Goal: Task Accomplishment & Management: Use online tool/utility

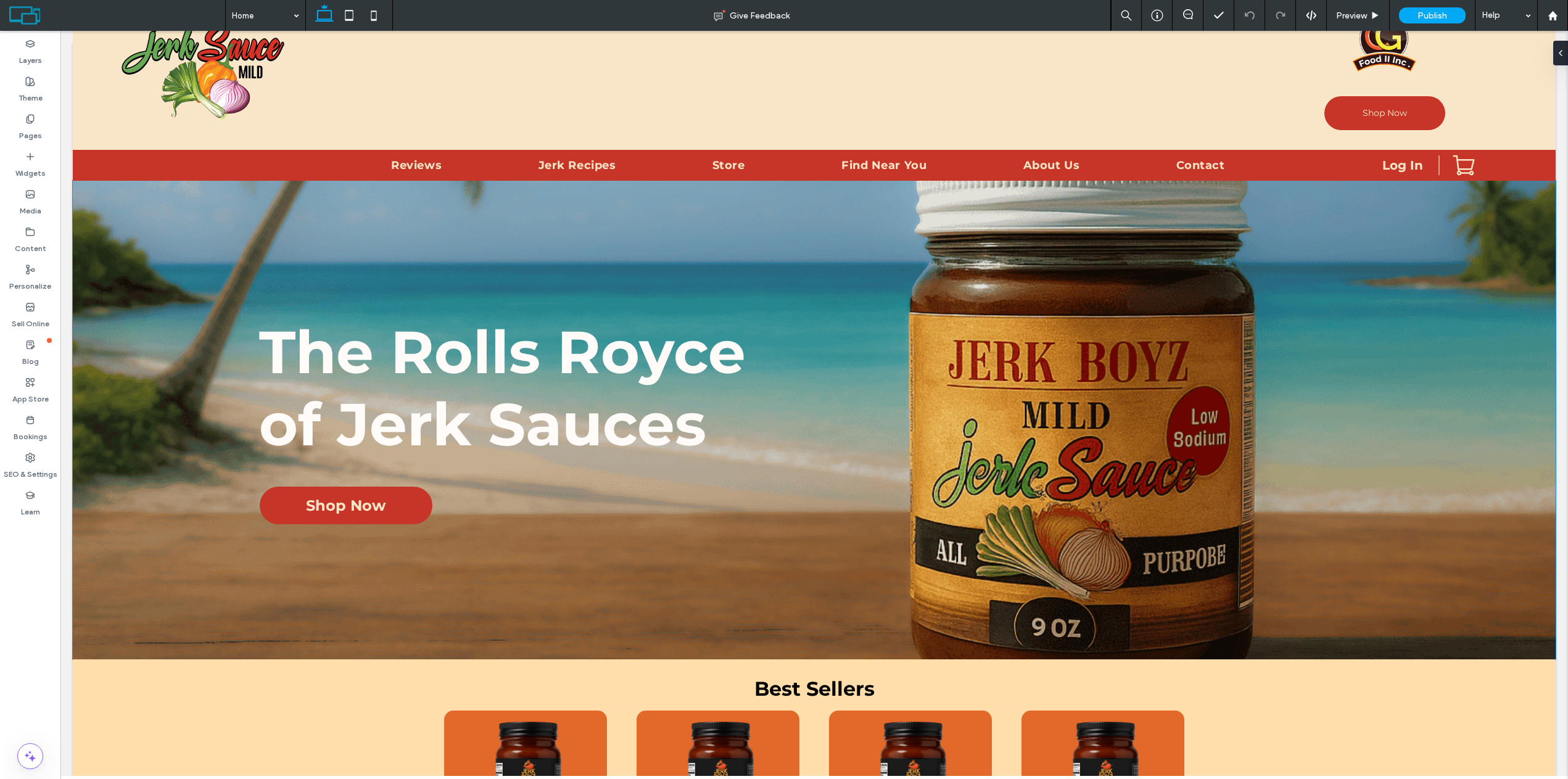
scroll to position [123, 0]
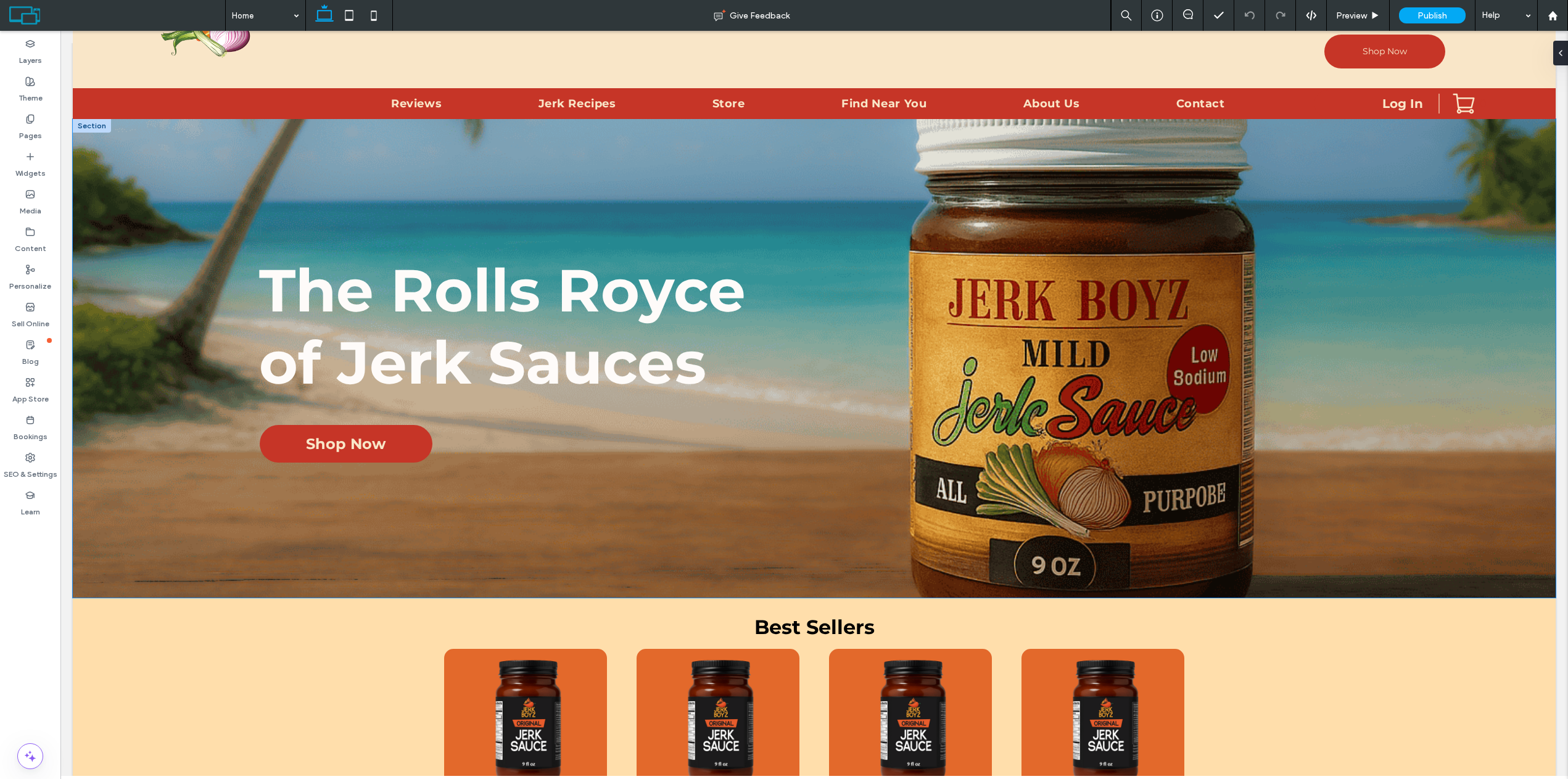
click at [1156, 182] on div "The Rolls Royce ﻿ of Jerk Sauces Shop Now" at bounding box center [814, 359] width 1484 height 479
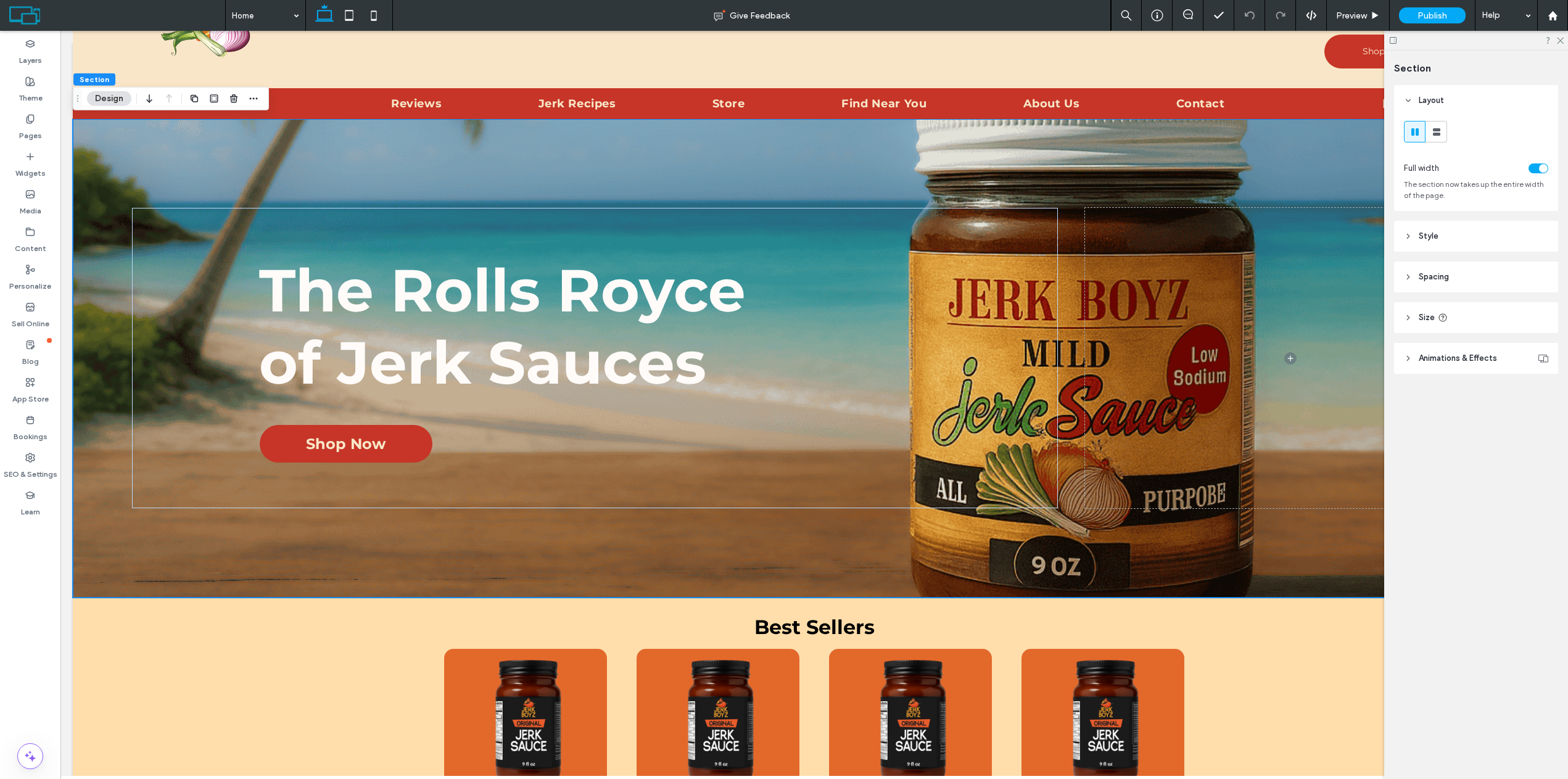
click at [1290, 142] on div "The Rolls Royce ﻿ of Jerk Sauces Shop Now" at bounding box center [814, 359] width 1484 height 479
click at [1566, 41] on div at bounding box center [1476, 40] width 183 height 19
click at [1562, 41] on icon at bounding box center [1560, 39] width 8 height 8
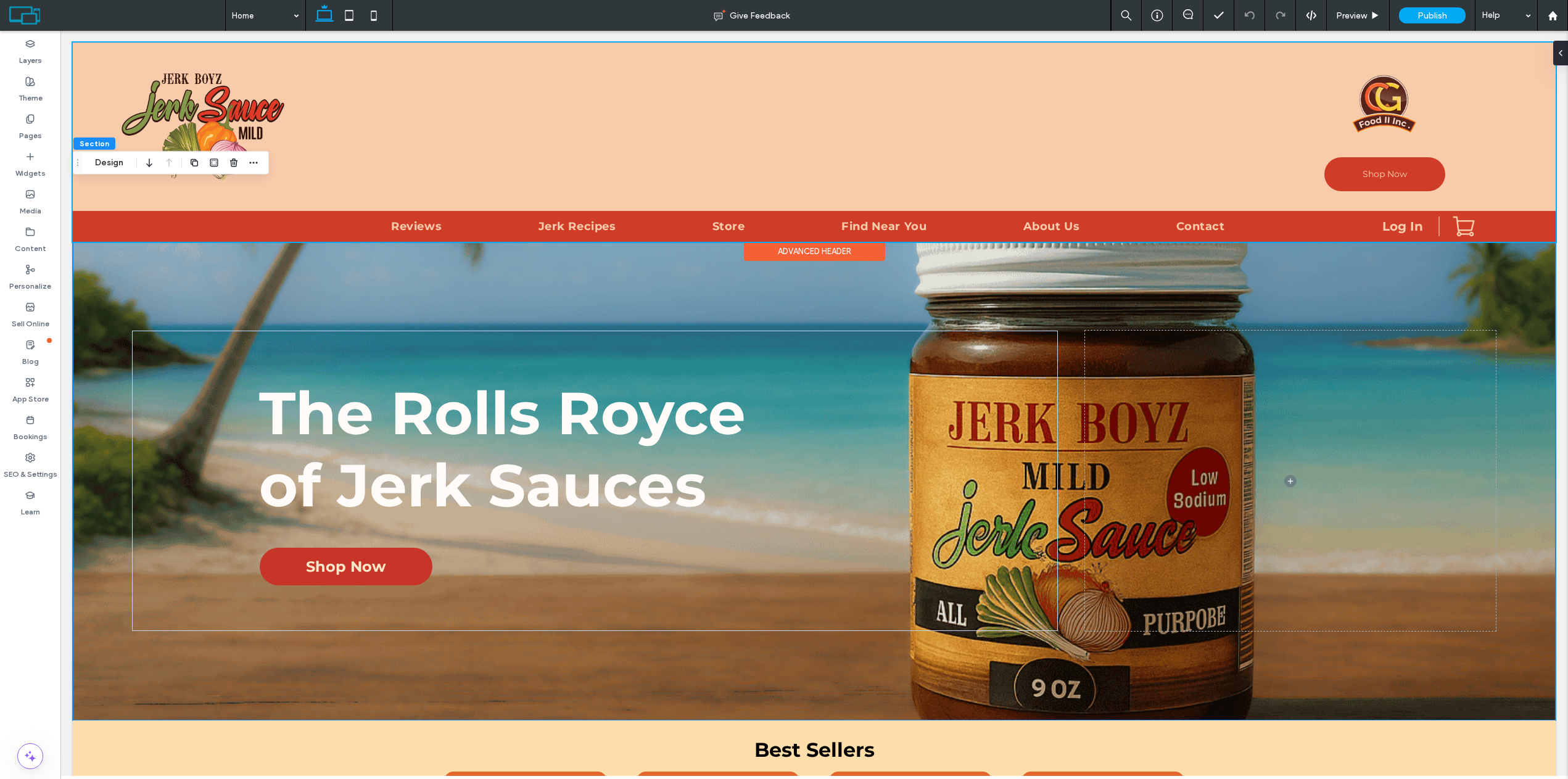
scroll to position [0, 0]
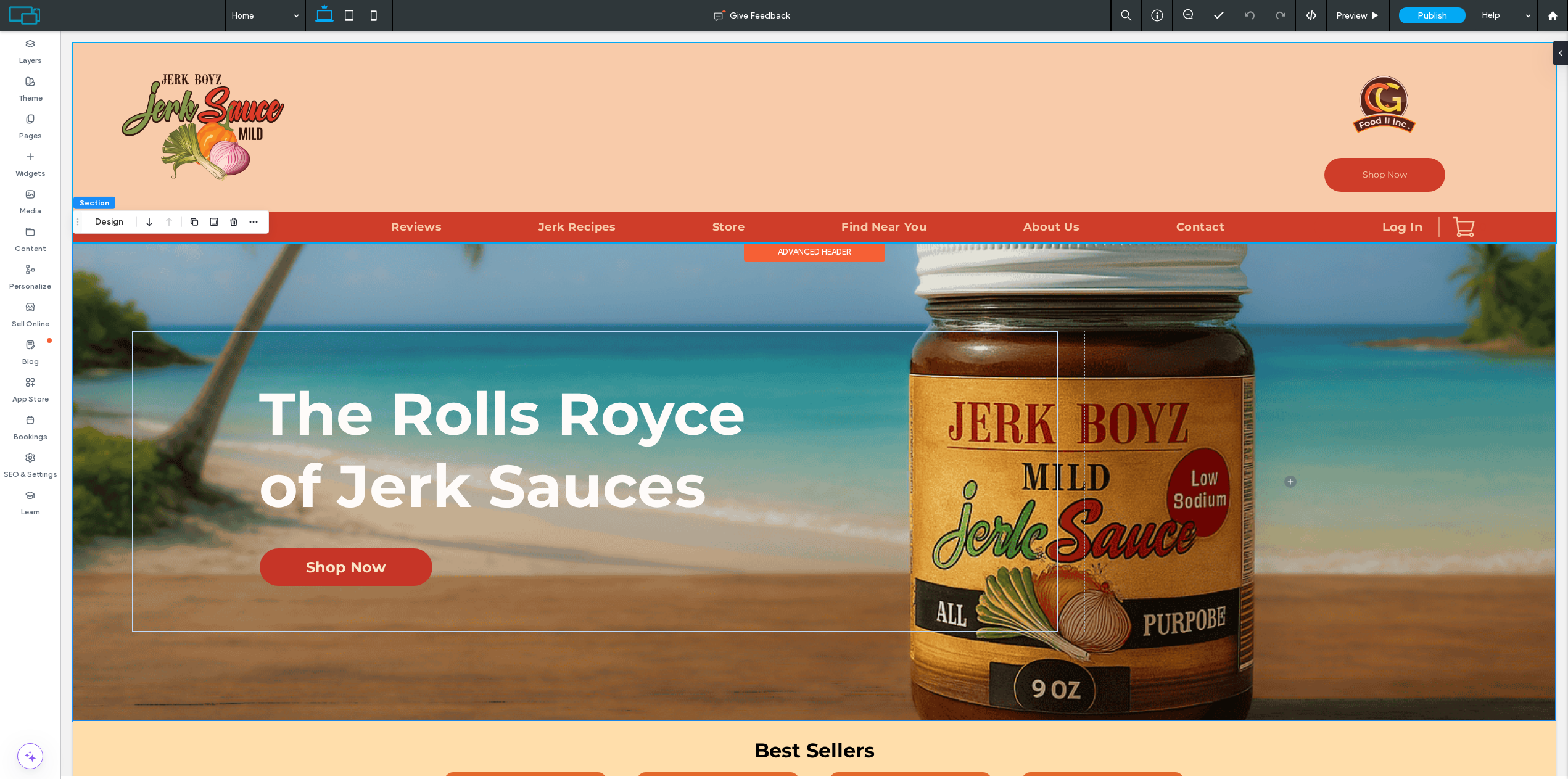
click at [203, 174] on div at bounding box center [814, 142] width 1484 height 199
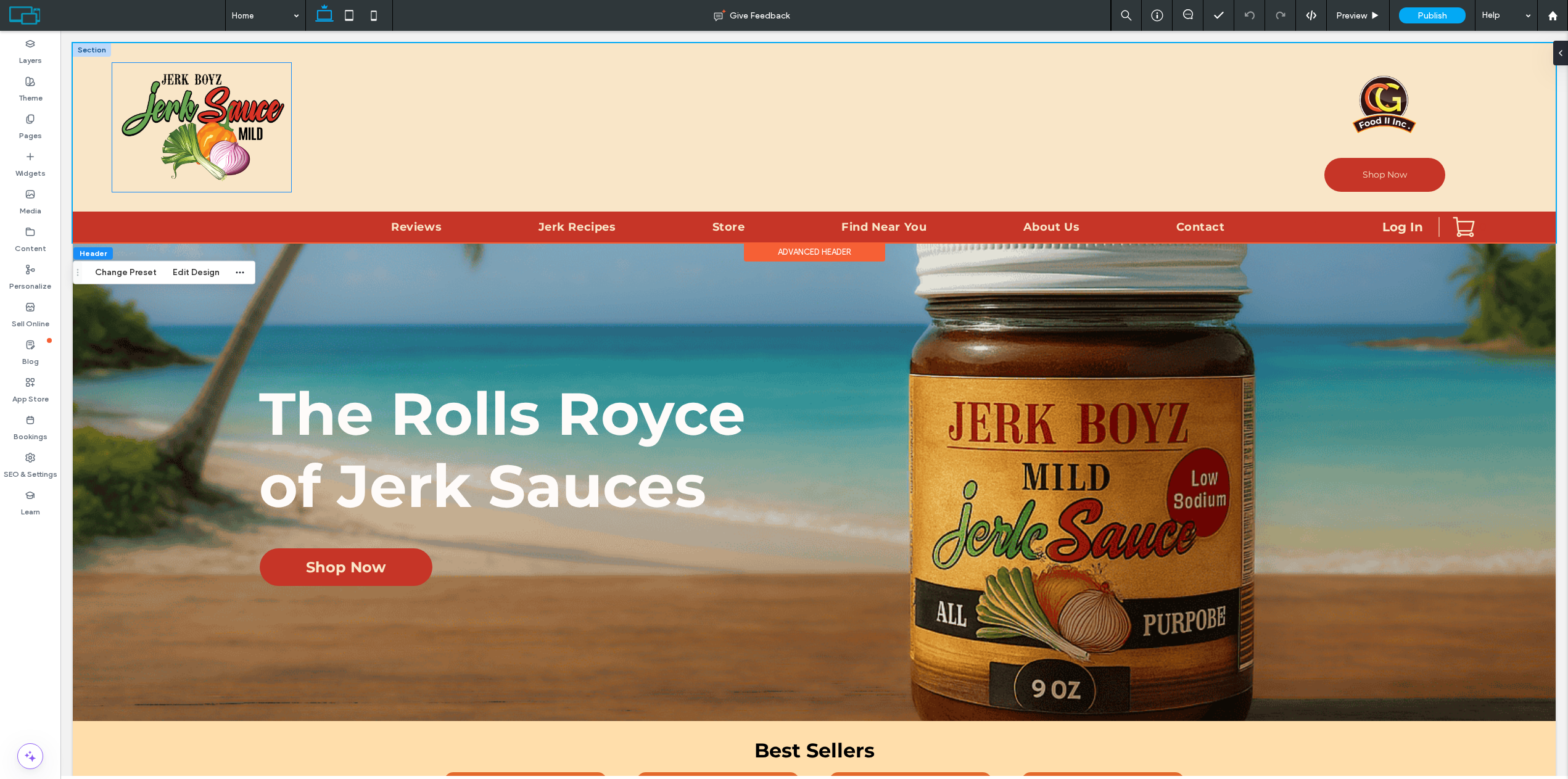
click at [215, 165] on img at bounding box center [201, 128] width 179 height 129
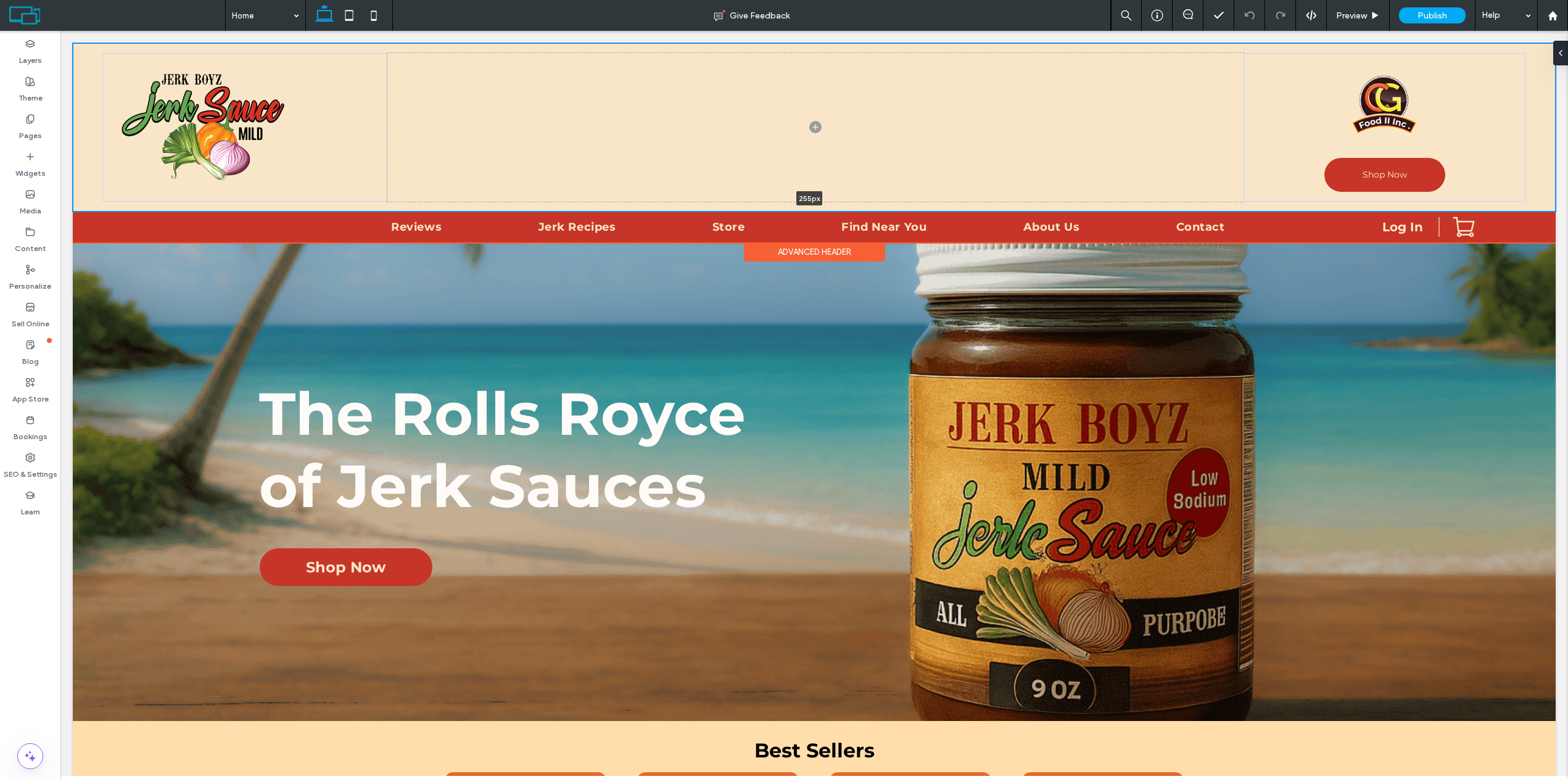
drag, startPoint x: 661, startPoint y: 210, endPoint x: 660, endPoint y: 196, distance: 14.0
click at [661, 196] on div "Shop Now 255px Section" at bounding box center [814, 128] width 1484 height 169
type input "***"
click at [222, 127] on img at bounding box center [201, 128] width 179 height 129
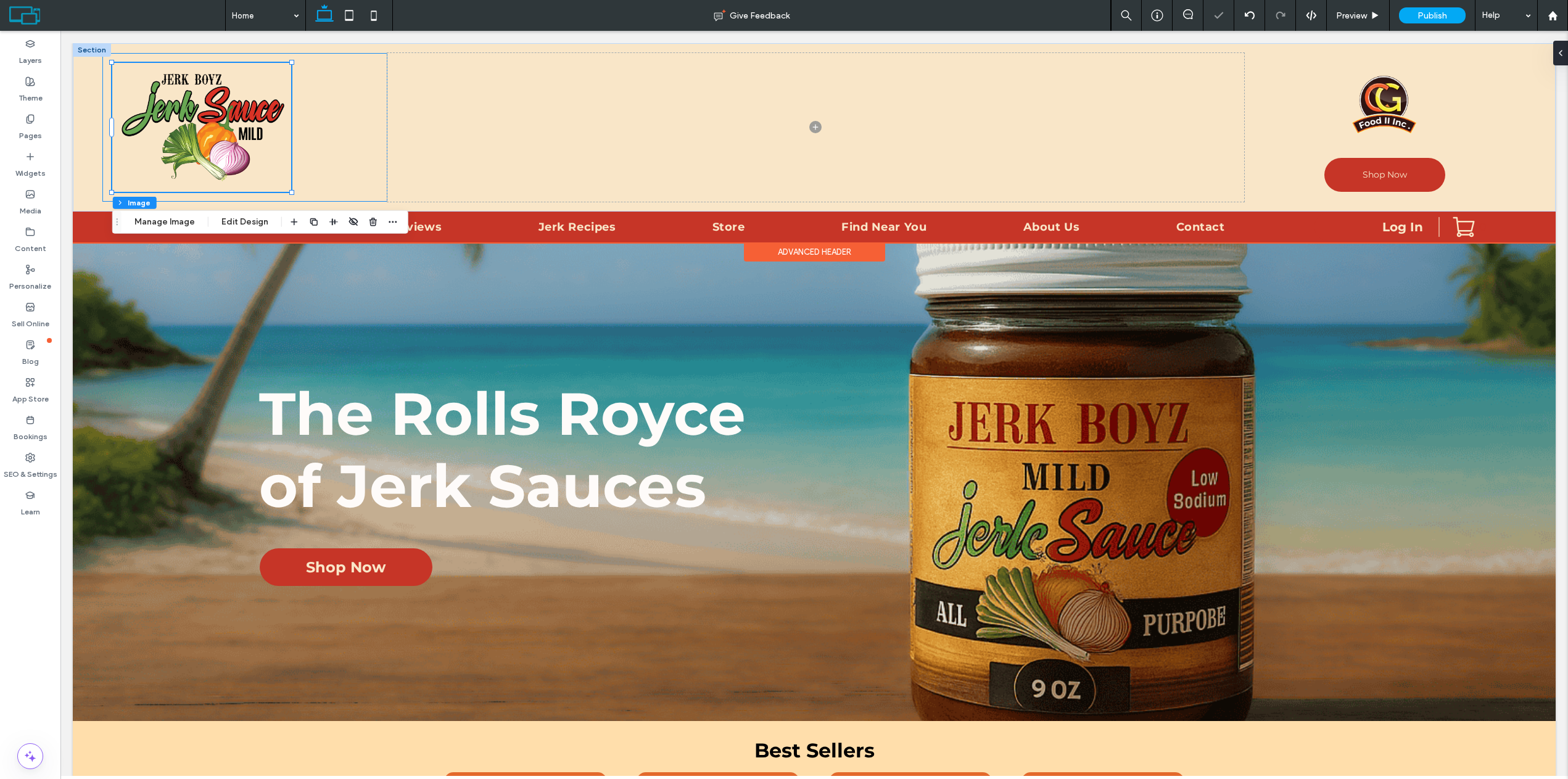
click at [320, 92] on div at bounding box center [245, 128] width 285 height 149
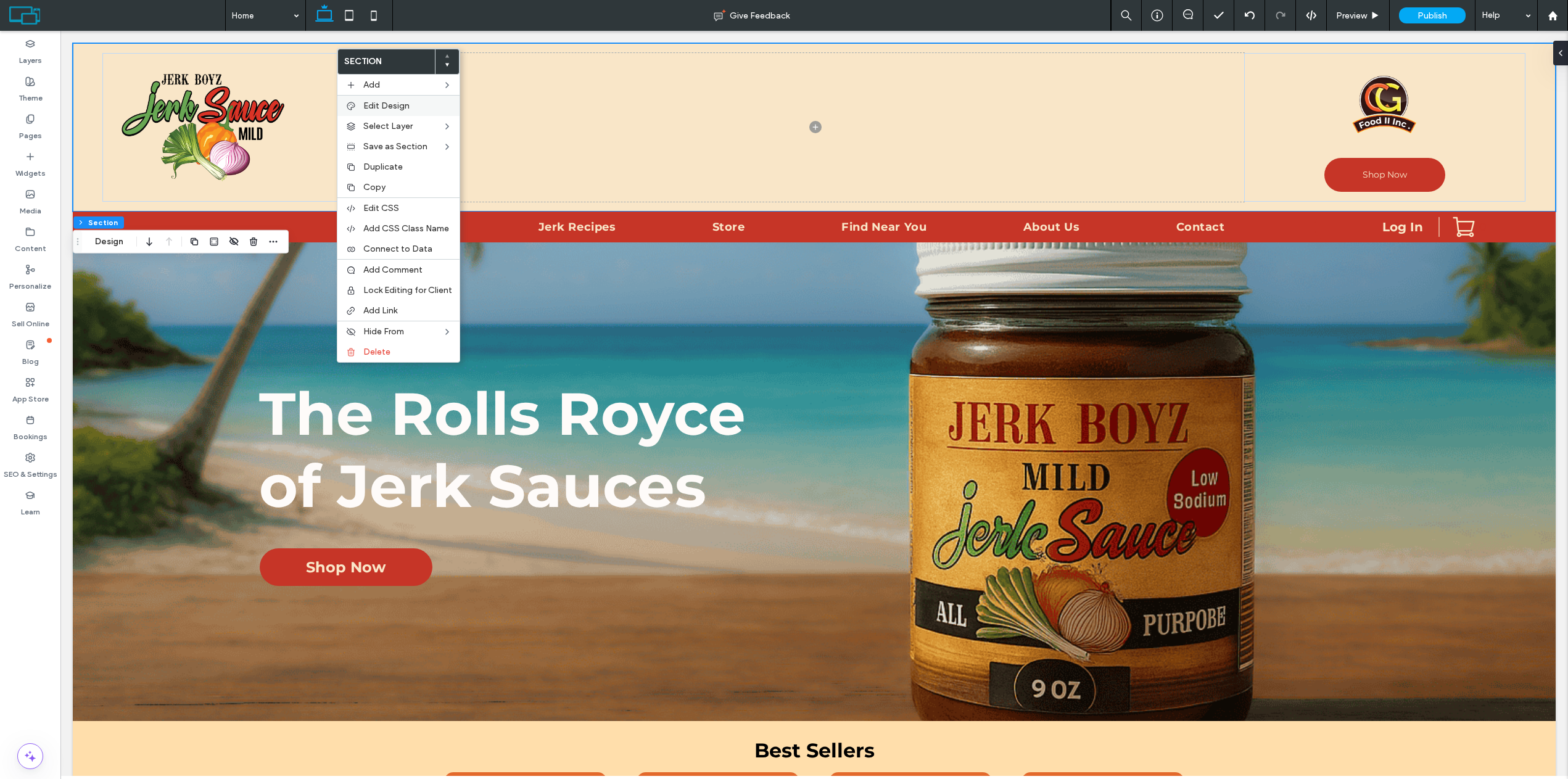
click at [377, 107] on span "Edit Design" at bounding box center [386, 106] width 46 height 10
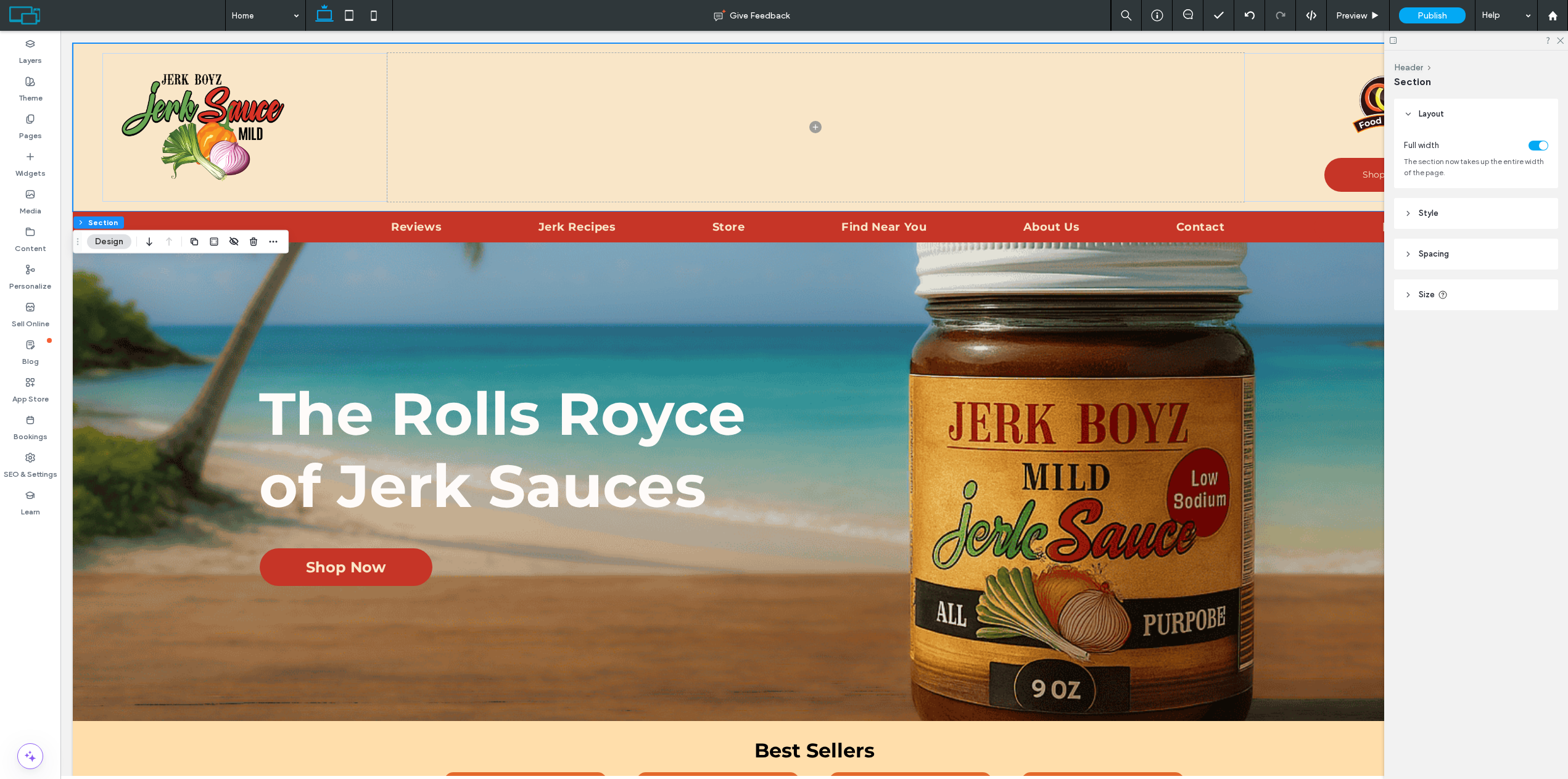
click at [1410, 214] on icon at bounding box center [1408, 213] width 8 height 8
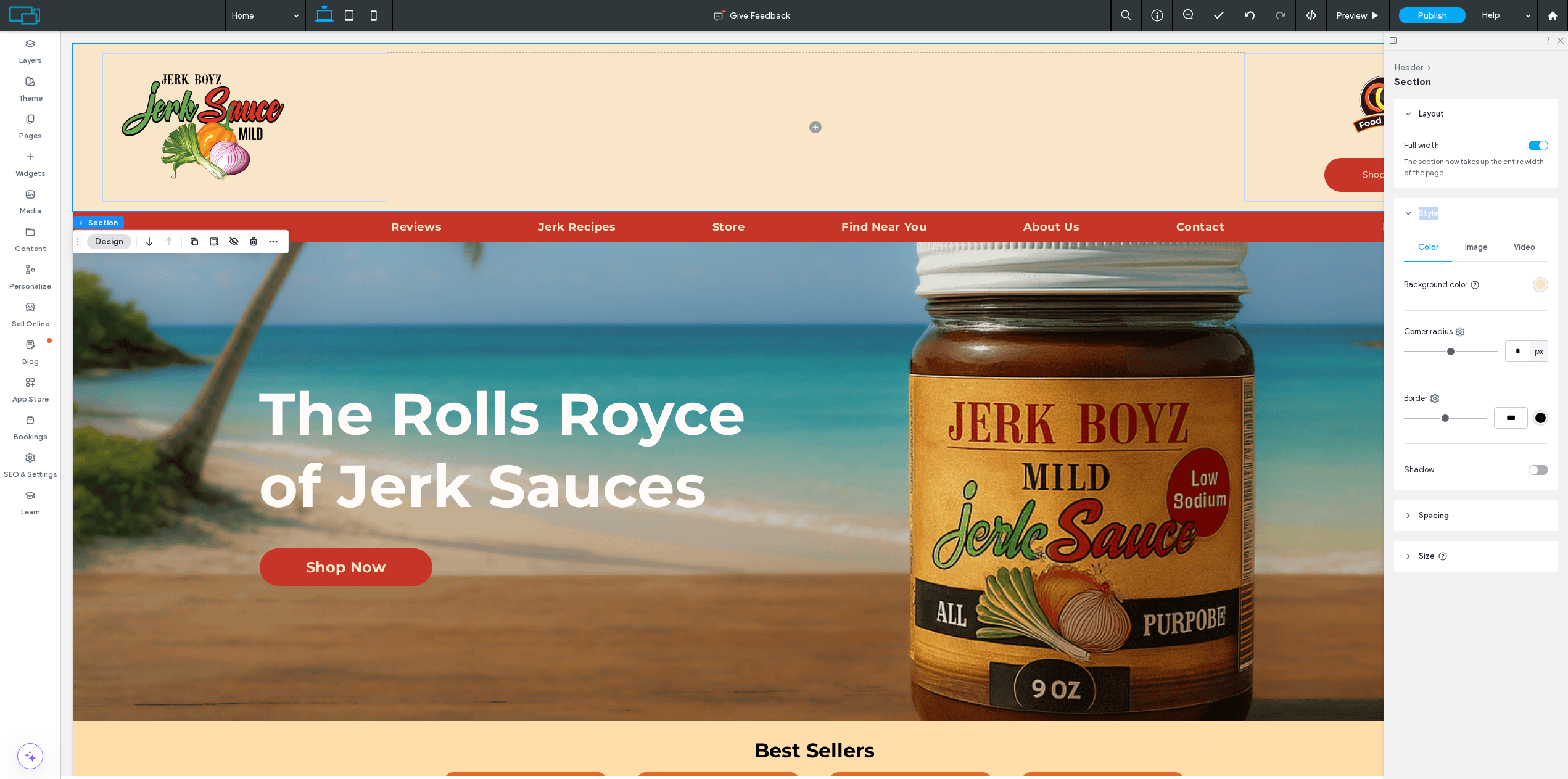
click at [1410, 214] on icon at bounding box center [1408, 213] width 8 height 8
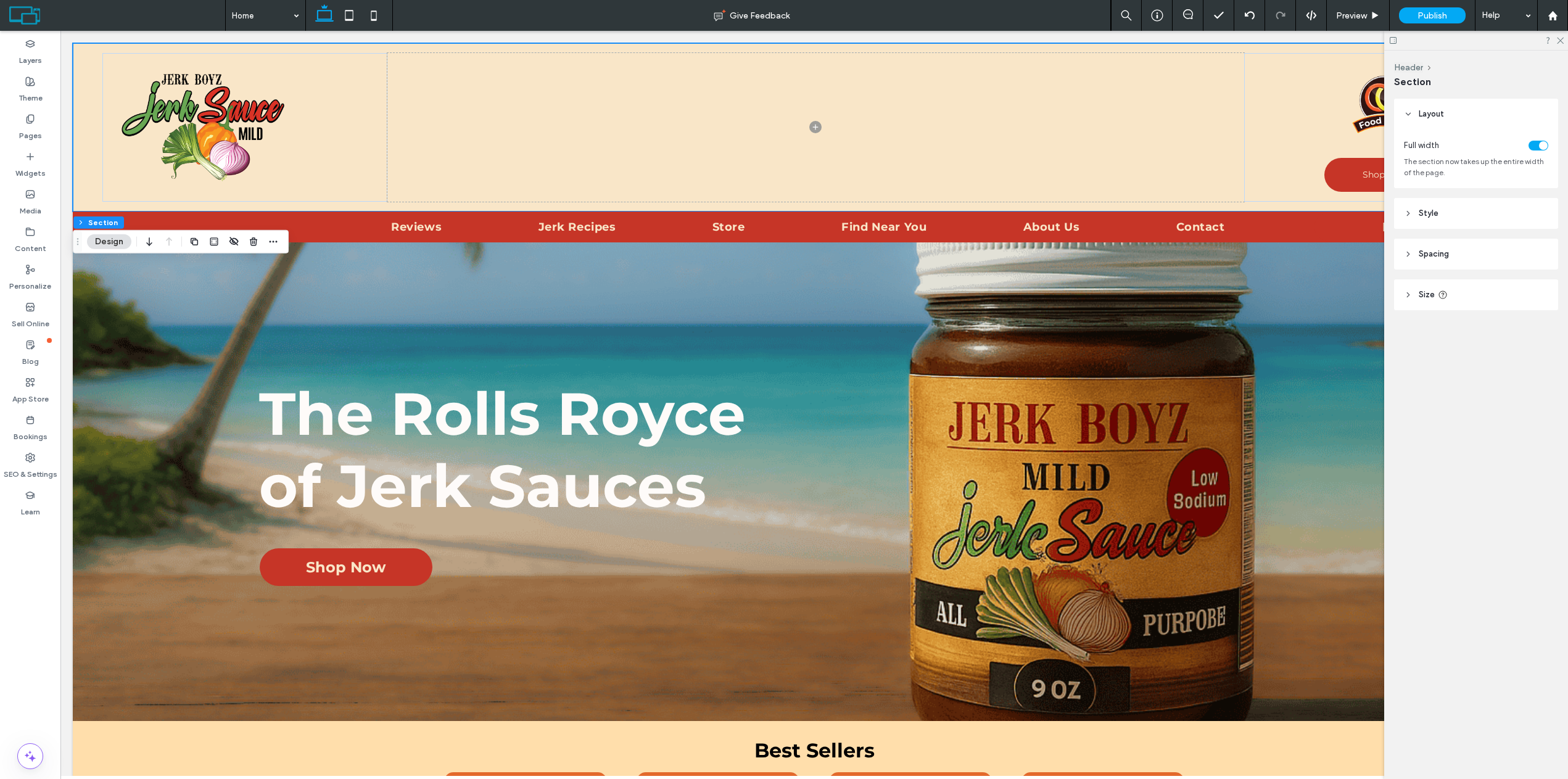
click at [1411, 255] on icon at bounding box center [1408, 253] width 8 height 8
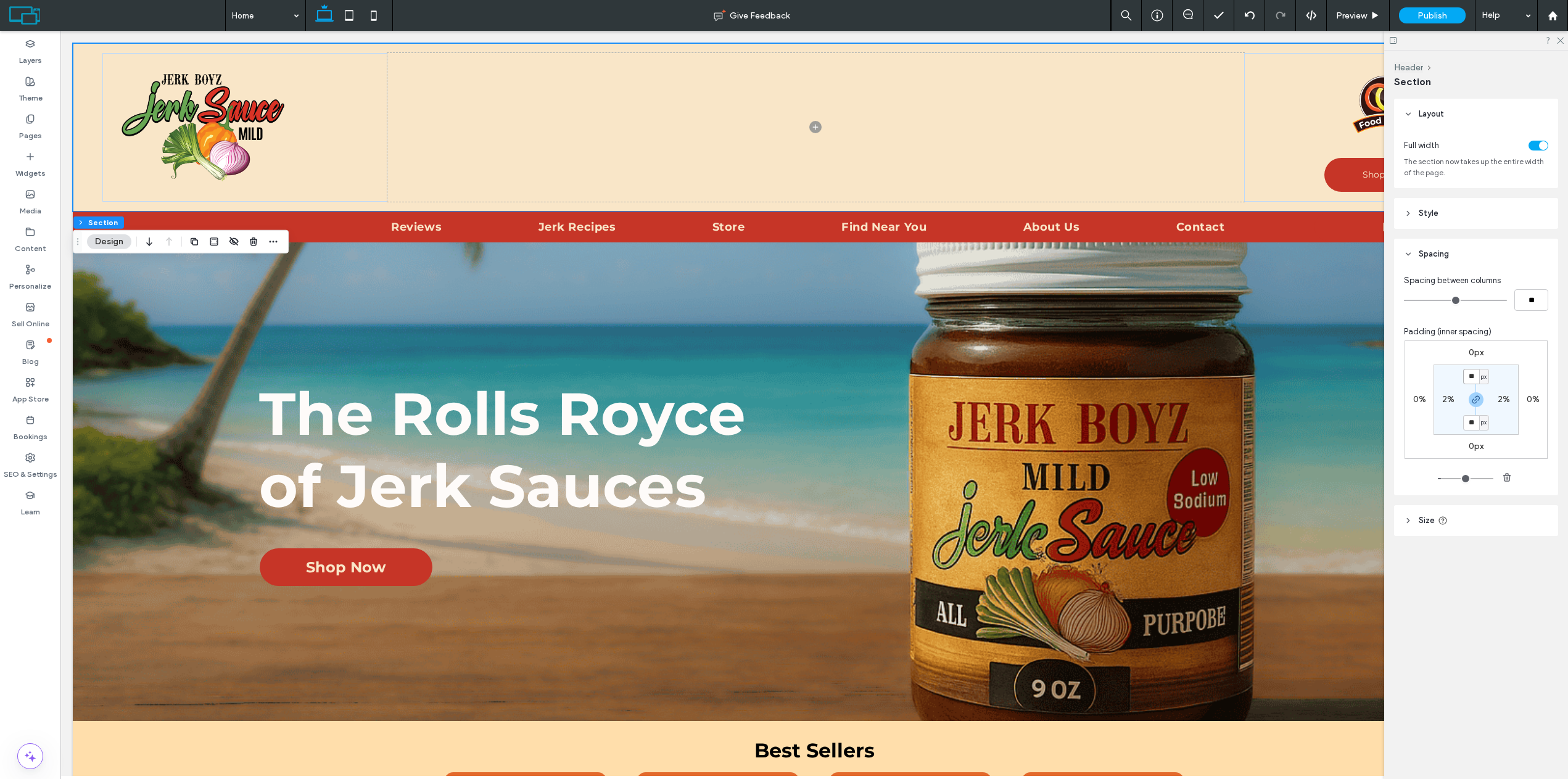
click at [1474, 379] on input "**" at bounding box center [1471, 376] width 16 height 16
type input "*"
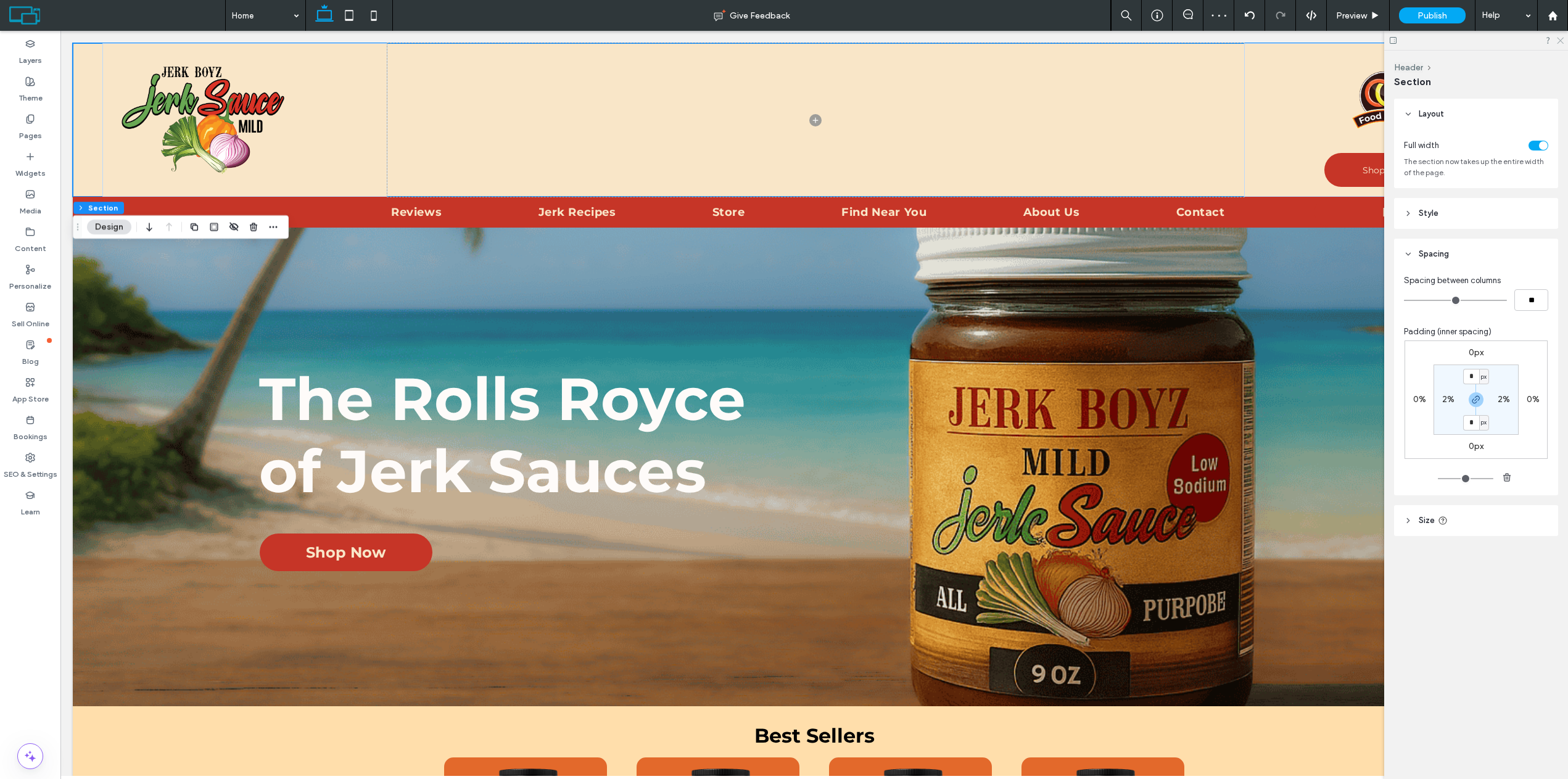
click at [1562, 42] on use at bounding box center [1560, 40] width 6 height 6
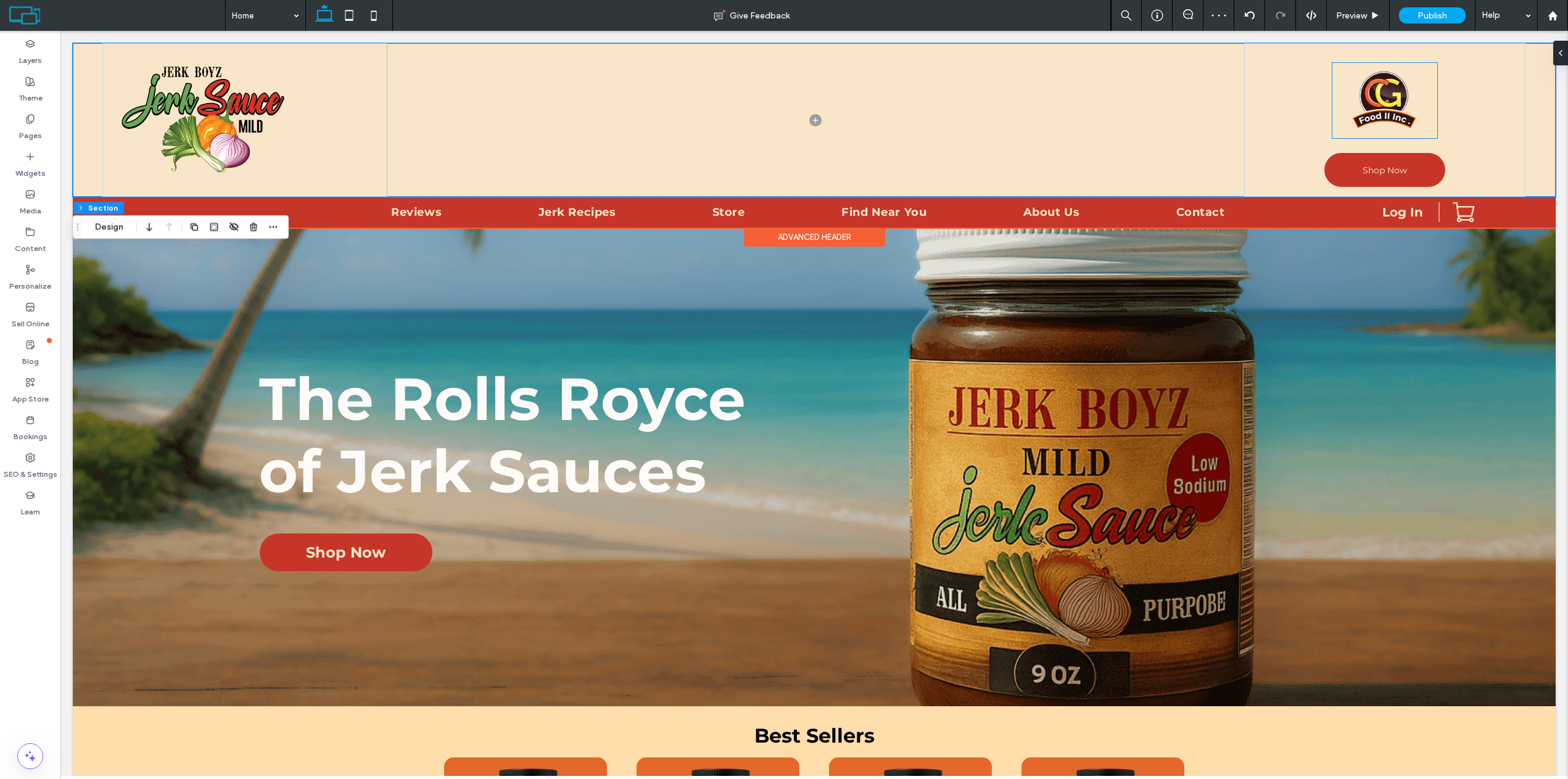
click at [1372, 109] on img at bounding box center [1385, 101] width 105 height 75
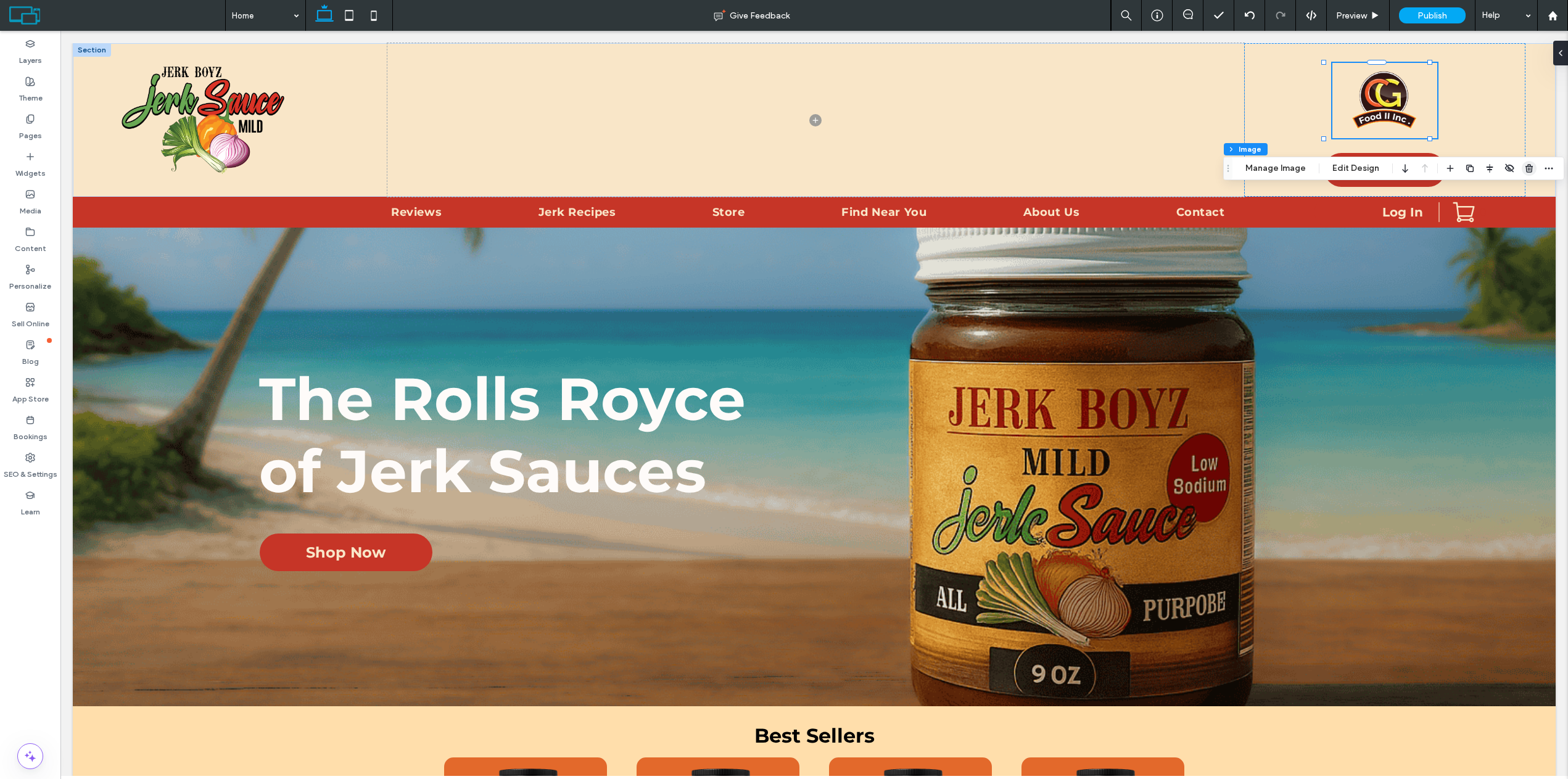
click at [1526, 170] on use "button" at bounding box center [1529, 168] width 7 height 8
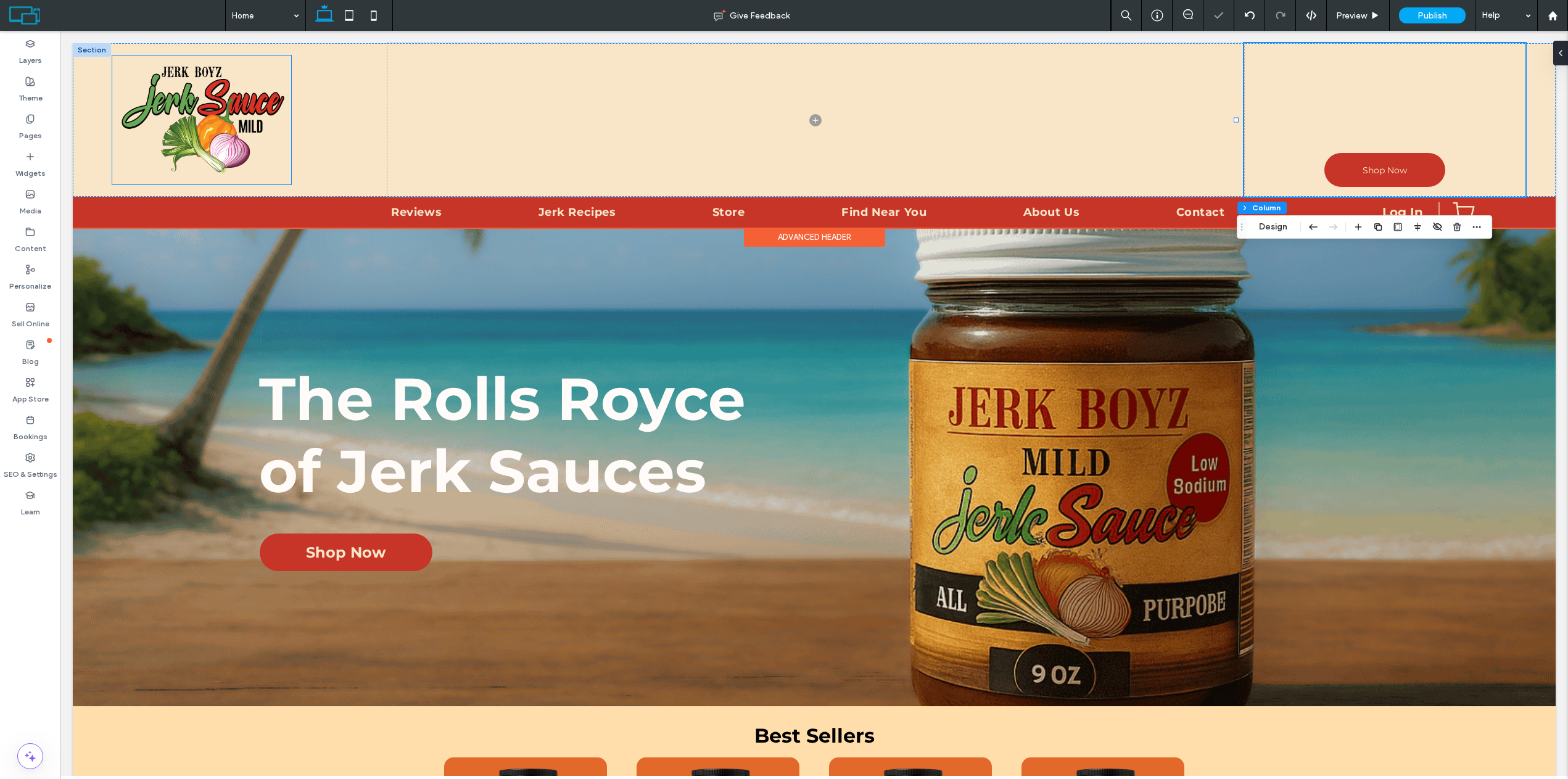
click at [138, 131] on img at bounding box center [201, 120] width 179 height 129
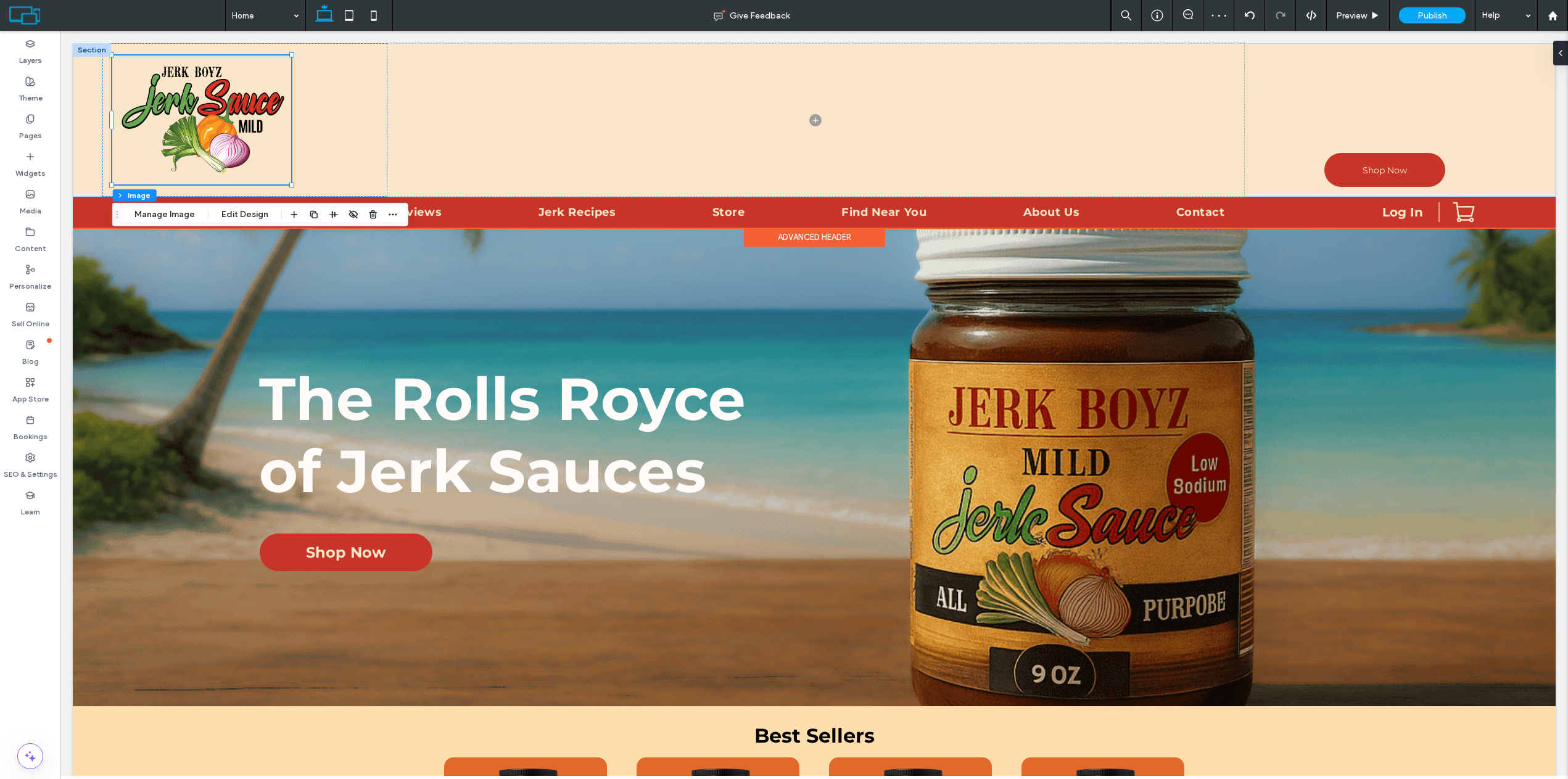
click at [201, 119] on img at bounding box center [201, 120] width 179 height 129
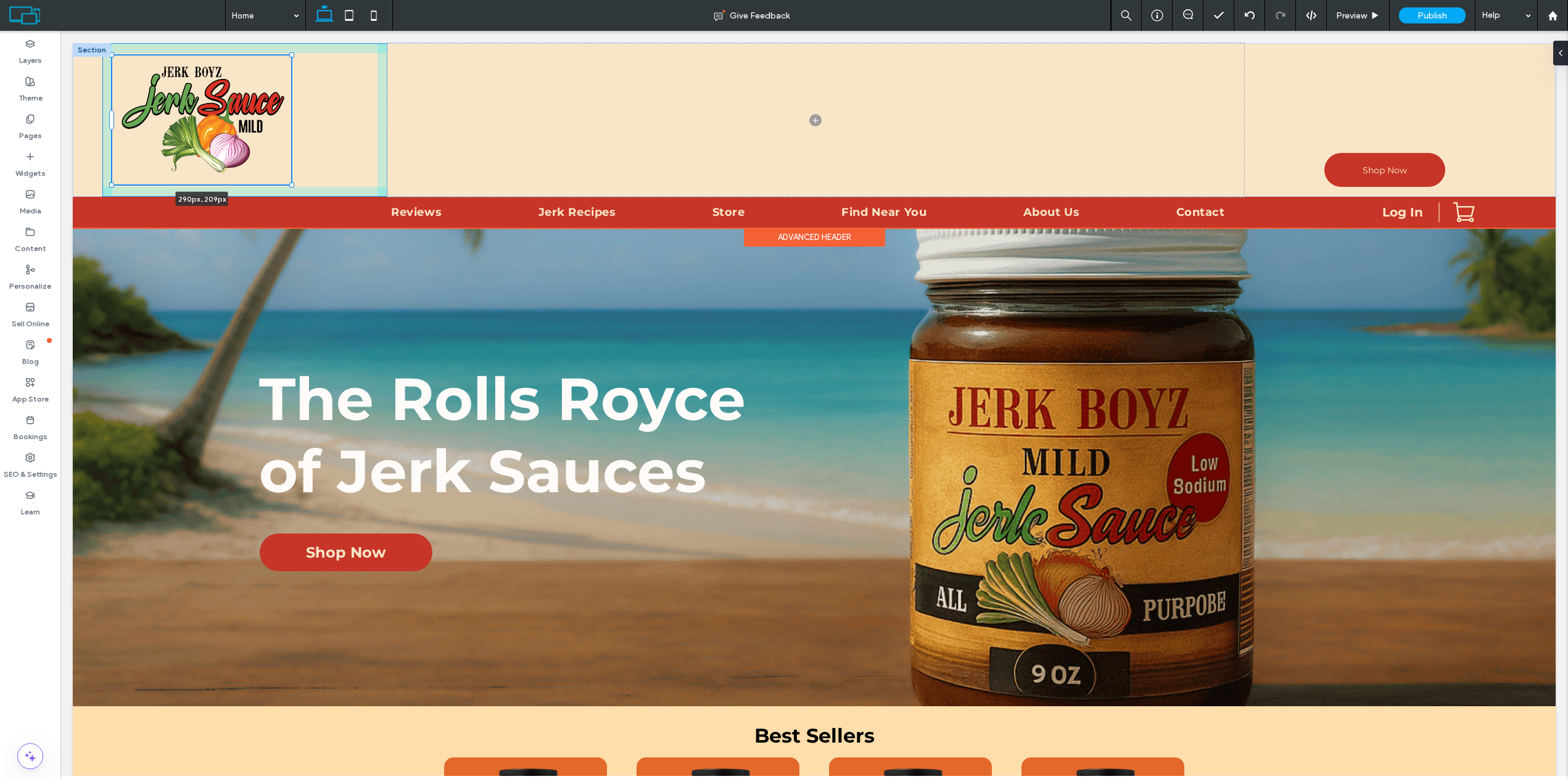
drag, startPoint x: 291, startPoint y: 185, endPoint x: 301, endPoint y: 175, distance: 14.1
click at [301, 175] on div "290px , 209px Shop Now" at bounding box center [814, 119] width 1484 height 153
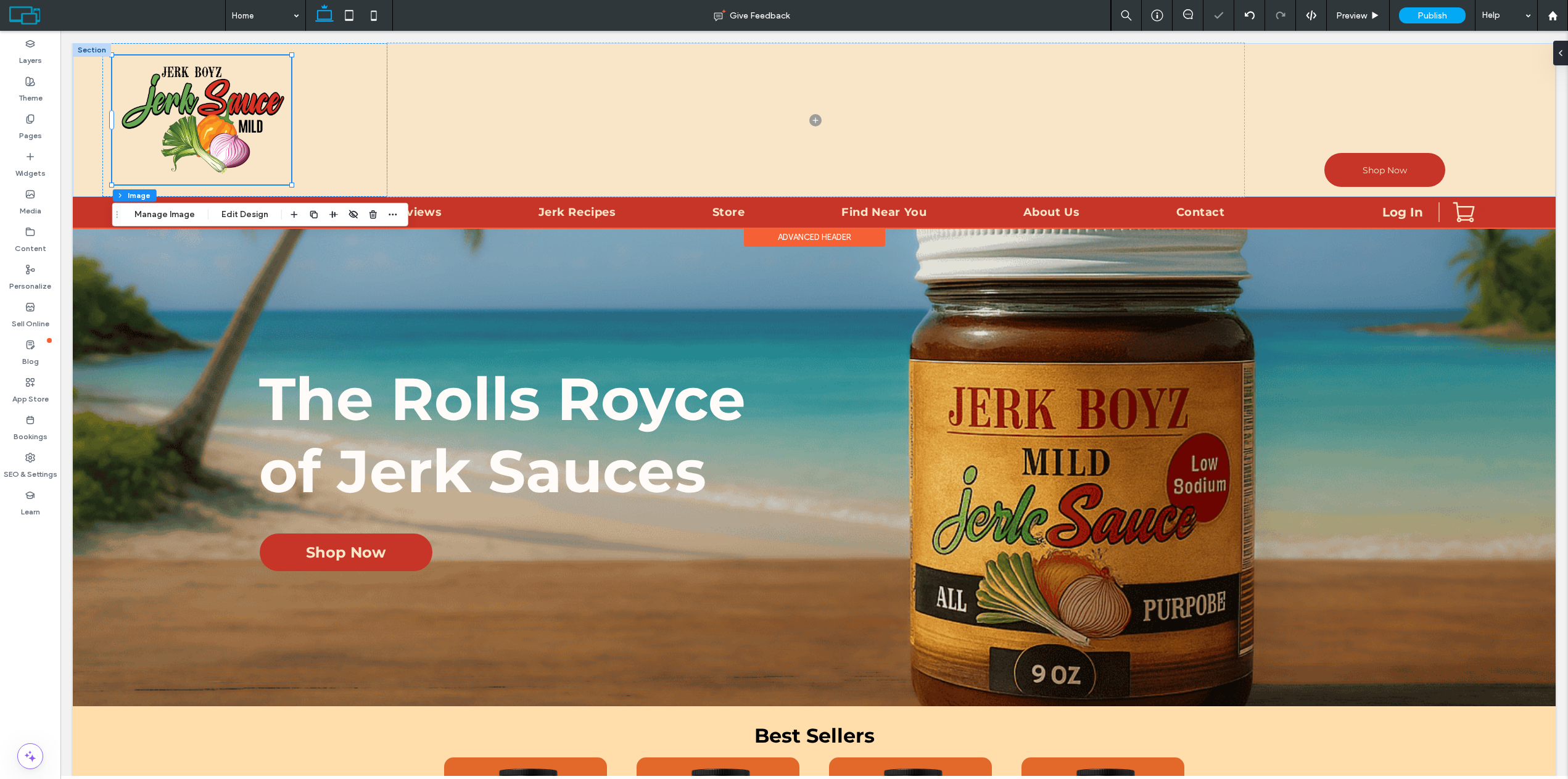
click at [246, 134] on img at bounding box center [201, 120] width 179 height 129
click at [332, 139] on div at bounding box center [245, 119] width 285 height 153
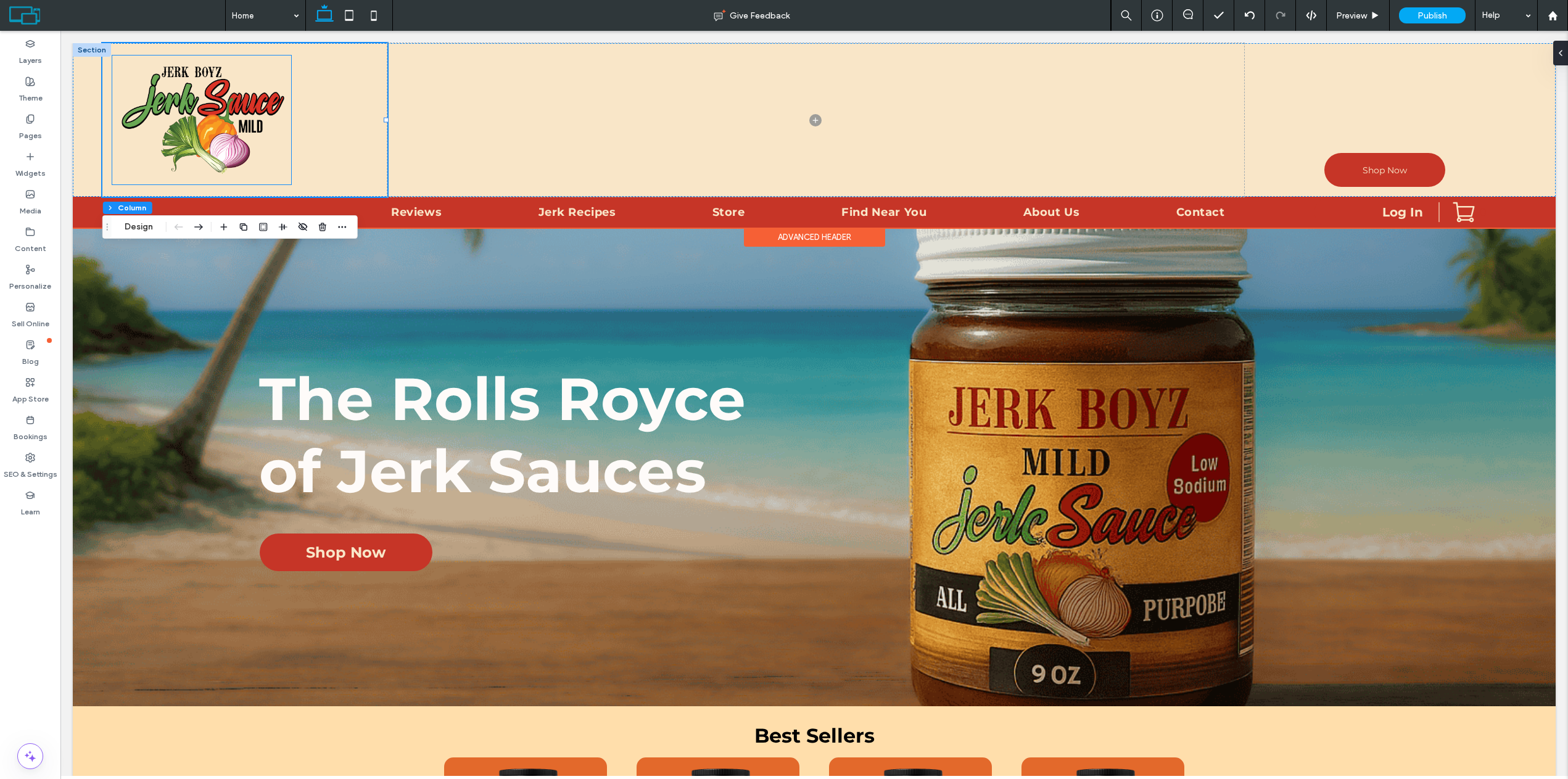
click at [231, 128] on img at bounding box center [201, 120] width 179 height 129
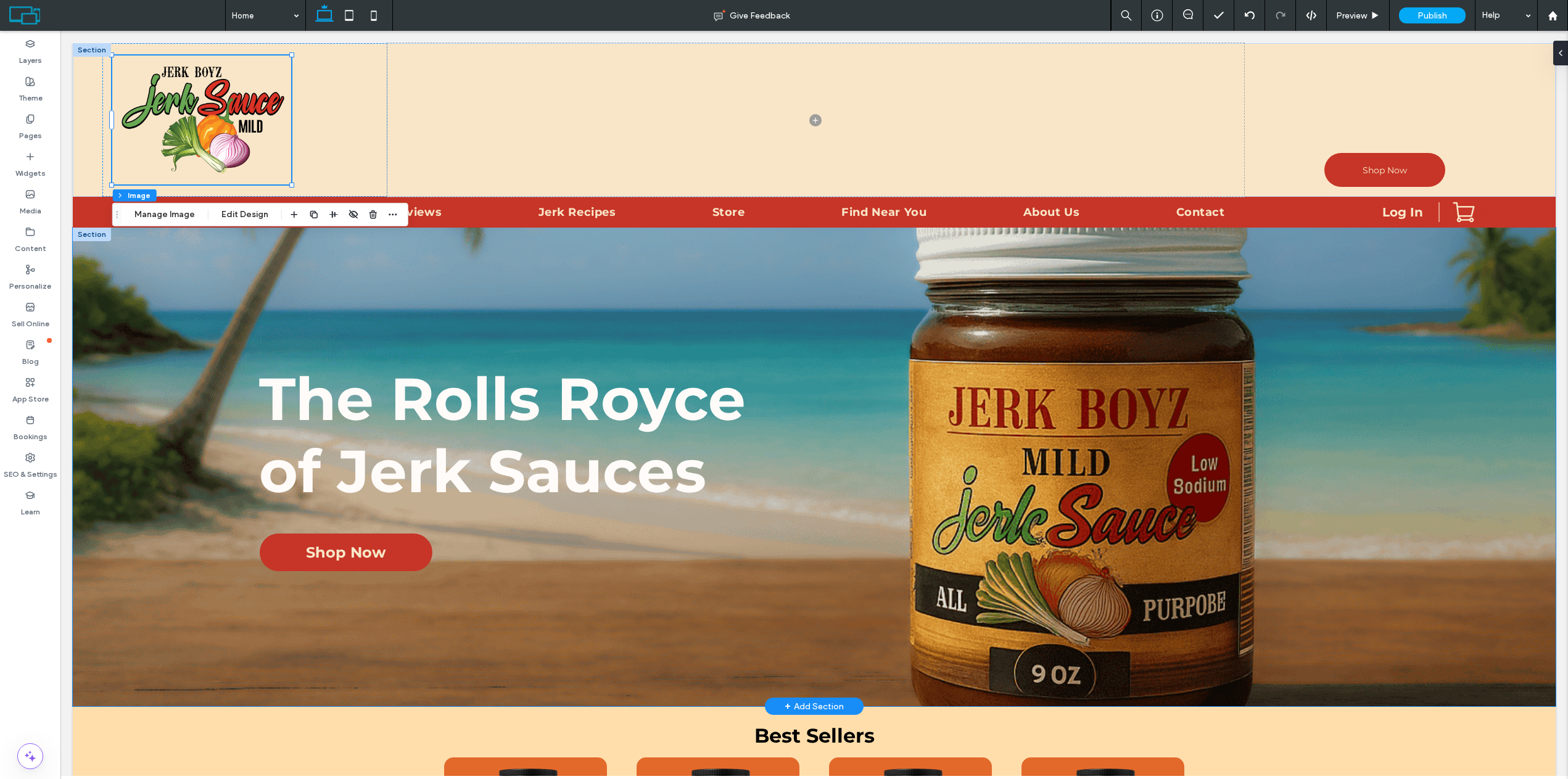
click at [584, 285] on div "The Rolls Royce ﻿ of Jerk Sauces Shop Now" at bounding box center [814, 467] width 1484 height 479
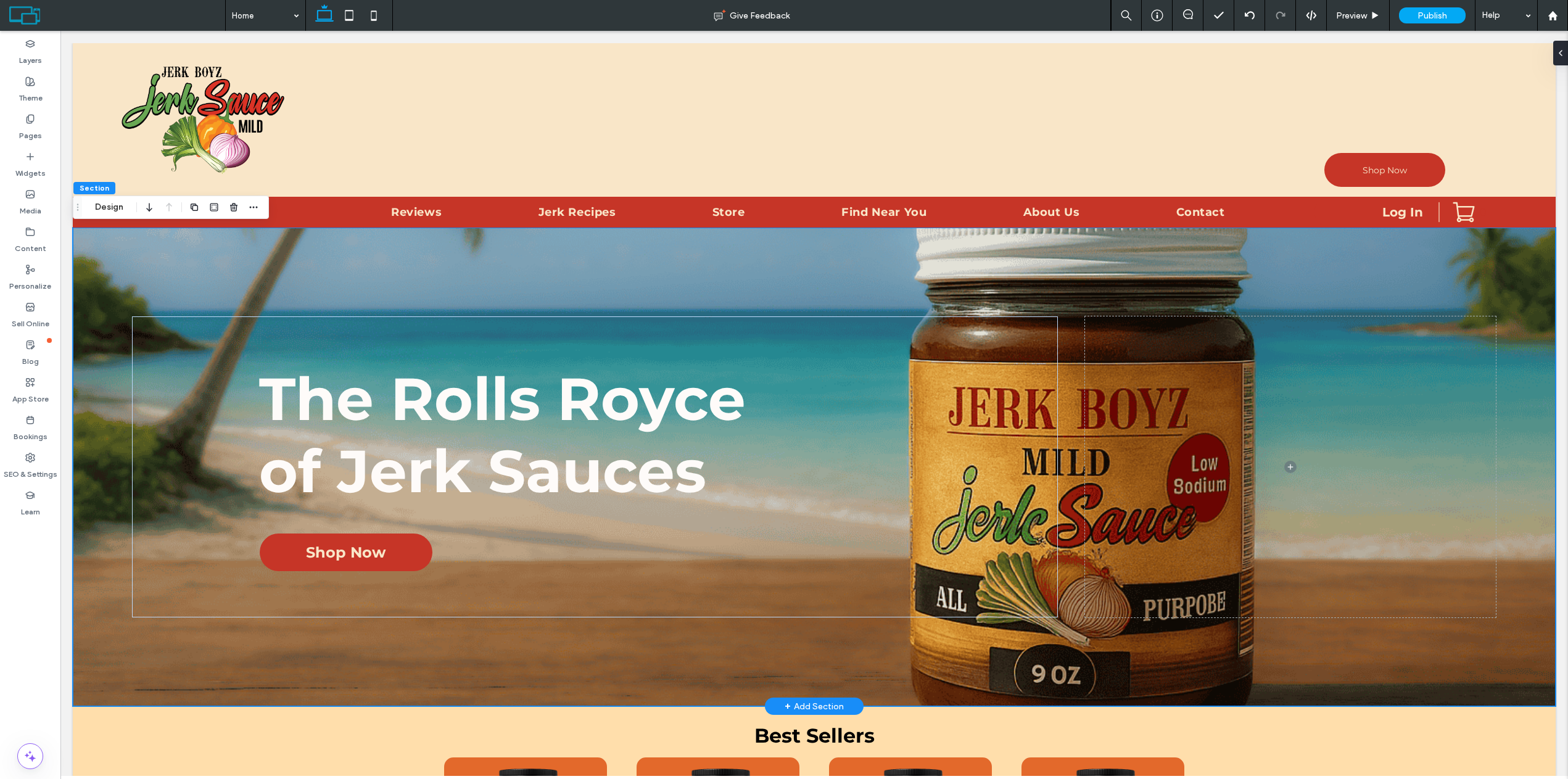
click at [632, 274] on div "The Rolls Royce ﻿ of Jerk Sauces Shop Now" at bounding box center [814, 467] width 1484 height 479
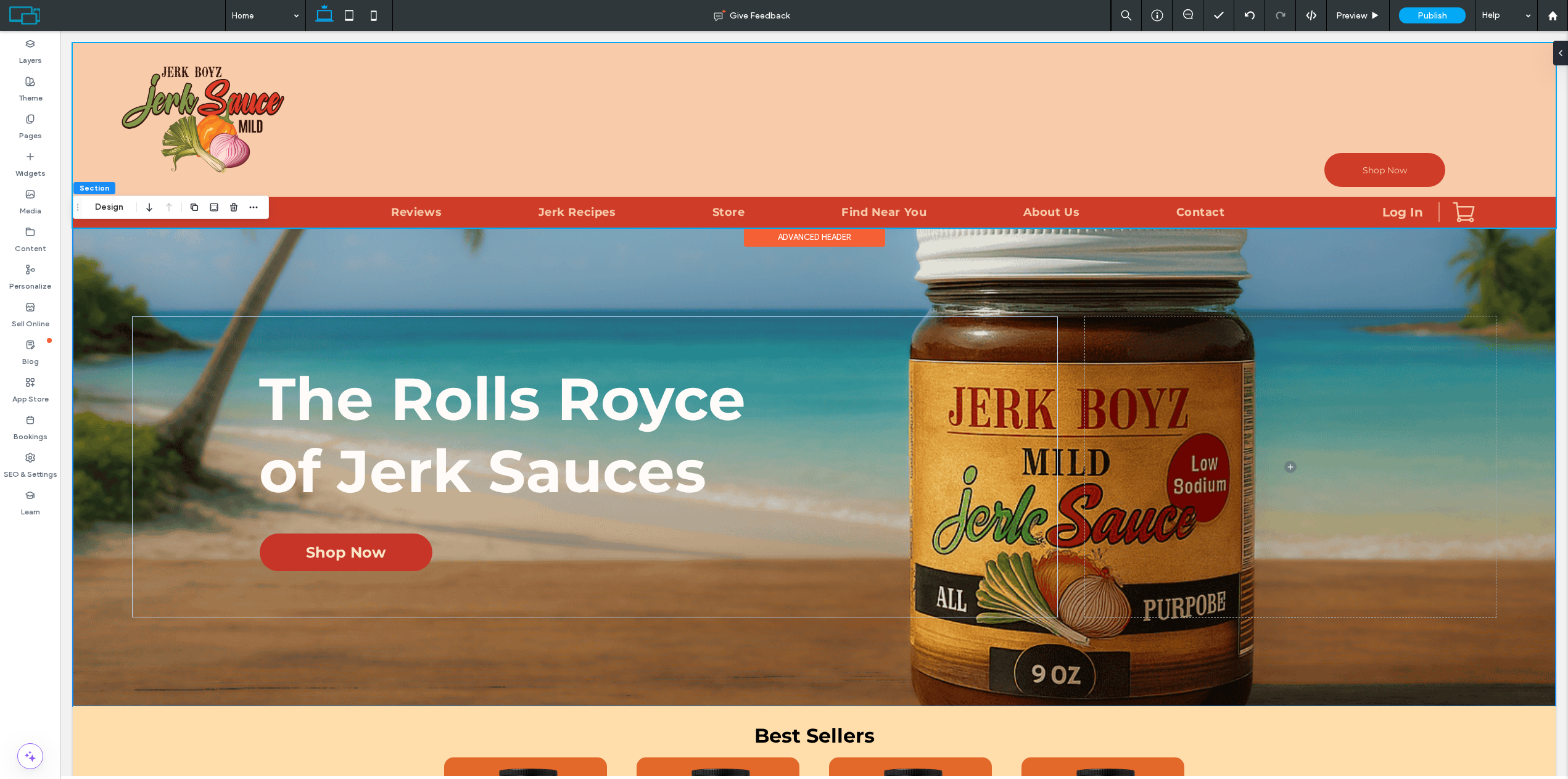
click at [187, 80] on div at bounding box center [814, 135] width 1484 height 184
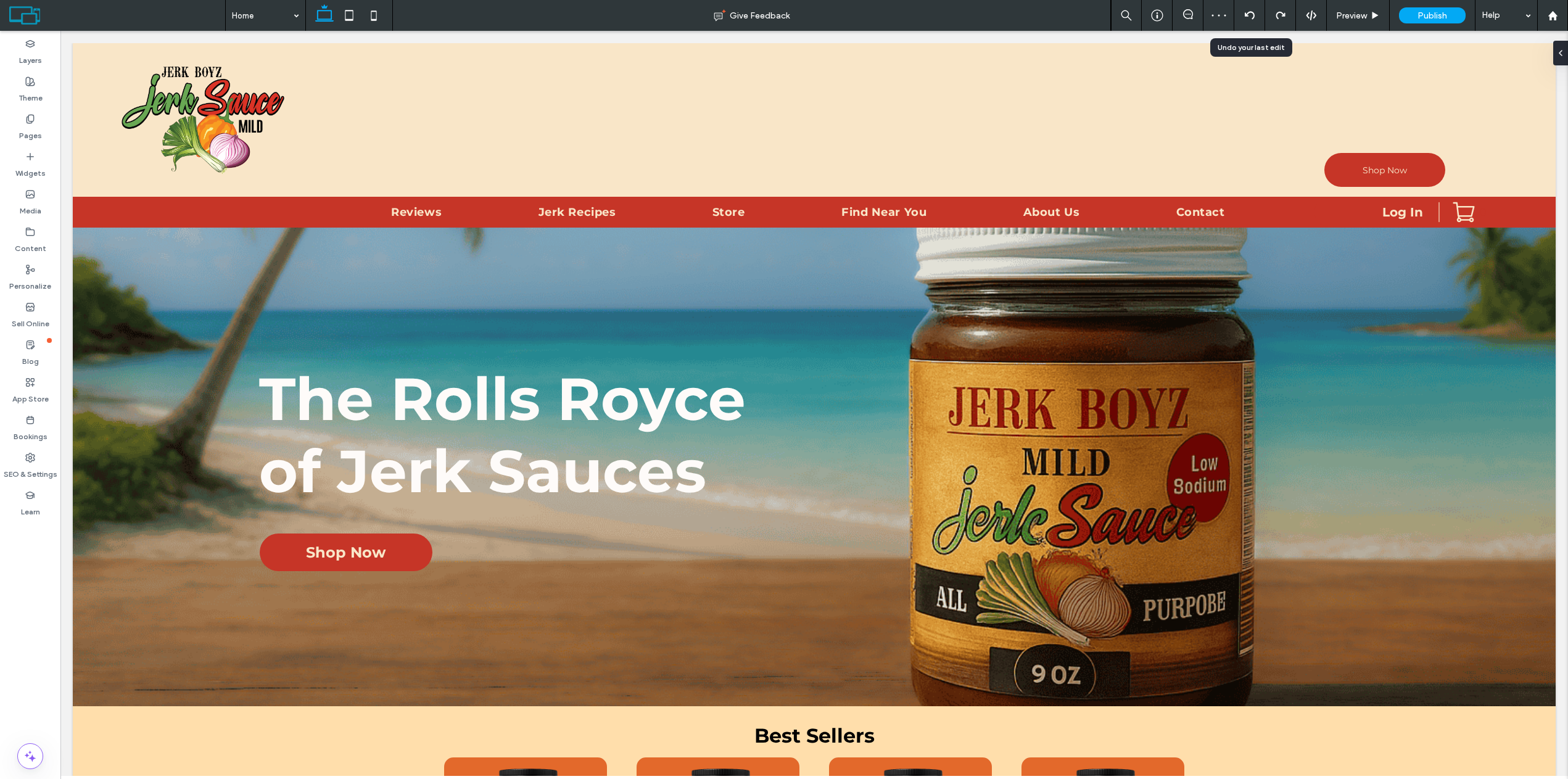
click at [1246, 15] on use at bounding box center [1249, 15] width 10 height 8
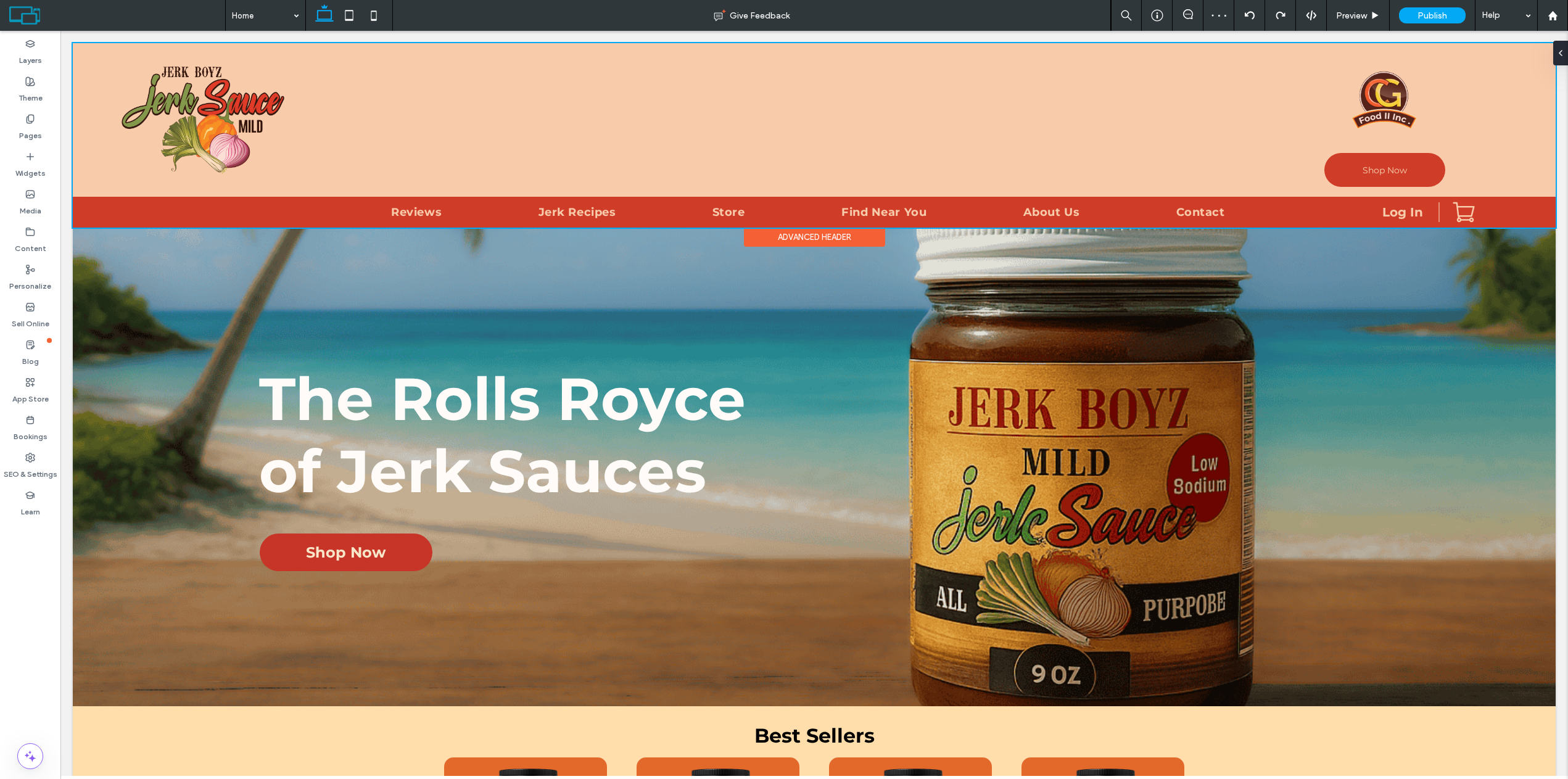
click at [204, 94] on div at bounding box center [814, 135] width 1484 height 184
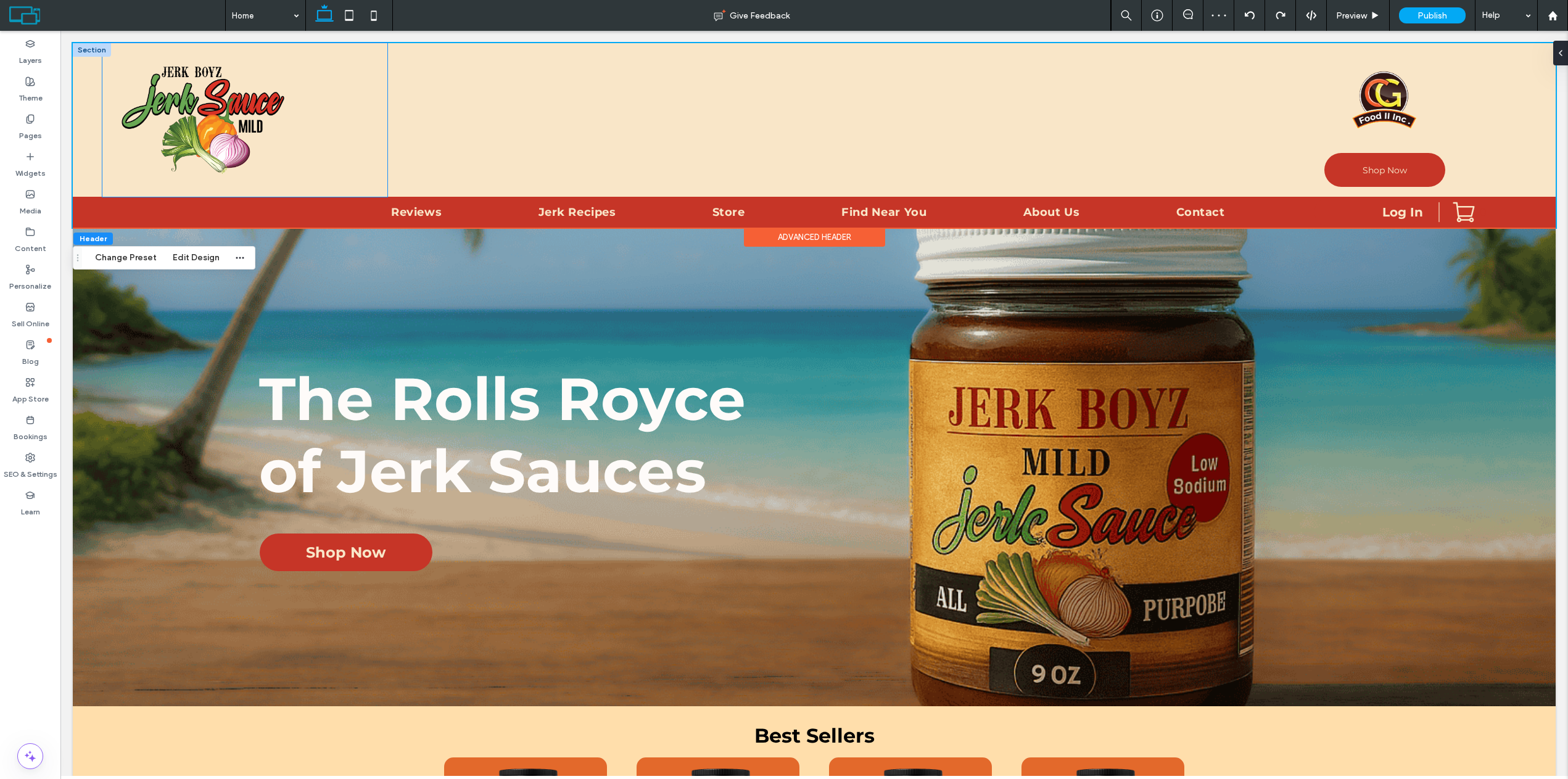
click at [231, 54] on div at bounding box center [245, 119] width 285 height 153
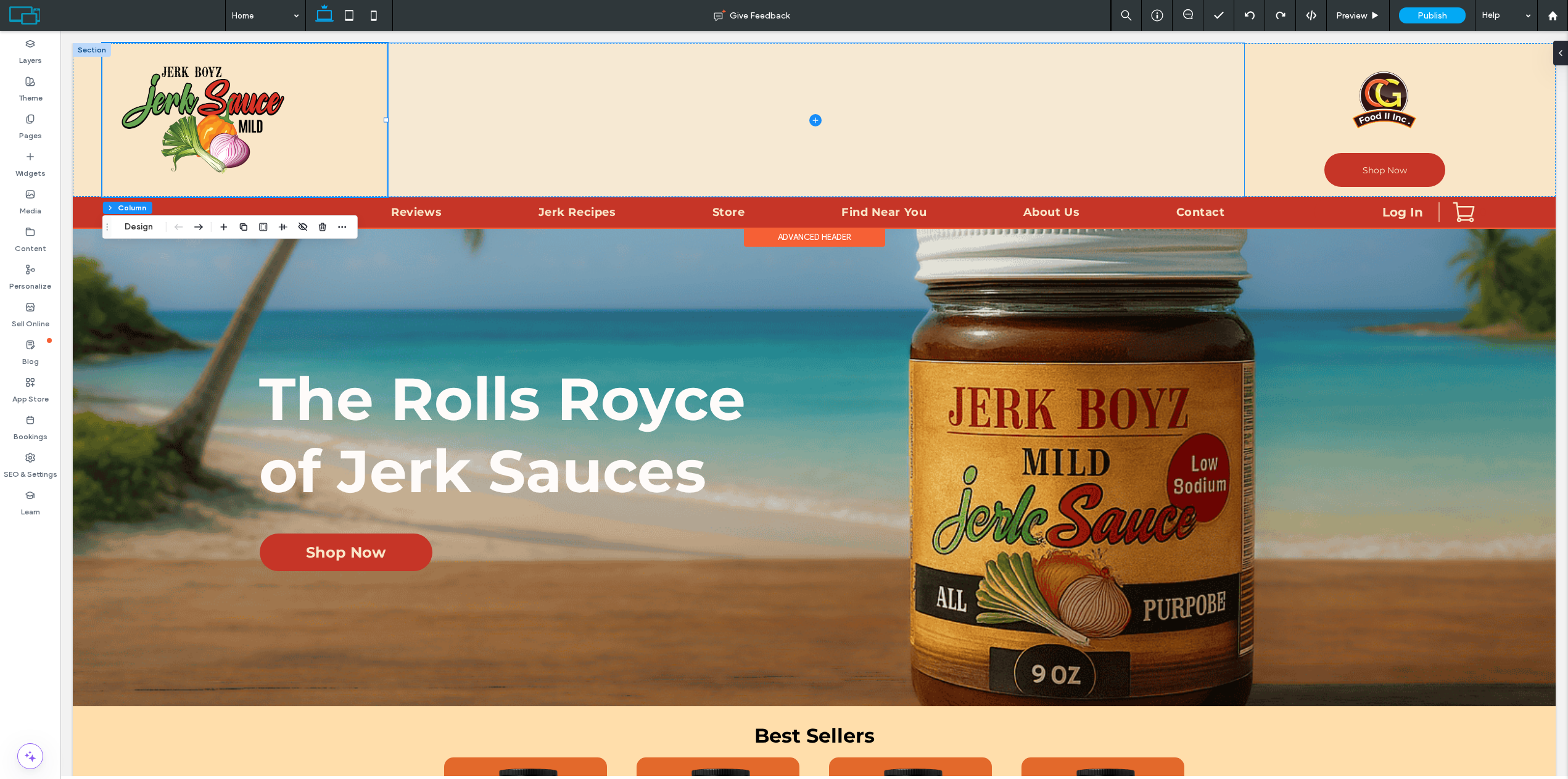
click at [467, 123] on span at bounding box center [816, 119] width 857 height 153
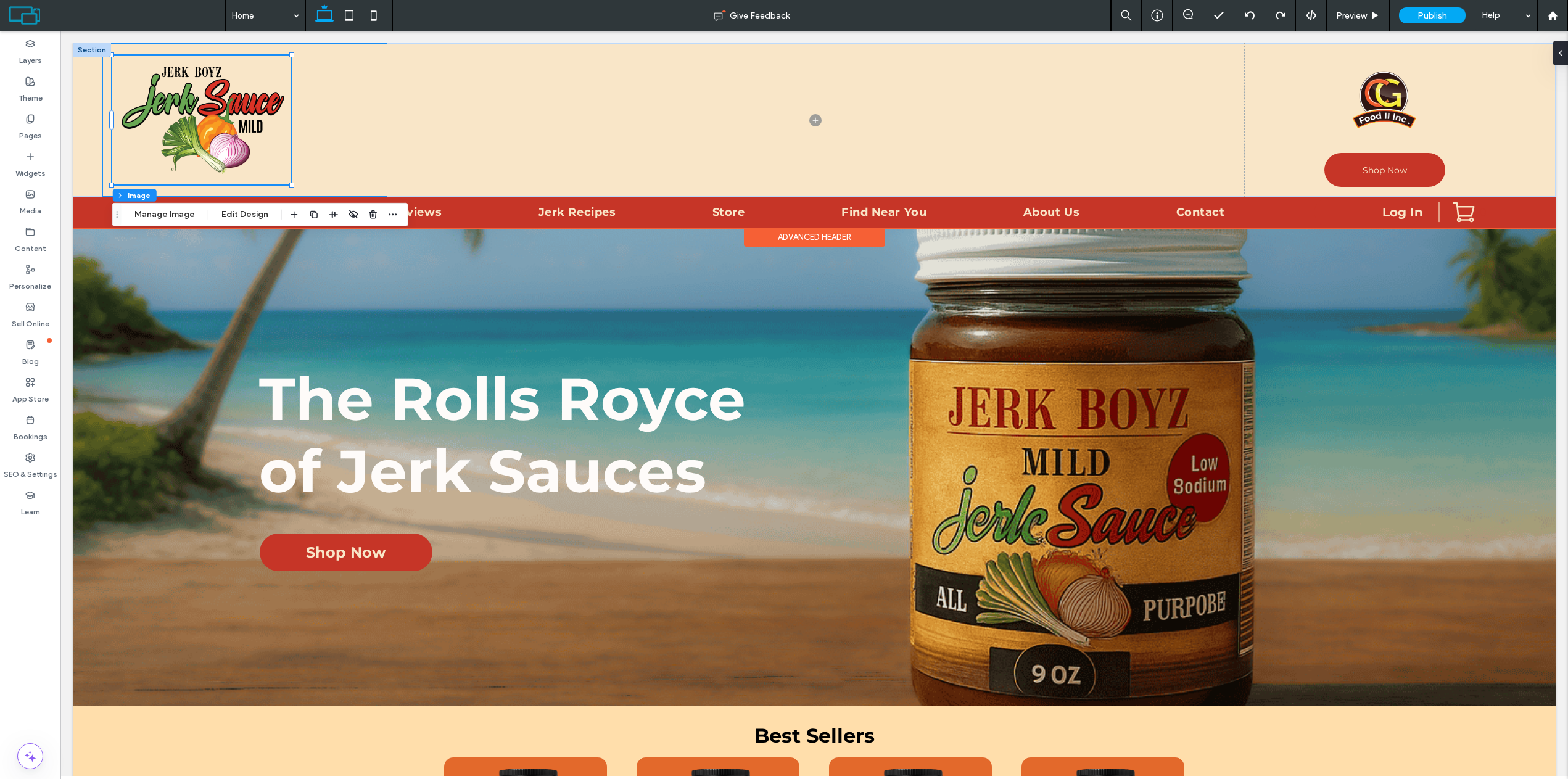
click at [321, 100] on div at bounding box center [245, 119] width 285 height 153
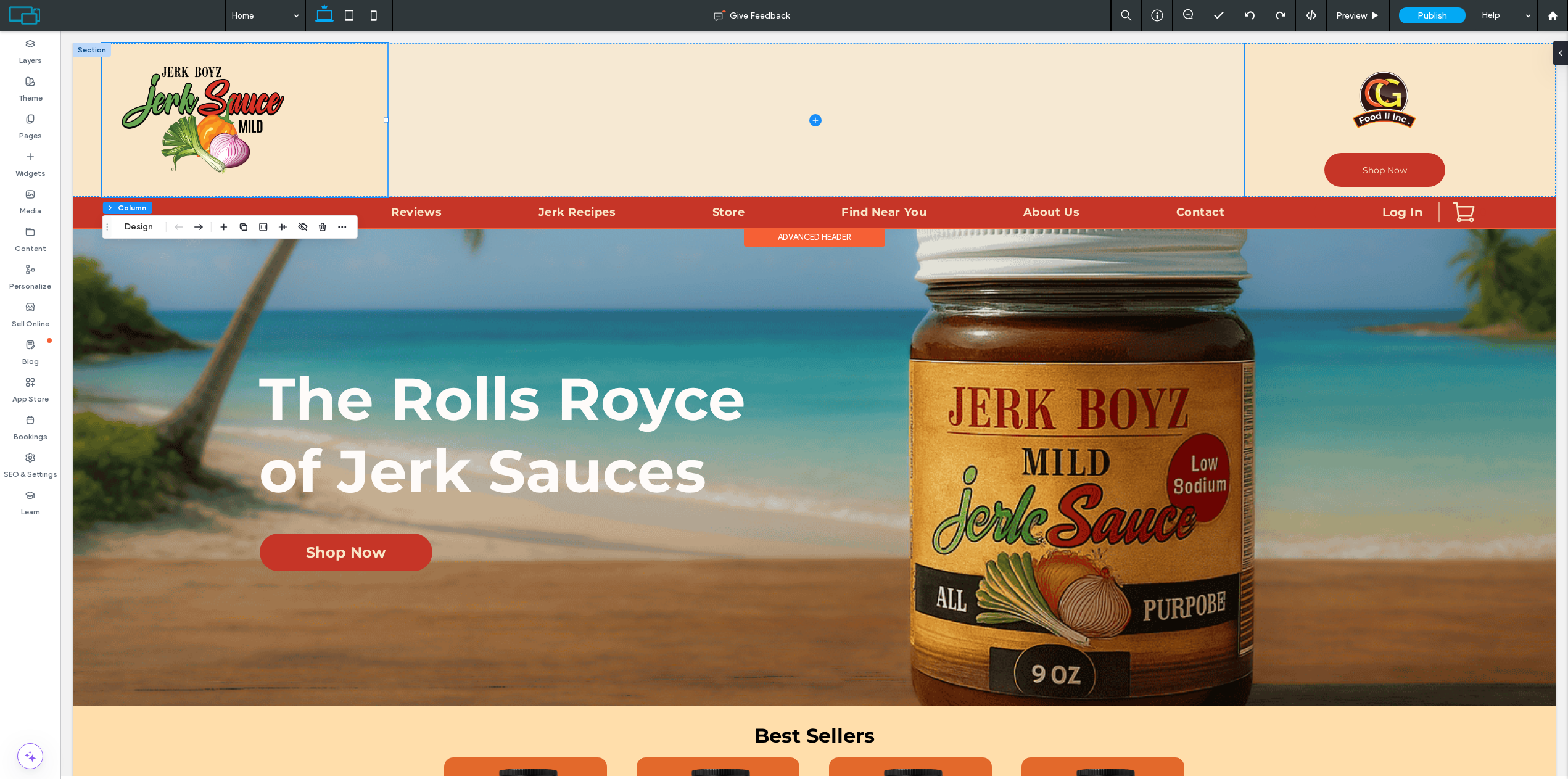
click at [498, 106] on span at bounding box center [816, 119] width 857 height 153
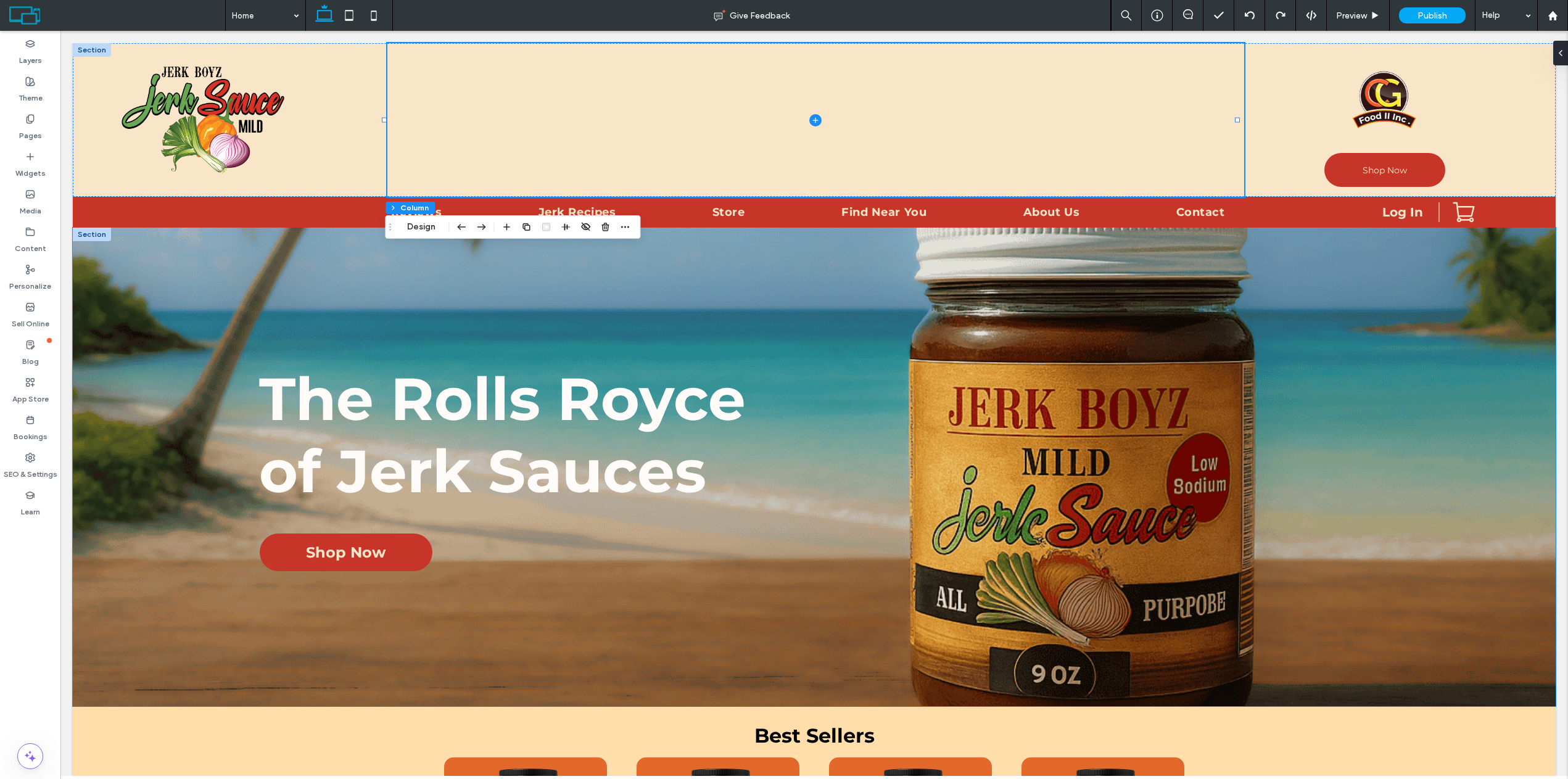
click at [892, 295] on div "The Rolls Royce ﻿ of Jerk Sauces Shop Now" at bounding box center [814, 467] width 1484 height 479
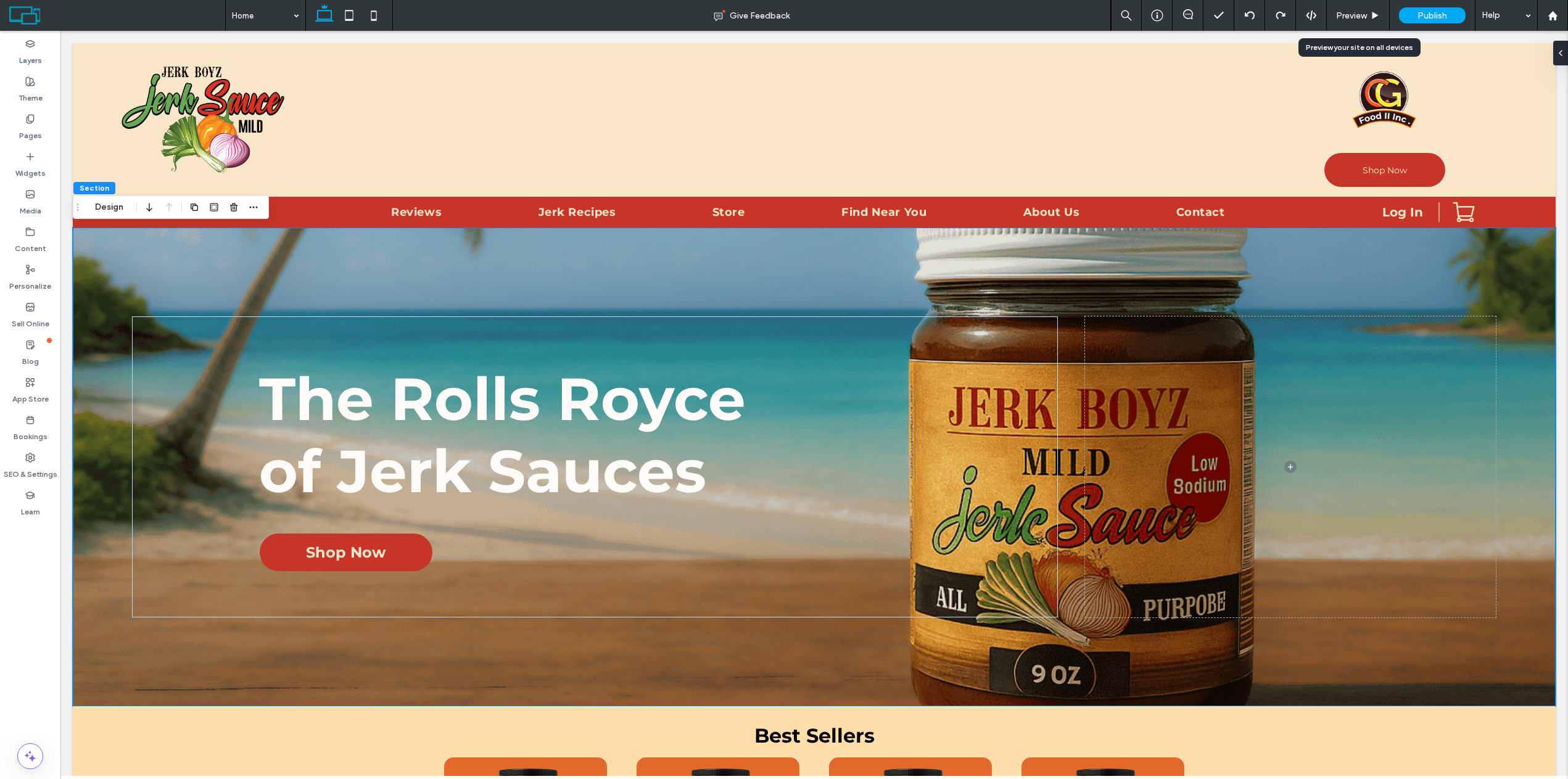
click at [1368, 15] on div "Preview" at bounding box center [1358, 15] width 62 height 10
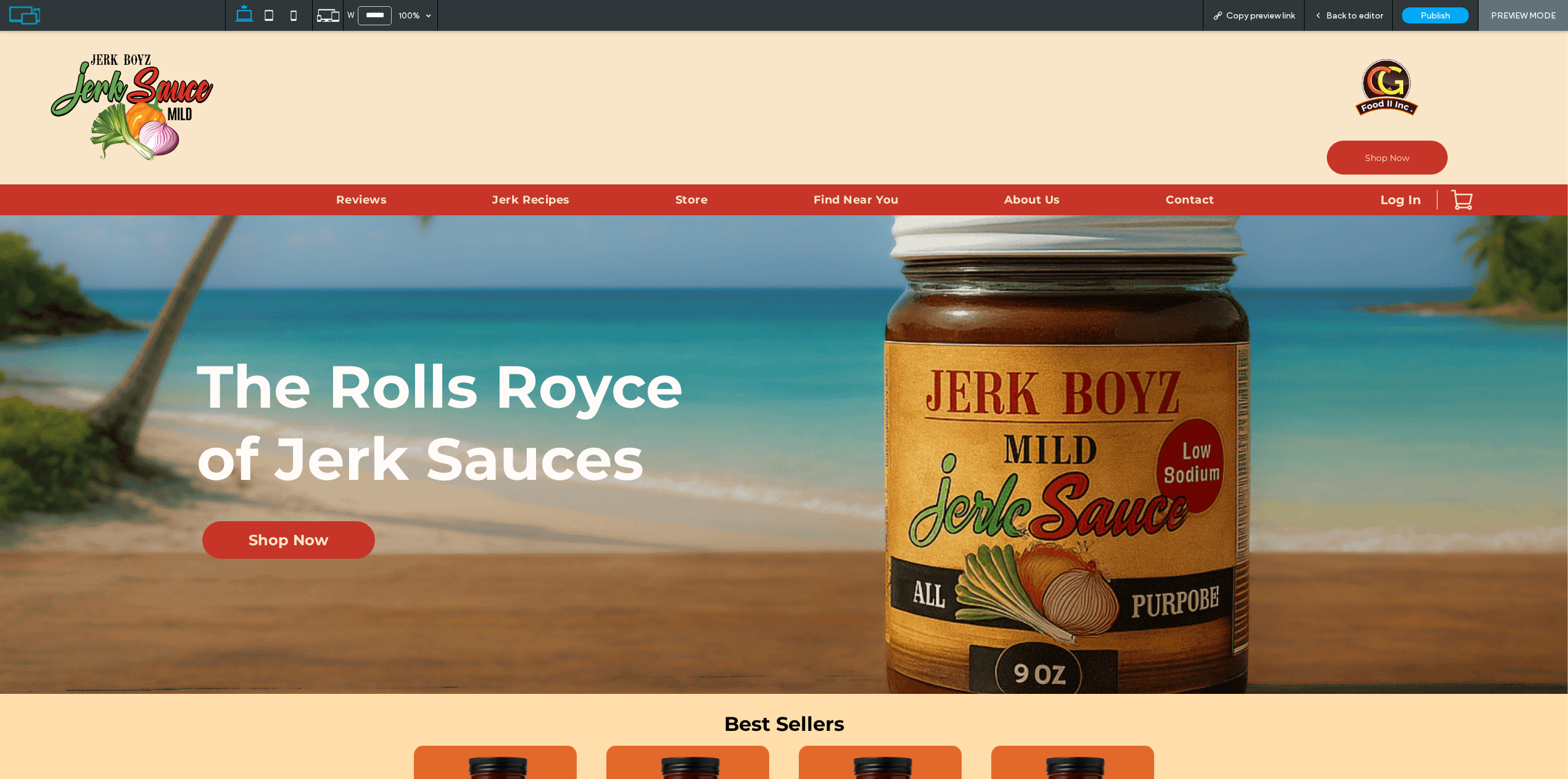
click at [1374, 6] on div "Back to editor" at bounding box center [1349, 16] width 88 height 31
click at [1362, 18] on span "Back to editor" at bounding box center [1355, 15] width 57 height 10
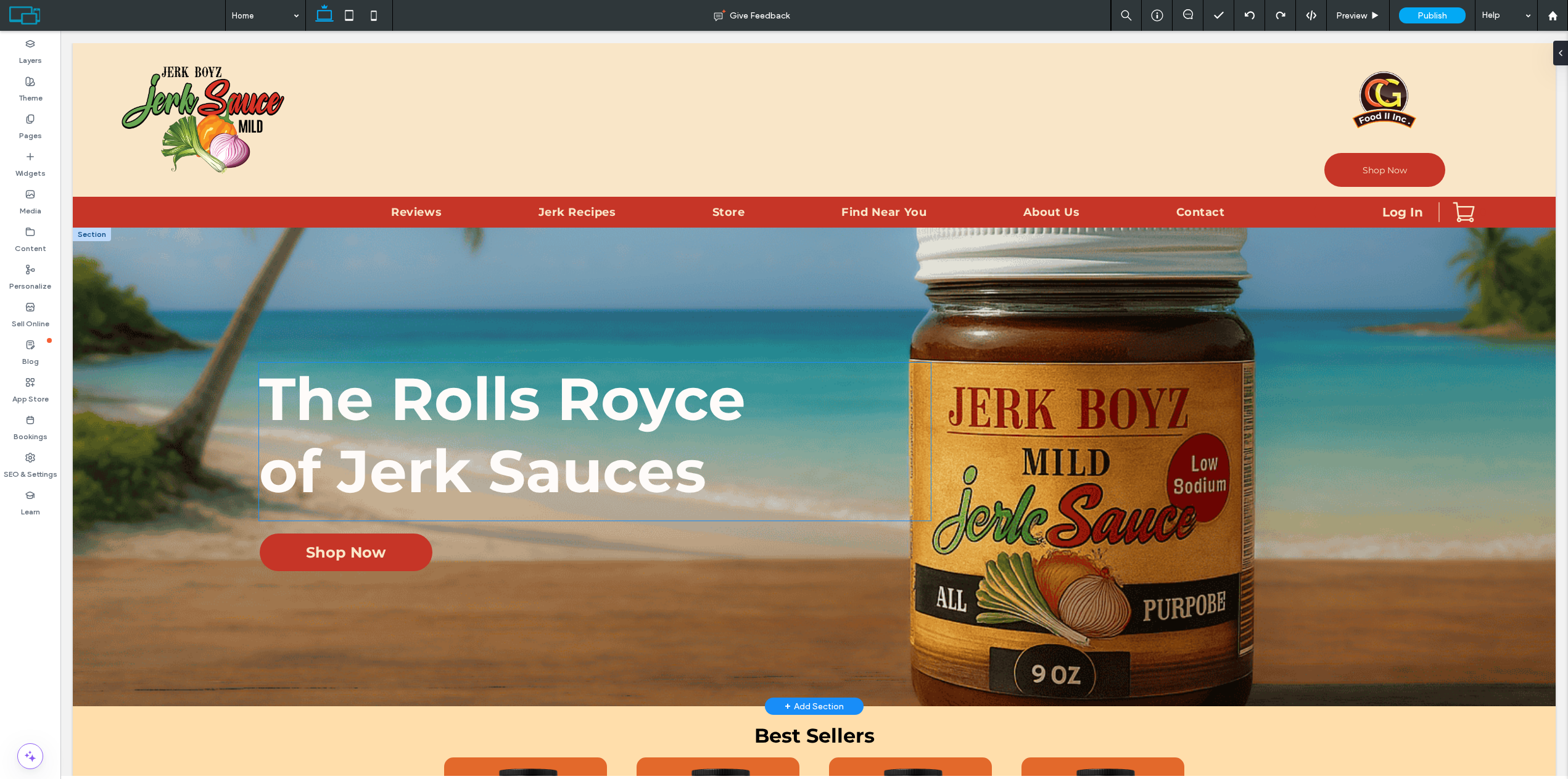
click at [550, 428] on strong "The Rolls Royce" at bounding box center [502, 398] width 487 height 72
click at [549, 427] on strong "The Rolls Royce" at bounding box center [502, 398] width 487 height 72
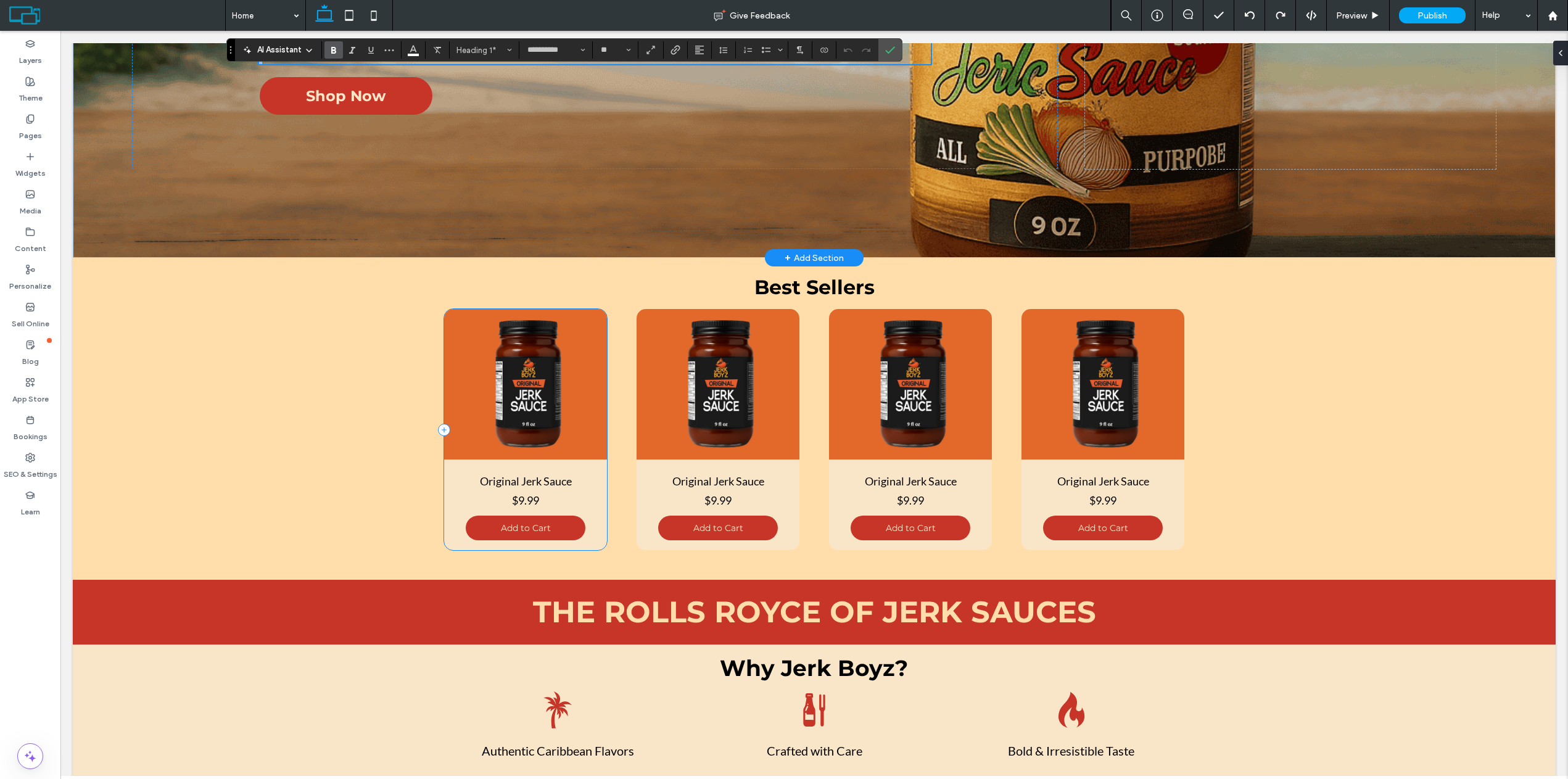
scroll to position [494, 0]
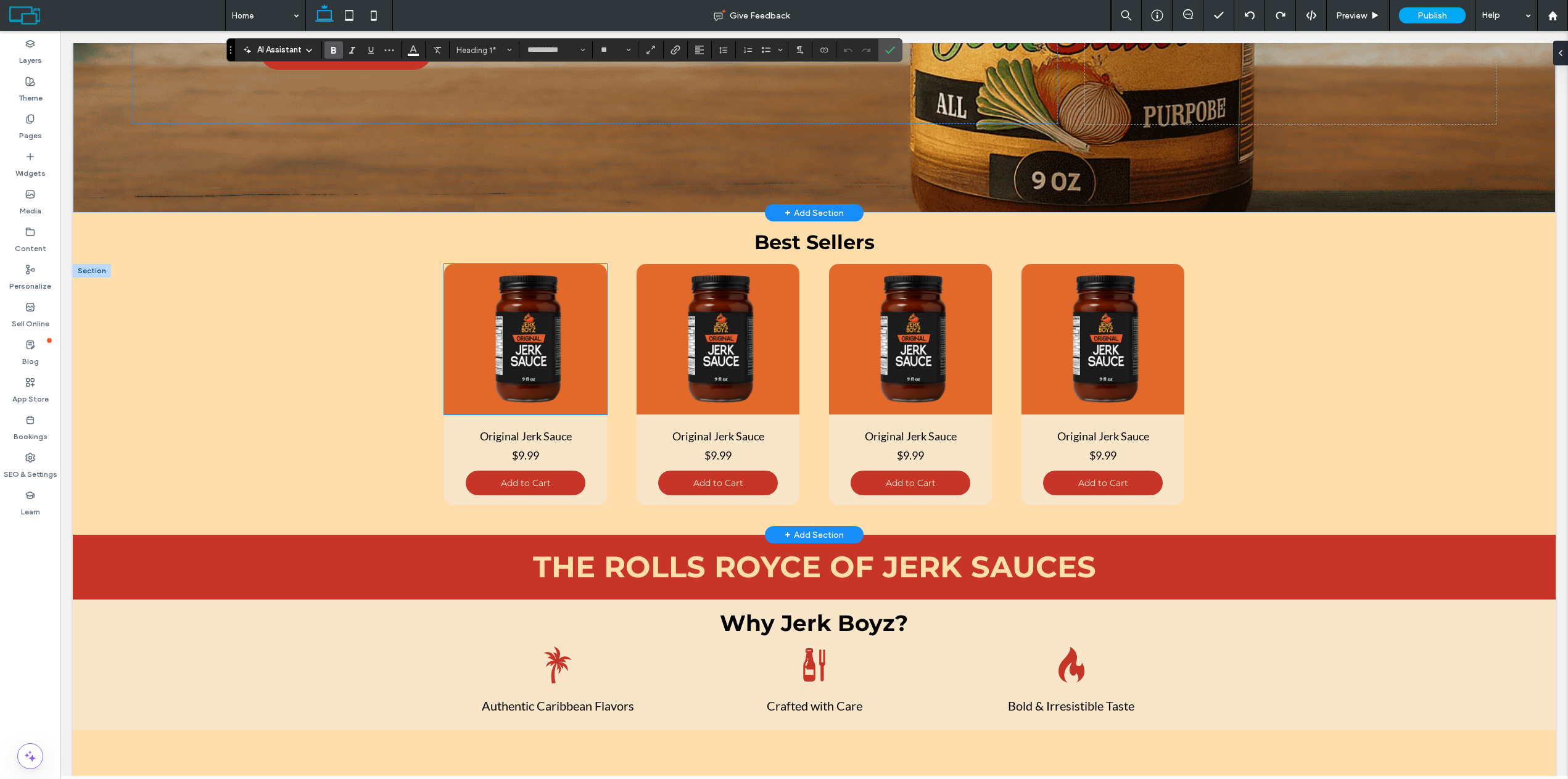
click at [557, 404] on img at bounding box center [526, 339] width 163 height 150
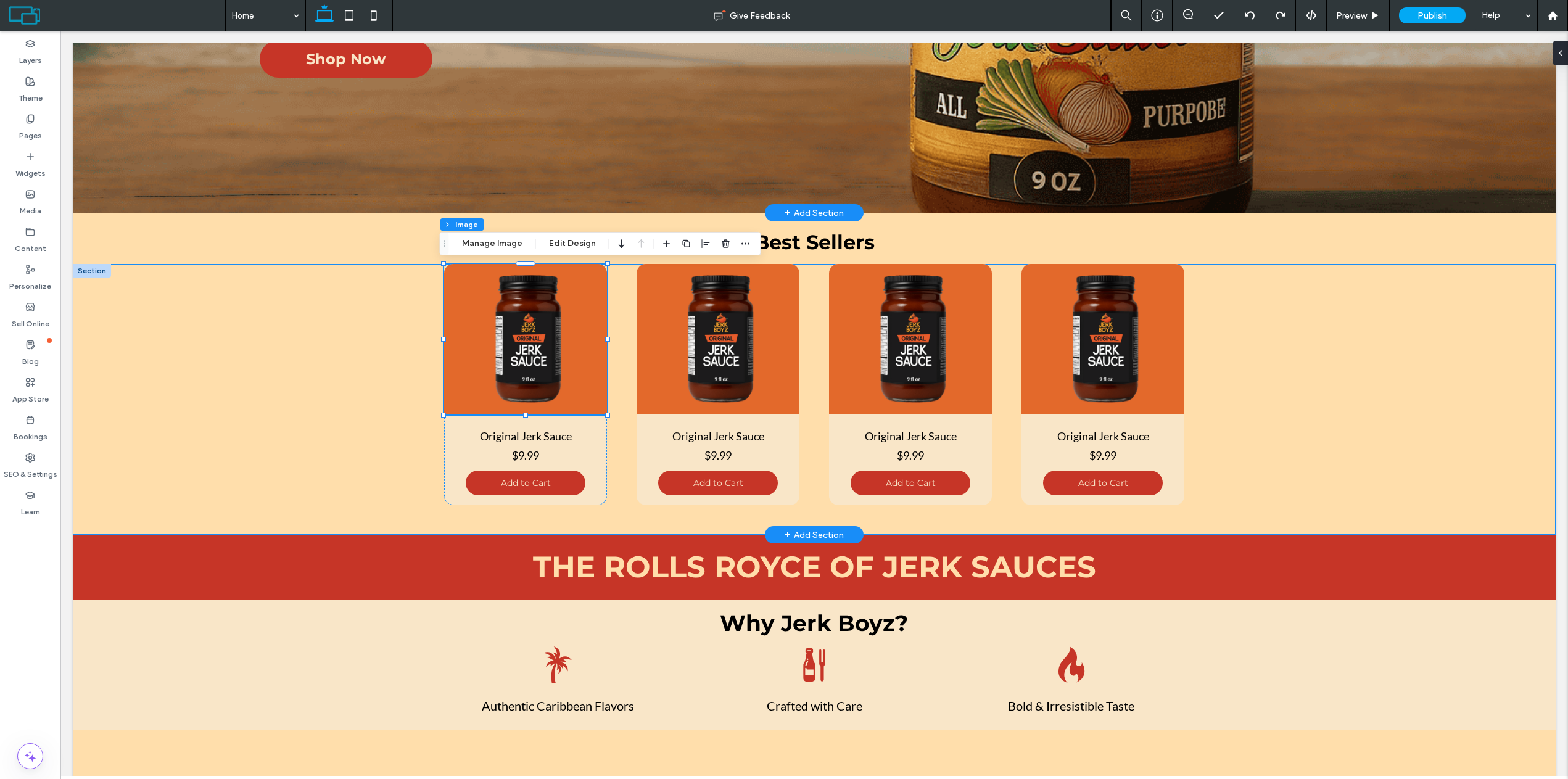
click at [291, 371] on div "Original Jerk Sauce $9.99 Add to Cart Original Jerk Sauce $9.99 Add to Cart Ori…" at bounding box center [814, 399] width 1484 height 271
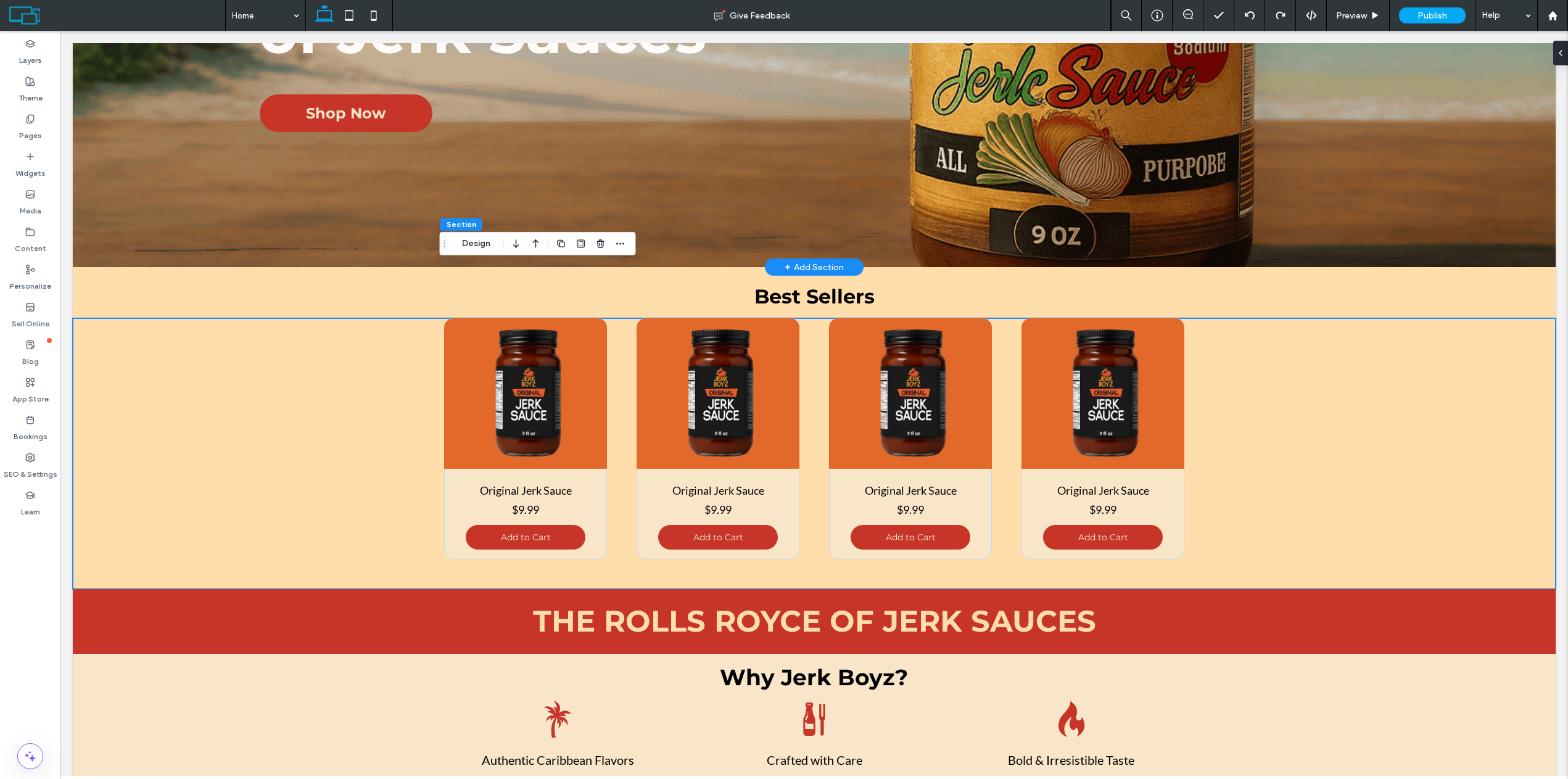
scroll to position [185, 0]
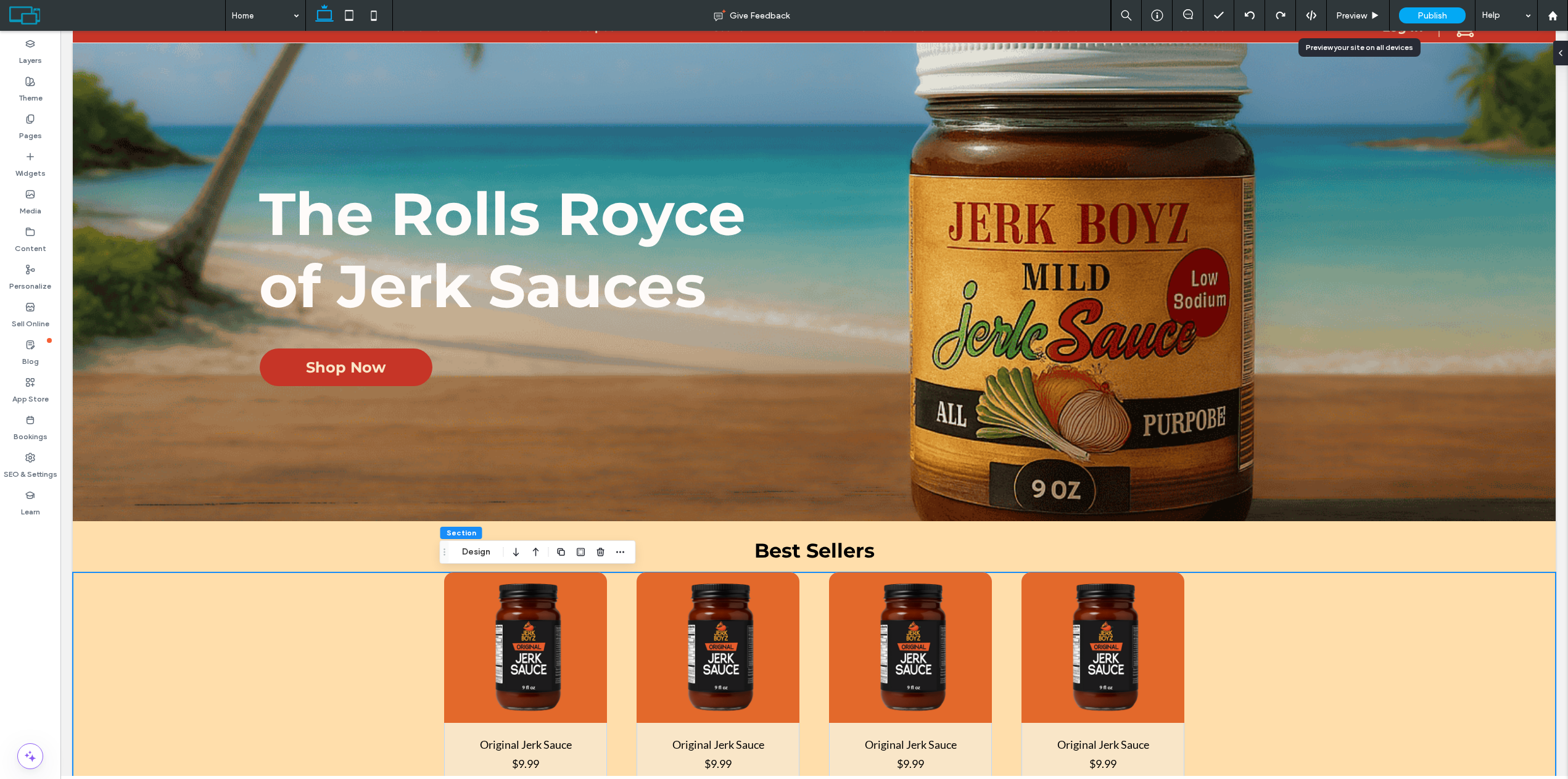
click at [1340, 15] on span "Preview" at bounding box center [1352, 15] width 31 height 10
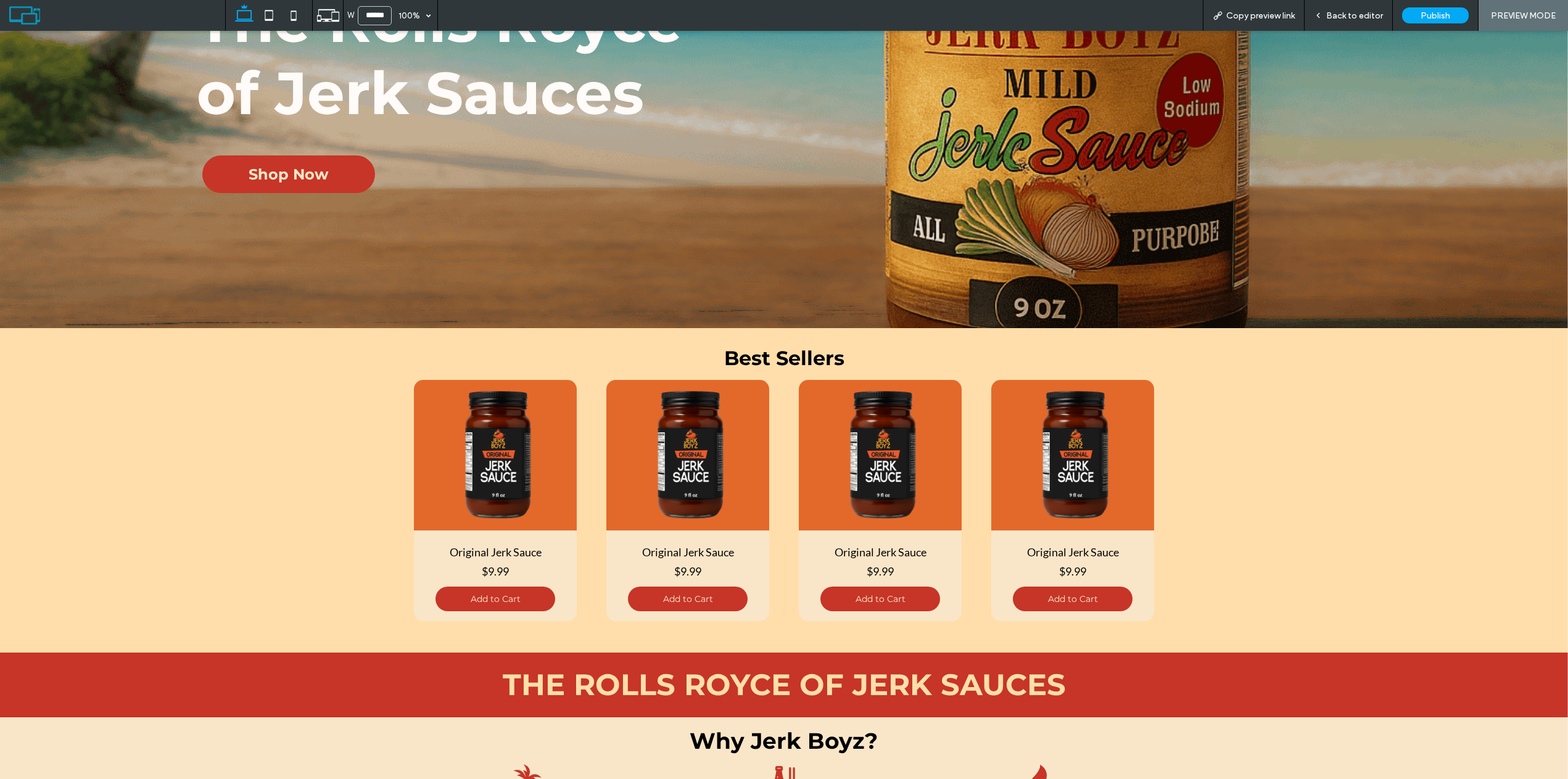
scroll to position [370, 0]
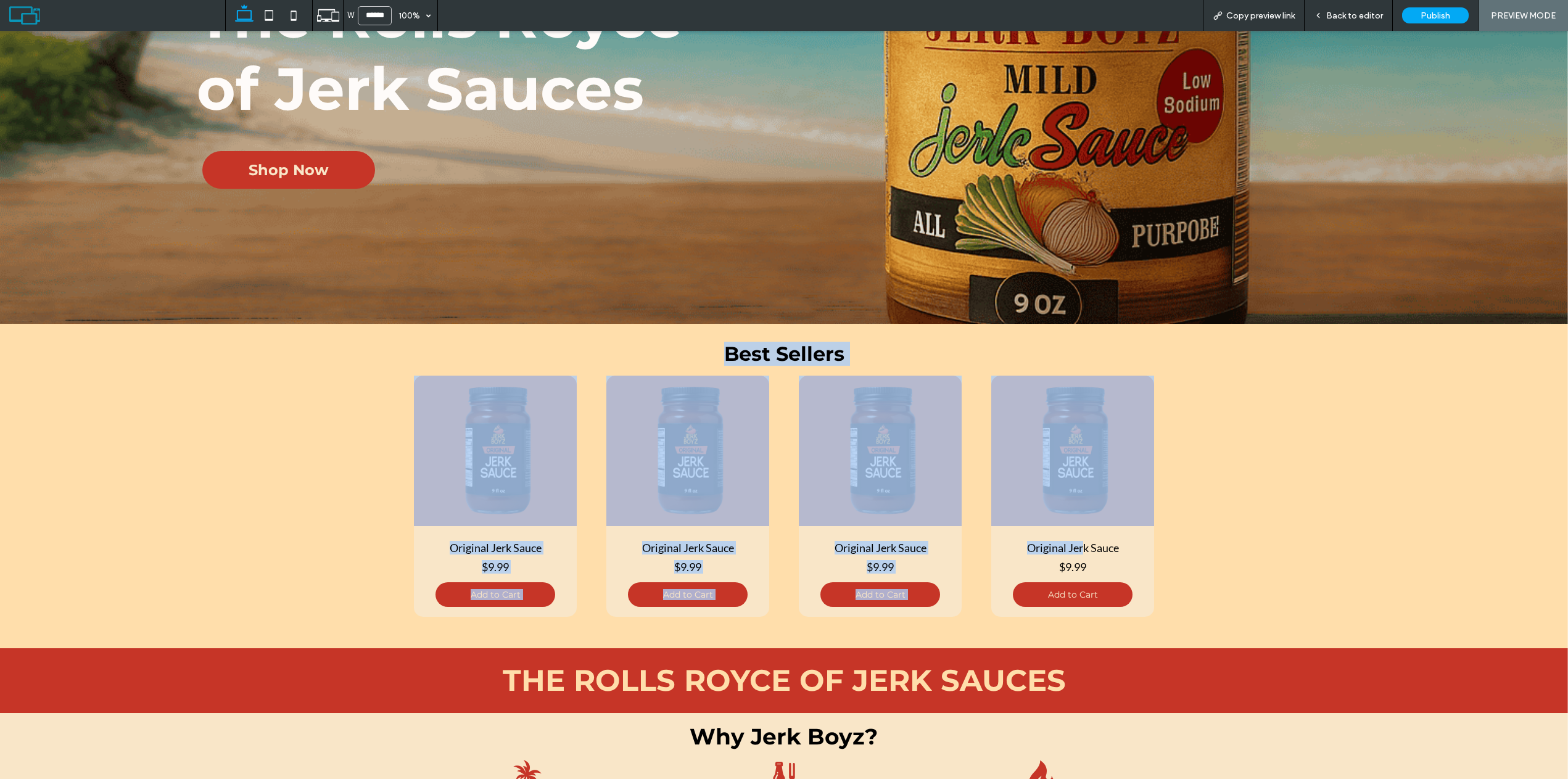
drag, startPoint x: 386, startPoint y: 336, endPoint x: 1080, endPoint y: 546, distance: 725.1
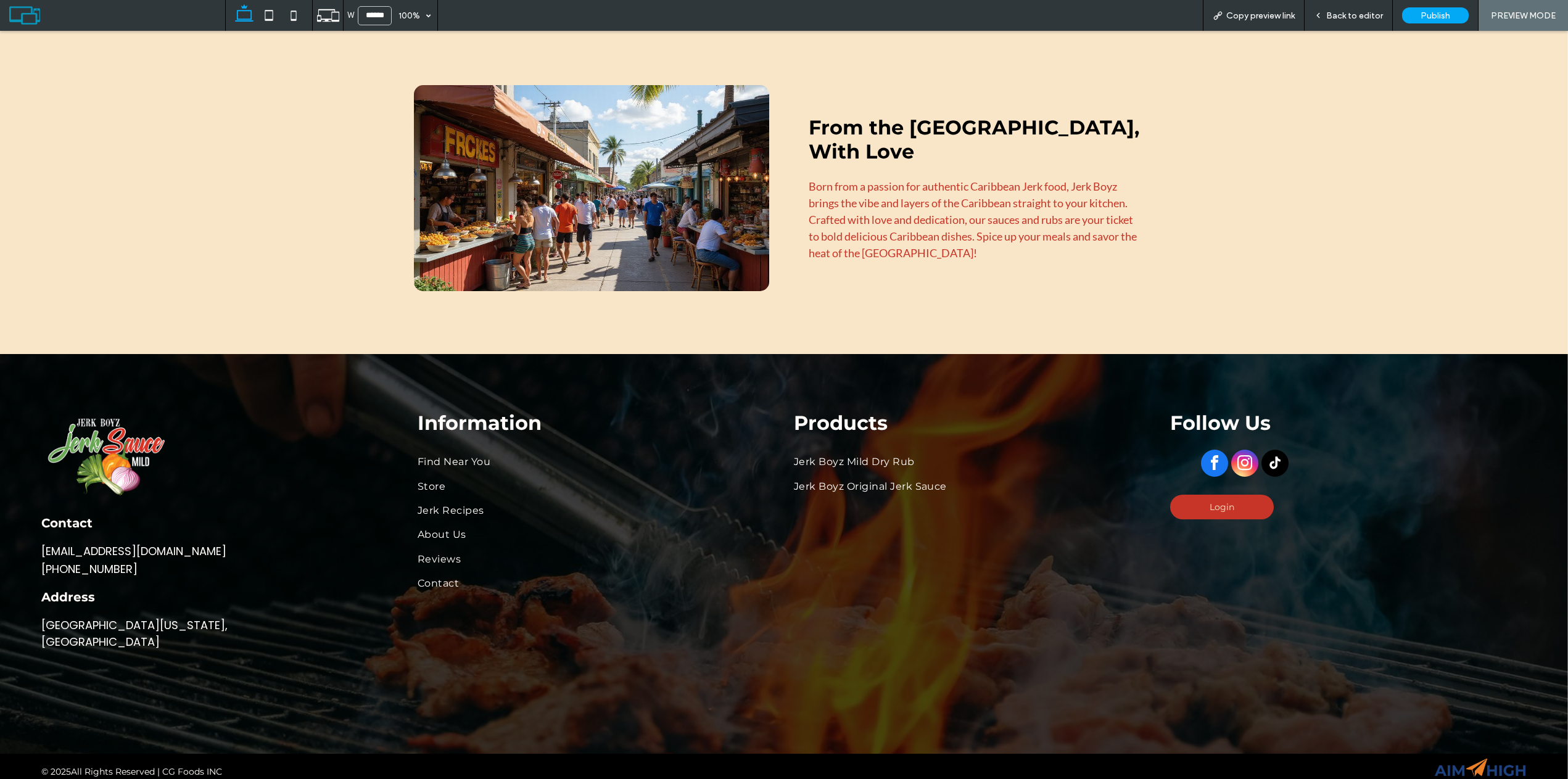
scroll to position [2387, 0]
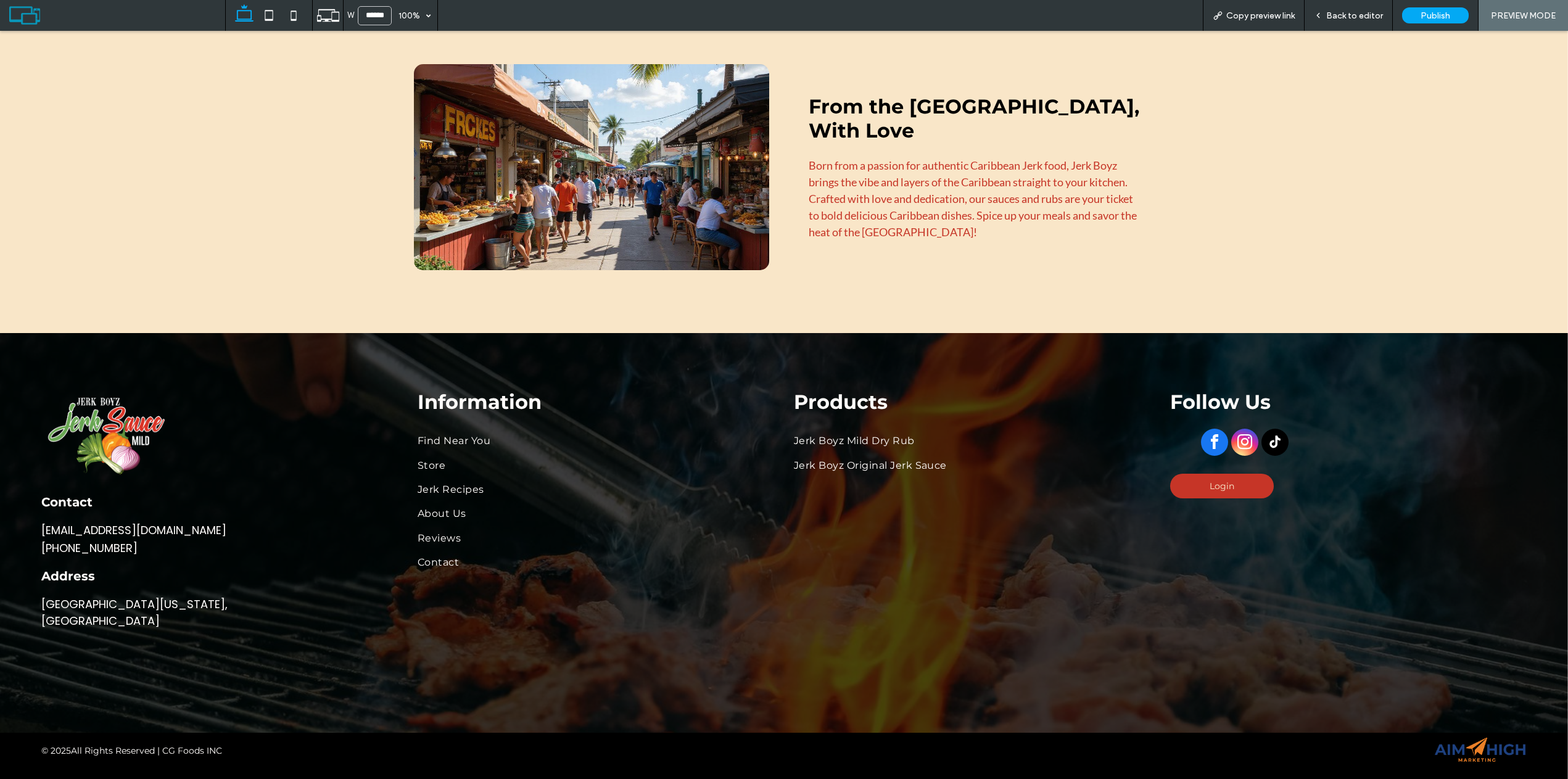
click at [1373, 9] on div "Back to editor" at bounding box center [1349, 16] width 88 height 31
click at [1365, 12] on span "Back to editor" at bounding box center [1355, 15] width 57 height 10
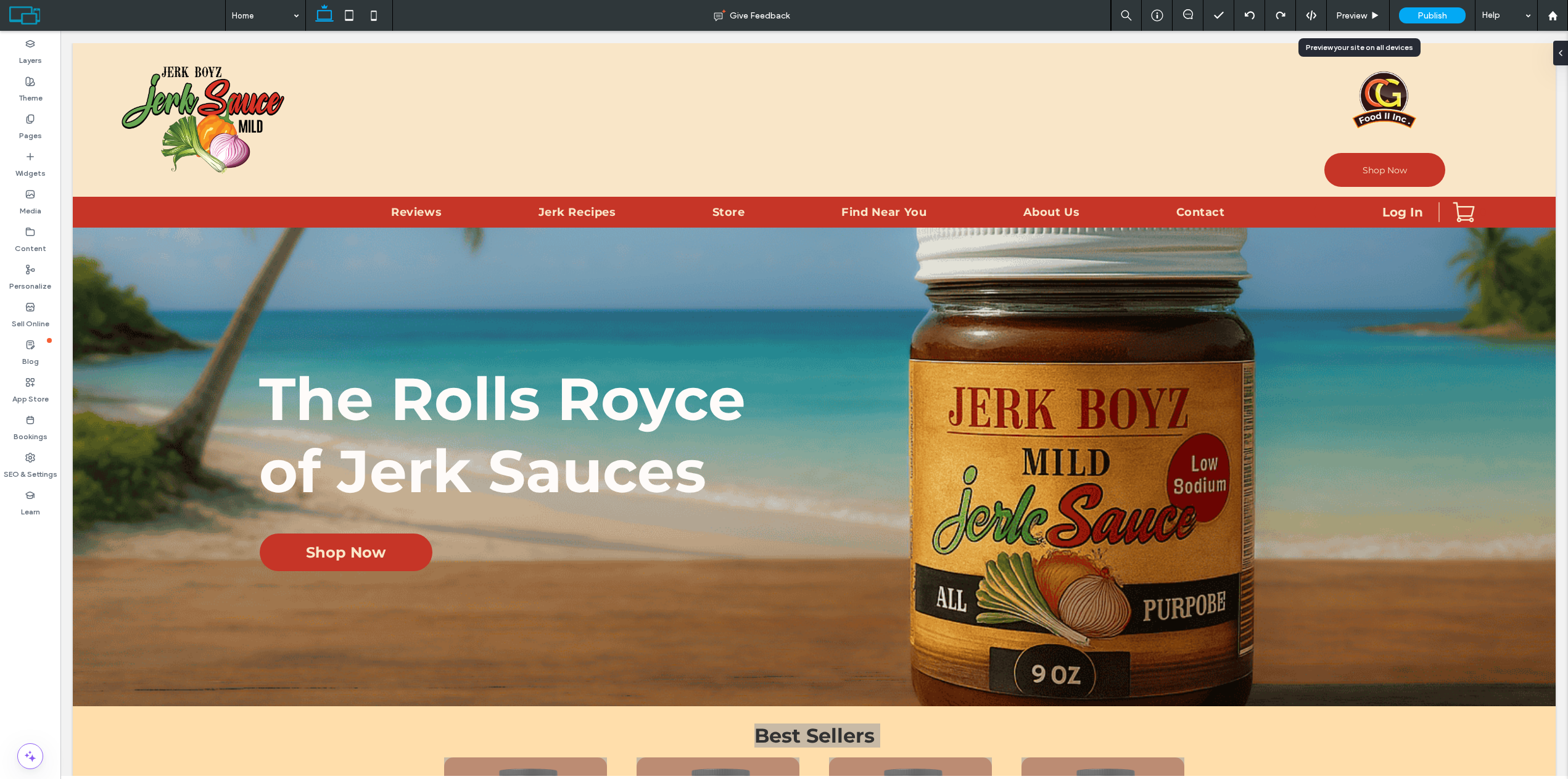
click at [1345, 20] on span "Preview" at bounding box center [1352, 15] width 31 height 10
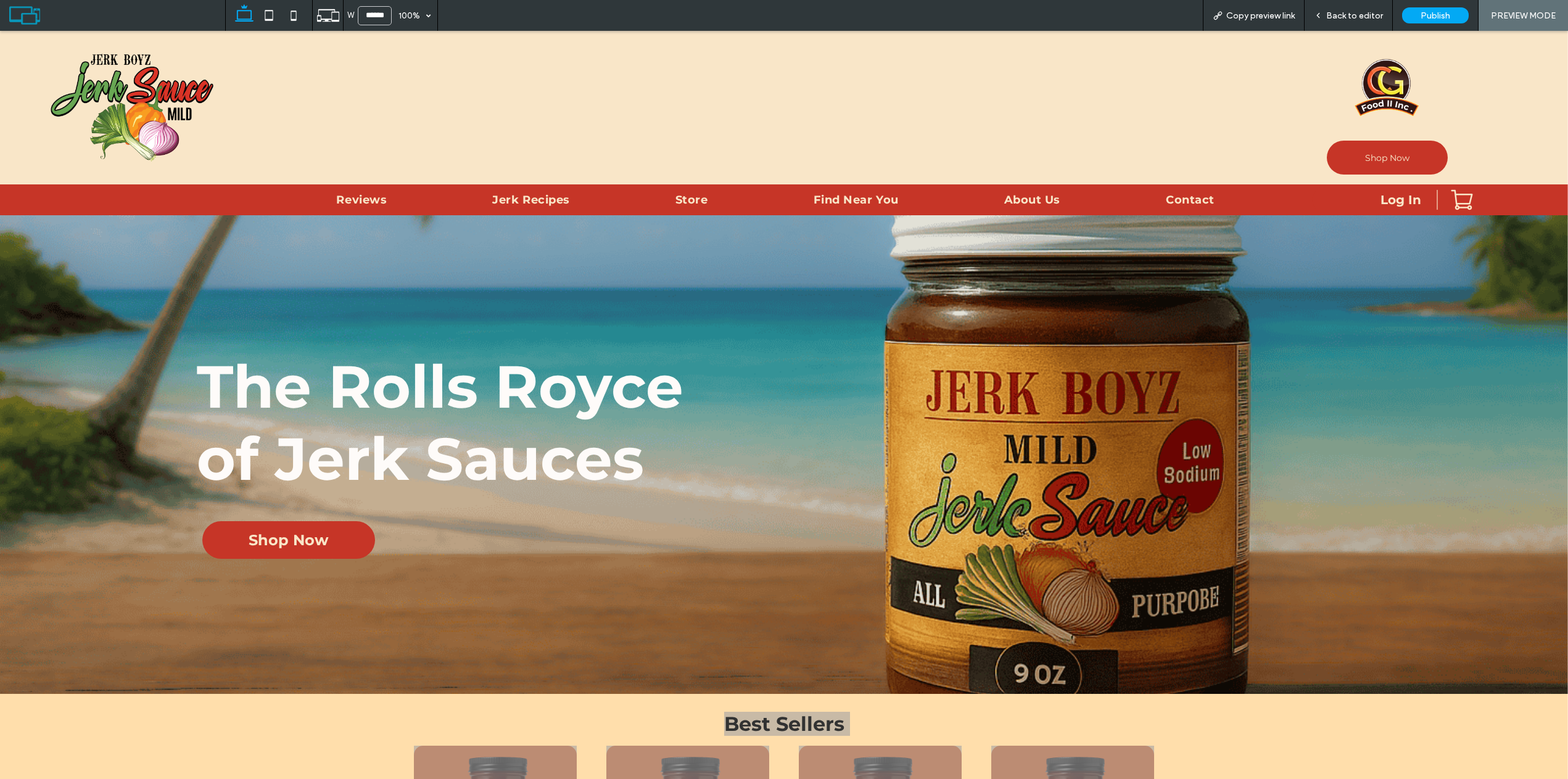
click at [1332, 16] on span "Back to editor" at bounding box center [1355, 15] width 57 height 10
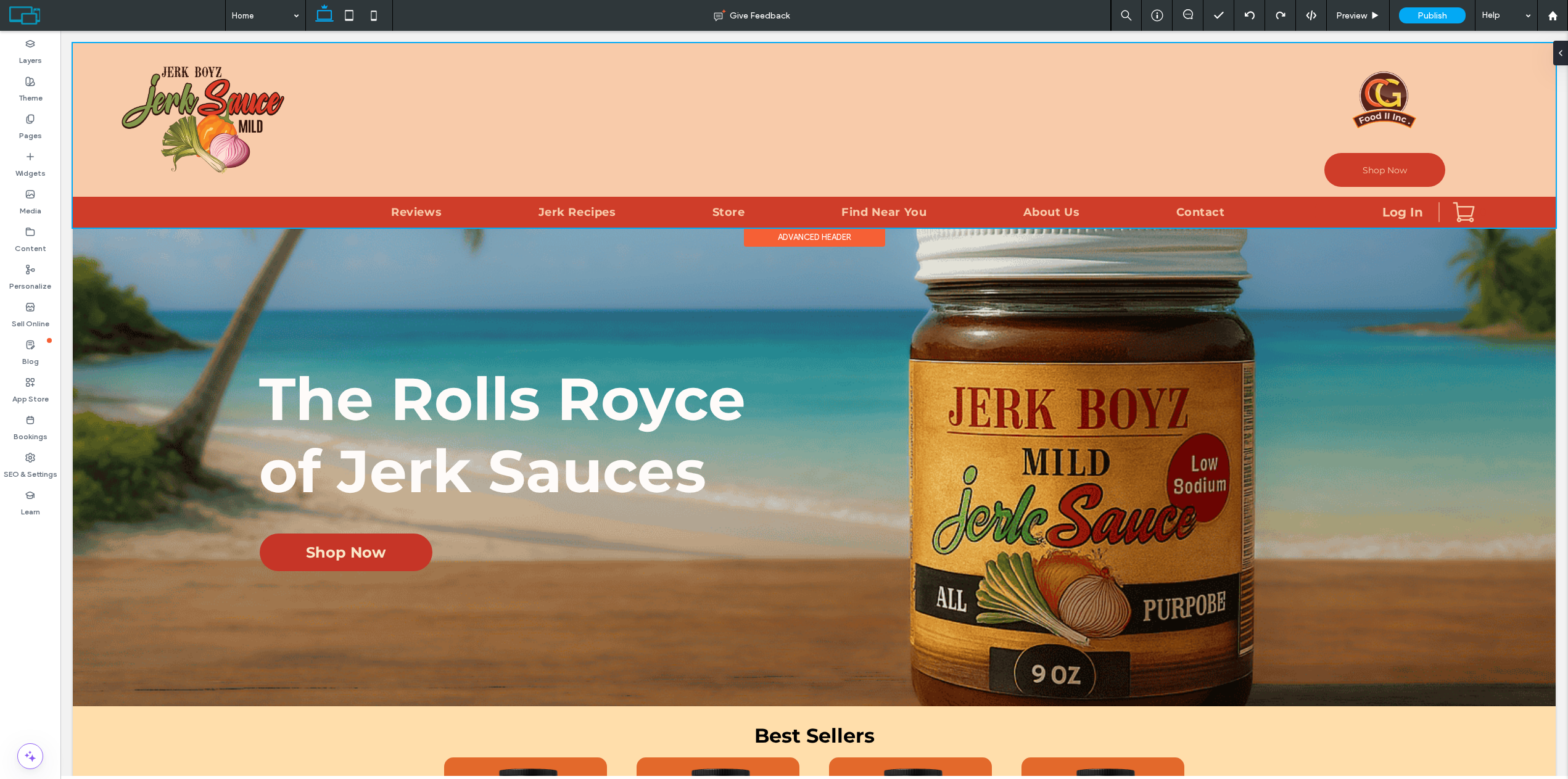
click at [191, 195] on div at bounding box center [814, 135] width 1484 height 184
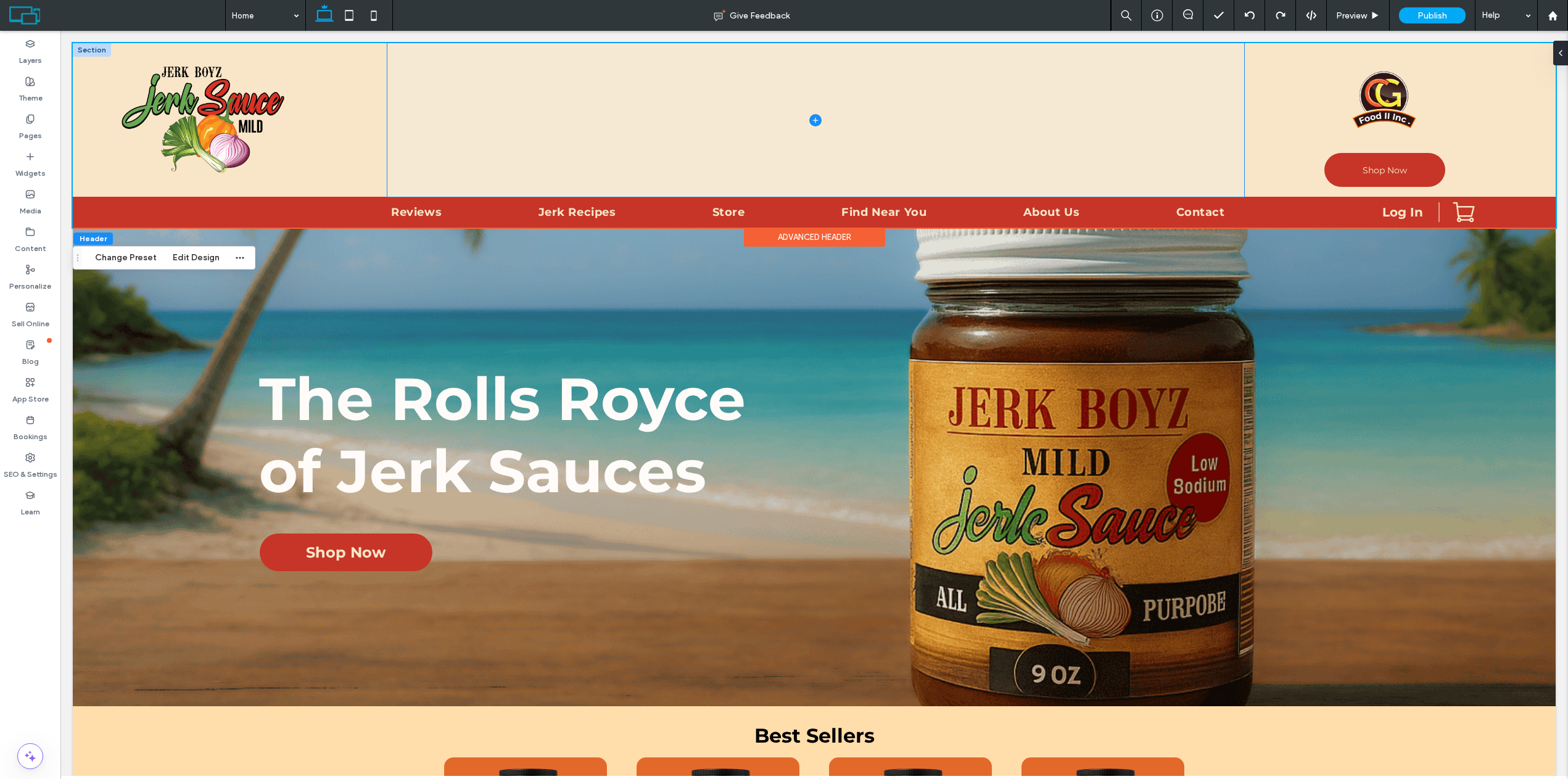
click at [556, 150] on span at bounding box center [816, 119] width 857 height 153
type input "**"
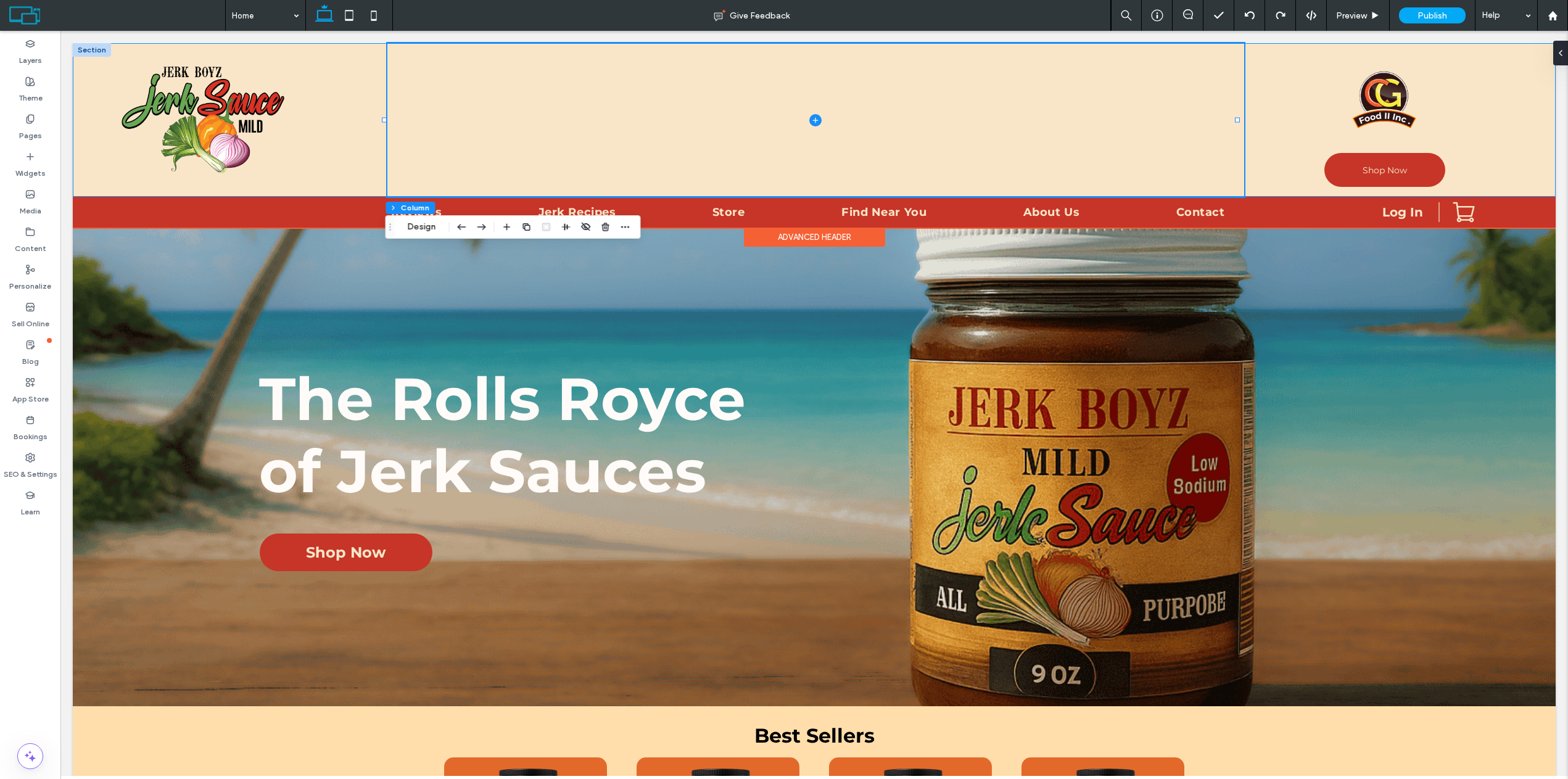
click at [86, 150] on div "Shop Now" at bounding box center [814, 119] width 1484 height 153
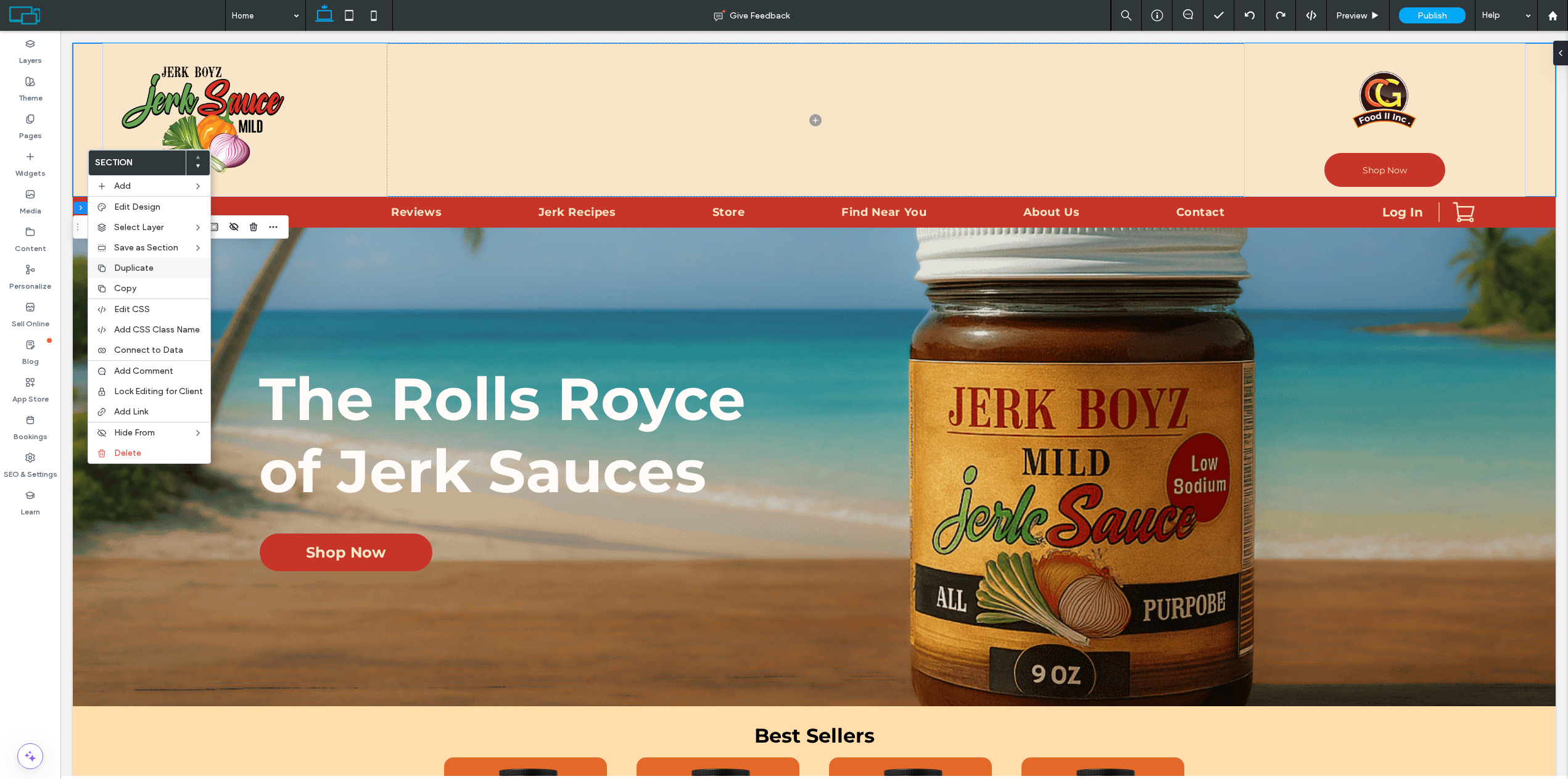
click at [134, 271] on span "Duplicate" at bounding box center [133, 267] width 39 height 10
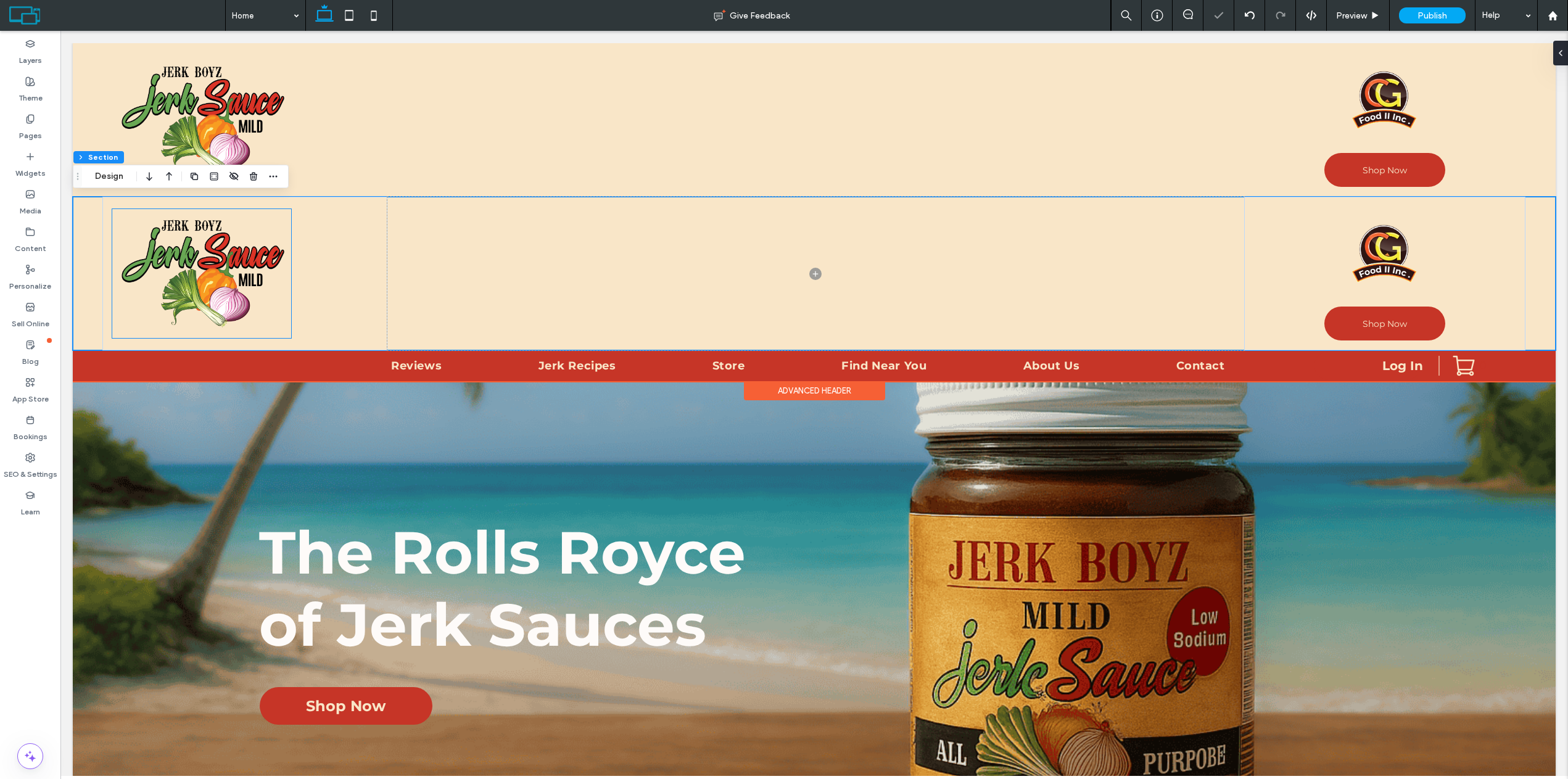
click at [261, 282] on img at bounding box center [201, 273] width 179 height 129
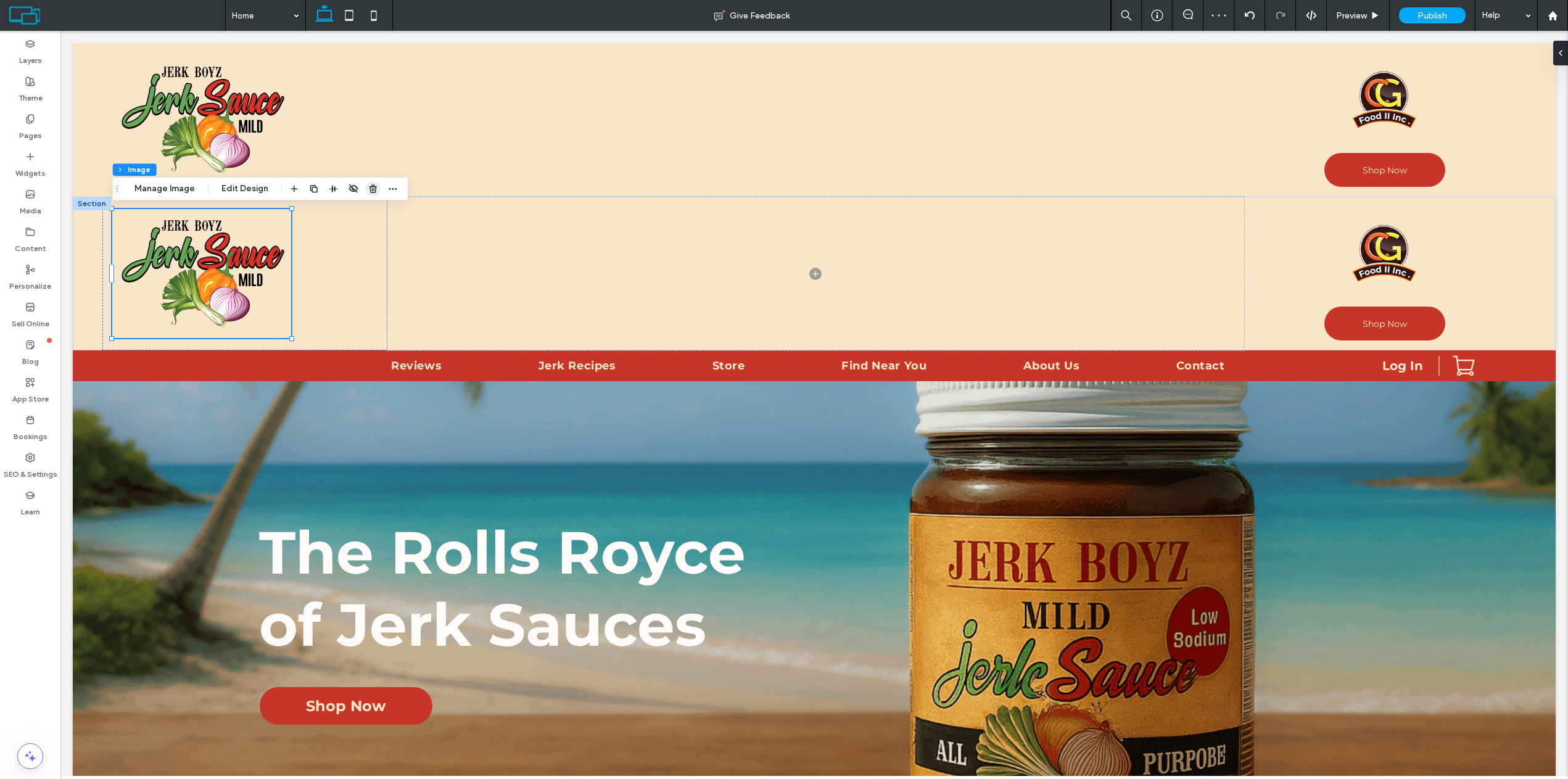
click at [373, 191] on use "button" at bounding box center [373, 188] width 7 height 8
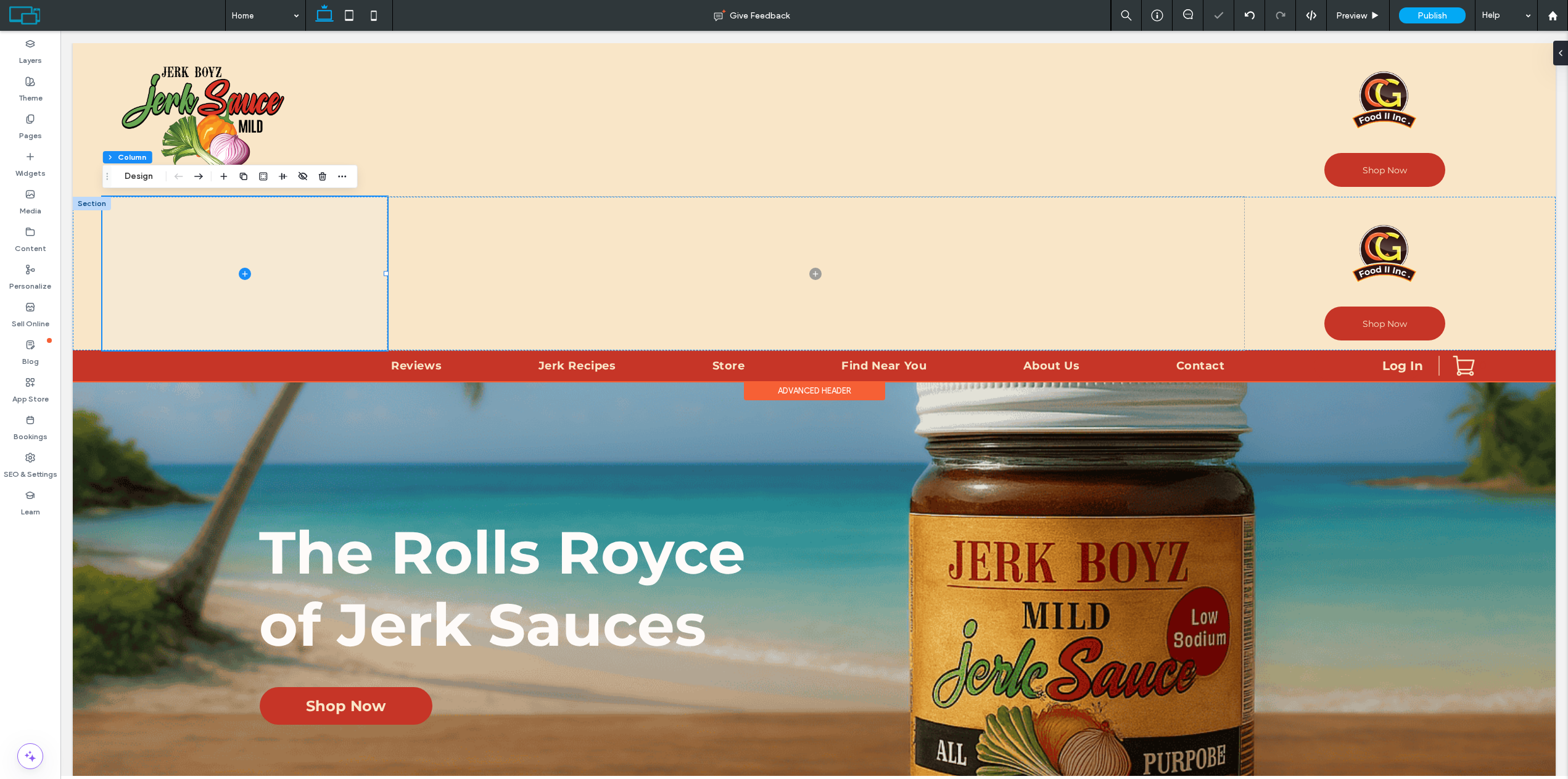
click at [242, 273] on icon at bounding box center [245, 273] width 6 height 1
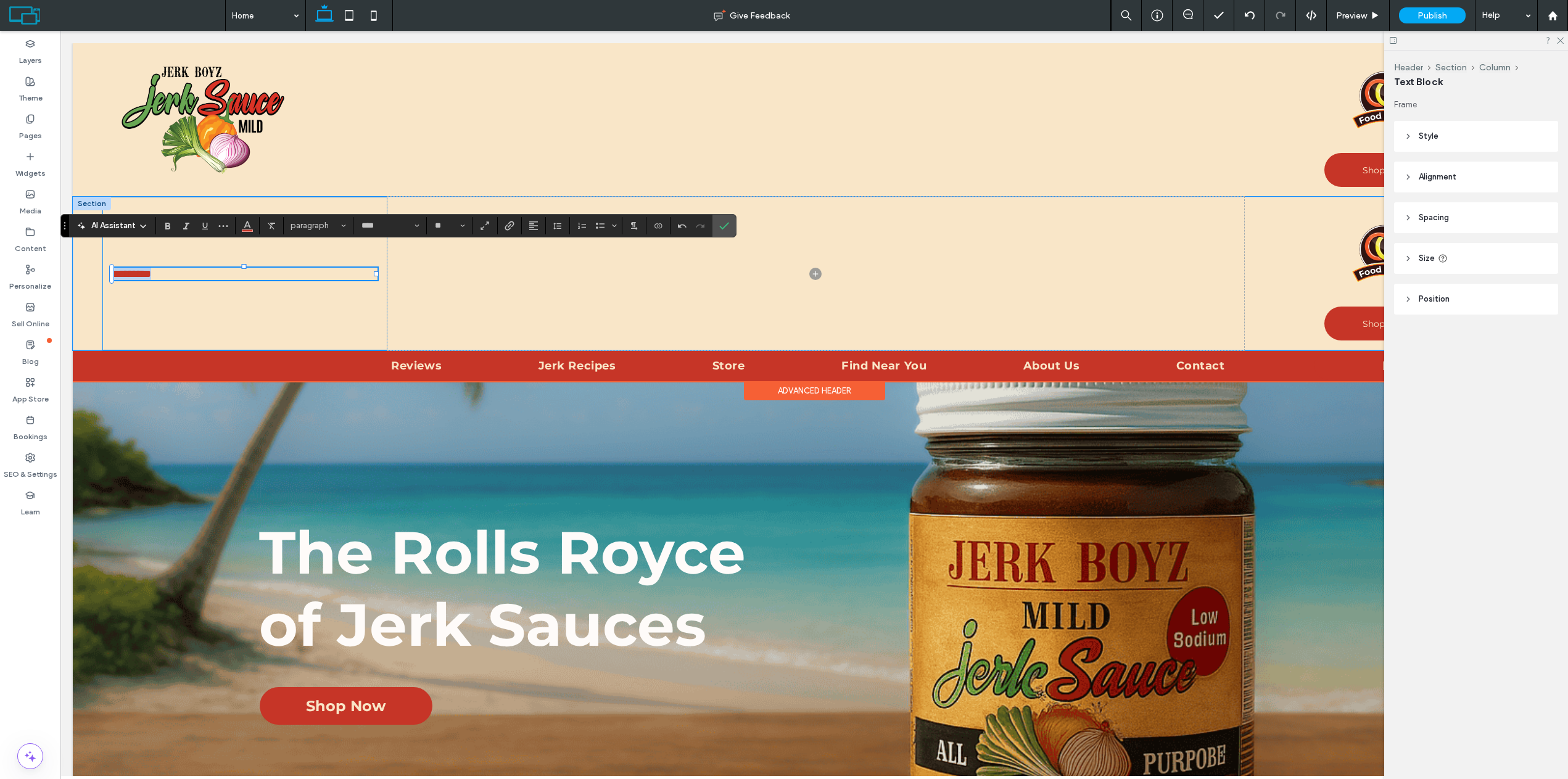
drag, startPoint x: 193, startPoint y: 274, endPoint x: 106, endPoint y: 274, distance: 87.0
click at [106, 274] on div "*********" at bounding box center [245, 273] width 285 height 153
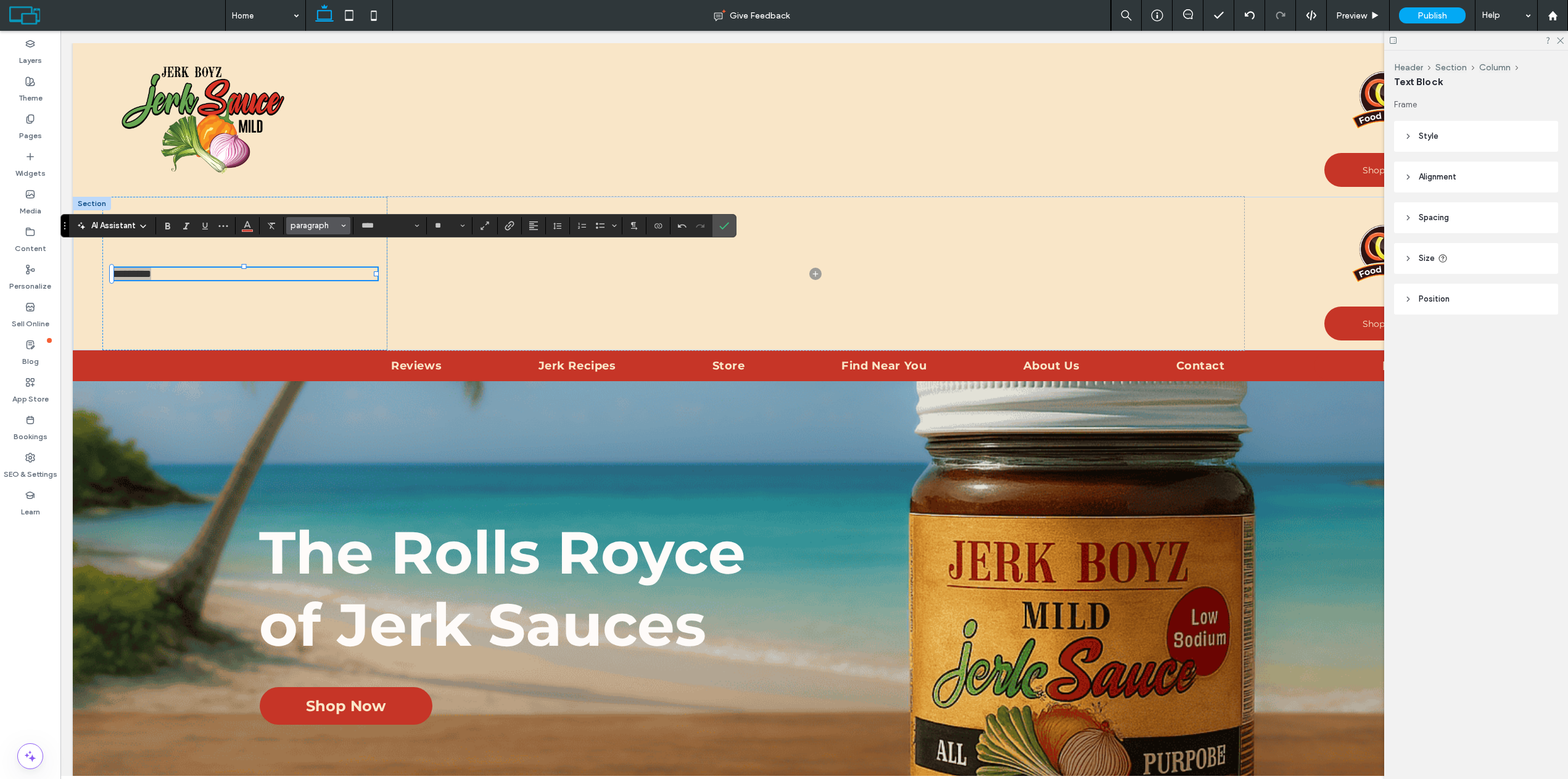
click at [305, 228] on span "paragraph" at bounding box center [315, 226] width 48 height 9
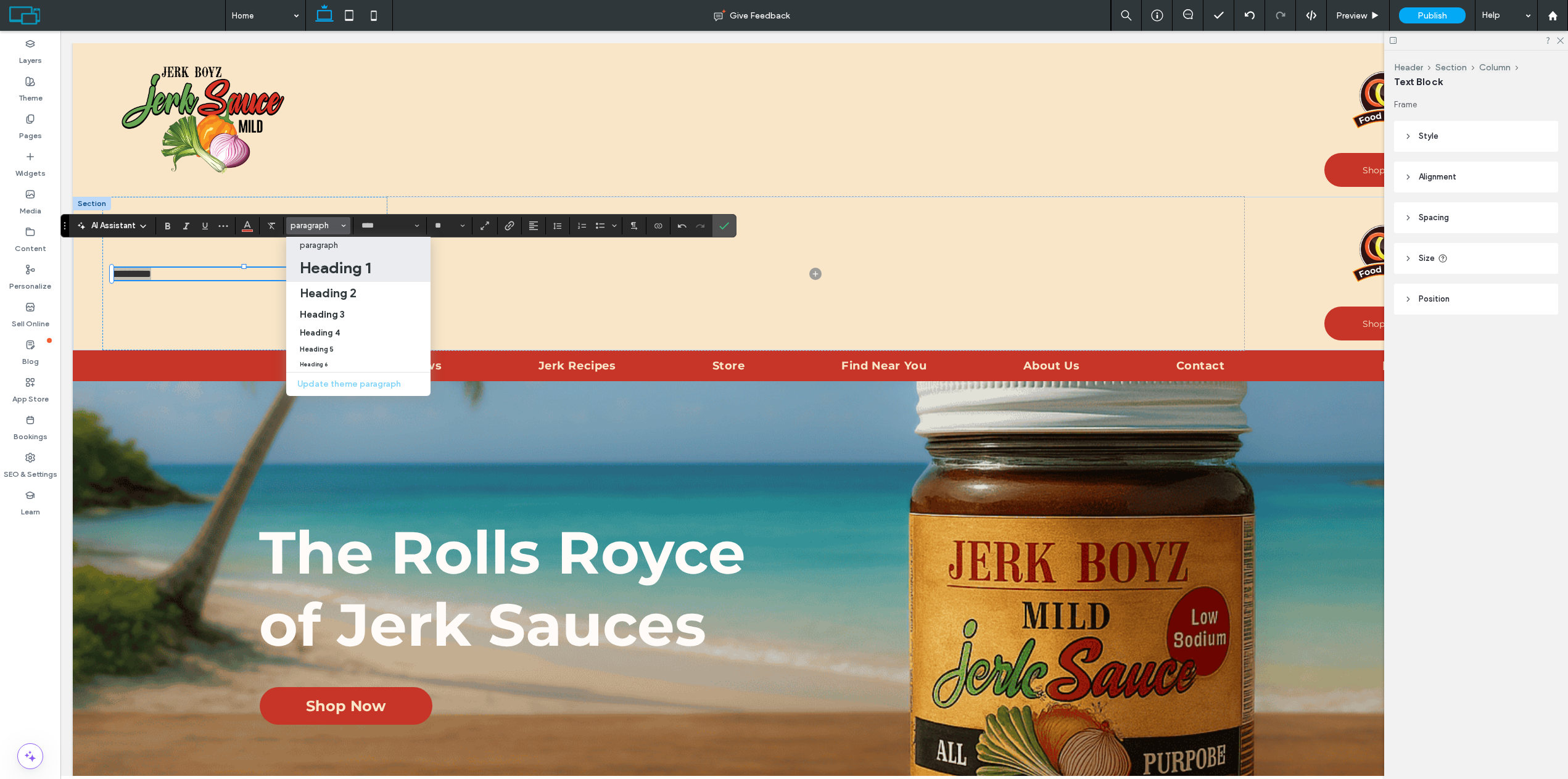
click at [340, 266] on h1 "Heading 1" at bounding box center [335, 268] width 71 height 20
type input "**********"
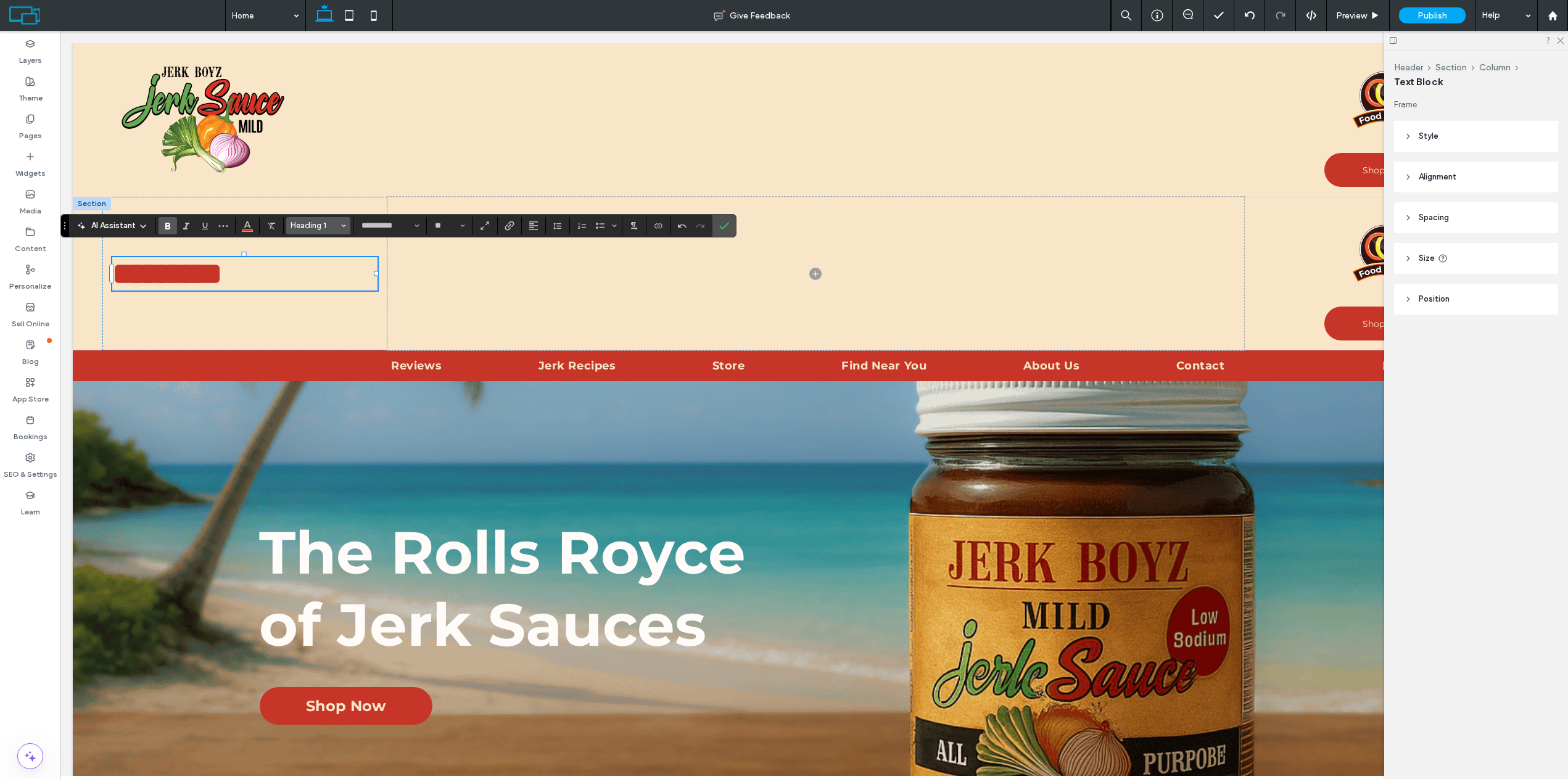
click at [341, 226] on icon "Styles" at bounding box center [343, 225] width 5 height 5
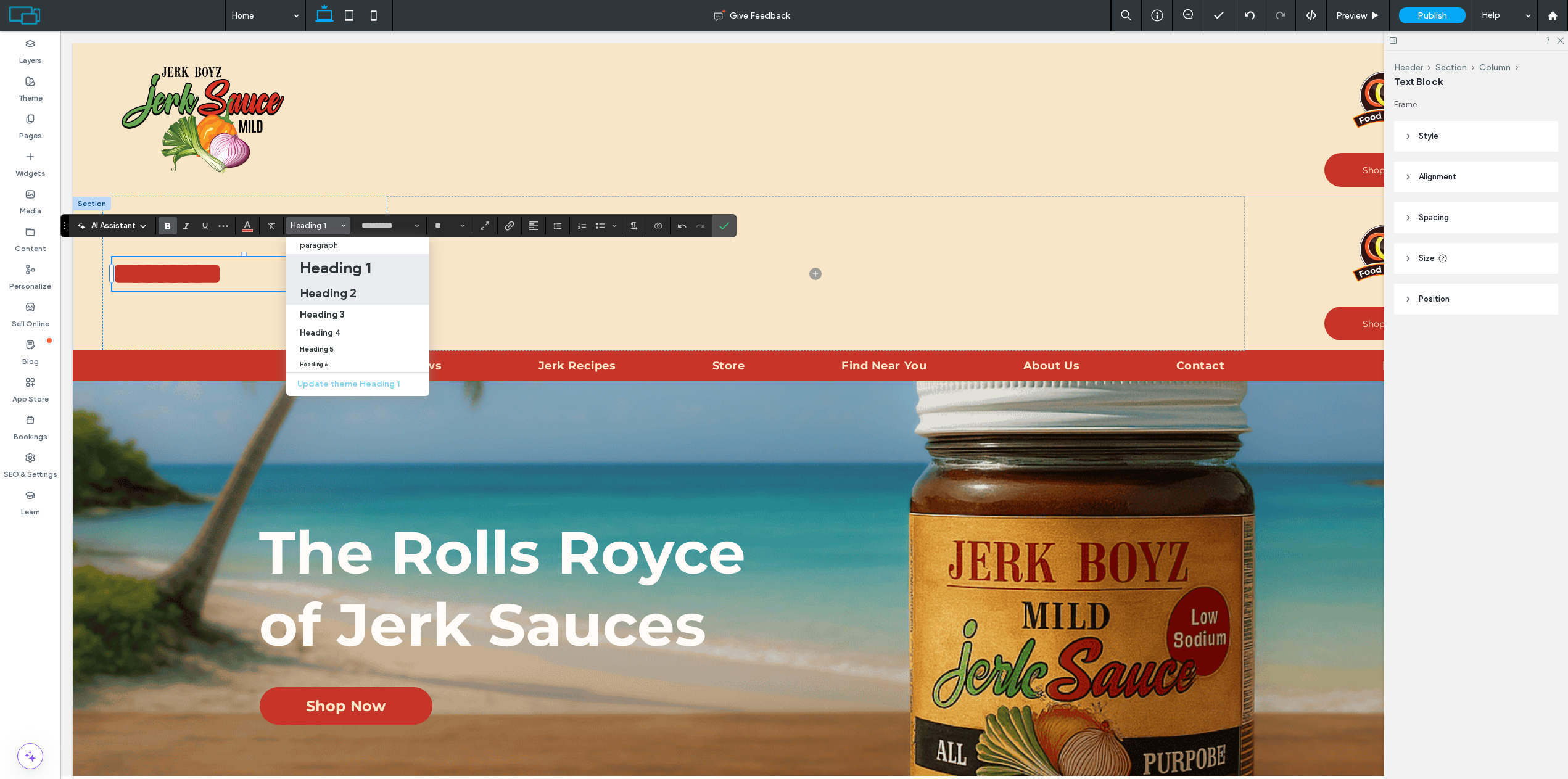
click at [349, 294] on h2 "Heading 2" at bounding box center [328, 293] width 57 height 15
type input "**"
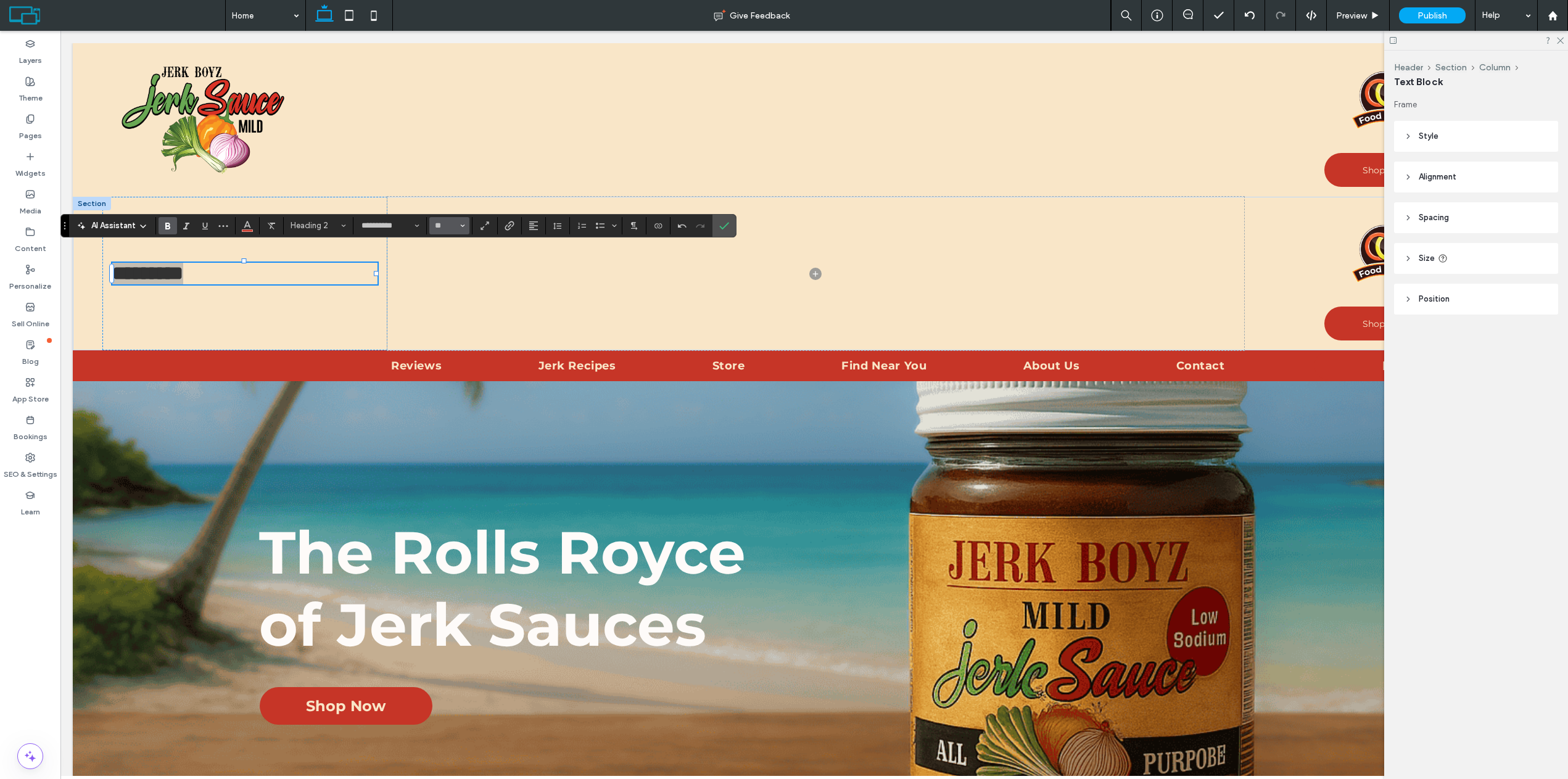
click at [463, 224] on icon "Size" at bounding box center [462, 225] width 5 height 5
click at [450, 328] on label "60" at bounding box center [449, 337] width 39 height 17
click at [308, 230] on button "Heading 2*" at bounding box center [318, 226] width 64 height 17
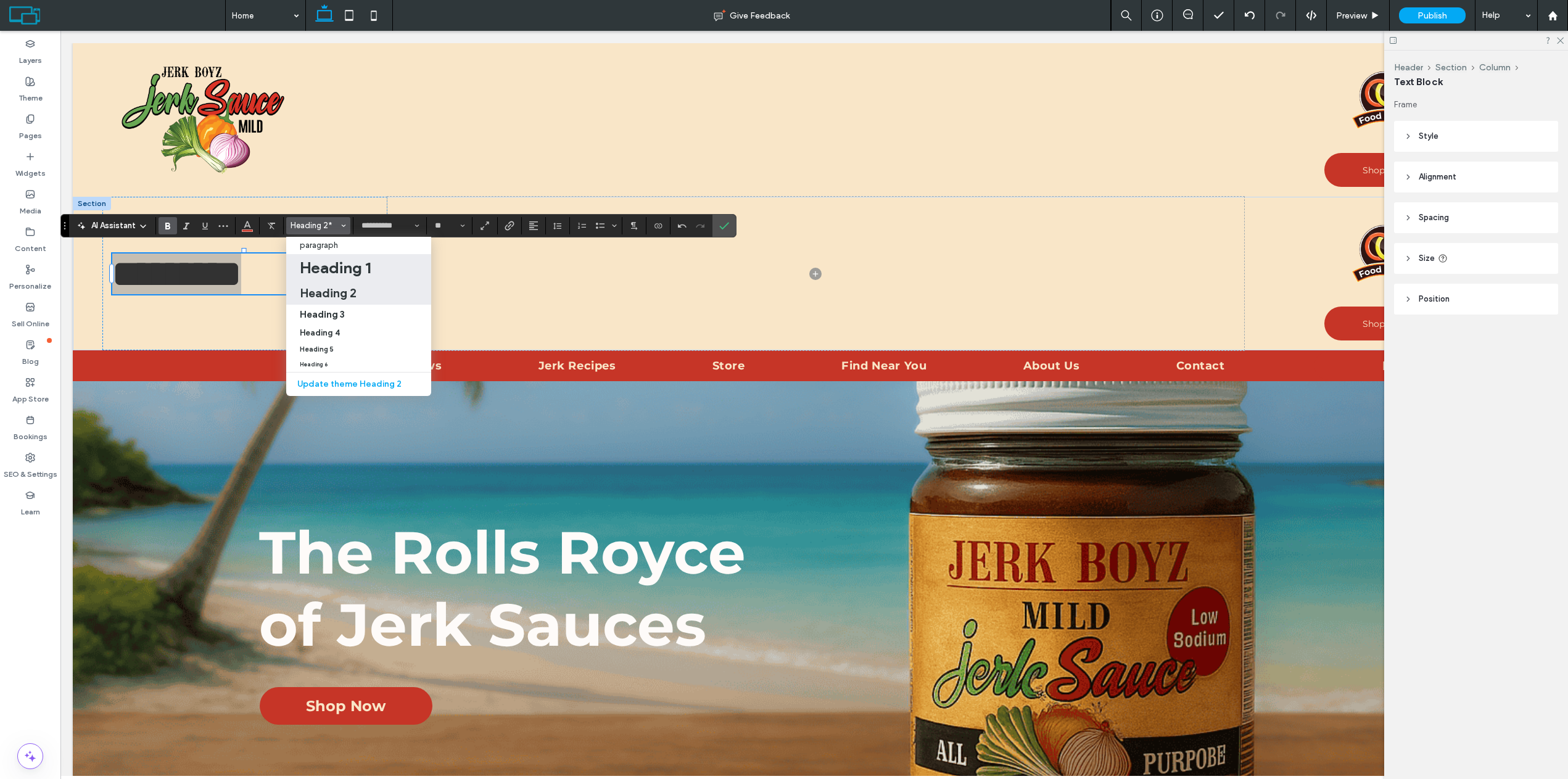
click at [326, 274] on h1 "Heading 1" at bounding box center [335, 268] width 71 height 20
type input "**"
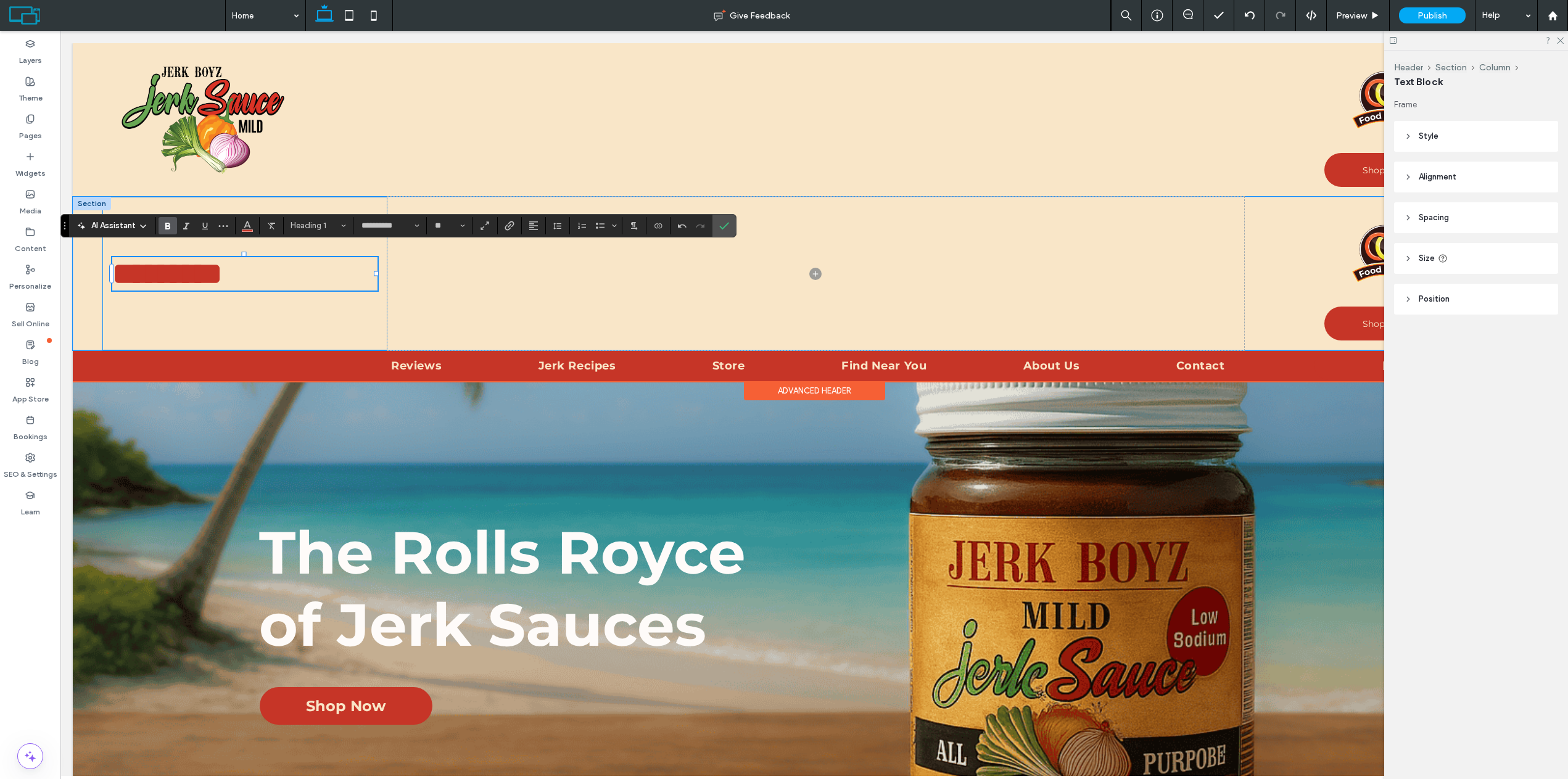
click at [295, 248] on div "*********" at bounding box center [245, 273] width 285 height 153
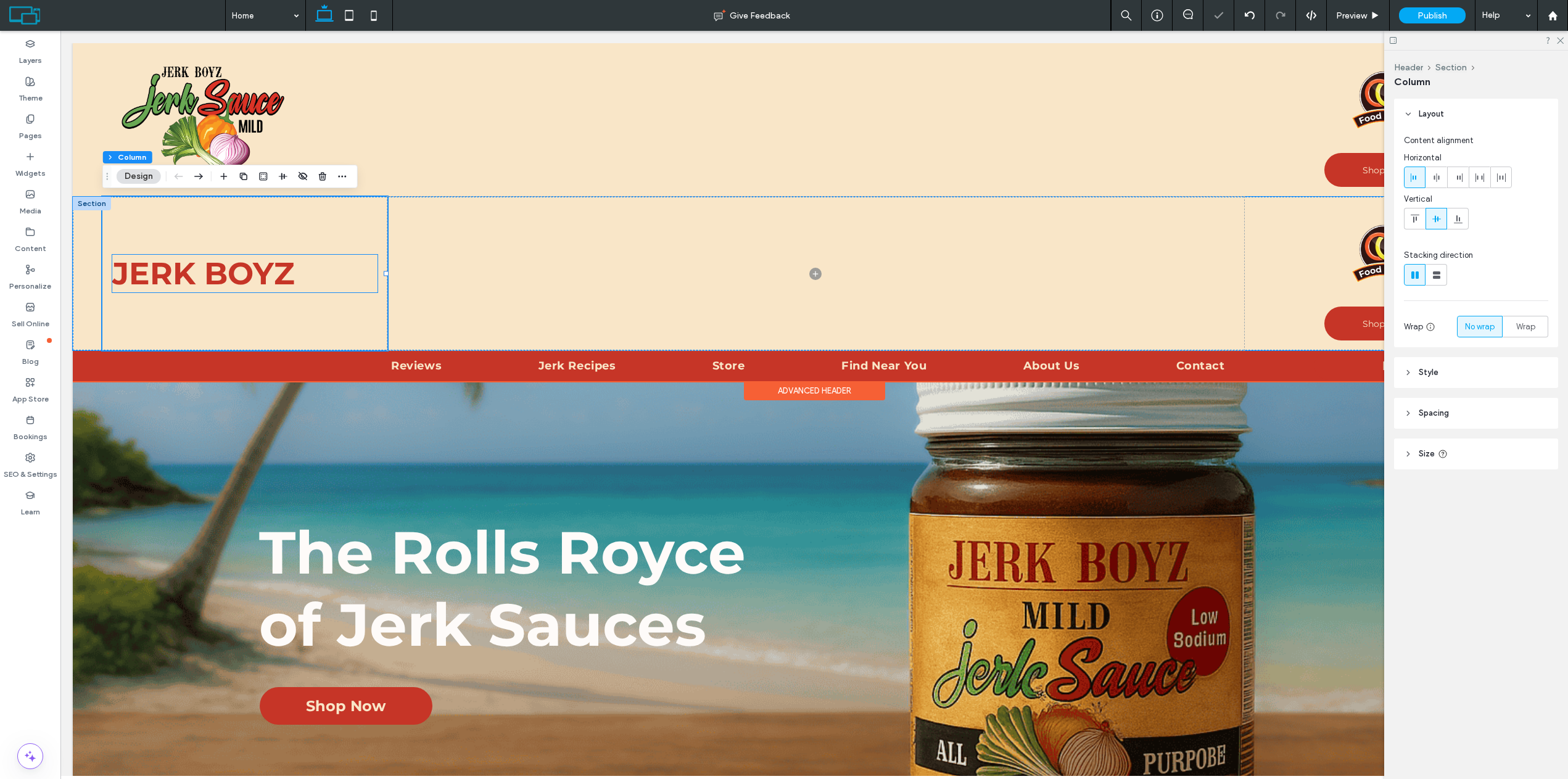
click at [302, 275] on h1 "JERK BOYZ" at bounding box center [244, 273] width 265 height 38
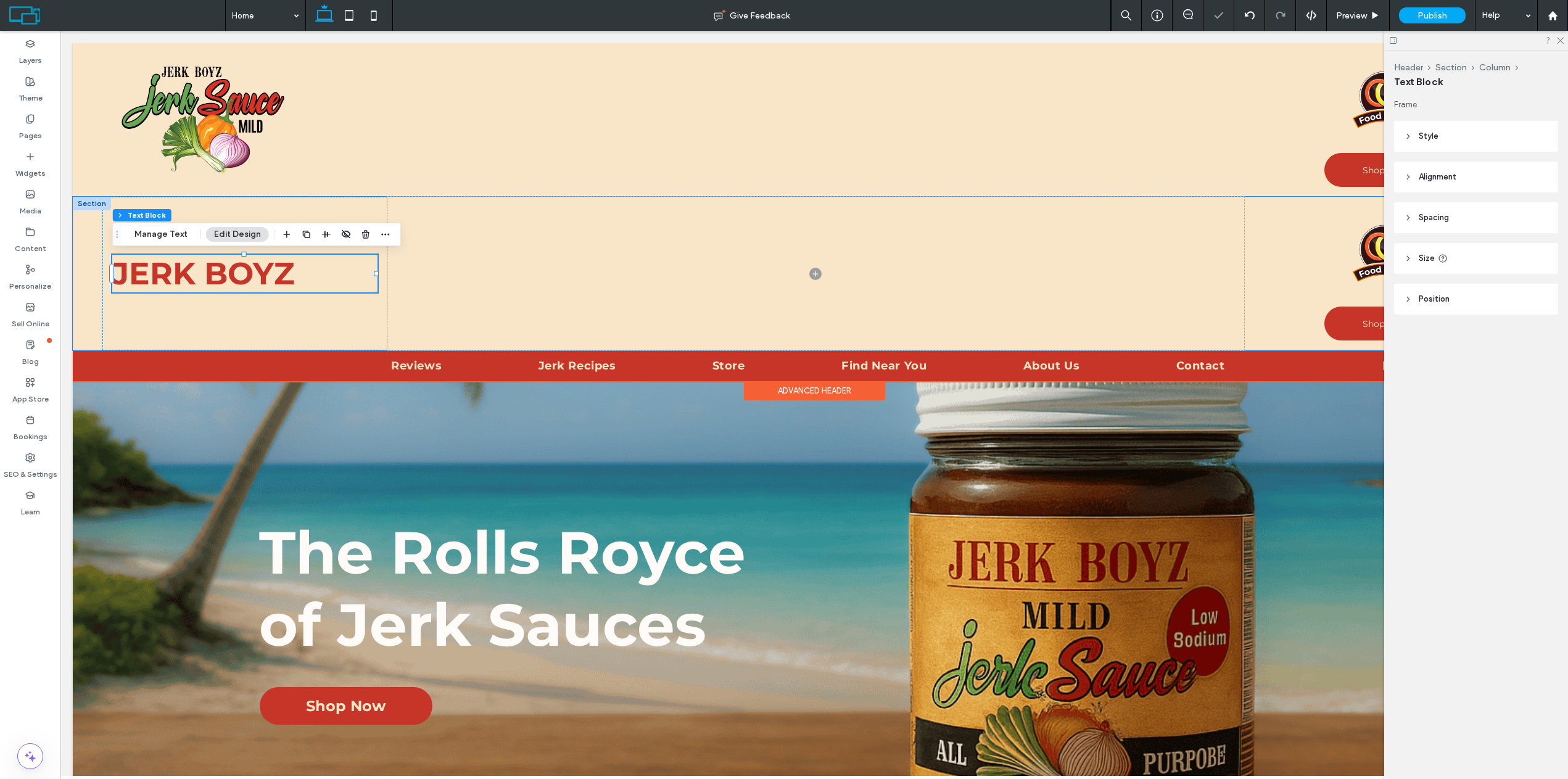
click at [302, 275] on h1 "JERK BOYZ" at bounding box center [244, 273] width 265 height 38
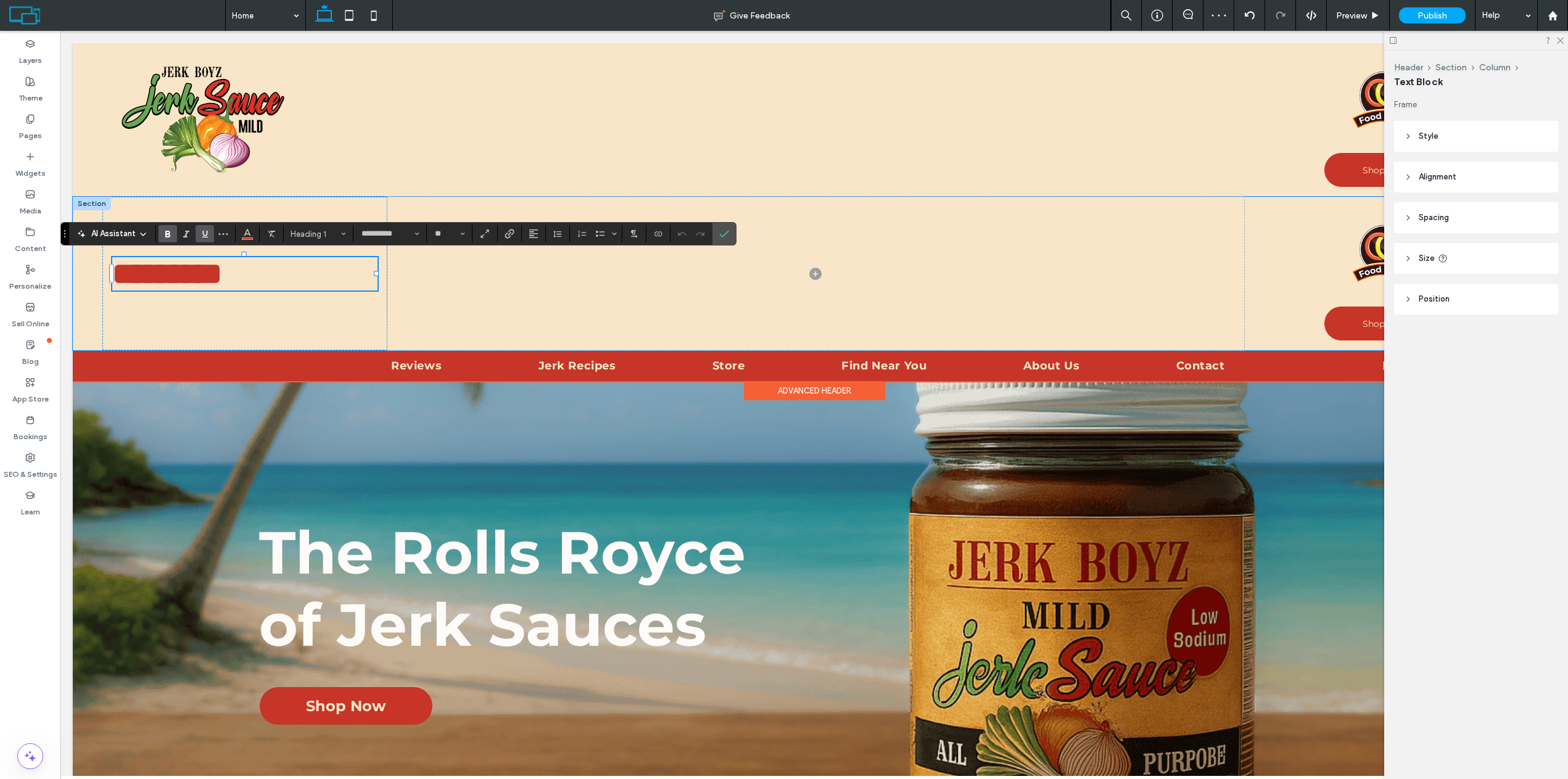
click at [205, 240] on span "Underline" at bounding box center [203, 233] width 6 height 17
click at [393, 237] on input "**********" at bounding box center [386, 233] width 52 height 10
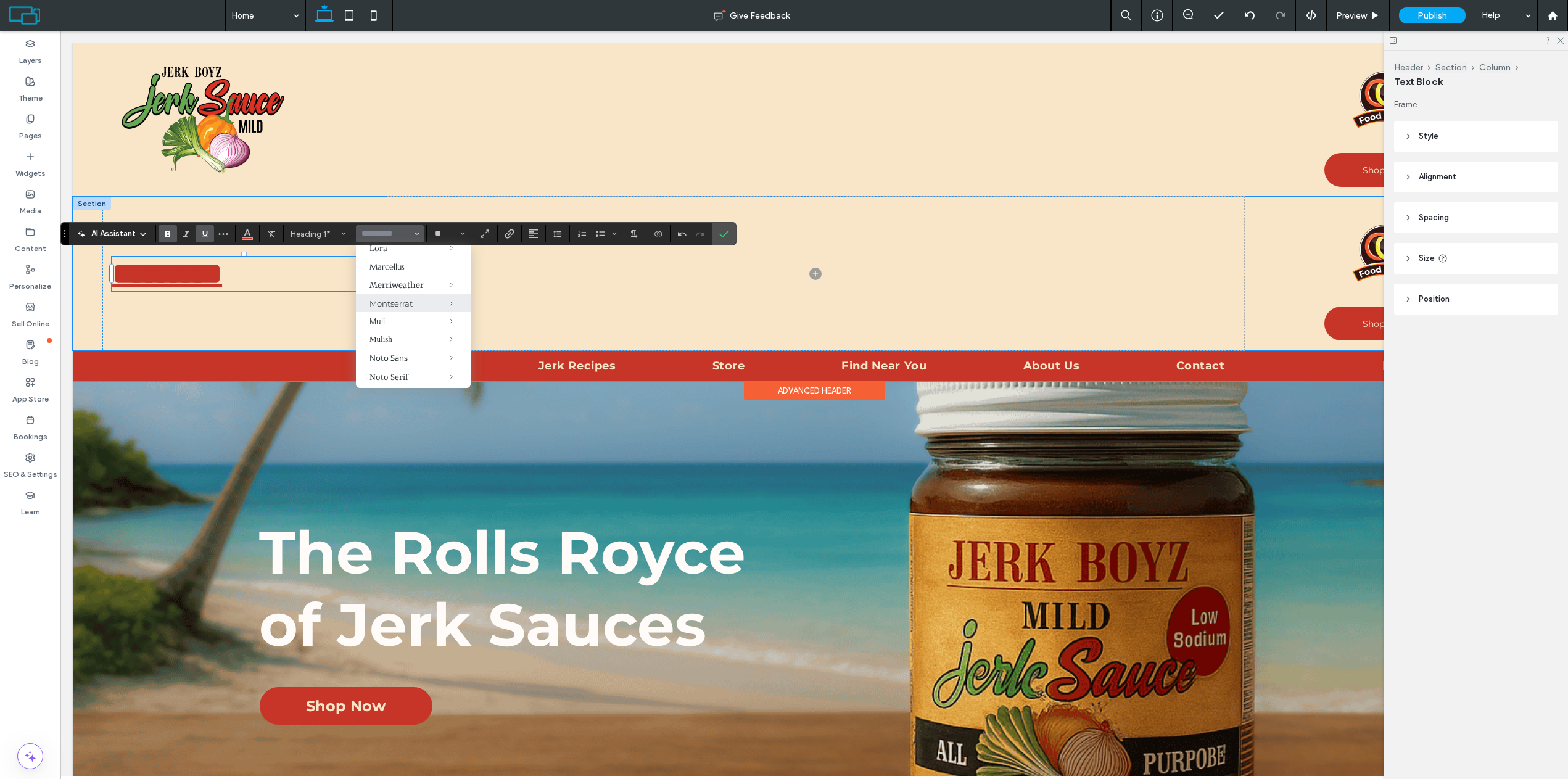
scroll to position [617, 0]
click at [168, 82] on img at bounding box center [201, 120] width 179 height 129
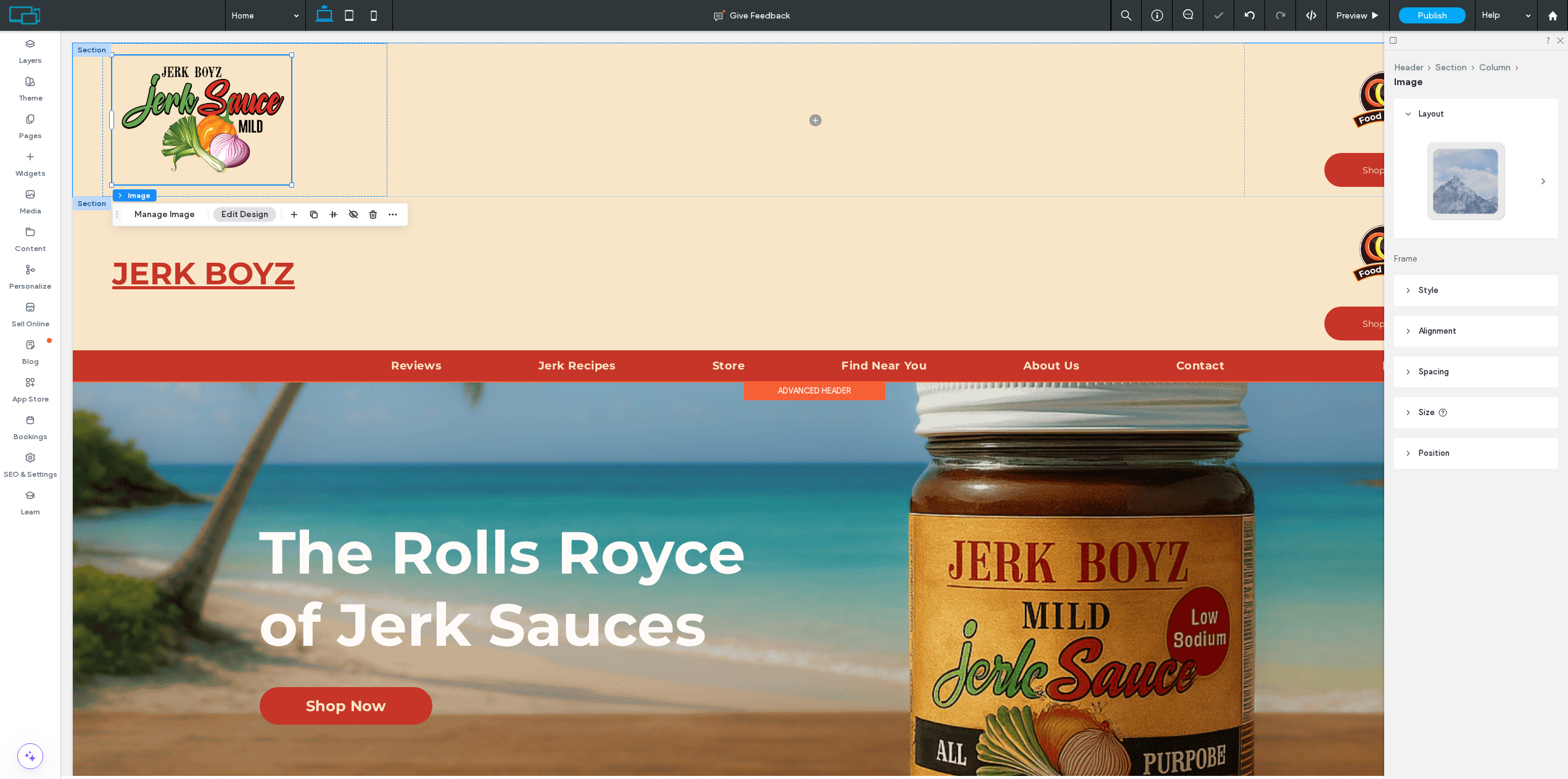
click at [174, 75] on img at bounding box center [201, 120] width 179 height 129
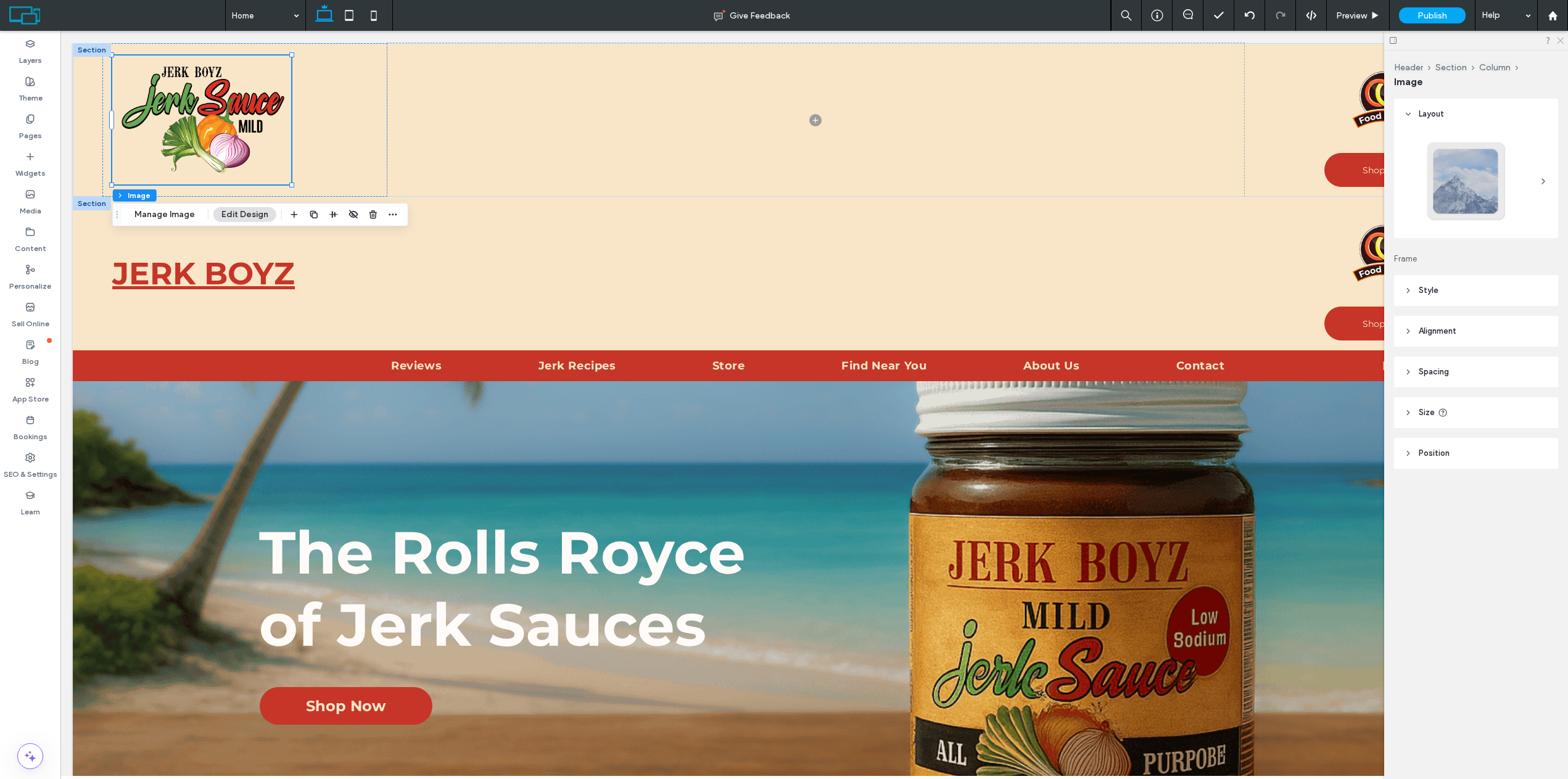
click at [1557, 39] on icon at bounding box center [1560, 39] width 8 height 8
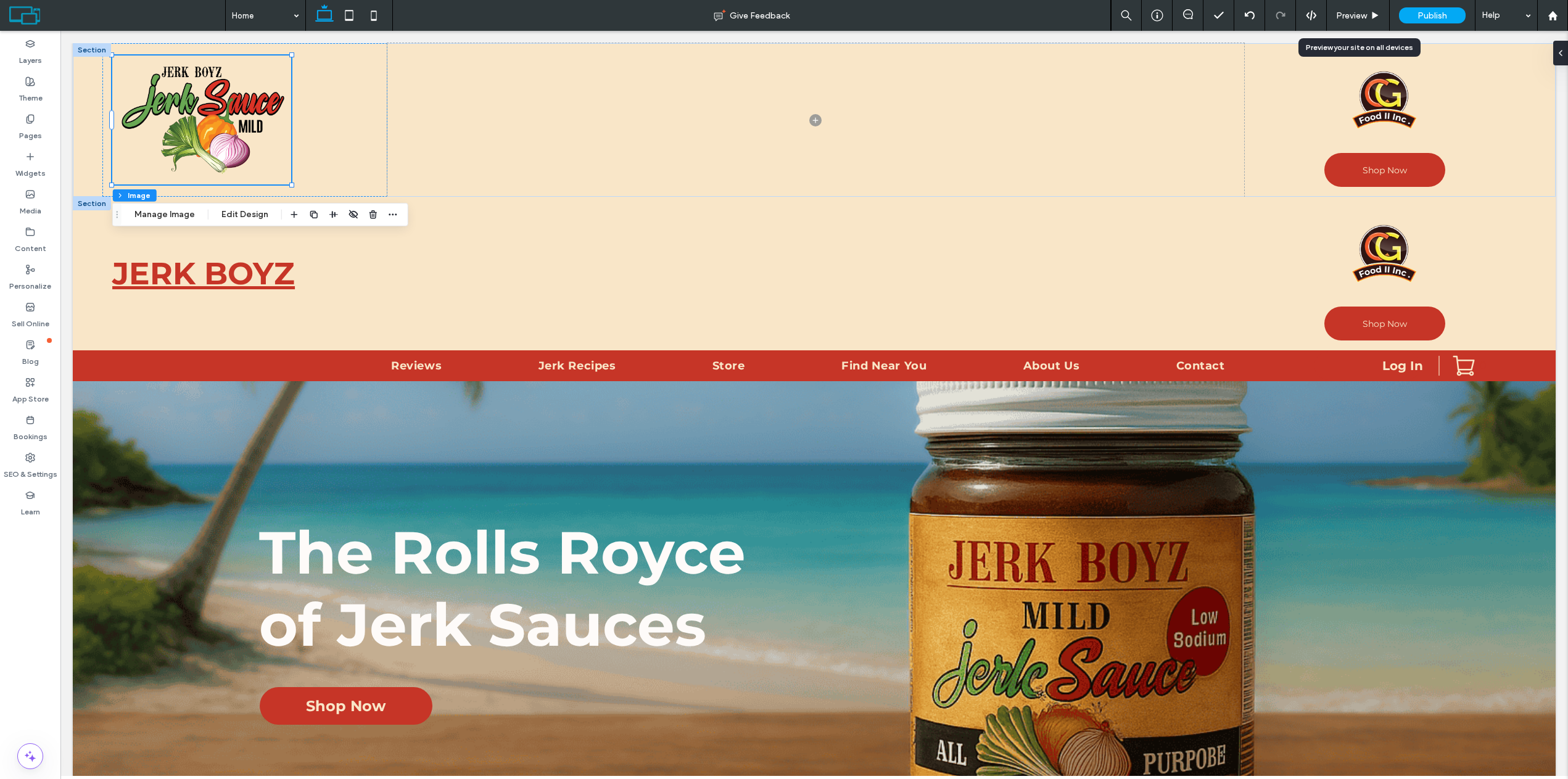
click at [1370, 14] on div "Preview" at bounding box center [1358, 15] width 62 height 10
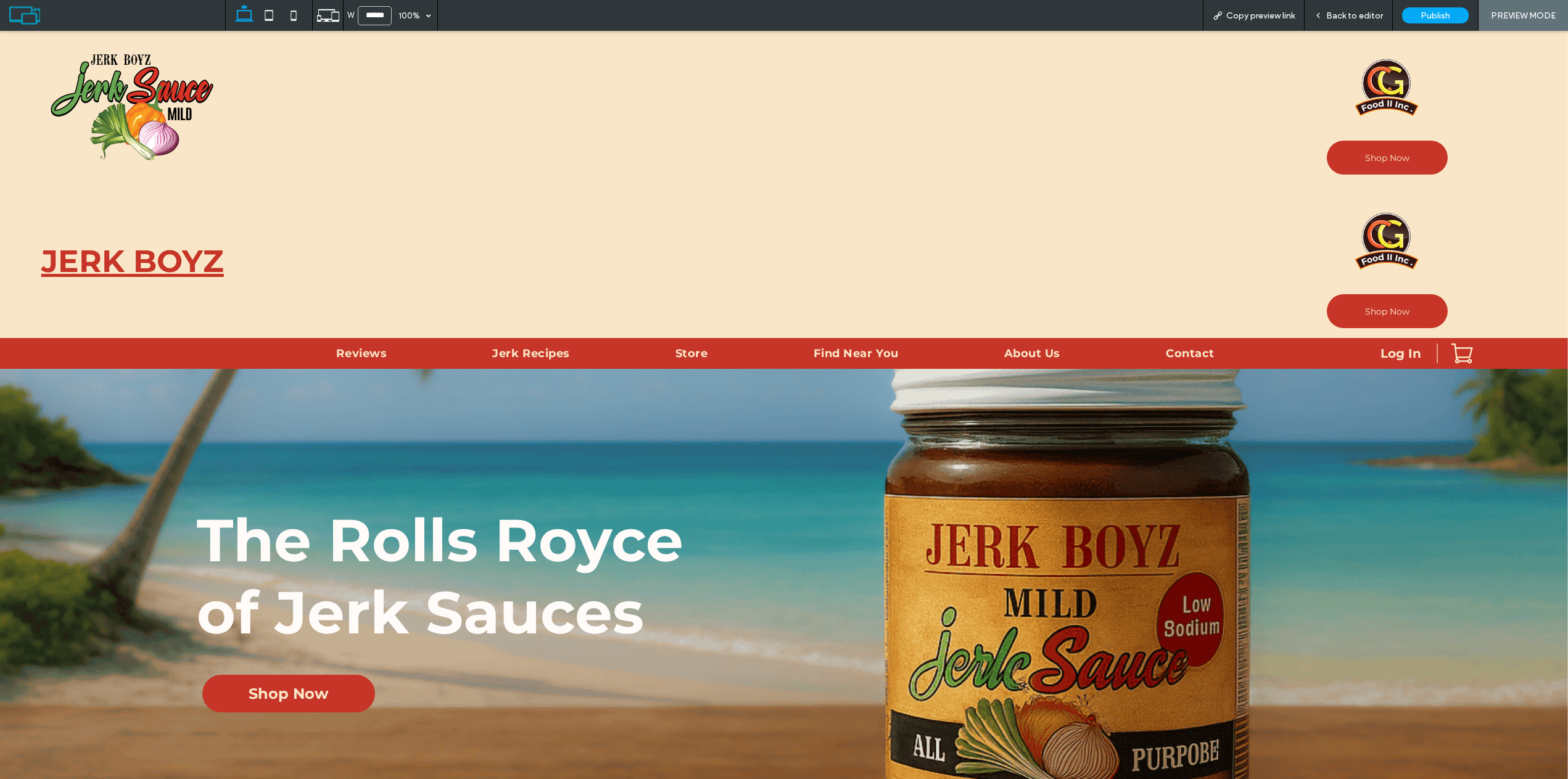
click at [1361, 13] on span "Back to editor" at bounding box center [1355, 15] width 57 height 10
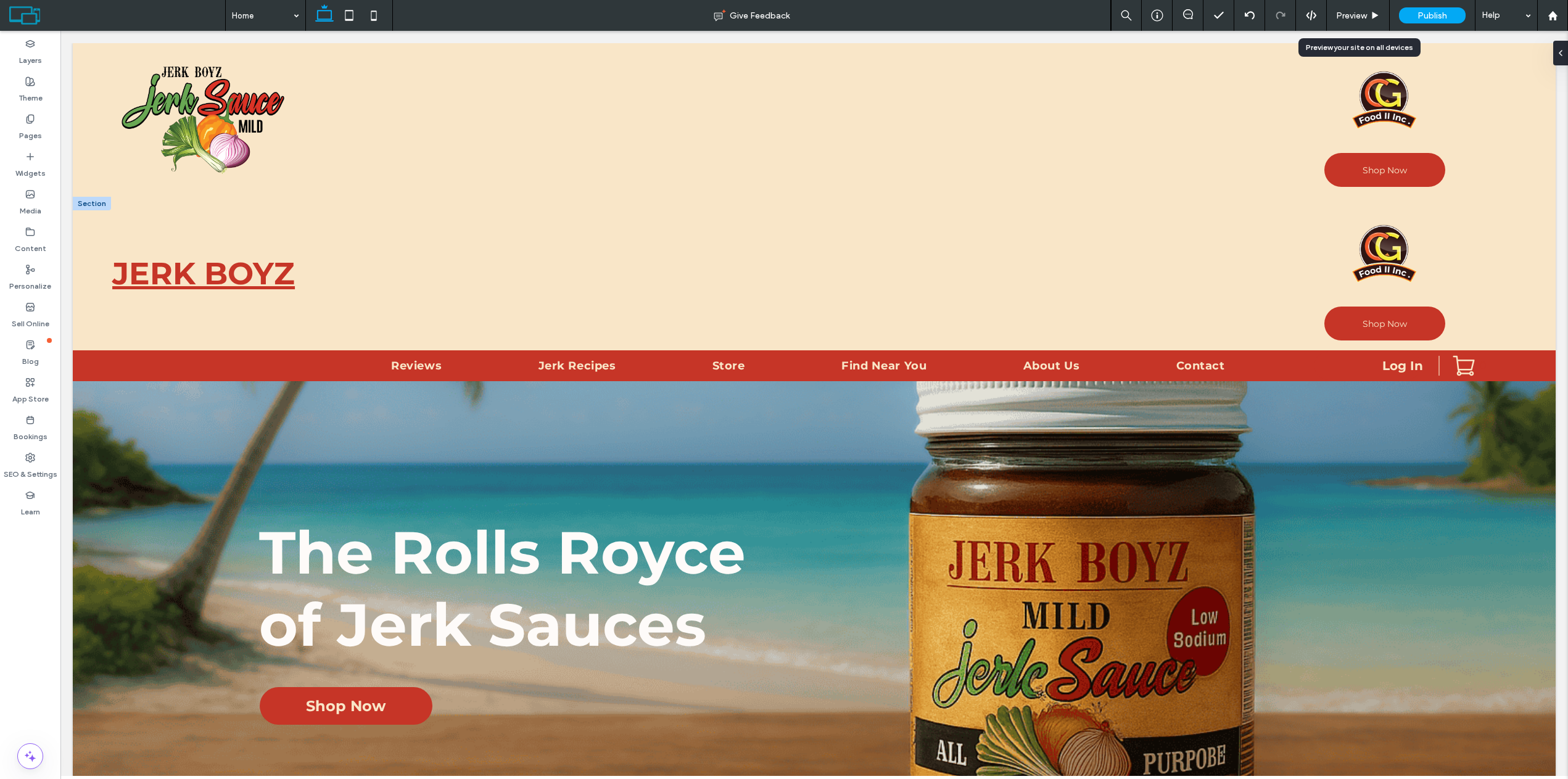
click at [1364, 17] on span "Preview" at bounding box center [1352, 15] width 31 height 10
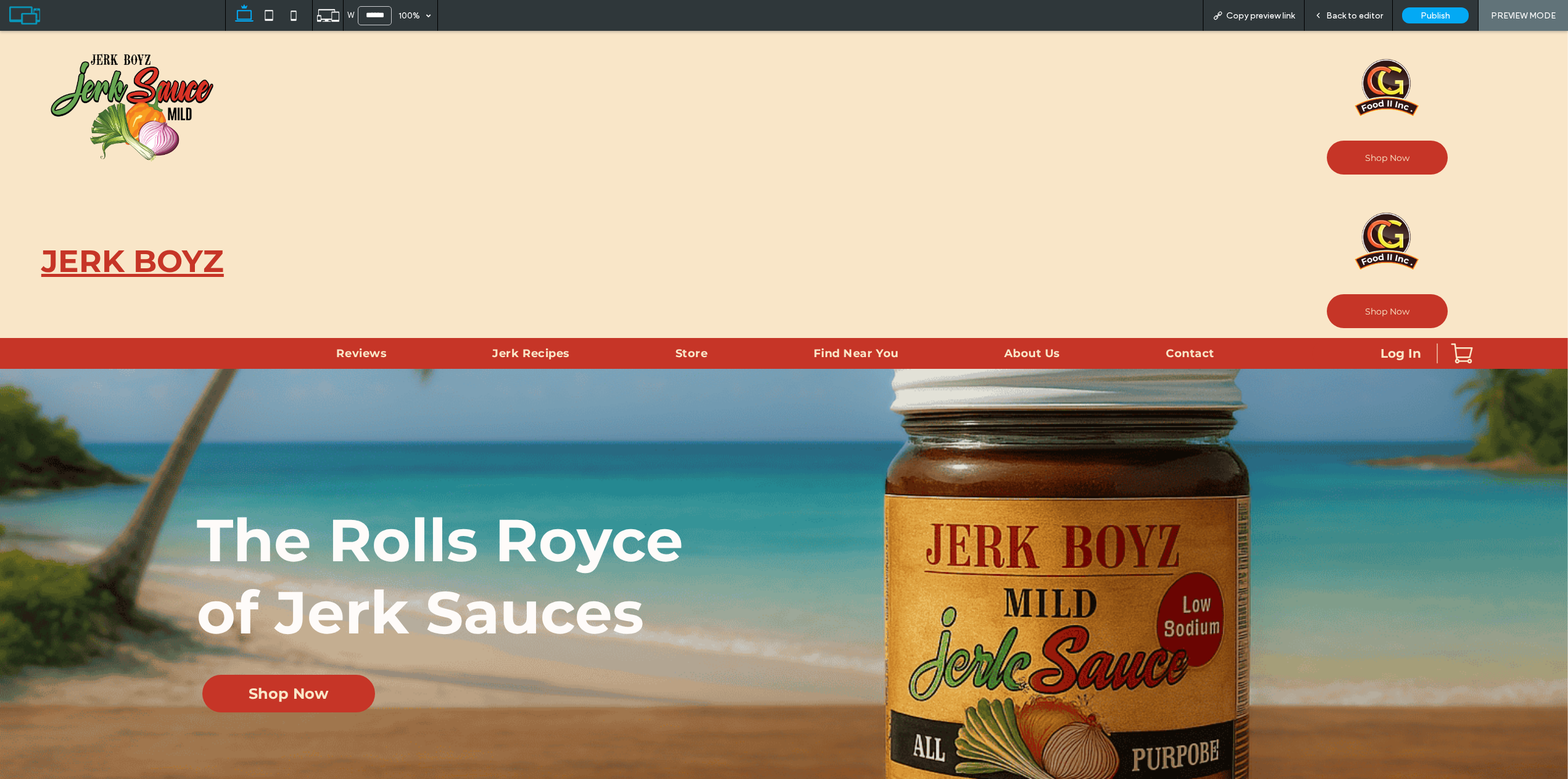
click at [1346, 13] on span "Back to editor" at bounding box center [1355, 15] width 57 height 10
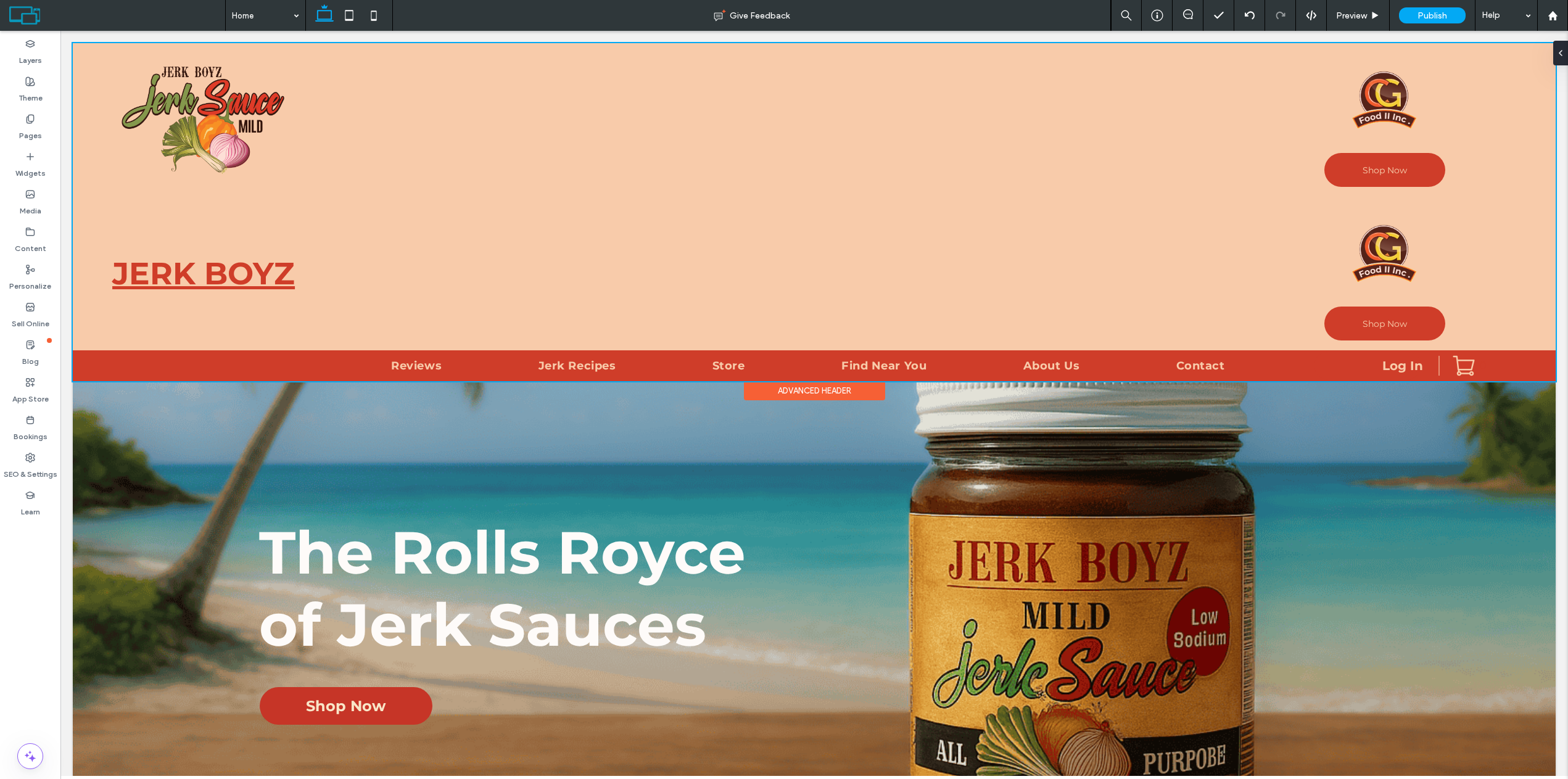
click at [1373, 246] on div at bounding box center [814, 212] width 1484 height 339
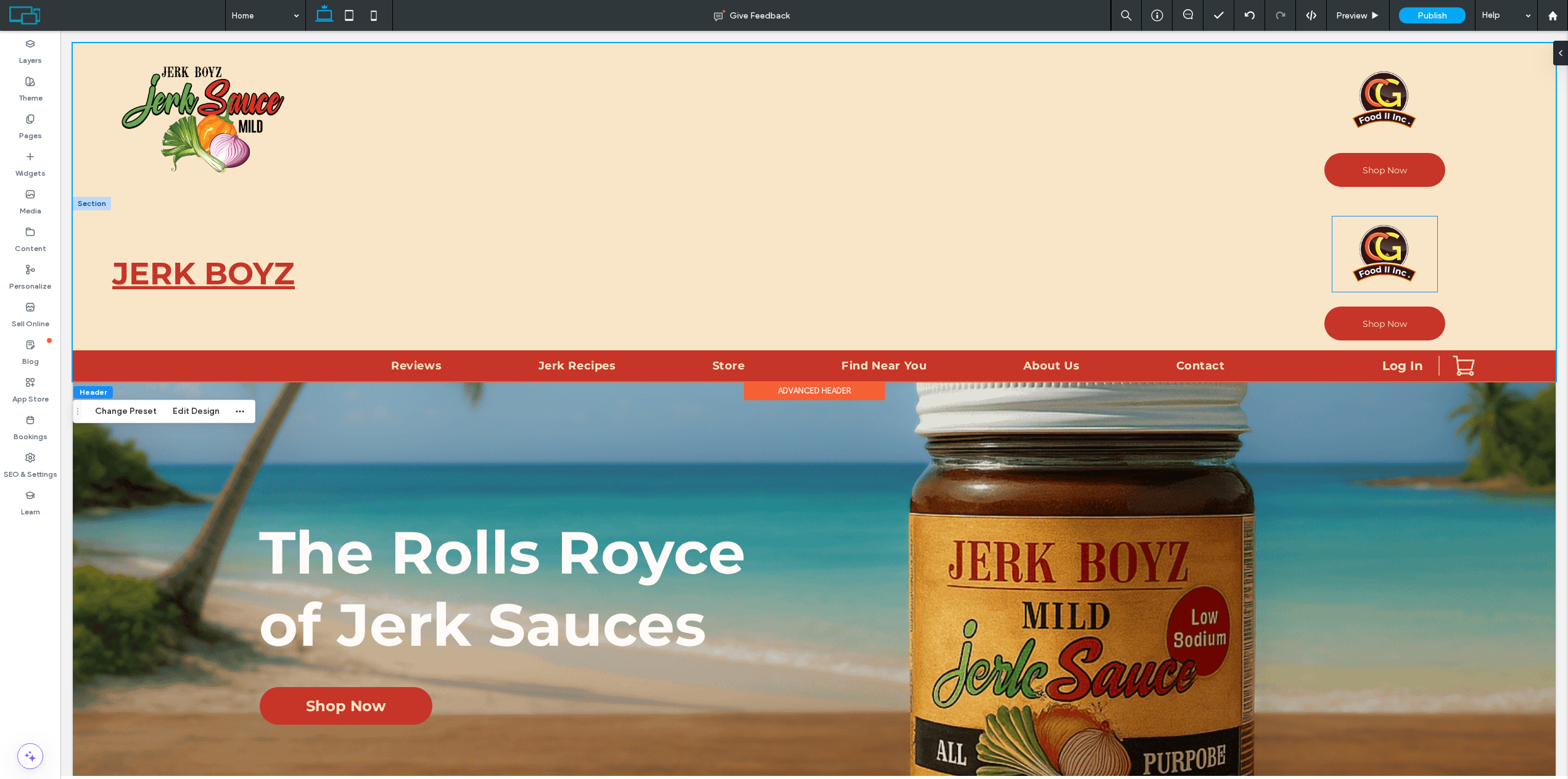
click at [1384, 269] on img at bounding box center [1385, 254] width 105 height 75
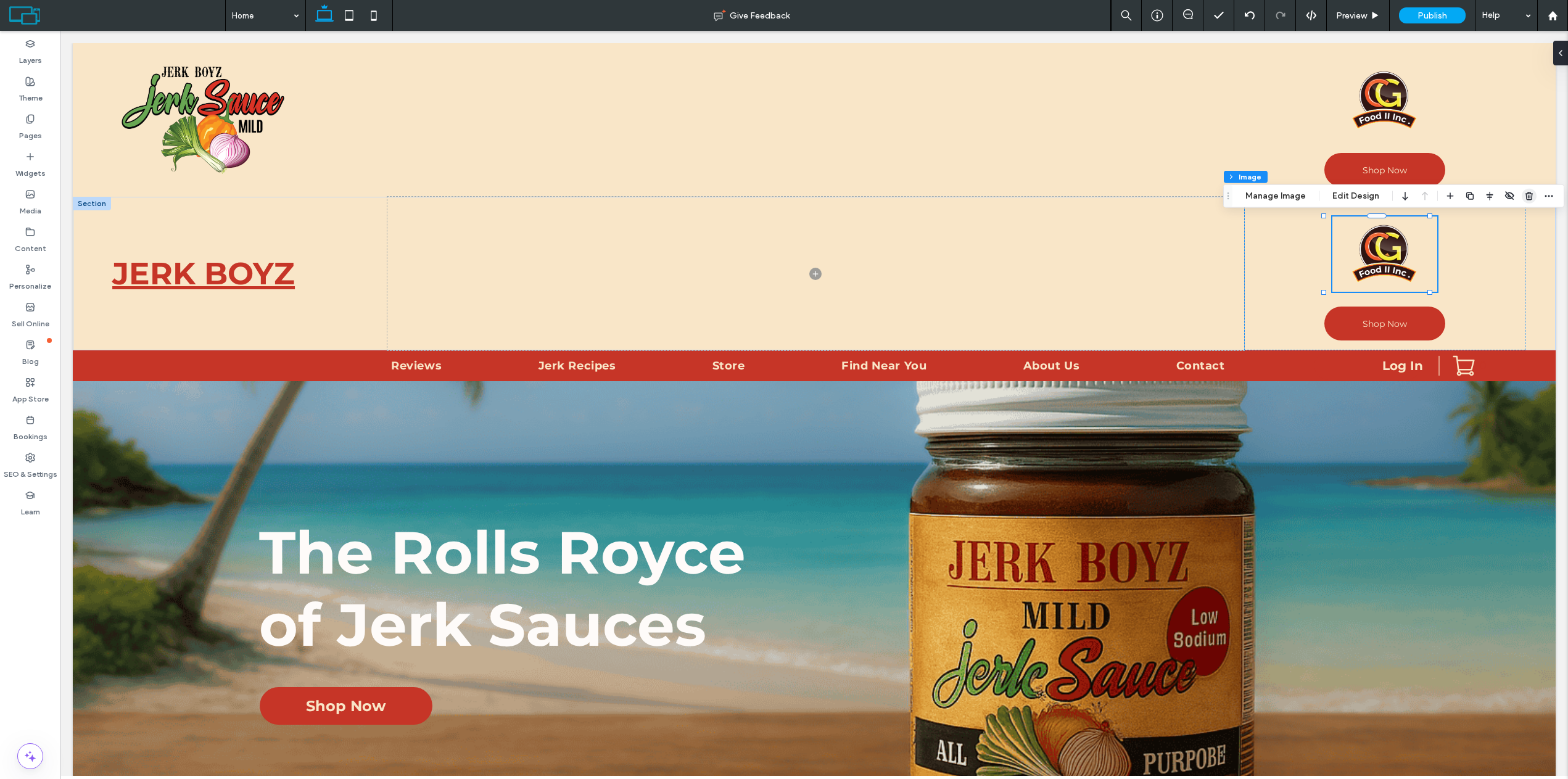
click at [1530, 197] on icon "button" at bounding box center [1529, 195] width 10 height 10
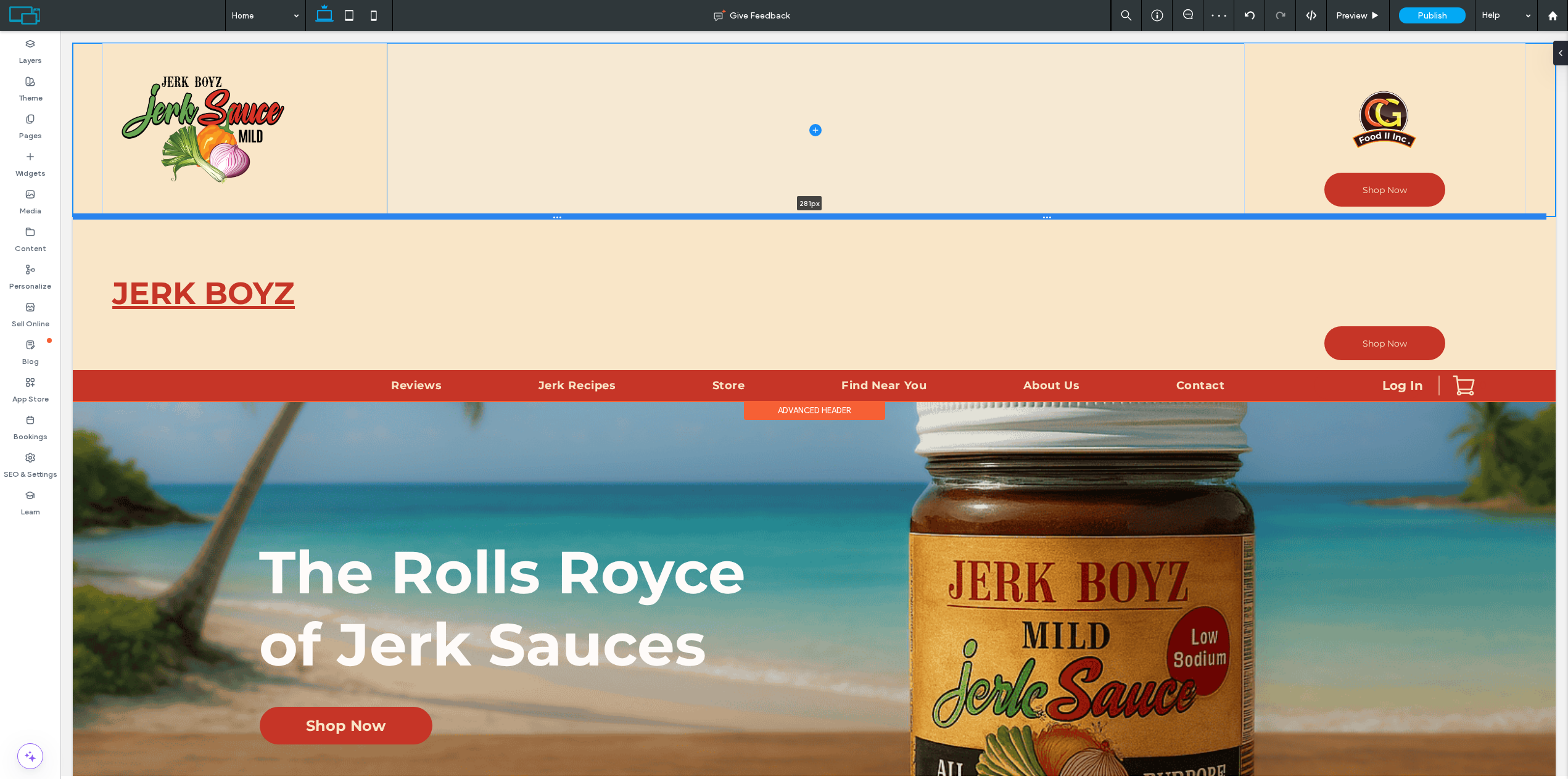
drag, startPoint x: 651, startPoint y: 195, endPoint x: 649, endPoint y: 210, distance: 15.1
click at [649, 214] on div at bounding box center [809, 217] width 1474 height 6
type input "***"
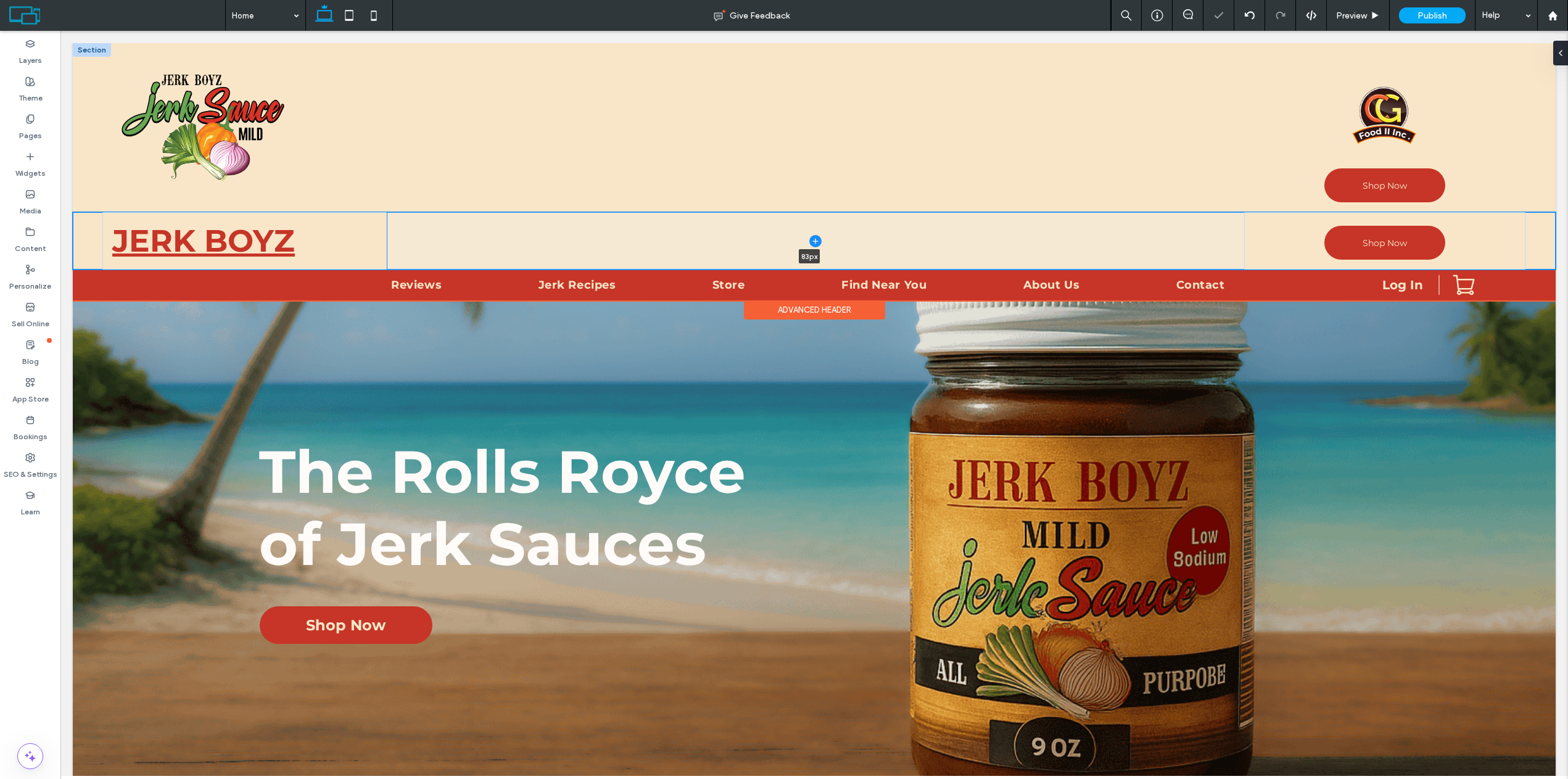
drag, startPoint x: 722, startPoint y: 365, endPoint x: 738, endPoint y: 262, distance: 104.2
click at [738, 262] on div "JERK BOYZ Shop Now 83px Section" at bounding box center [814, 240] width 1484 height 58
type input "**"
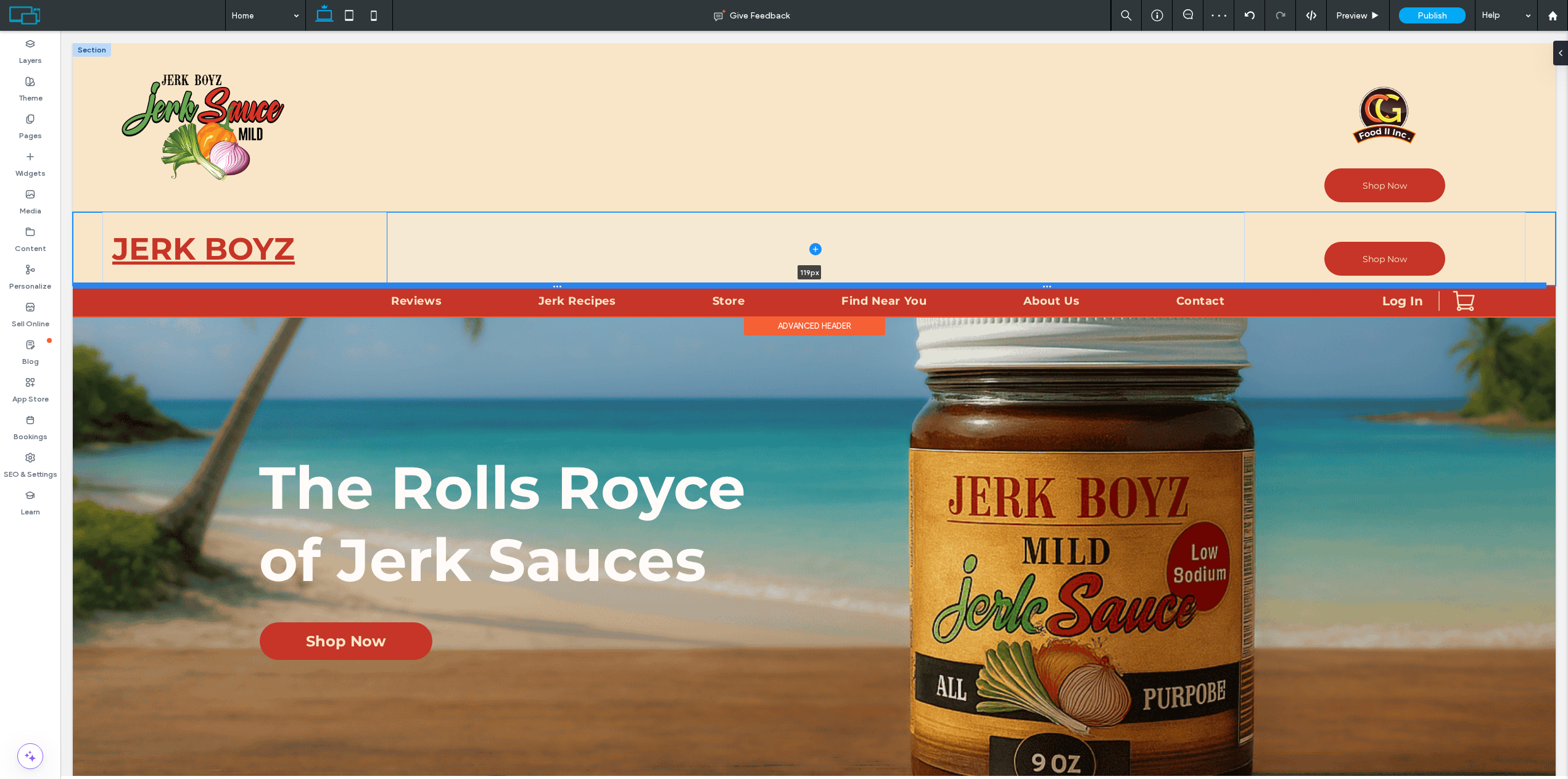
drag, startPoint x: 786, startPoint y: 269, endPoint x: 784, endPoint y: 286, distance: 17.1
click at [784, 286] on div at bounding box center [809, 285] width 1474 height 6
type input "***"
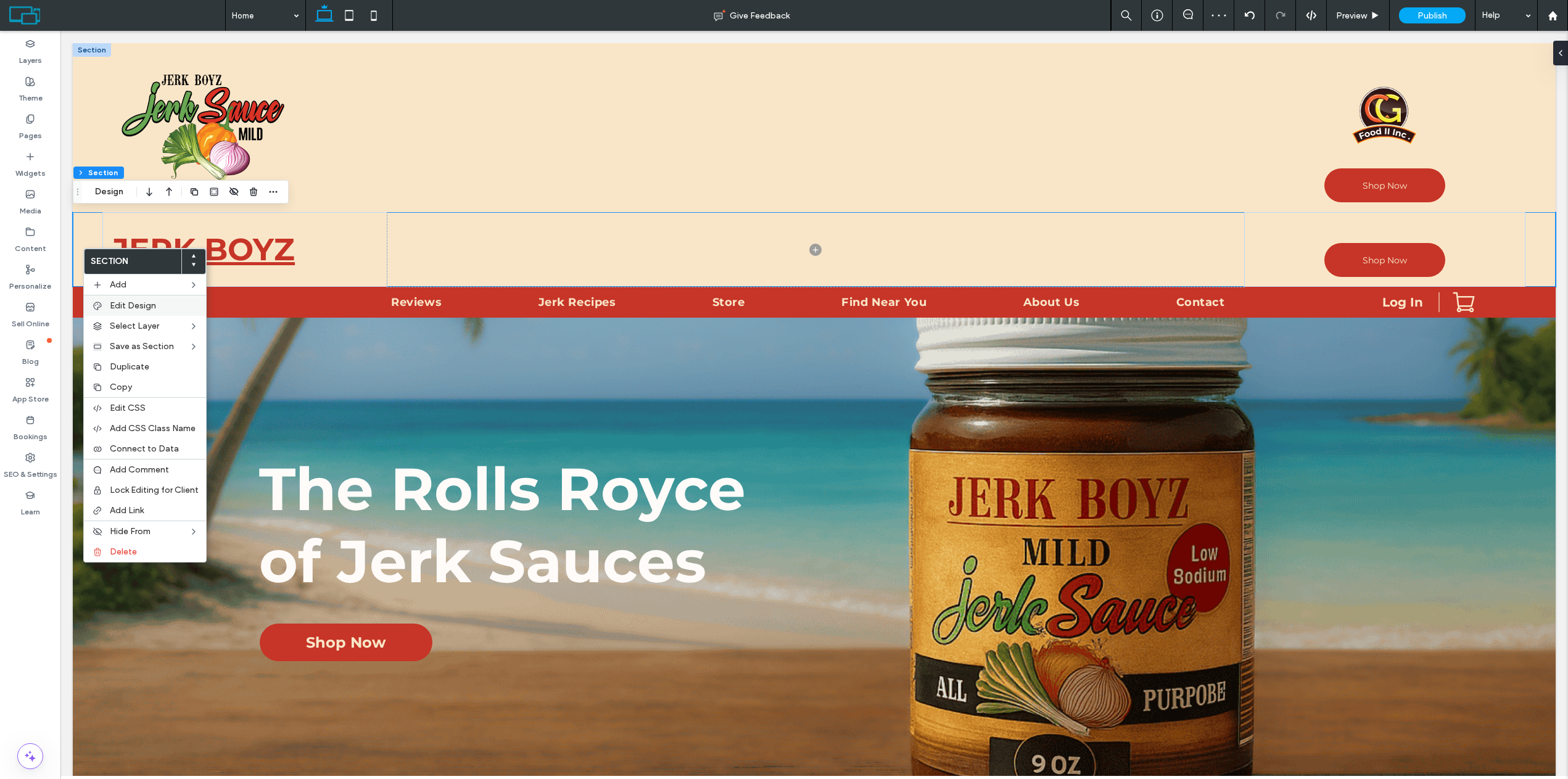
click at [160, 302] on label "Edit Design" at bounding box center [154, 305] width 89 height 10
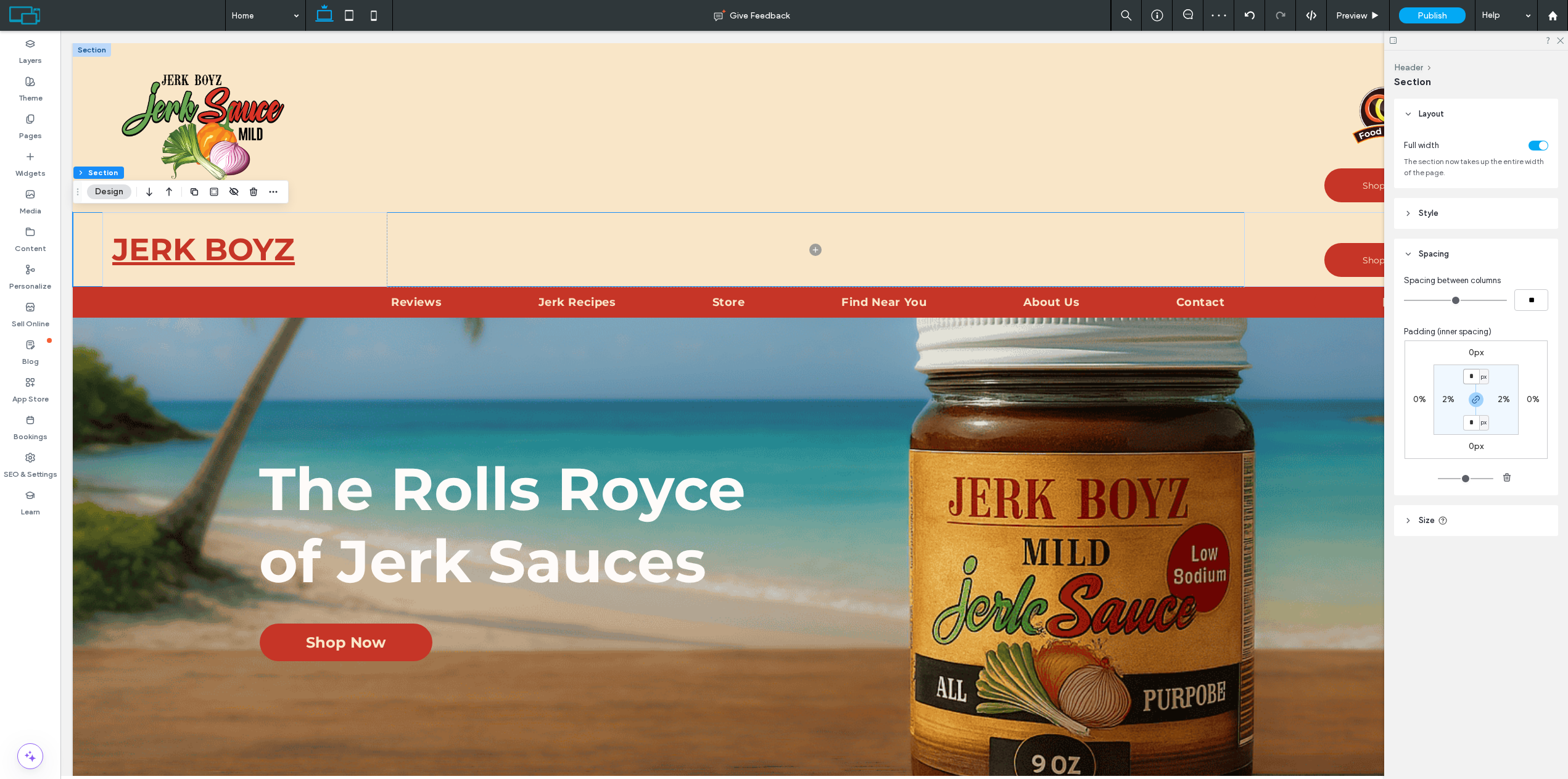
click at [1473, 380] on input "*" at bounding box center [1471, 376] width 16 height 16
type input "**"
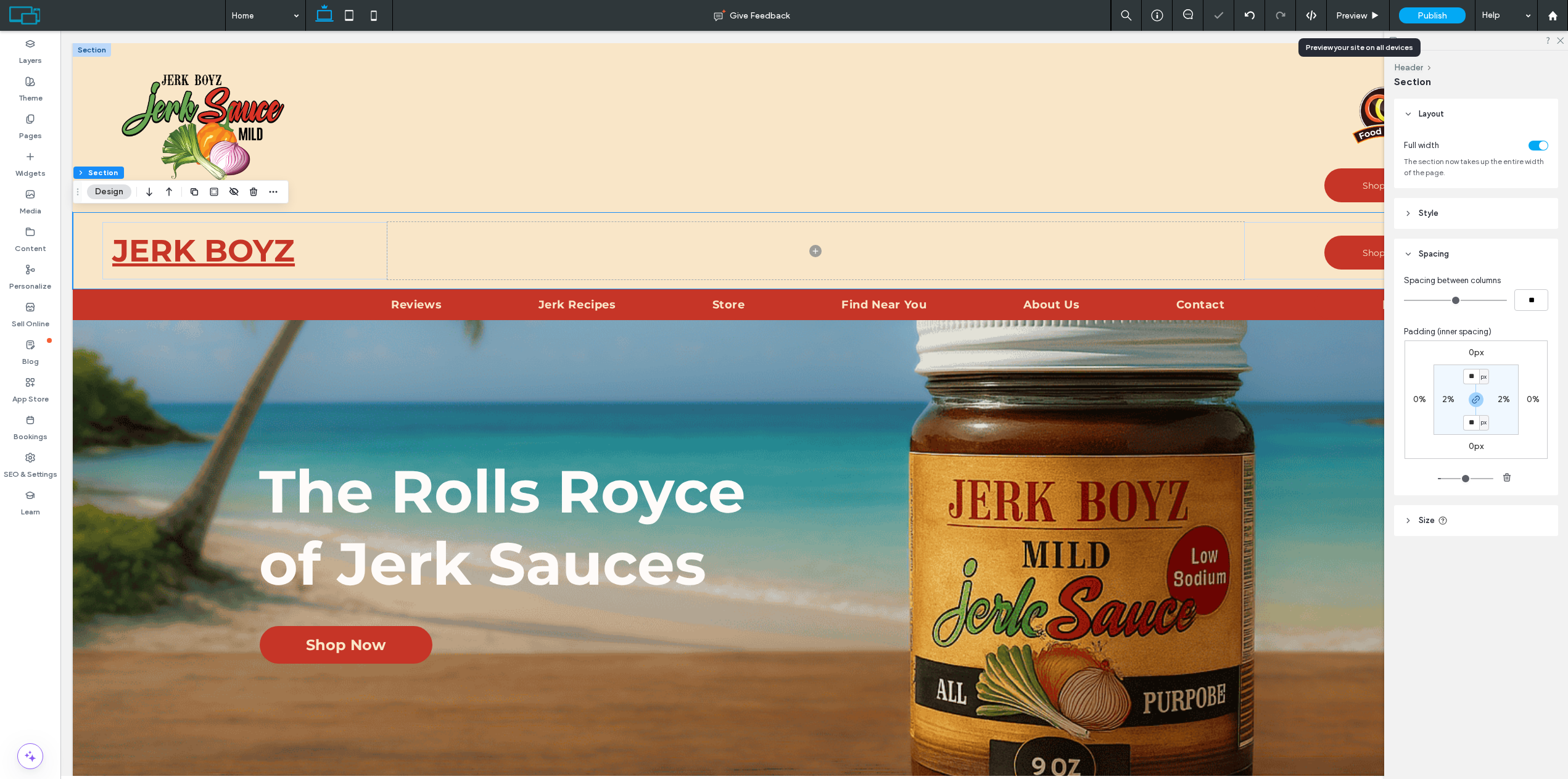
click at [1358, 13] on span "Preview" at bounding box center [1352, 15] width 31 height 10
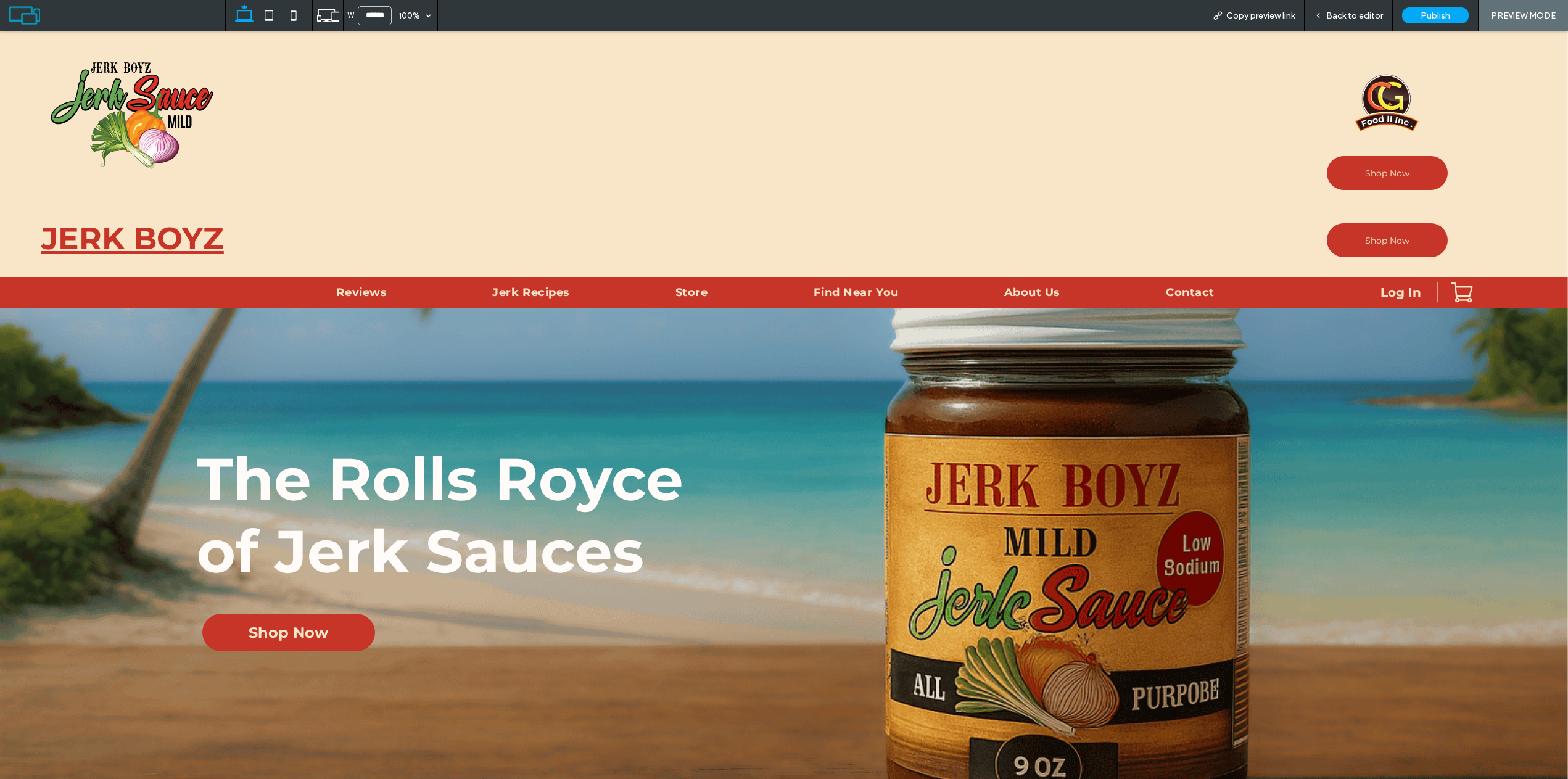
click at [1353, 16] on span "Back to editor" at bounding box center [1355, 15] width 57 height 10
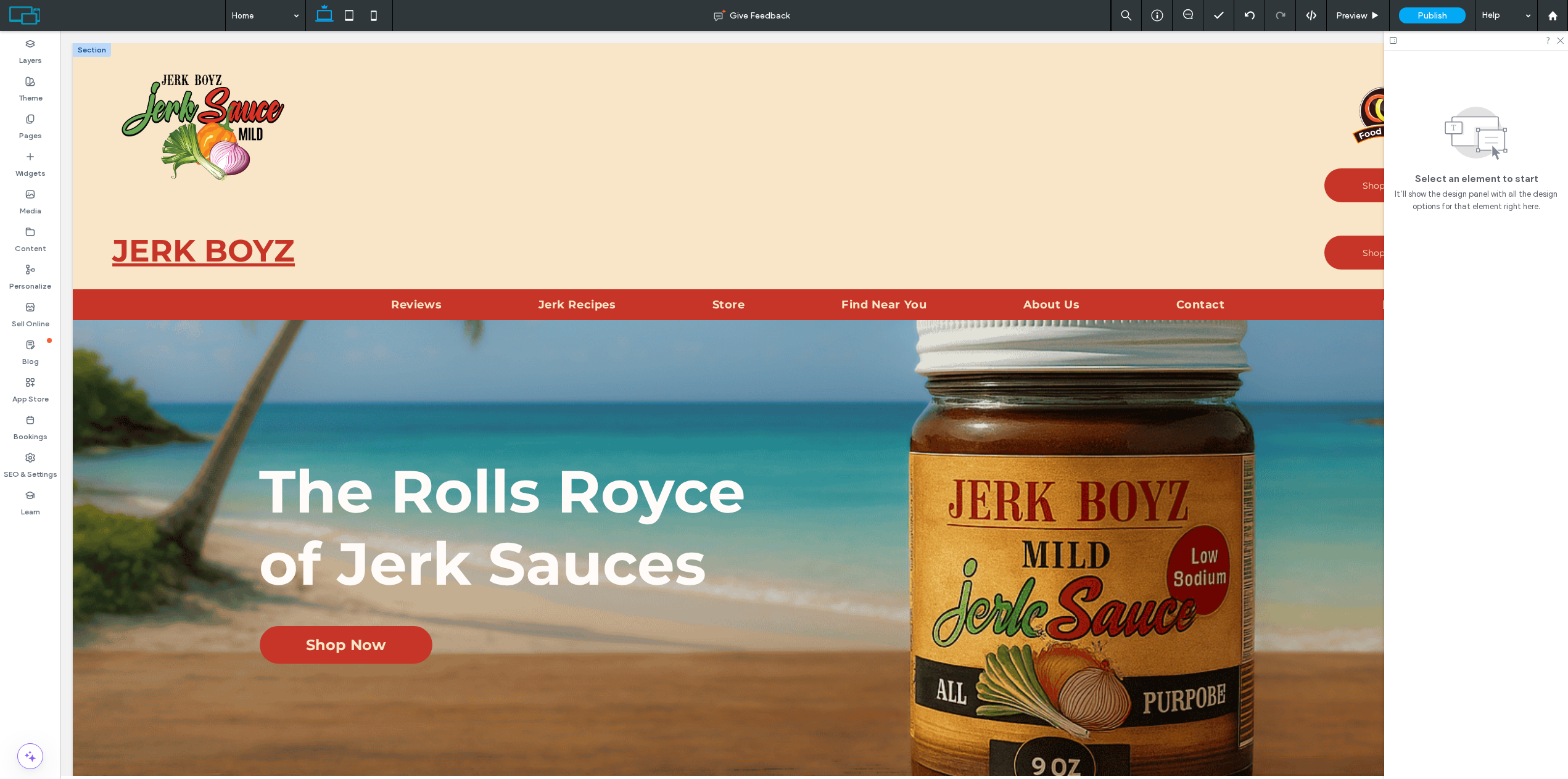
click at [1564, 43] on div at bounding box center [1476, 40] width 183 height 19
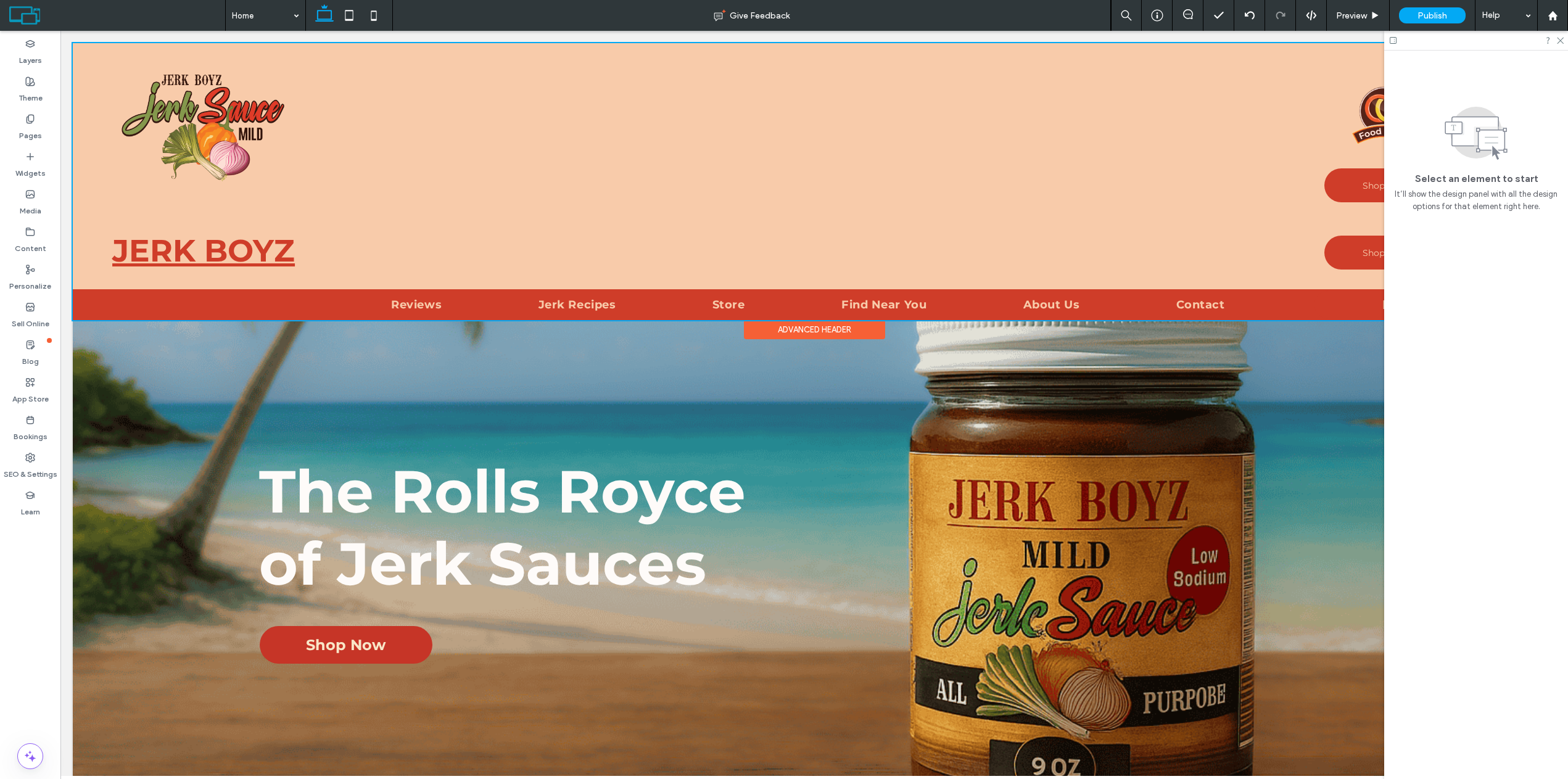
click at [99, 232] on div at bounding box center [814, 182] width 1484 height 277
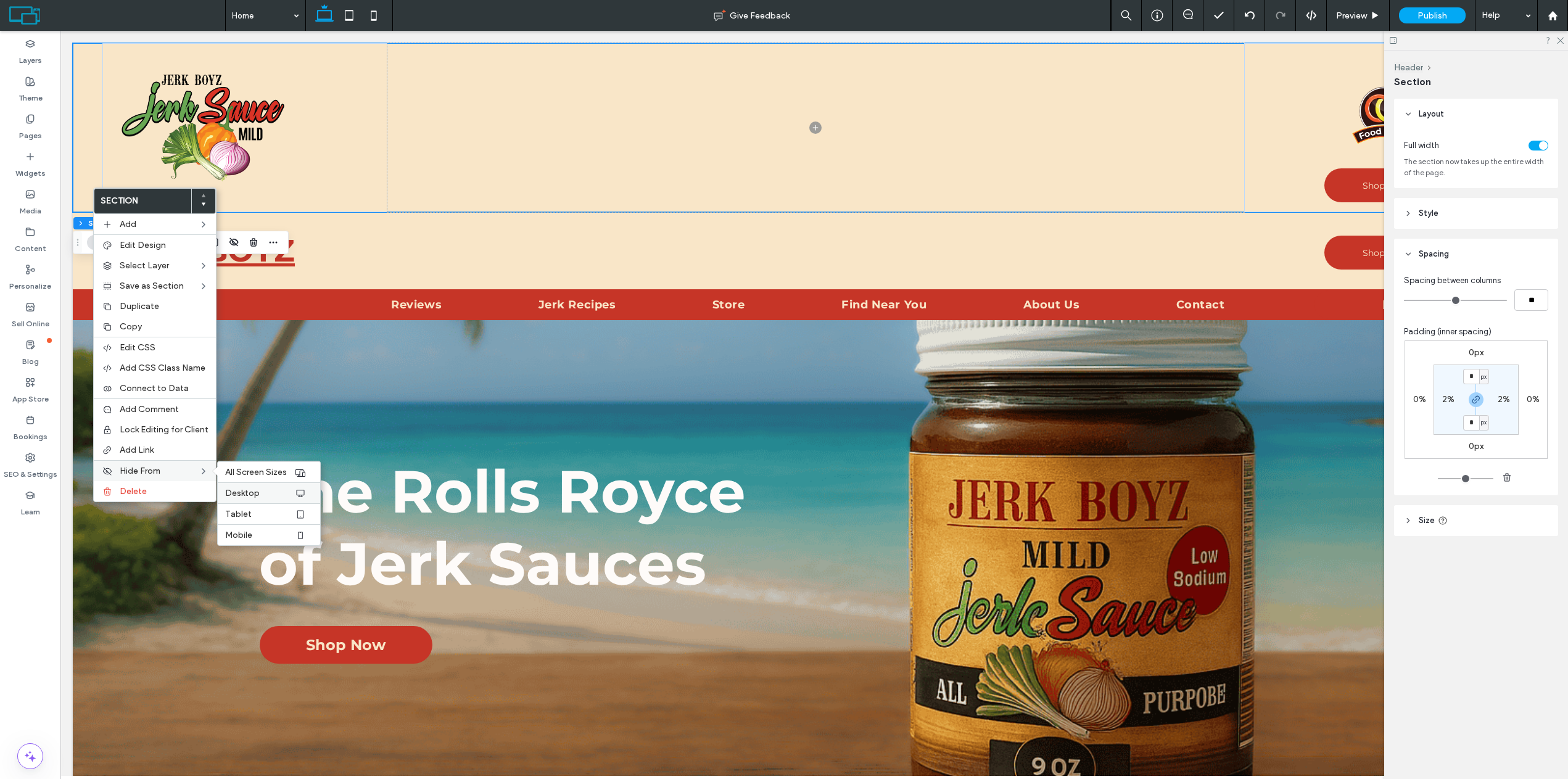
click at [253, 487] on div "Desktop" at bounding box center [269, 493] width 103 height 21
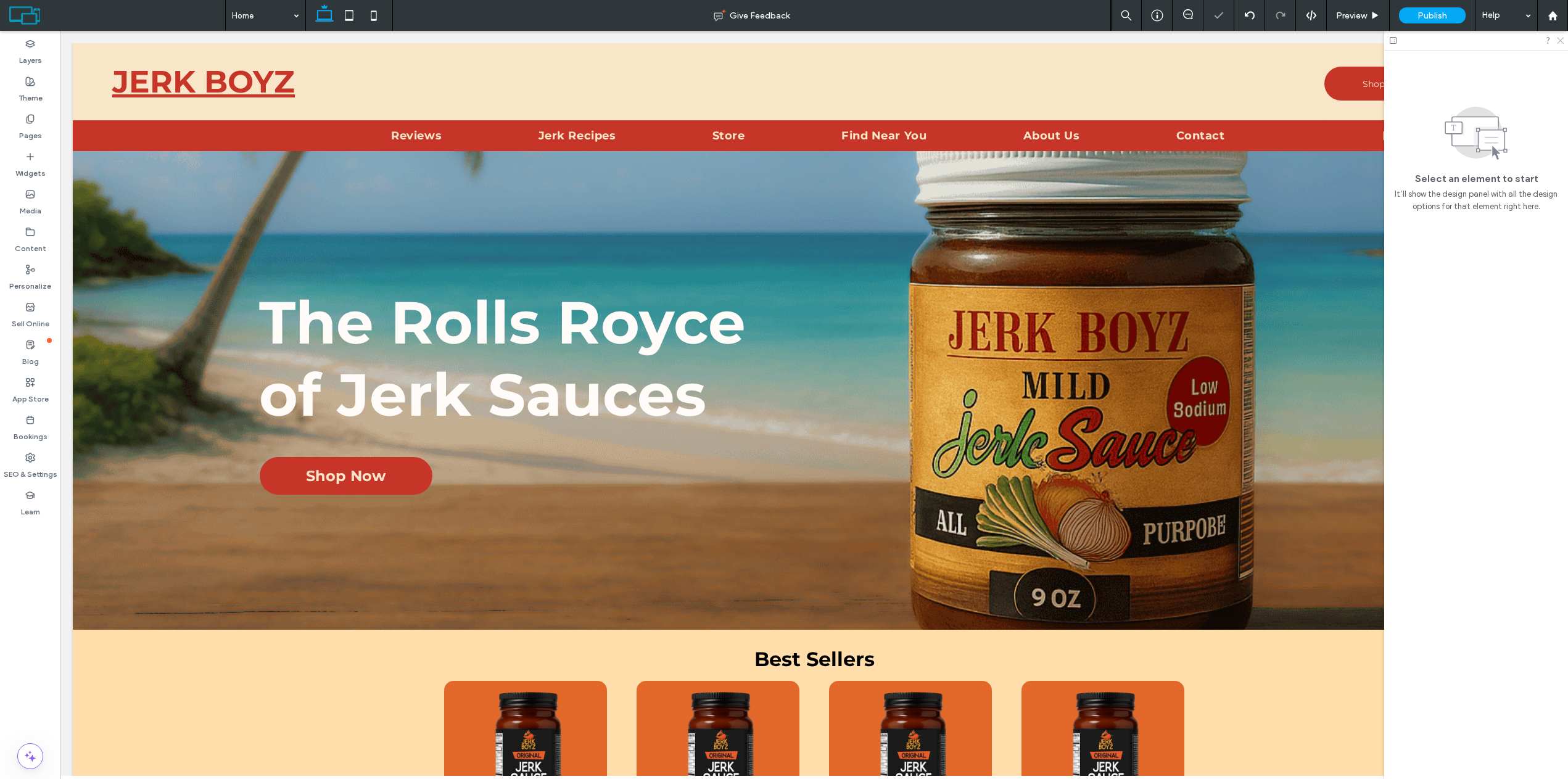
click at [1560, 37] on icon at bounding box center [1560, 39] width 8 height 8
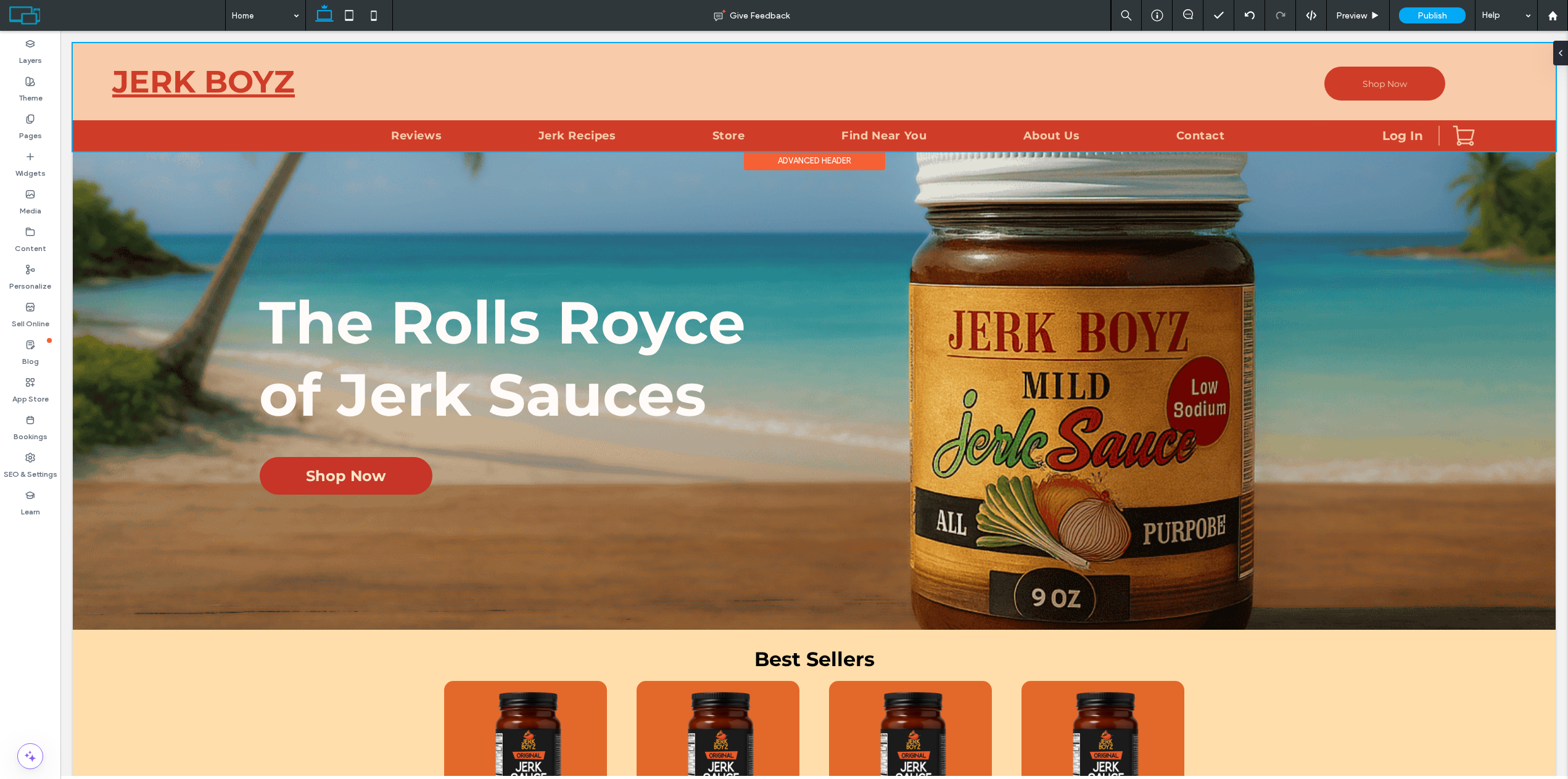
click at [228, 87] on div at bounding box center [814, 97] width 1484 height 108
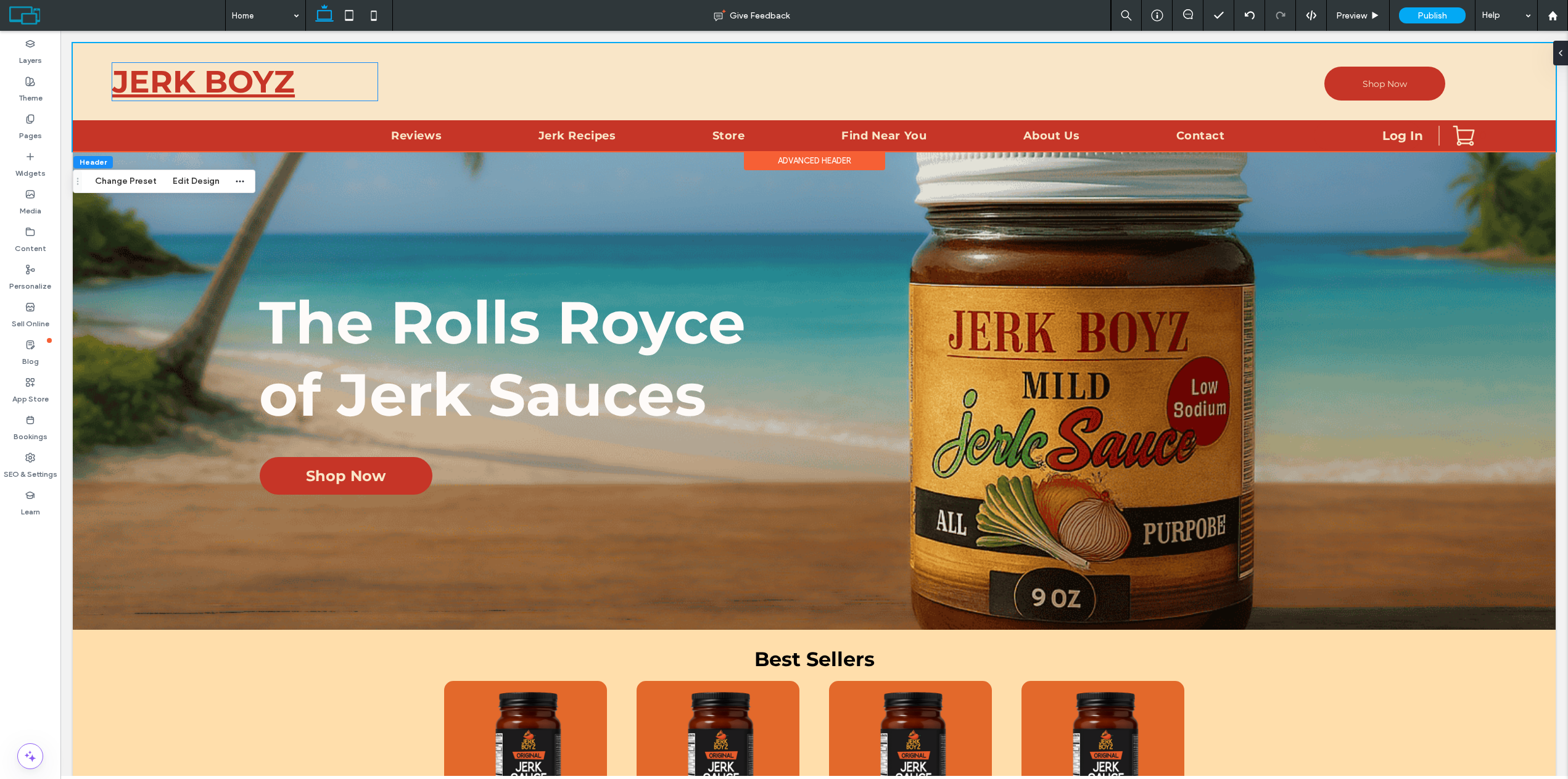
click at [228, 87] on span "JERK BOYZ" at bounding box center [203, 82] width 183 height 38
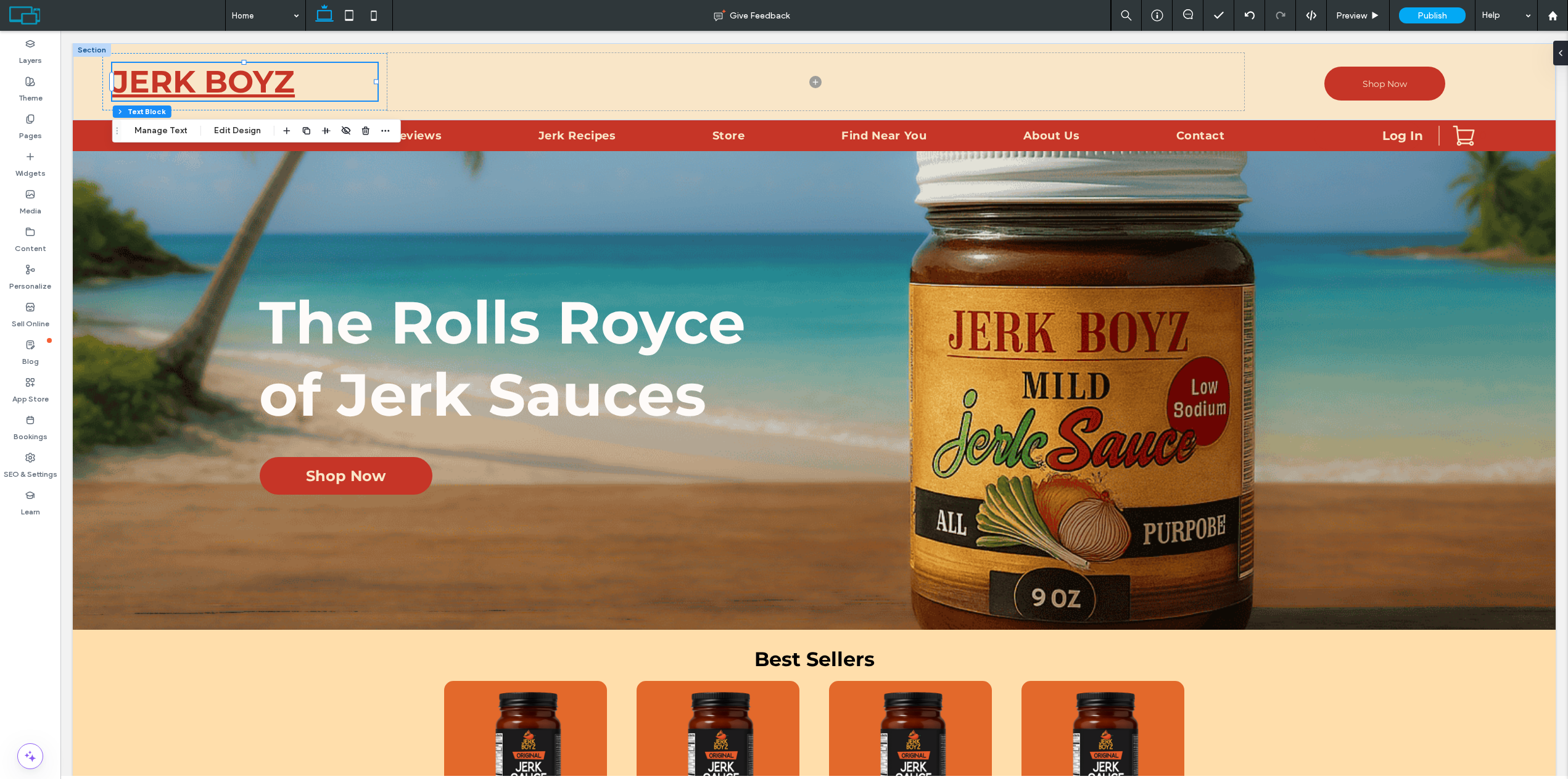
click at [241, 87] on span "JERK BOYZ" at bounding box center [203, 82] width 183 height 38
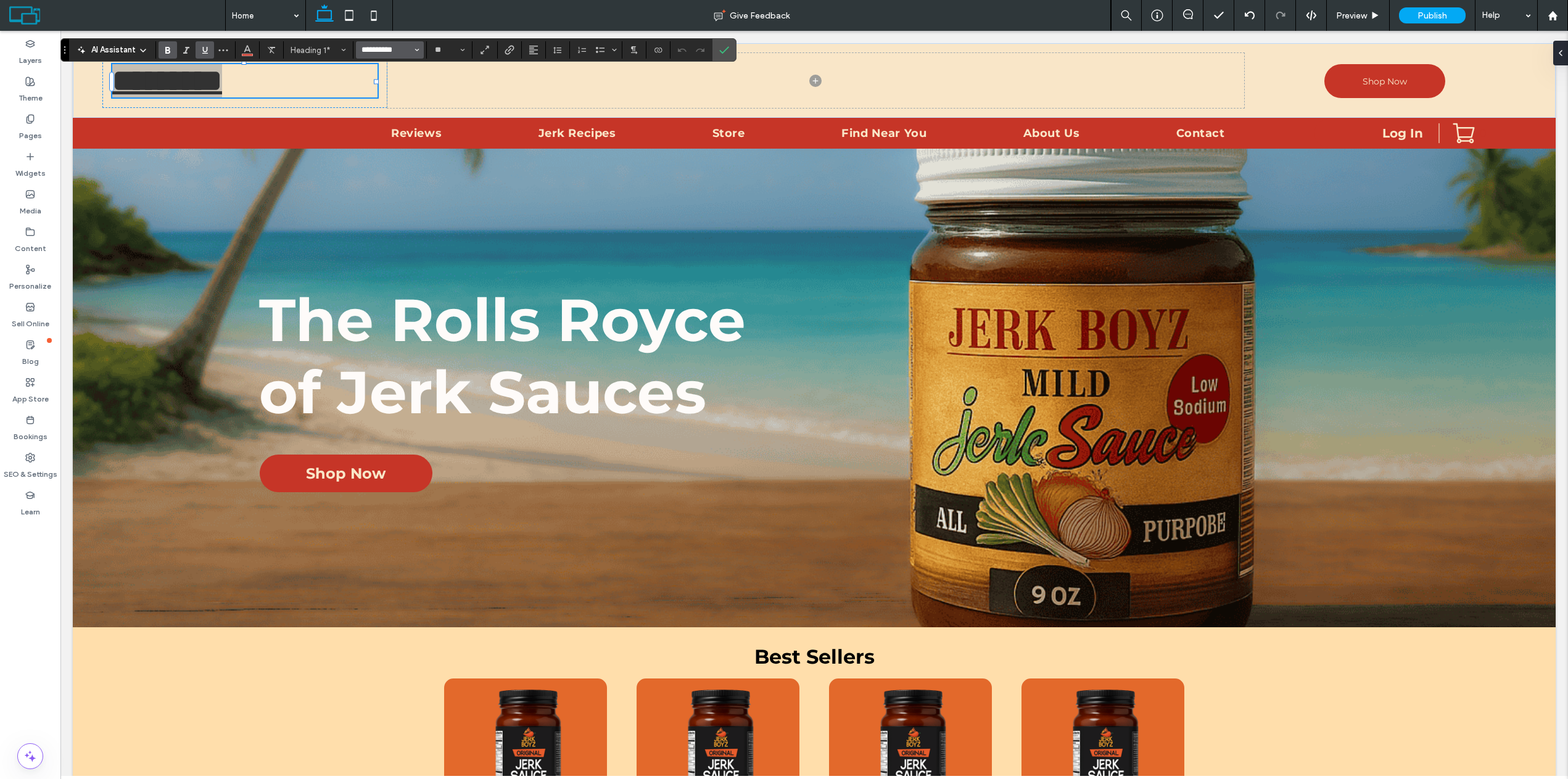
click at [396, 50] on input "**********" at bounding box center [386, 50] width 52 height 10
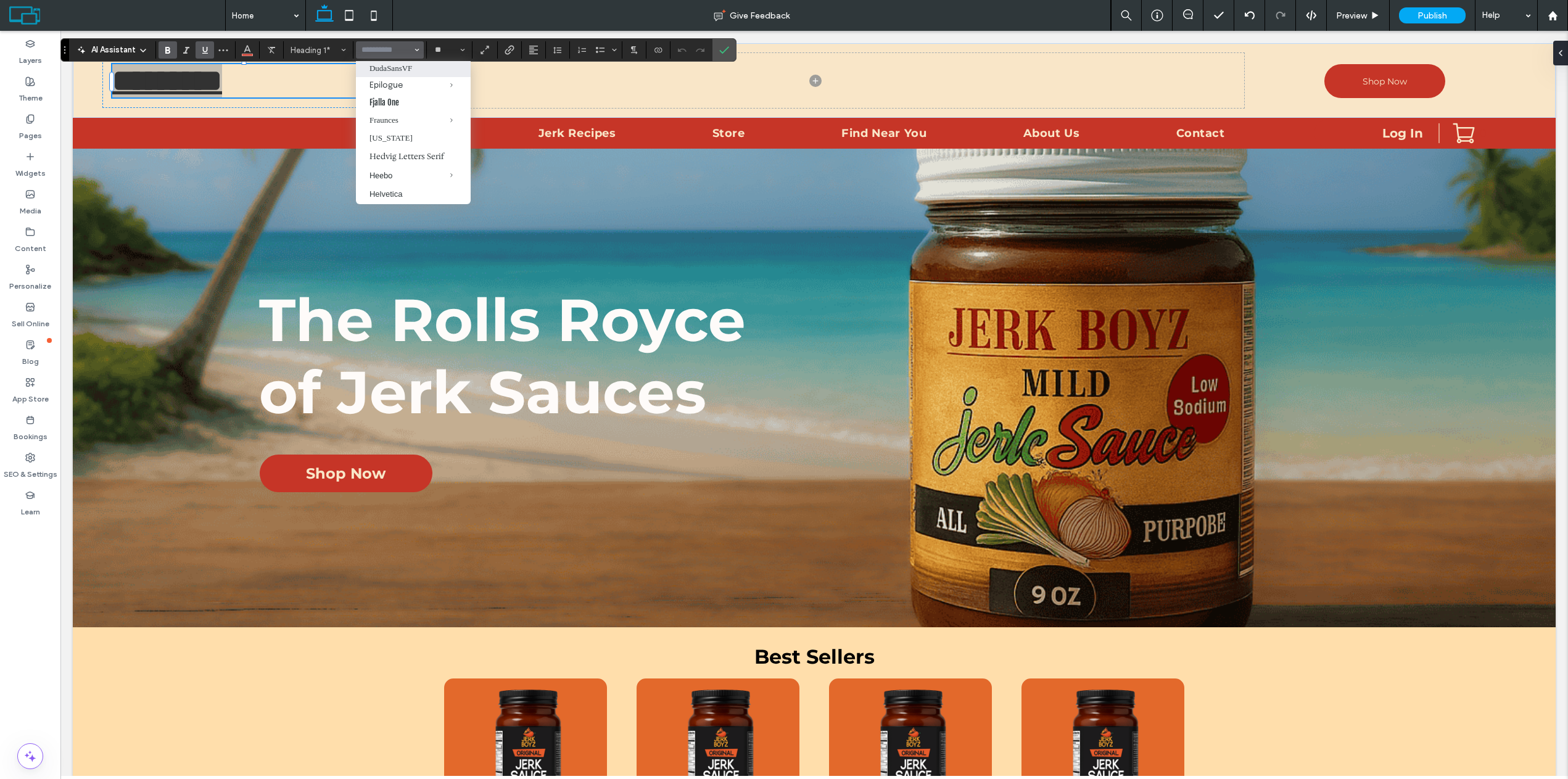
click at [411, 77] on label "DudaSansVF" at bounding box center [413, 69] width 115 height 18
type input "**********"
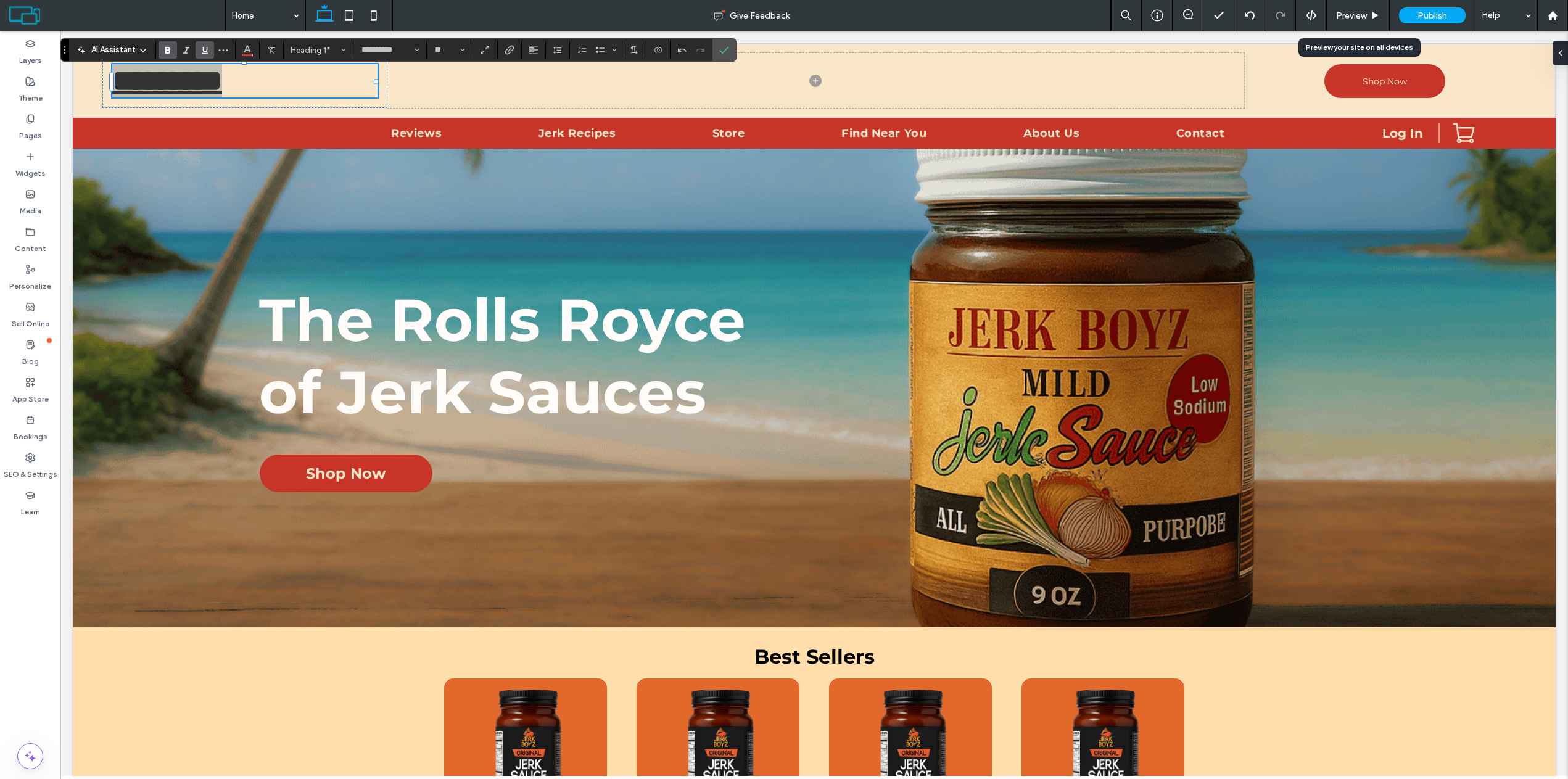
click at [1371, 12] on div "Preview" at bounding box center [1358, 15] width 62 height 10
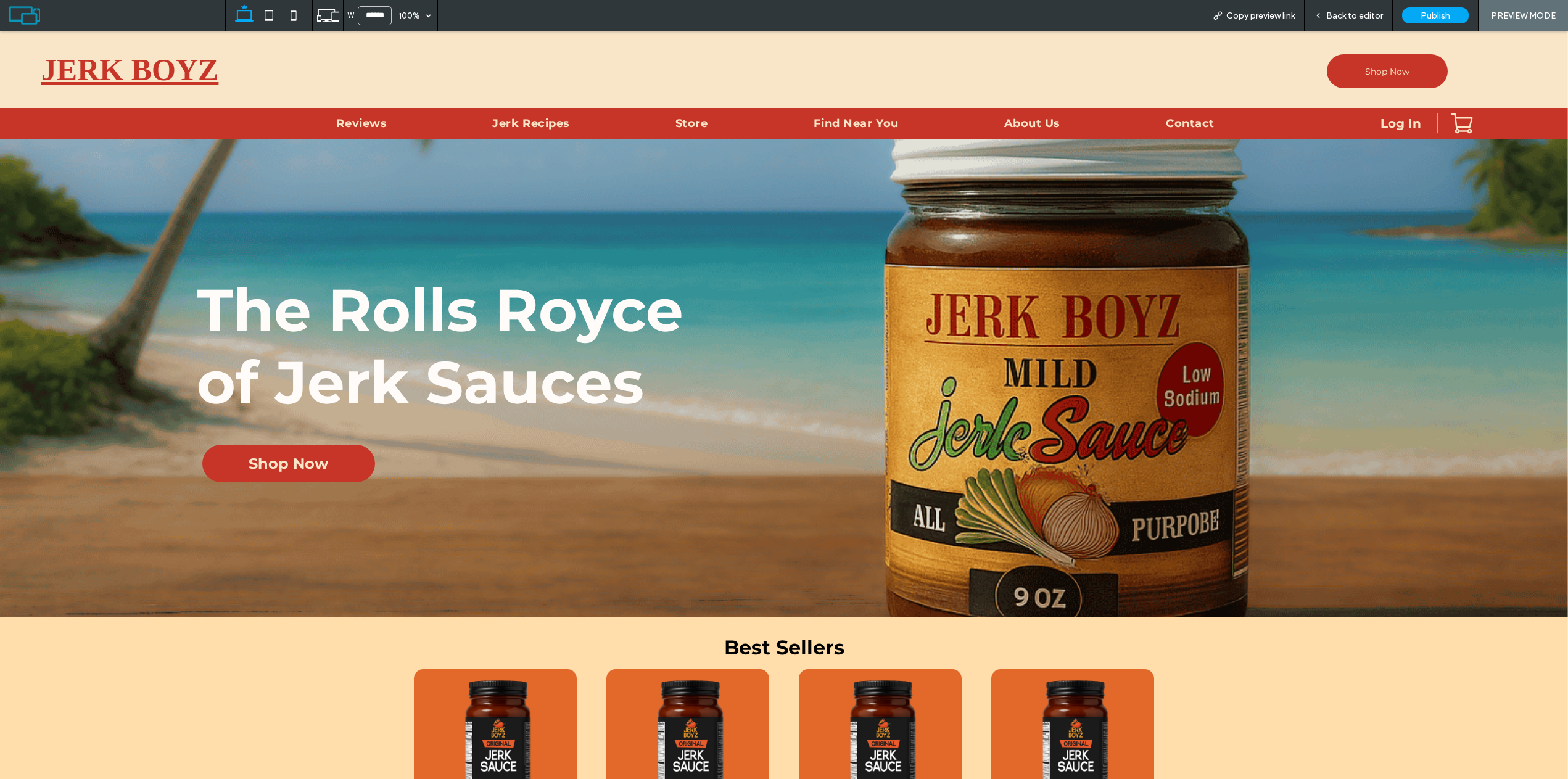
click at [1339, 12] on span "Back to editor" at bounding box center [1355, 15] width 57 height 10
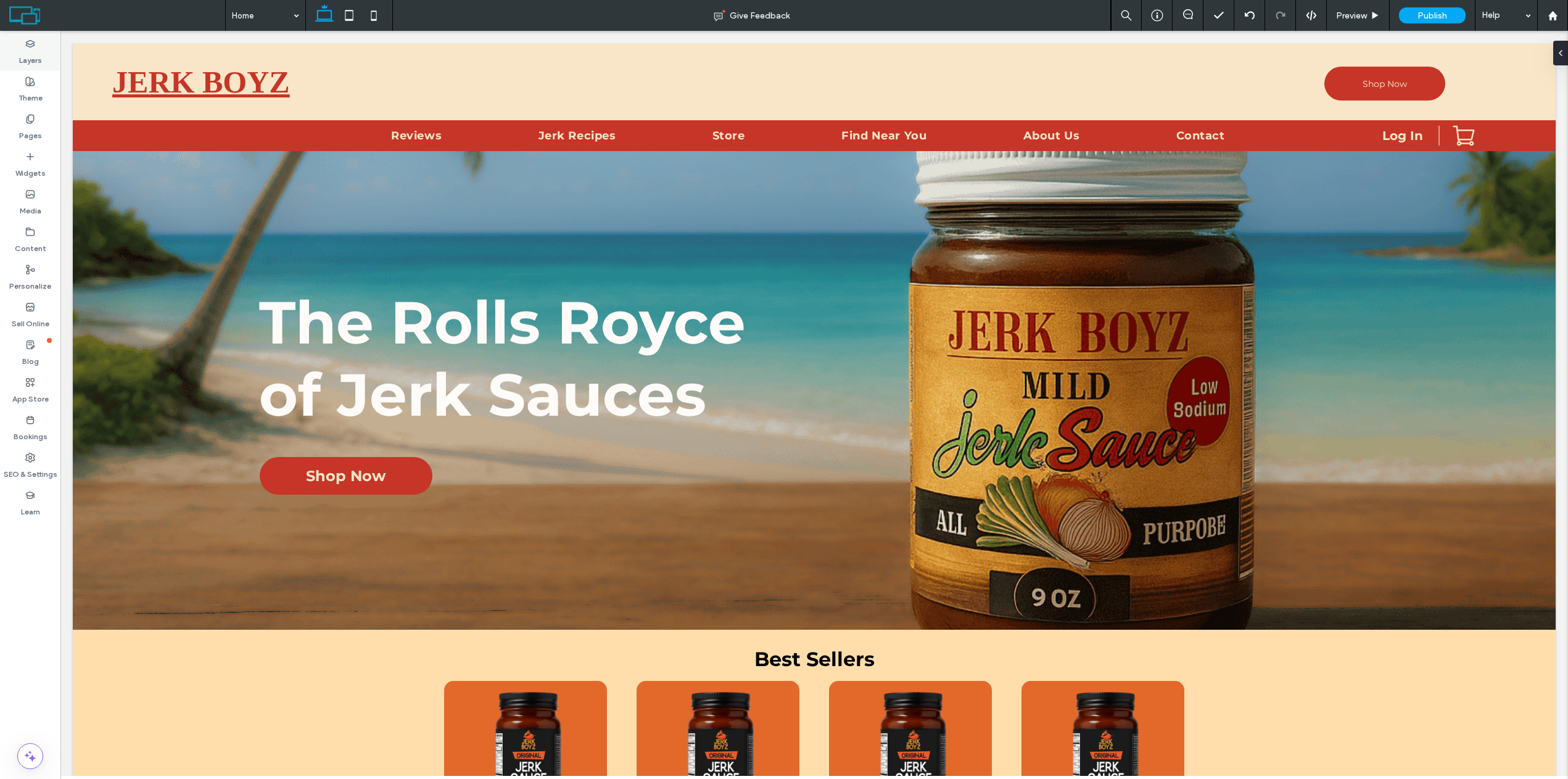
click at [24, 64] on label "Layers" at bounding box center [30, 57] width 23 height 17
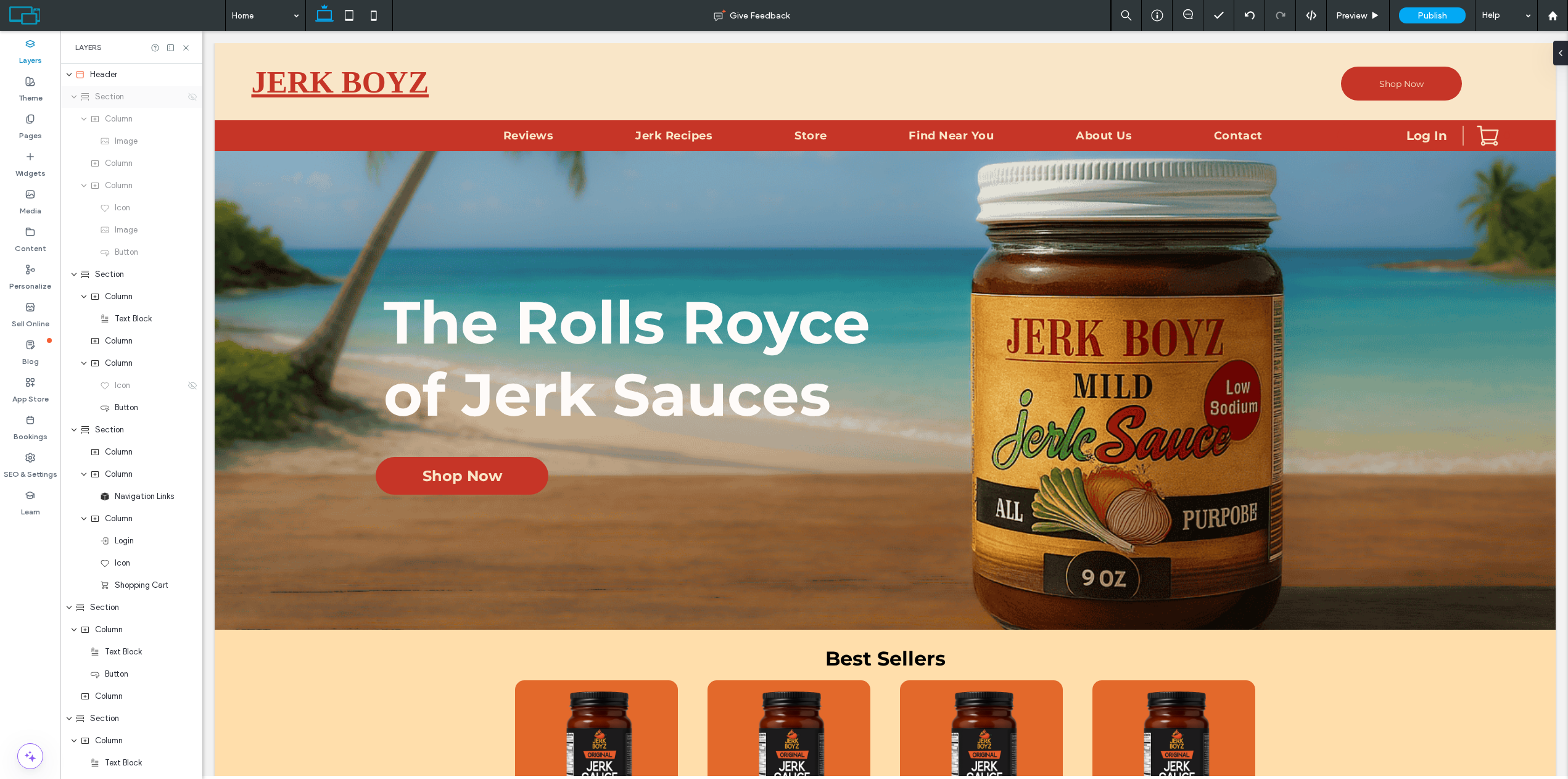
click at [188, 98] on use at bounding box center [192, 96] width 8 height 8
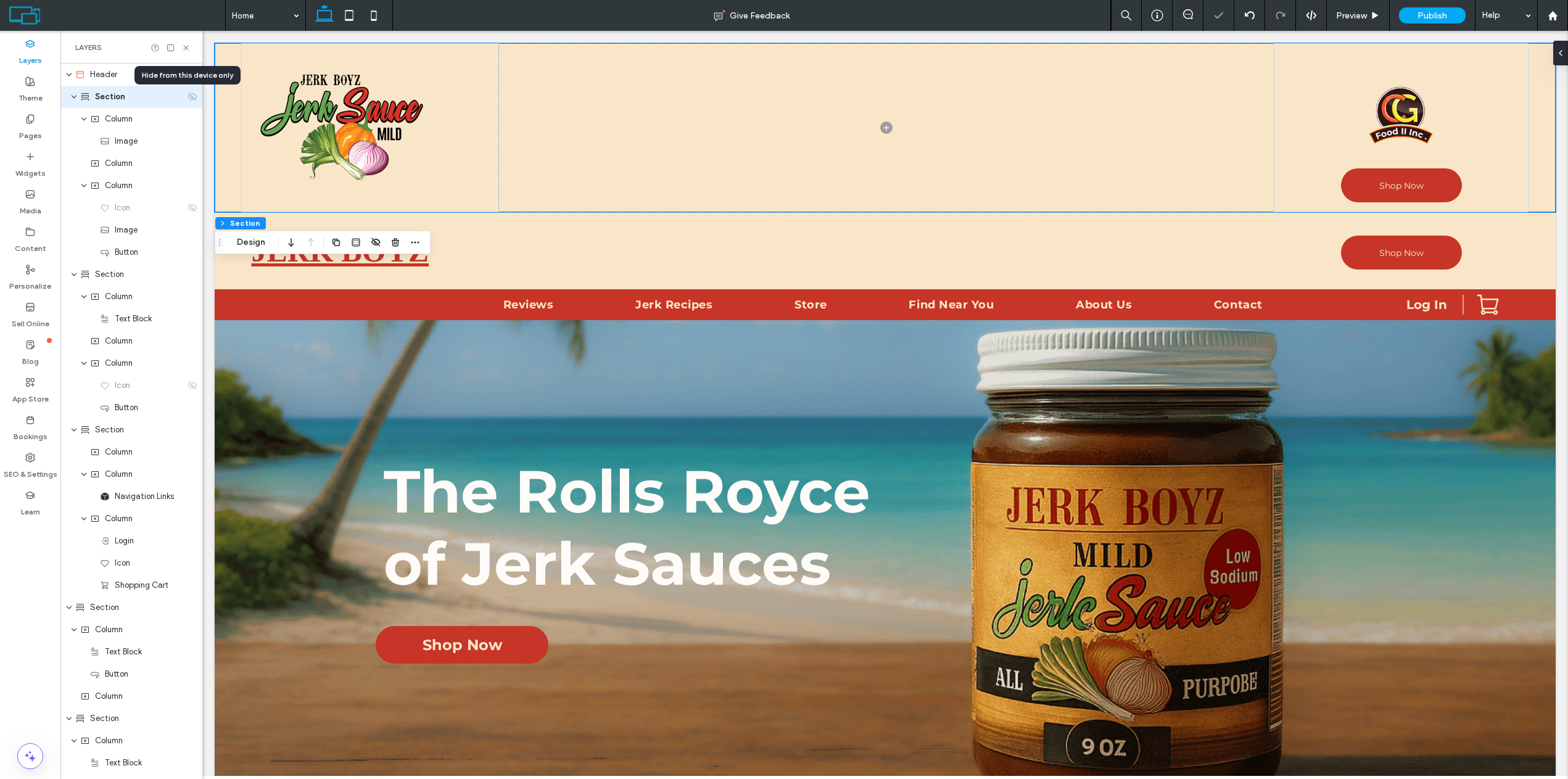
click at [188, 98] on use at bounding box center [192, 96] width 8 height 8
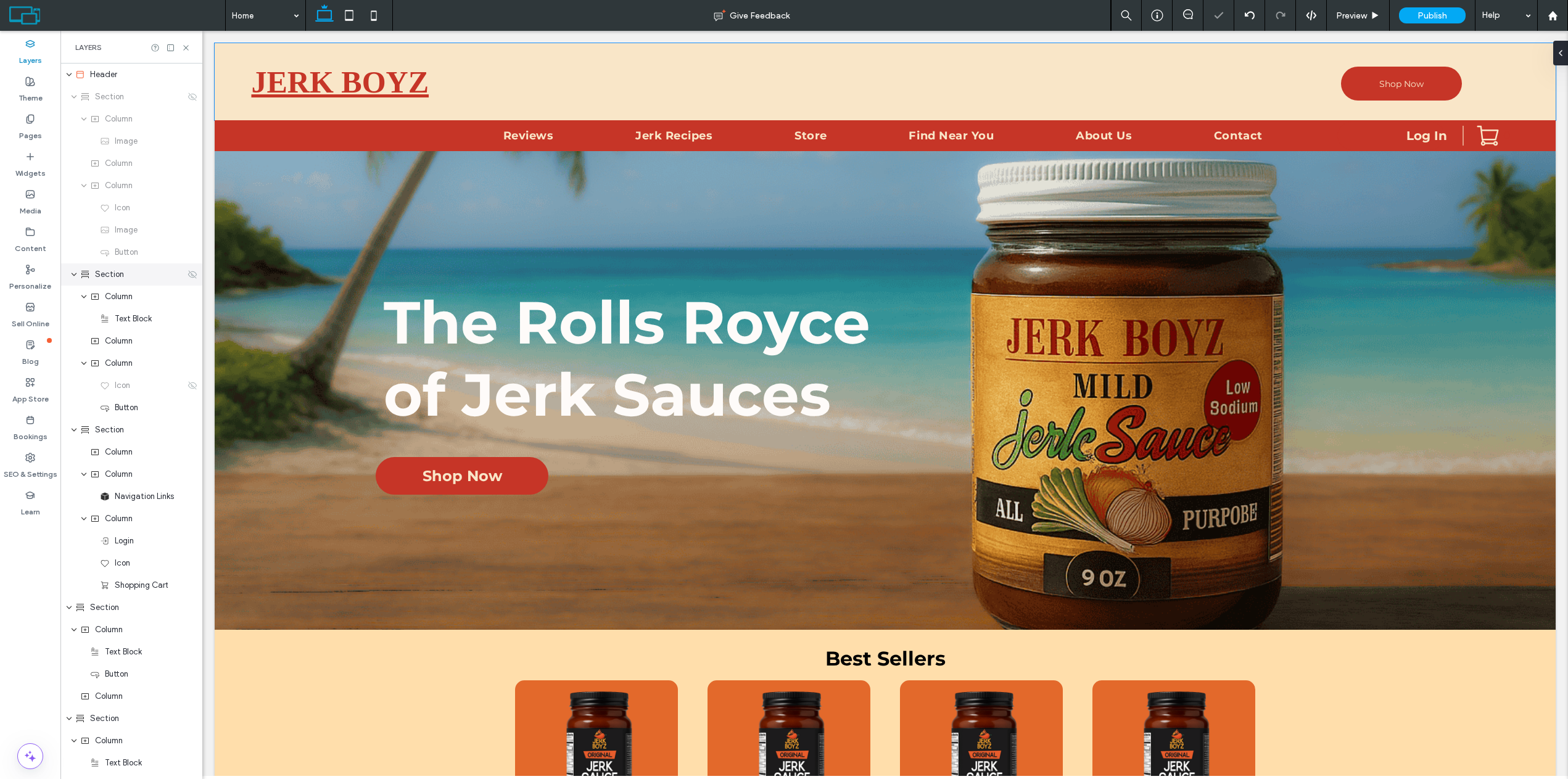
click at [187, 274] on icon at bounding box center [192, 274] width 10 height 10
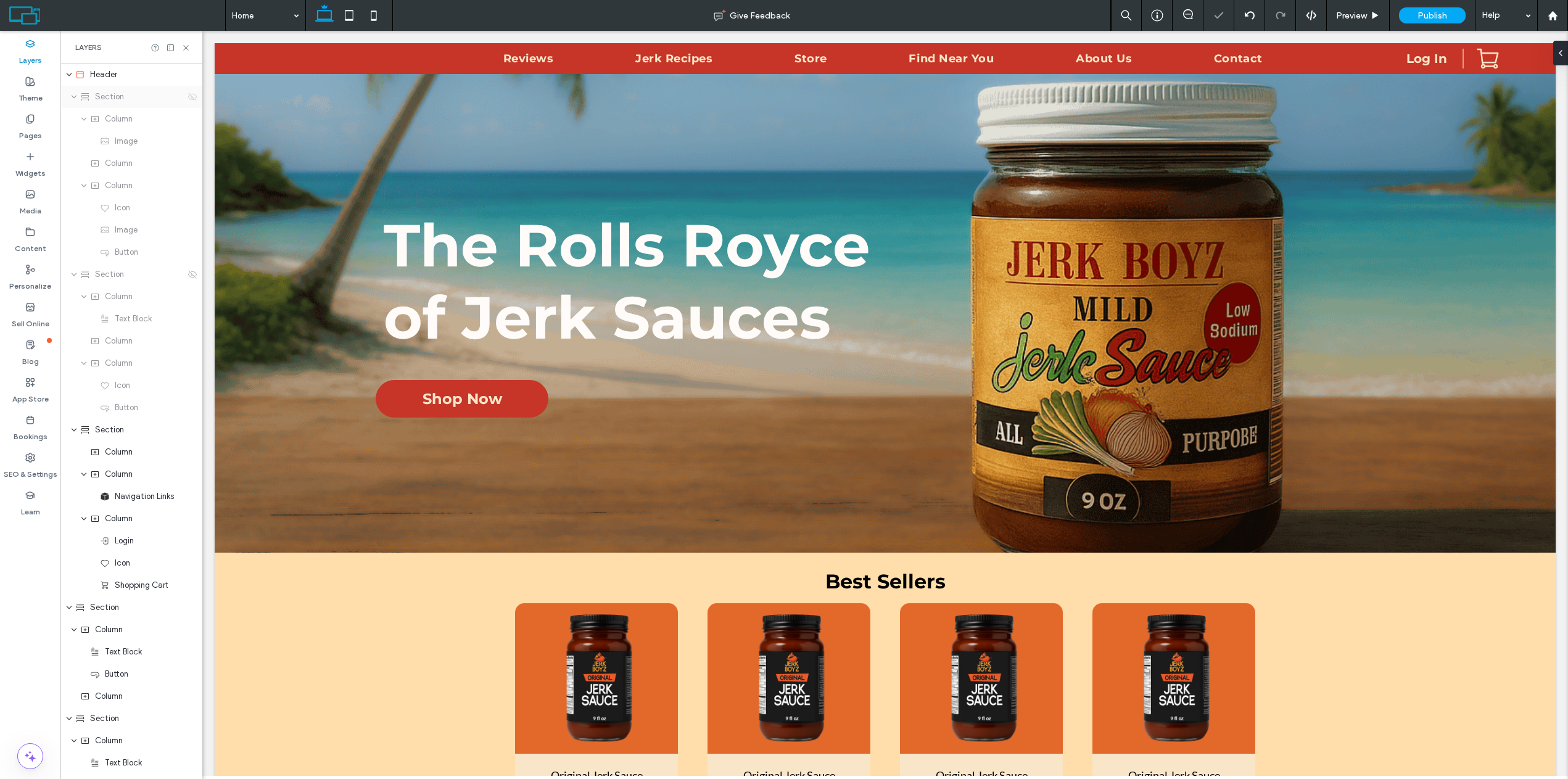
click at [189, 99] on use at bounding box center [192, 96] width 8 height 8
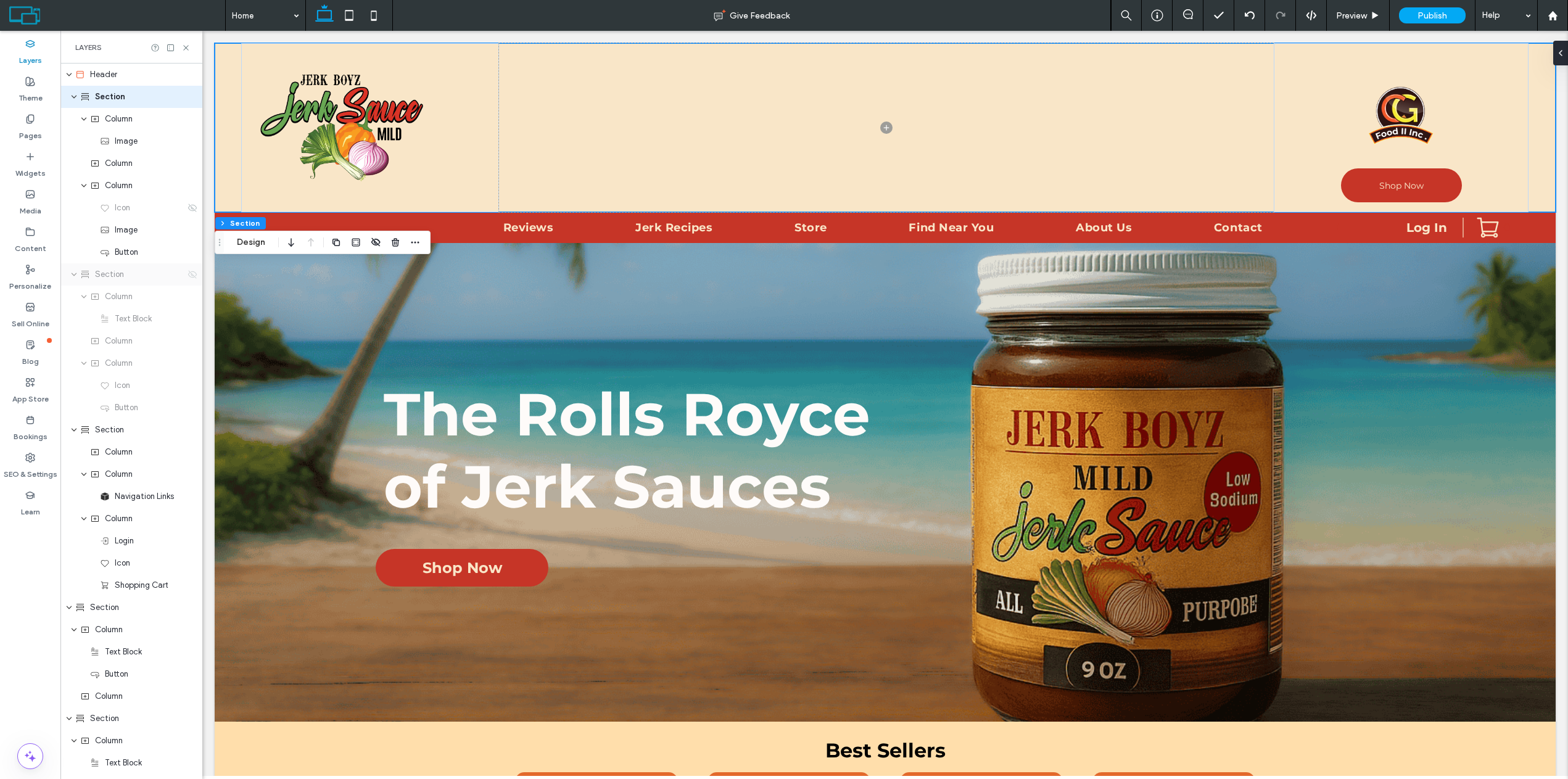
click at [187, 274] on icon at bounding box center [192, 274] width 10 height 10
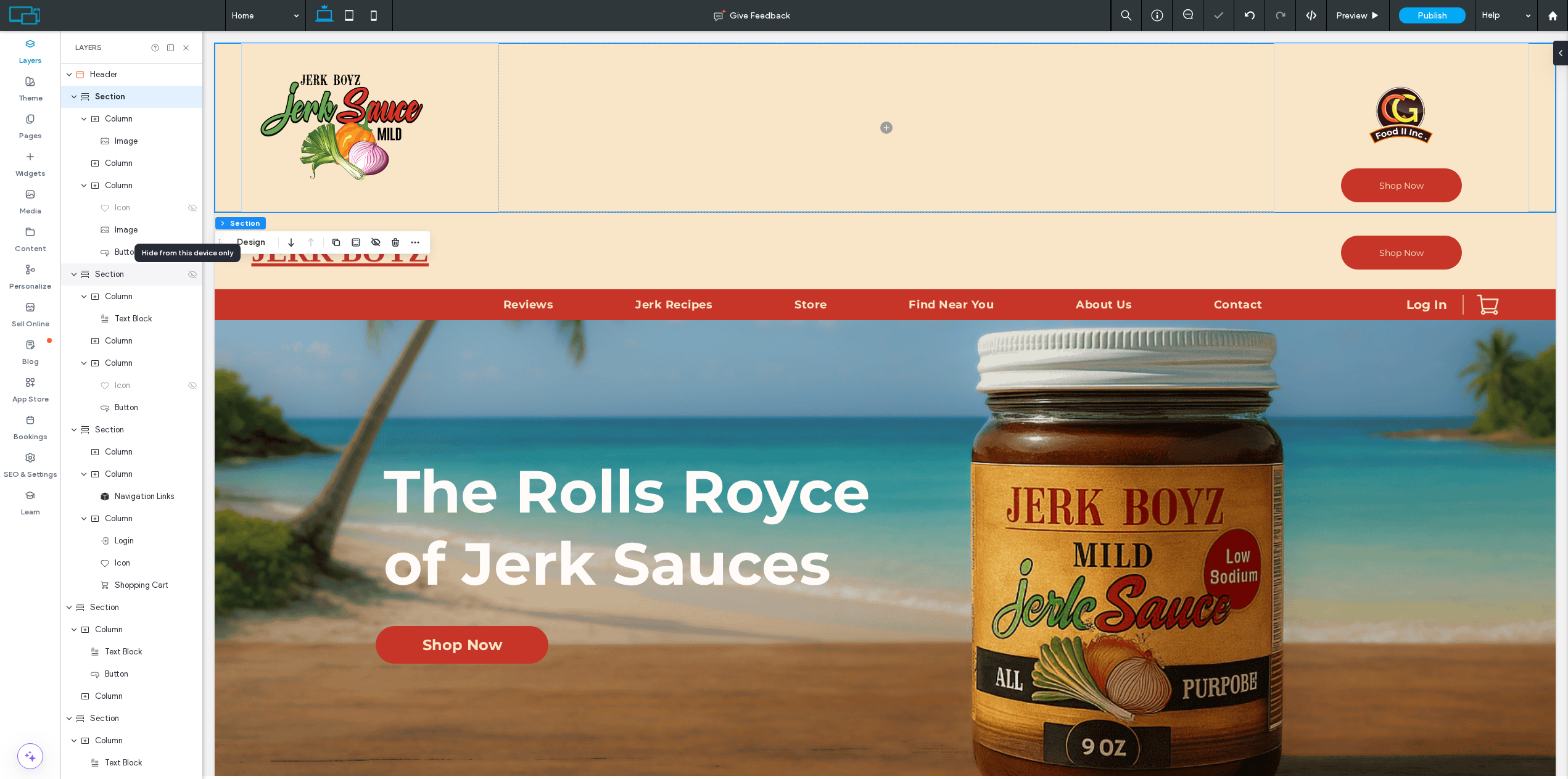
click at [187, 274] on icon at bounding box center [192, 274] width 10 height 10
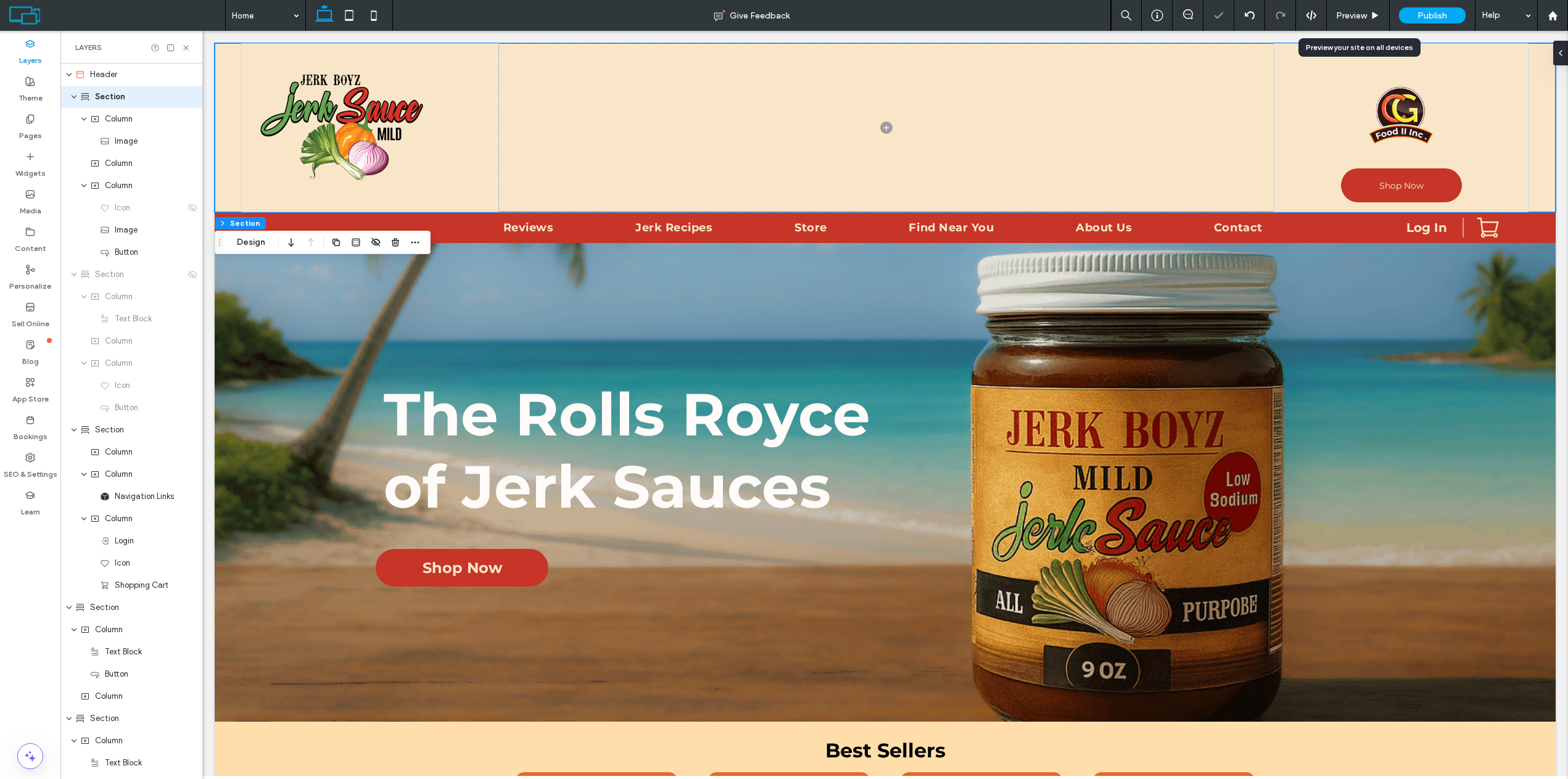
click at [1365, 10] on span "Preview" at bounding box center [1352, 15] width 31 height 10
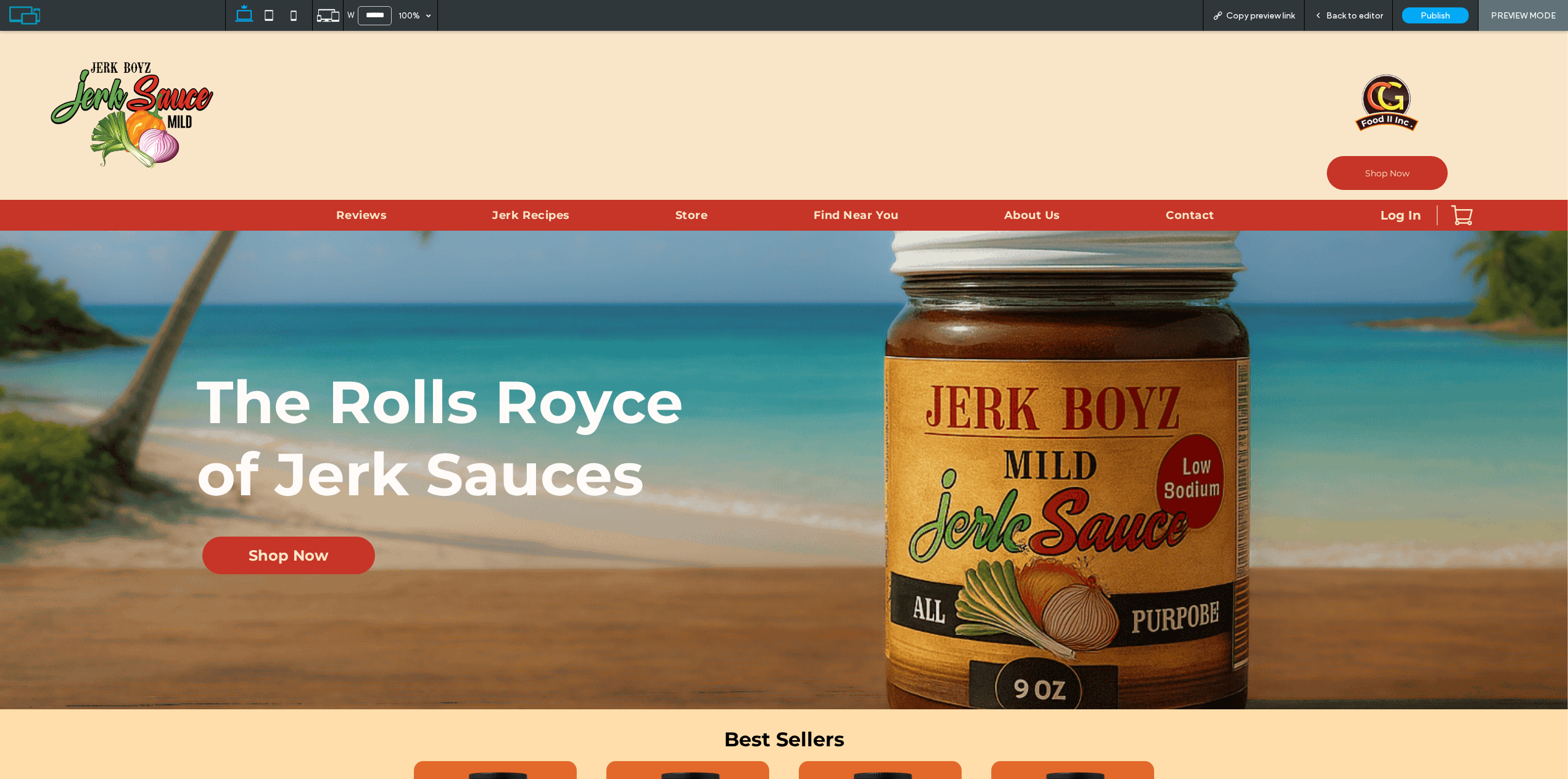
click at [1342, 19] on span "Back to editor" at bounding box center [1355, 15] width 57 height 10
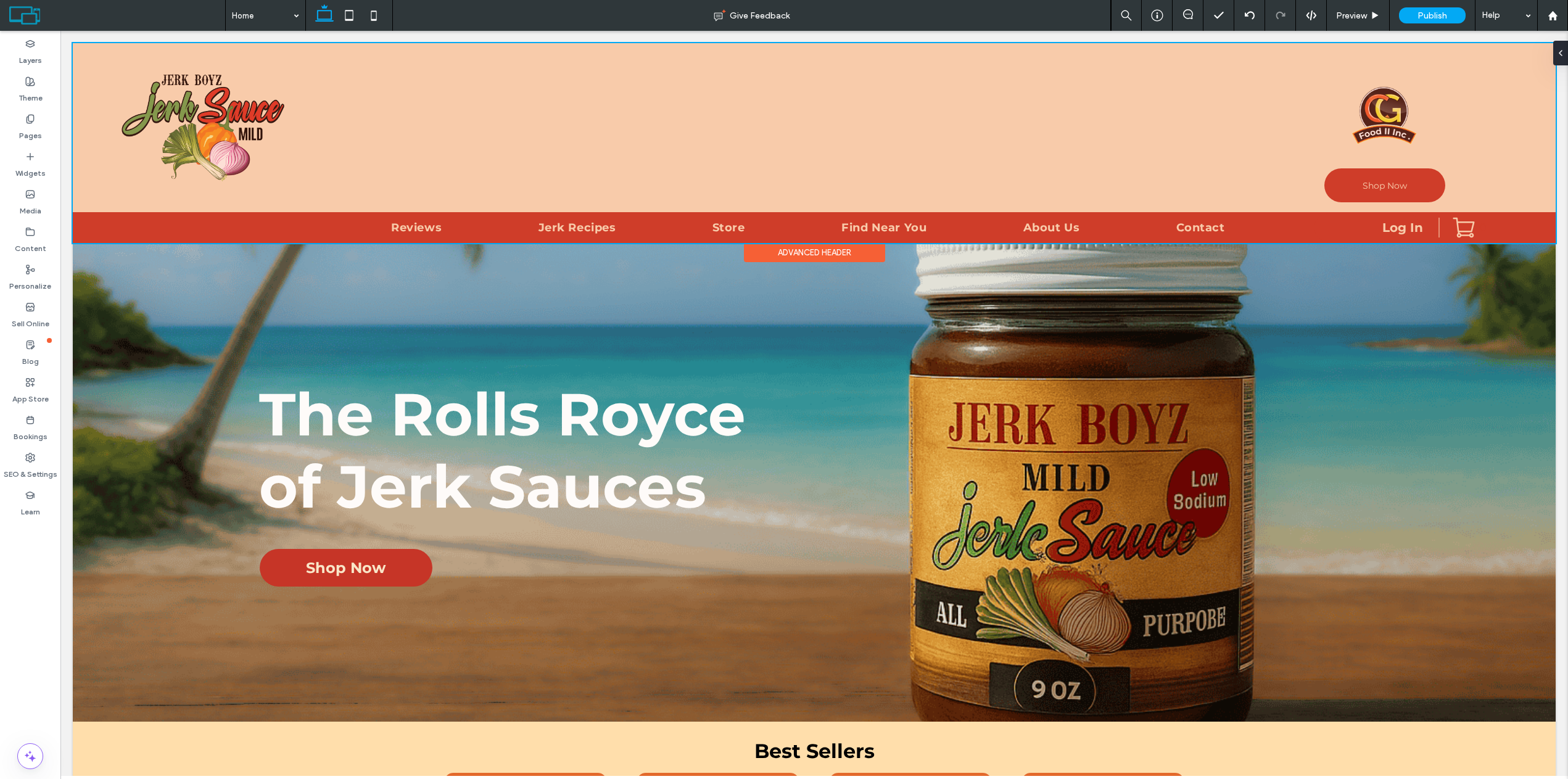
click at [99, 179] on div at bounding box center [814, 143] width 1484 height 200
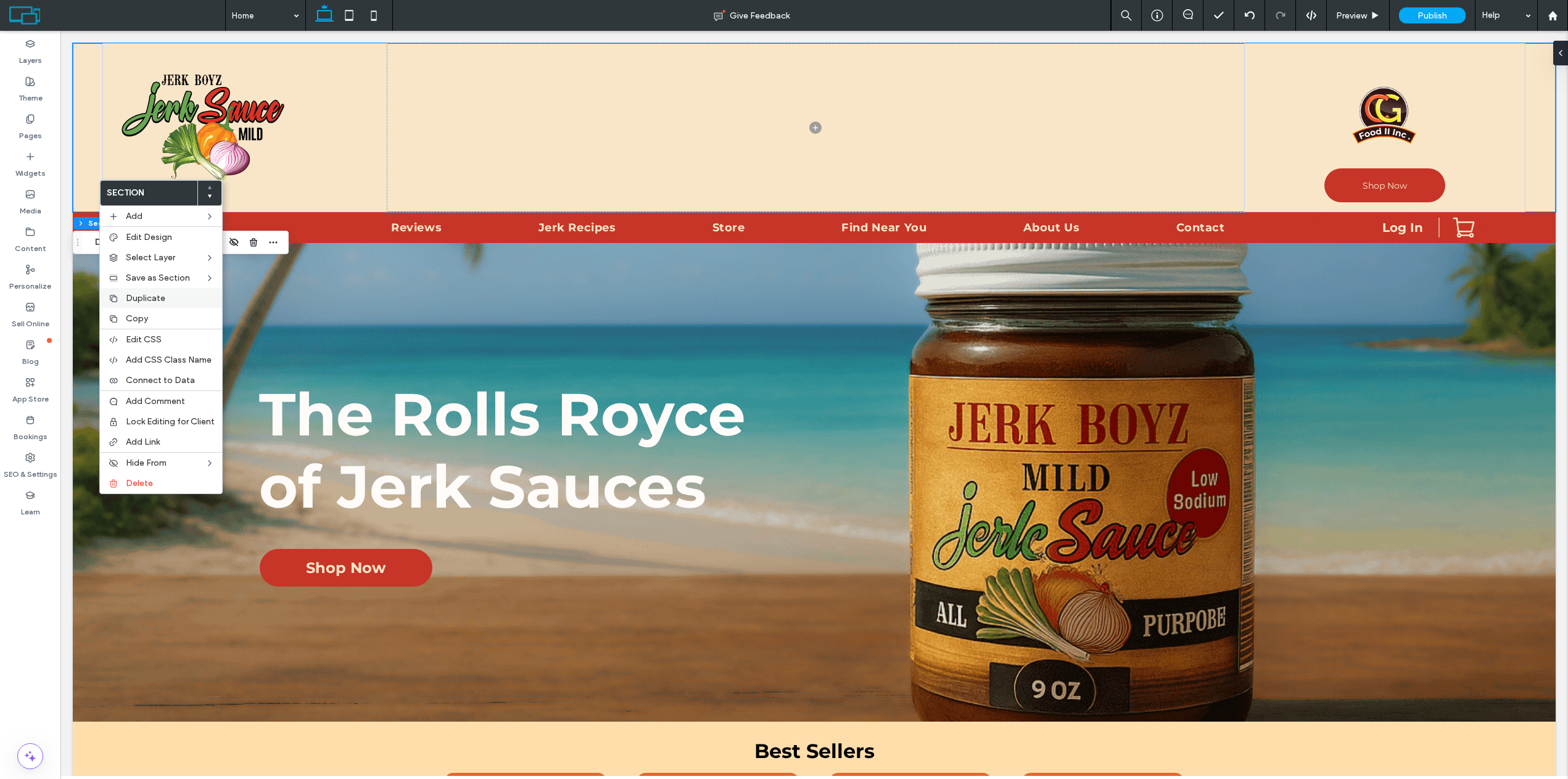
click at [135, 305] on div "Duplicate" at bounding box center [161, 298] width 122 height 20
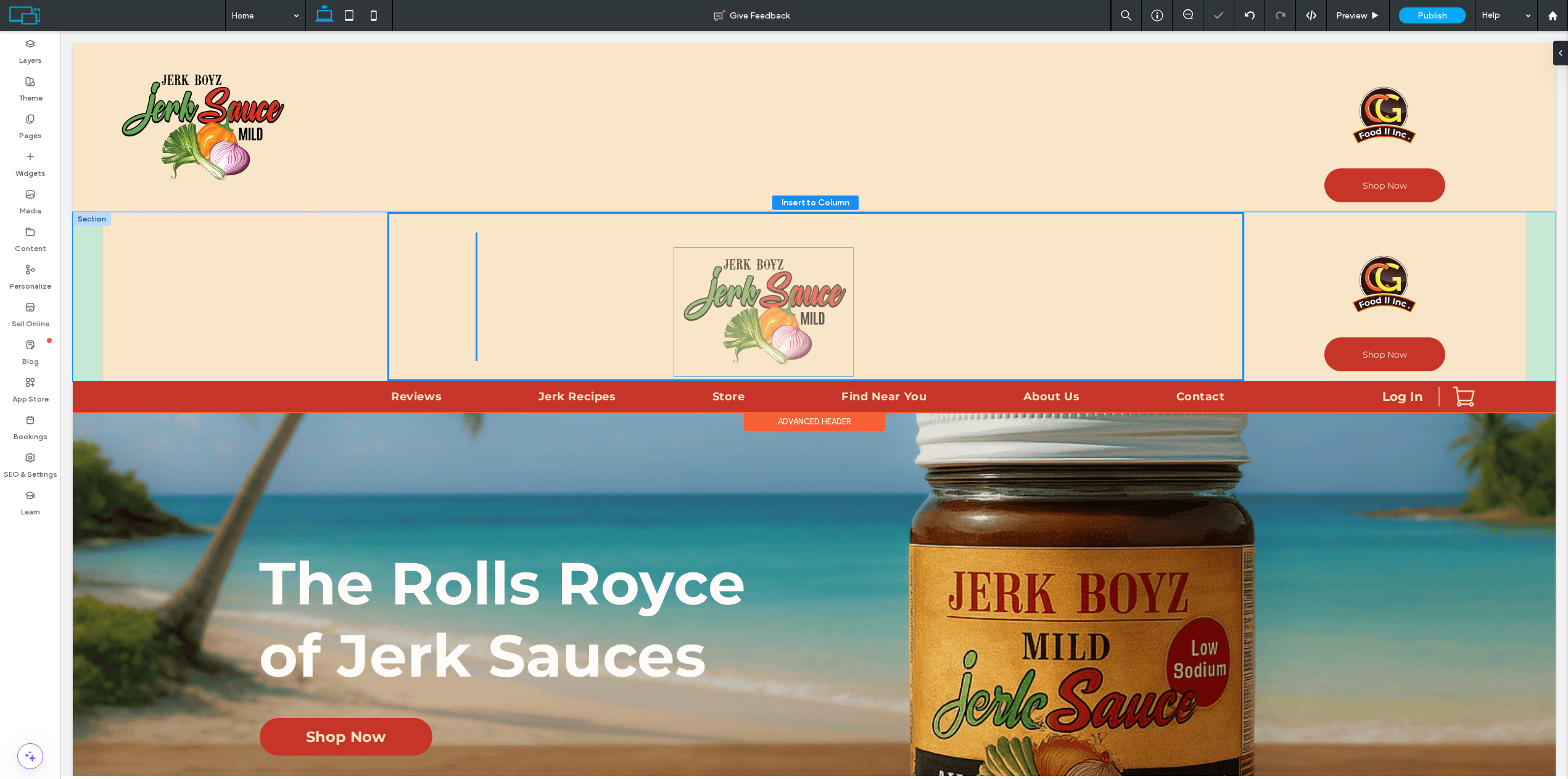
drag, startPoint x: 180, startPoint y: 280, endPoint x: 741, endPoint y: 295, distance: 561.2
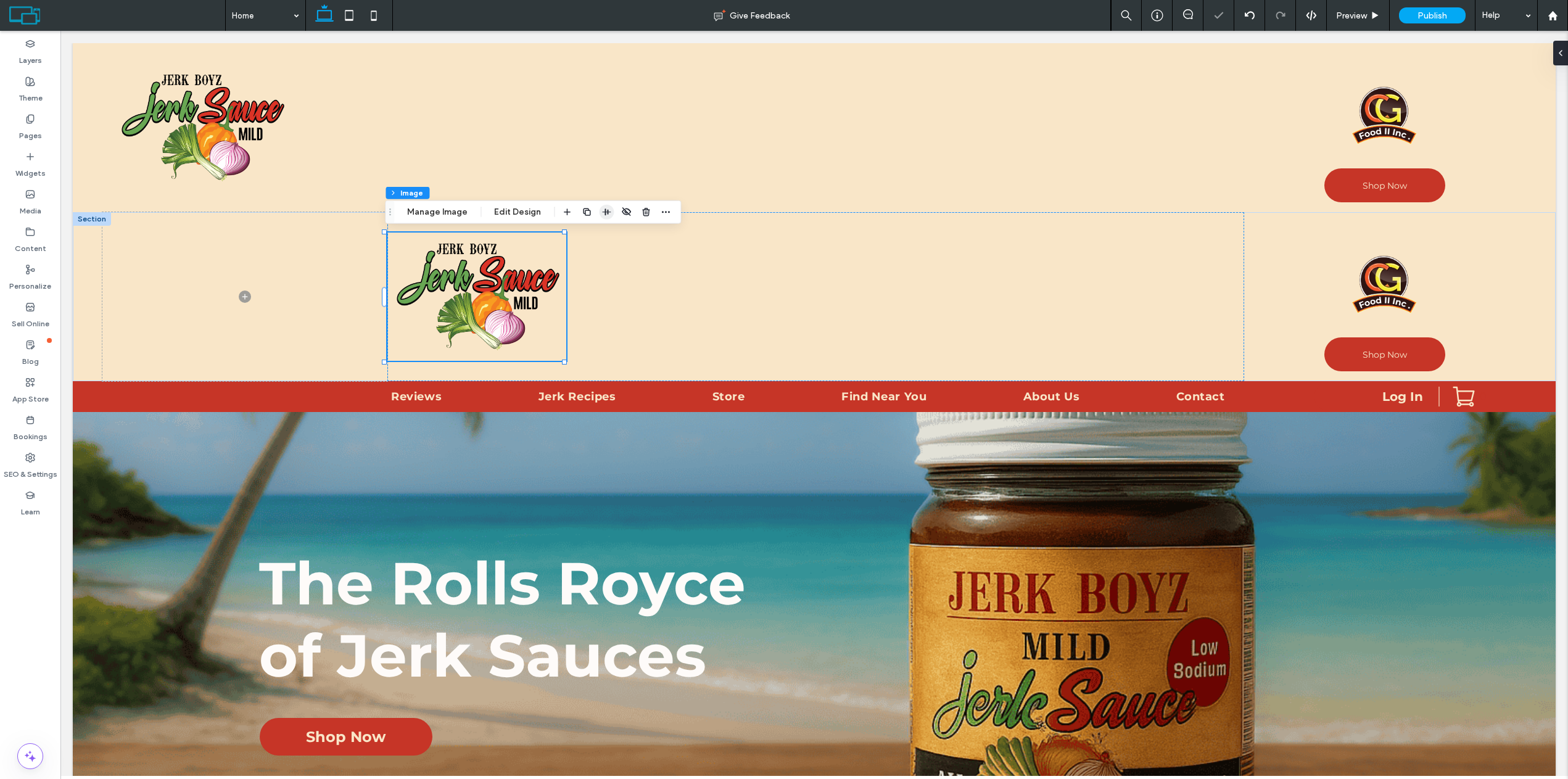
click at [606, 213] on use "button" at bounding box center [606, 211] width 8 height 6
click at [591, 235] on use "center" at bounding box center [594, 236] width 8 height 6
click at [445, 217] on button "Manage Image" at bounding box center [437, 212] width 76 height 15
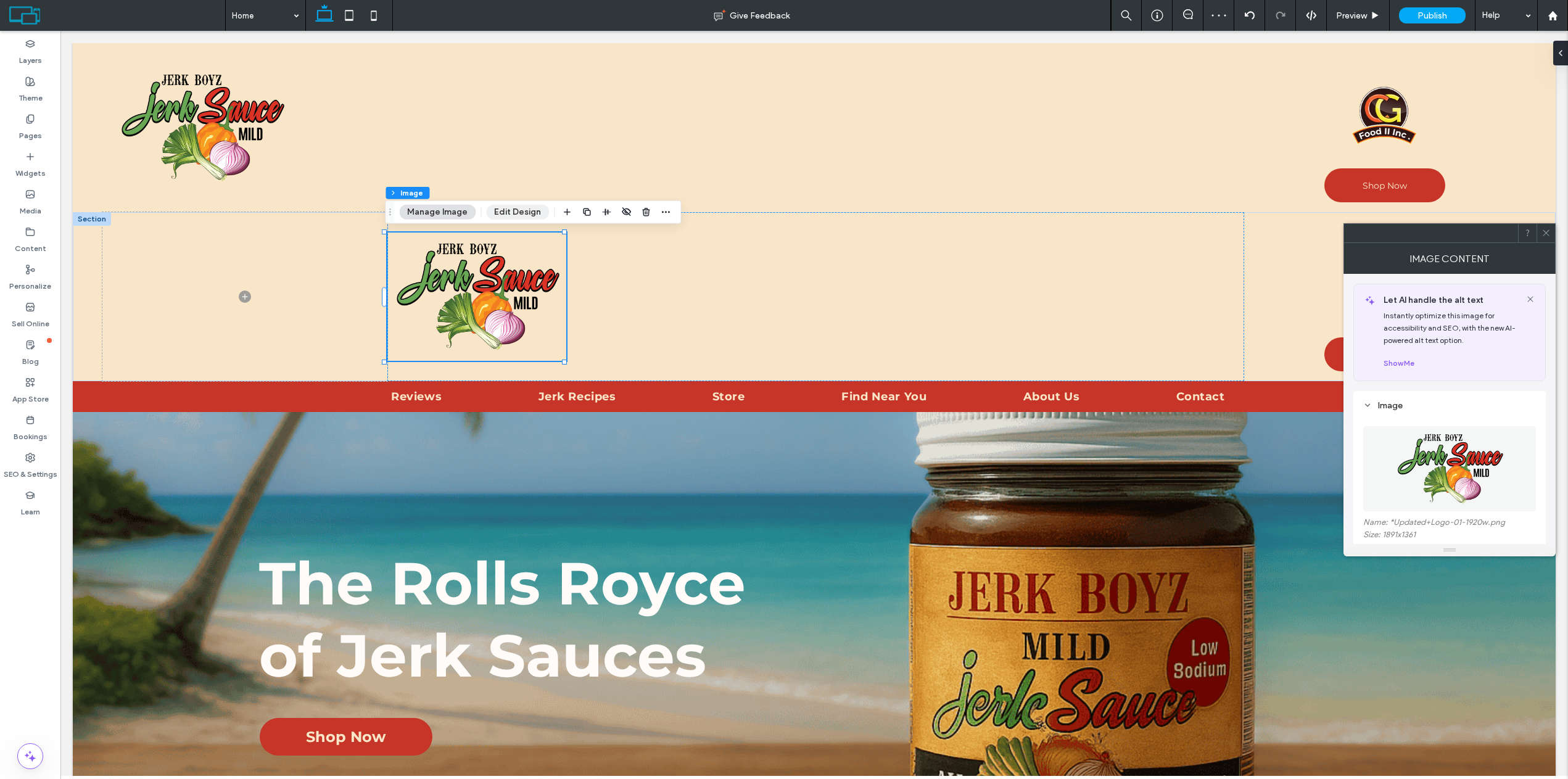
click at [501, 207] on button "Edit Design" at bounding box center [517, 212] width 63 height 15
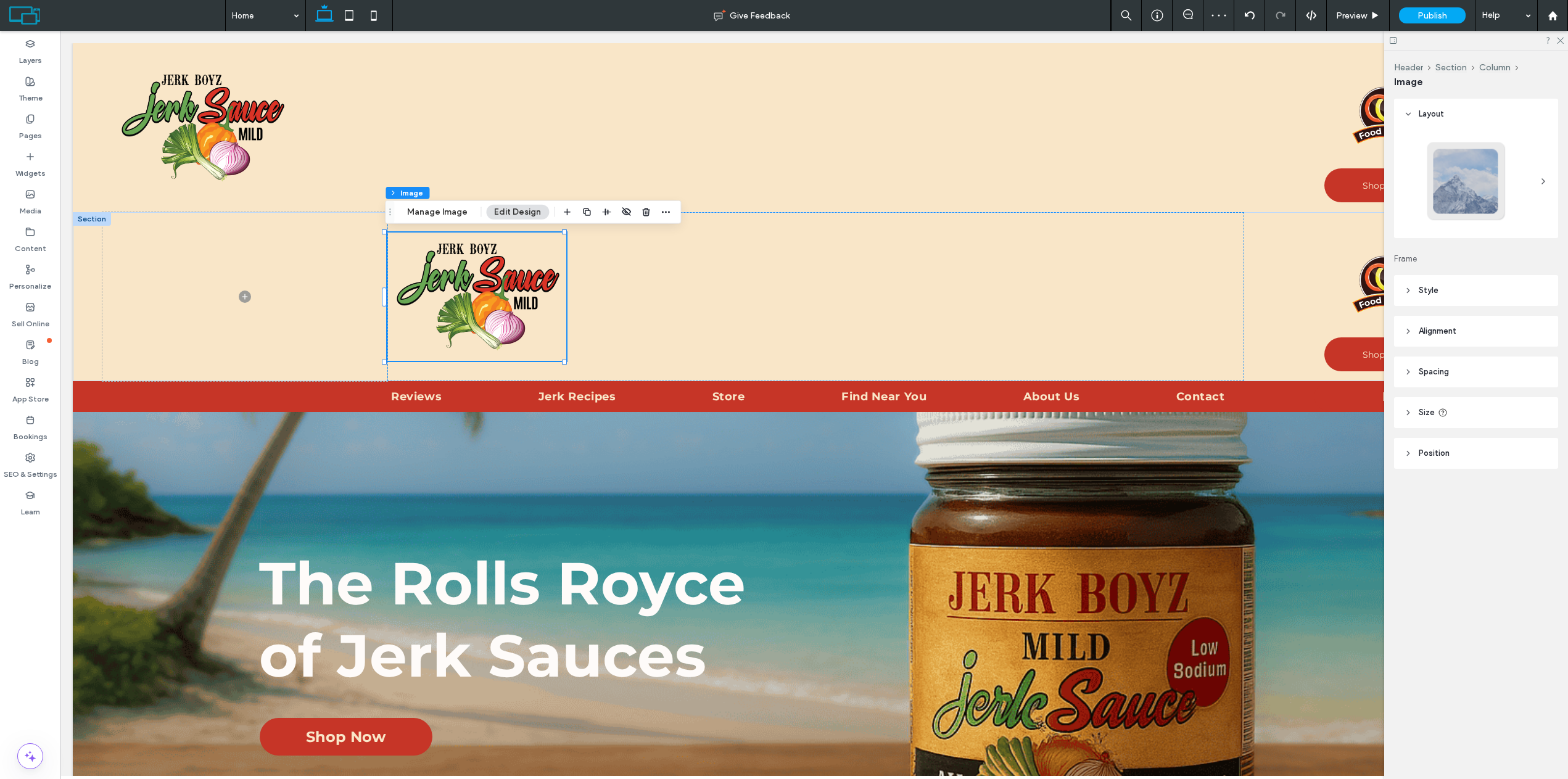
click at [1416, 328] on header "Alignment" at bounding box center [1476, 331] width 164 height 31
click at [1408, 395] on header "Spacing" at bounding box center [1476, 408] width 164 height 31
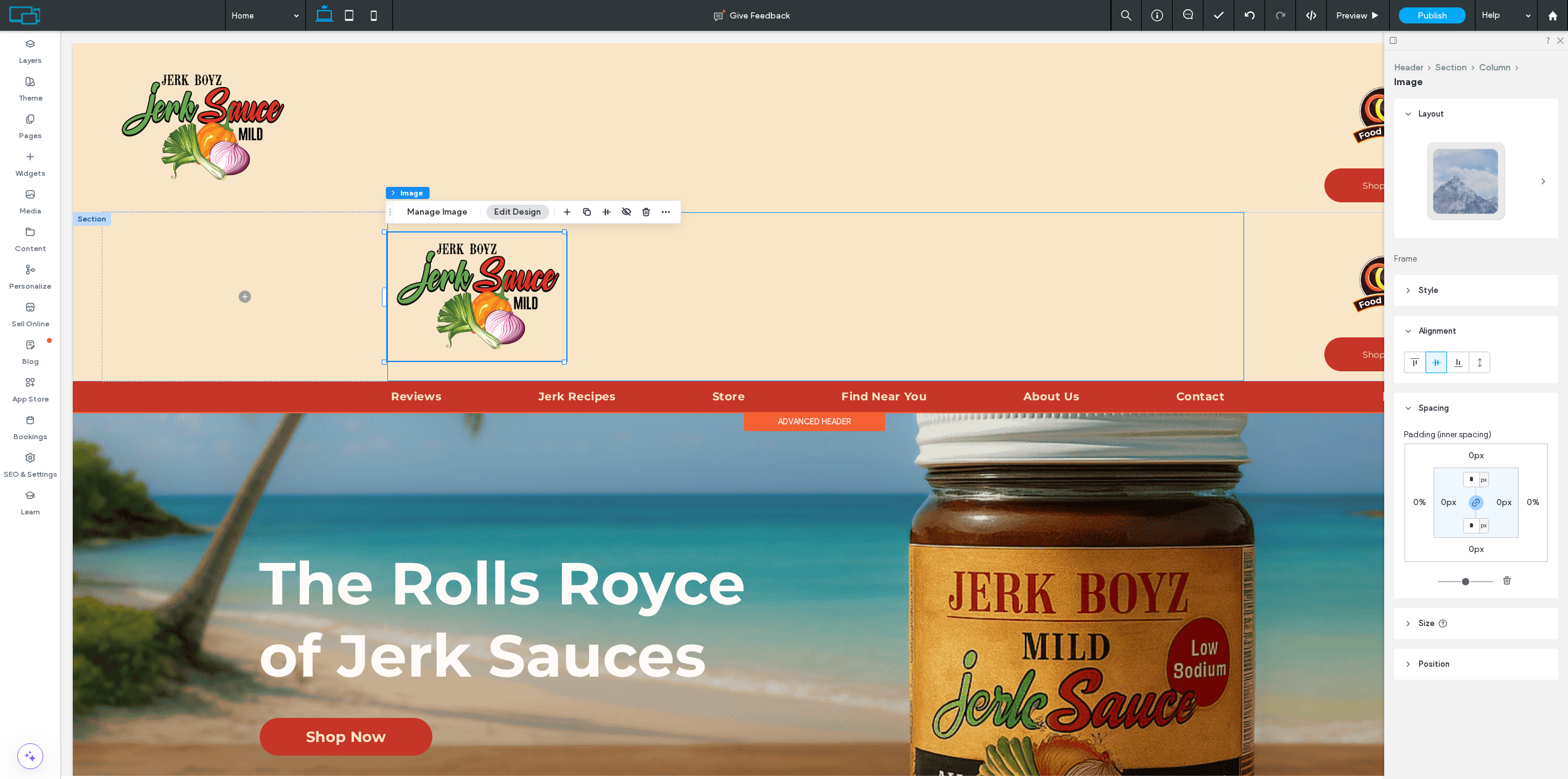
click at [626, 291] on div at bounding box center [816, 296] width 857 height 169
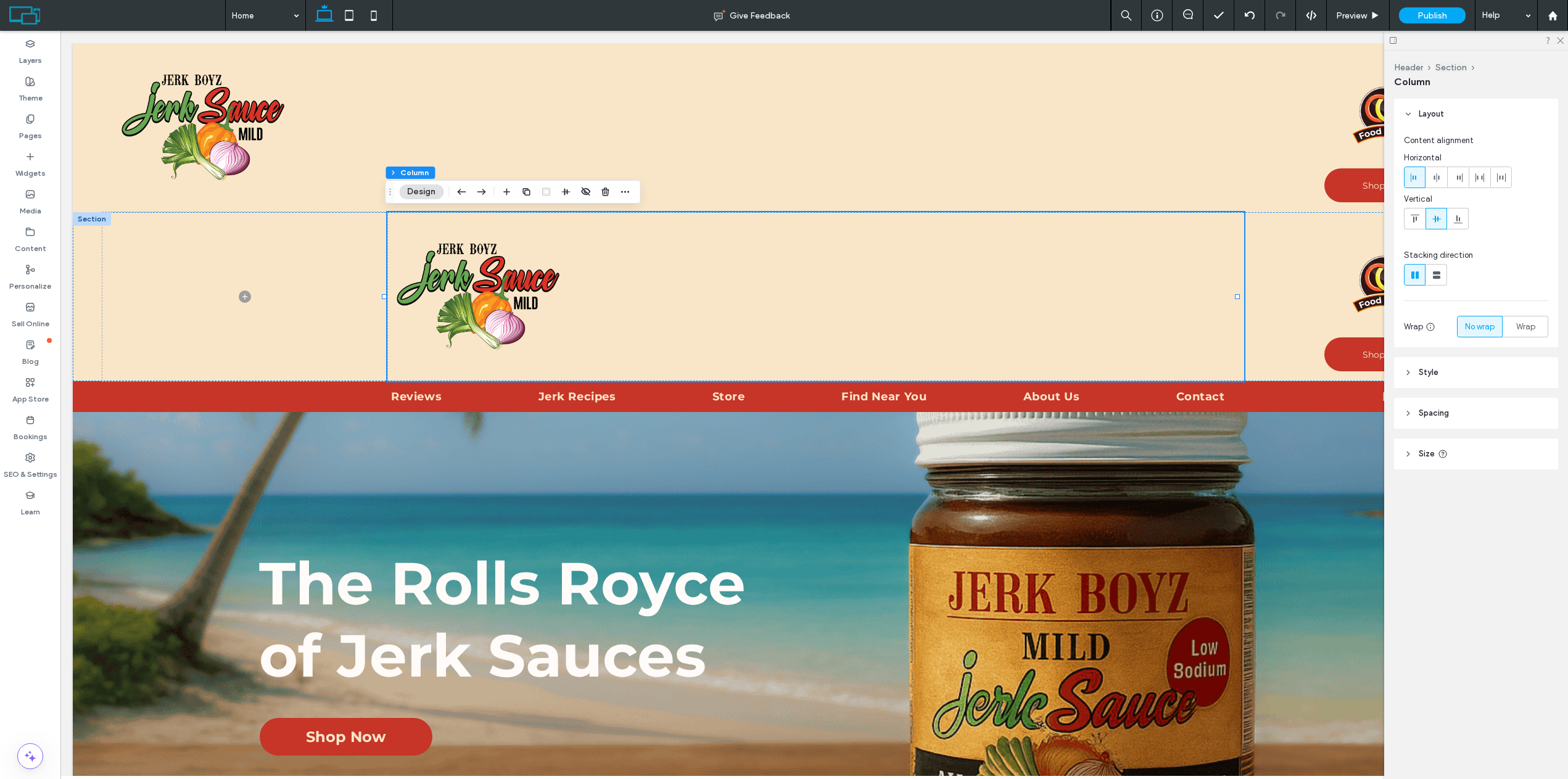
click at [1407, 412] on icon at bounding box center [1408, 413] width 8 height 8
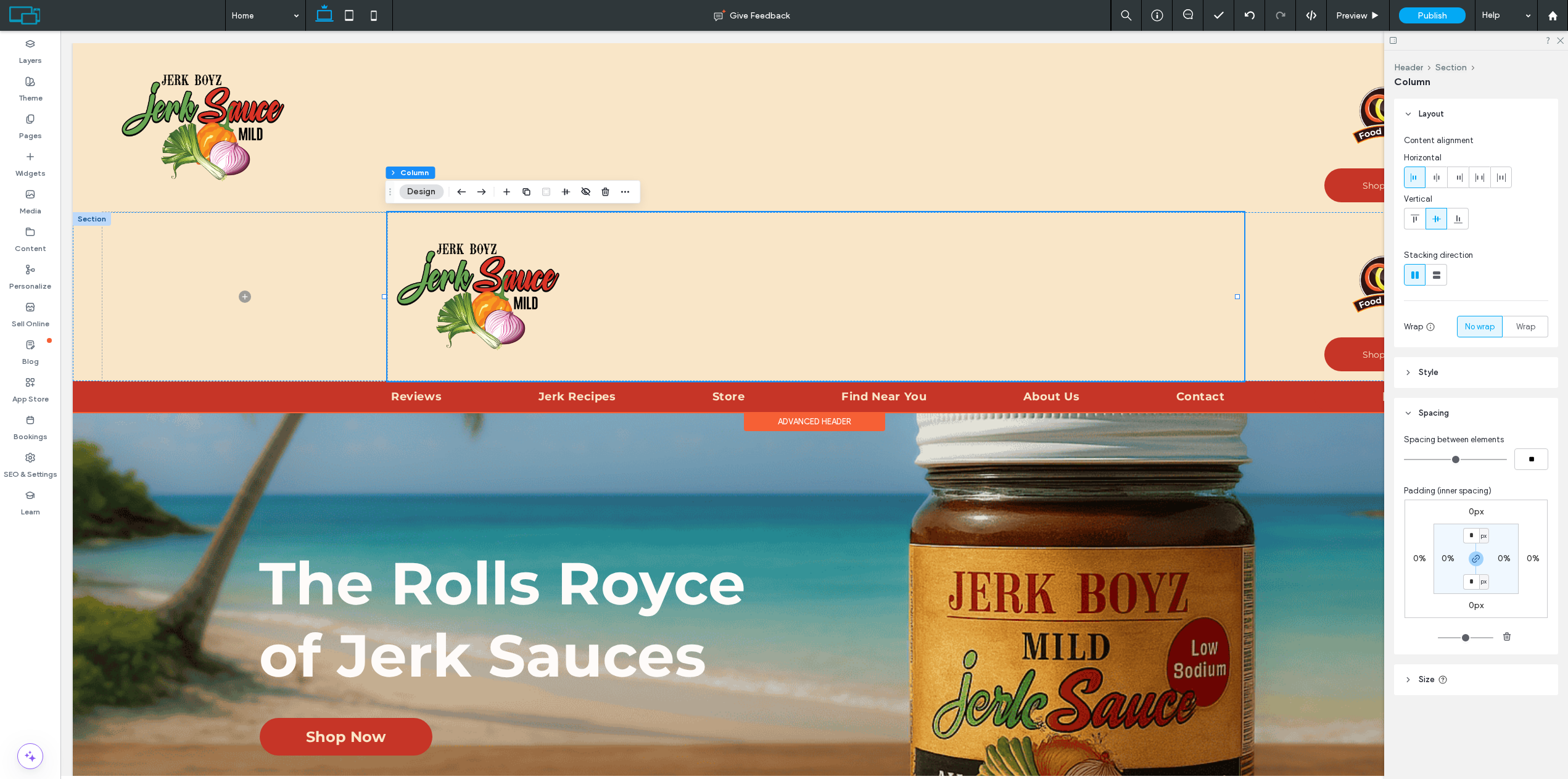
click at [787, 263] on div at bounding box center [816, 296] width 857 height 169
click at [489, 267] on img at bounding box center [476, 297] width 179 height 129
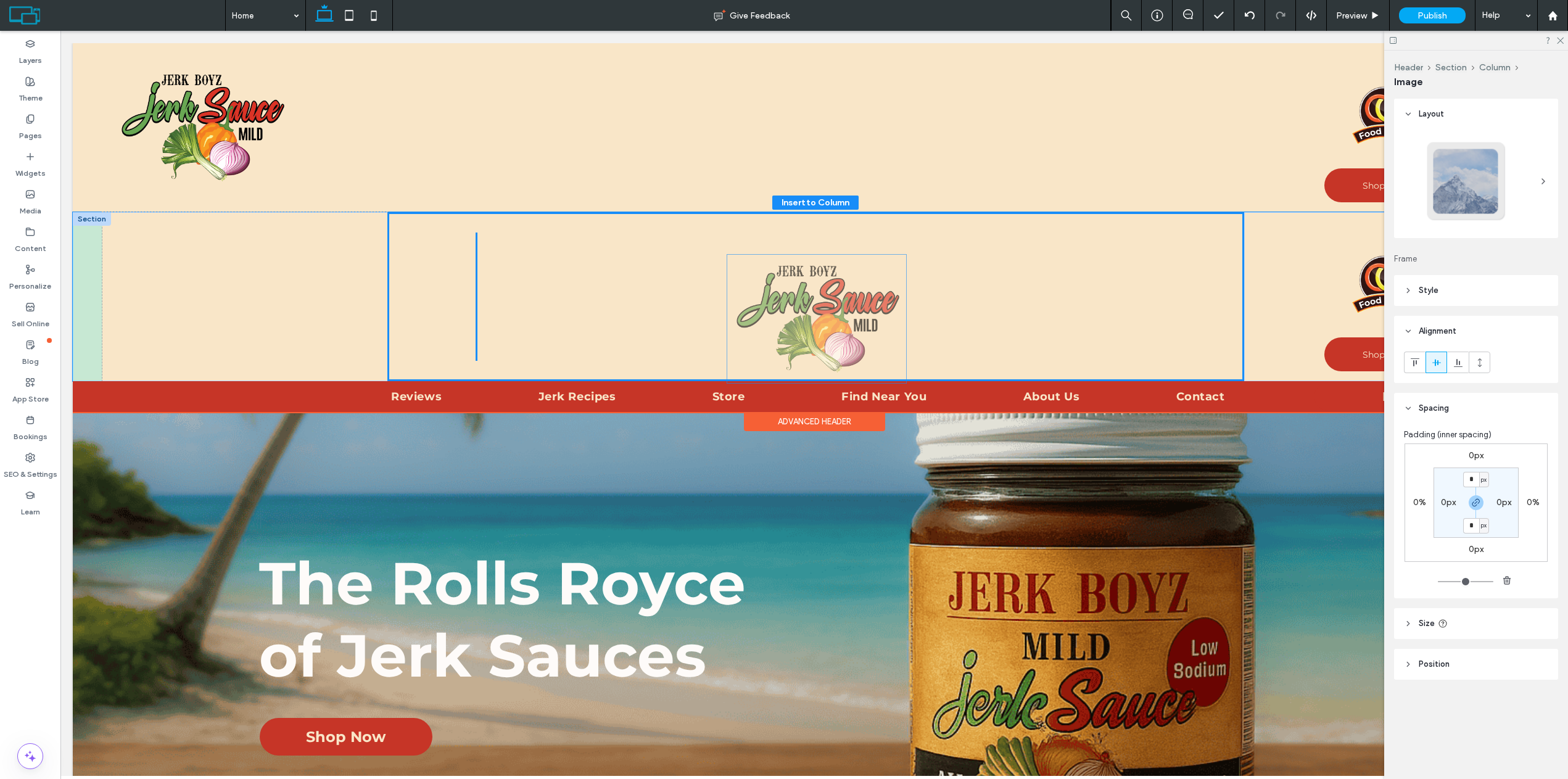
drag, startPoint x: 538, startPoint y: 253, endPoint x: 881, endPoint y: 275, distance: 343.7
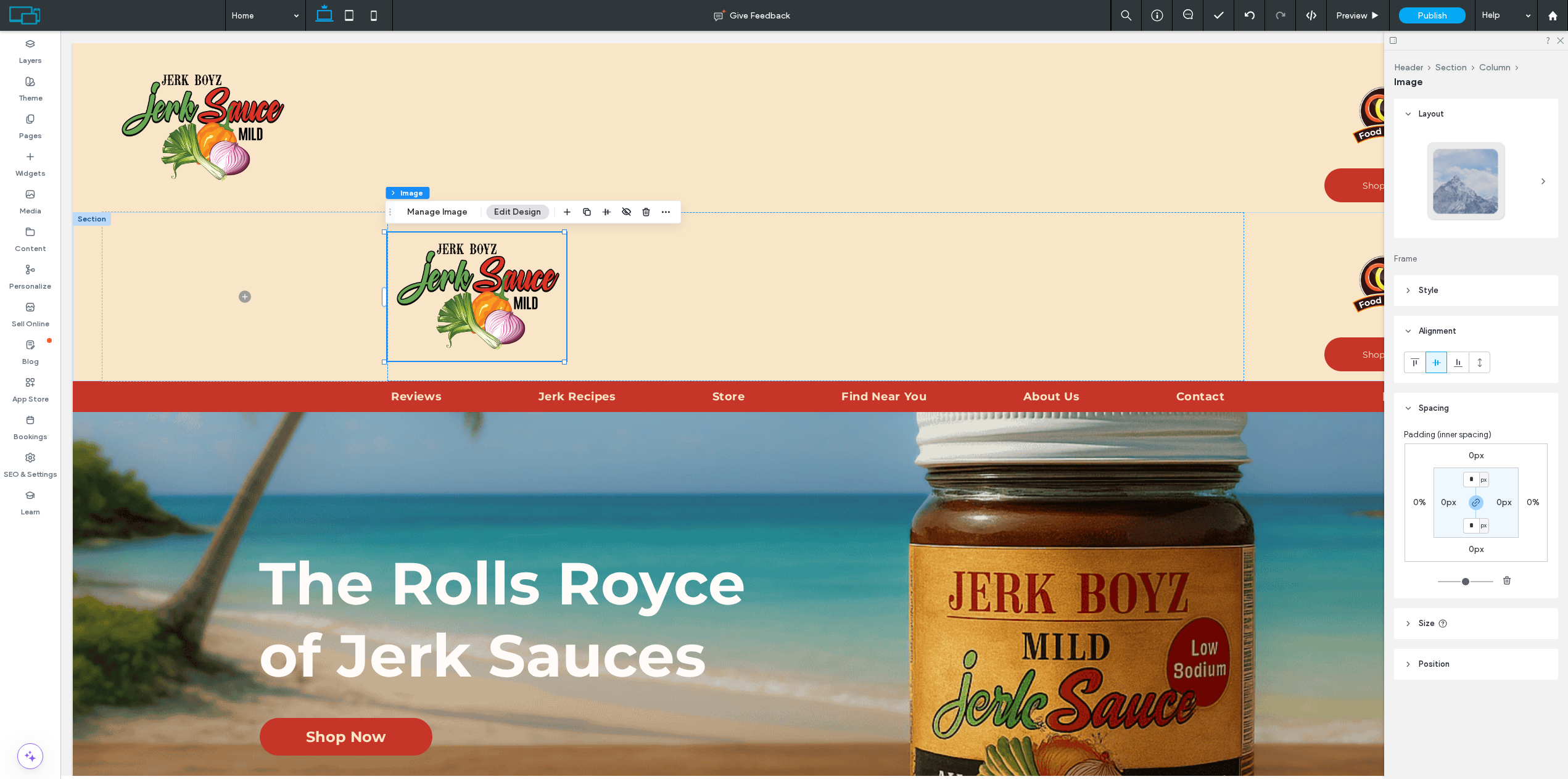
click at [1402, 289] on header "Style" at bounding box center [1476, 291] width 164 height 31
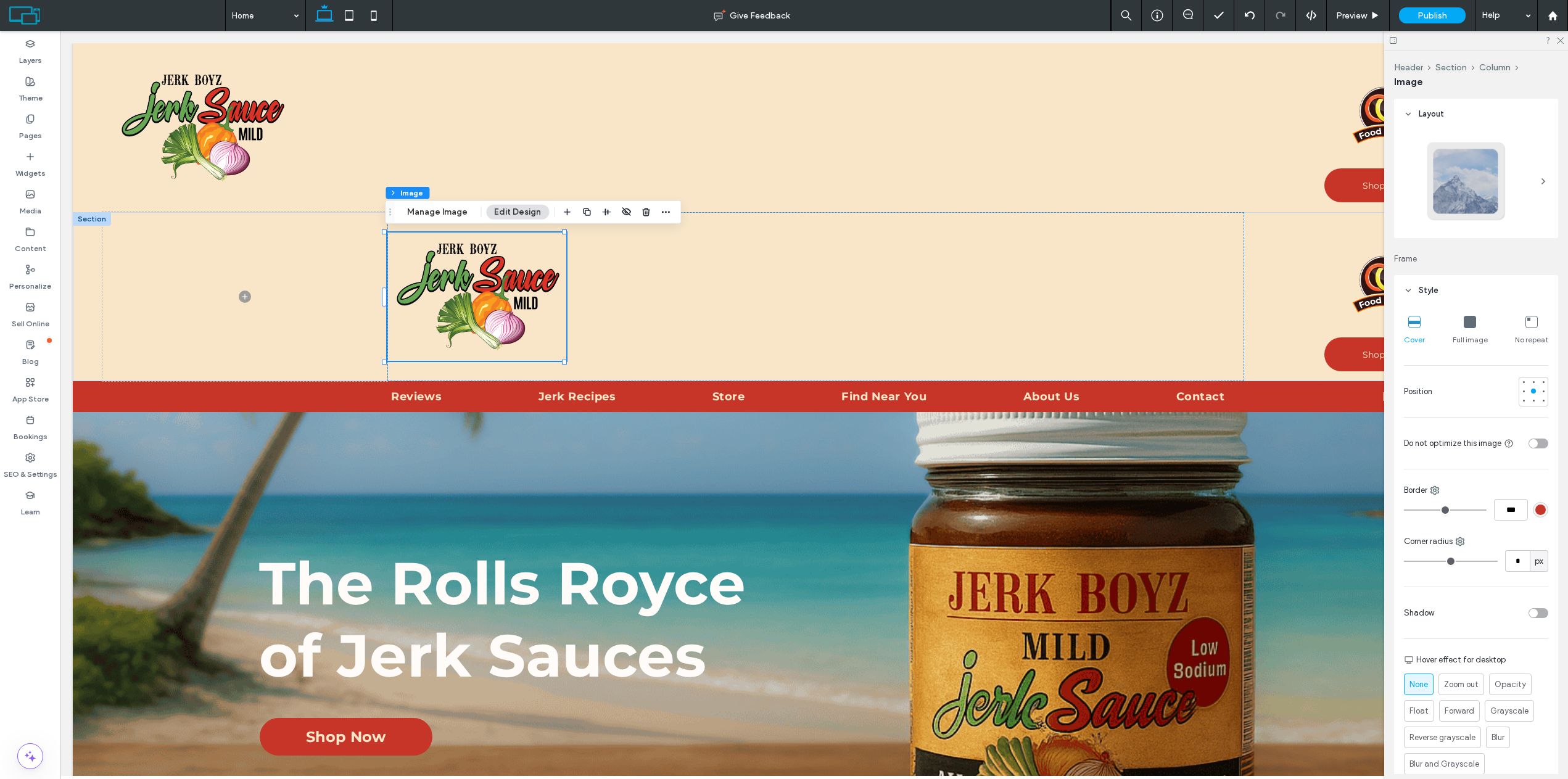
click at [1407, 290] on use at bounding box center [1408, 290] width 5 height 3
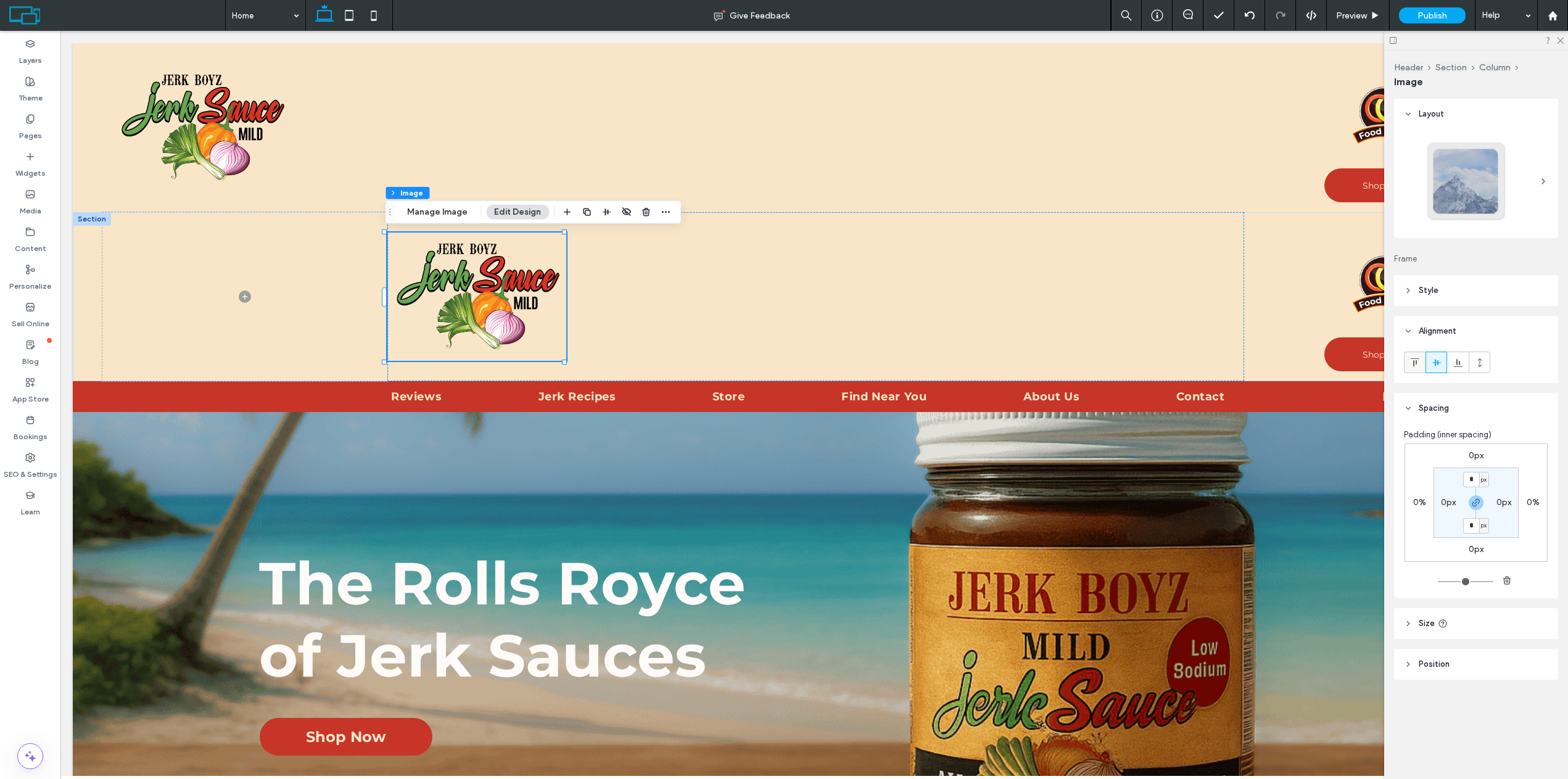
click at [1420, 360] on div at bounding box center [1415, 362] width 20 height 20
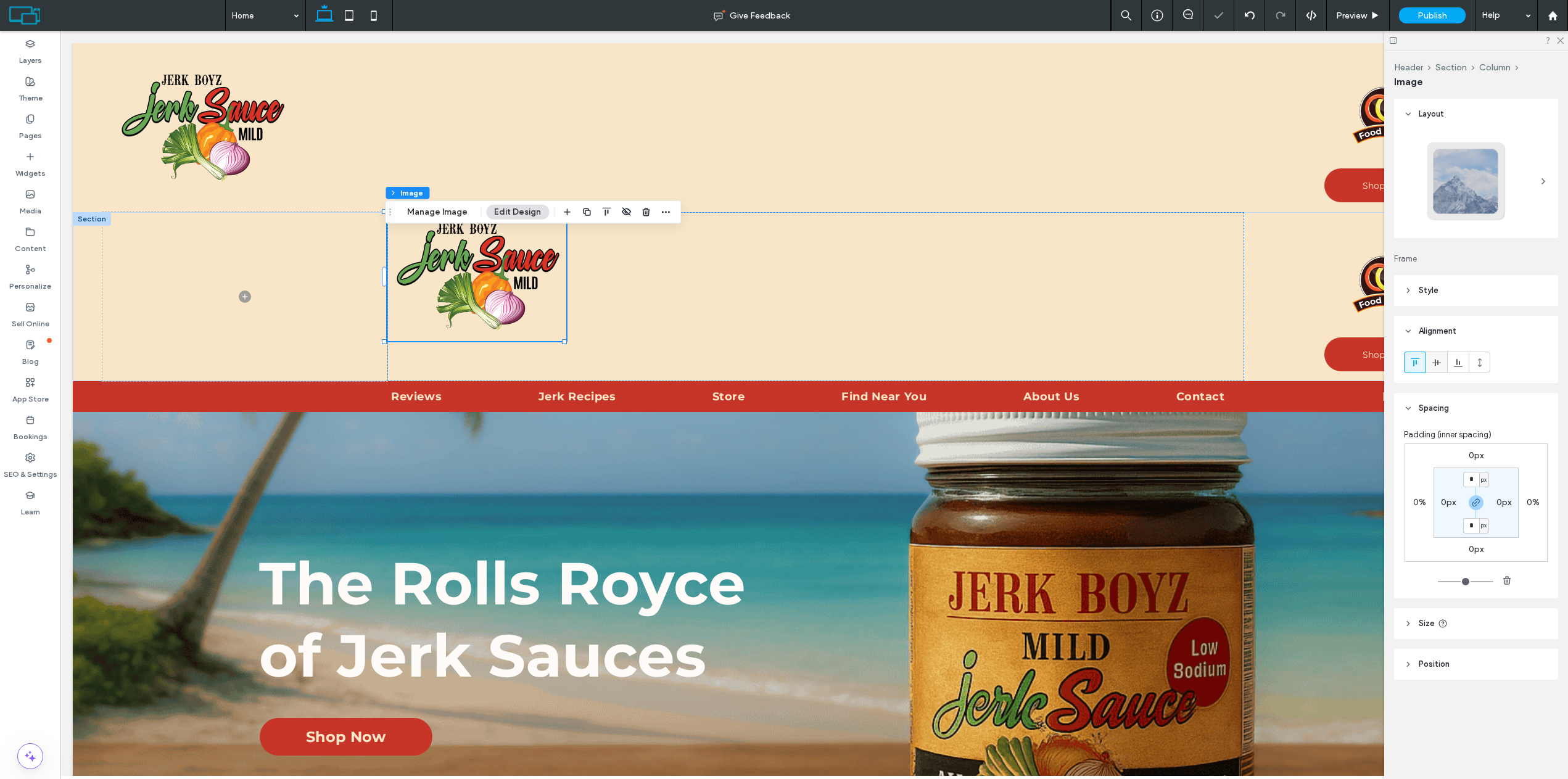
click at [1434, 364] on icon at bounding box center [1437, 362] width 10 height 10
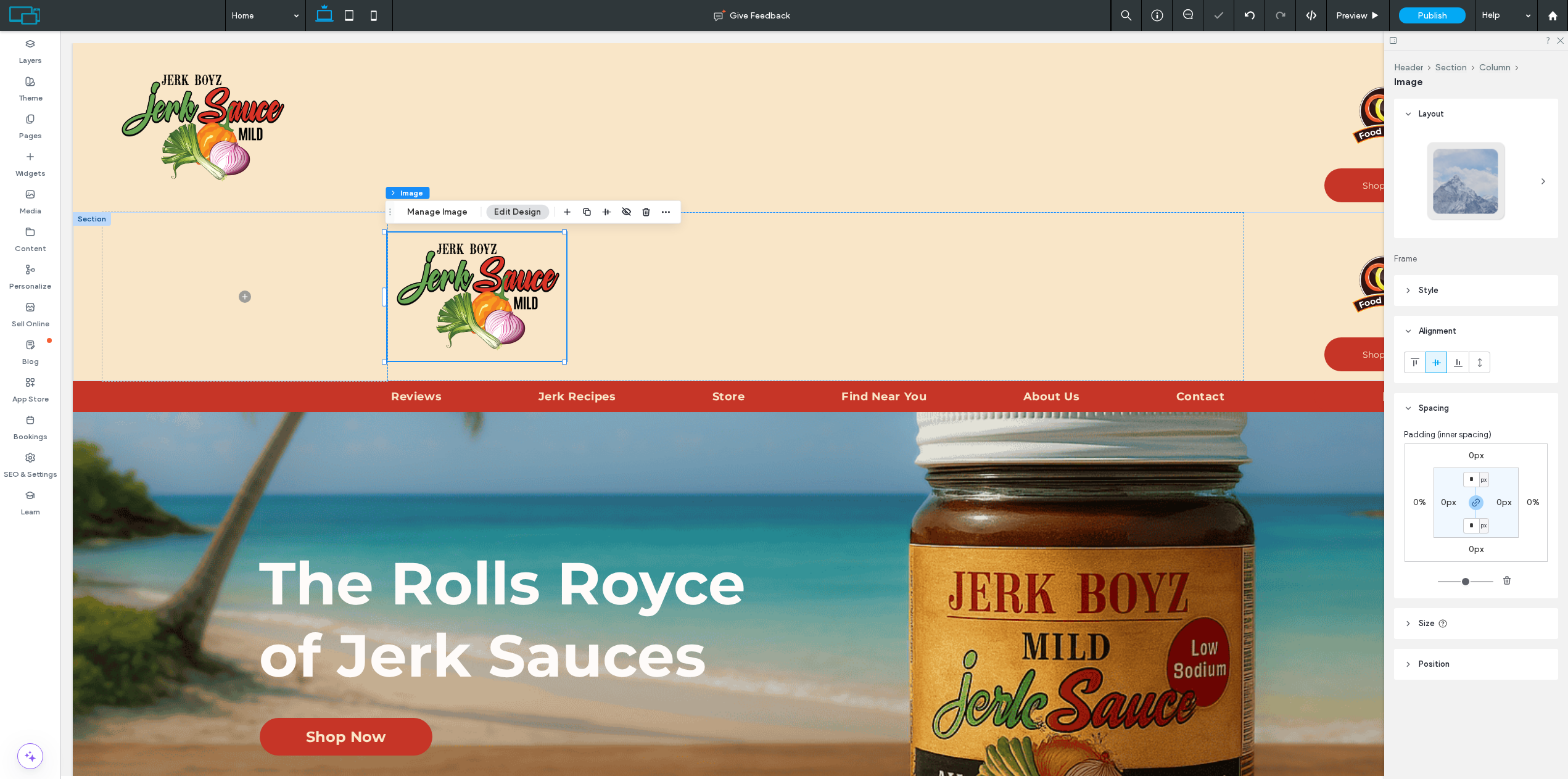
click at [1406, 627] on icon at bounding box center [1408, 623] width 8 height 8
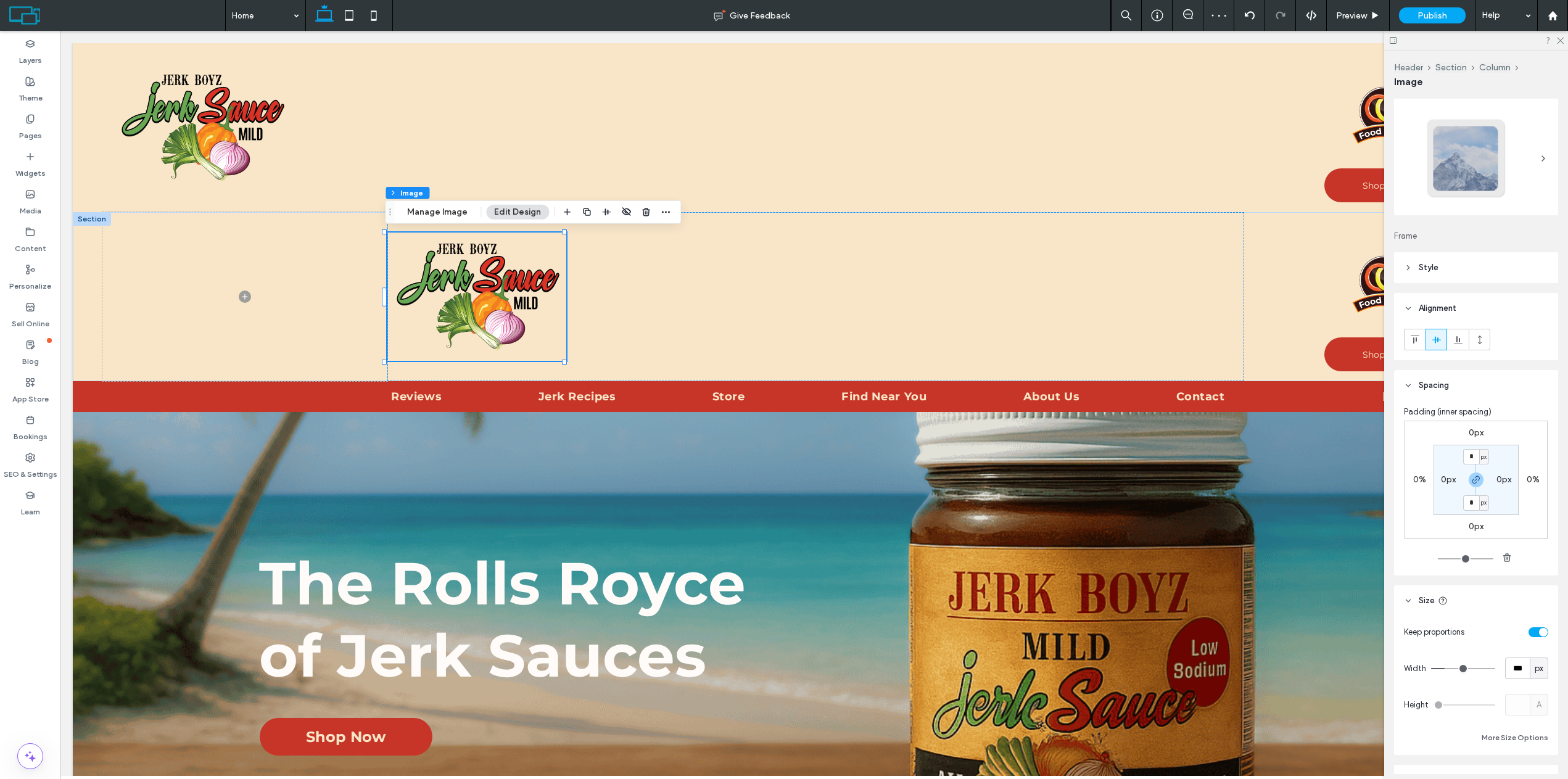
scroll to position [94, 0]
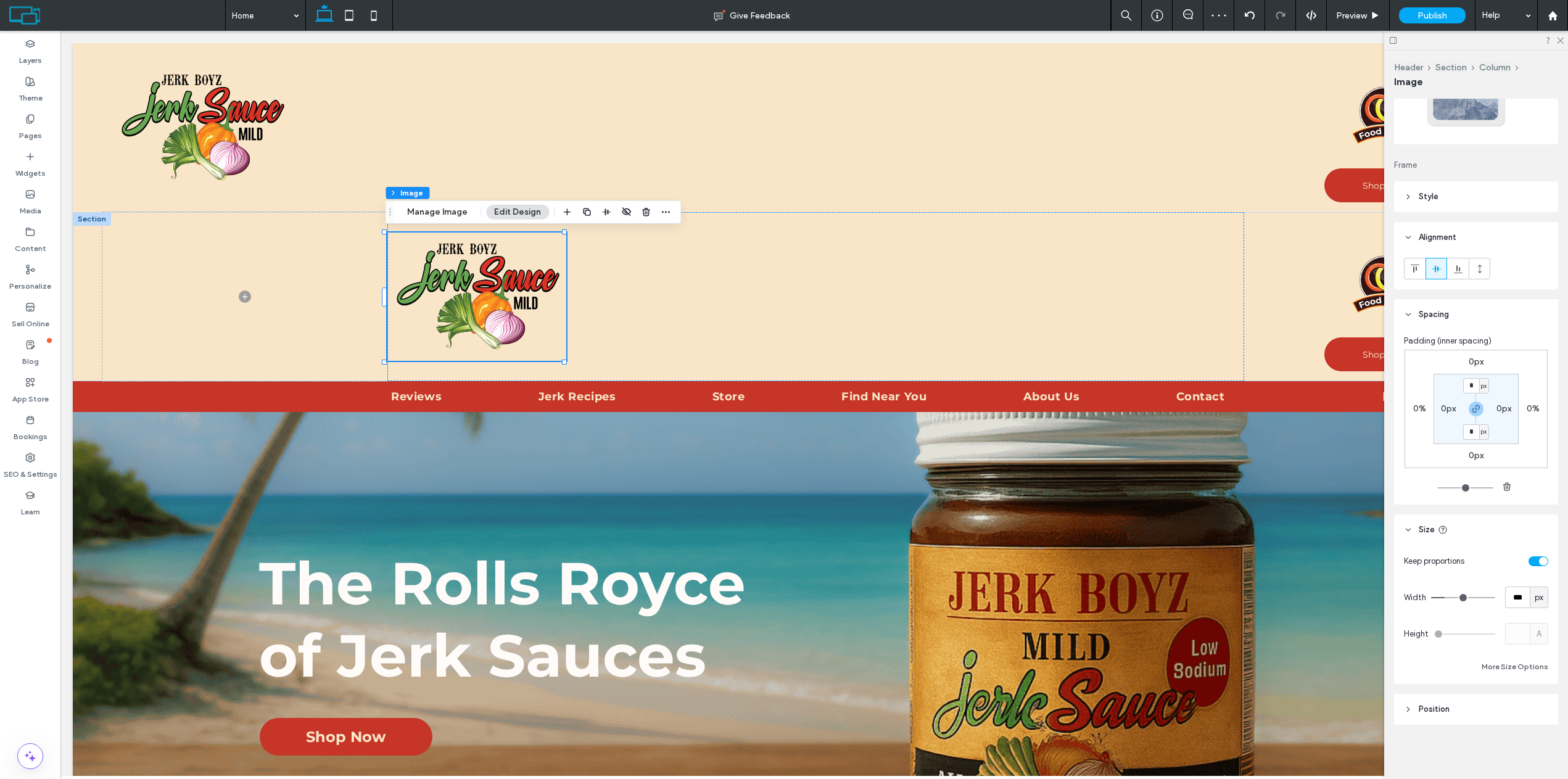
click at [1411, 706] on icon at bounding box center [1408, 709] width 8 height 8
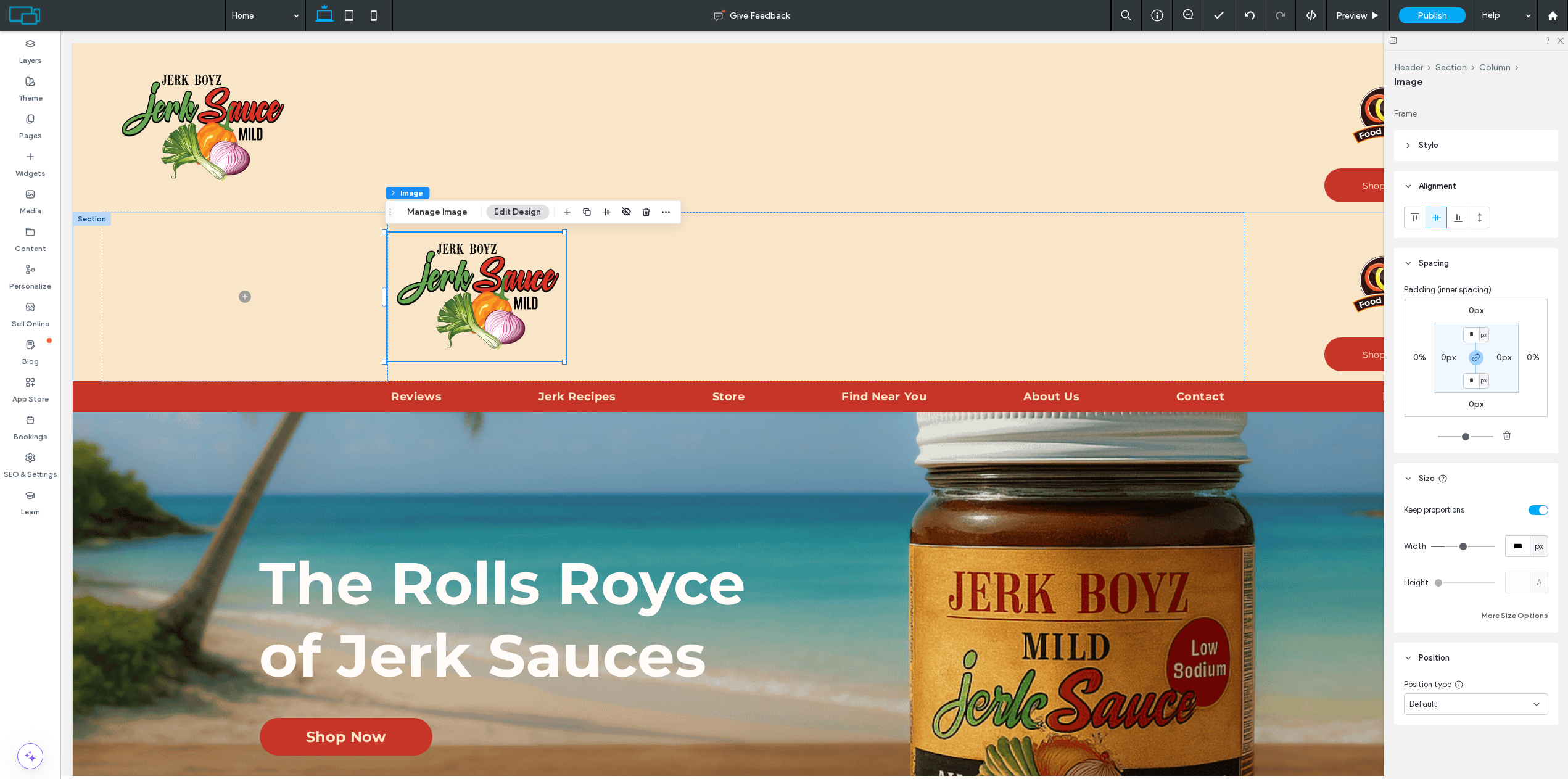
click at [1448, 702] on div "Default" at bounding box center [1472, 704] width 124 height 12
click at [1453, 581] on div "Default" at bounding box center [1473, 577] width 137 height 22
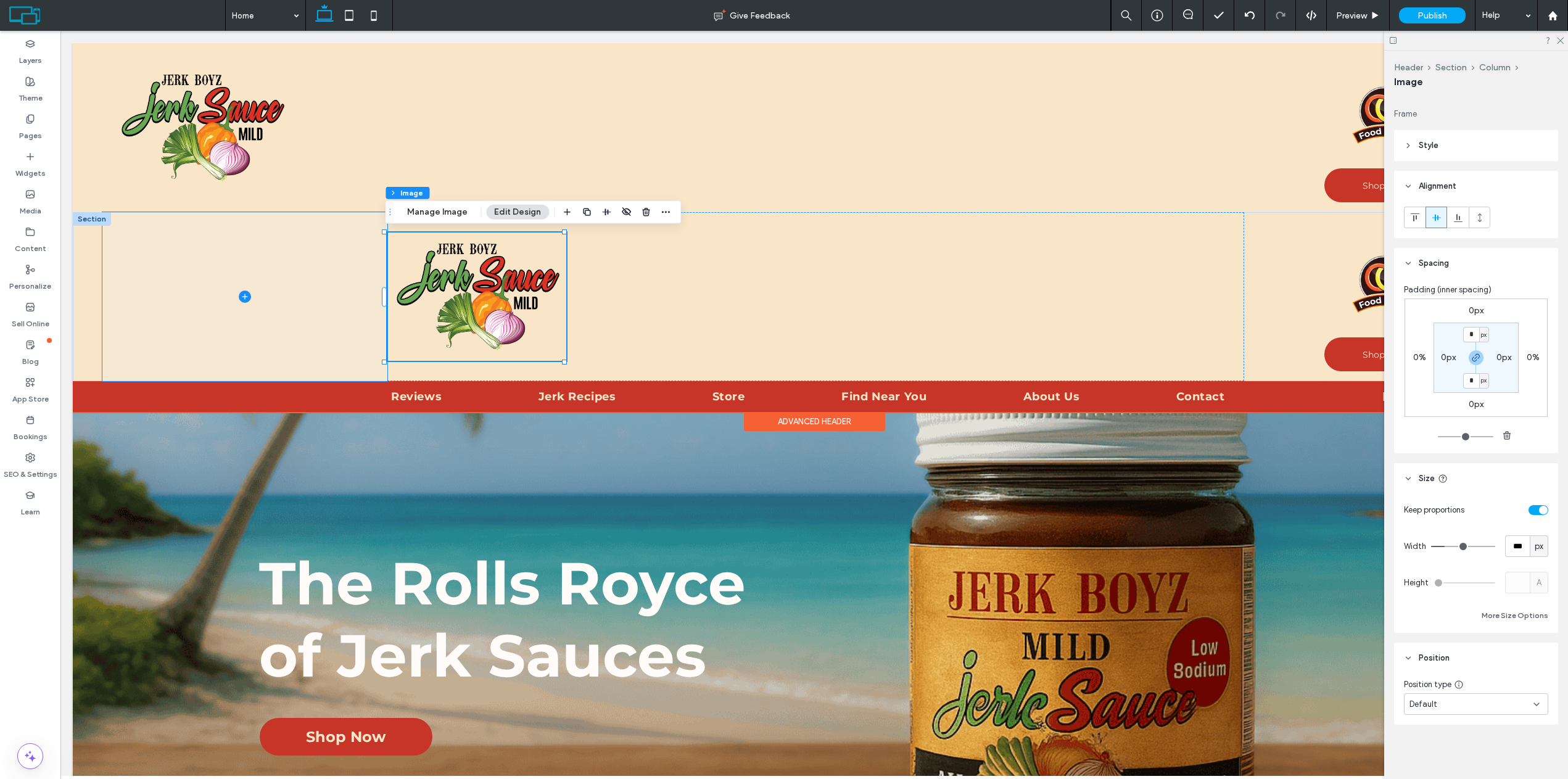
click at [304, 246] on span at bounding box center [245, 296] width 285 height 169
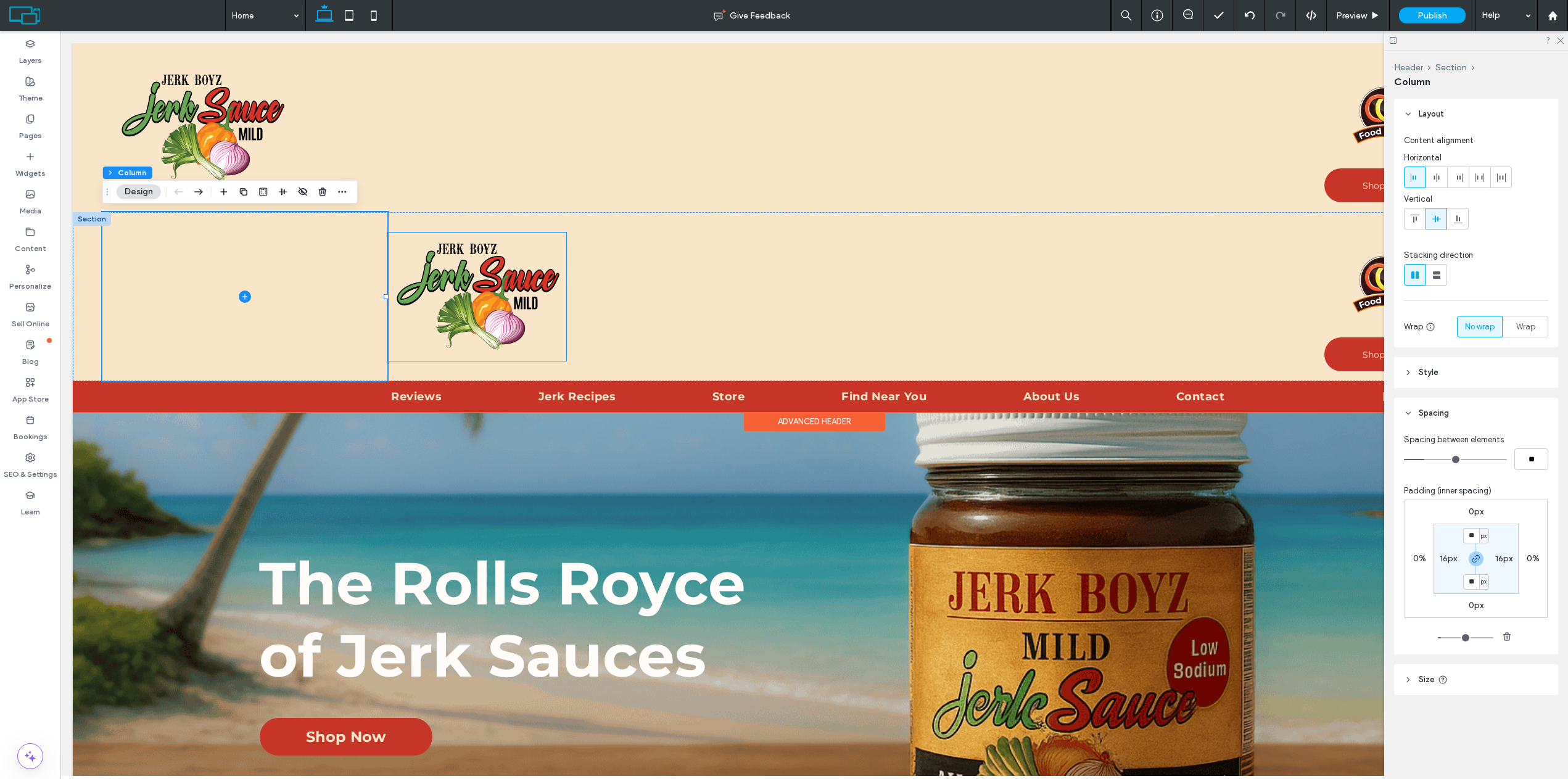
click at [470, 272] on img at bounding box center [476, 297] width 179 height 129
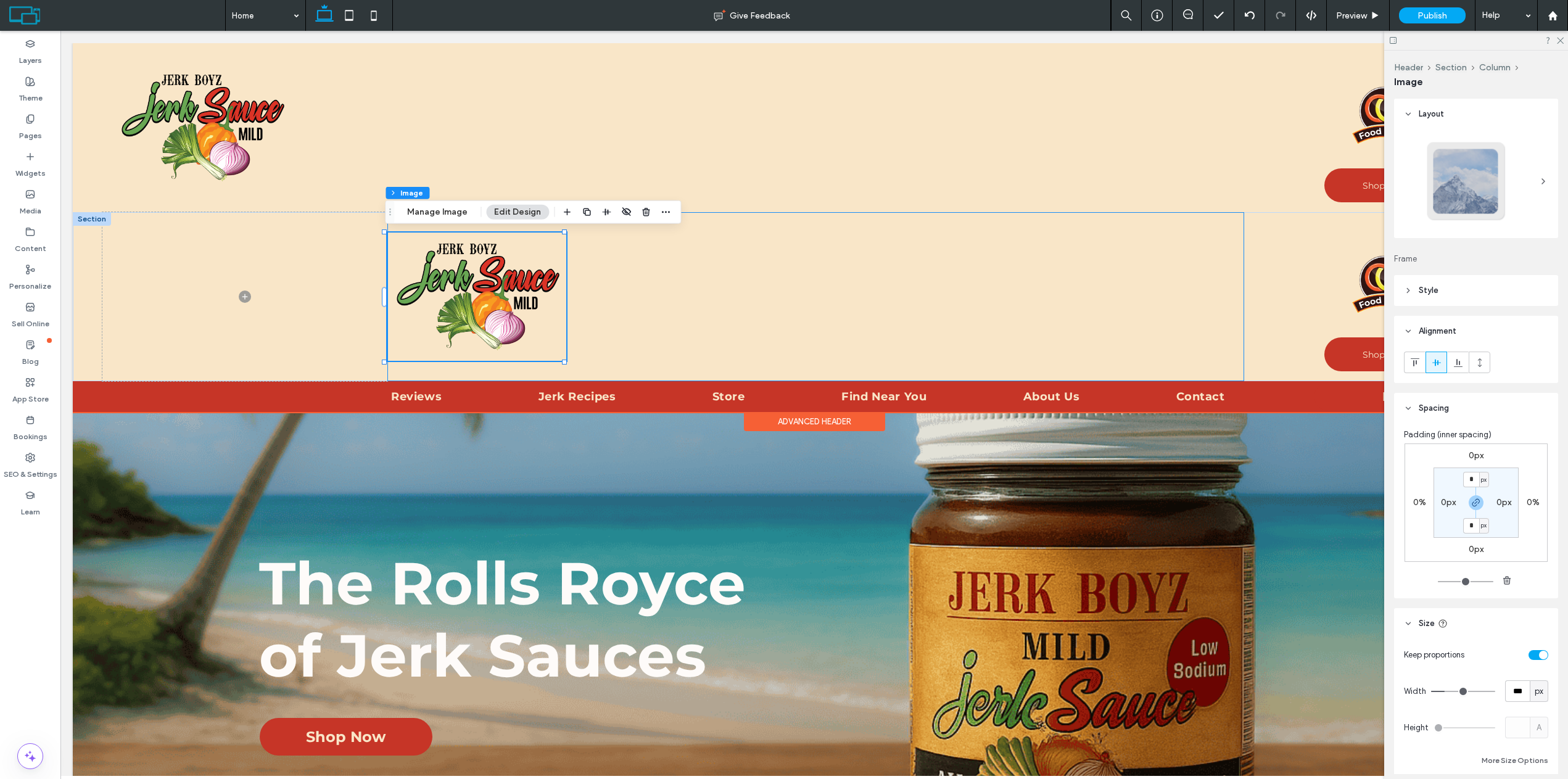
click at [696, 289] on div at bounding box center [816, 296] width 857 height 169
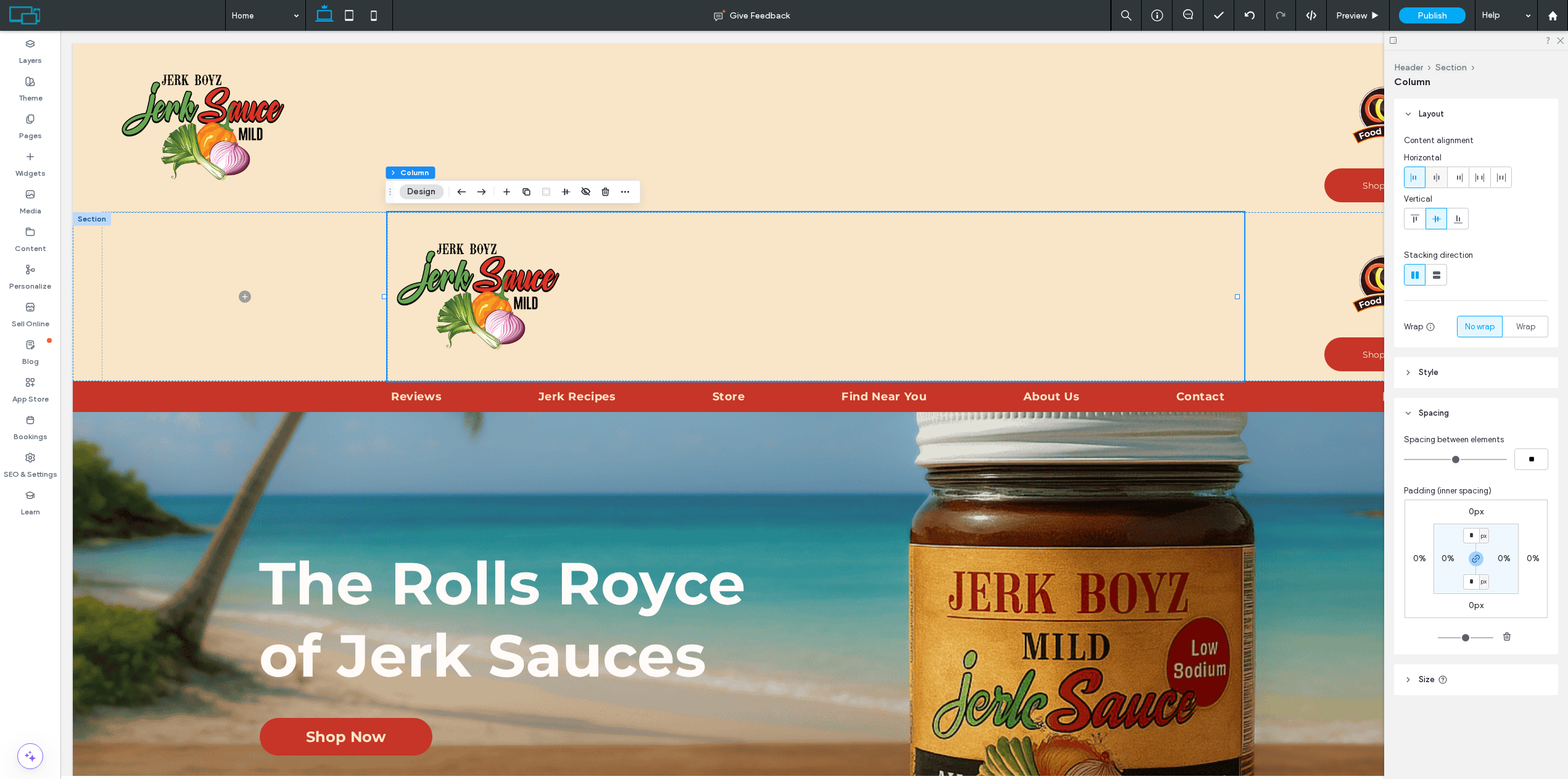
click at [1432, 181] on icon at bounding box center [1437, 177] width 10 height 10
type input "**"
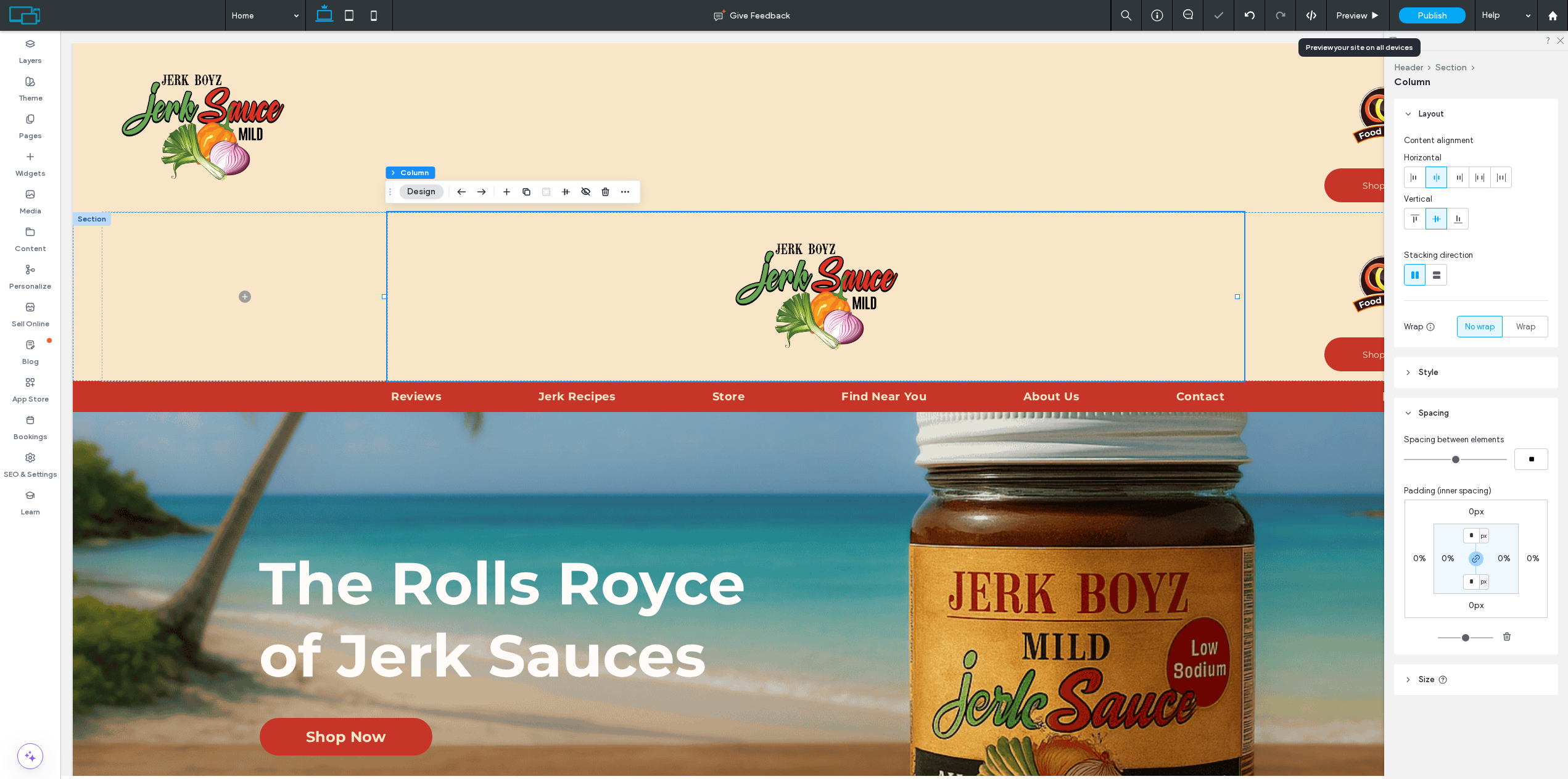
click at [1357, 10] on span "Preview" at bounding box center [1352, 15] width 31 height 10
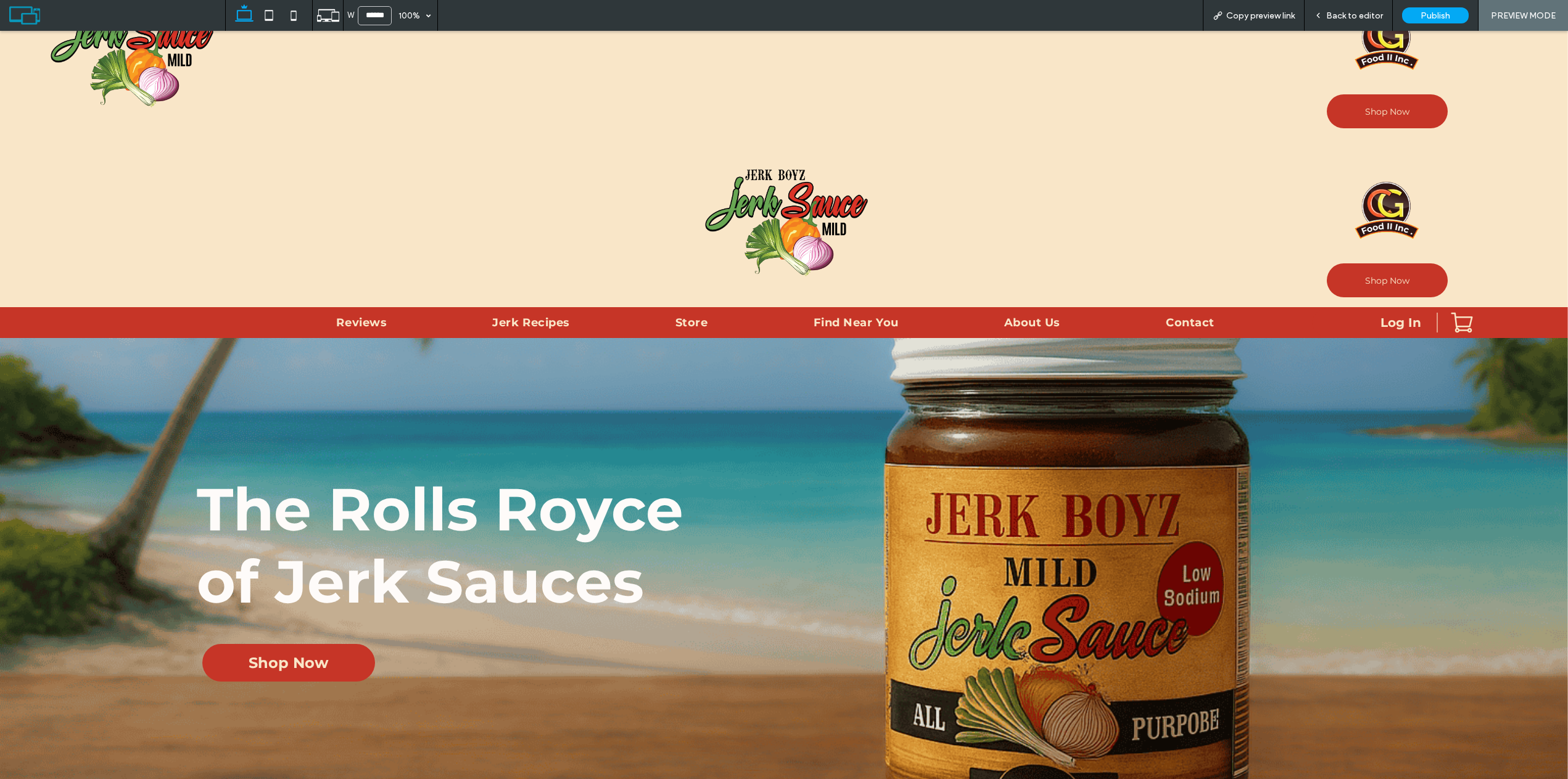
click at [1346, 18] on span "Back to editor" at bounding box center [1355, 15] width 57 height 10
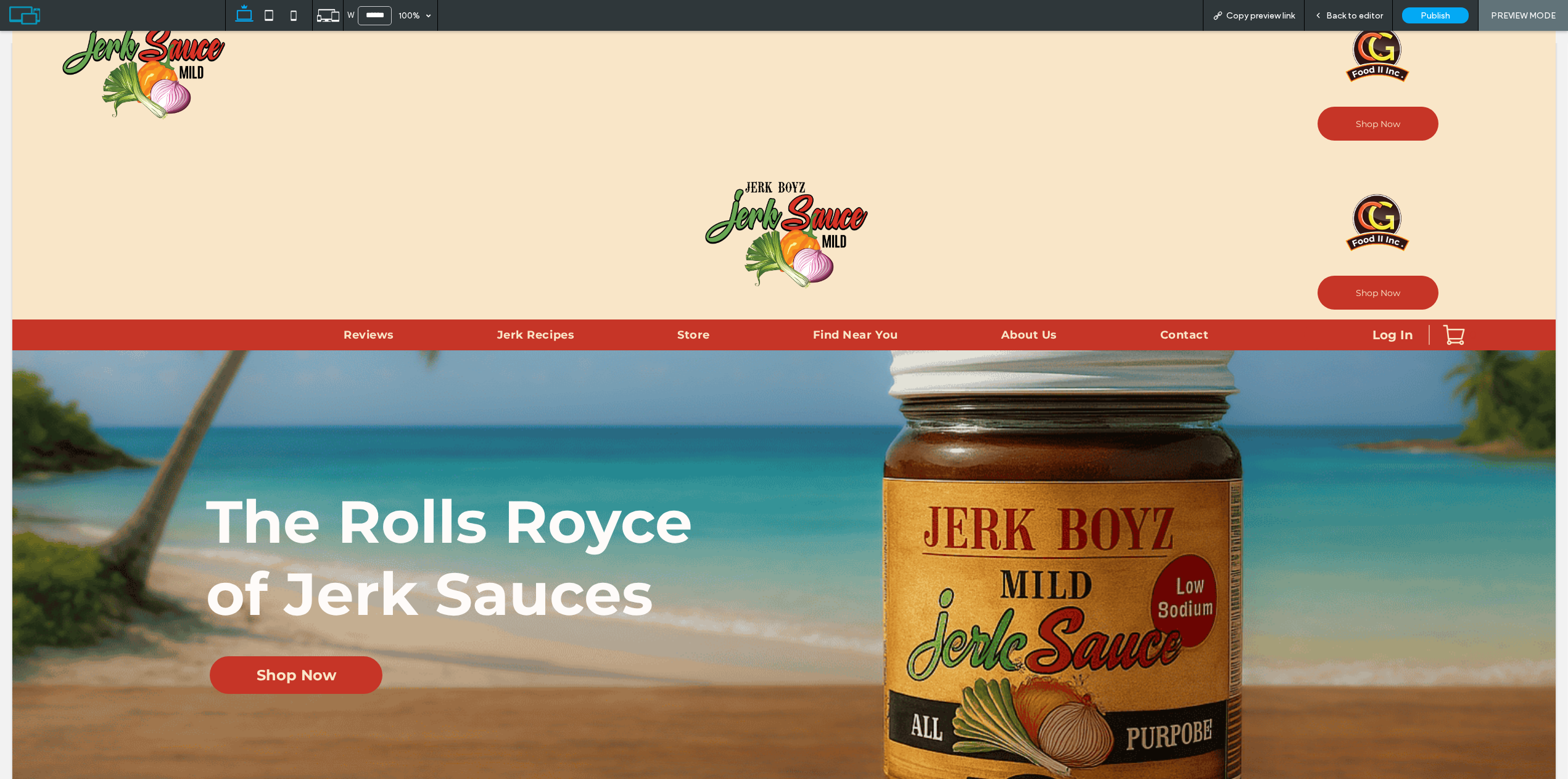
scroll to position [74, 0]
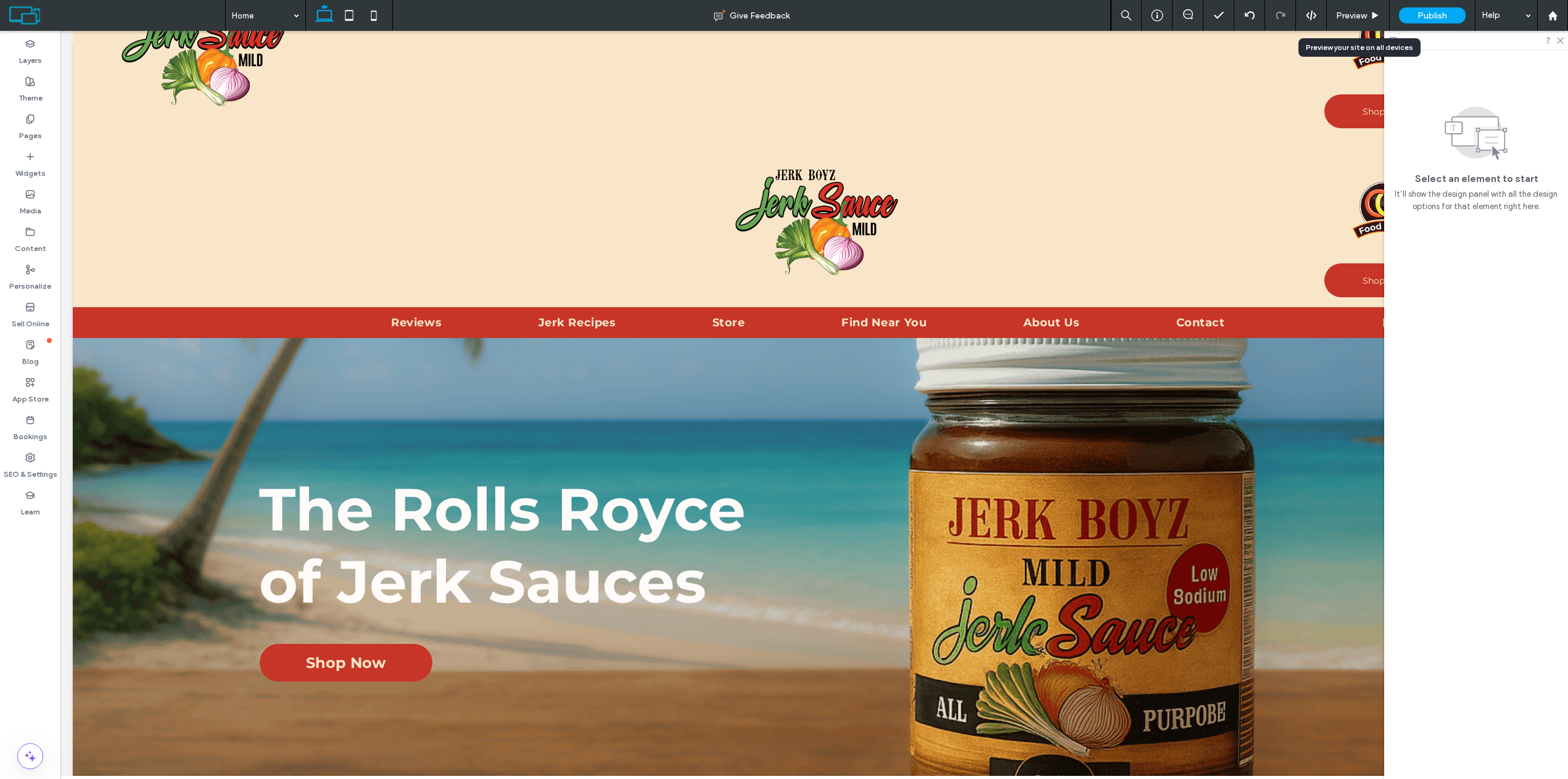
click at [1366, 13] on span "Preview" at bounding box center [1352, 15] width 31 height 10
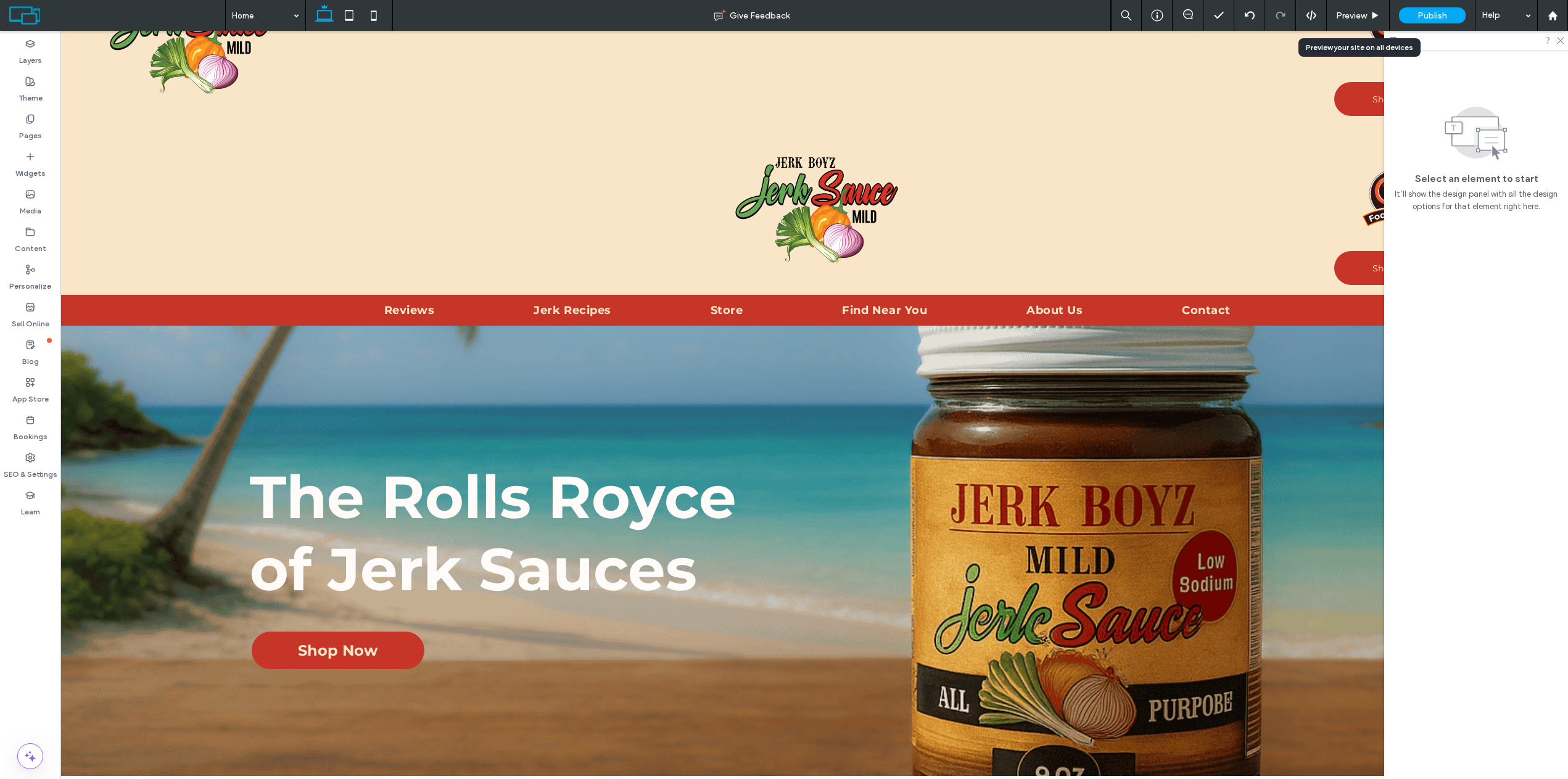
scroll to position [61, 0]
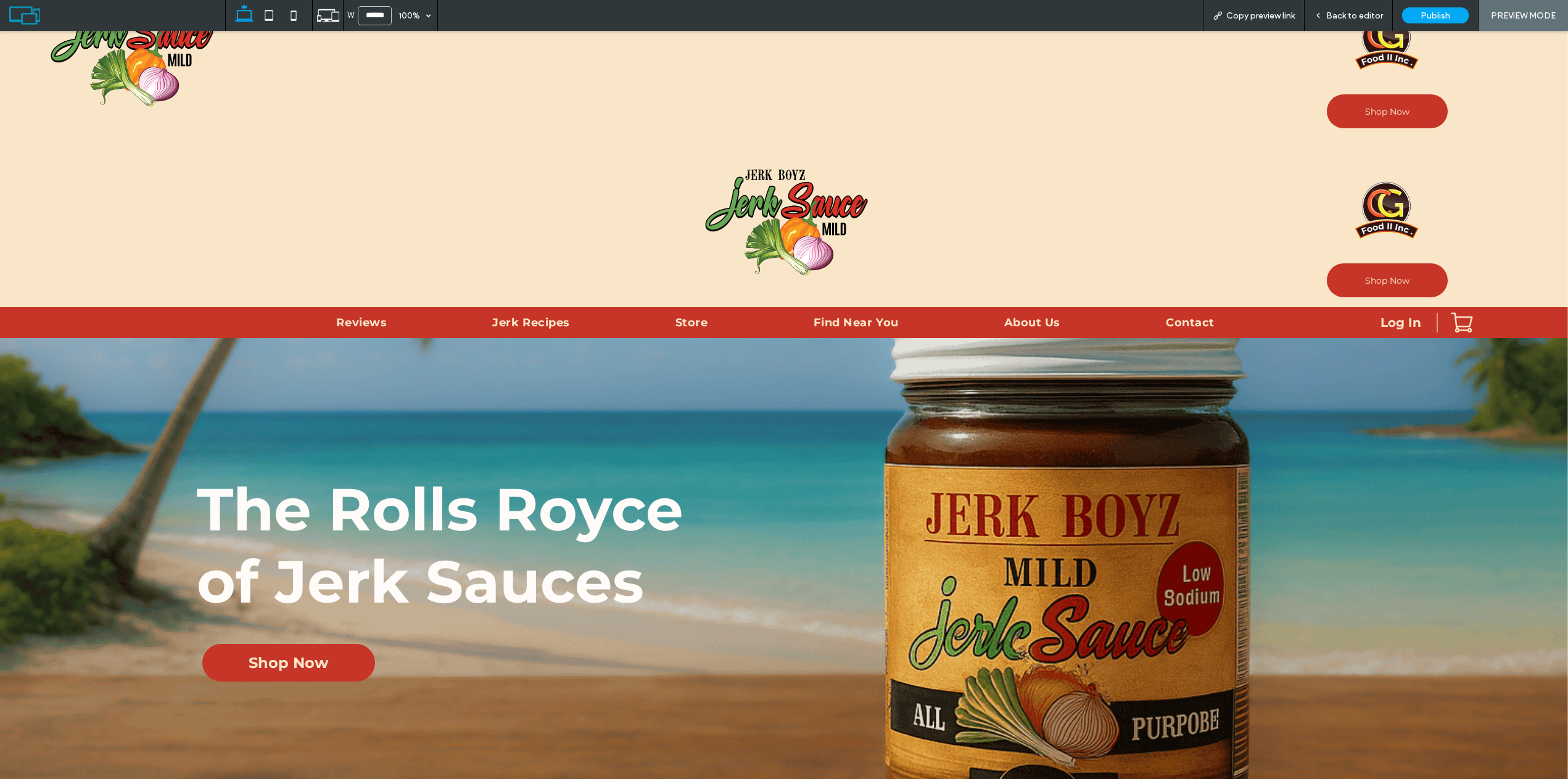
click at [1363, 16] on span "Back to editor" at bounding box center [1355, 15] width 57 height 10
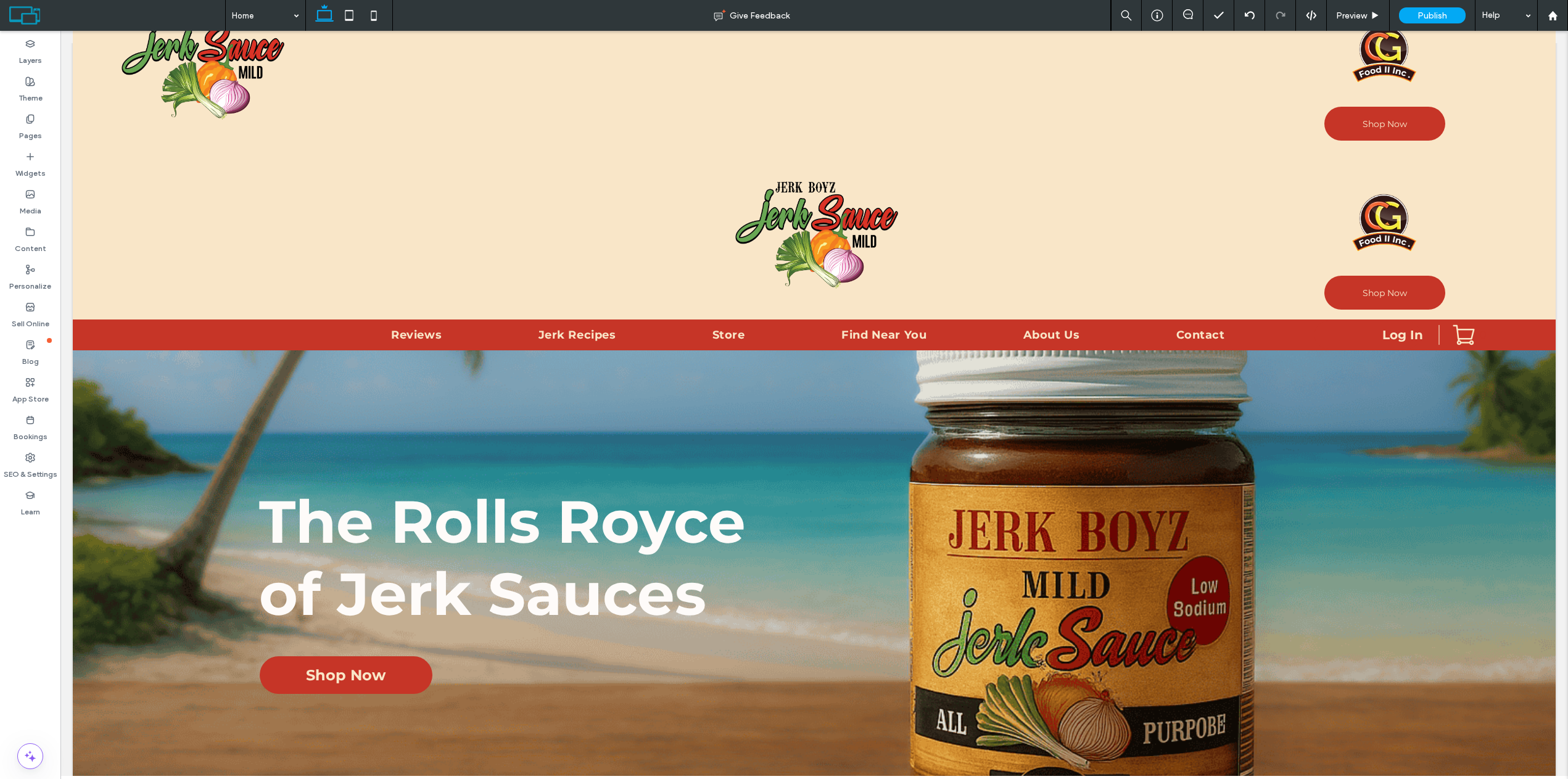
scroll to position [74, 0]
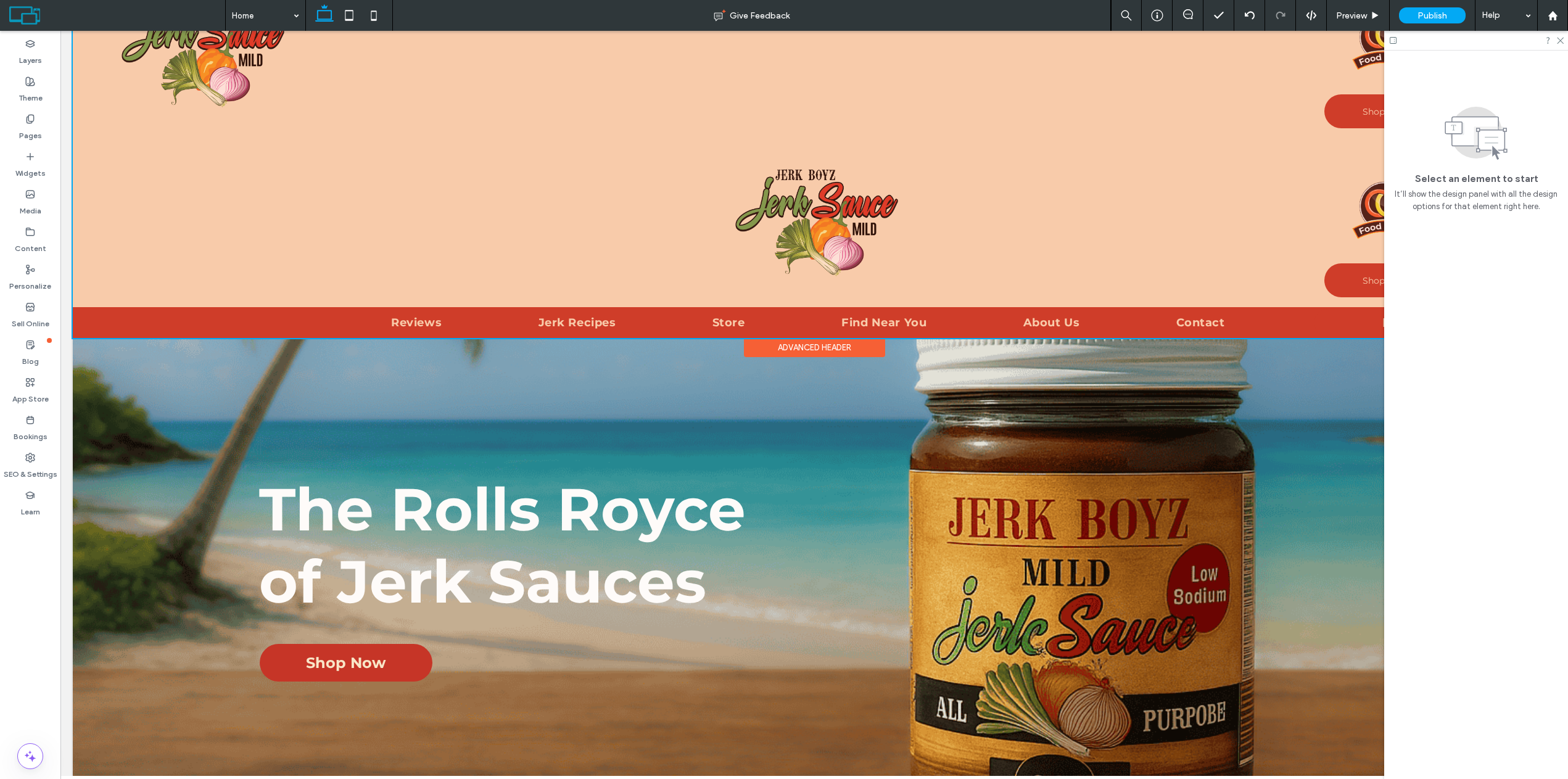
click at [817, 209] on div at bounding box center [814, 153] width 1484 height 369
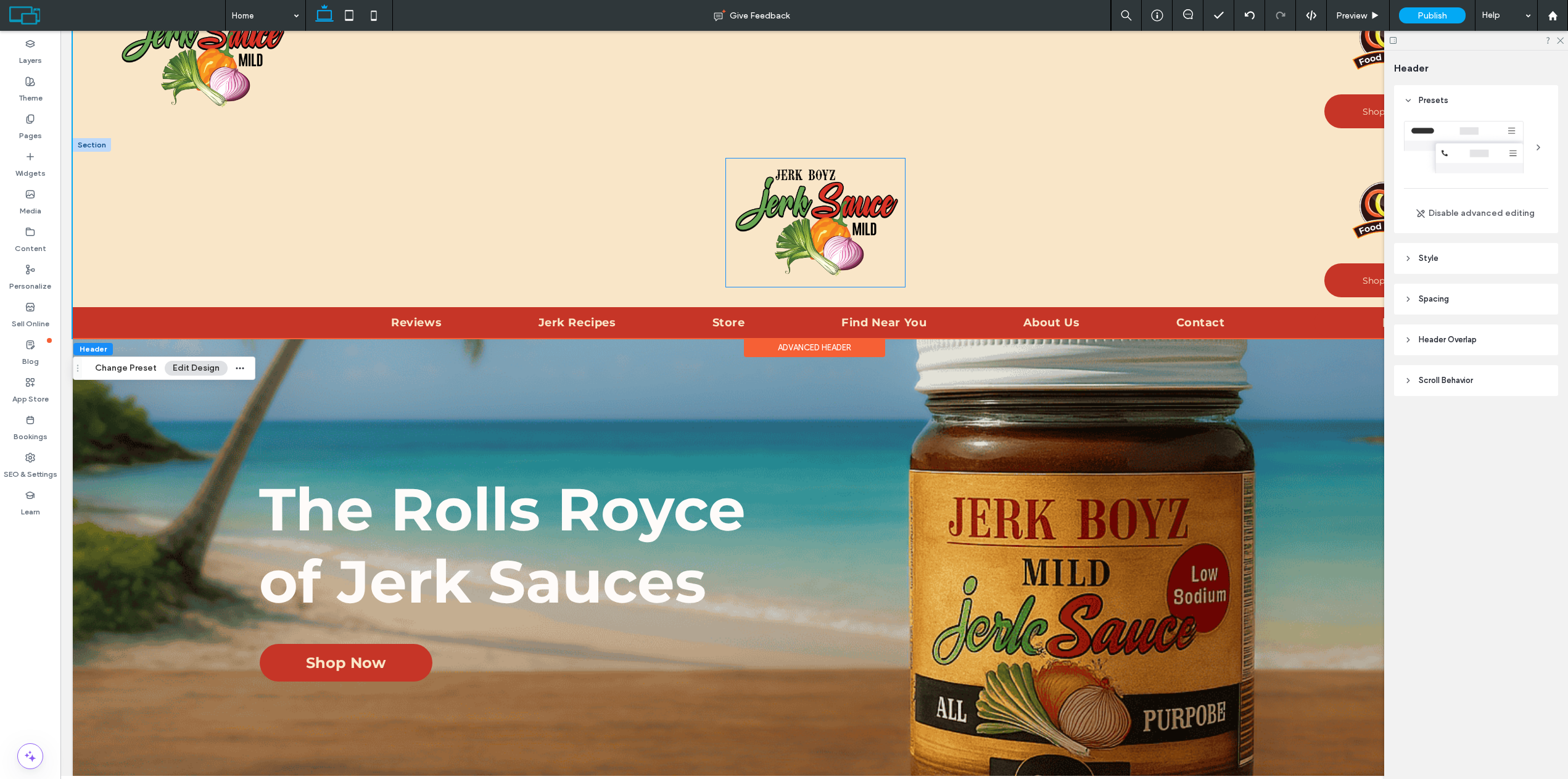
click at [834, 210] on img at bounding box center [815, 223] width 179 height 129
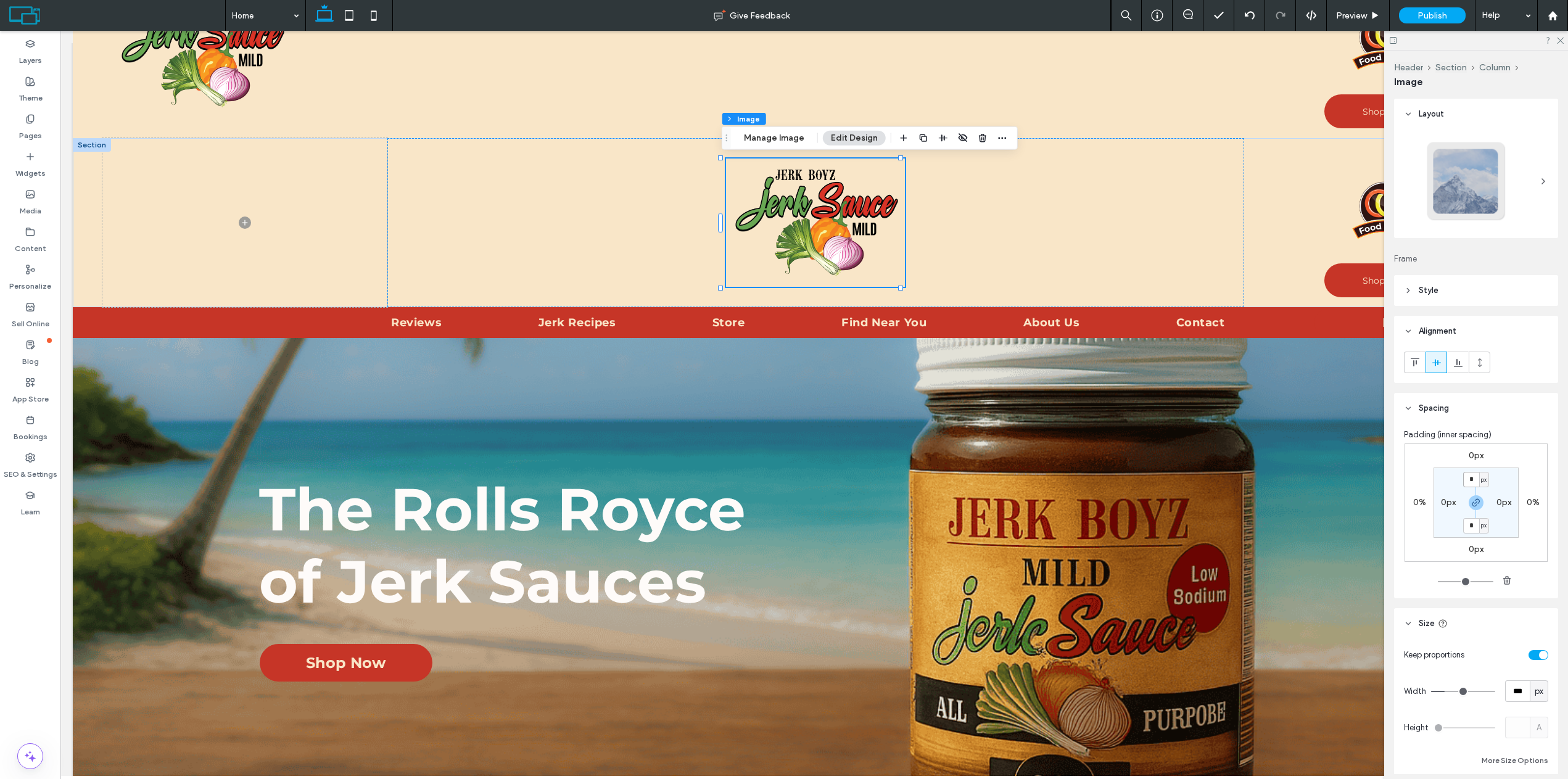
click at [1471, 484] on input "*" at bounding box center [1471, 479] width 16 height 16
click at [1472, 503] on icon "button" at bounding box center [1476, 503] width 10 height 10
click at [1469, 480] on input "*" at bounding box center [1471, 479] width 16 height 16
click at [1469, 525] on label "0px" at bounding box center [1476, 525] width 15 height 10
type input "****"
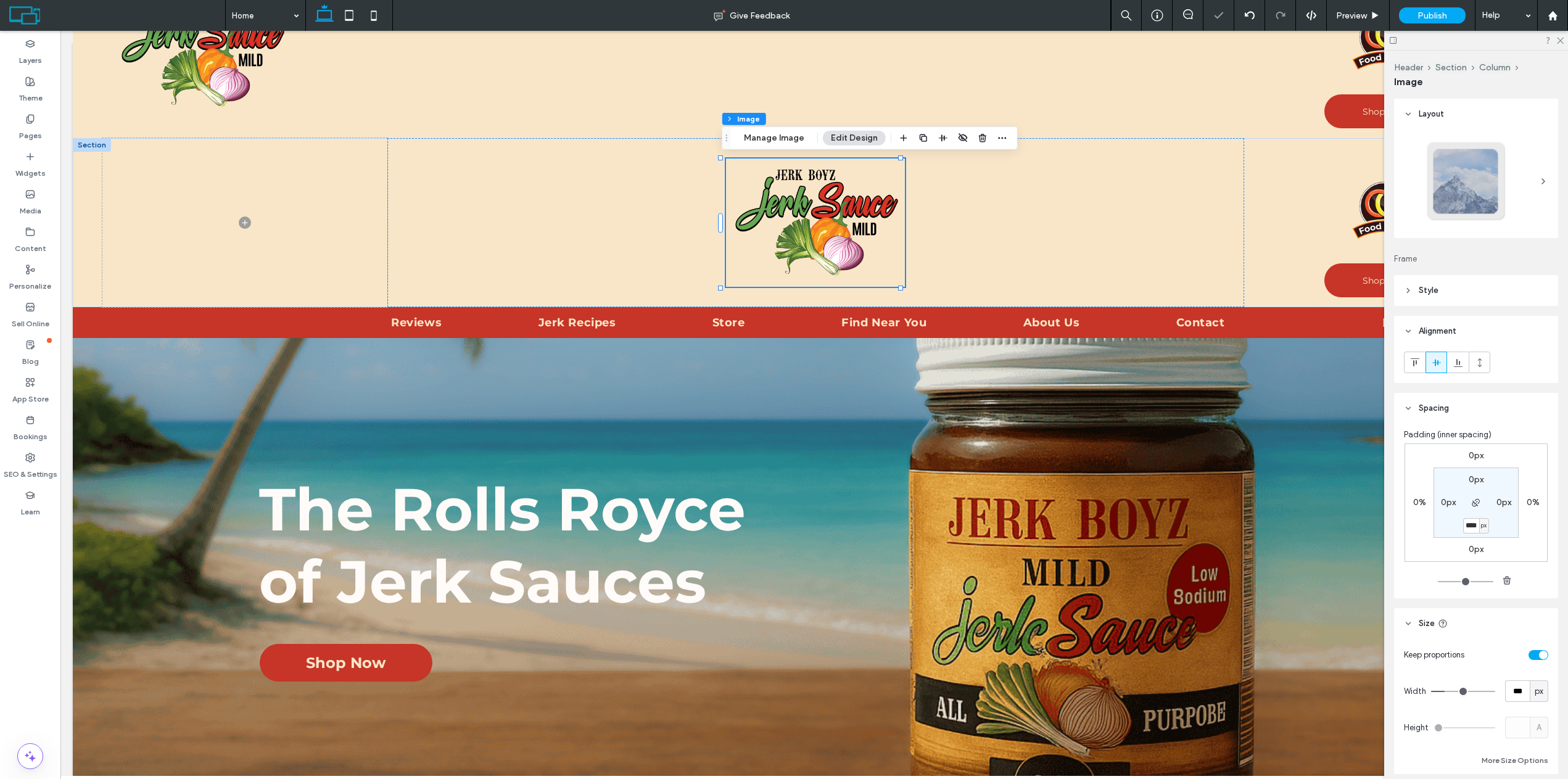
click at [1421, 568] on div "0px 0% 0px 0% 0px 0px **** px 0px" at bounding box center [1476, 517] width 144 height 145
click at [929, 255] on div at bounding box center [816, 223] width 857 height 169
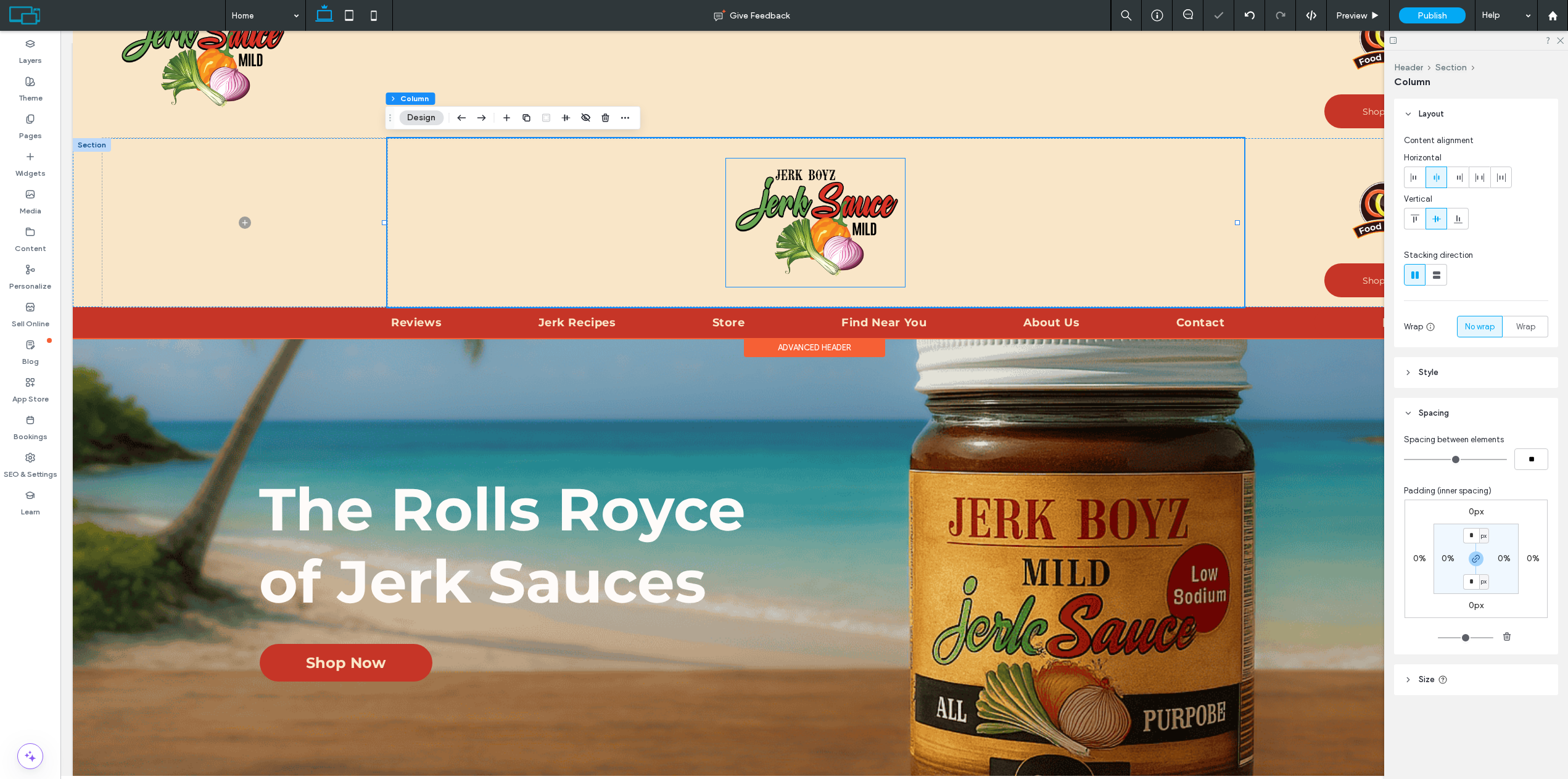
click at [875, 255] on img at bounding box center [815, 223] width 179 height 129
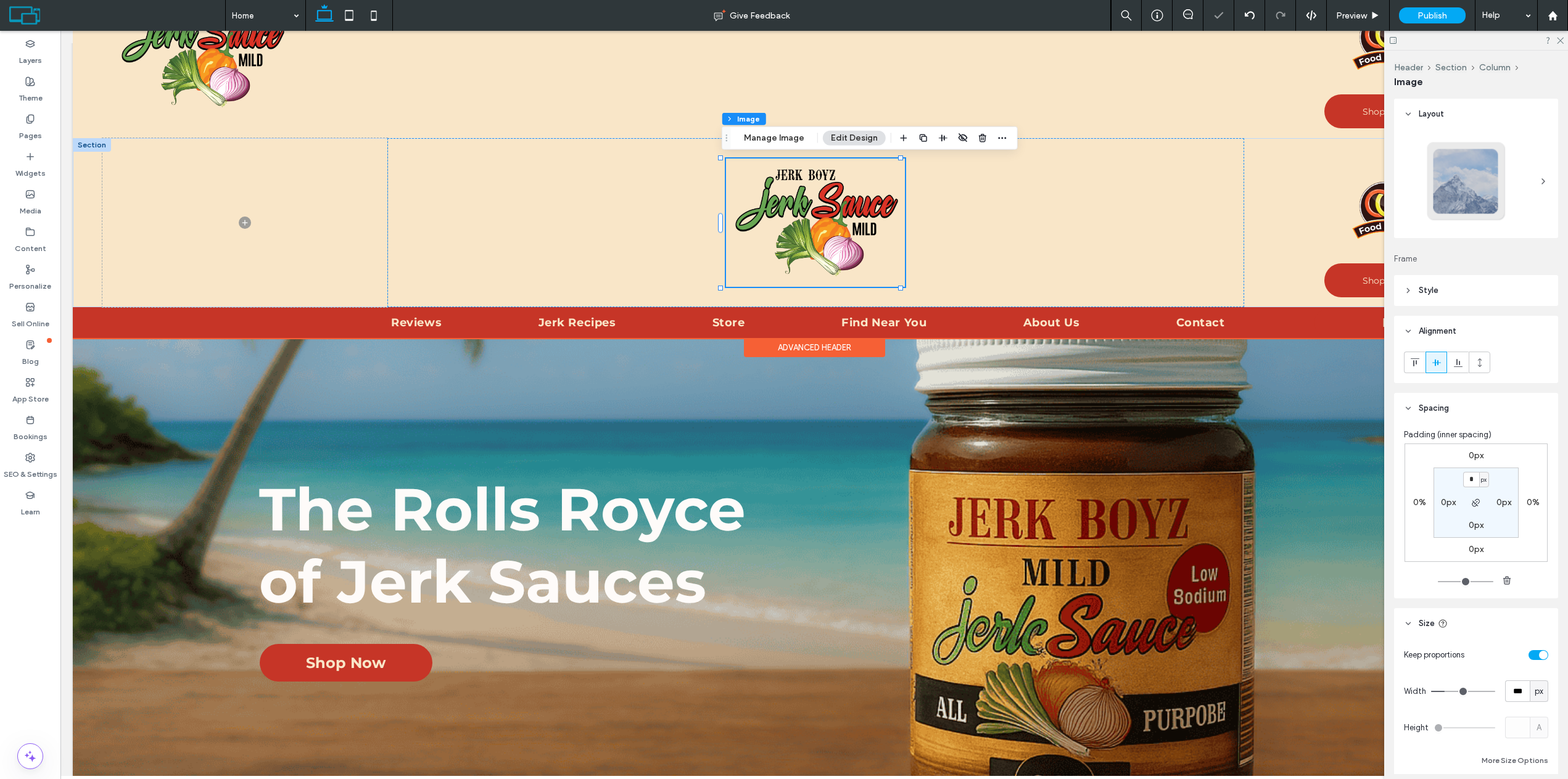
click at [1026, 263] on div at bounding box center [816, 223] width 857 height 169
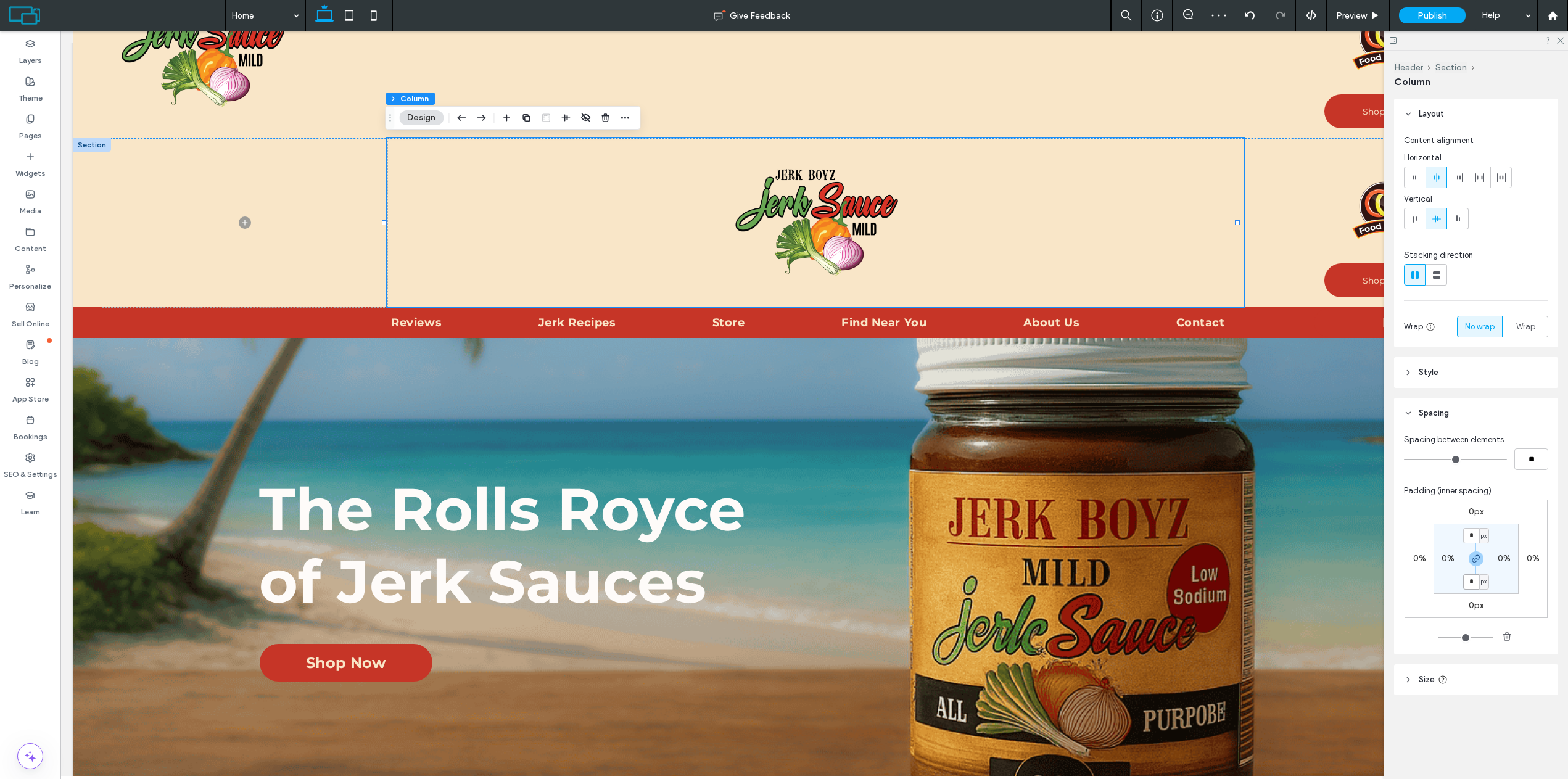
click at [1473, 582] on input "*" at bounding box center [1471, 582] width 16 height 16
type input "****"
type input "**"
click at [1477, 561] on icon "button" at bounding box center [1476, 559] width 10 height 10
click at [1472, 579] on label "0px" at bounding box center [1476, 581] width 15 height 10
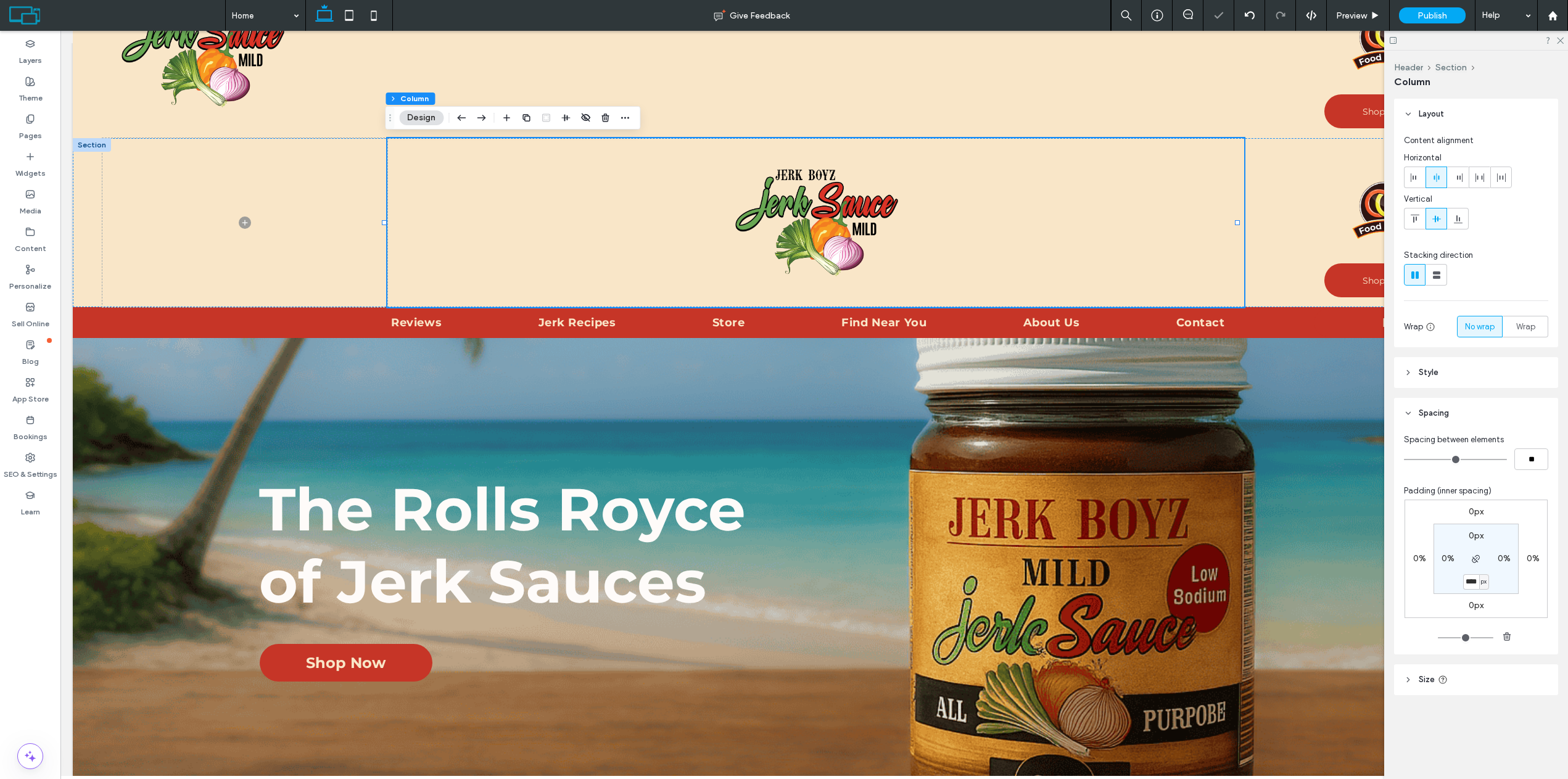
type input "****"
type input "**"
type input "****"
type input "**"
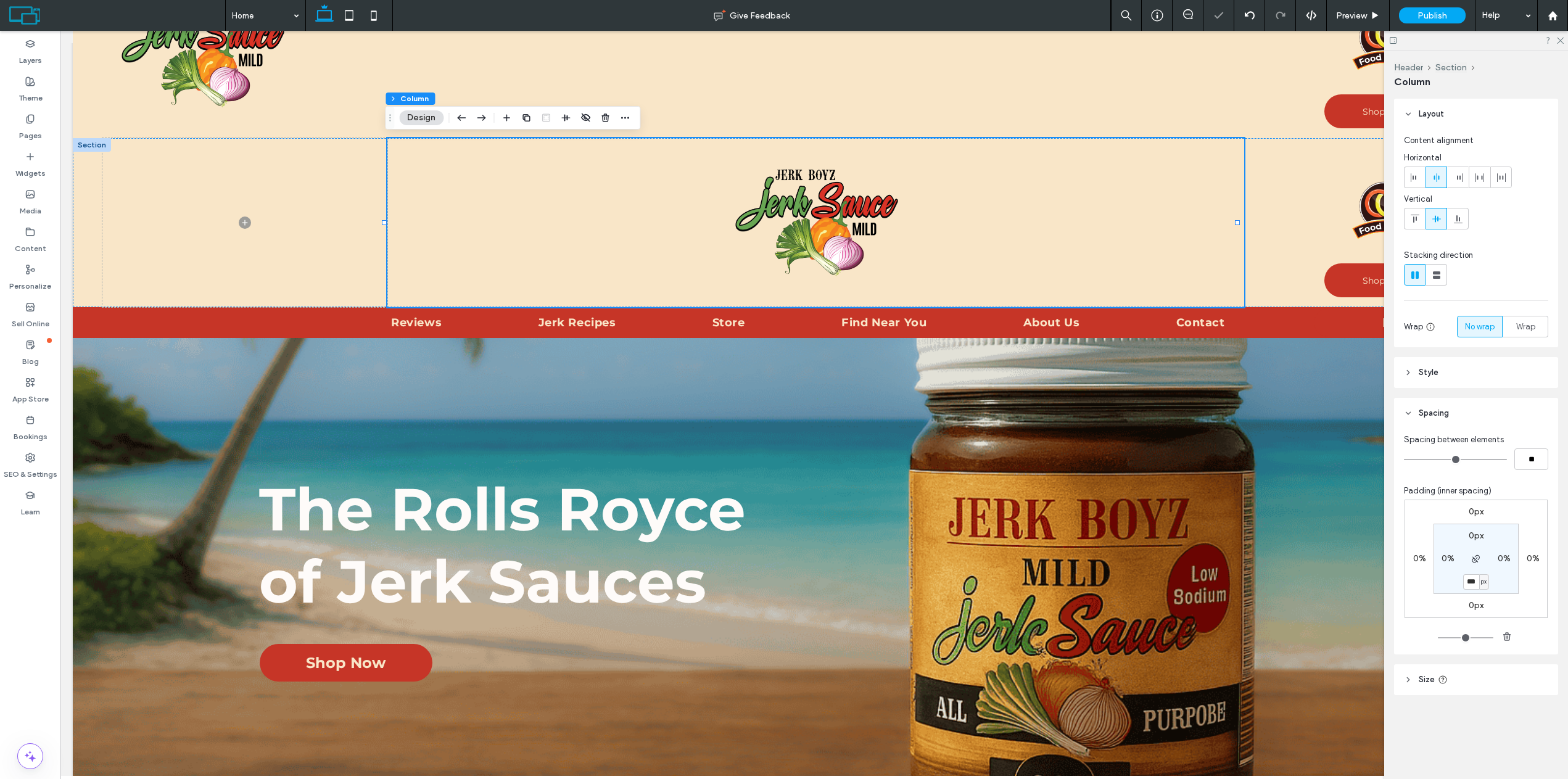
scroll to position [0, 0]
type input "***"
type input "**"
click at [1539, 487] on div "Padding (inner spacing)" at bounding box center [1476, 491] width 144 height 12
click at [1562, 41] on icon at bounding box center [1560, 39] width 8 height 8
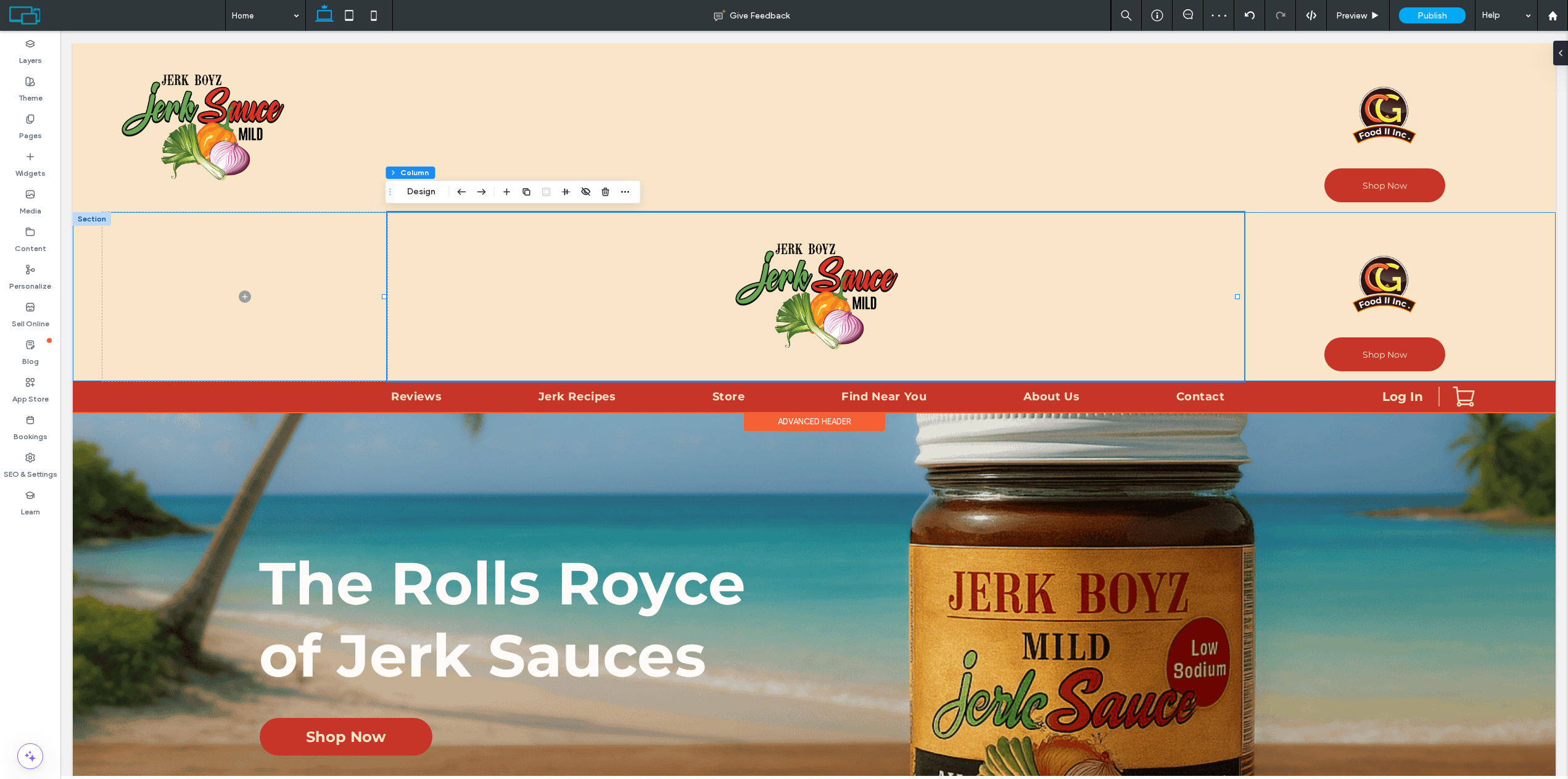
click at [85, 264] on div "Shop Now" at bounding box center [814, 296] width 1484 height 169
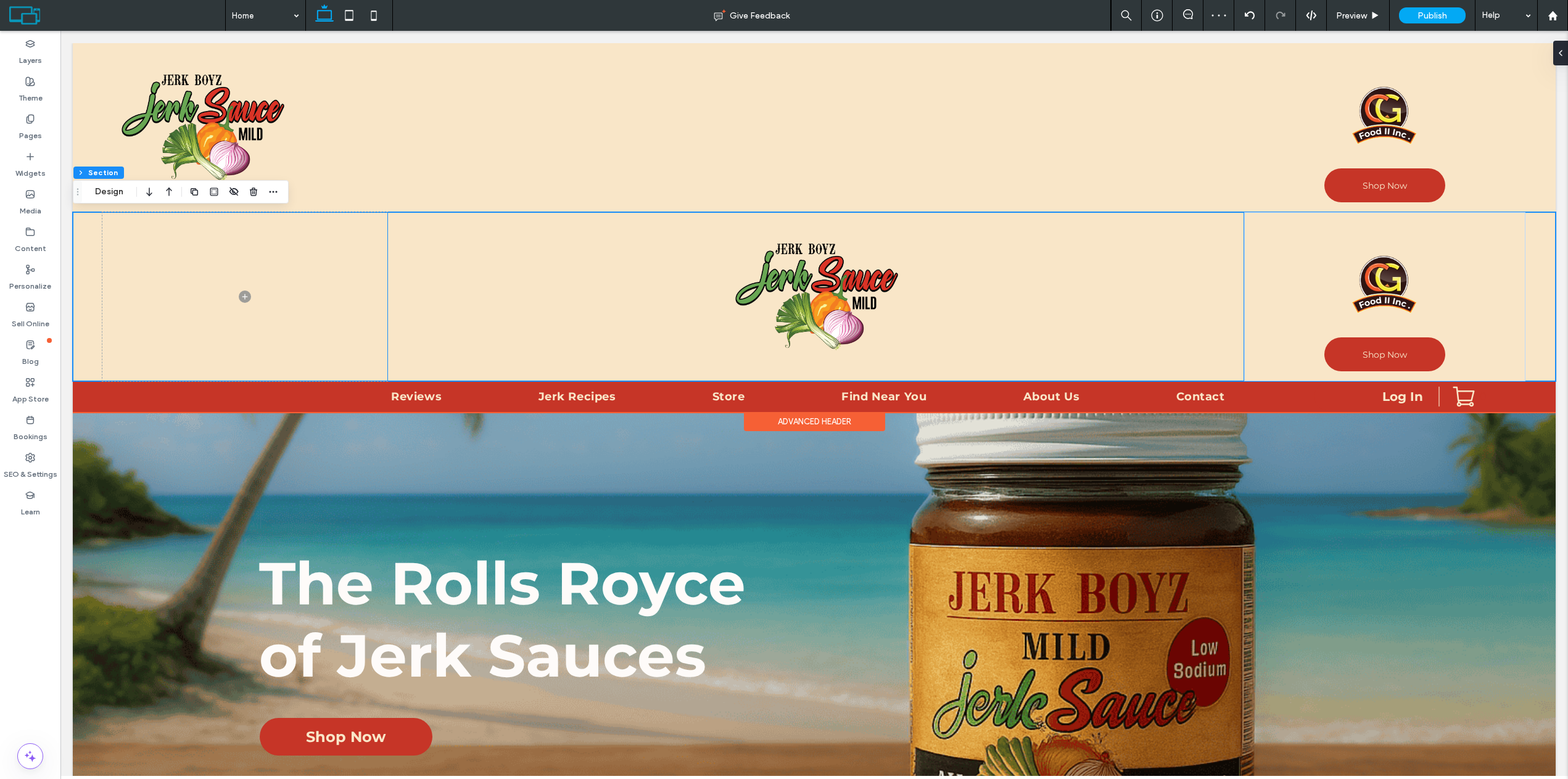
click at [645, 285] on div at bounding box center [816, 296] width 857 height 169
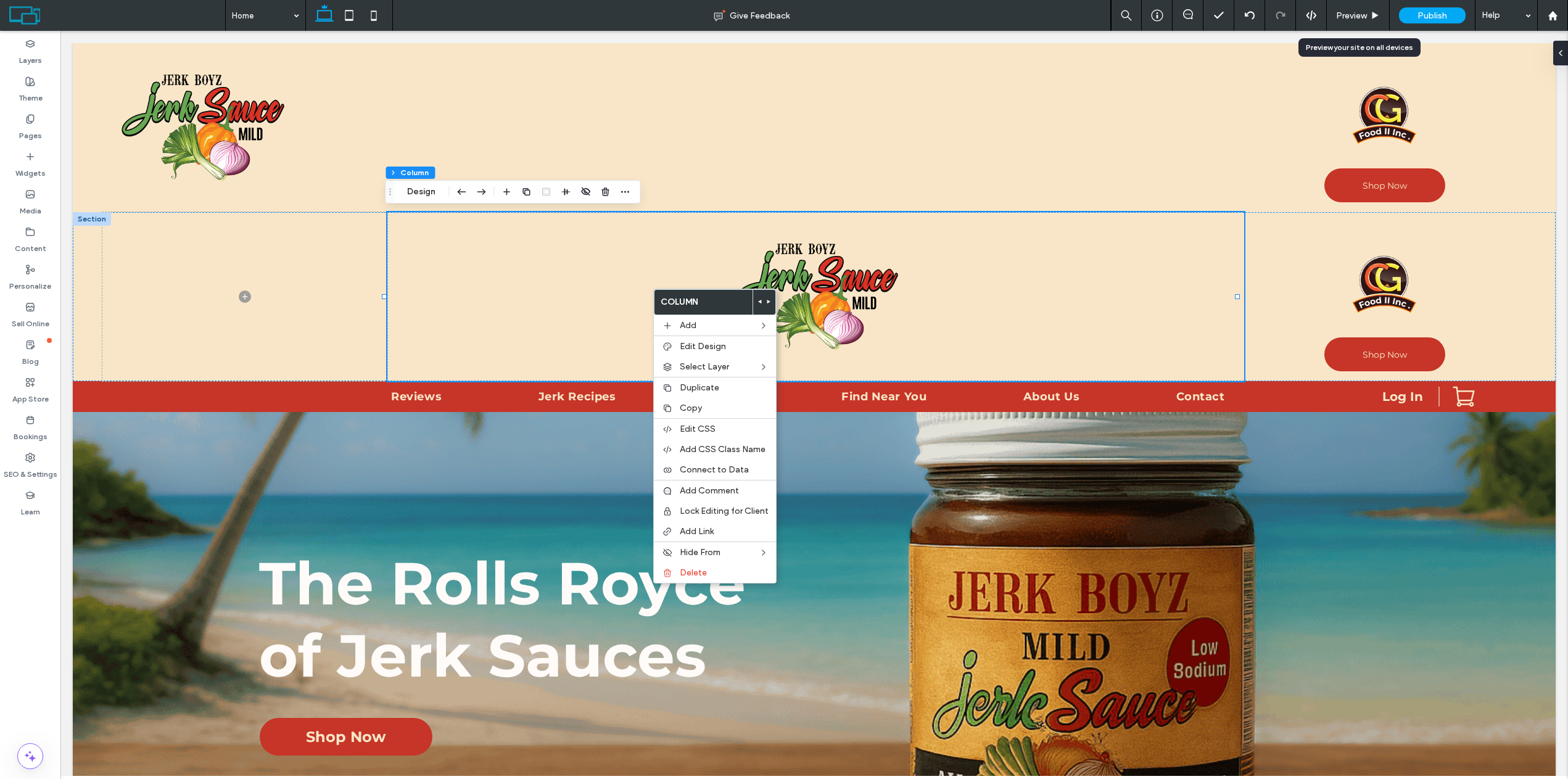
click at [1376, 6] on div "Preview" at bounding box center [1358, 16] width 63 height 31
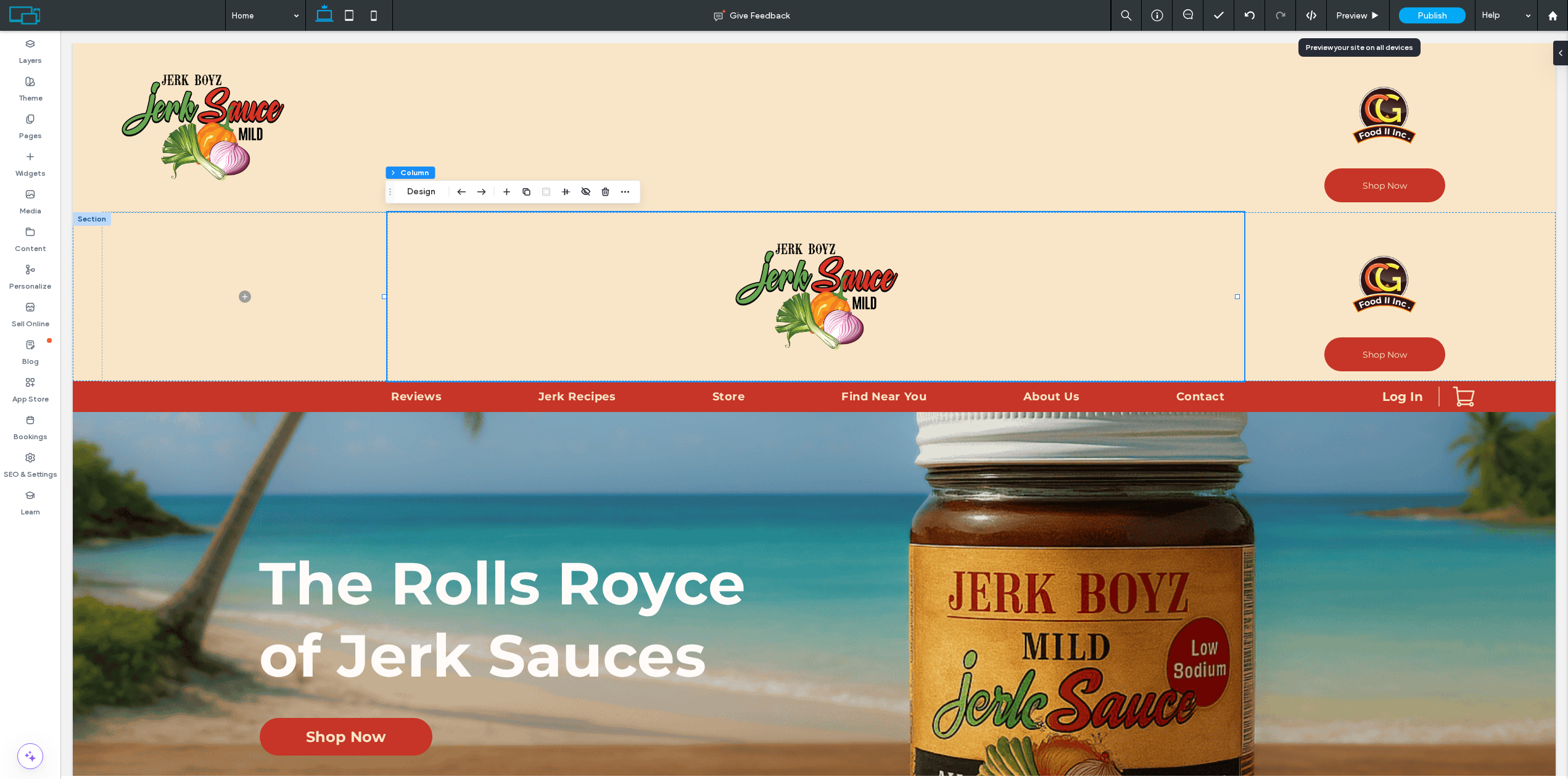
click at [1369, 19] on div "Preview" at bounding box center [1358, 15] width 62 height 10
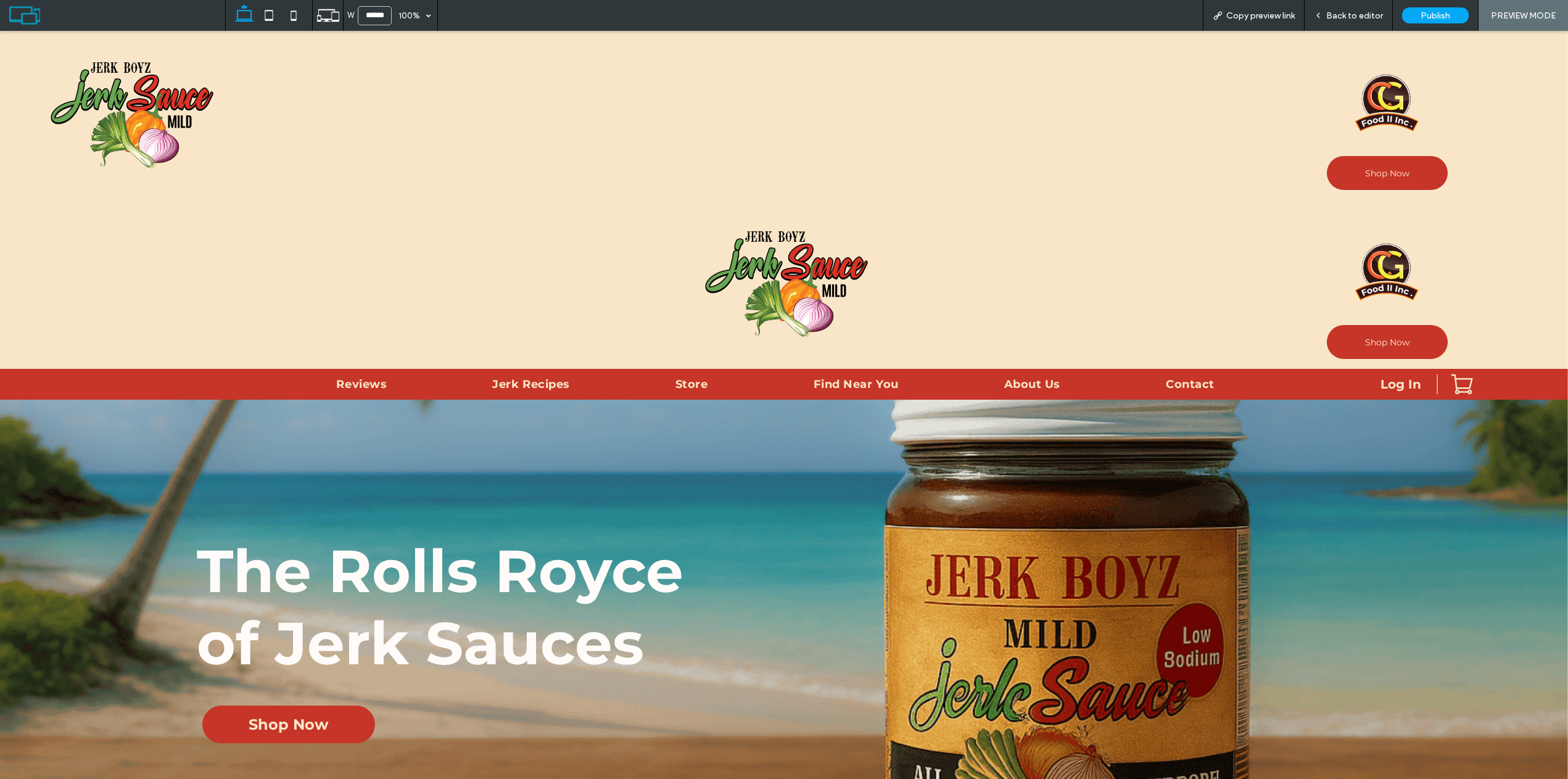
click at [1350, 18] on span "Back to editor" at bounding box center [1355, 15] width 57 height 10
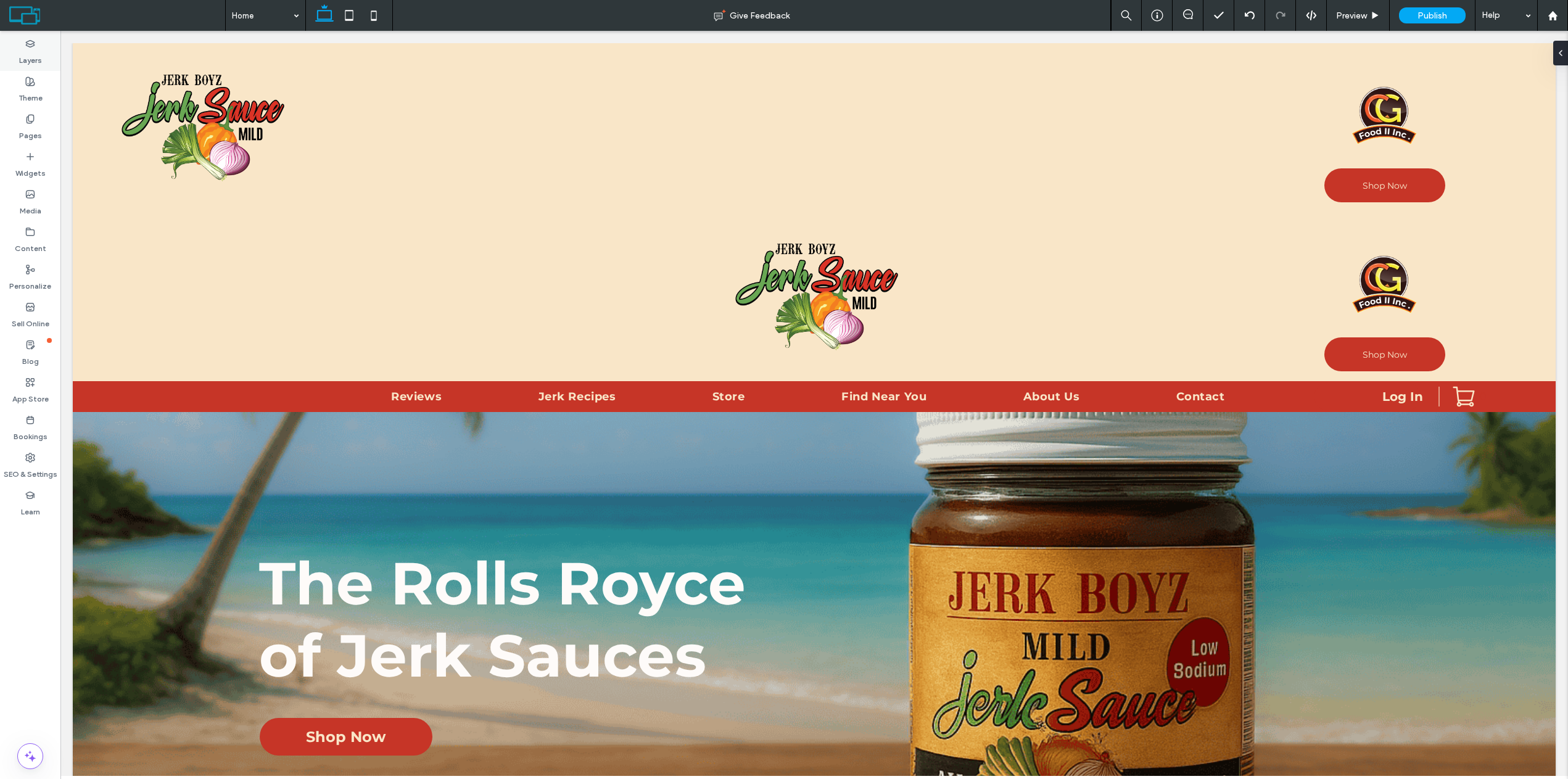
click at [31, 58] on label "Layers" at bounding box center [30, 57] width 23 height 17
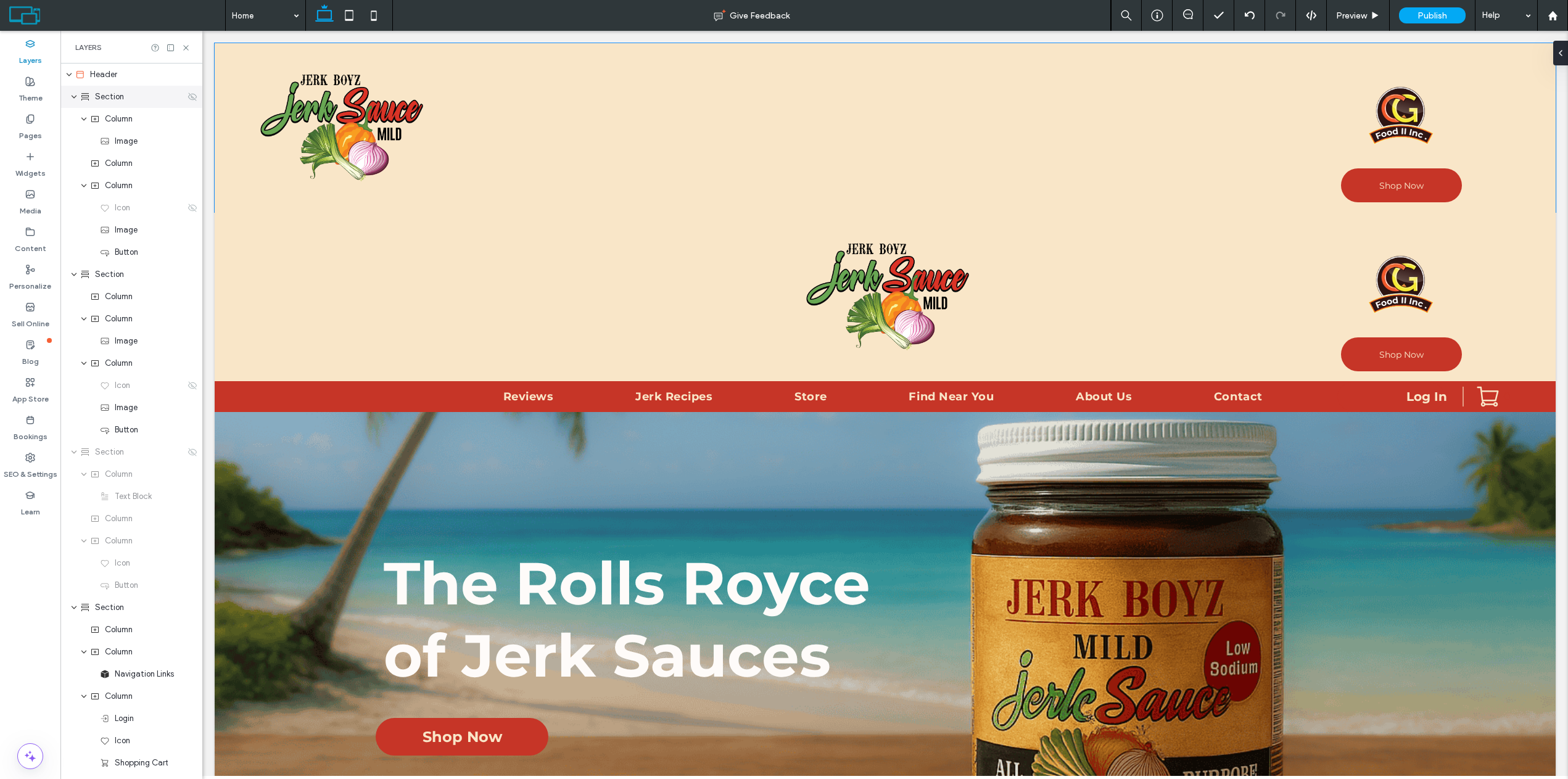
click at [187, 96] on icon at bounding box center [192, 96] width 10 height 10
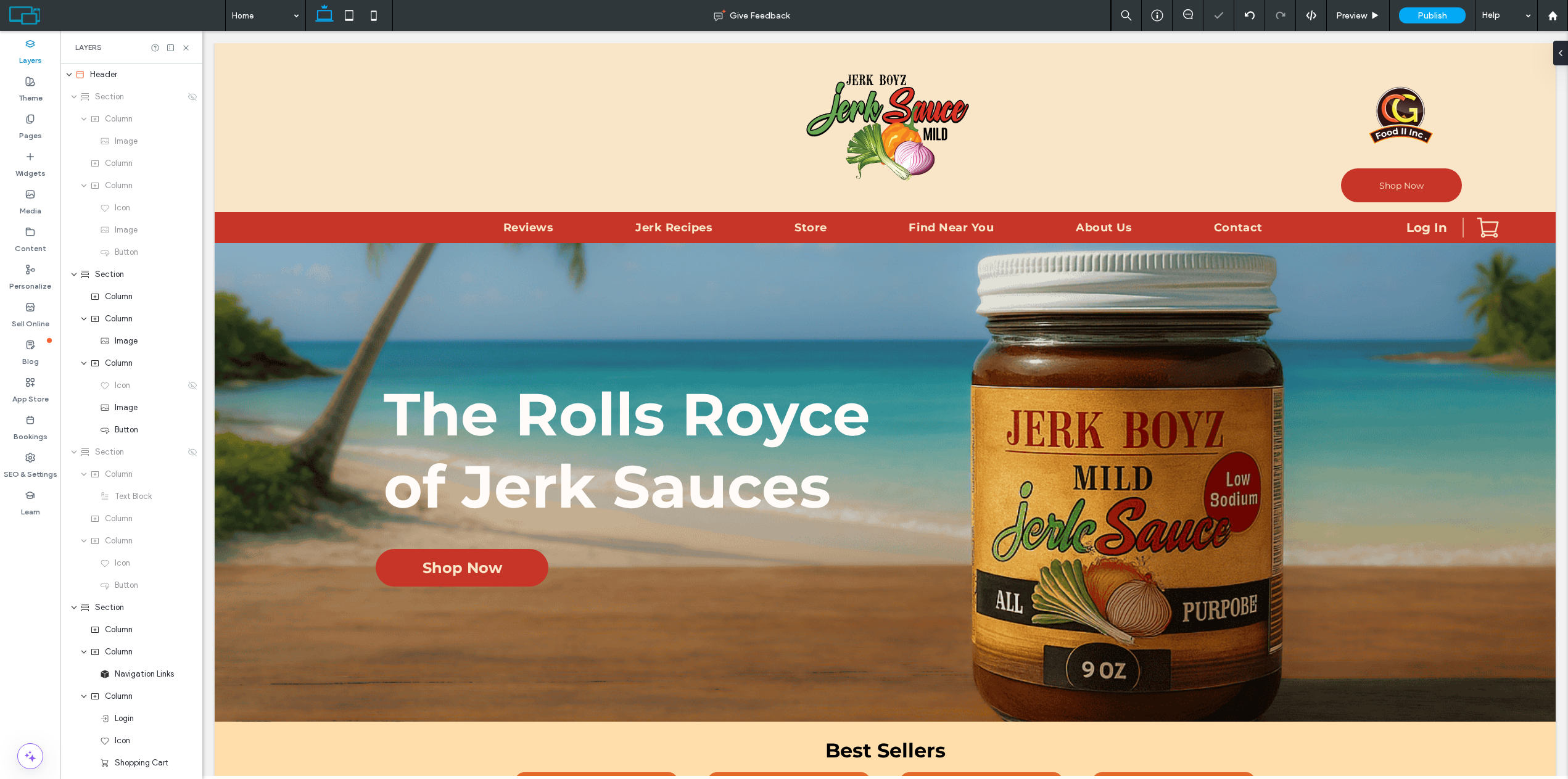
click at [1346, 21] on div "Preview" at bounding box center [1358, 16] width 63 height 31
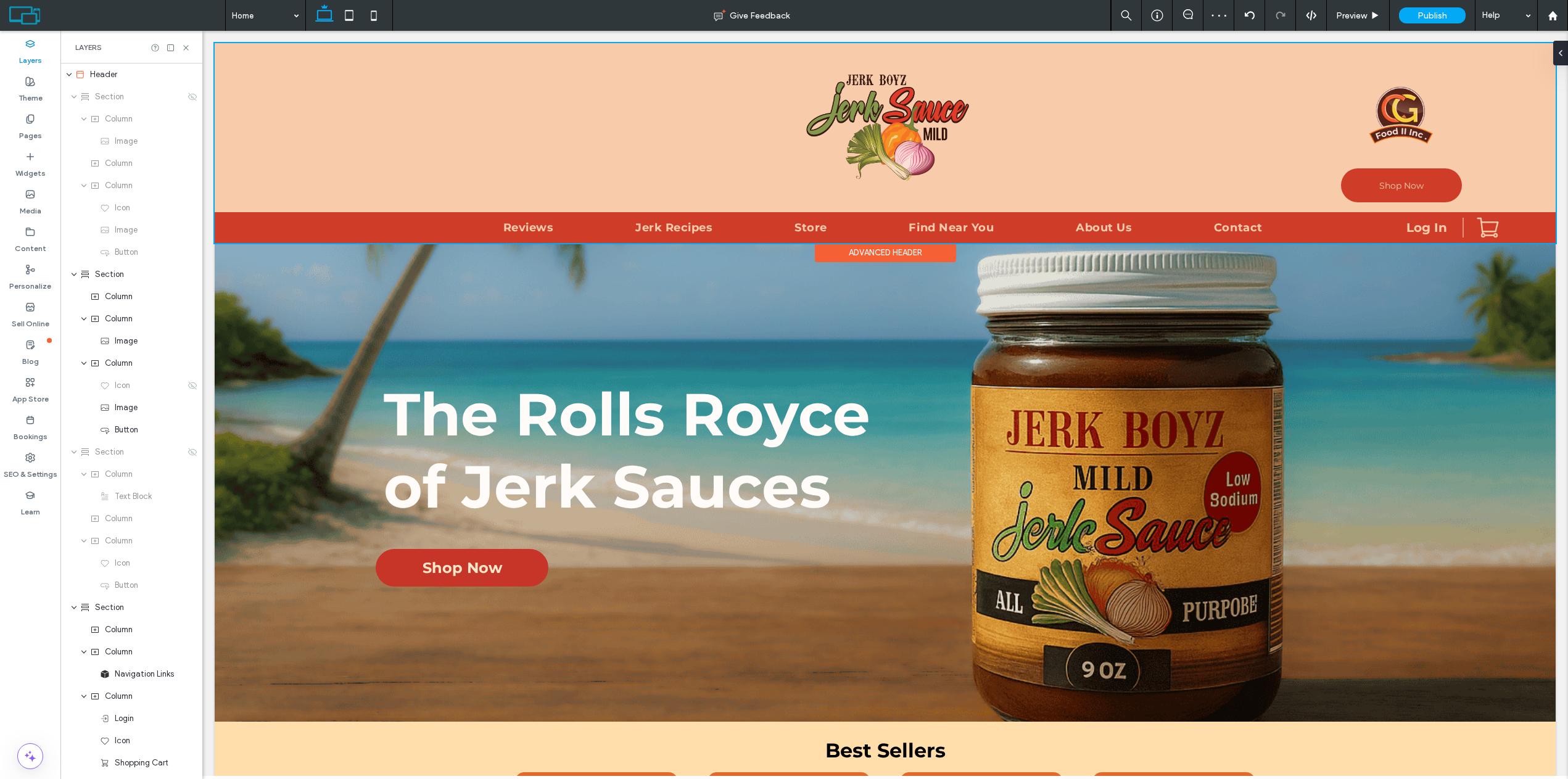
click at [1393, 112] on div at bounding box center [885, 143] width 1341 height 200
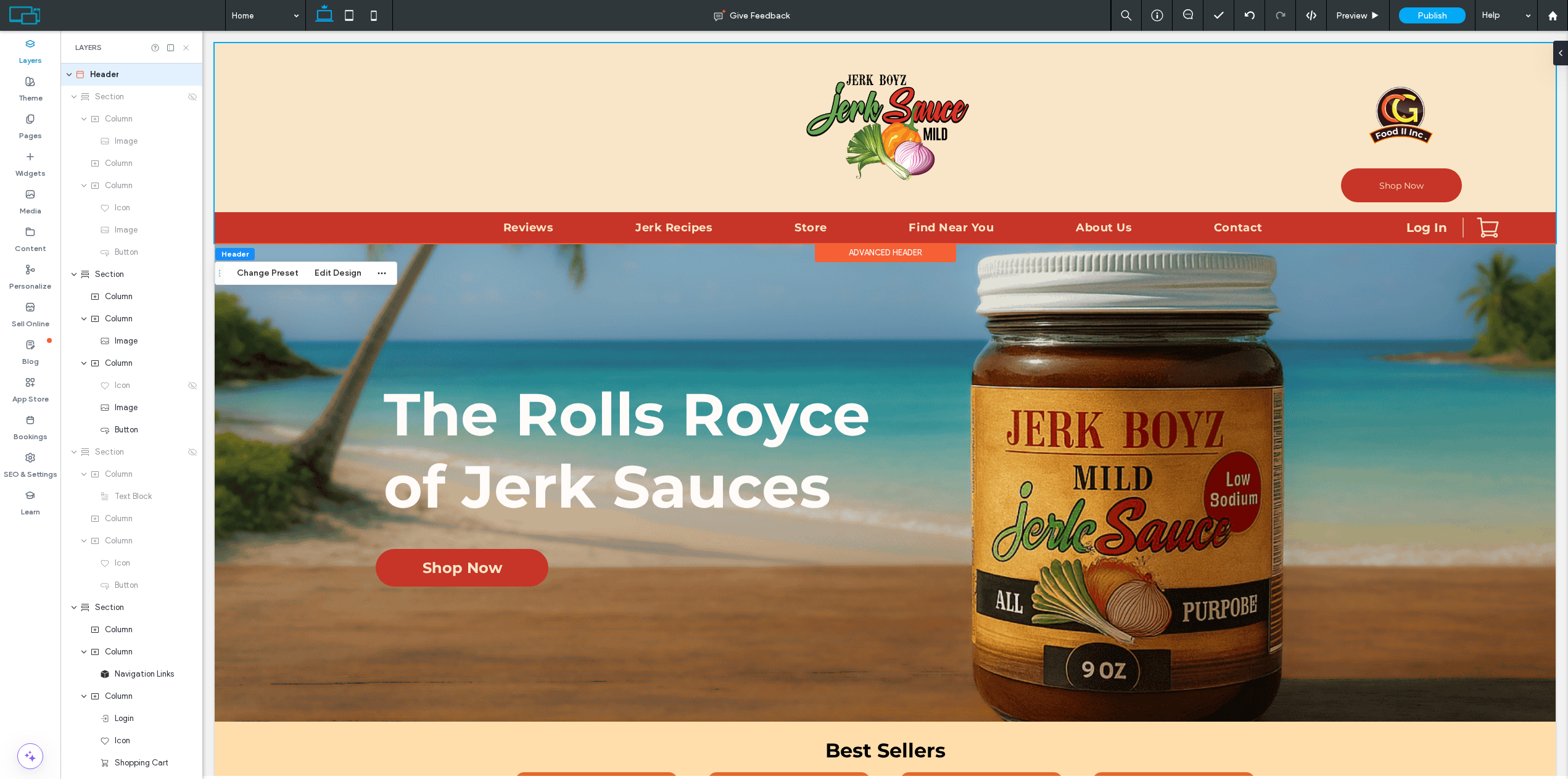
click at [189, 47] on icon at bounding box center [186, 48] width 9 height 9
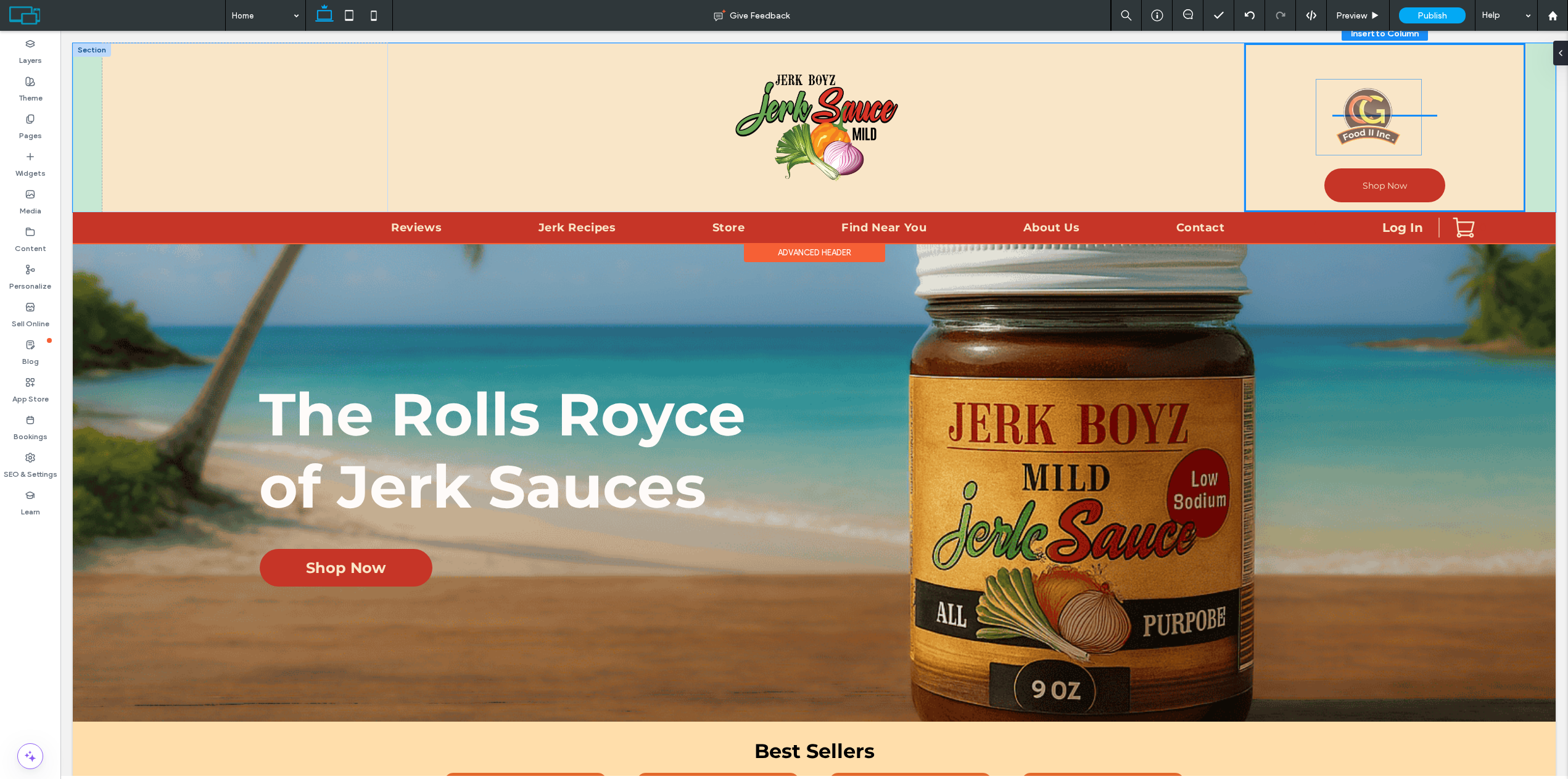
scroll to position [145, 0]
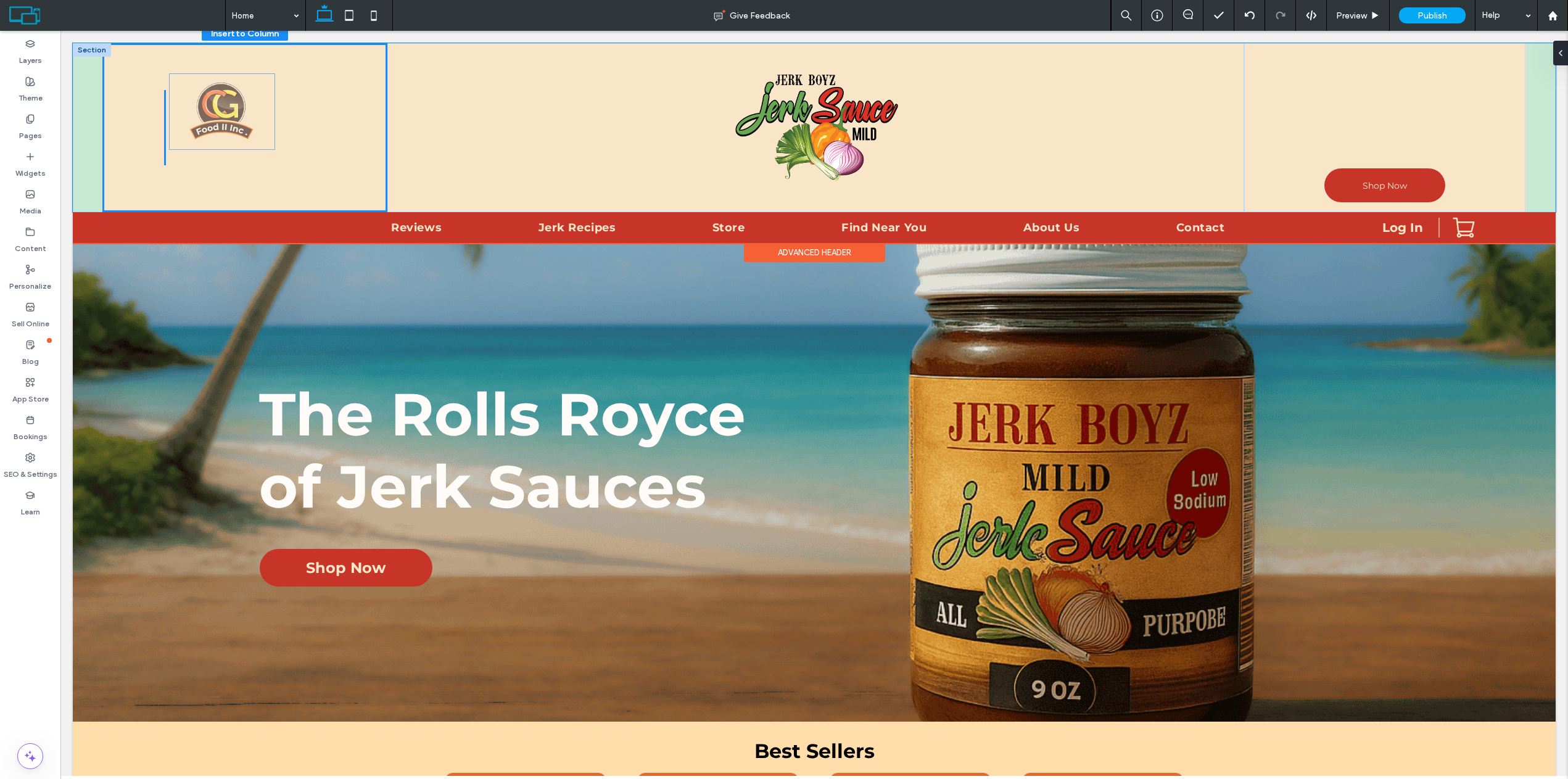
drag, startPoint x: 1380, startPoint y: 117, endPoint x: 227, endPoint y: 119, distance: 1153.0
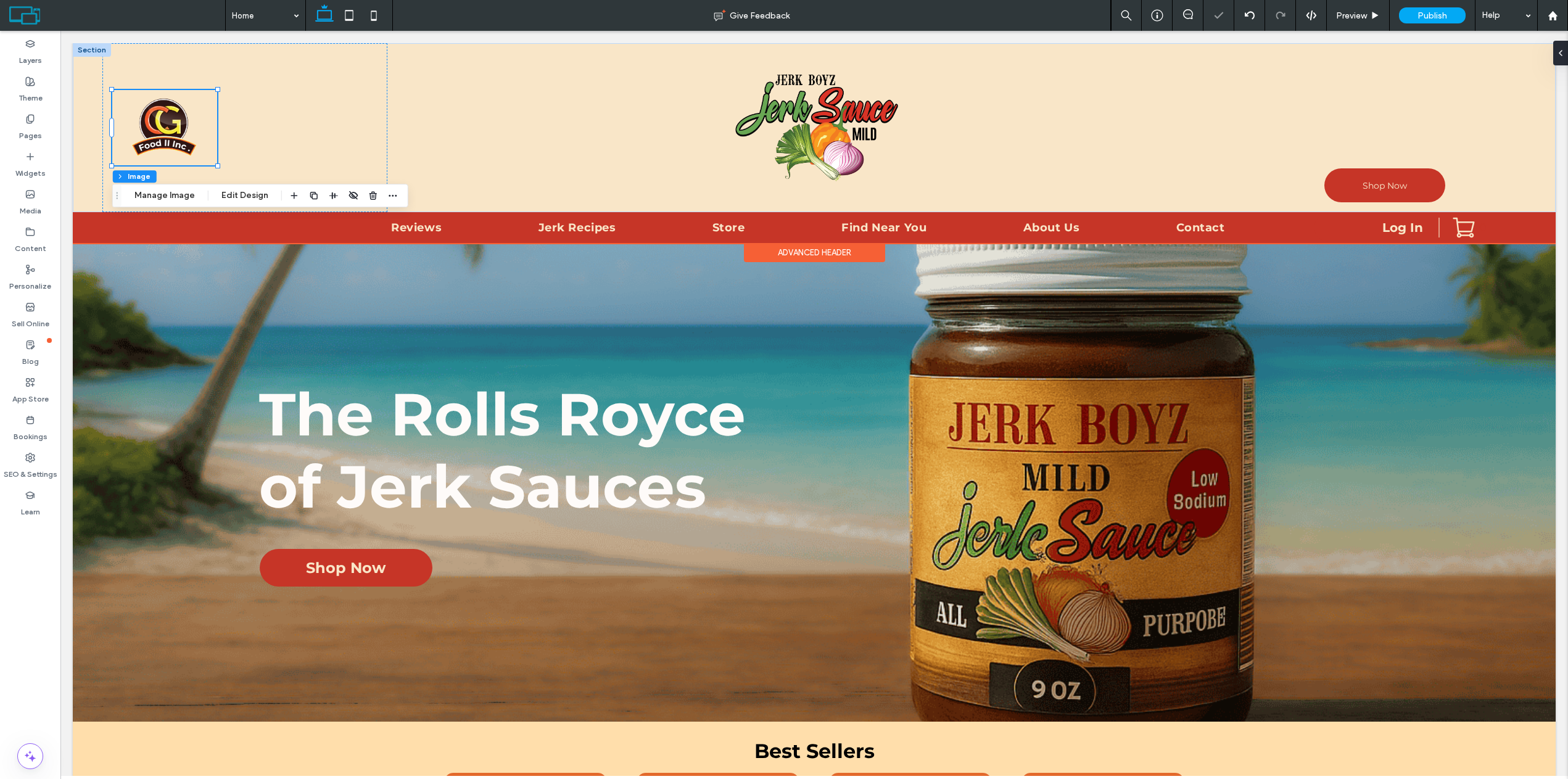
click at [287, 131] on div at bounding box center [245, 128] width 285 height 169
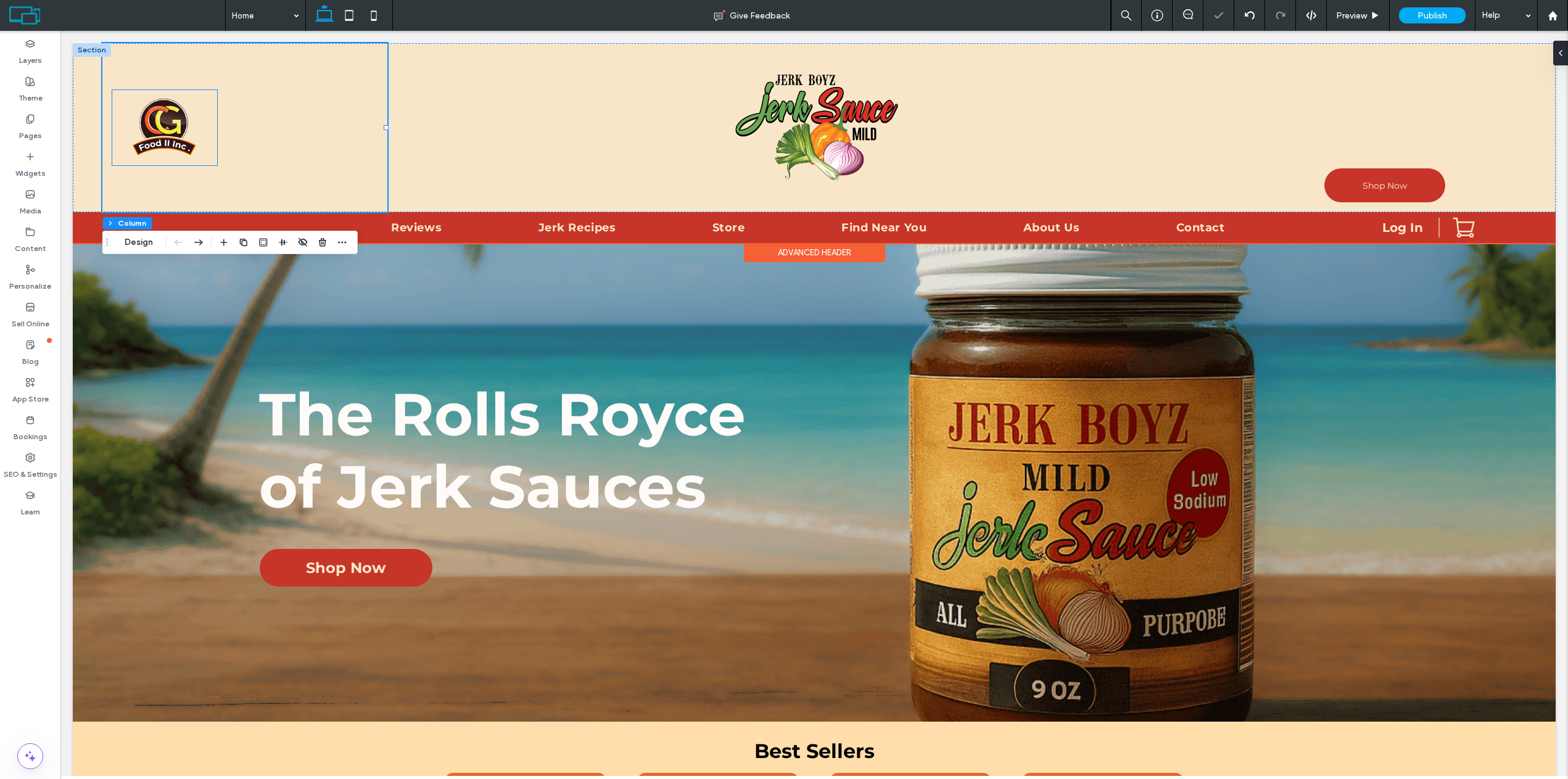
click at [479, 129] on div at bounding box center [816, 128] width 857 height 169
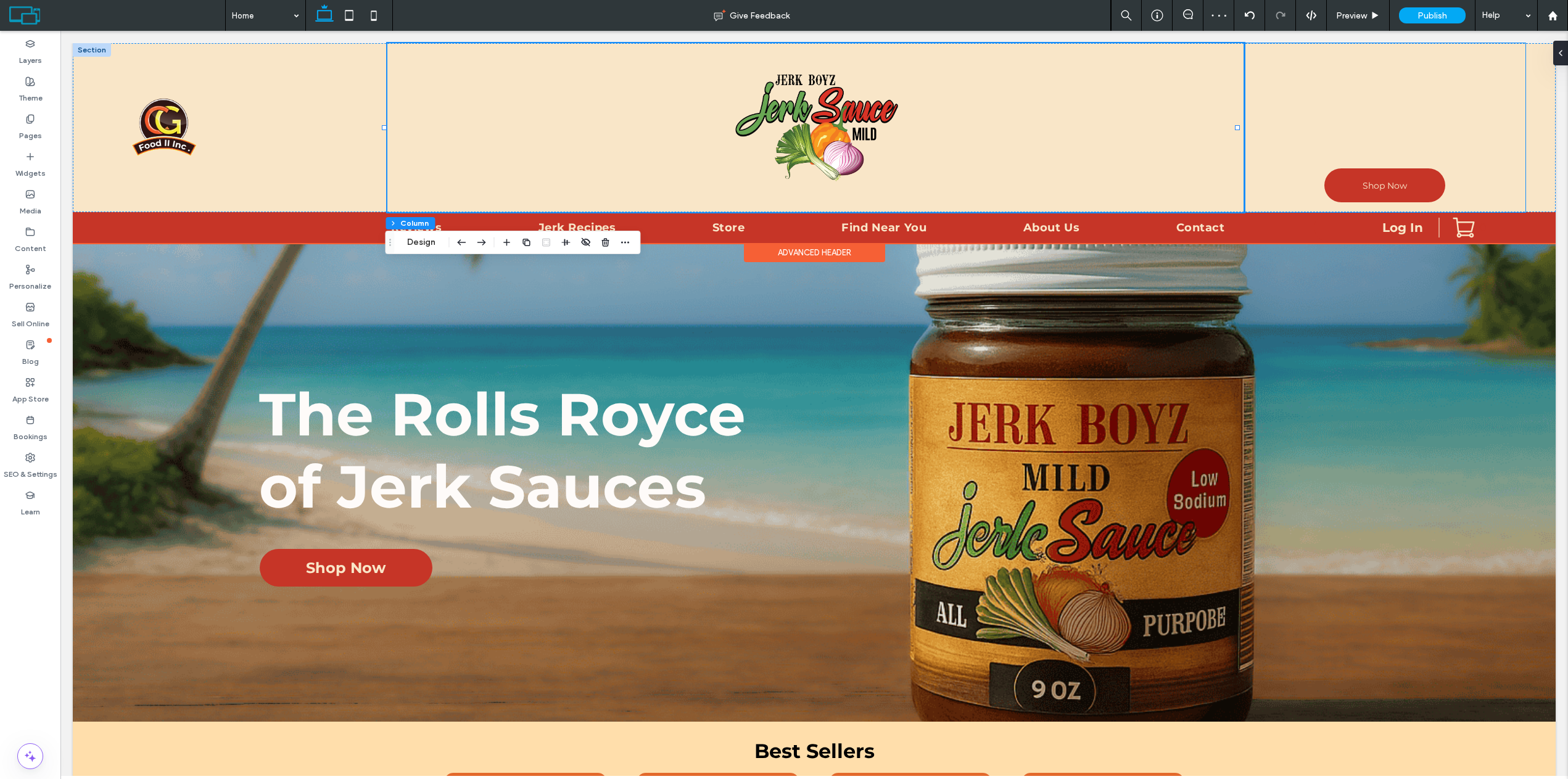
click at [1388, 117] on div "Shop Now" at bounding box center [1385, 128] width 282 height 169
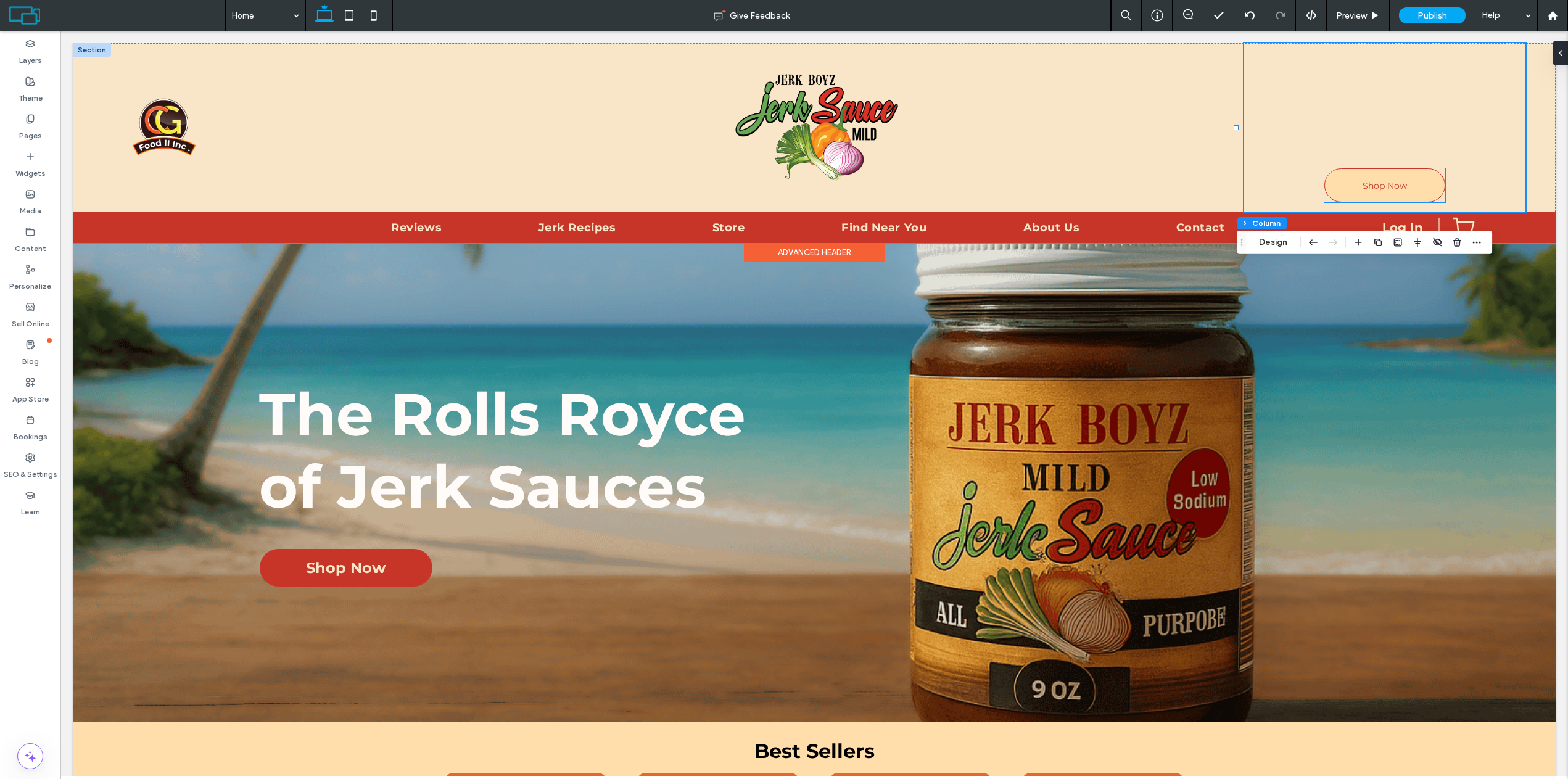
click at [1371, 182] on span "Shop Now" at bounding box center [1385, 185] width 44 height 11
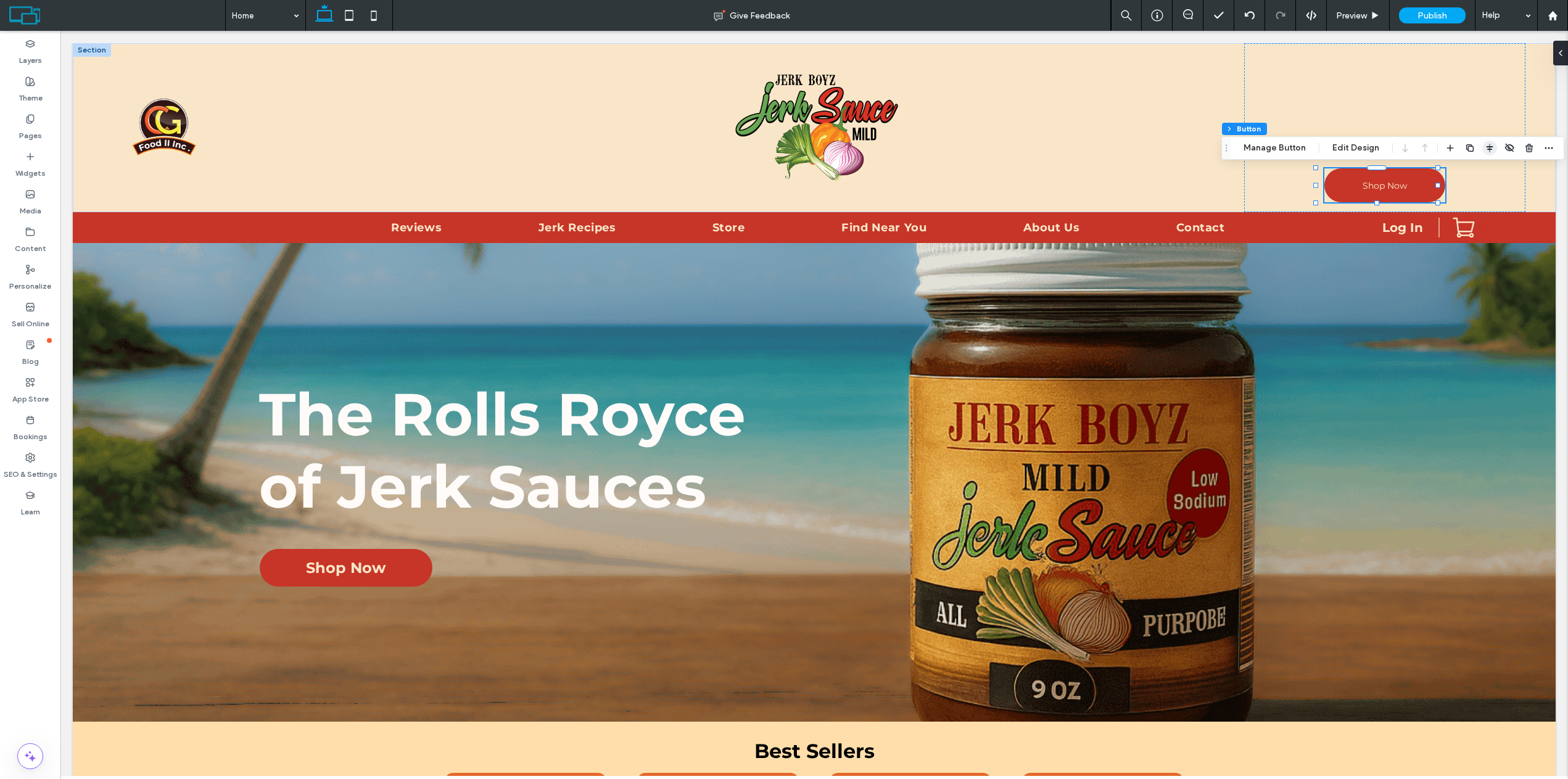
click at [1492, 153] on span "button" at bounding box center [1490, 148] width 15 height 15
click at [1476, 172] on use "center" at bounding box center [1477, 172] width 6 height 8
click at [1351, 149] on button "Edit Design" at bounding box center [1356, 148] width 63 height 15
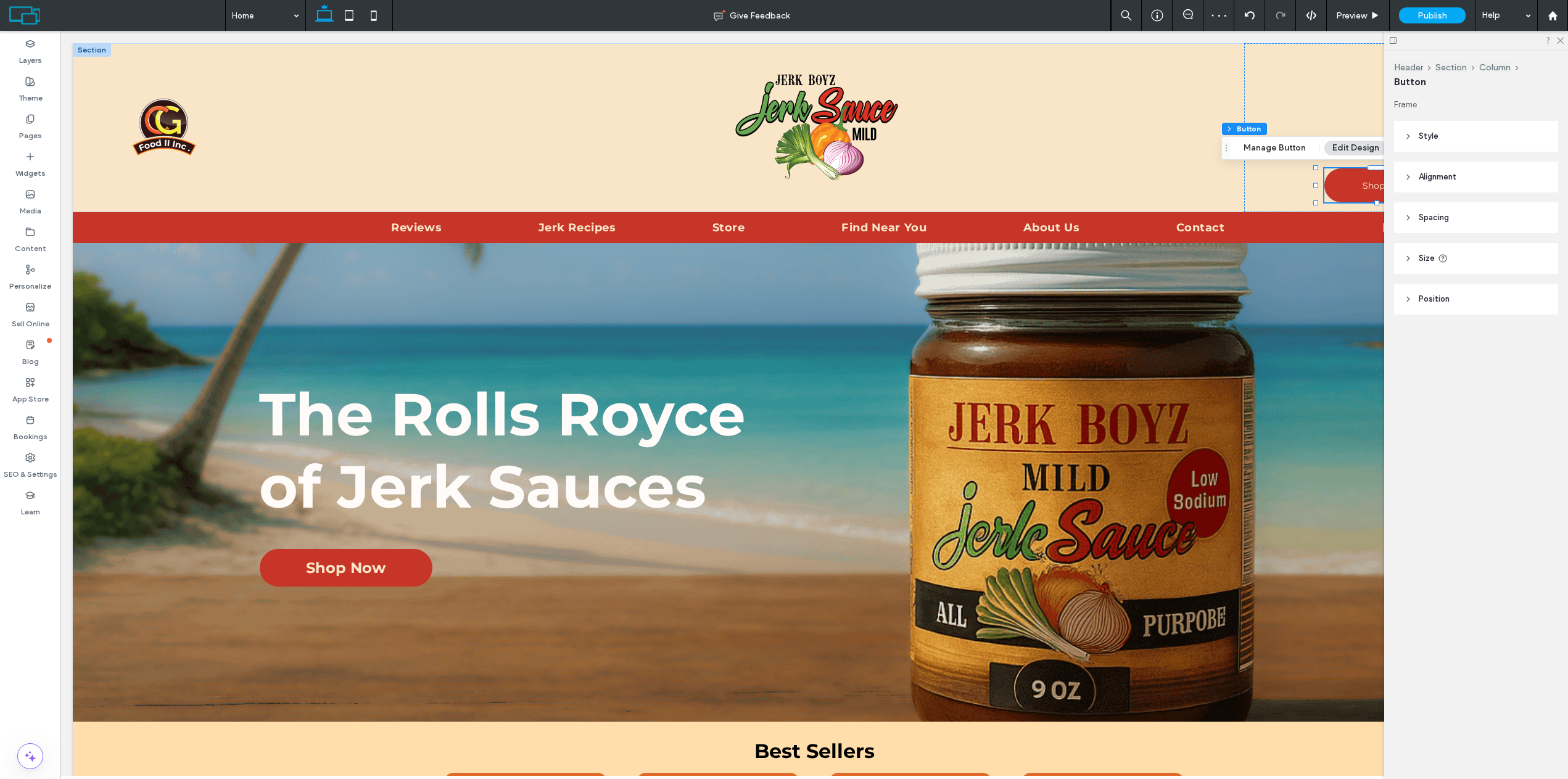
click at [1408, 253] on header "Size" at bounding box center [1476, 259] width 164 height 31
click at [1407, 255] on icon at bounding box center [1408, 258] width 8 height 8
click at [1406, 317] on div "Frame Style Primary Secondary Select Layout Button style Button text Background…" at bounding box center [1481, 231] width 172 height 265
click at [1407, 302] on icon at bounding box center [1408, 298] width 8 height 8
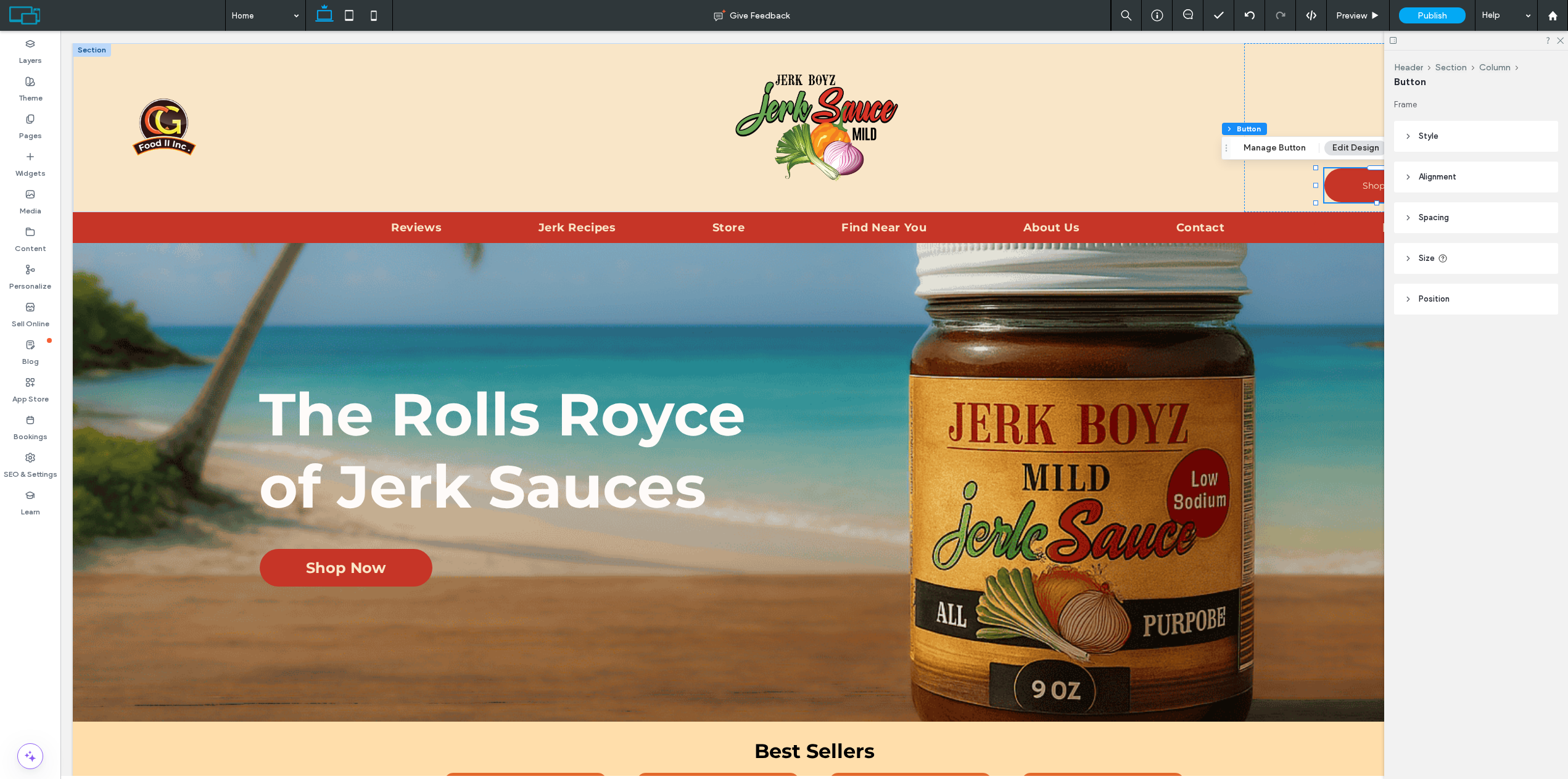
click at [1417, 136] on header "Style" at bounding box center [1476, 137] width 164 height 31
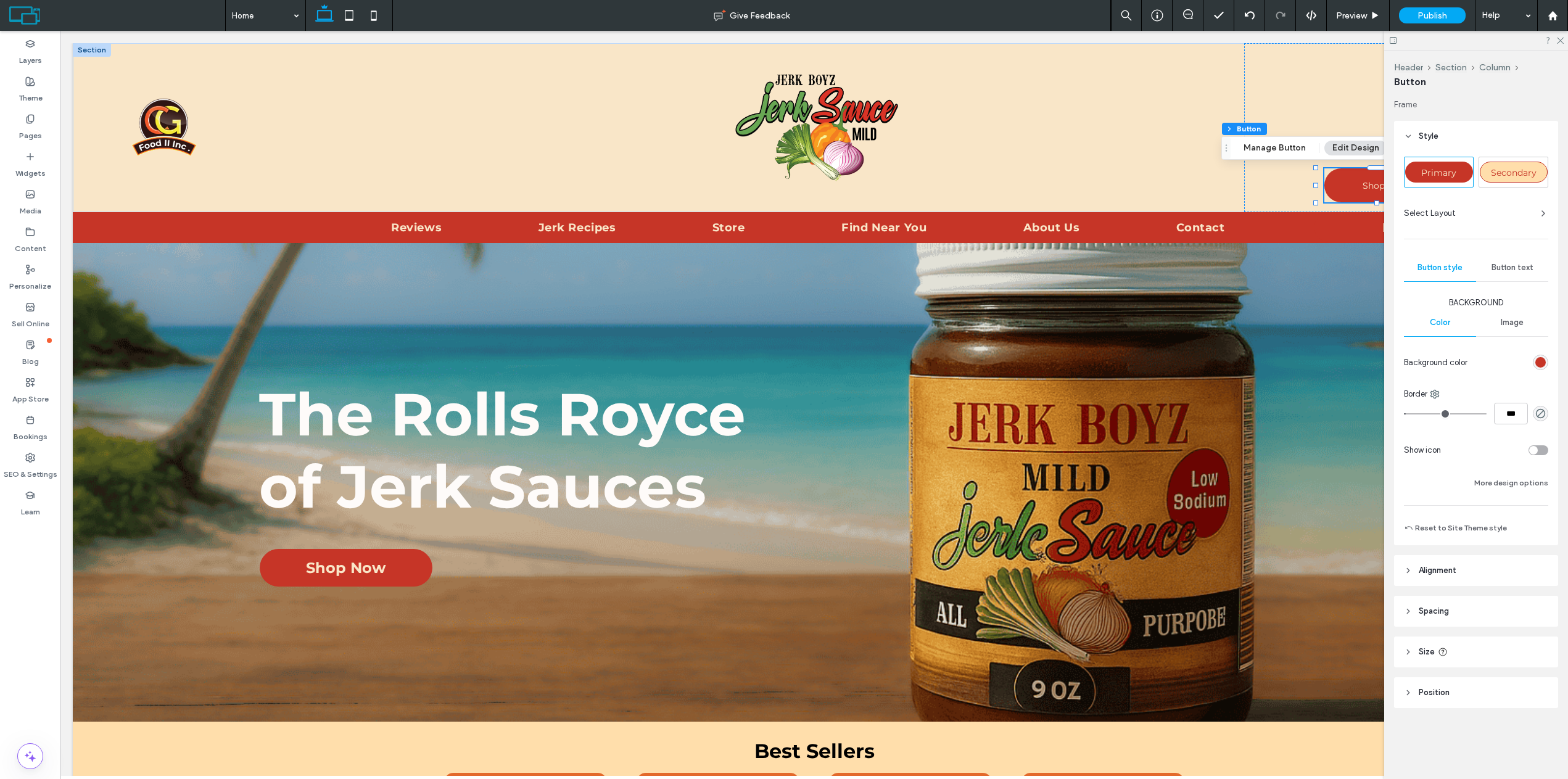
click at [1412, 136] on icon at bounding box center [1408, 136] width 8 height 8
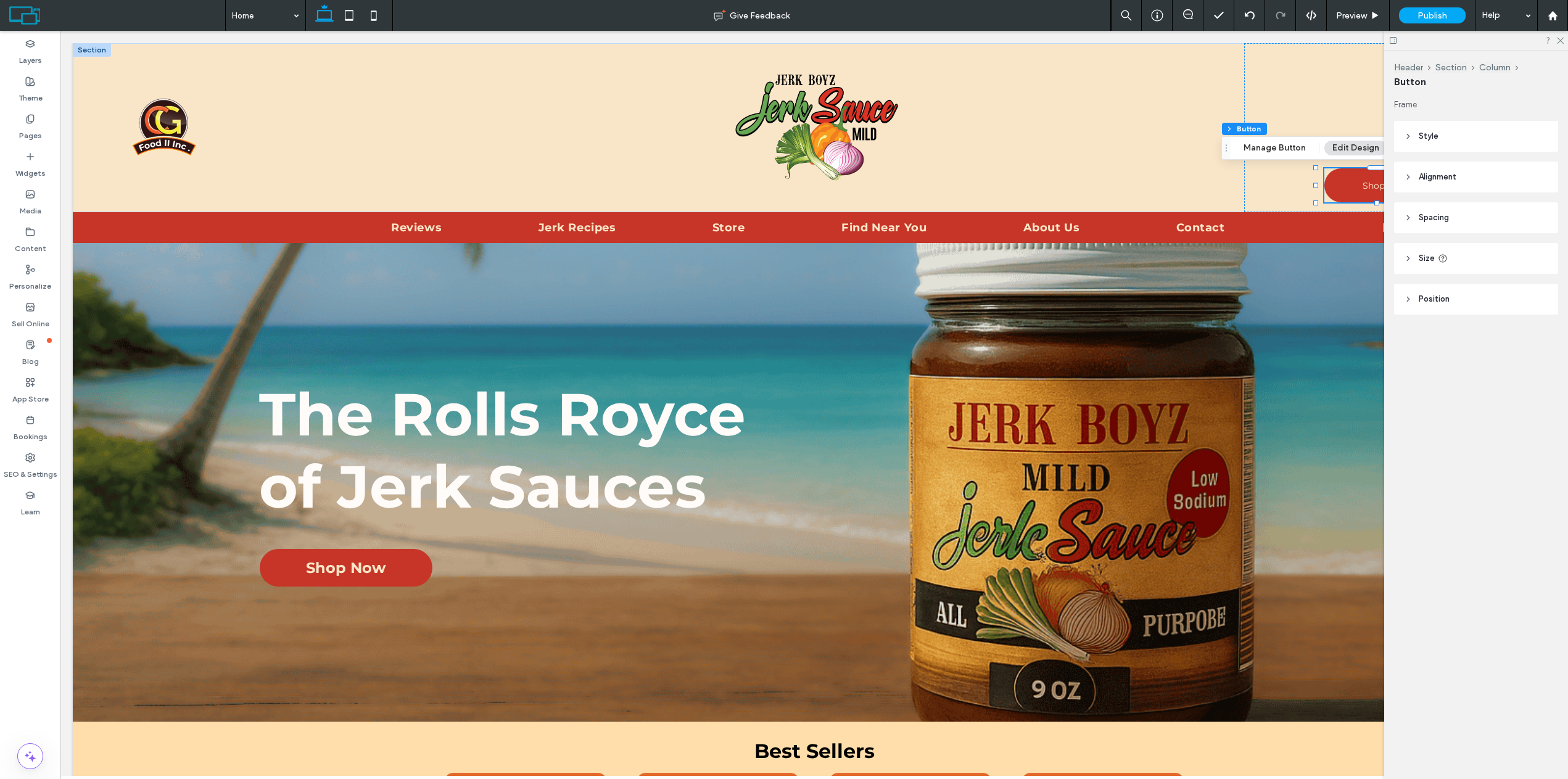
click at [1403, 218] on header "Spacing" at bounding box center [1476, 218] width 164 height 31
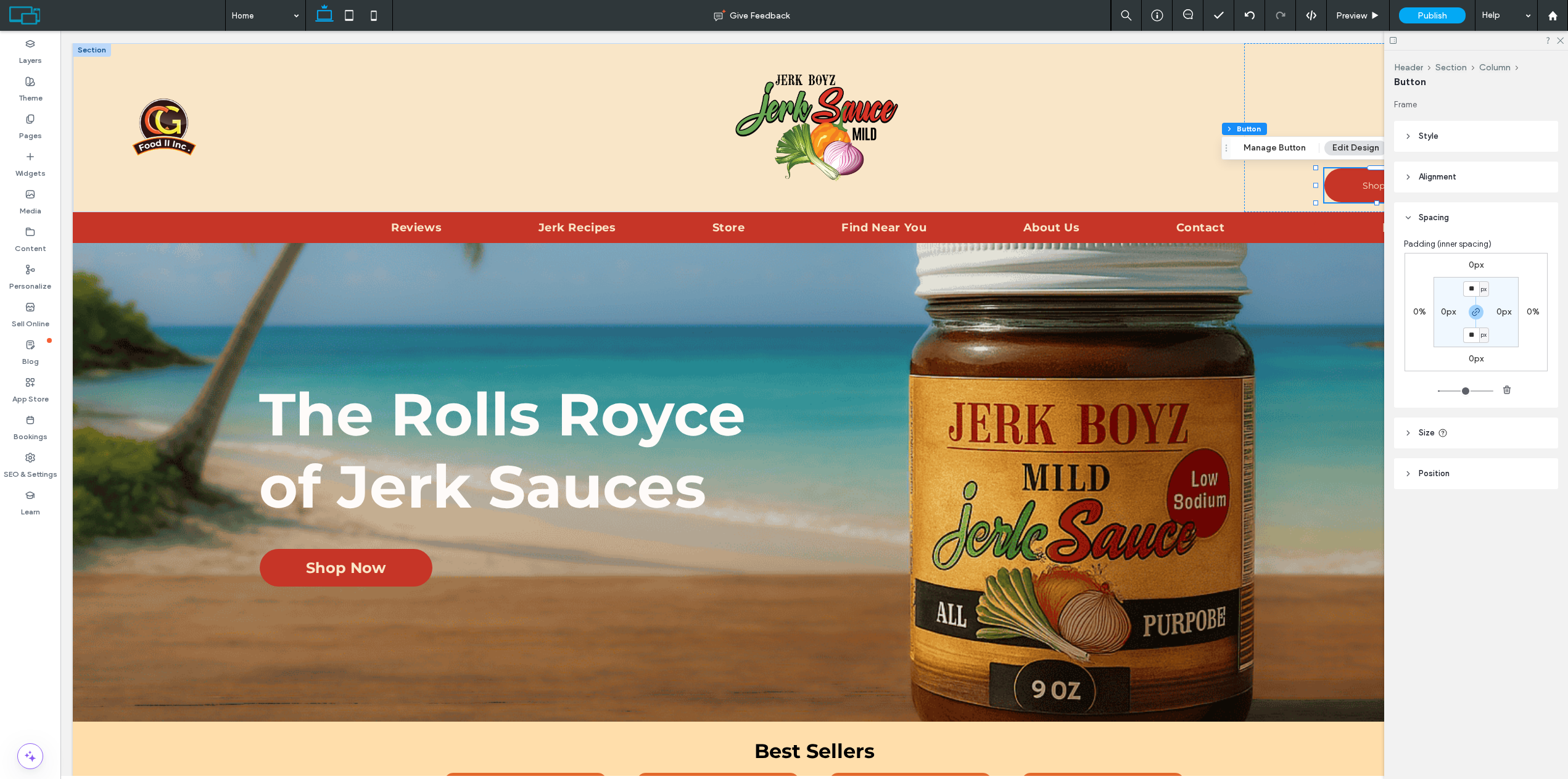
click at [1404, 218] on header "Spacing" at bounding box center [1476, 218] width 164 height 31
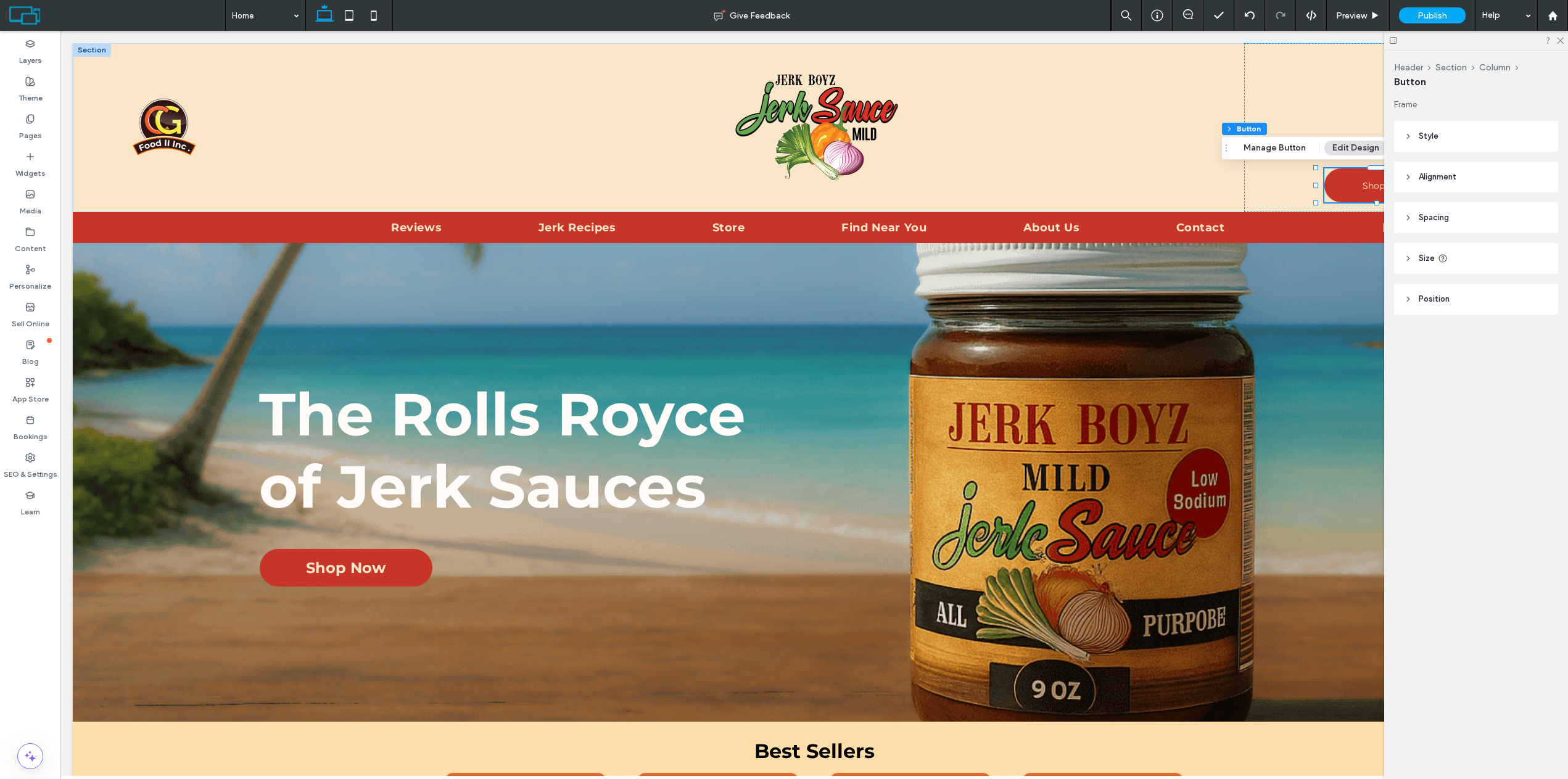
click at [1410, 135] on icon at bounding box center [1408, 136] width 8 height 8
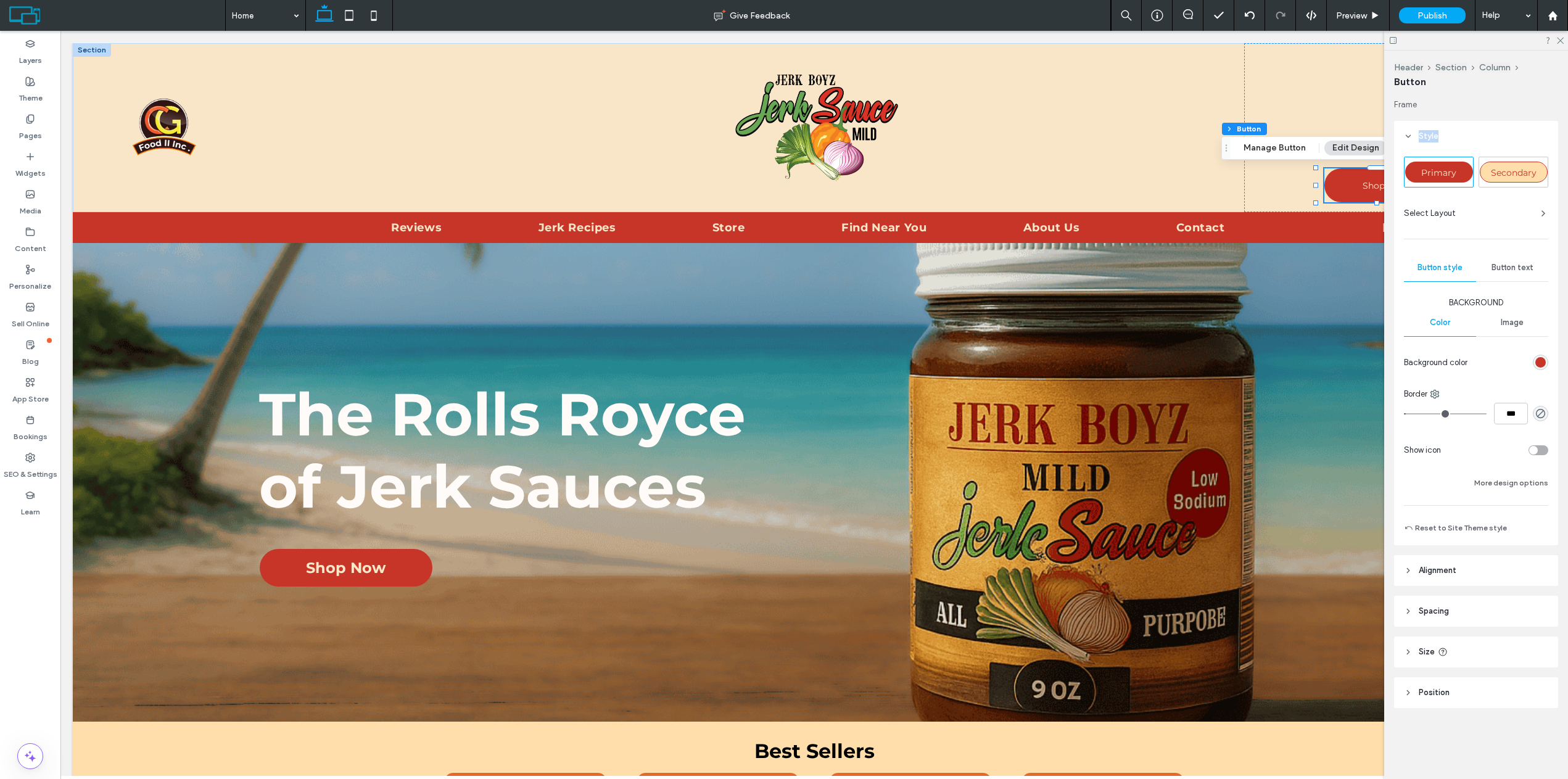
click at [1410, 135] on icon at bounding box center [1408, 136] width 8 height 8
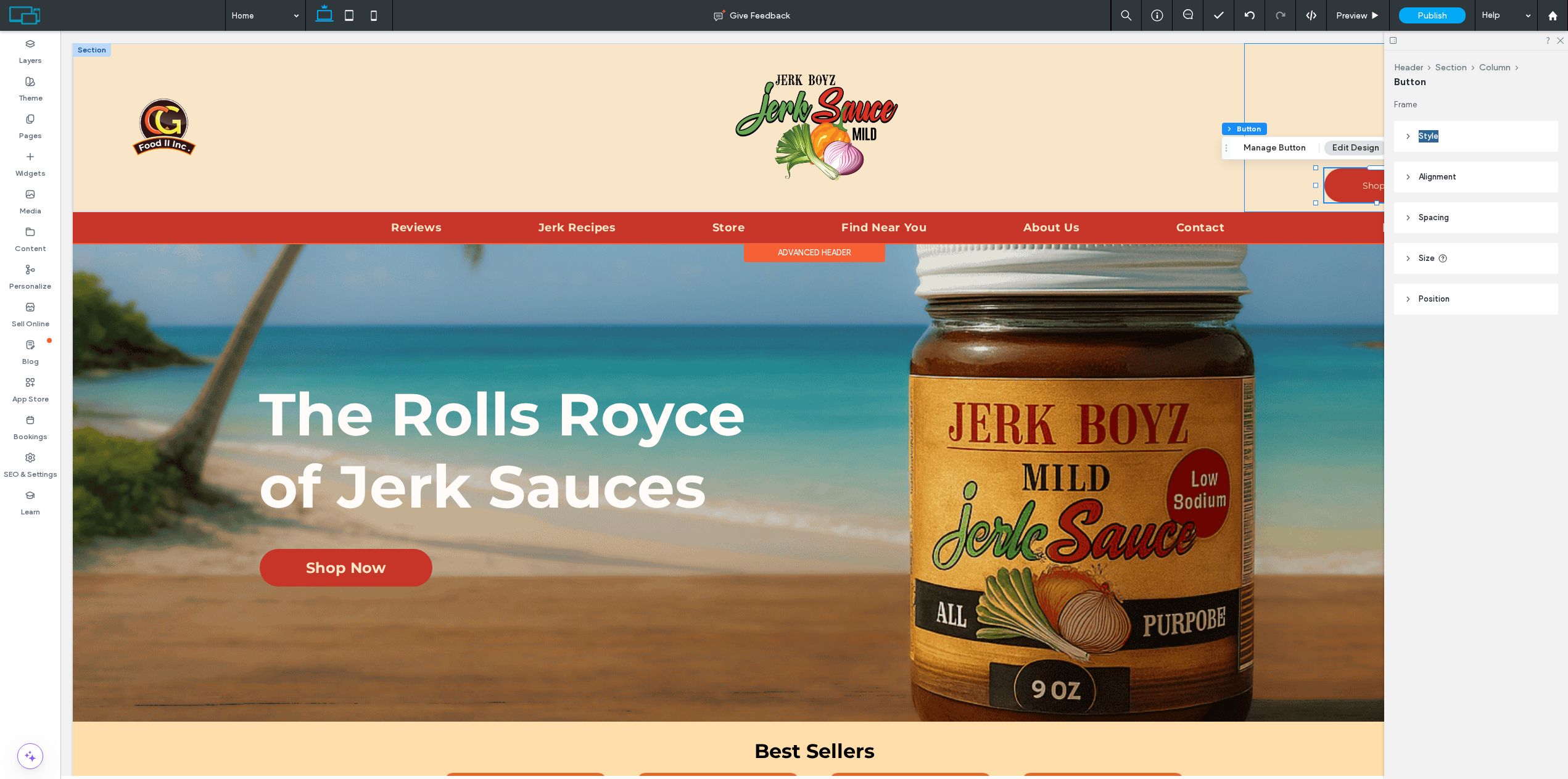
click at [1344, 115] on div "Shop Now" at bounding box center [1385, 128] width 282 height 169
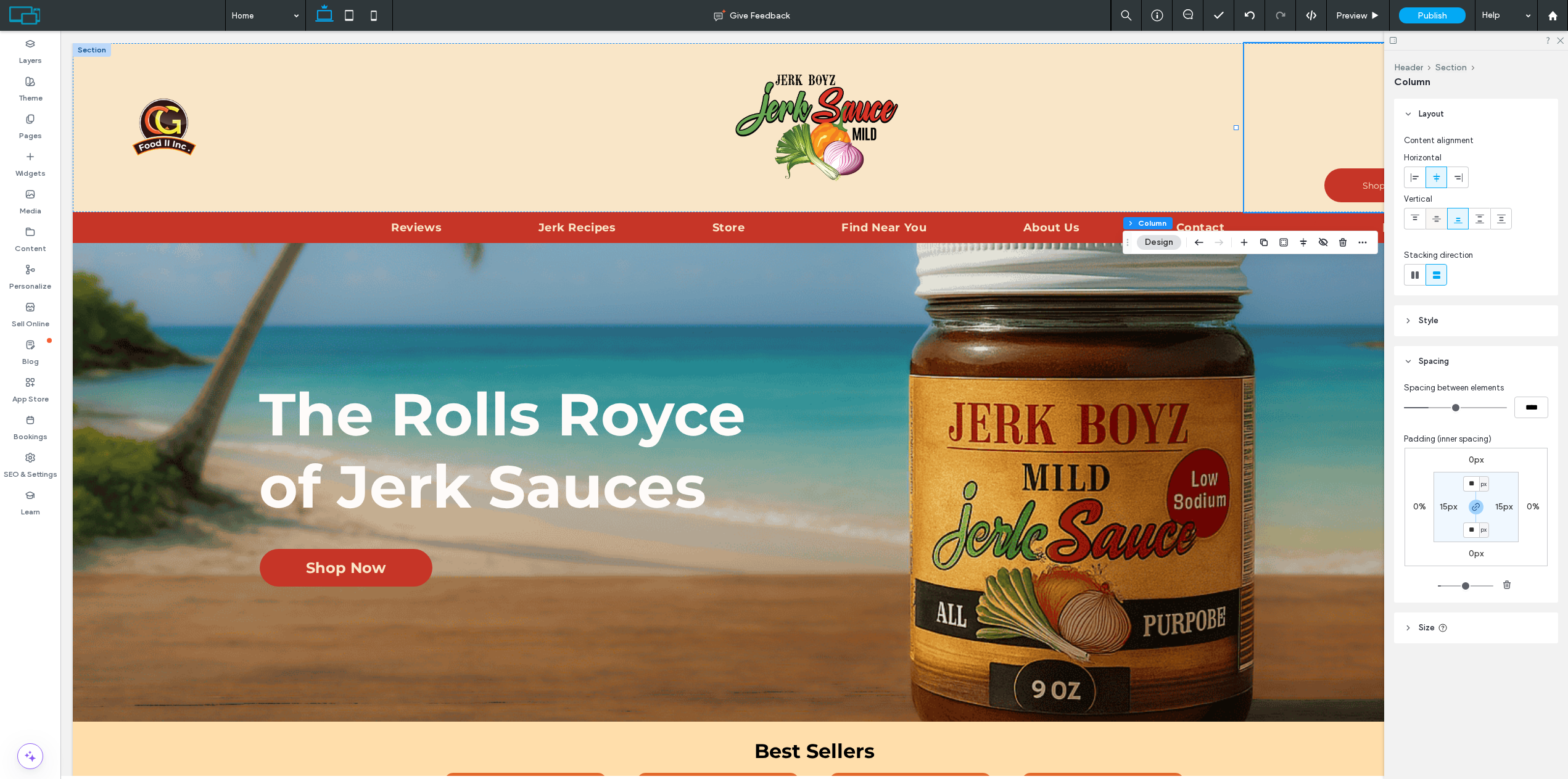
click at [1438, 217] on use at bounding box center [1436, 218] width 8 height 6
click at [1559, 42] on use at bounding box center [1560, 40] width 6 height 6
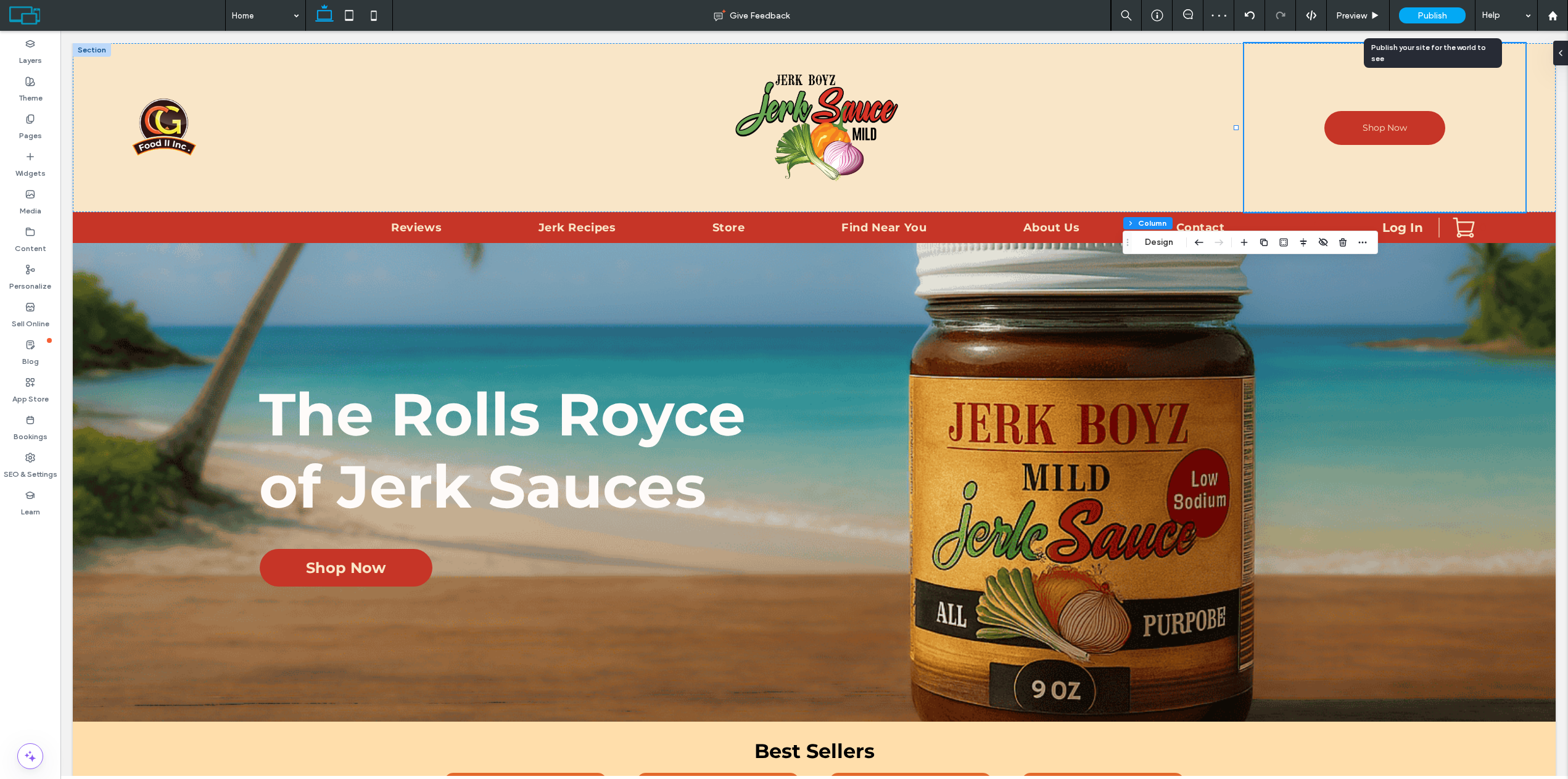
click at [1378, 22] on div "Preview" at bounding box center [1358, 16] width 63 height 31
click at [1355, 9] on div "Preview" at bounding box center [1358, 16] width 63 height 31
click at [873, 100] on img at bounding box center [815, 128] width 179 height 129
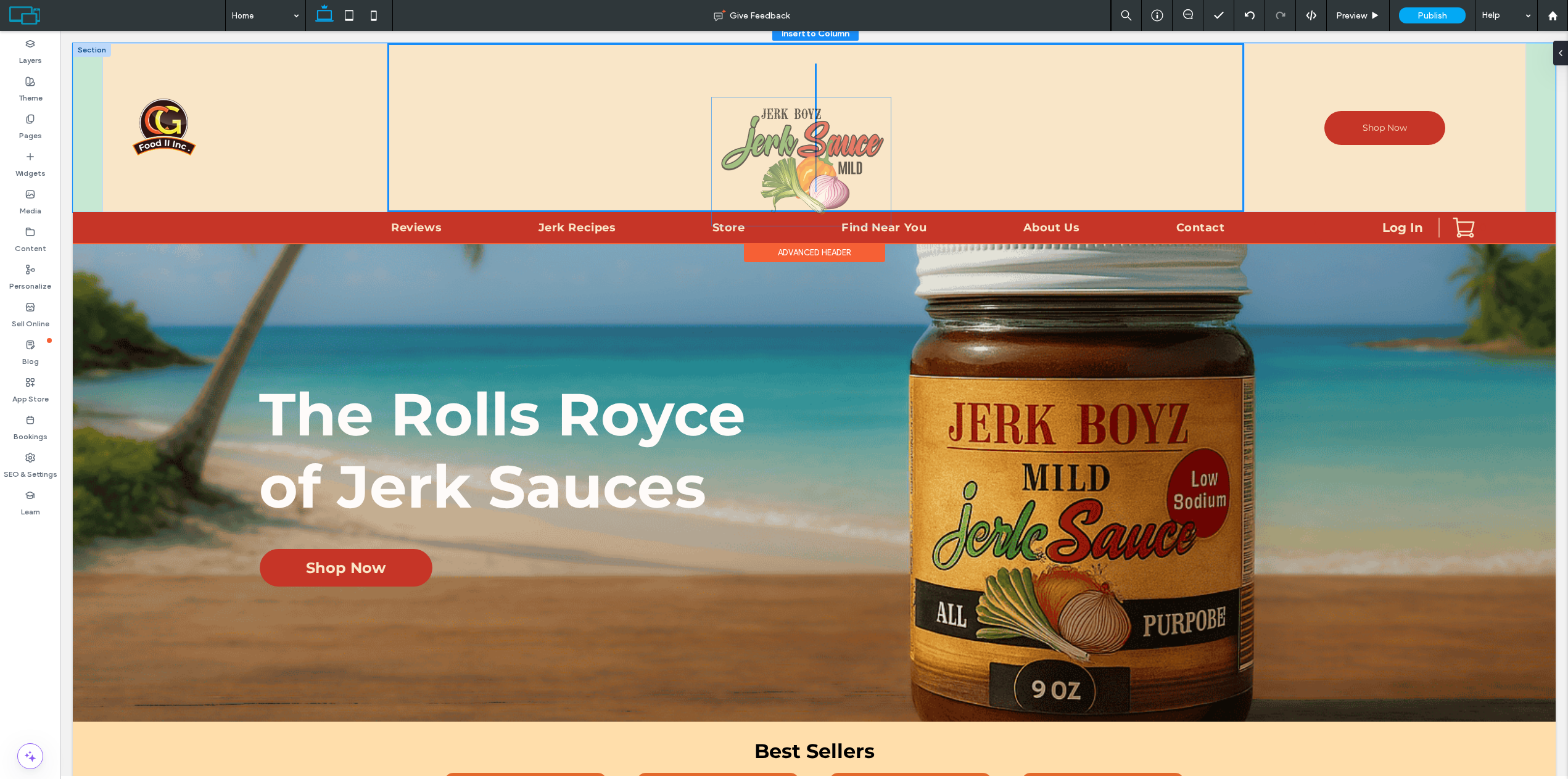
drag, startPoint x: 841, startPoint y: 98, endPoint x: 836, endPoint y: 124, distance: 26.5
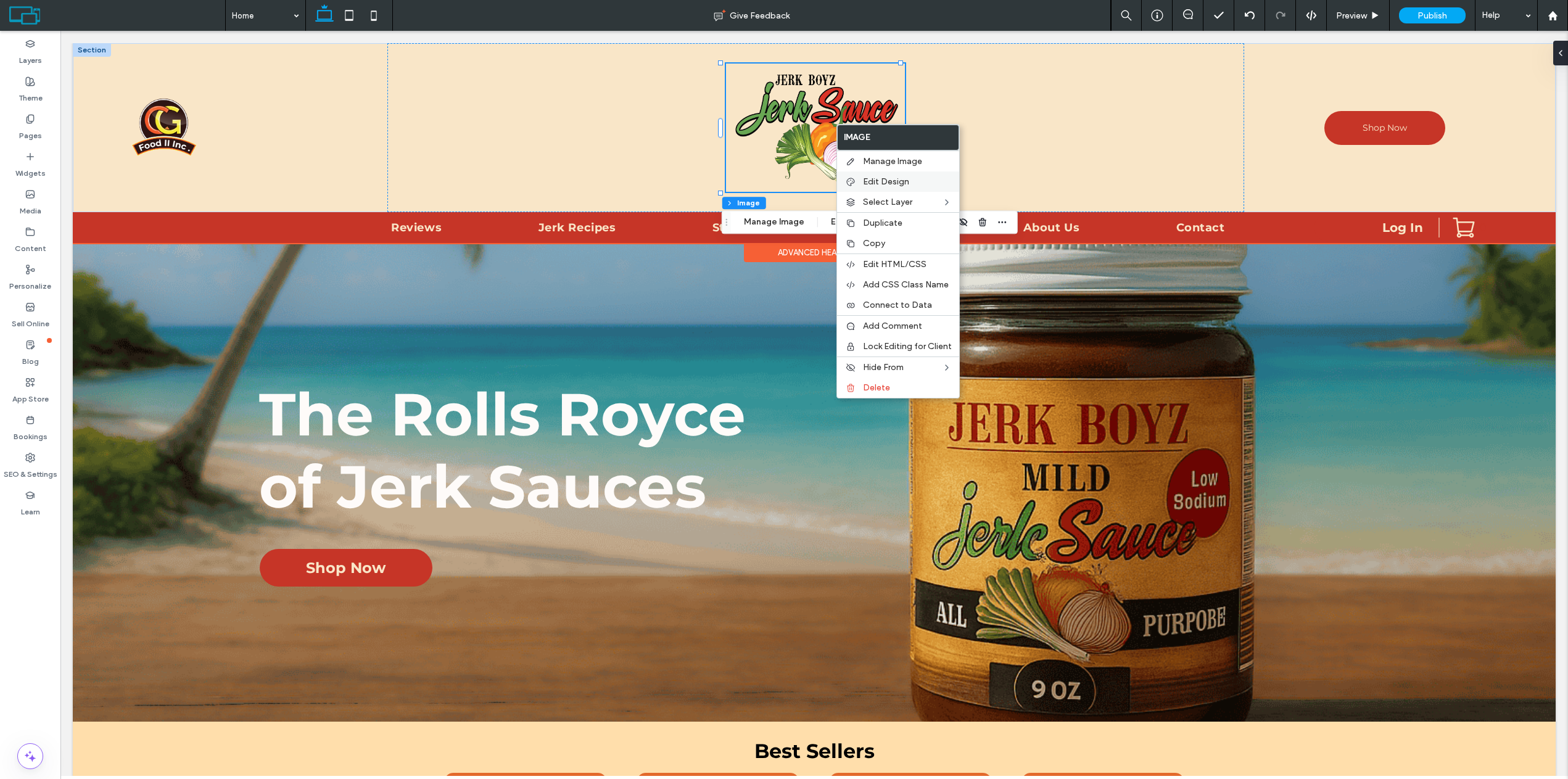
click at [876, 183] on span "Edit Design" at bounding box center [886, 181] width 46 height 10
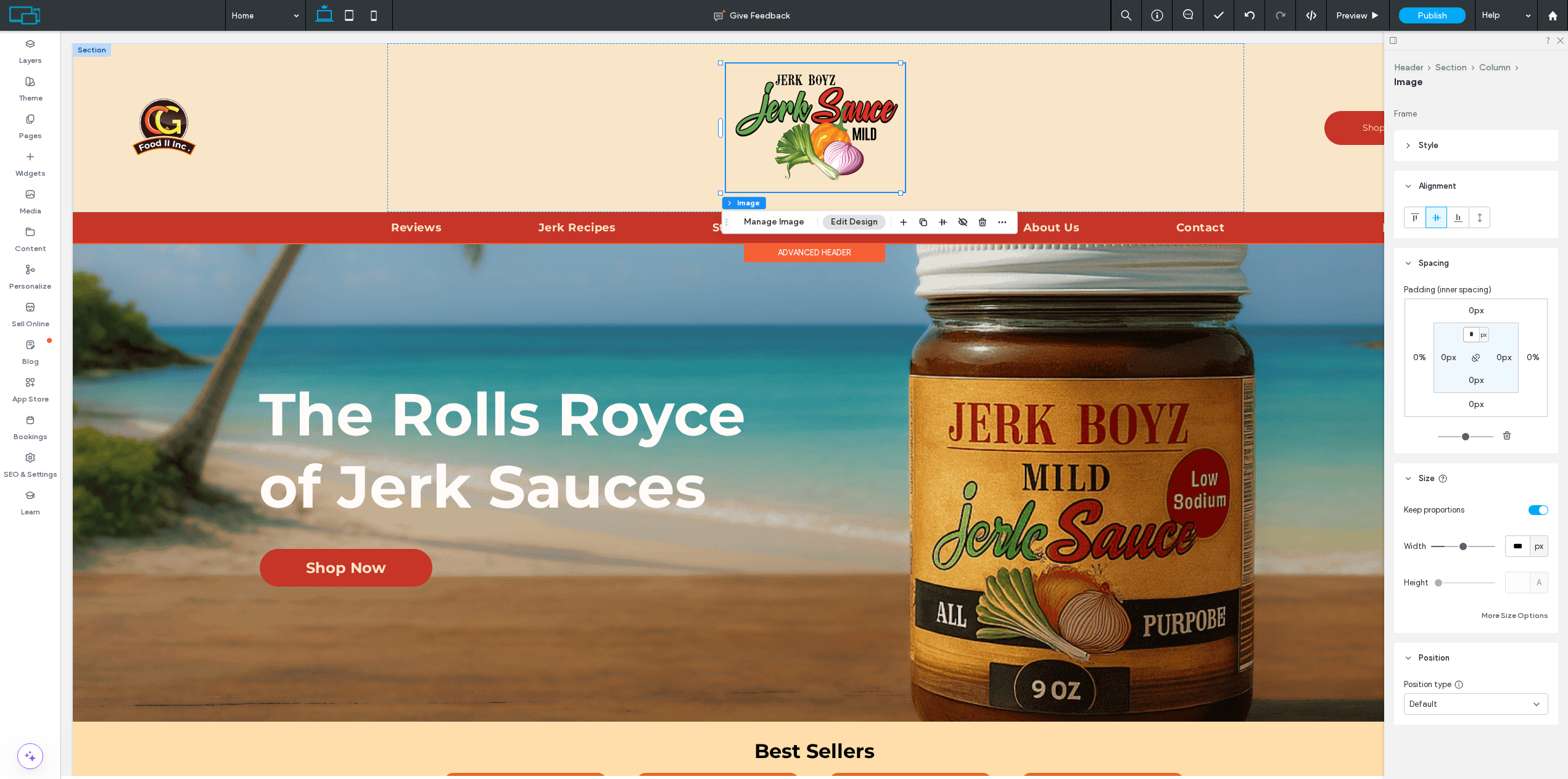
click at [1470, 339] on input "*" at bounding box center [1471, 334] width 16 height 16
click at [1473, 402] on label "0px" at bounding box center [1476, 404] width 15 height 10
type input "****"
type input "*"
type input "****"
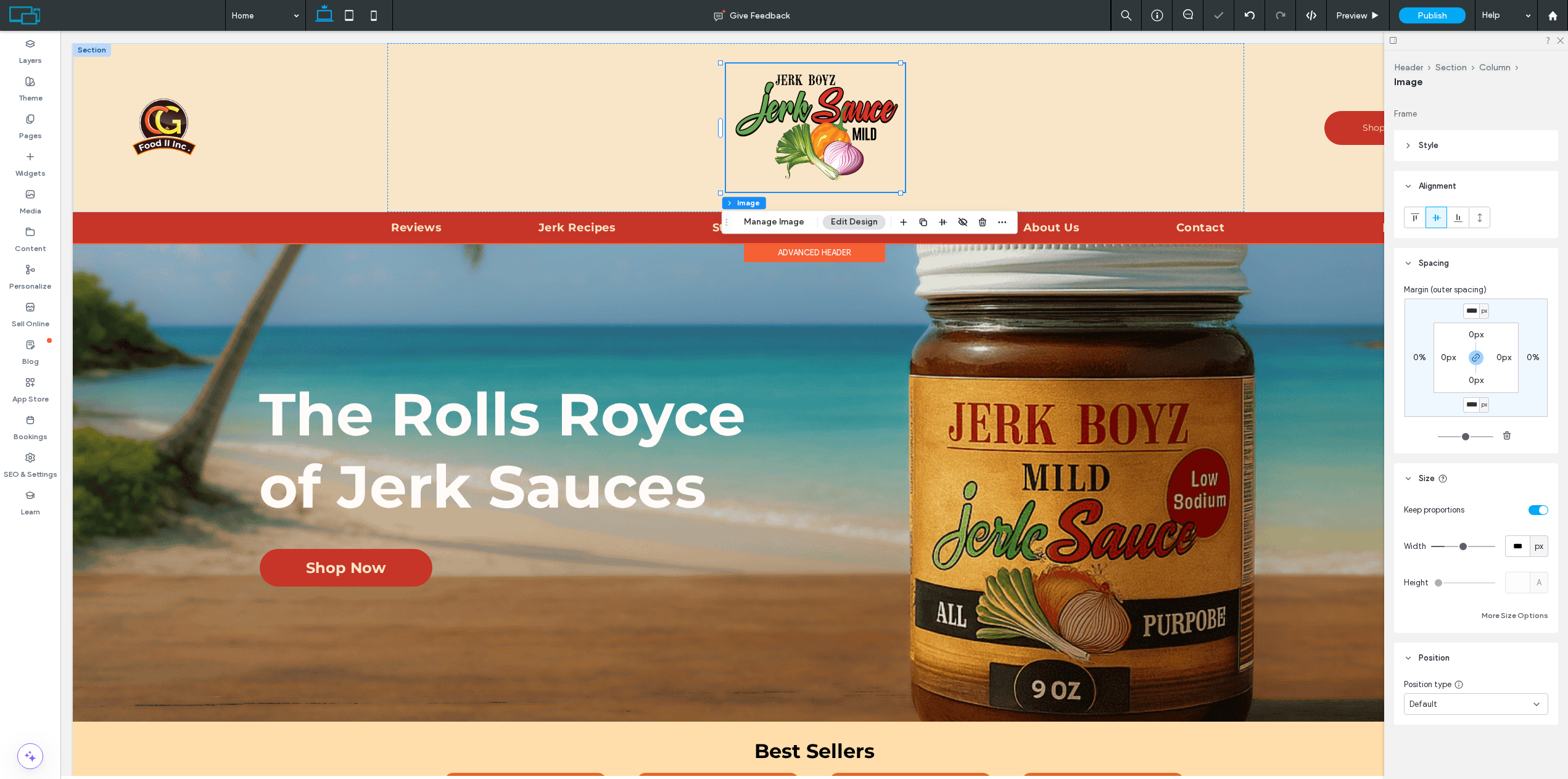
type input "*"
type input "****"
type input "*"
type input "****"
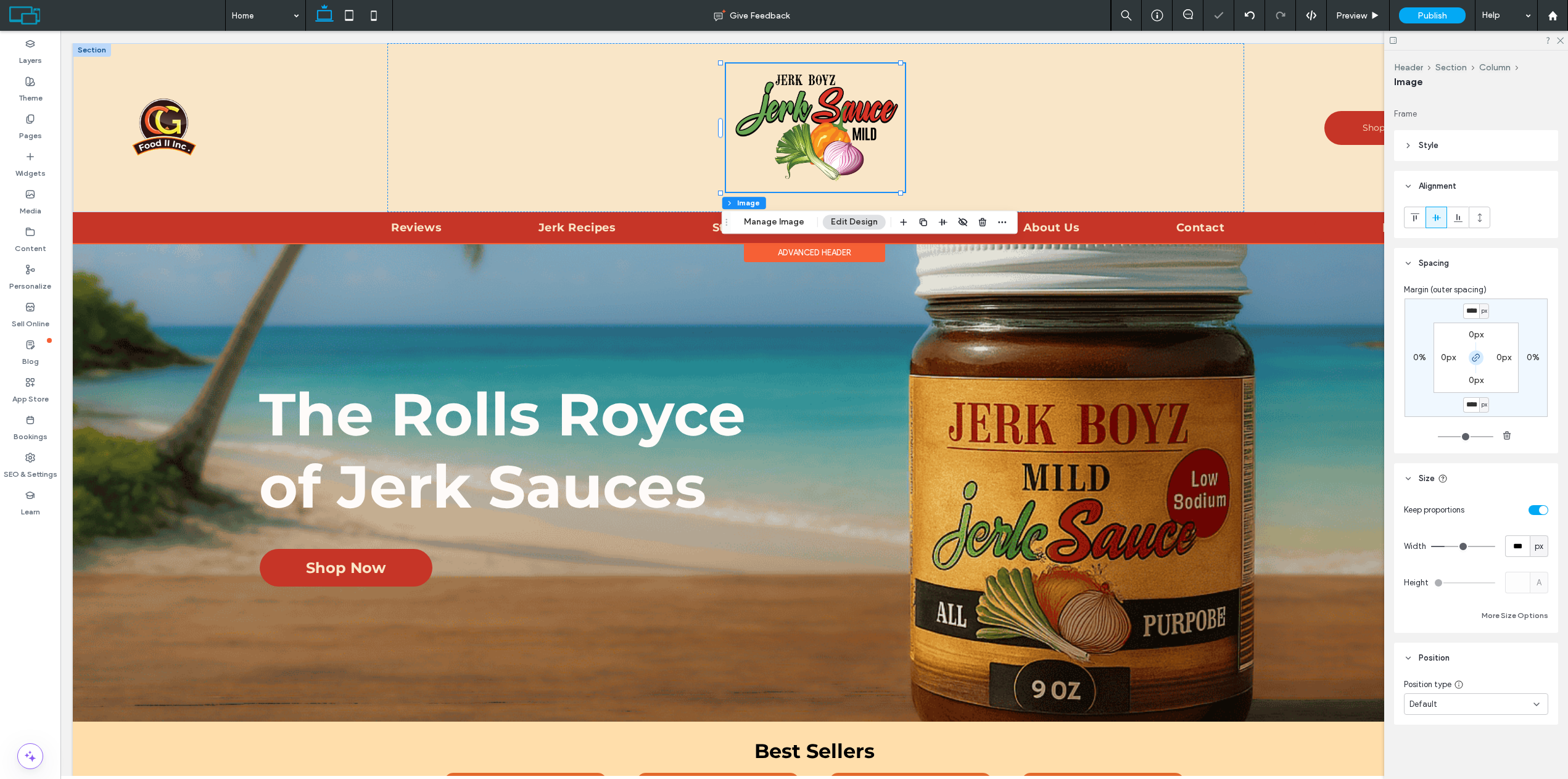
scroll to position [0, 0]
click at [1474, 355] on use "button" at bounding box center [1476, 358] width 7 height 7
click at [1473, 310] on label "-100px" at bounding box center [1476, 310] width 28 height 10
type input "*"
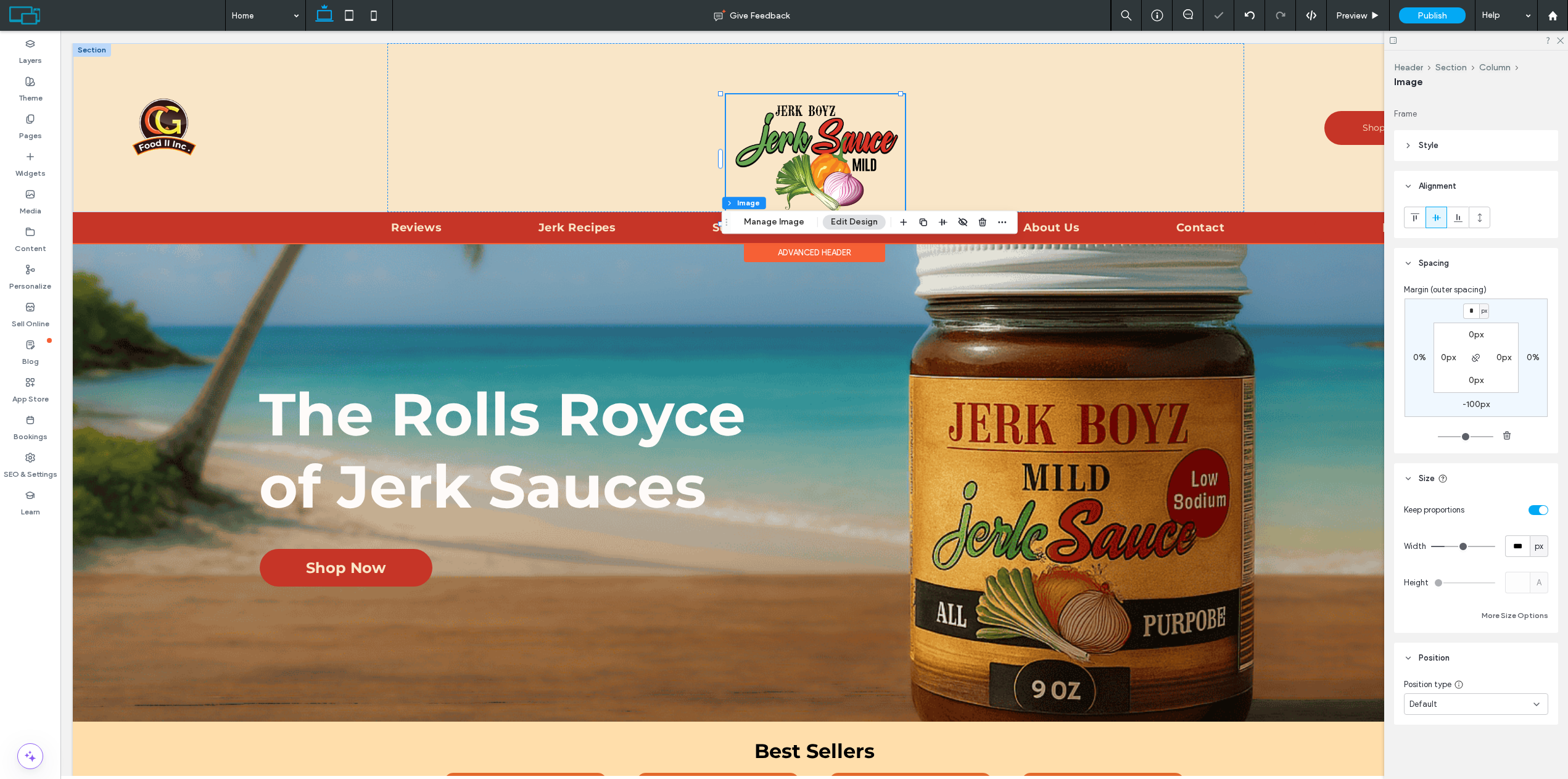
click at [1473, 408] on label "-100px" at bounding box center [1476, 404] width 28 height 10
type input "*"
click at [1473, 406] on input "****" at bounding box center [1471, 405] width 16 height 16
click at [1472, 406] on input "****" at bounding box center [1471, 405] width 16 height 16
click at [1352, 16] on span "Preview" at bounding box center [1352, 15] width 31 height 10
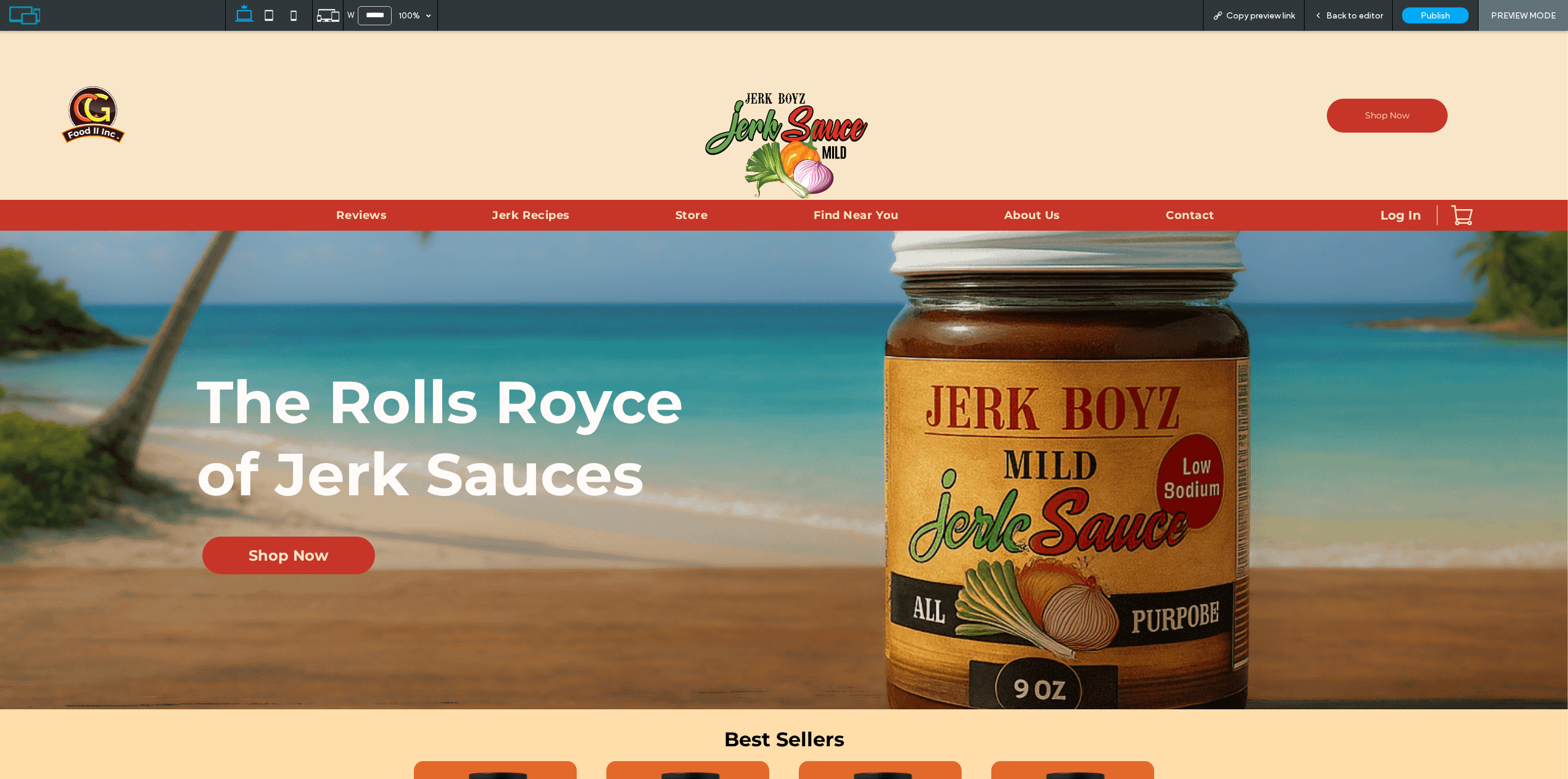
click at [1351, 12] on span "Back to editor" at bounding box center [1355, 15] width 57 height 10
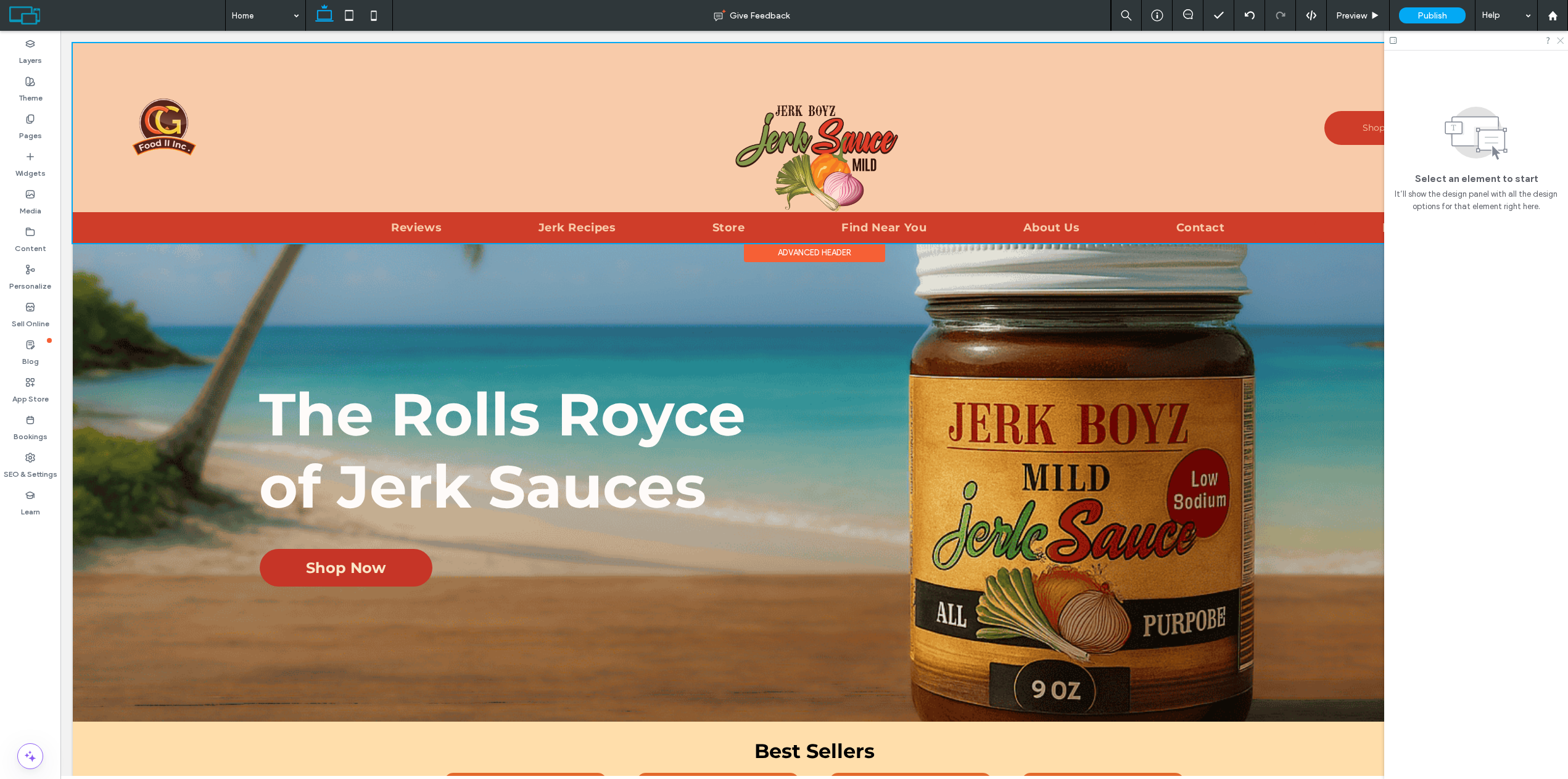
click at [1557, 43] on icon at bounding box center [1560, 39] width 8 height 8
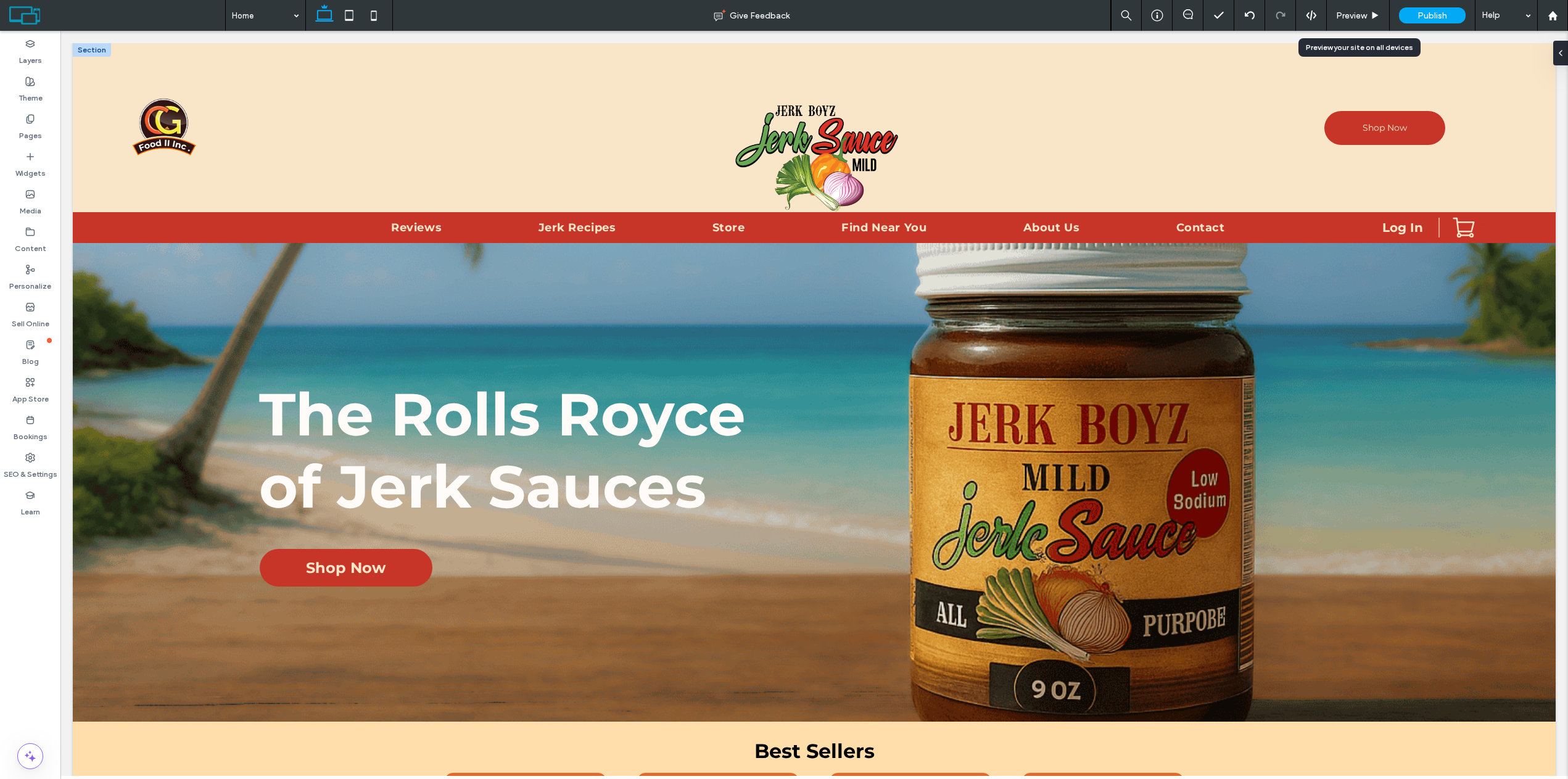
click at [1340, 22] on div "Preview" at bounding box center [1358, 16] width 63 height 31
click at [1340, 18] on span "Preview" at bounding box center [1352, 15] width 31 height 10
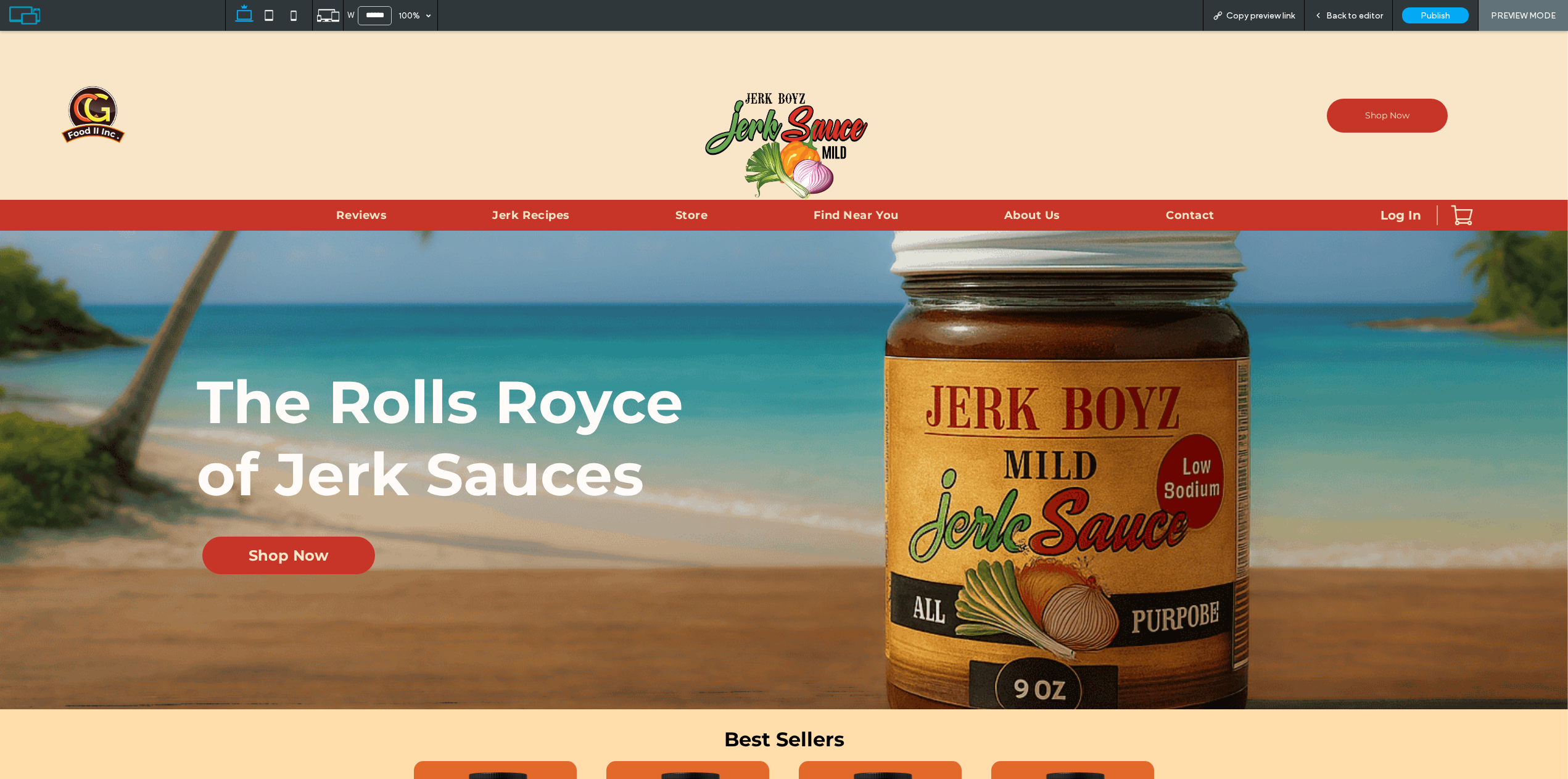
click at [1329, 17] on span "Back to editor" at bounding box center [1355, 15] width 57 height 10
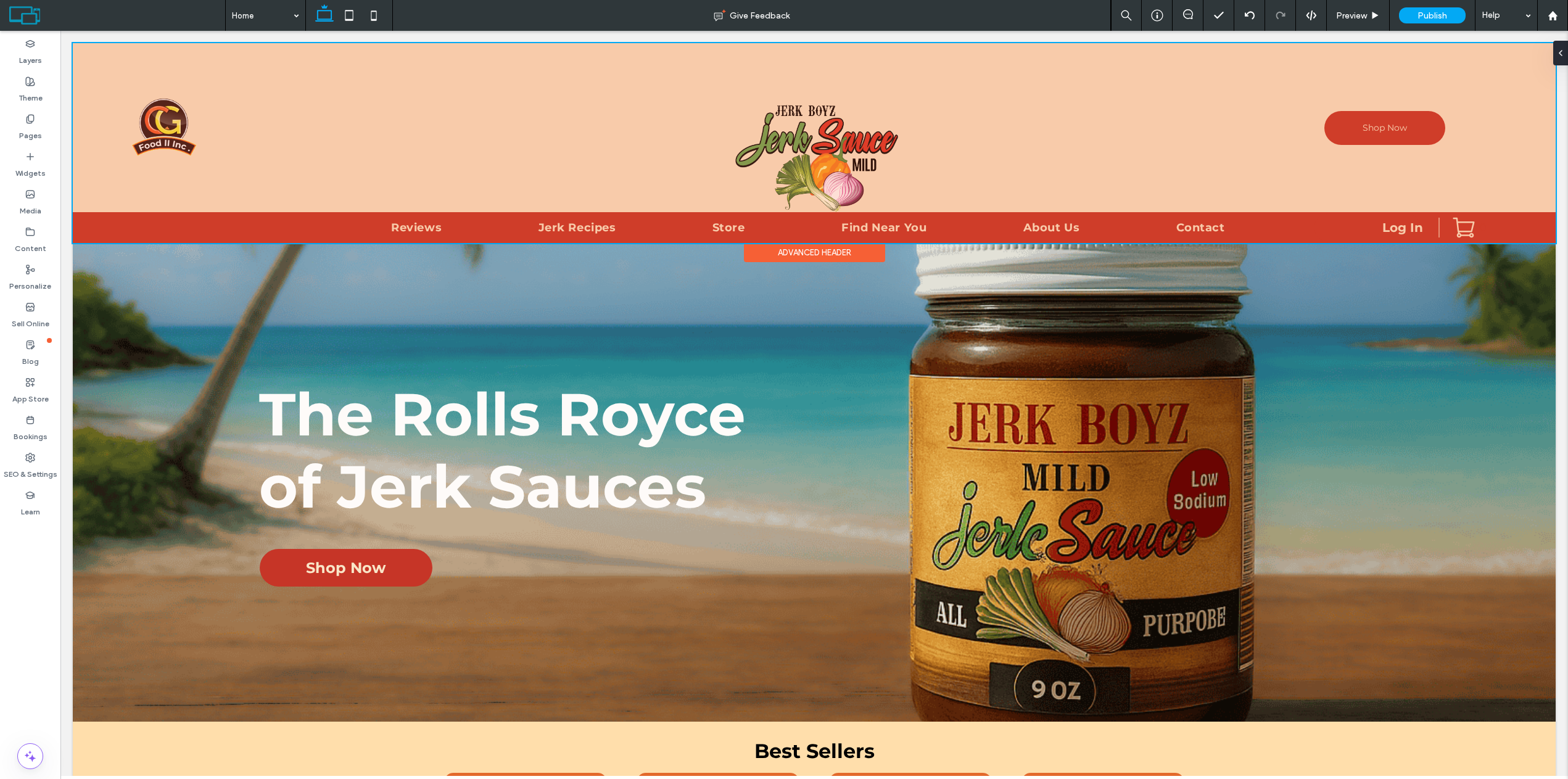
click at [751, 167] on div at bounding box center [814, 143] width 1484 height 200
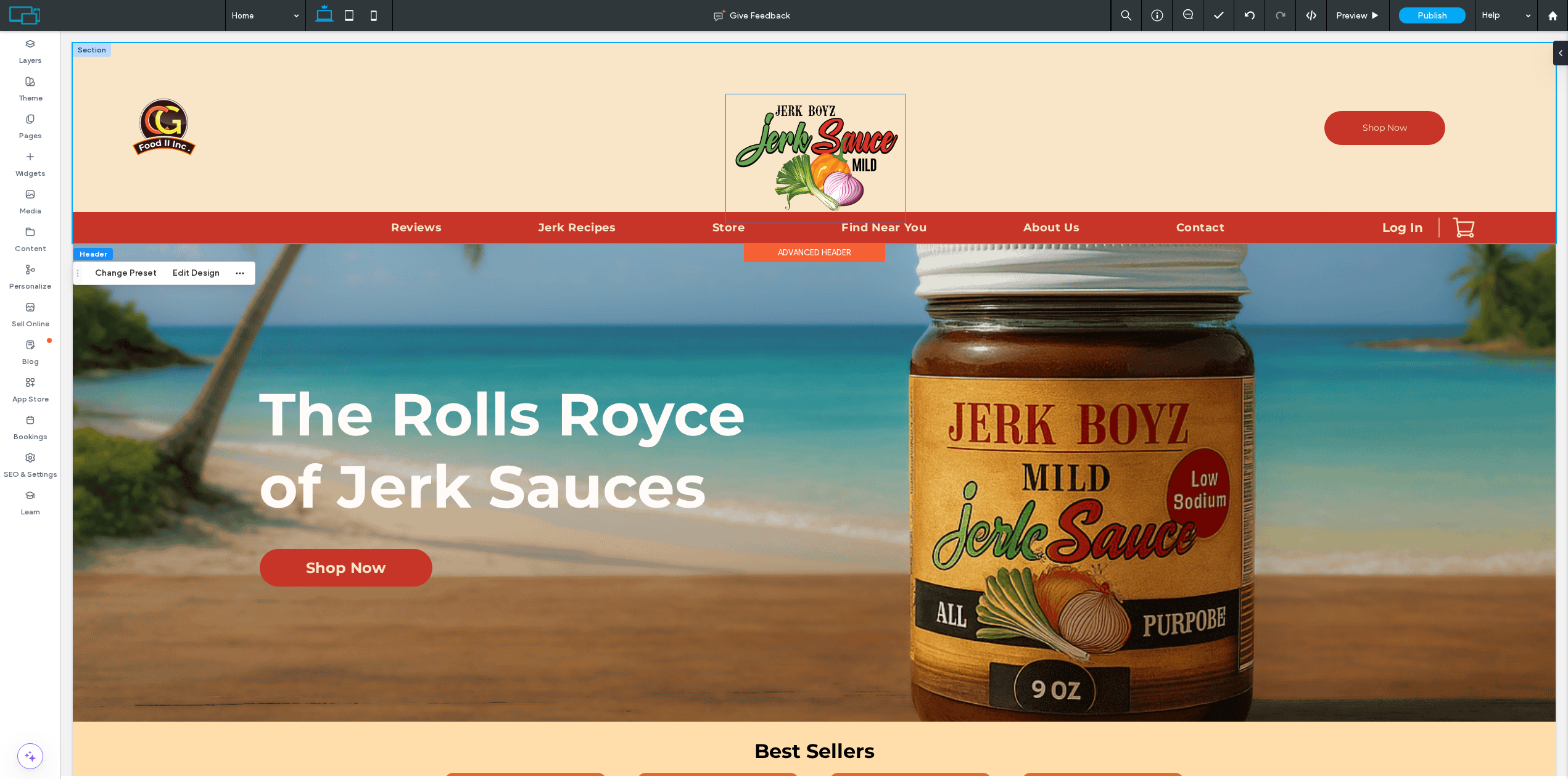
click at [881, 142] on img at bounding box center [815, 159] width 179 height 129
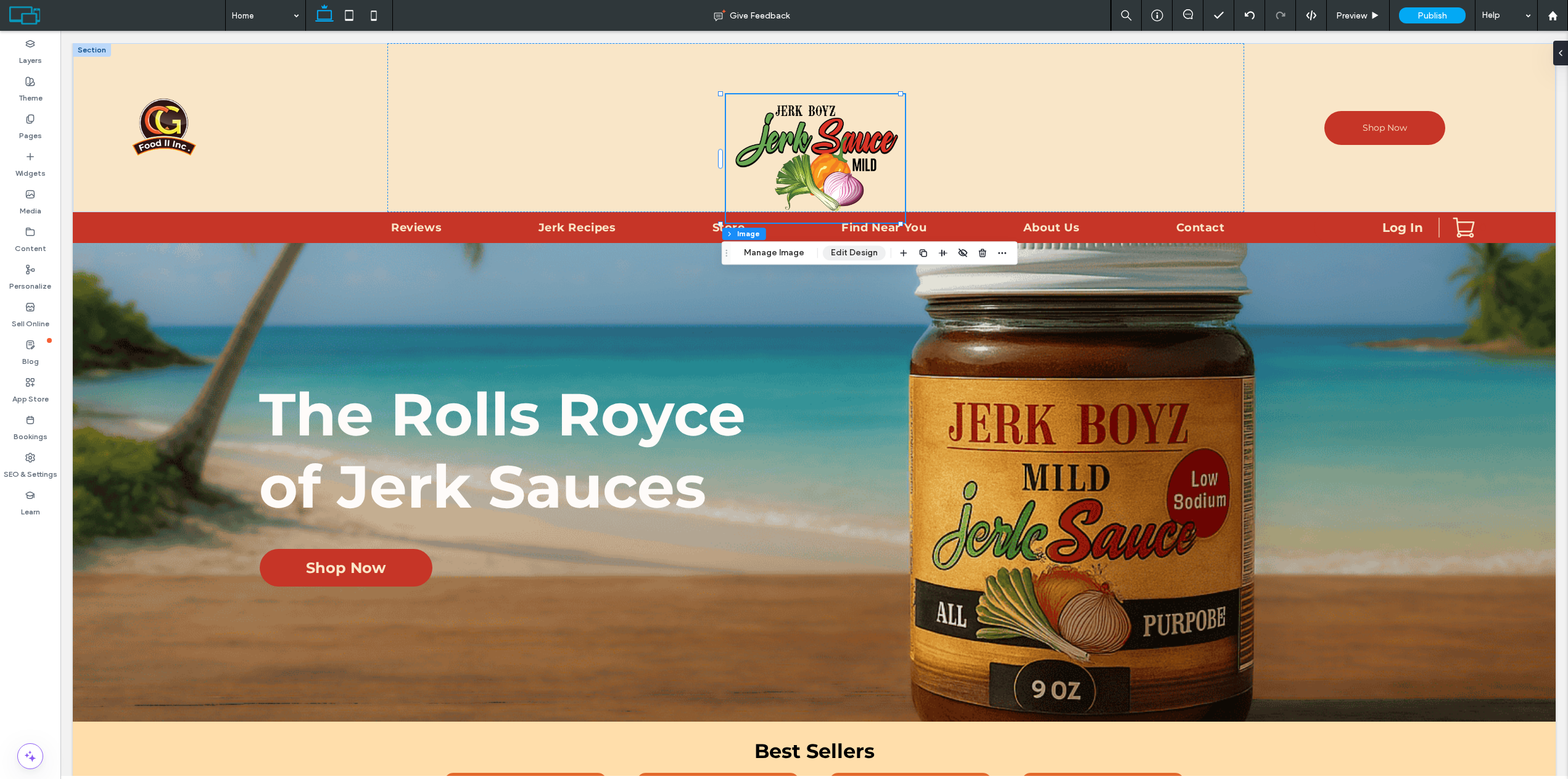
click at [841, 254] on button "Edit Design" at bounding box center [854, 253] width 63 height 15
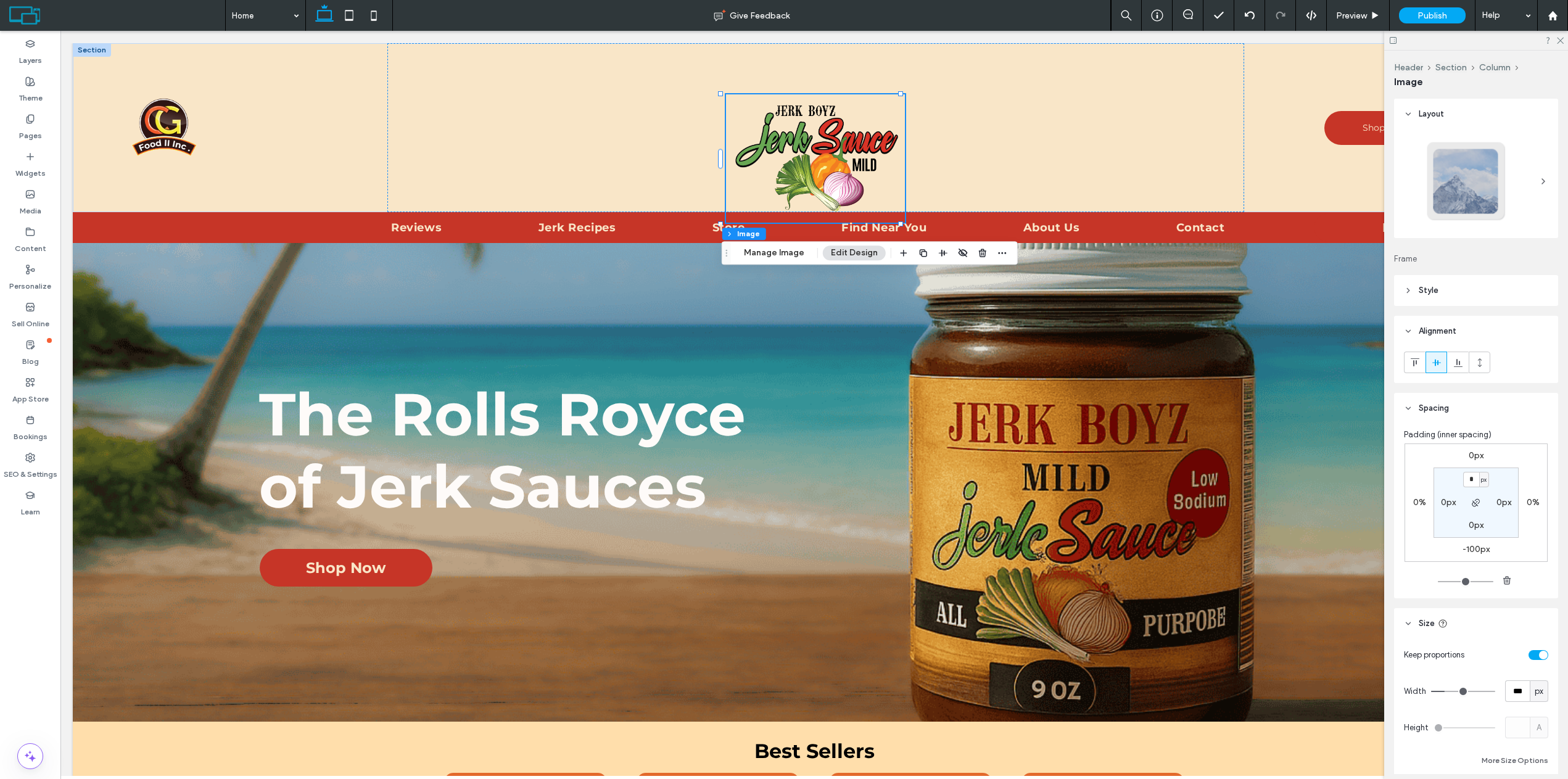
click at [1470, 545] on label "-100px" at bounding box center [1476, 549] width 28 height 10
type input "*"
click at [1473, 550] on input "****" at bounding box center [1471, 550] width 16 height 16
type input "***"
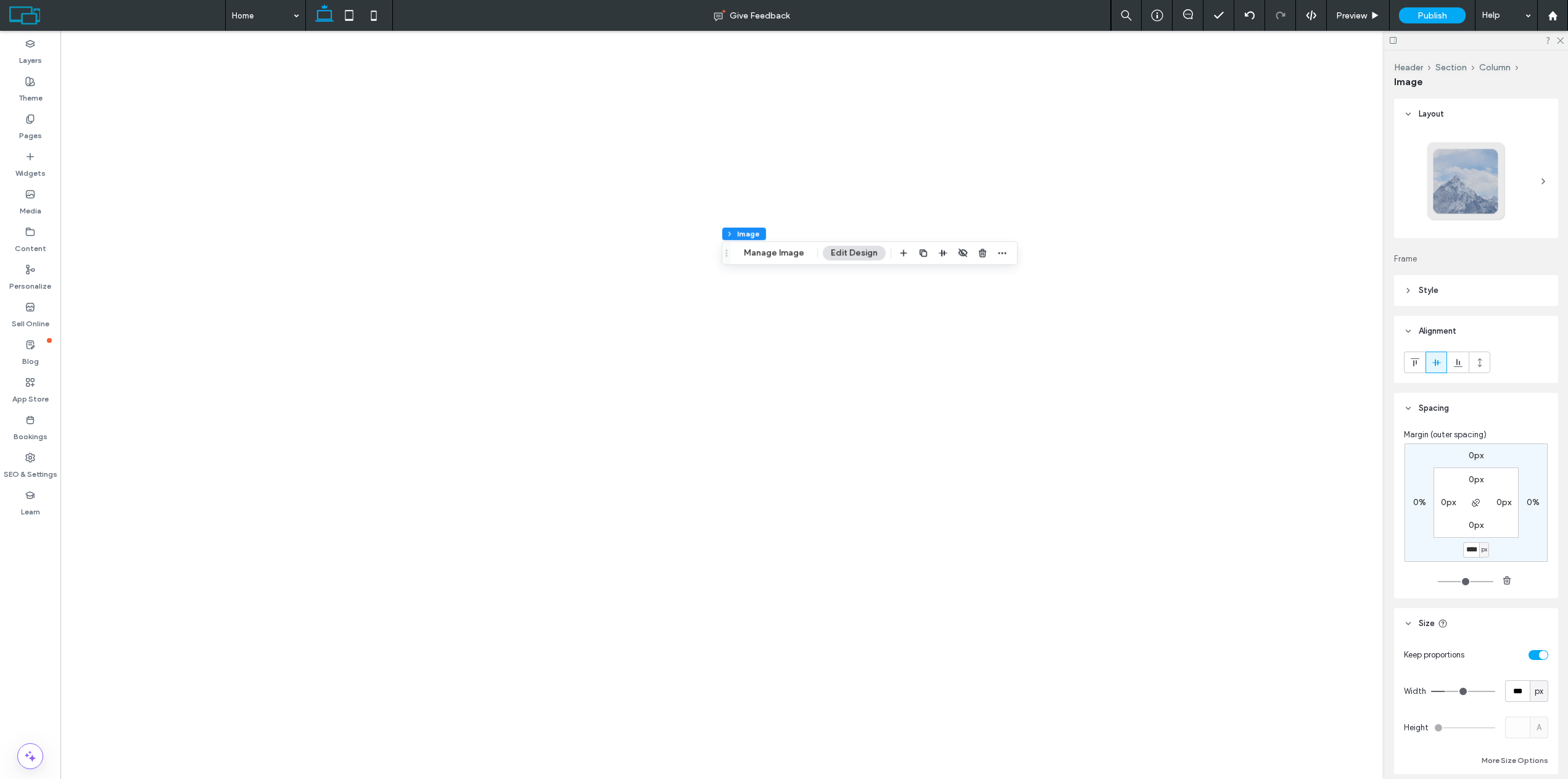
type input "****"
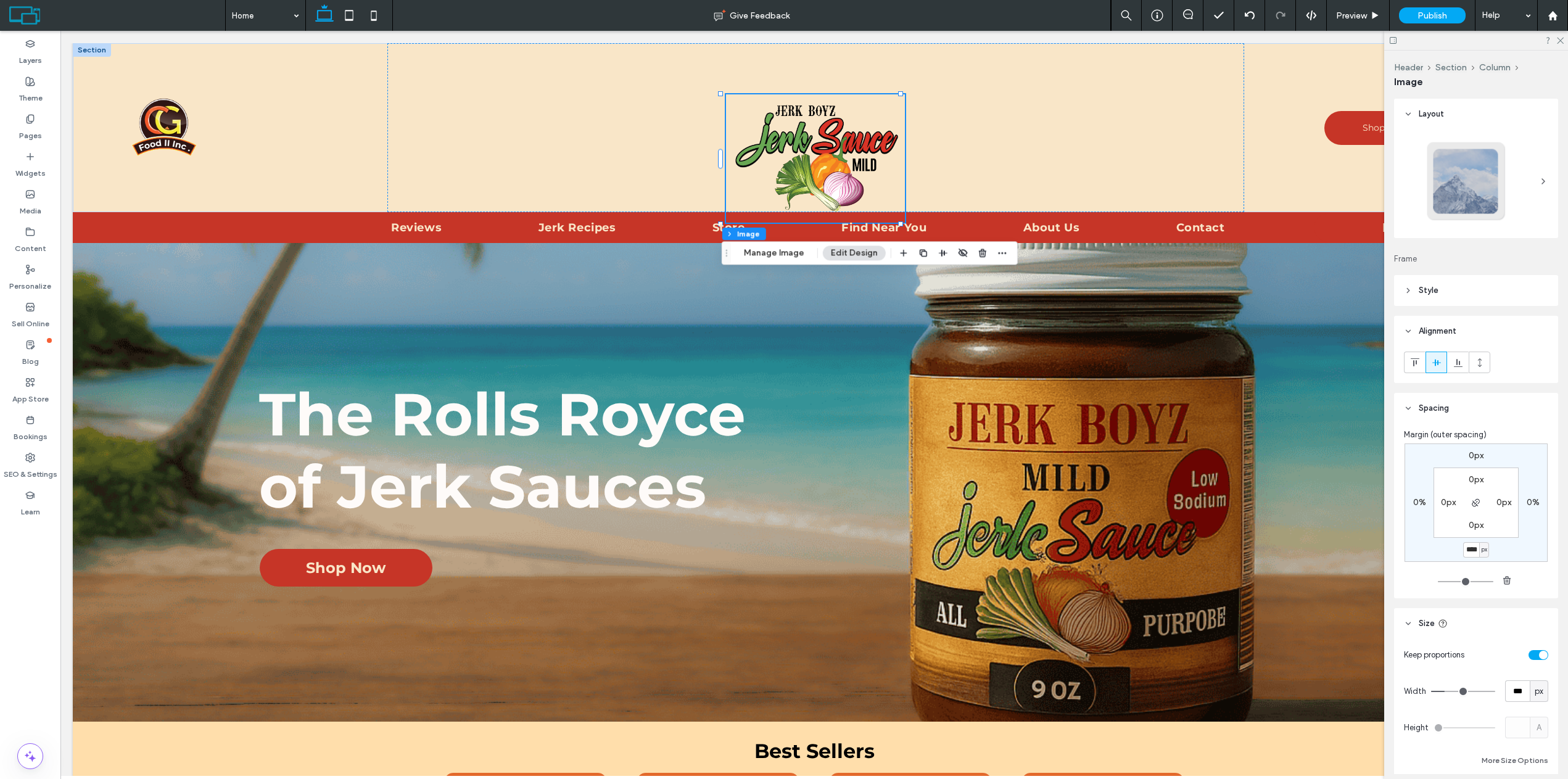
type input "*"
click at [1468, 553] on input "****" at bounding box center [1471, 550] width 16 height 16
type input "****"
type input "*"
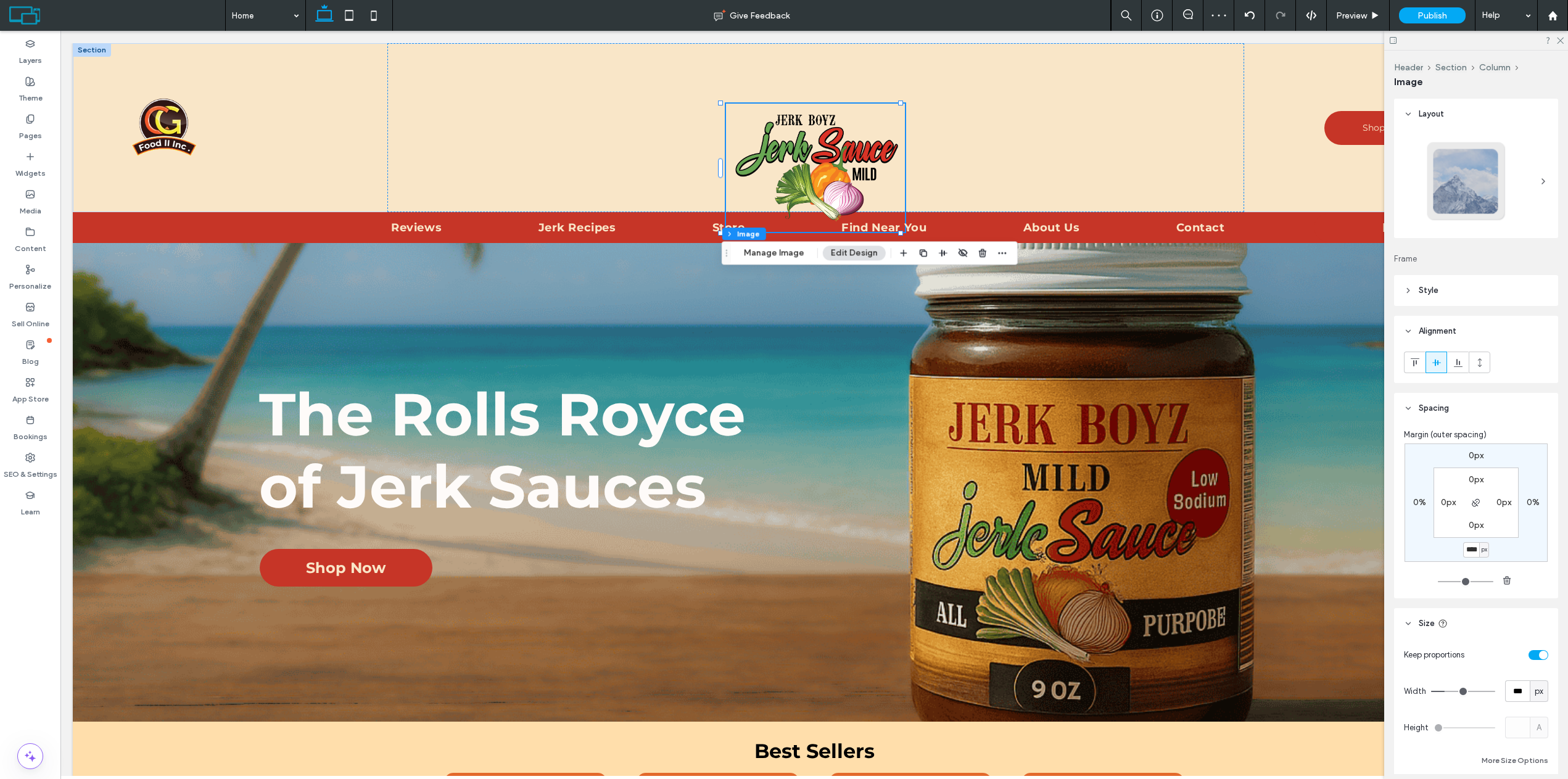
click at [1475, 553] on input "****" at bounding box center [1471, 550] width 16 height 16
type input "****"
type input "*"
drag, startPoint x: 1563, startPoint y: 41, endPoint x: 1463, endPoint y: 6, distance: 105.9
click at [1563, 41] on icon at bounding box center [1560, 39] width 8 height 8
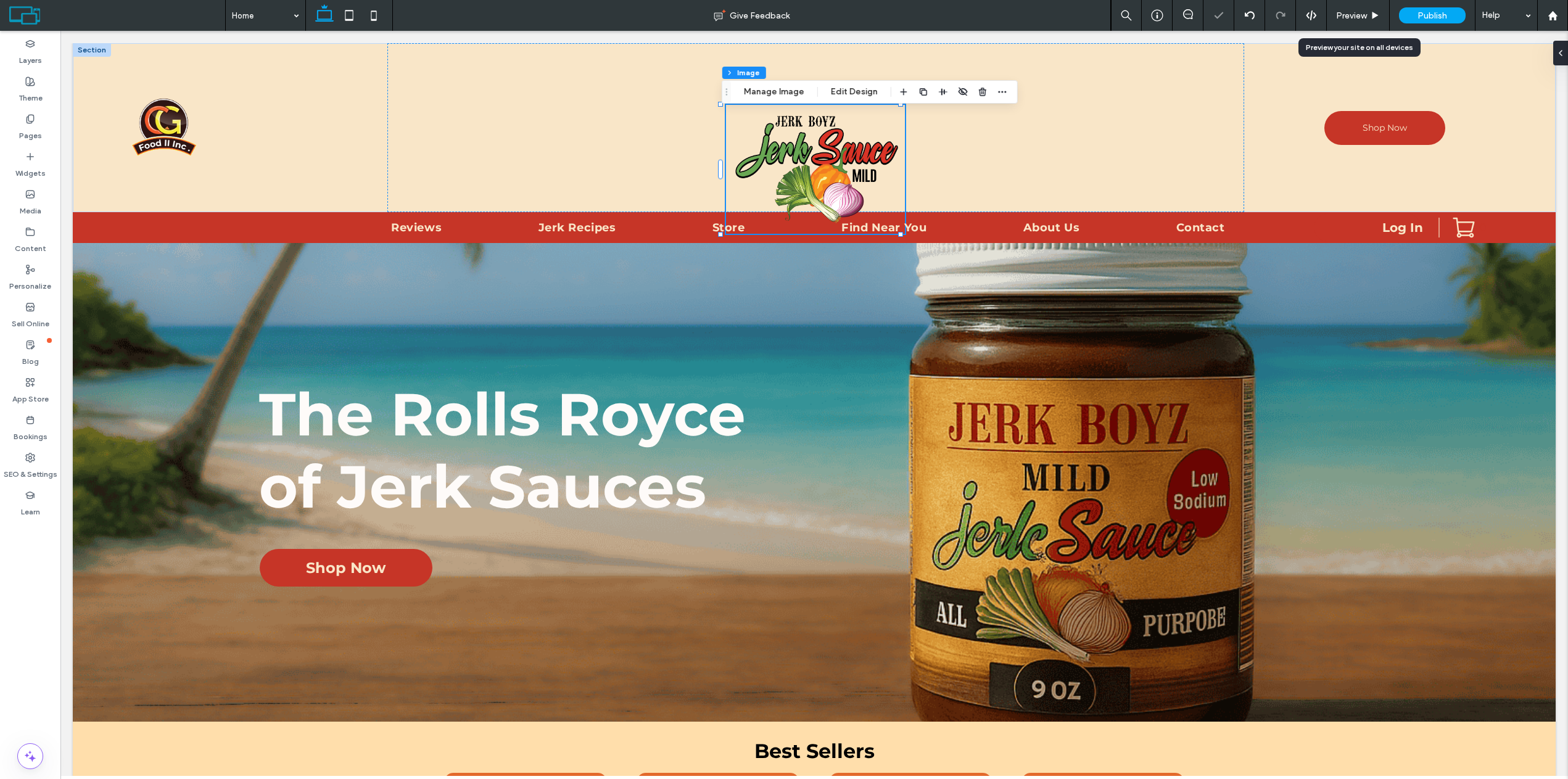
click at [1366, 10] on span "Preview" at bounding box center [1352, 15] width 31 height 10
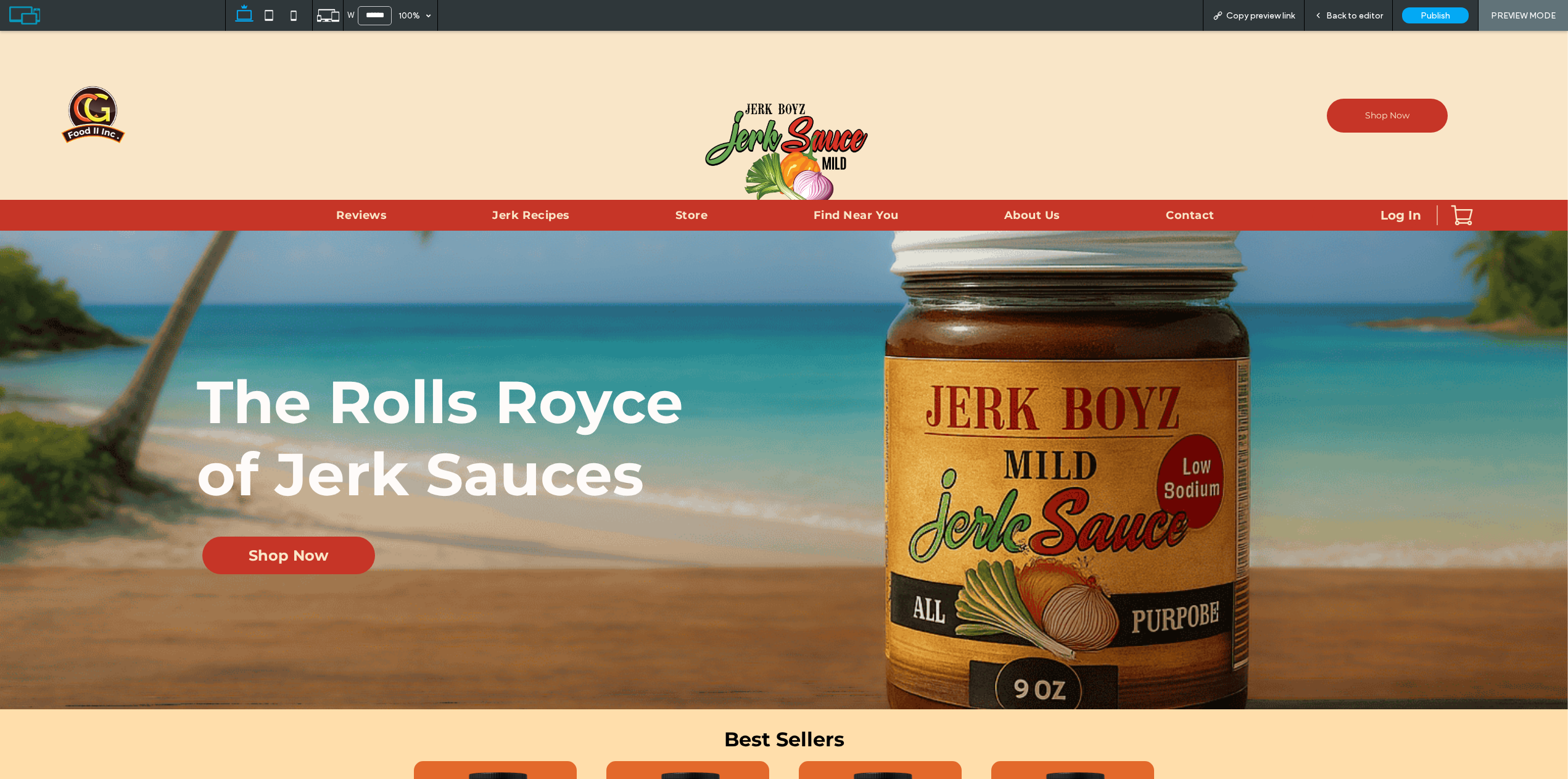
click at [795, 167] on img at bounding box center [785, 157] width 179 height 129
click at [1362, 14] on span "Back to editor" at bounding box center [1355, 15] width 57 height 10
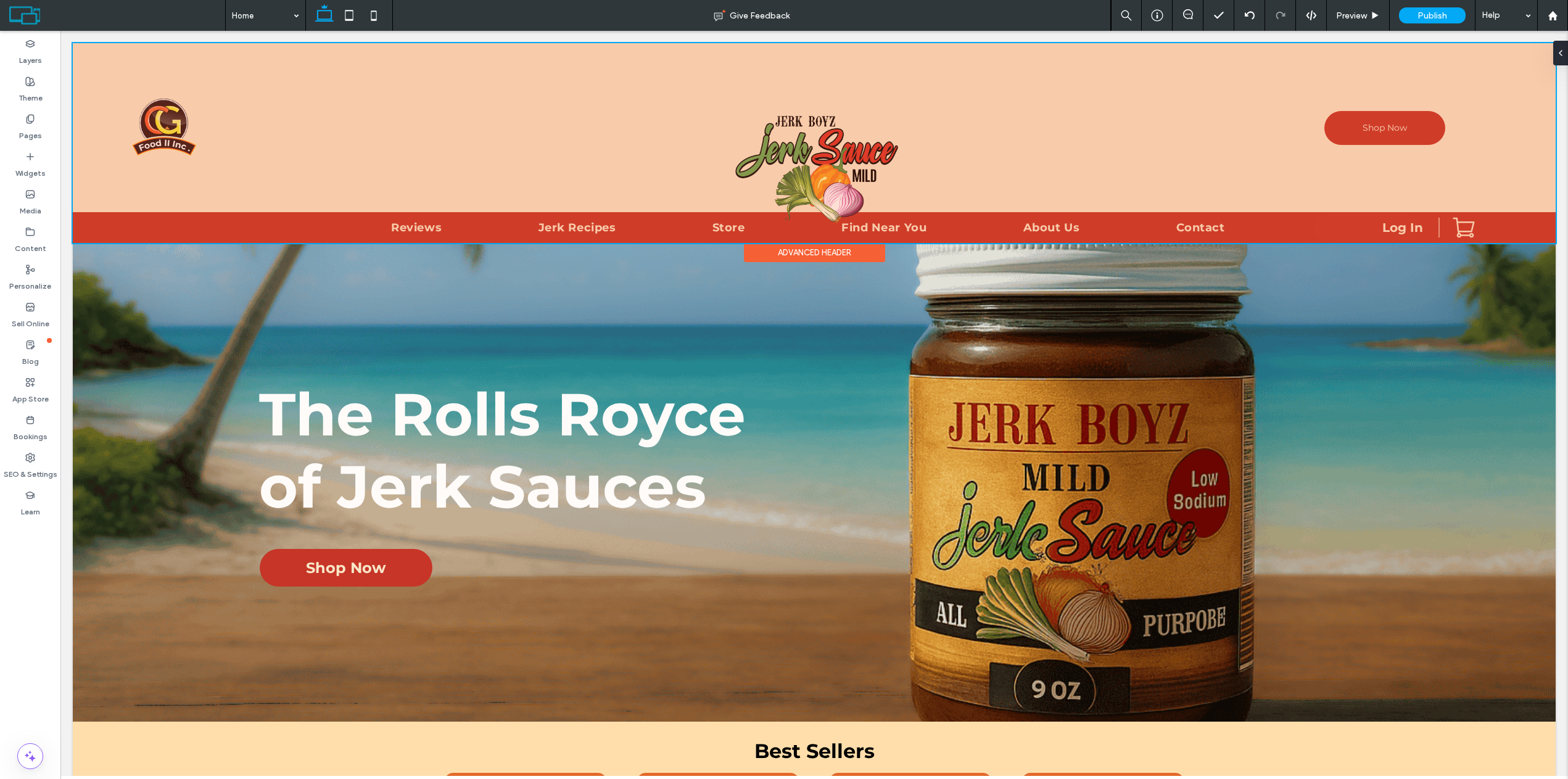
click at [855, 171] on div at bounding box center [814, 143] width 1484 height 200
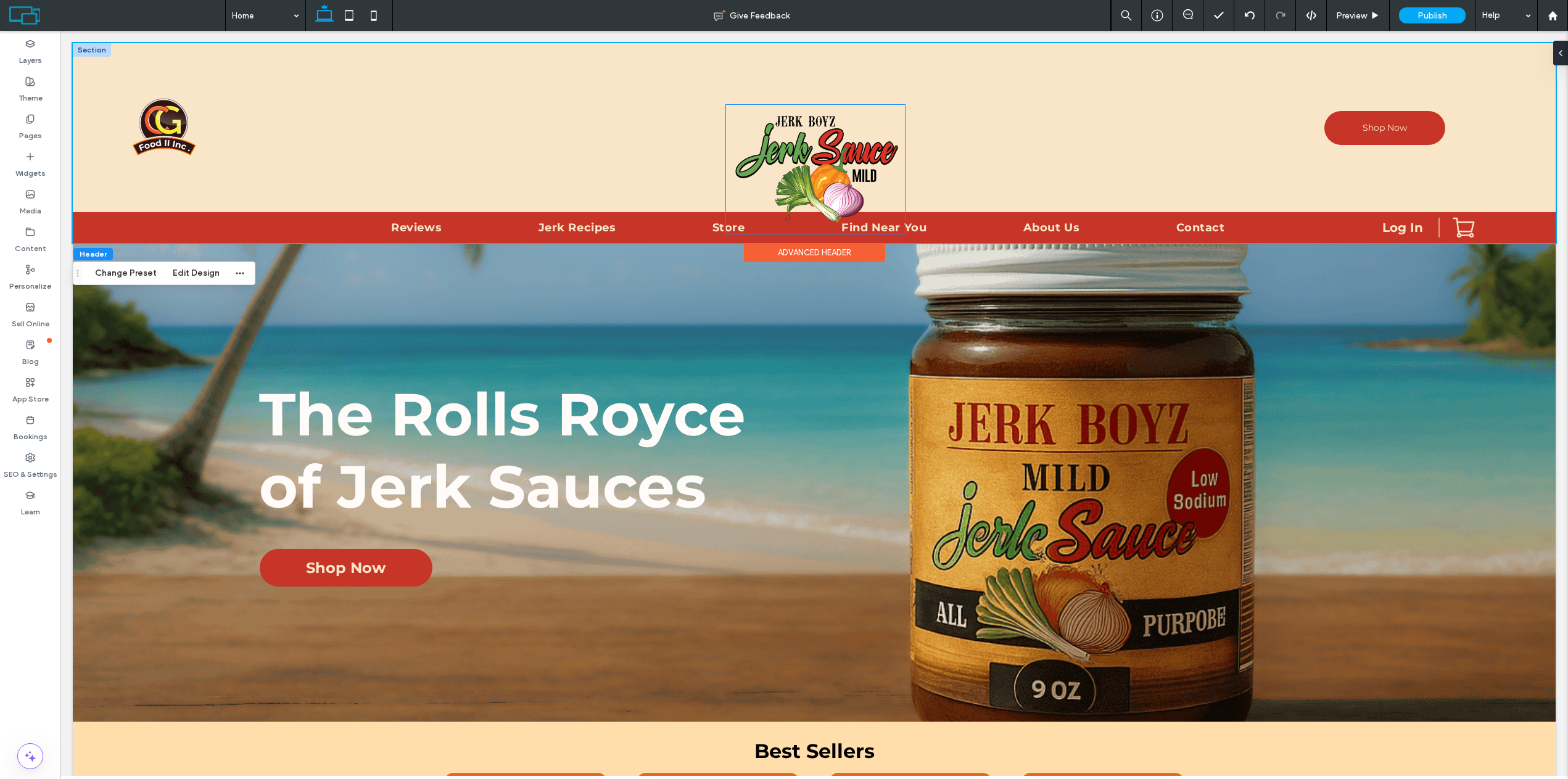
click at [760, 178] on img at bounding box center [815, 169] width 179 height 129
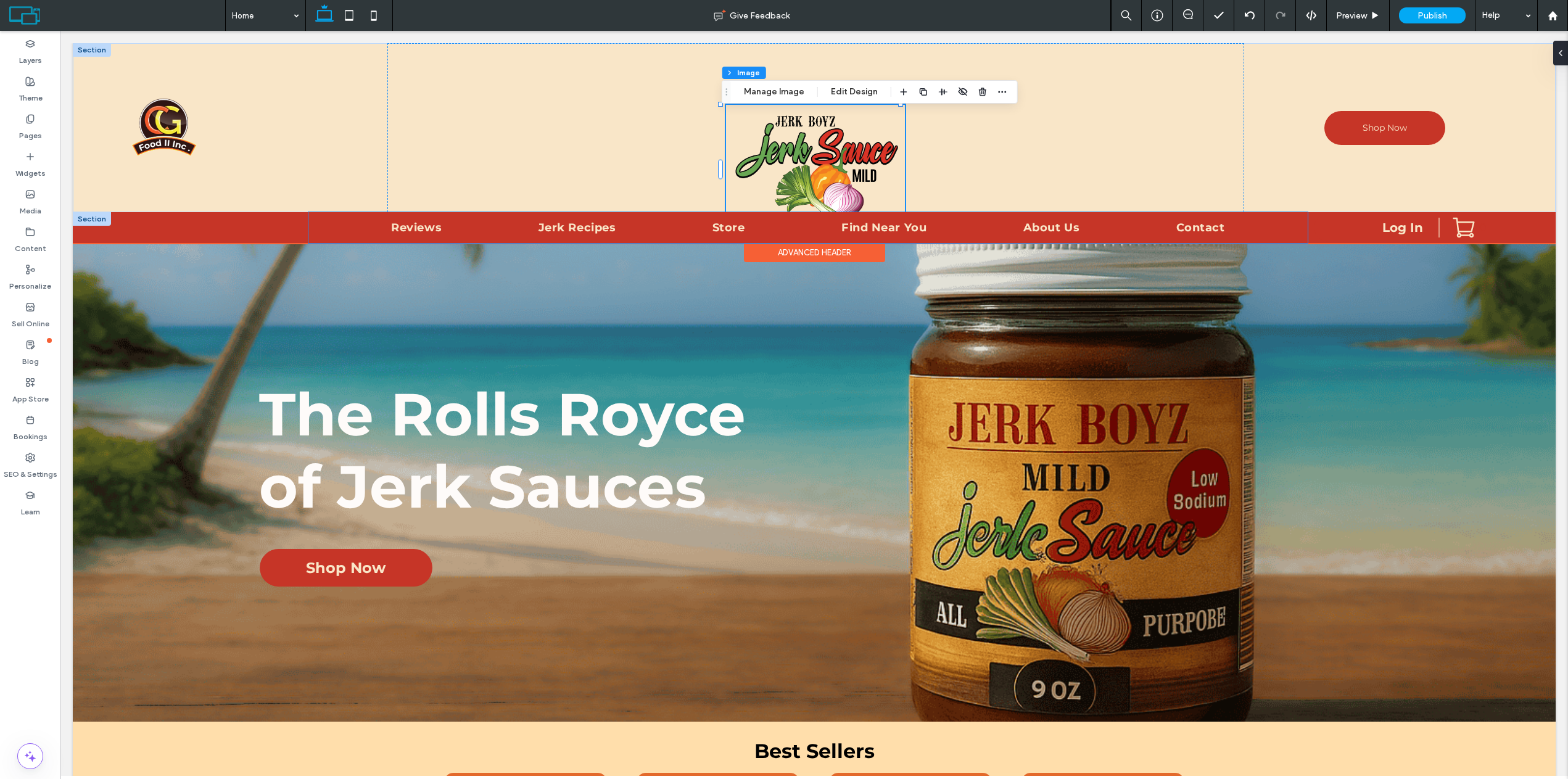
click at [993, 215] on div "Reviews Jerk Recipes Store Find Near You About Us Contact" at bounding box center [807, 228] width 999 height 31
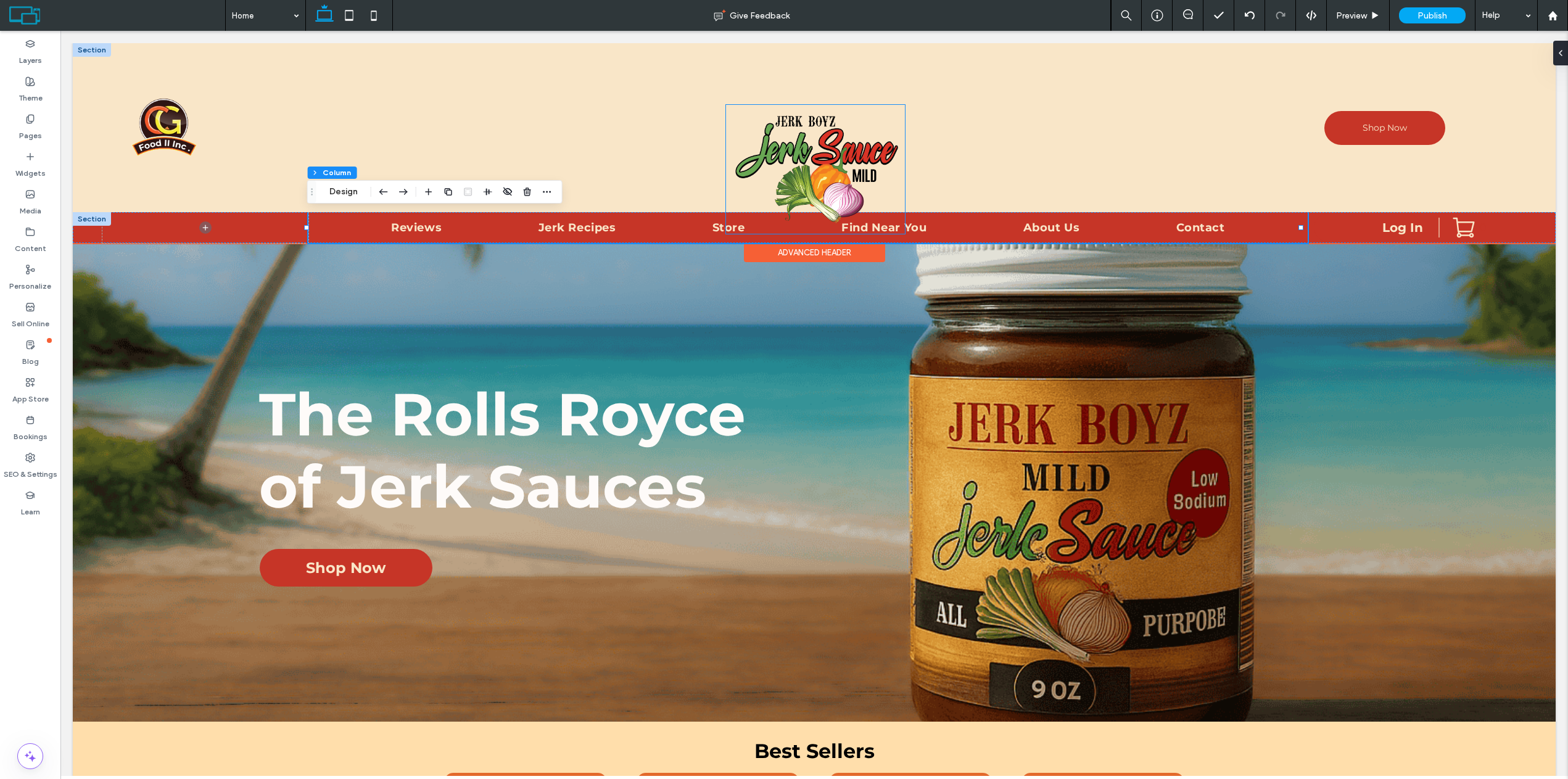
click at [817, 184] on img at bounding box center [815, 169] width 179 height 129
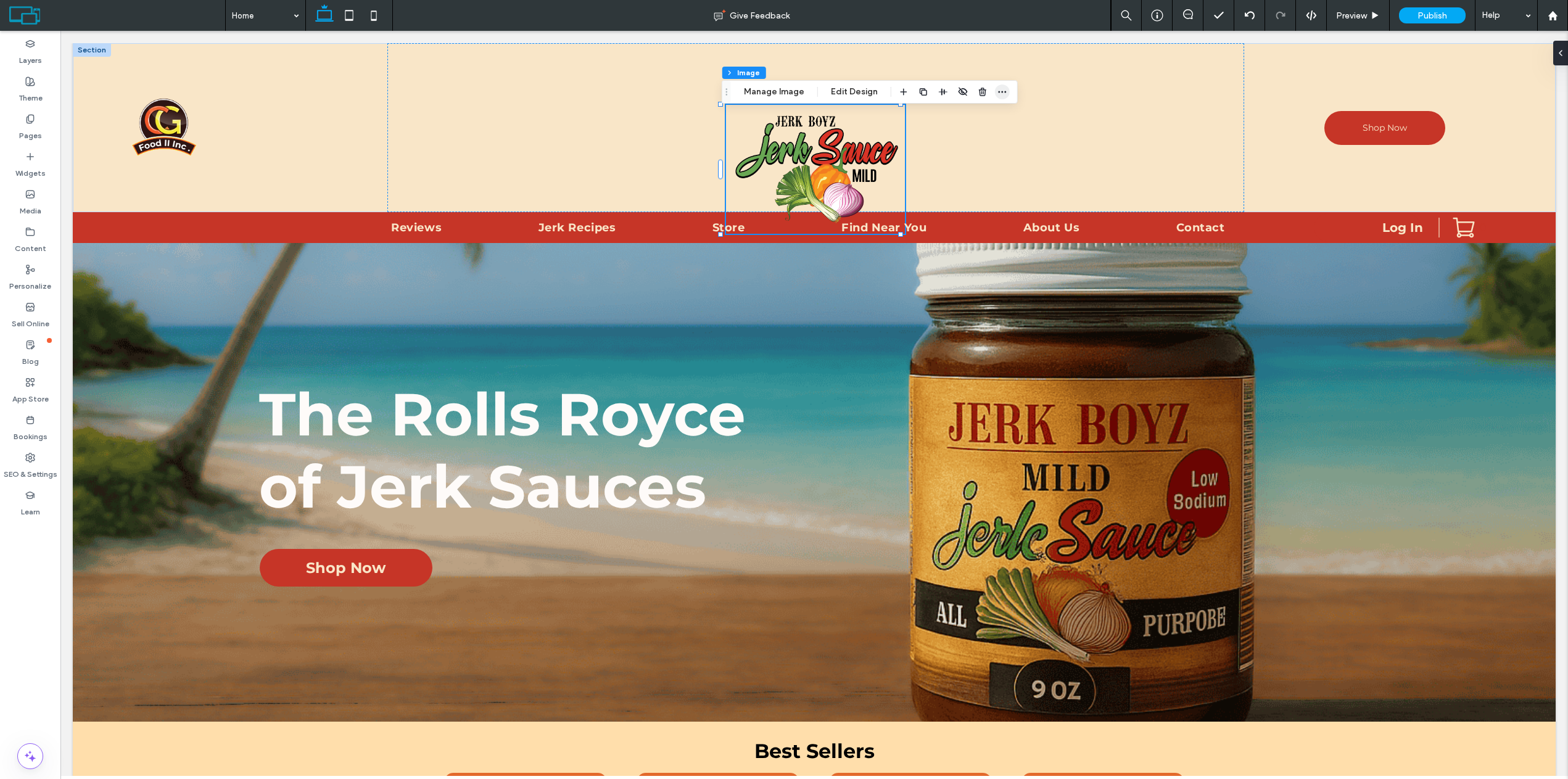
click at [995, 90] on span "button" at bounding box center [1003, 92] width 15 height 15
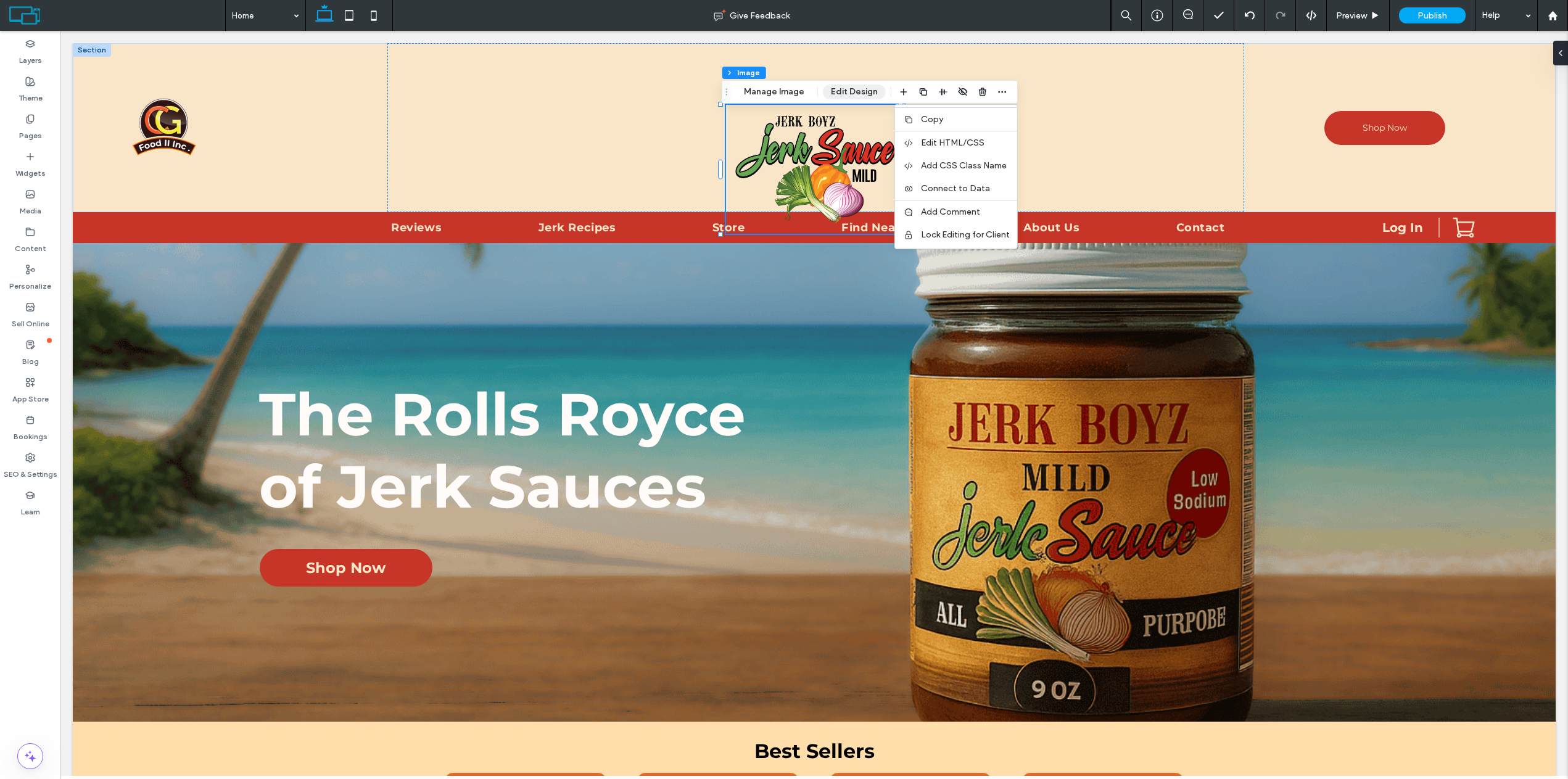
click at [836, 90] on button "Edit Design" at bounding box center [854, 92] width 63 height 15
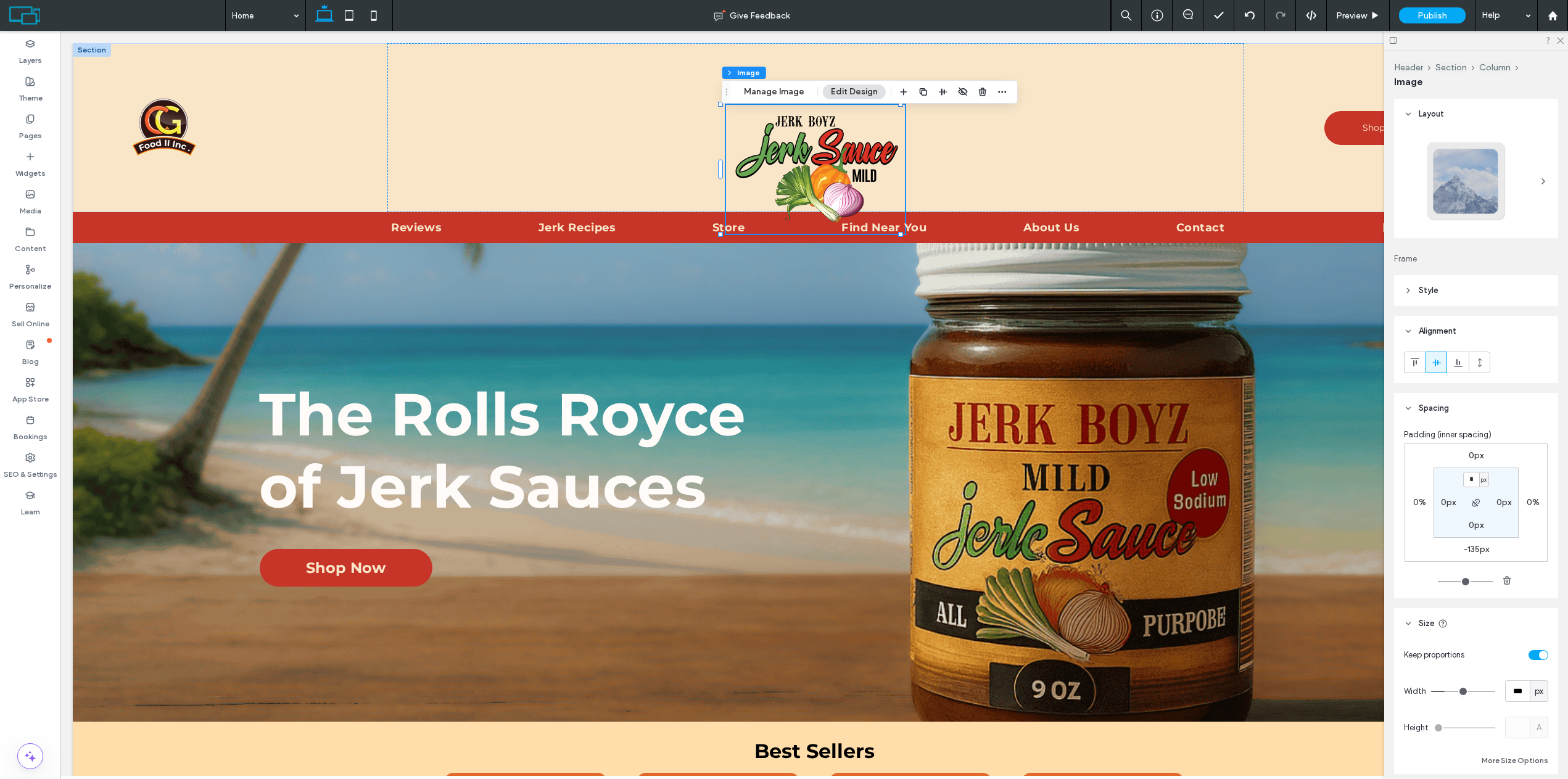
click at [1407, 290] on icon at bounding box center [1408, 290] width 8 height 8
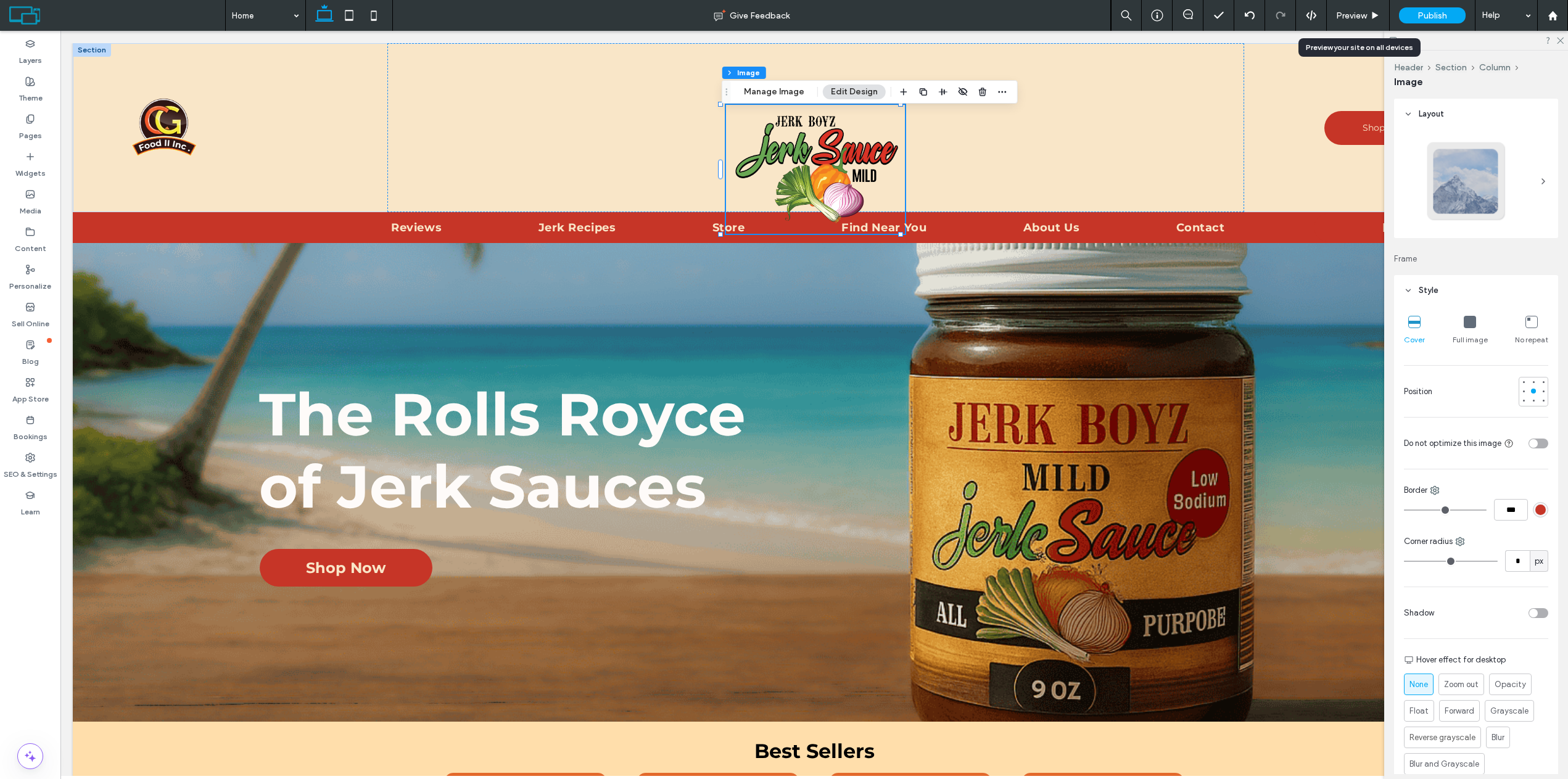
click at [1359, 26] on div "Preview" at bounding box center [1358, 16] width 63 height 31
click at [1362, 18] on span "Preview" at bounding box center [1352, 15] width 31 height 10
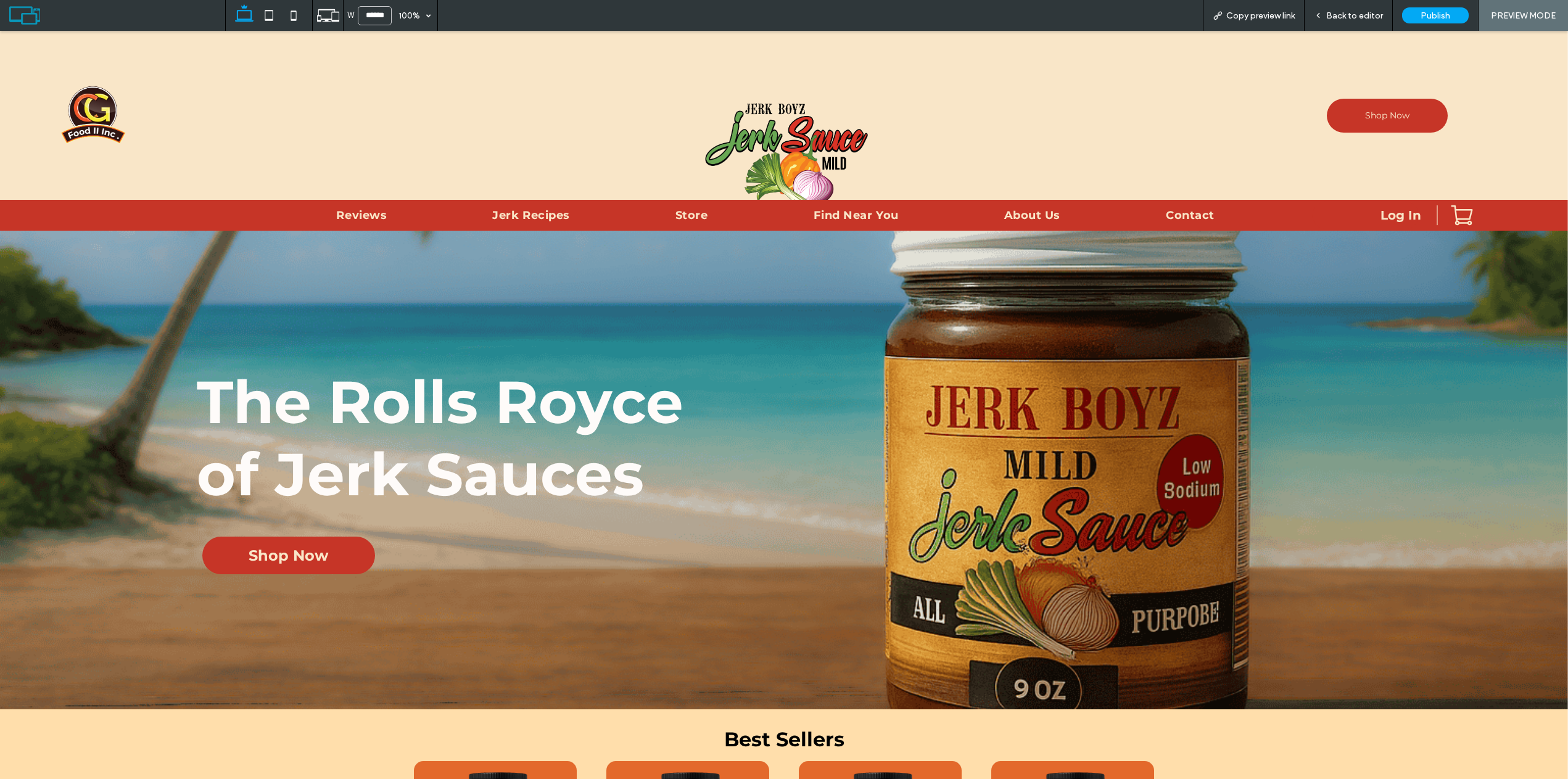
drag, startPoint x: 1323, startPoint y: 12, endPoint x: 1151, endPoint y: 42, distance: 174.6
click at [1323, 12] on icon at bounding box center [1318, 15] width 8 height 8
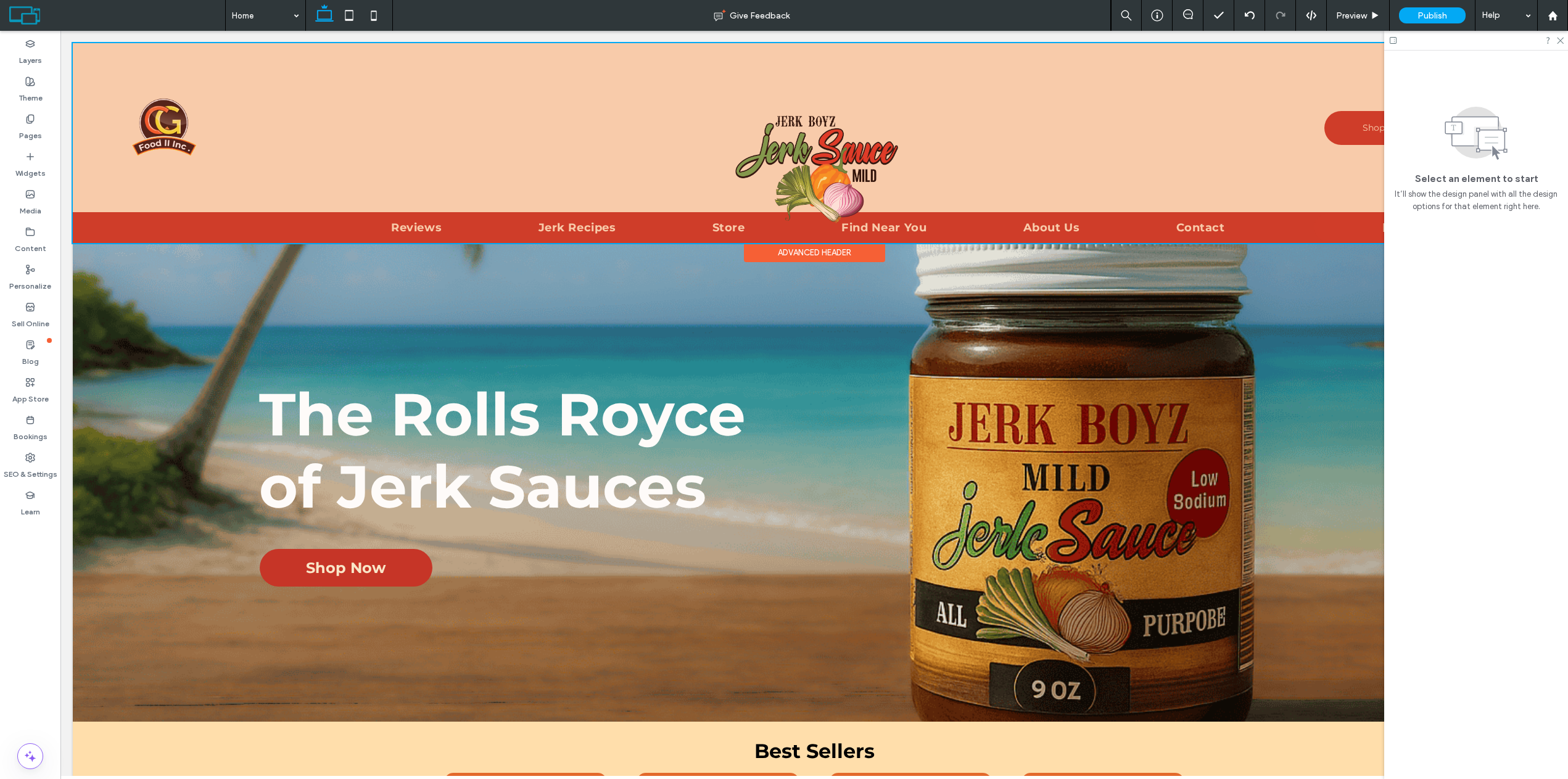
click at [781, 189] on div at bounding box center [814, 143] width 1484 height 200
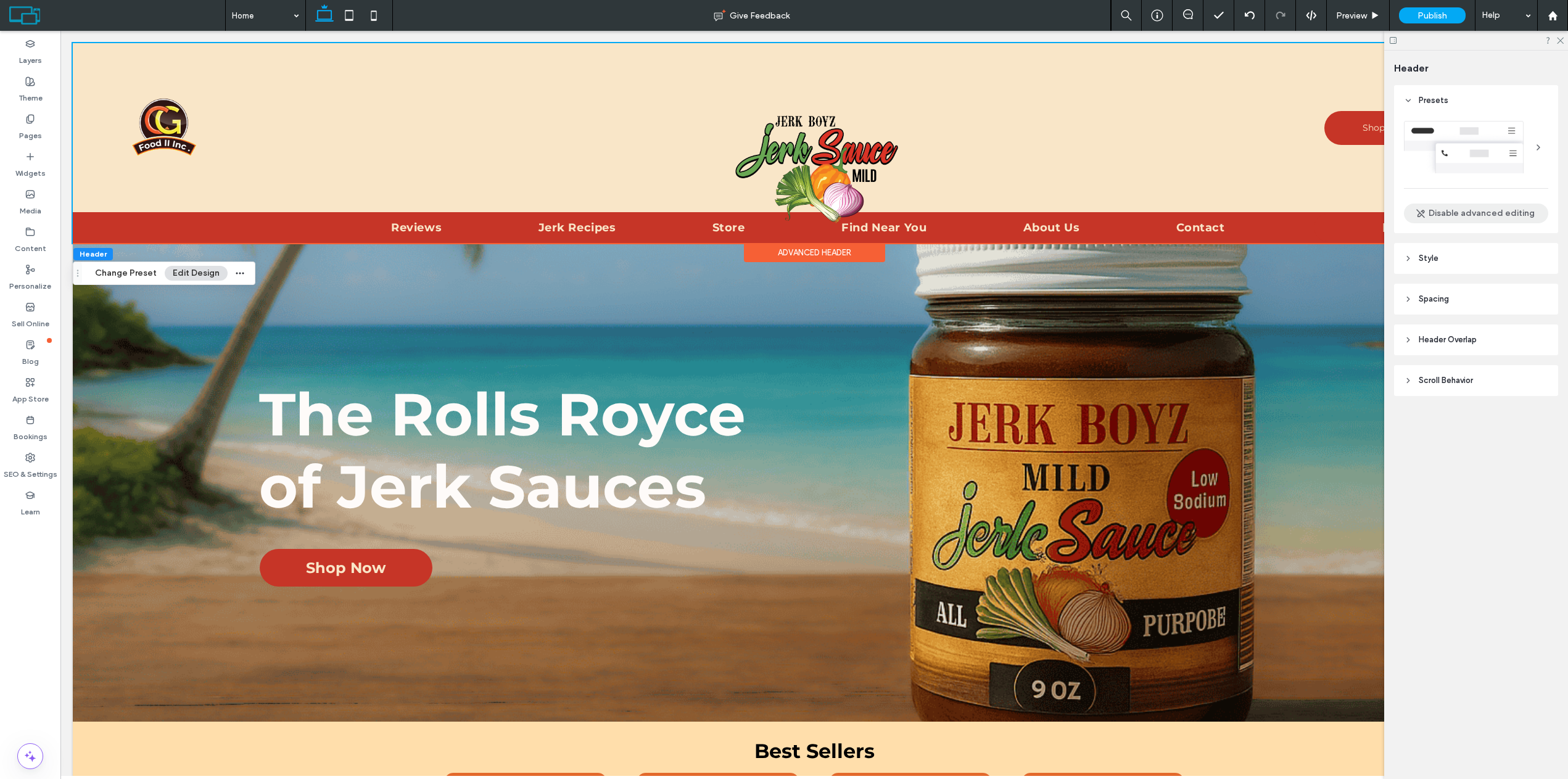
click at [1459, 210] on button "Disable advanced editing" at bounding box center [1476, 214] width 144 height 20
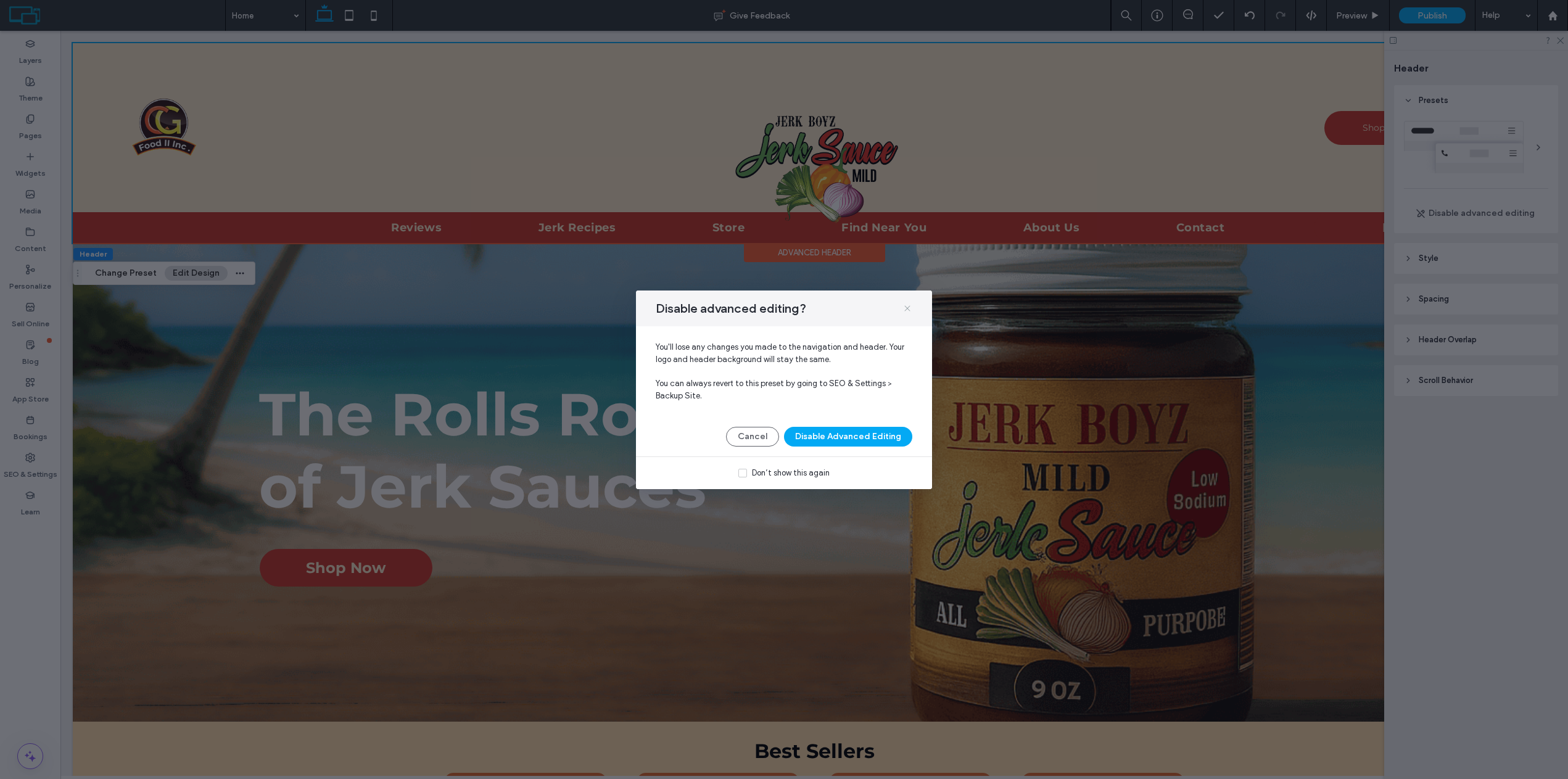
click at [907, 307] on icon at bounding box center [907, 308] width 10 height 10
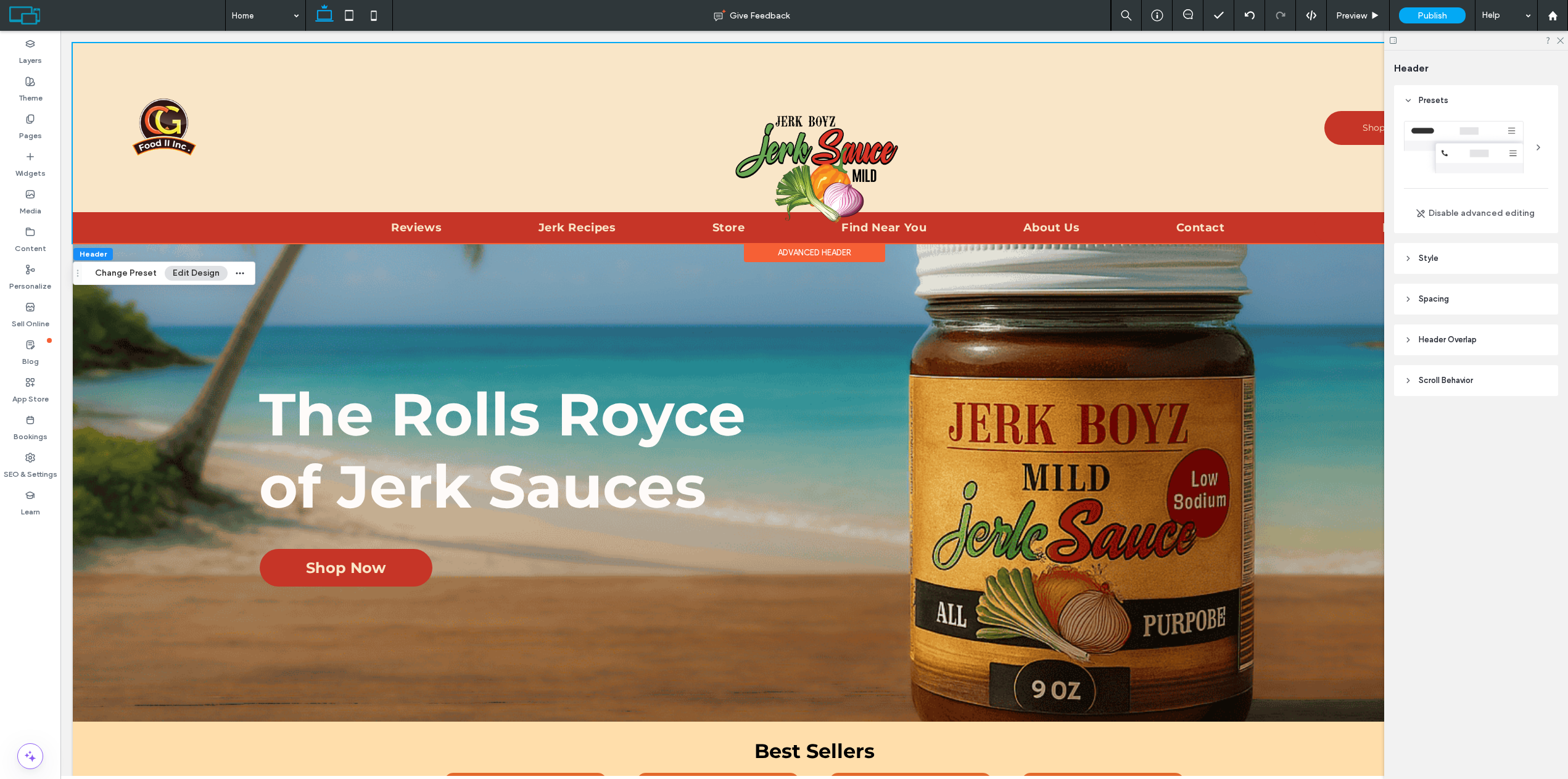
click at [1409, 336] on icon at bounding box center [1408, 339] width 8 height 8
click at [1535, 374] on div "toggle" at bounding box center [1533, 371] width 8 height 8
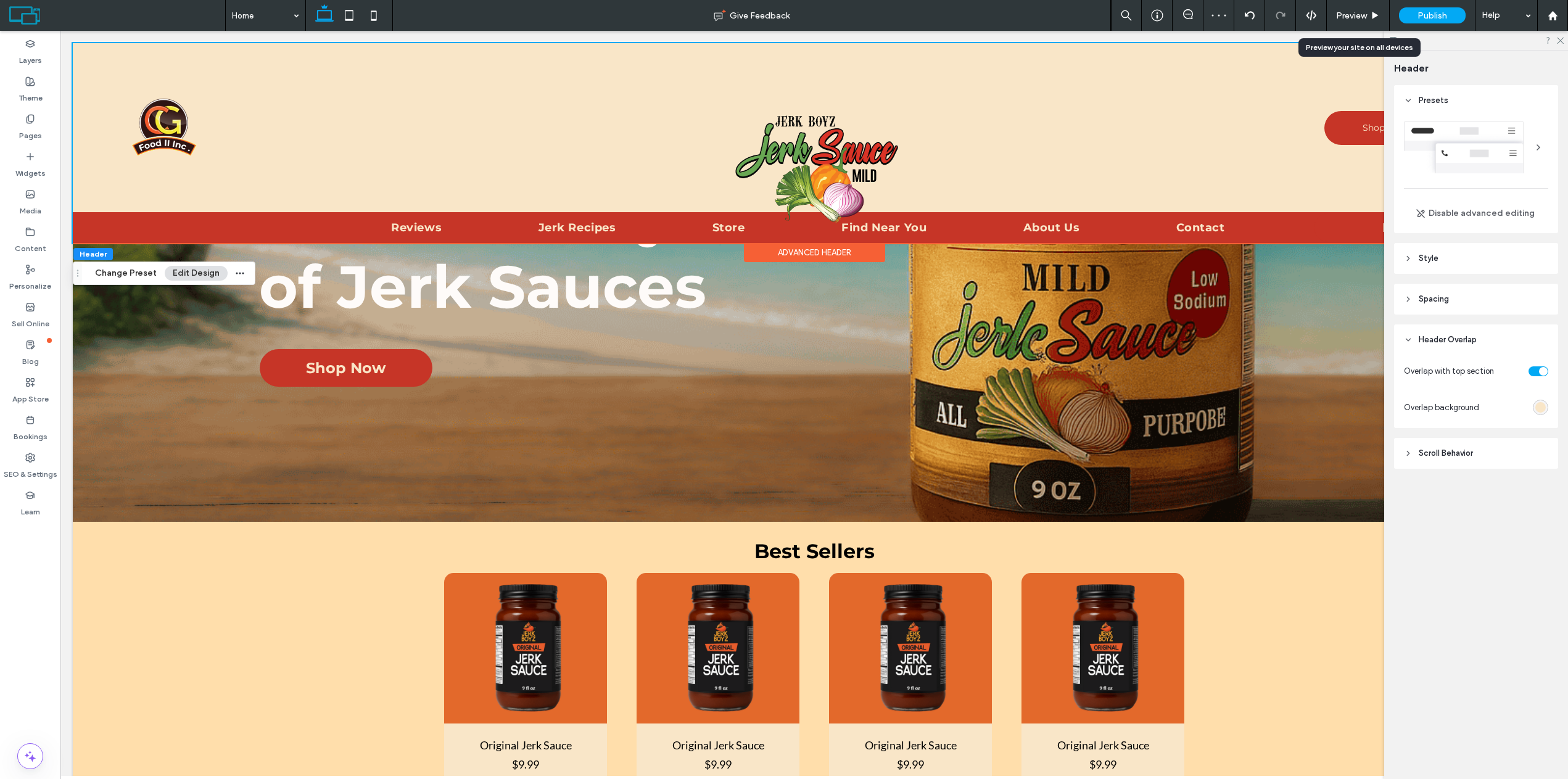
click at [1356, 17] on span "Preview" at bounding box center [1352, 15] width 31 height 10
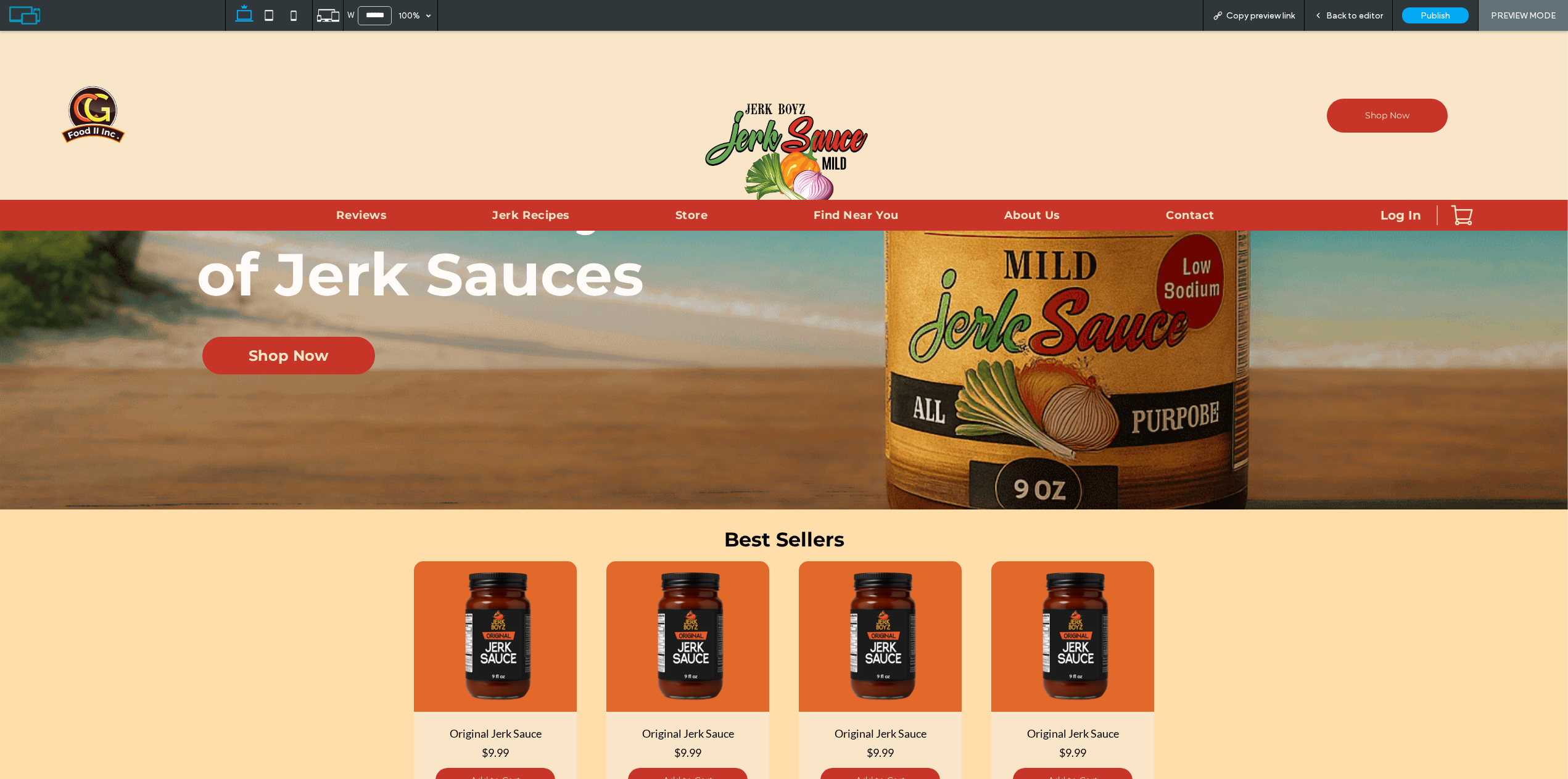
click at [1356, 17] on span "Back to editor" at bounding box center [1355, 15] width 57 height 10
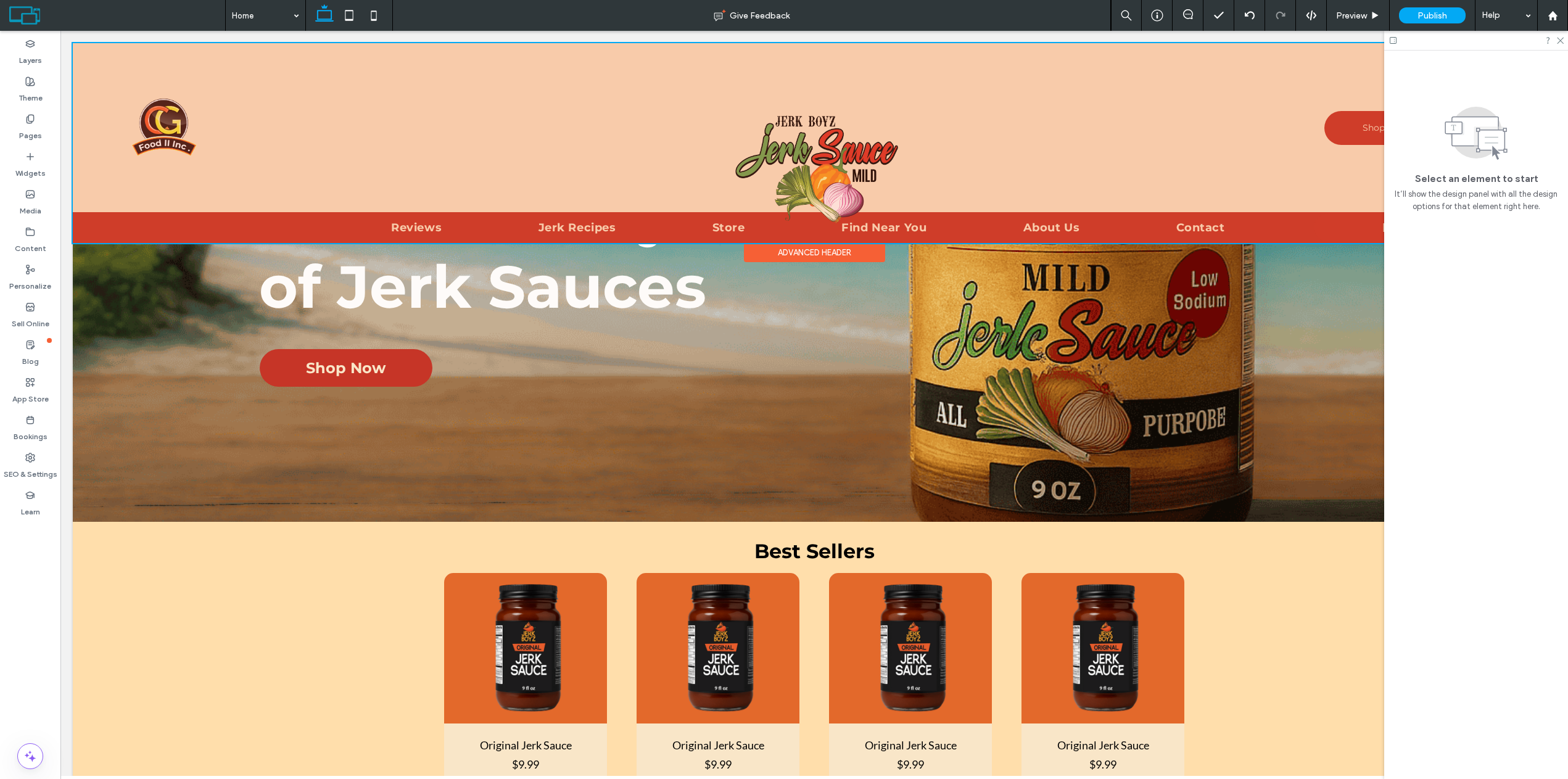
click at [1200, 174] on div at bounding box center [814, 143] width 1484 height 200
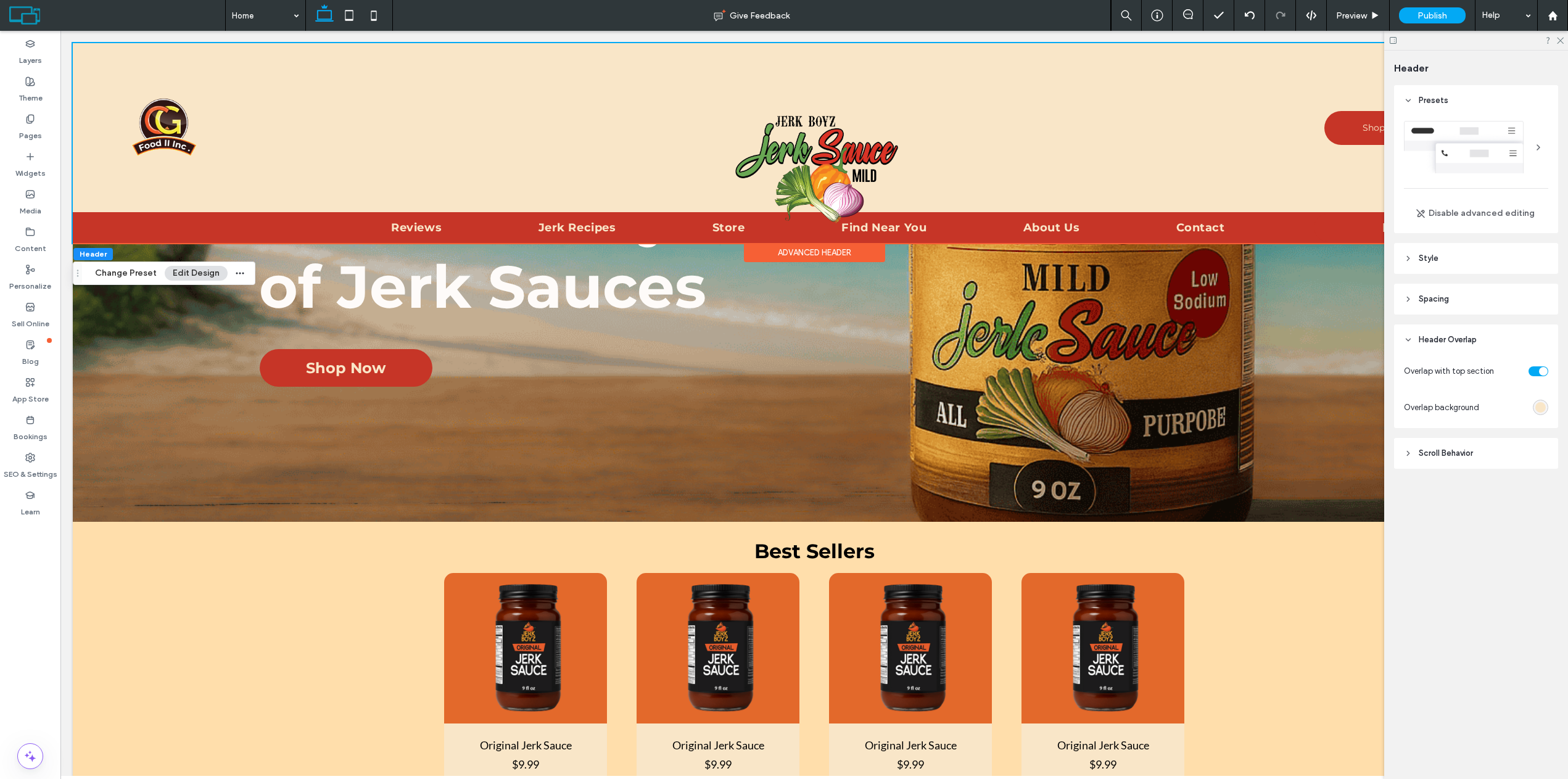
click at [1534, 370] on div "toggle" at bounding box center [1539, 371] width 20 height 10
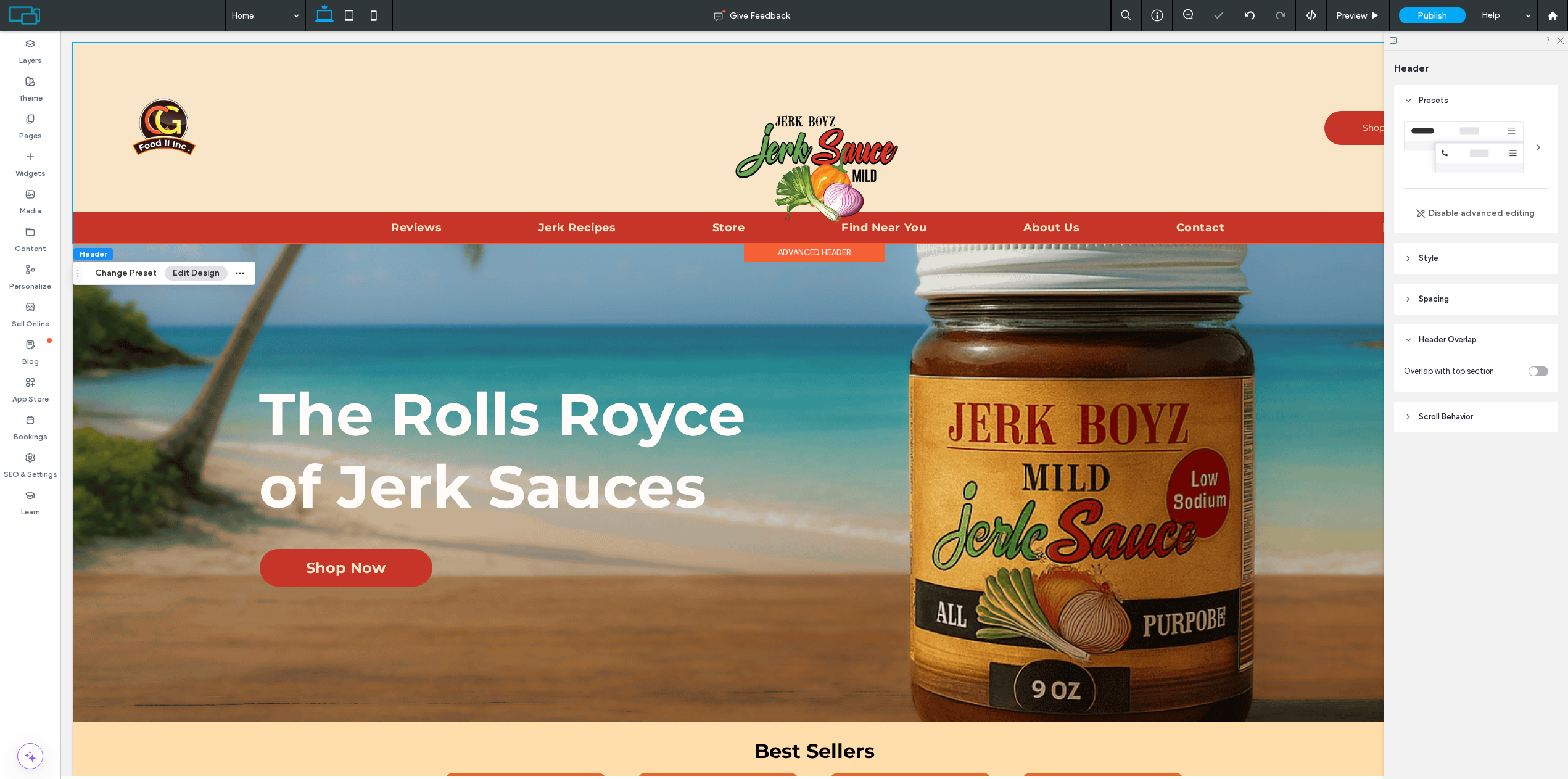
click at [1537, 371] on div "toggle" at bounding box center [1533, 371] width 8 height 8
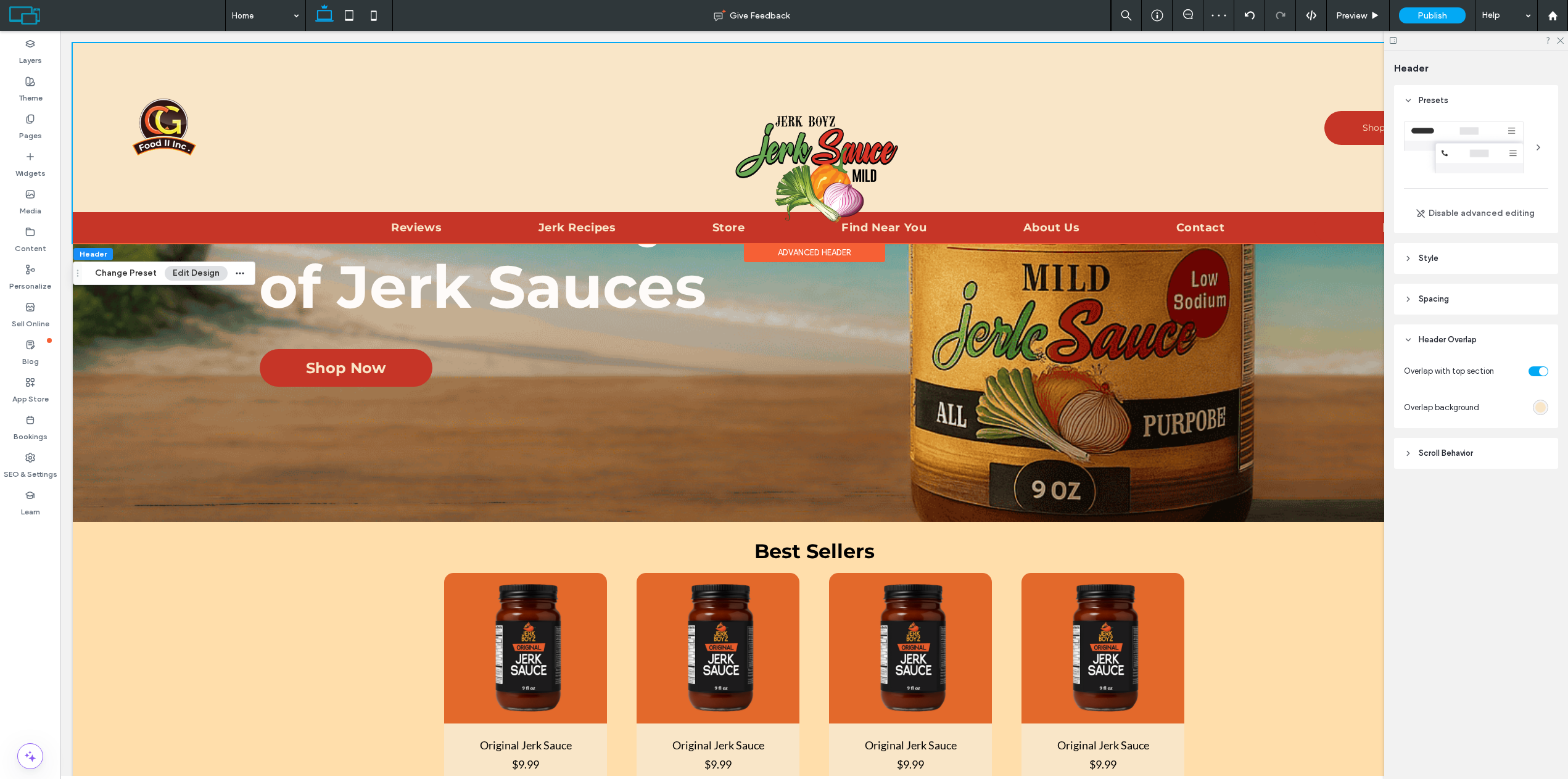
click at [1539, 369] on div "toggle" at bounding box center [1539, 371] width 20 height 10
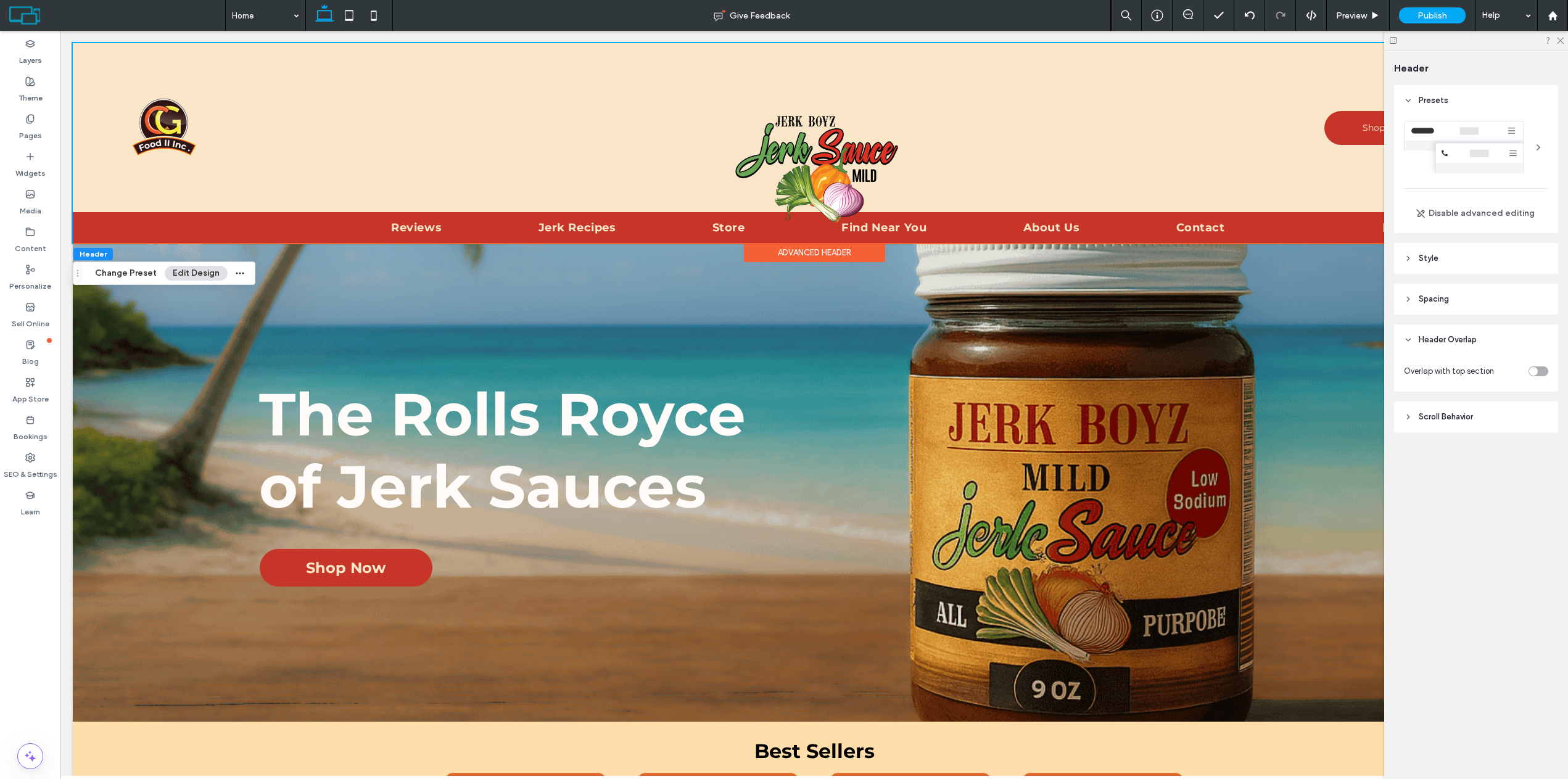
click at [1556, 45] on div at bounding box center [1476, 40] width 183 height 19
click at [1561, 43] on icon at bounding box center [1560, 39] width 8 height 8
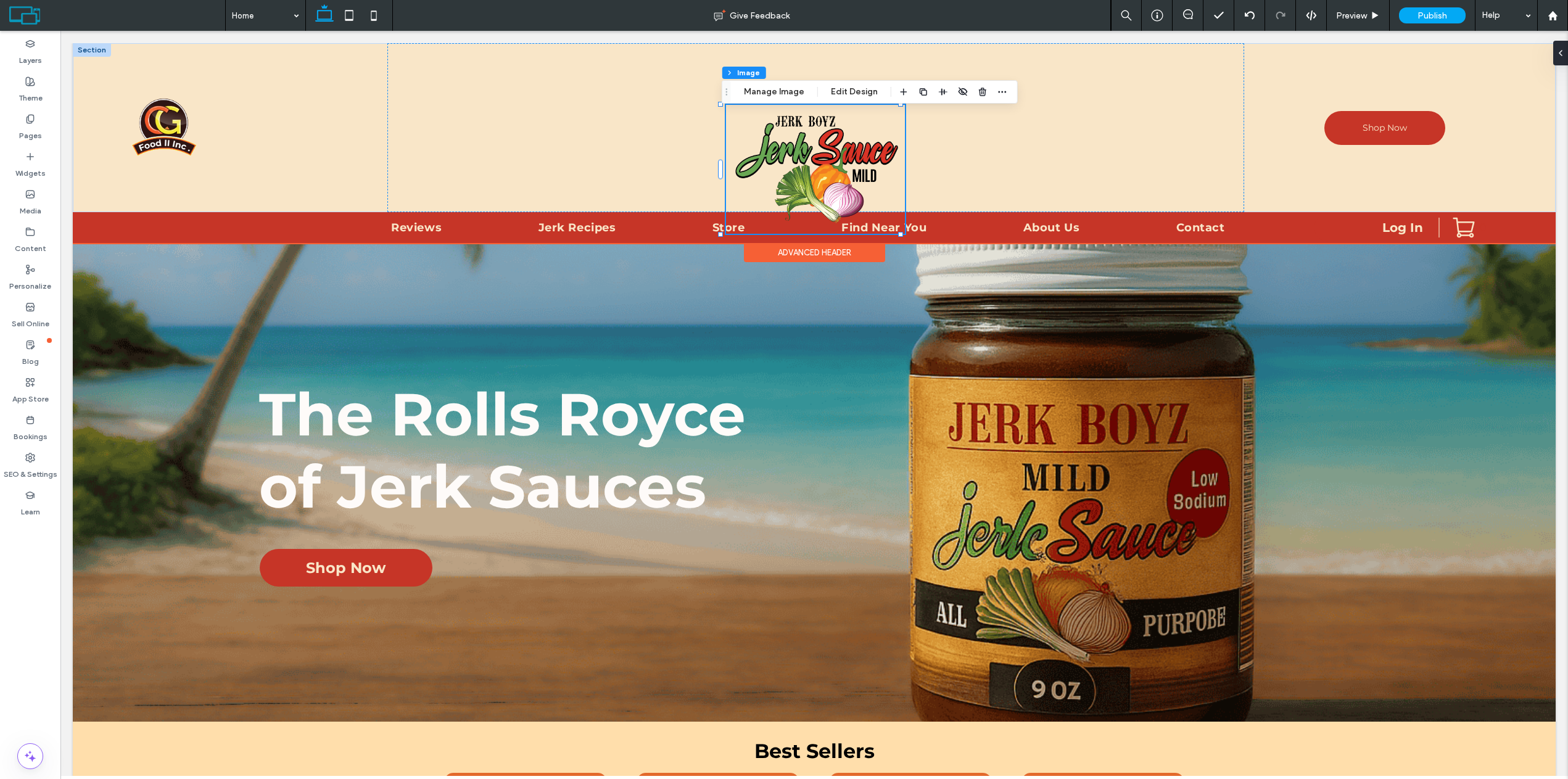
scroll to position [624, 0]
click at [849, 90] on button "Edit Design" at bounding box center [854, 92] width 63 height 15
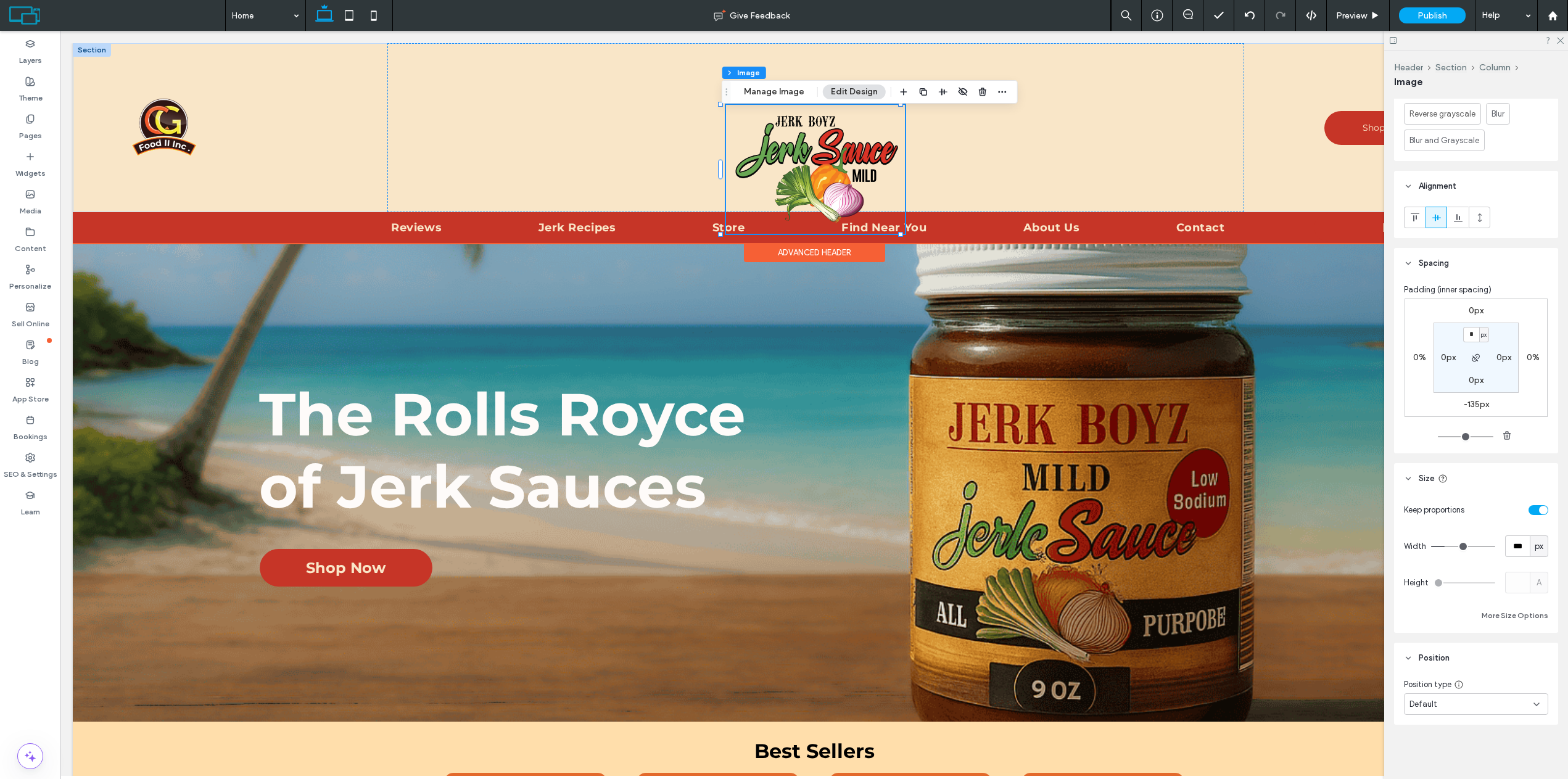
click at [1419, 702] on span "Default" at bounding box center [1424, 704] width 28 height 12
click at [1424, 615] on span "Pinned" at bounding box center [1422, 620] width 25 height 12
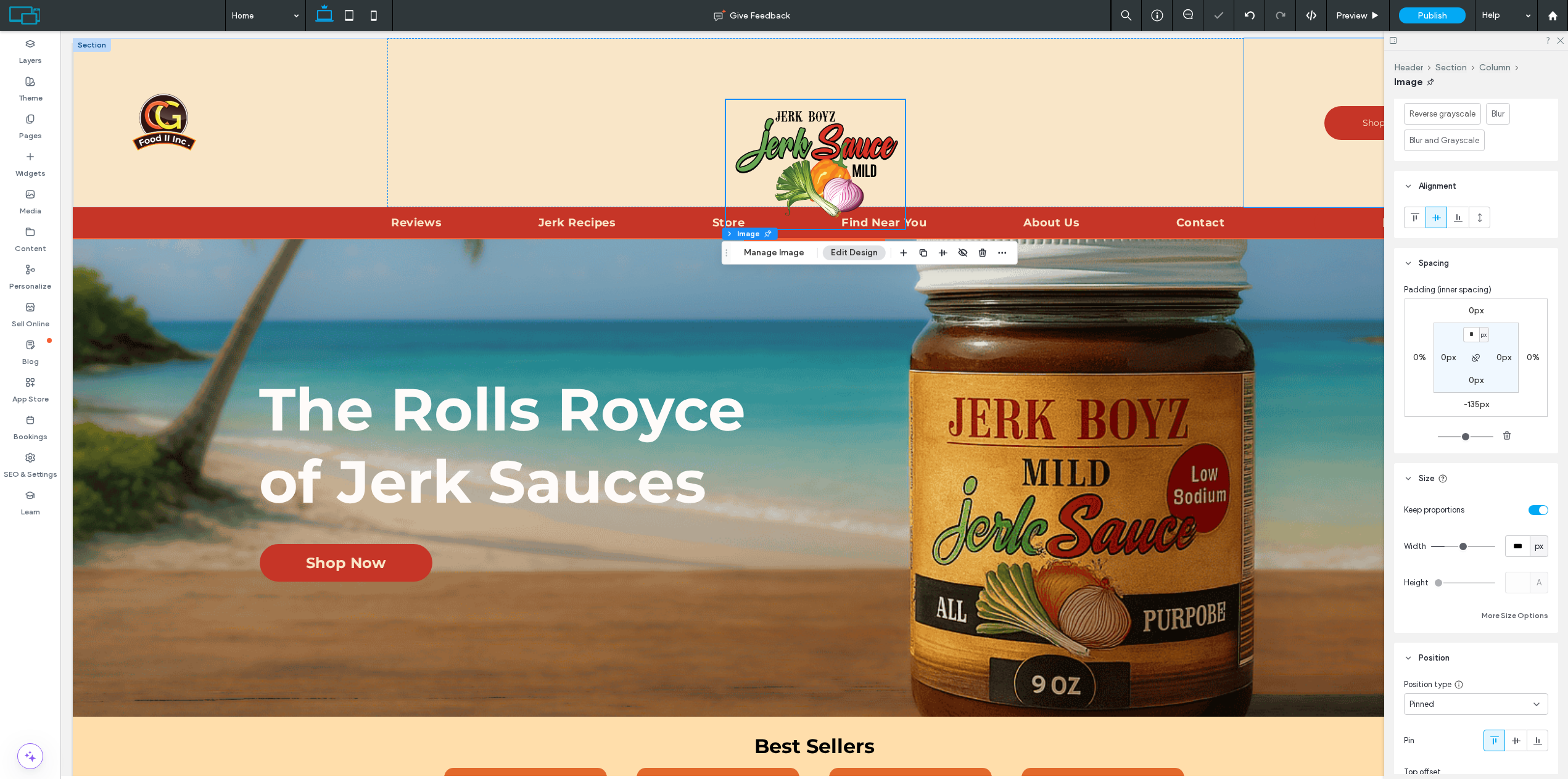
scroll to position [0, 0]
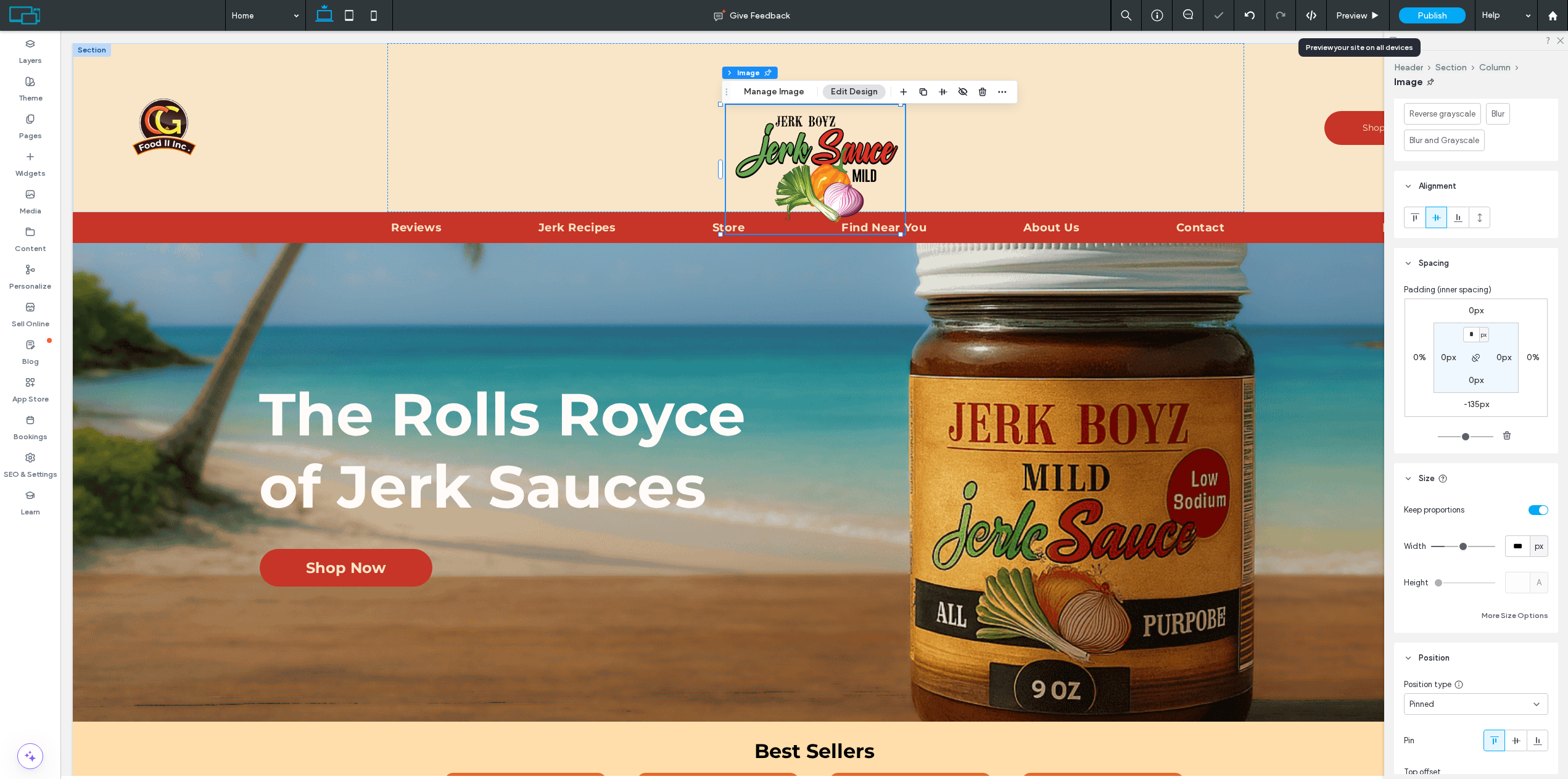
click at [1365, 16] on span "Preview" at bounding box center [1352, 15] width 31 height 10
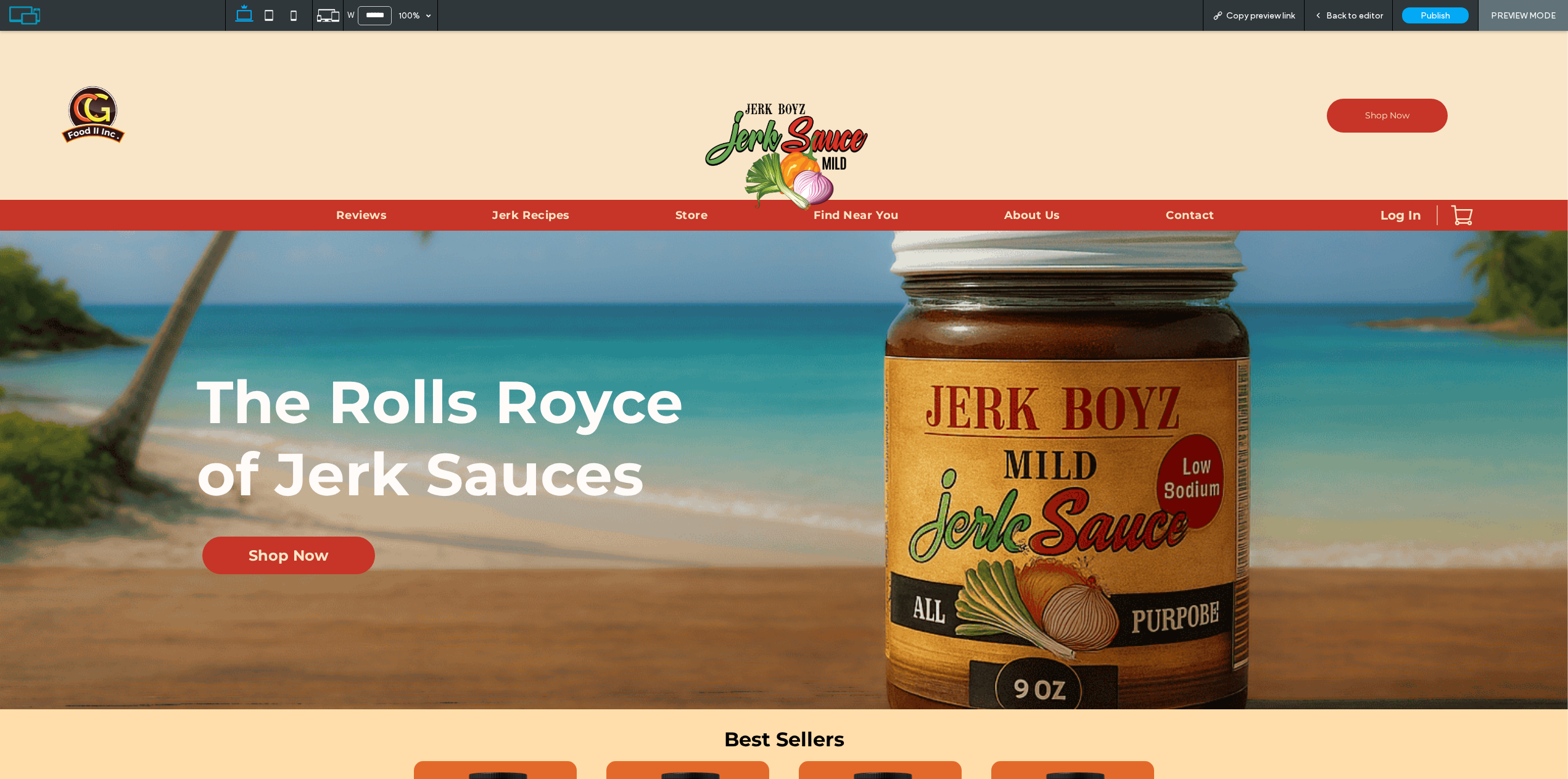
click at [1342, 21] on div "Back to editor" at bounding box center [1349, 16] width 88 height 31
drag, startPoint x: 1376, startPoint y: 12, endPoint x: 1163, endPoint y: 23, distance: 213.3
click at [1376, 12] on span "Back to editor" at bounding box center [1355, 15] width 57 height 10
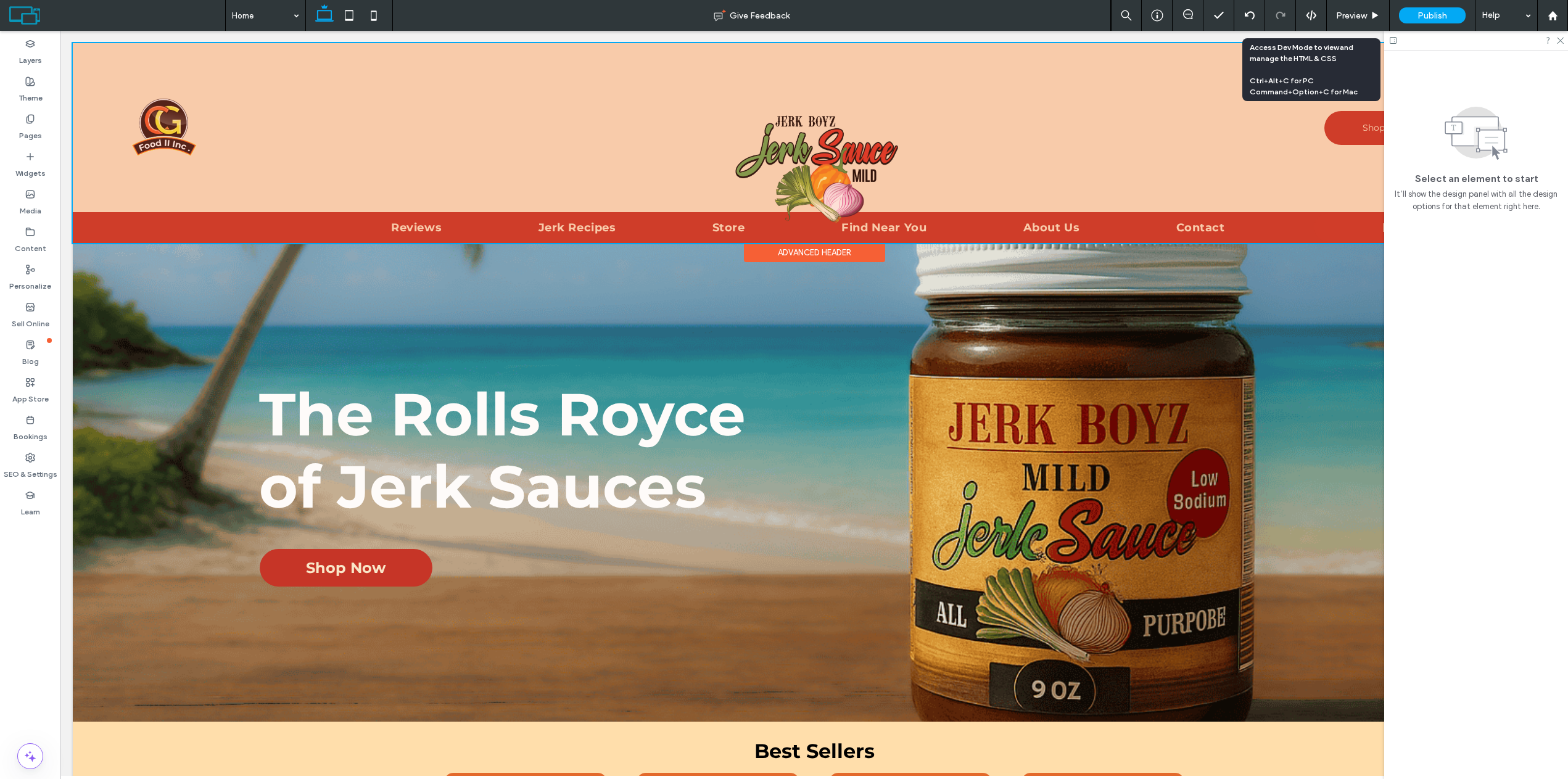
click at [801, 165] on div at bounding box center [814, 143] width 1484 height 200
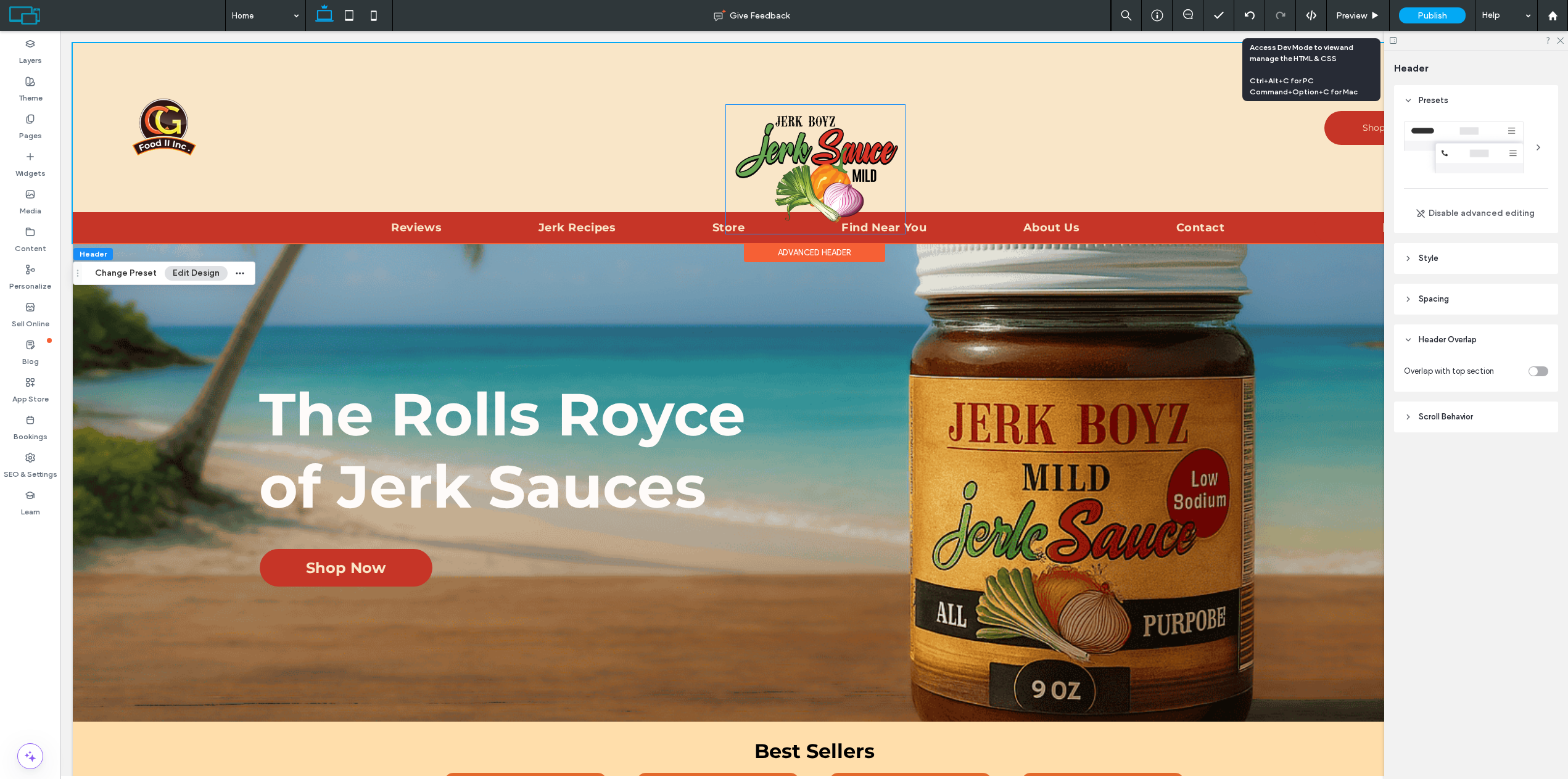
click at [822, 176] on img at bounding box center [815, 169] width 179 height 129
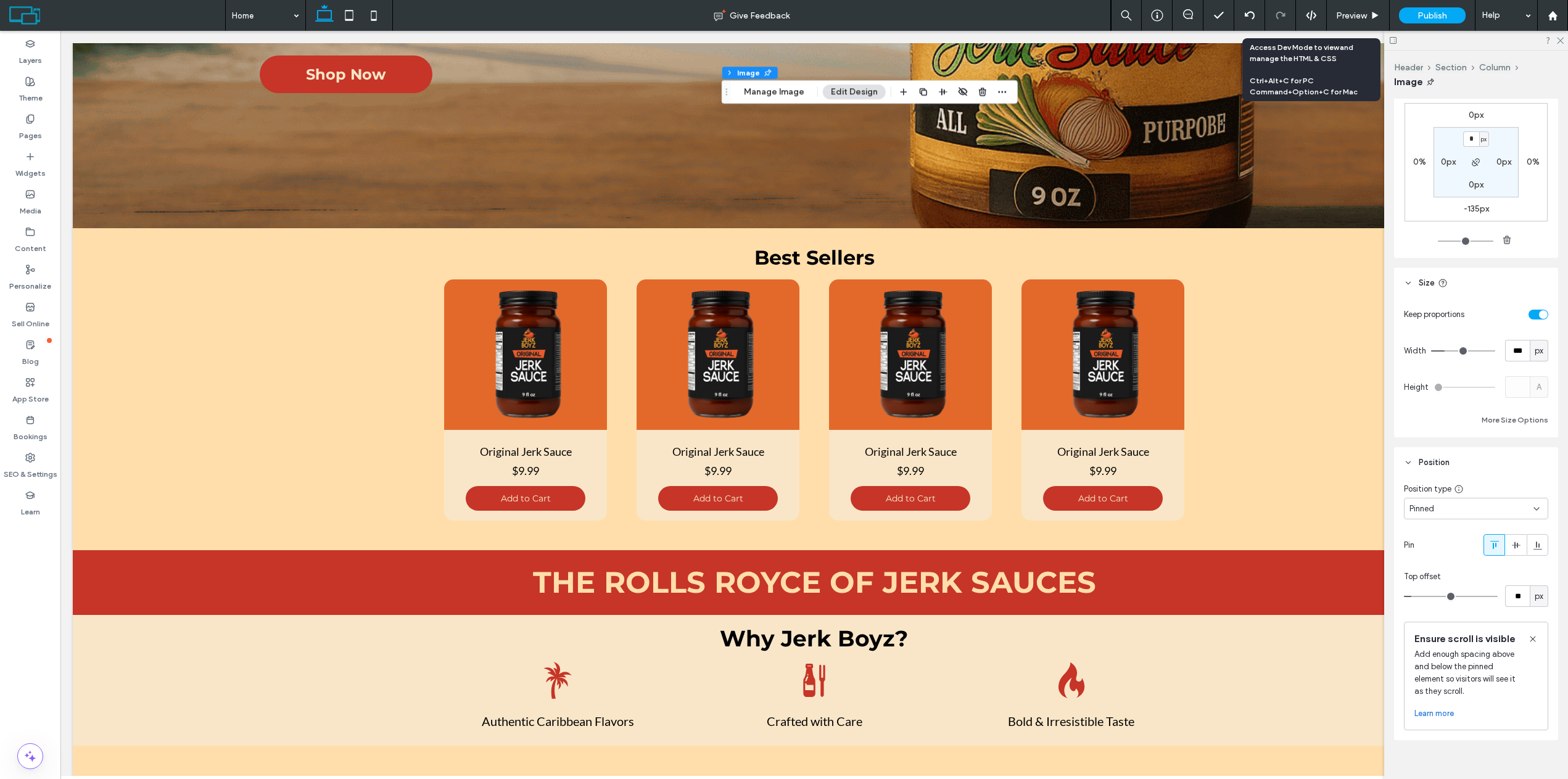
scroll to position [849, 0]
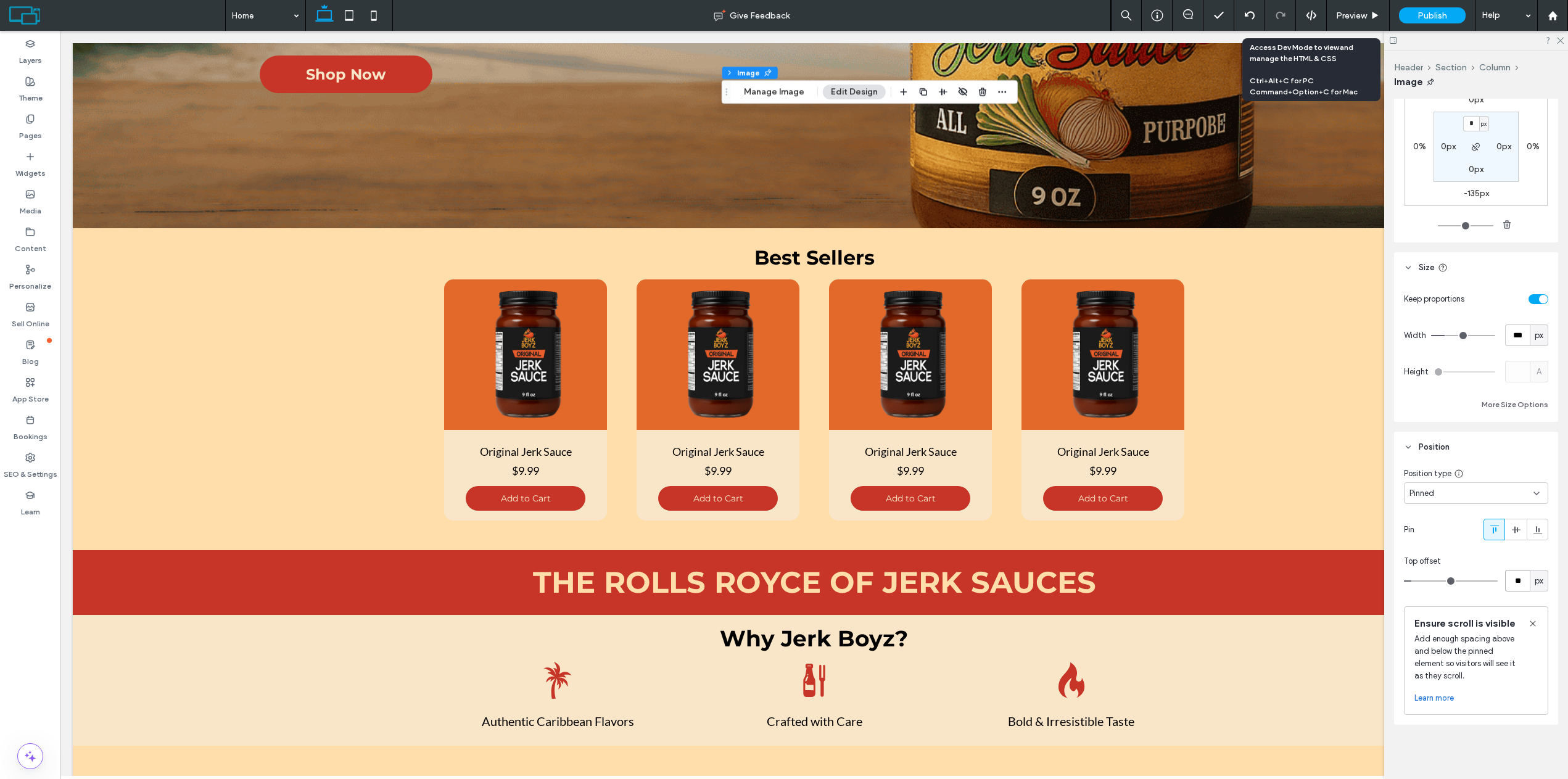
click at [1512, 570] on input "**" at bounding box center [1518, 581] width 25 height 22
type input "**"
click at [1478, 555] on div "Top offset" at bounding box center [1476, 561] width 144 height 12
click at [1529, 618] on icon at bounding box center [1533, 623] width 10 height 10
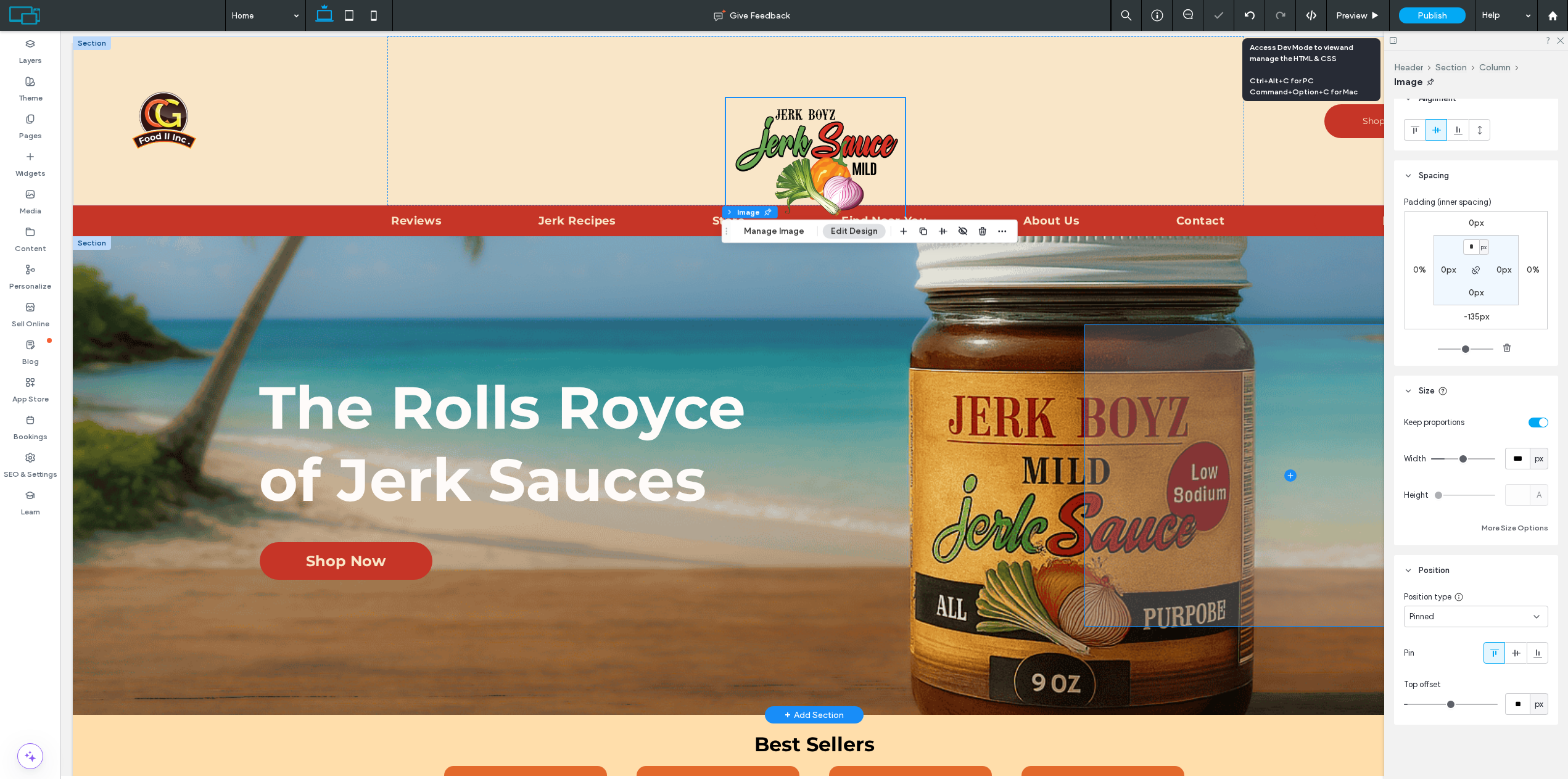
scroll to position [0, 0]
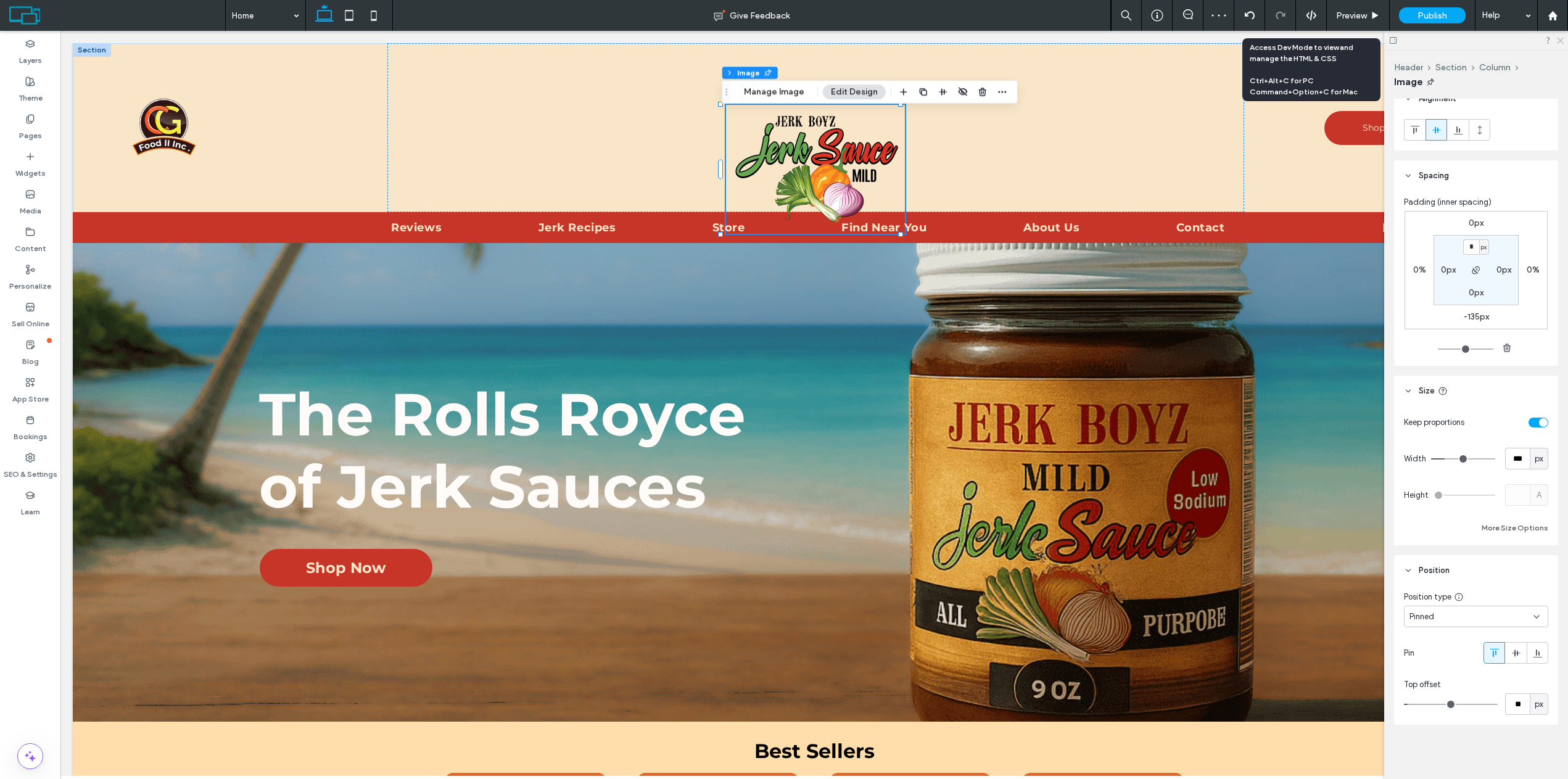
click at [1558, 39] on icon at bounding box center [1560, 39] width 8 height 8
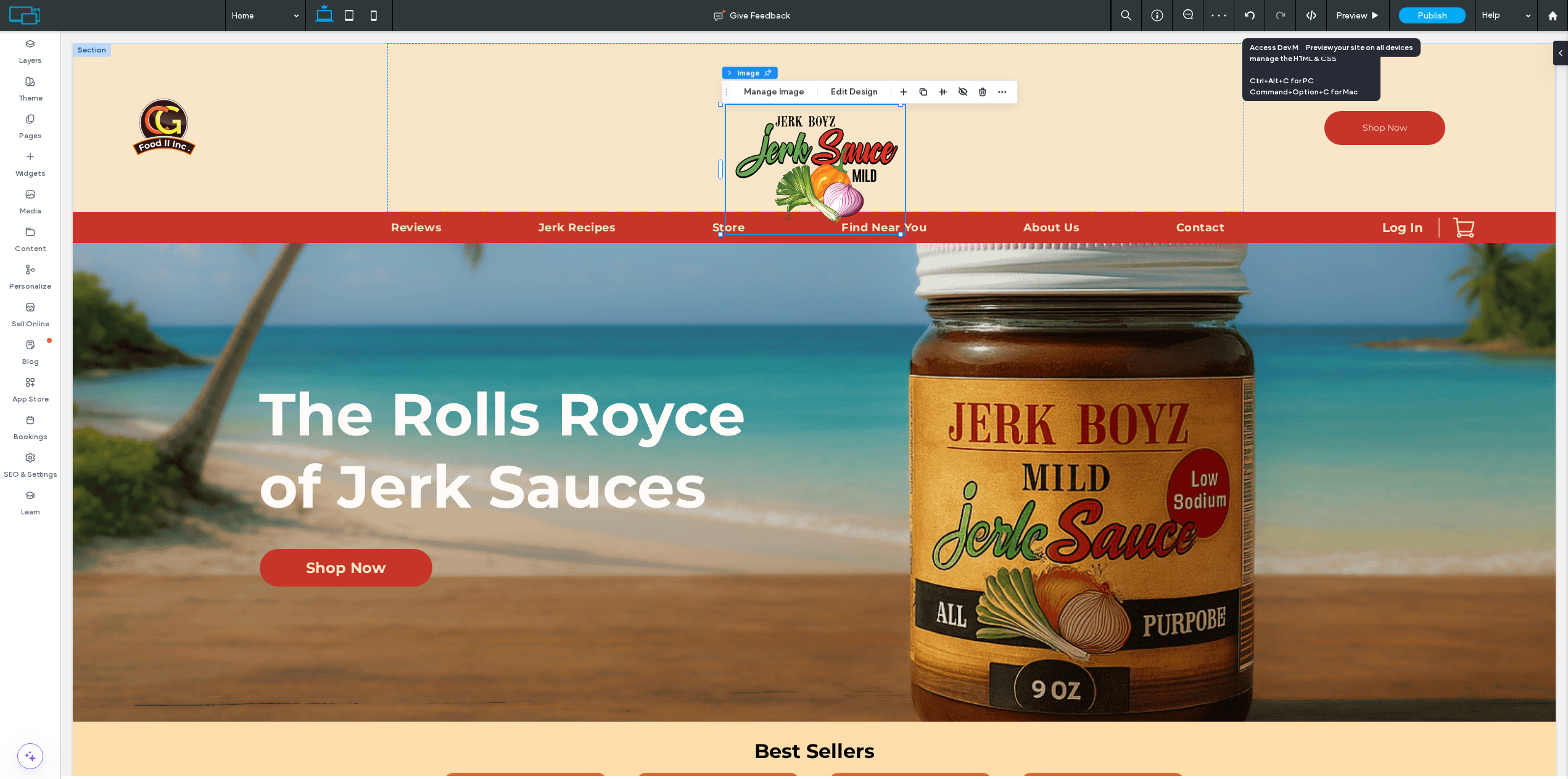
click at [1374, 14] on use at bounding box center [1375, 15] width 6 height 6
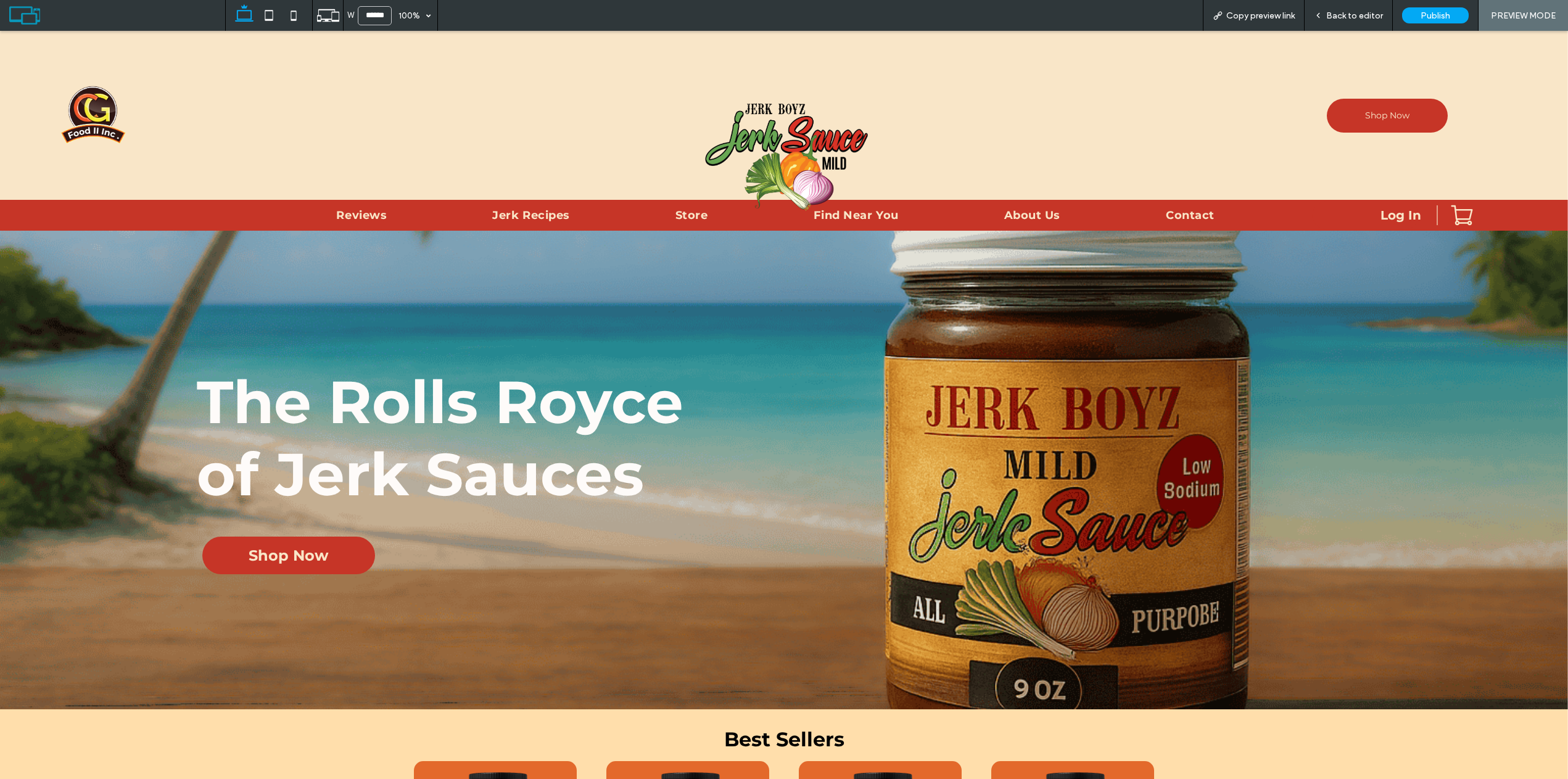
click at [1333, 20] on span "Back to editor" at bounding box center [1355, 15] width 57 height 10
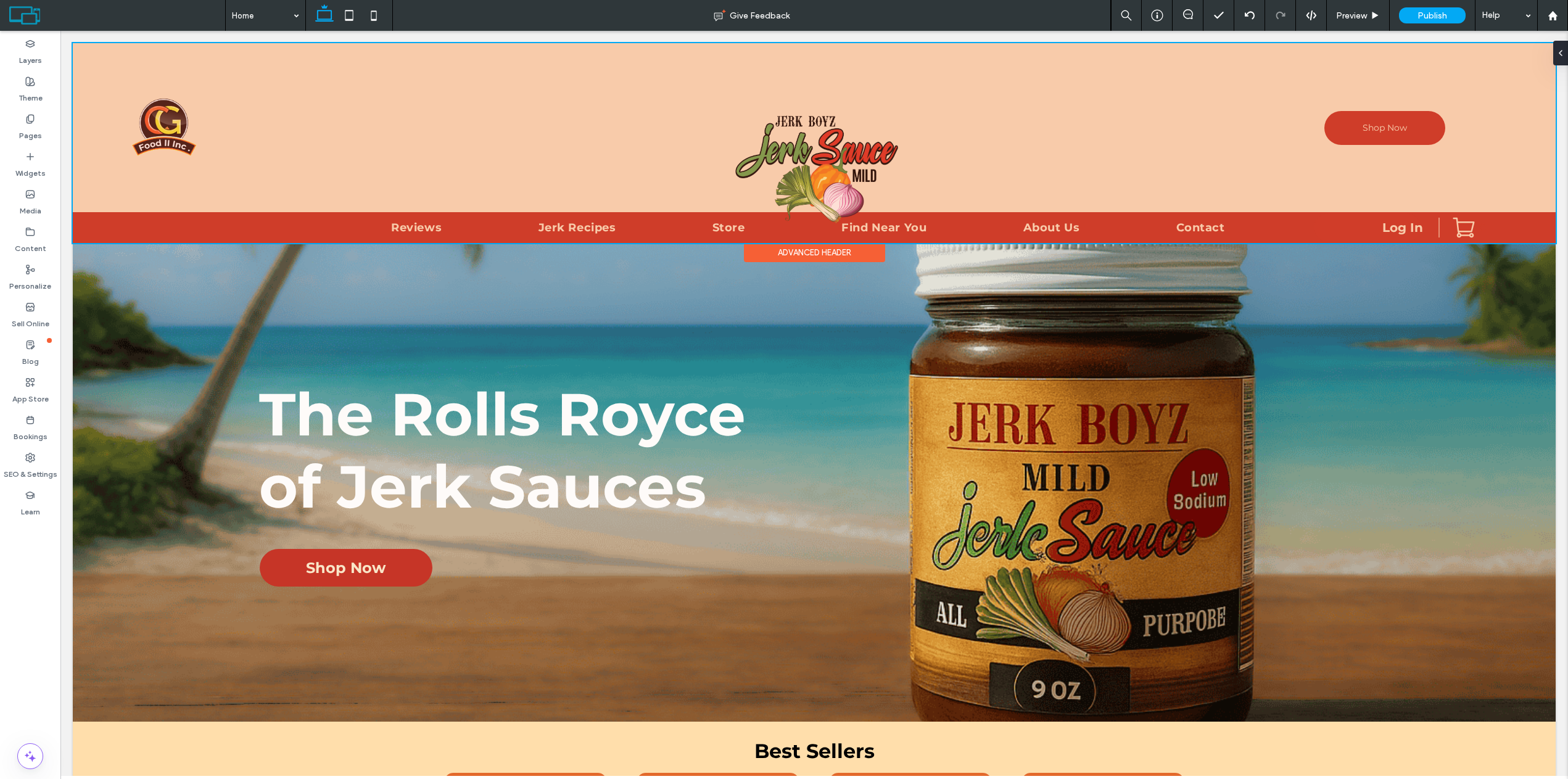
click at [153, 107] on div at bounding box center [814, 143] width 1484 height 200
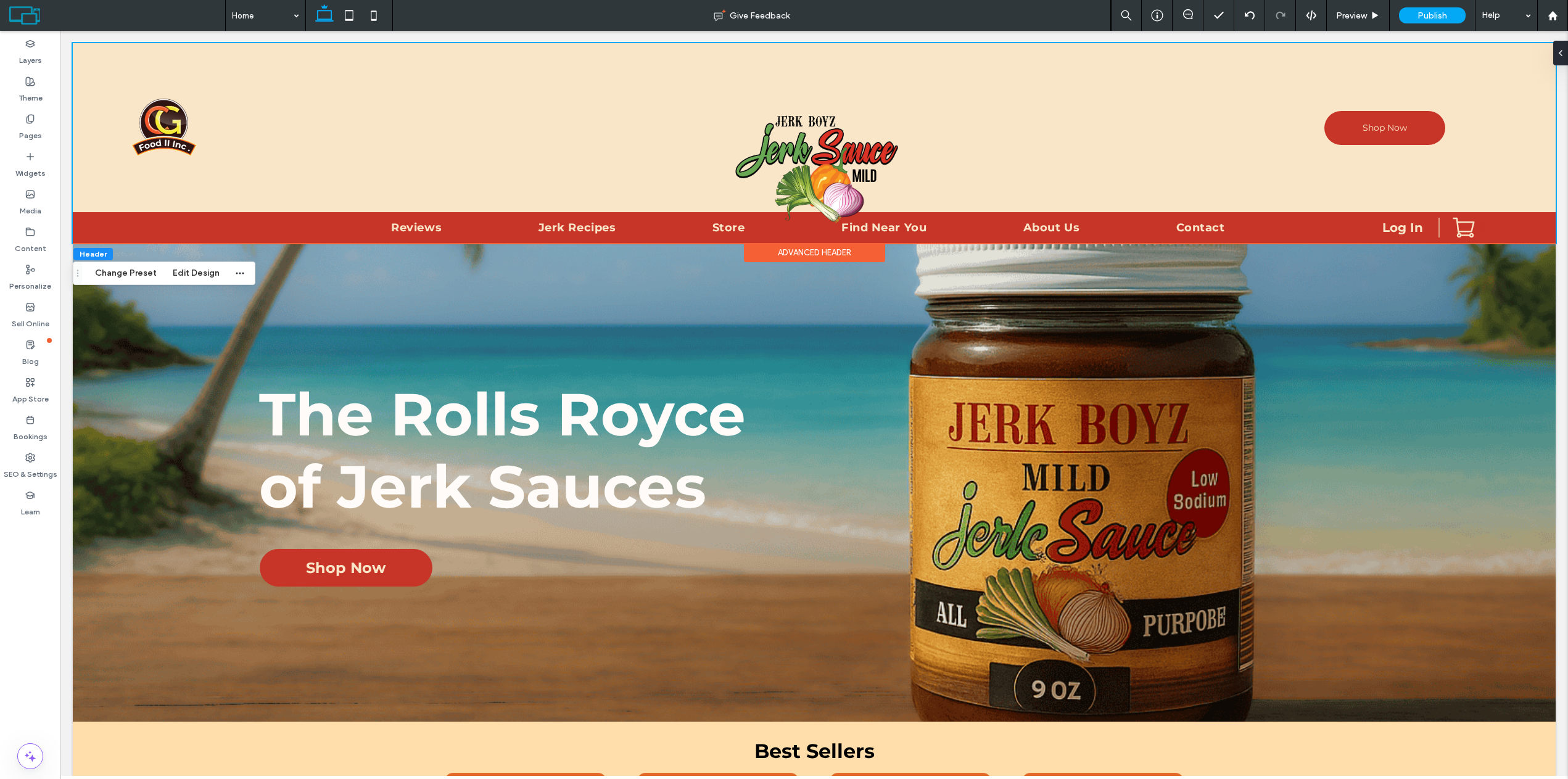
click at [1369, 14] on div "Preview" at bounding box center [1358, 15] width 62 height 10
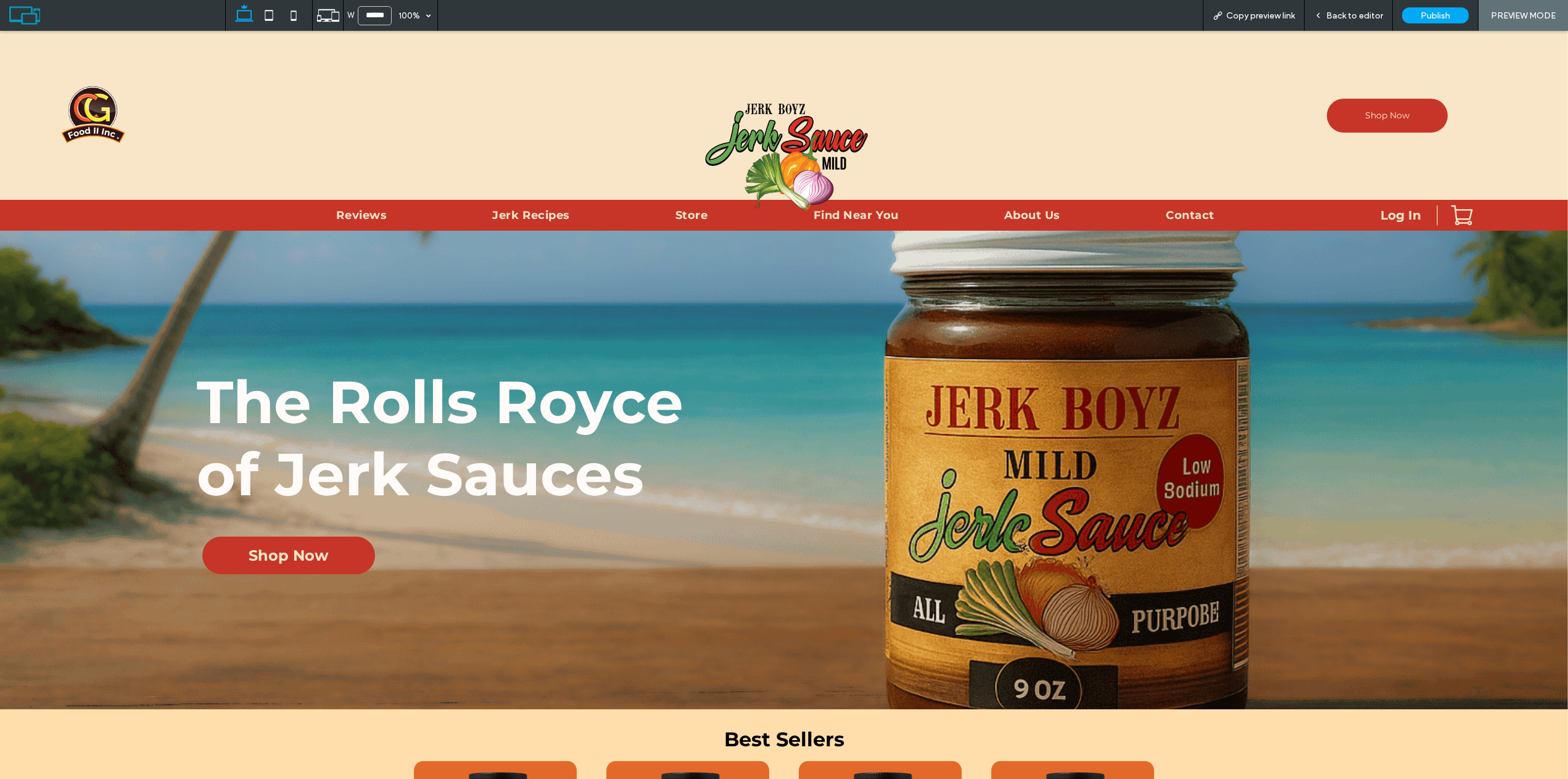
click at [1351, 12] on span "Back to editor" at bounding box center [1355, 15] width 57 height 10
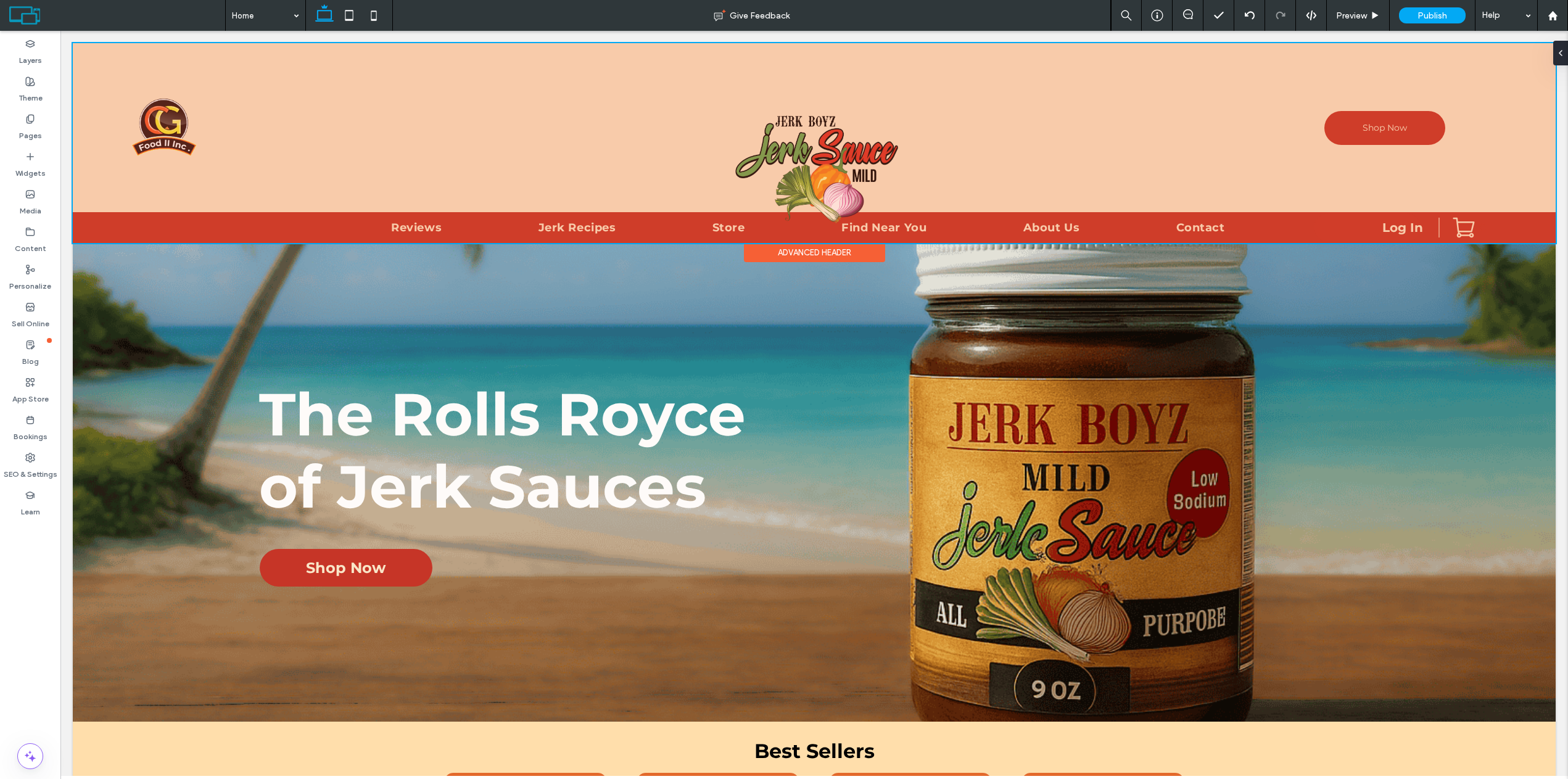
click at [1287, 85] on div at bounding box center [814, 143] width 1484 height 200
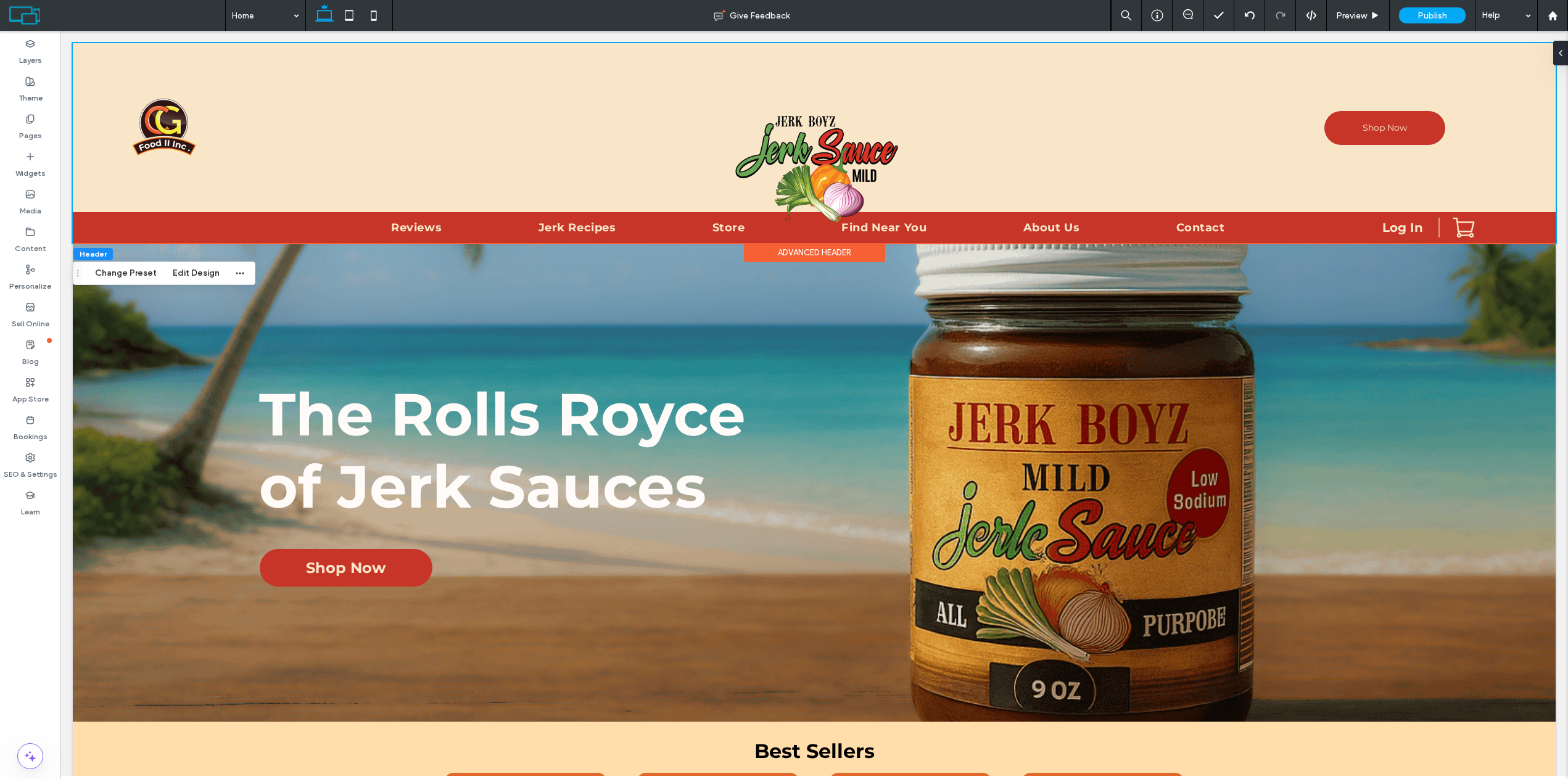
click at [95, 82] on div "Shop Now" at bounding box center [814, 128] width 1484 height 169
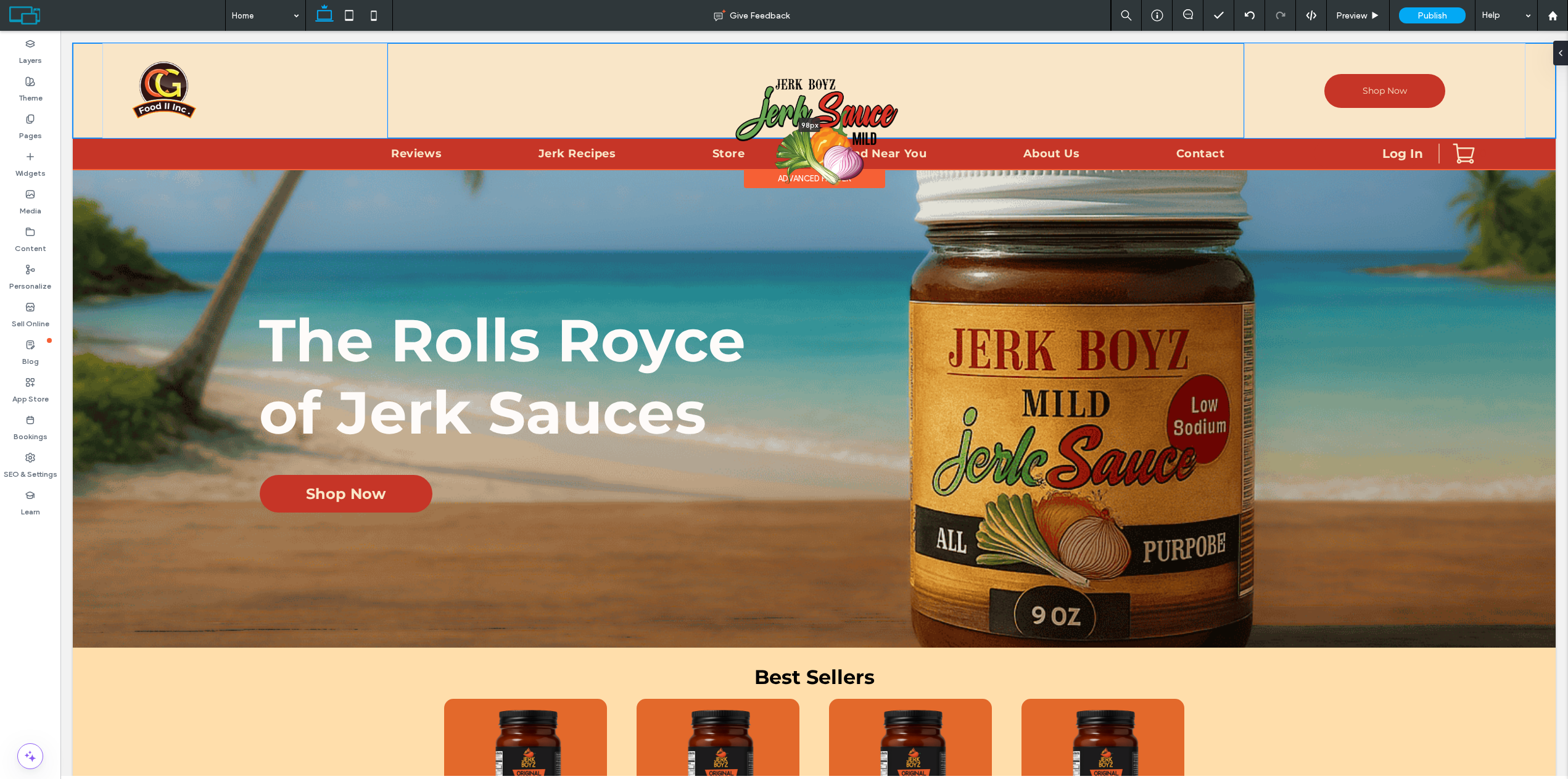
drag, startPoint x: 459, startPoint y: 212, endPoint x: 470, endPoint y: 102, distance: 110.5
click at [470, 102] on div "Shop Now 98px Section" at bounding box center [814, 91] width 1484 height 95
type input "**"
click at [784, 104] on img at bounding box center [815, 132] width 179 height 129
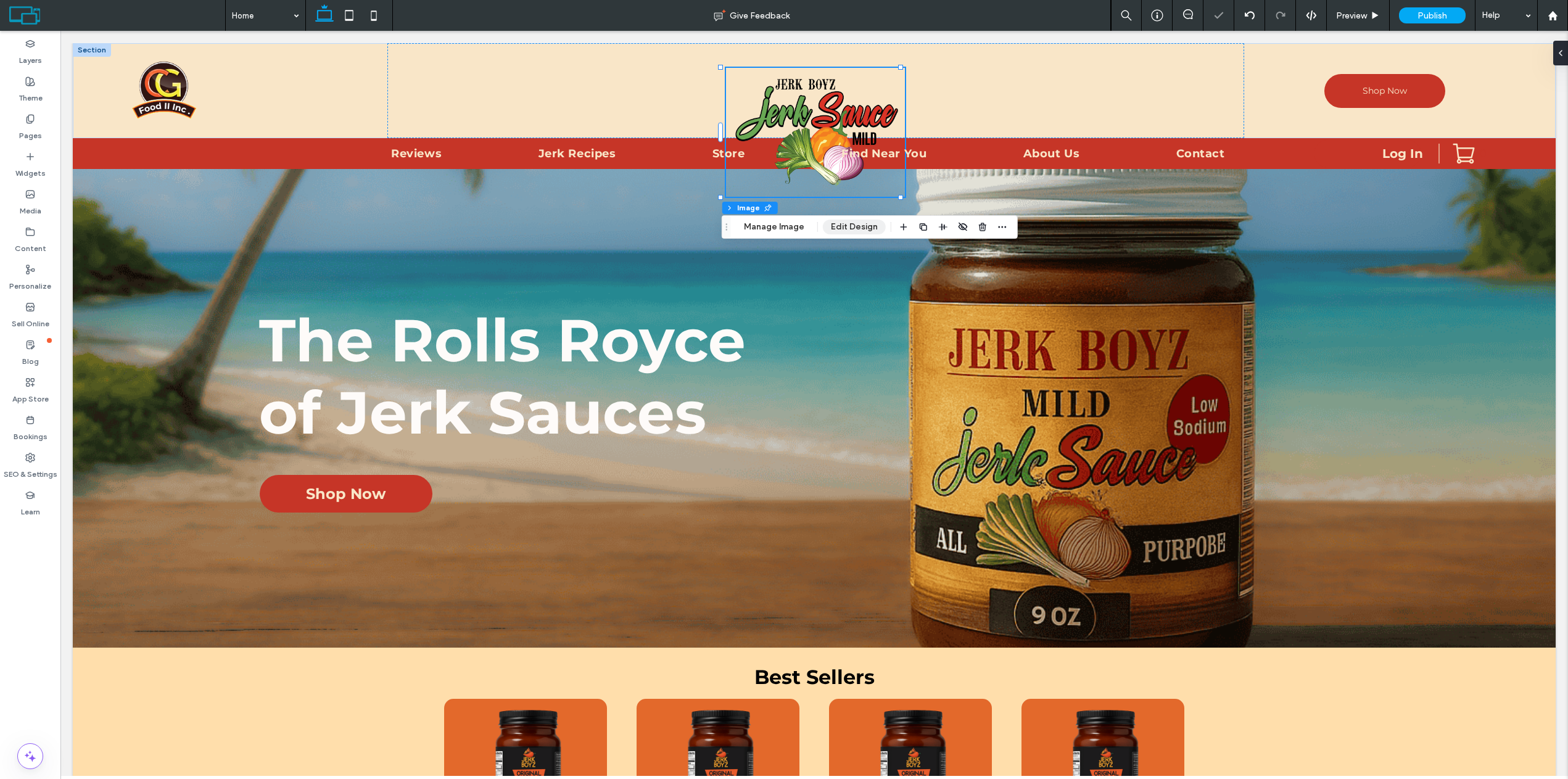
click at [845, 223] on button "Edit Design" at bounding box center [854, 227] width 63 height 15
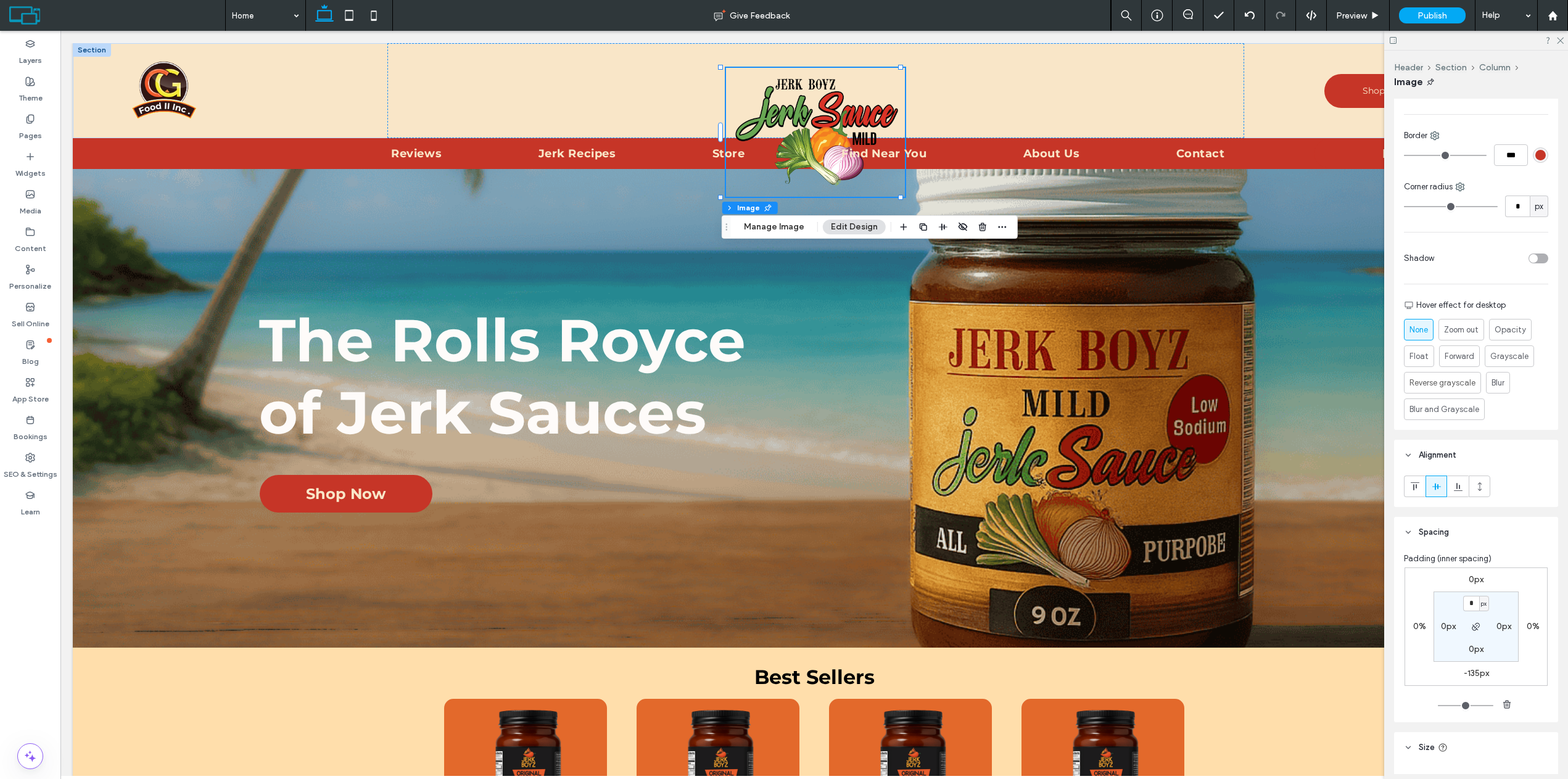
scroll to position [61, 0]
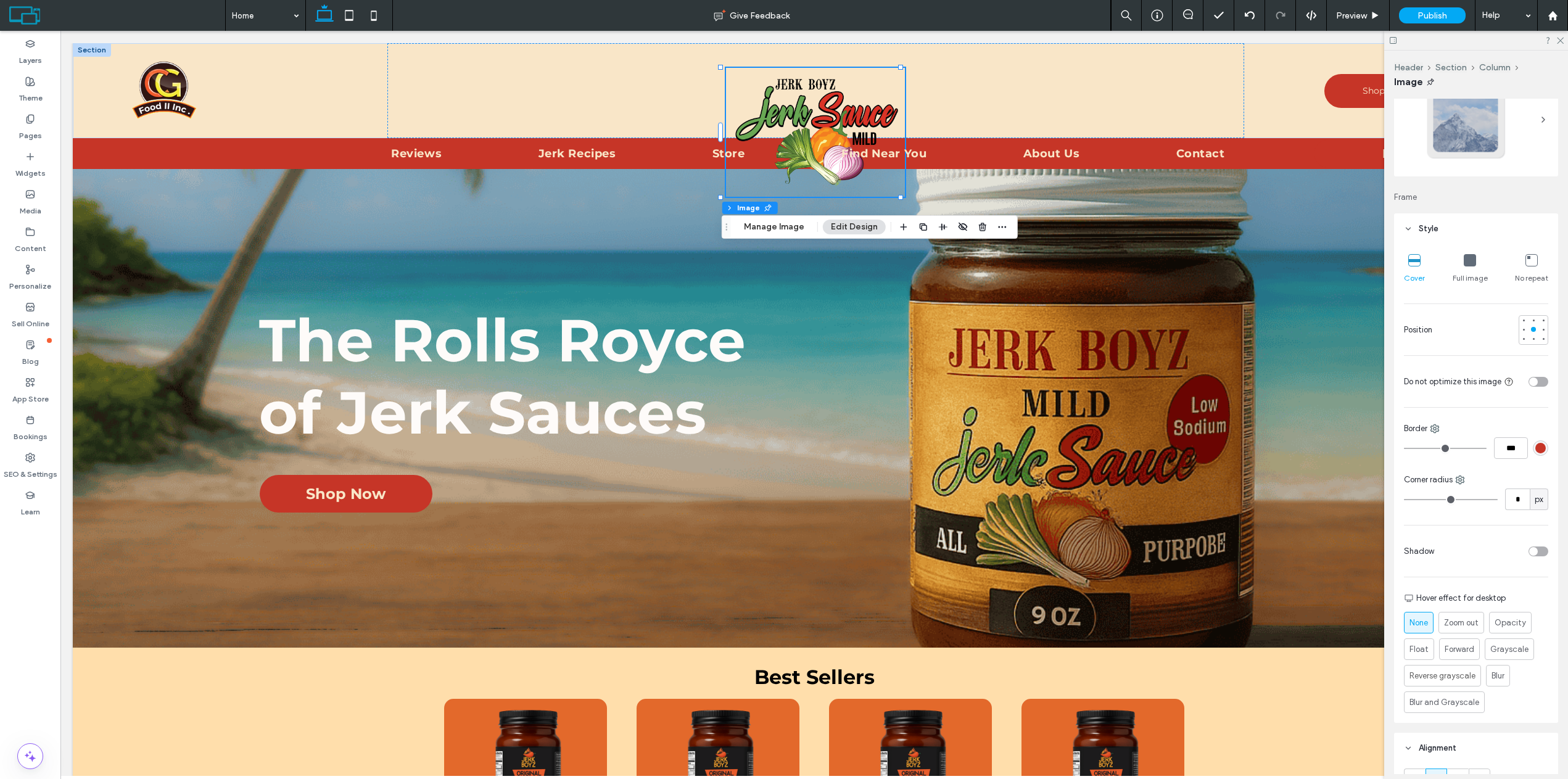
click at [1464, 257] on icon at bounding box center [1470, 260] width 12 height 12
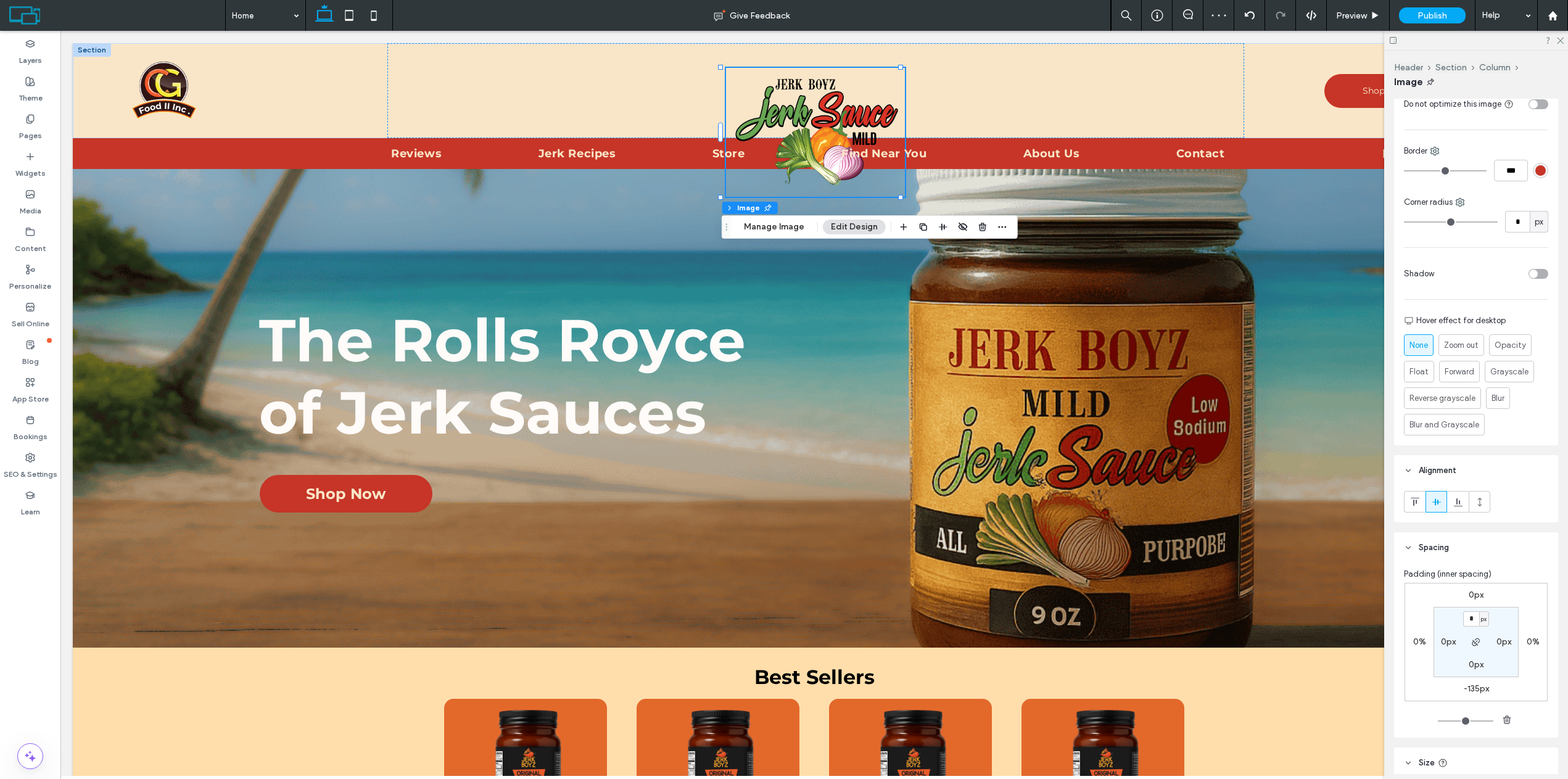
scroll to position [494, 0]
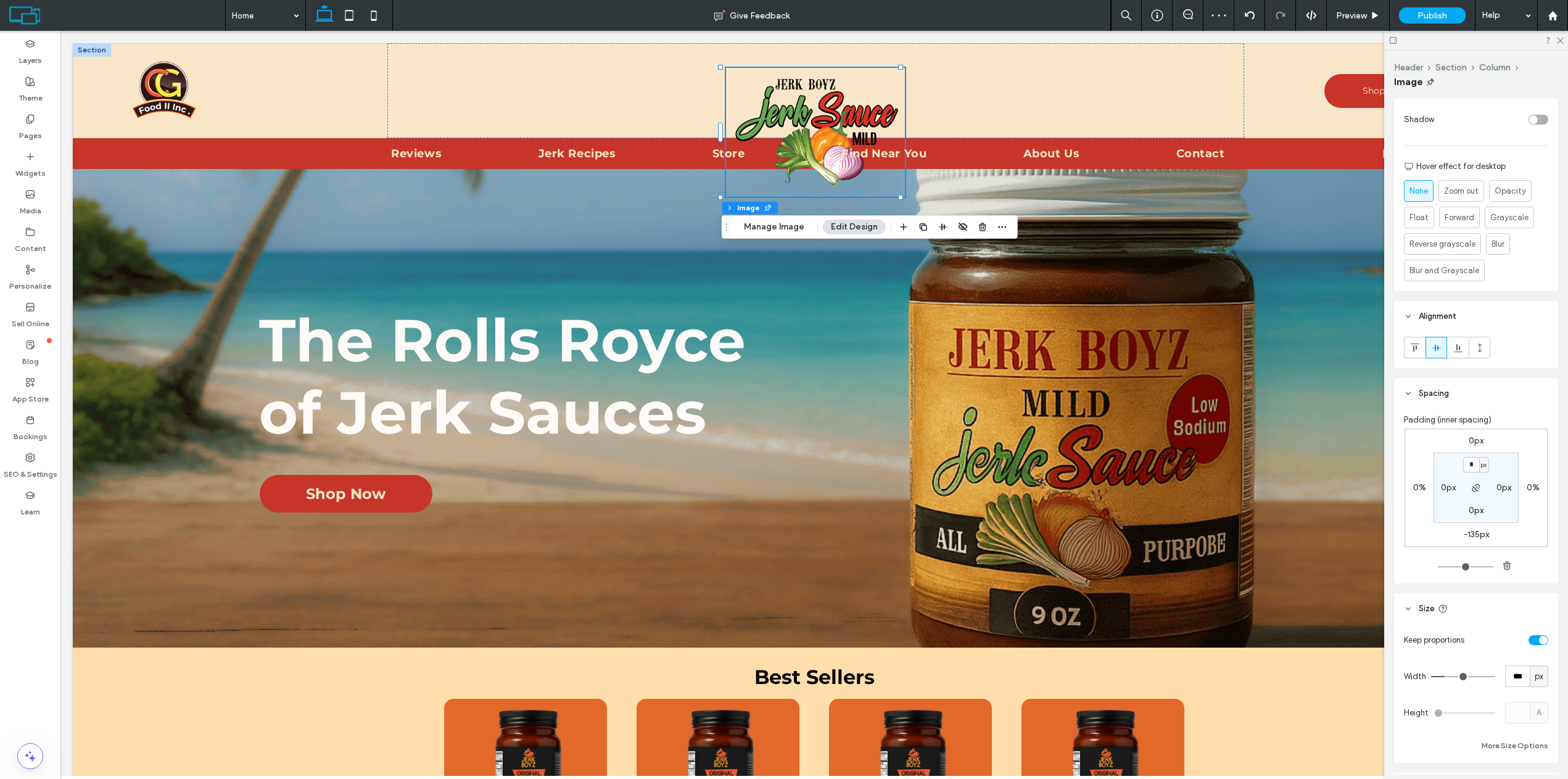
click at [1472, 513] on label "0px" at bounding box center [1476, 510] width 15 height 10
click at [1469, 534] on label "-135px" at bounding box center [1477, 534] width 26 height 10
type input "*"
type input "***"
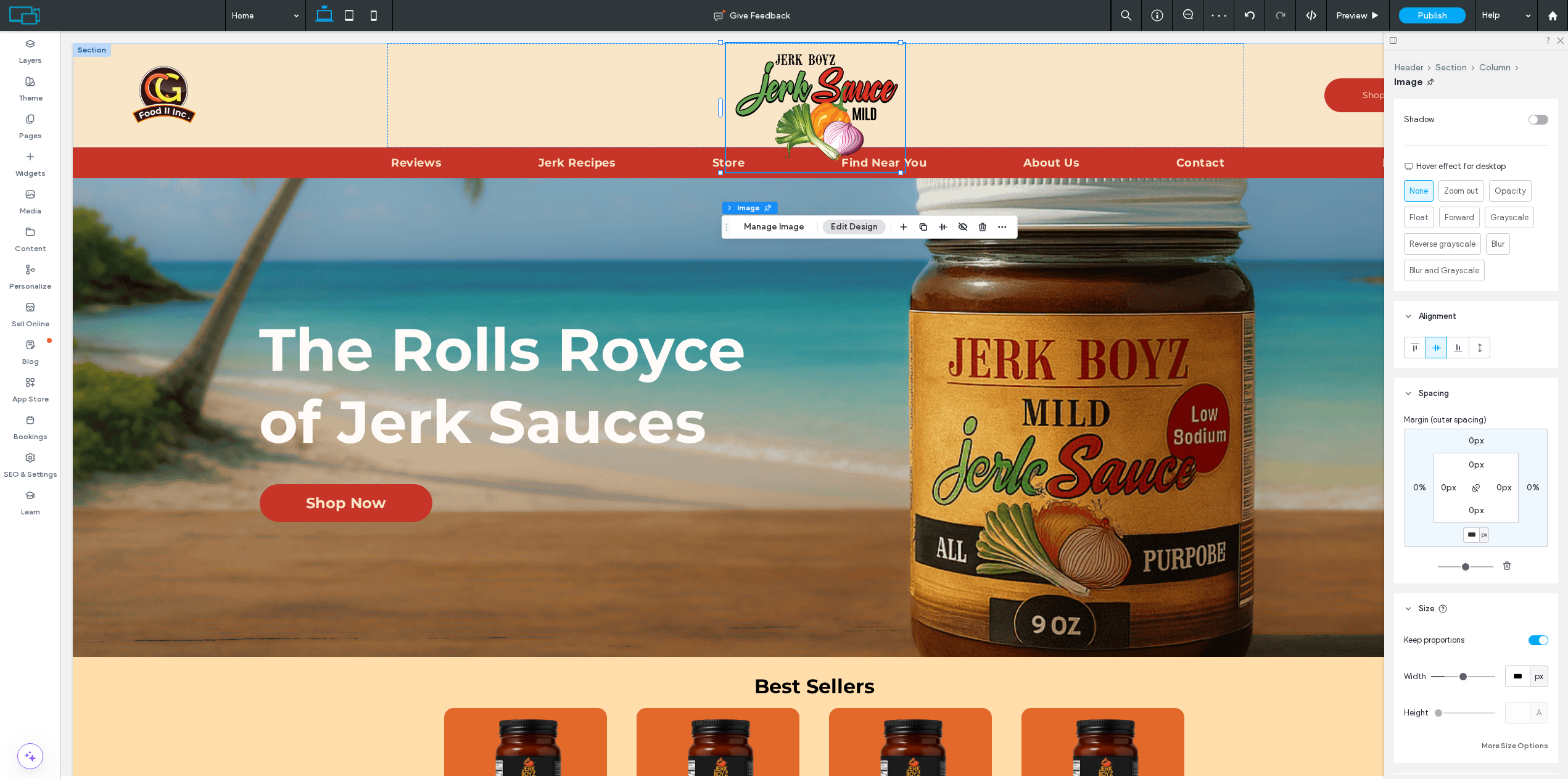
click at [1467, 535] on input "***" at bounding box center [1471, 535] width 16 height 16
click at [1470, 442] on label "0px" at bounding box center [1476, 440] width 15 height 10
type input "*"
type input "***"
type input "*"
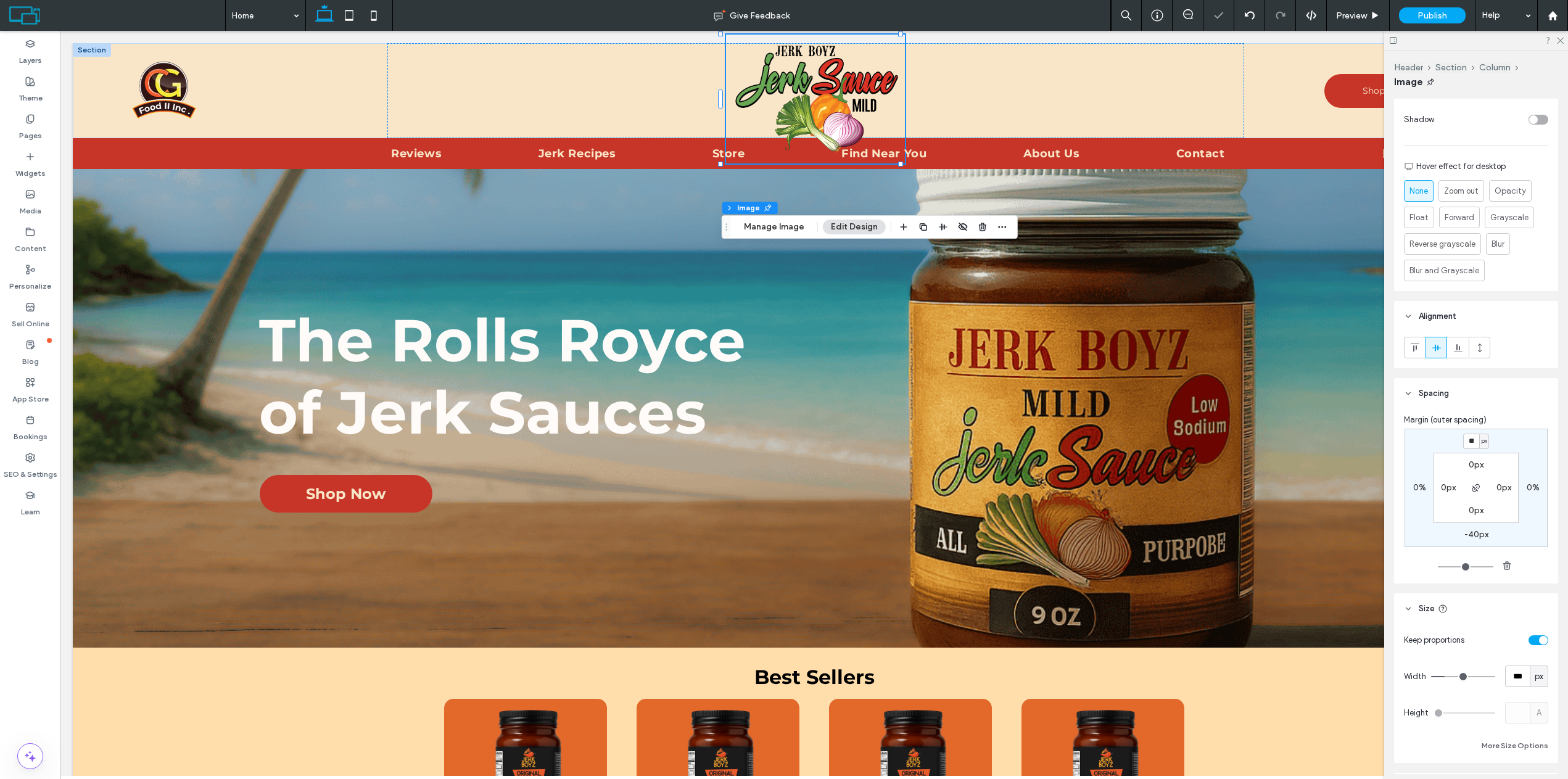
type input "*"
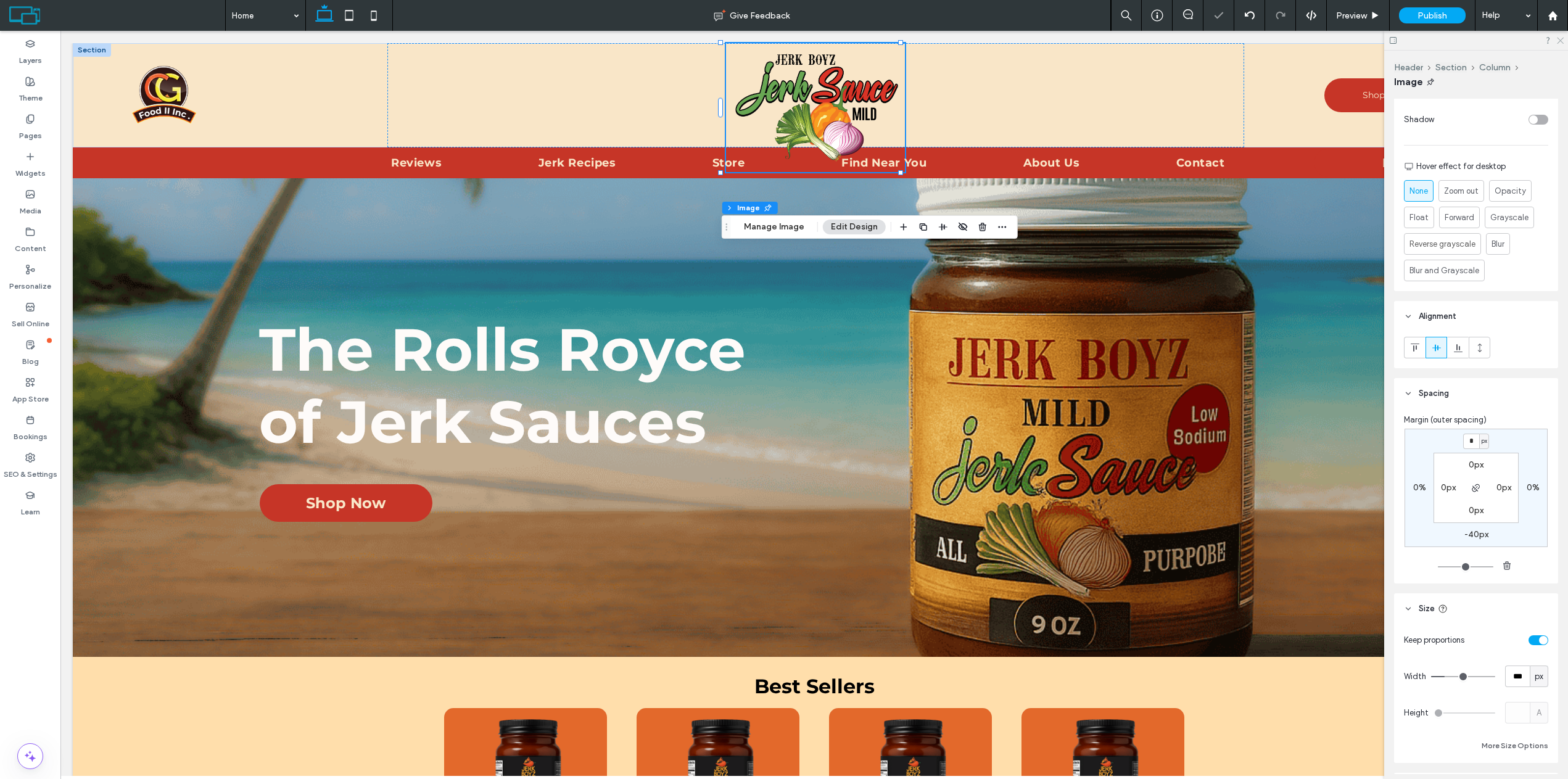
click at [1561, 40] on use at bounding box center [1560, 40] width 6 height 6
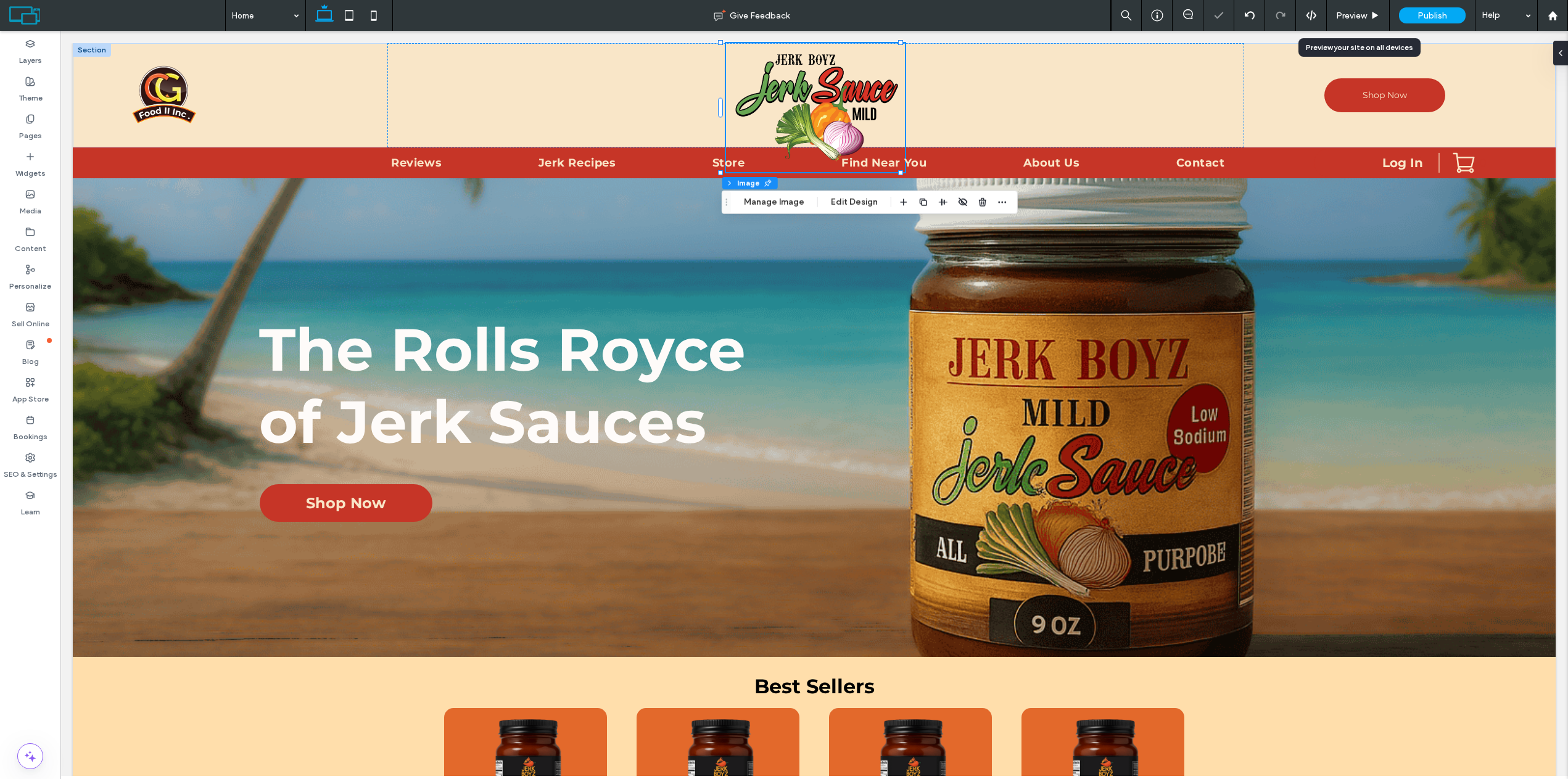
click at [1362, 16] on span "Preview" at bounding box center [1352, 15] width 31 height 10
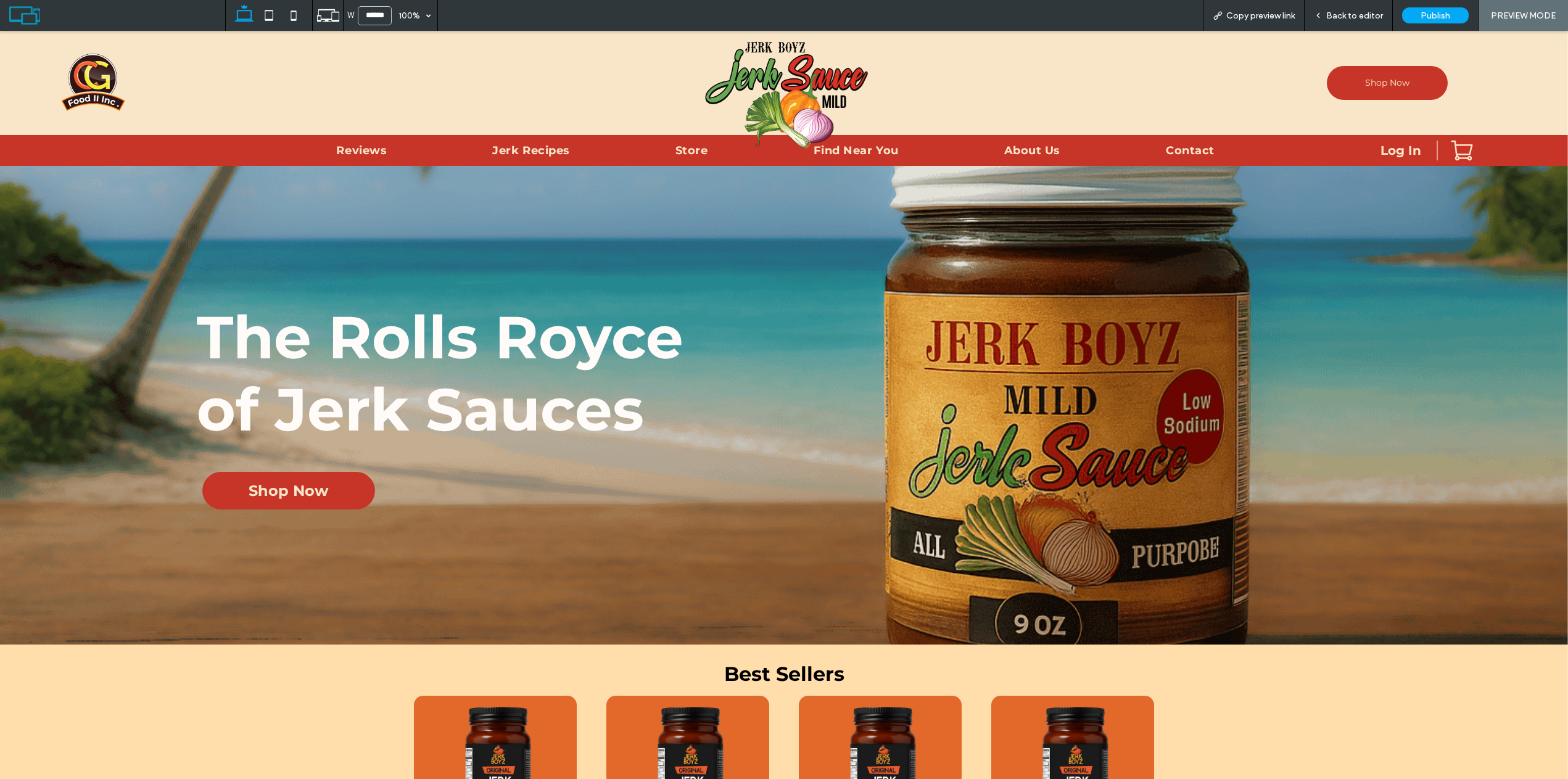
click at [1340, 7] on div "Back to editor" at bounding box center [1349, 16] width 88 height 31
click at [1346, 18] on span "Back to editor" at bounding box center [1355, 15] width 57 height 10
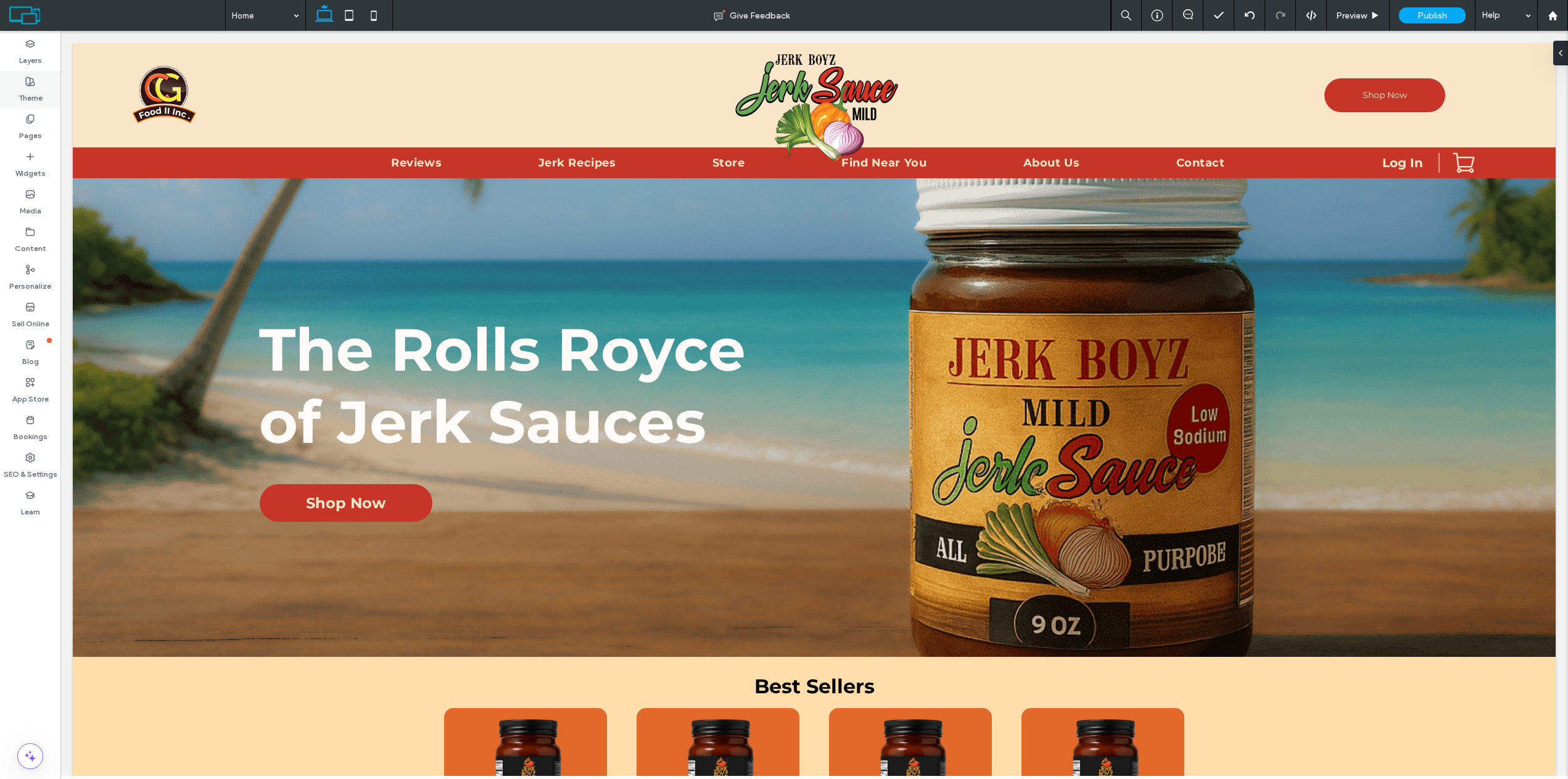
click at [25, 82] on div "Theme" at bounding box center [30, 89] width 61 height 38
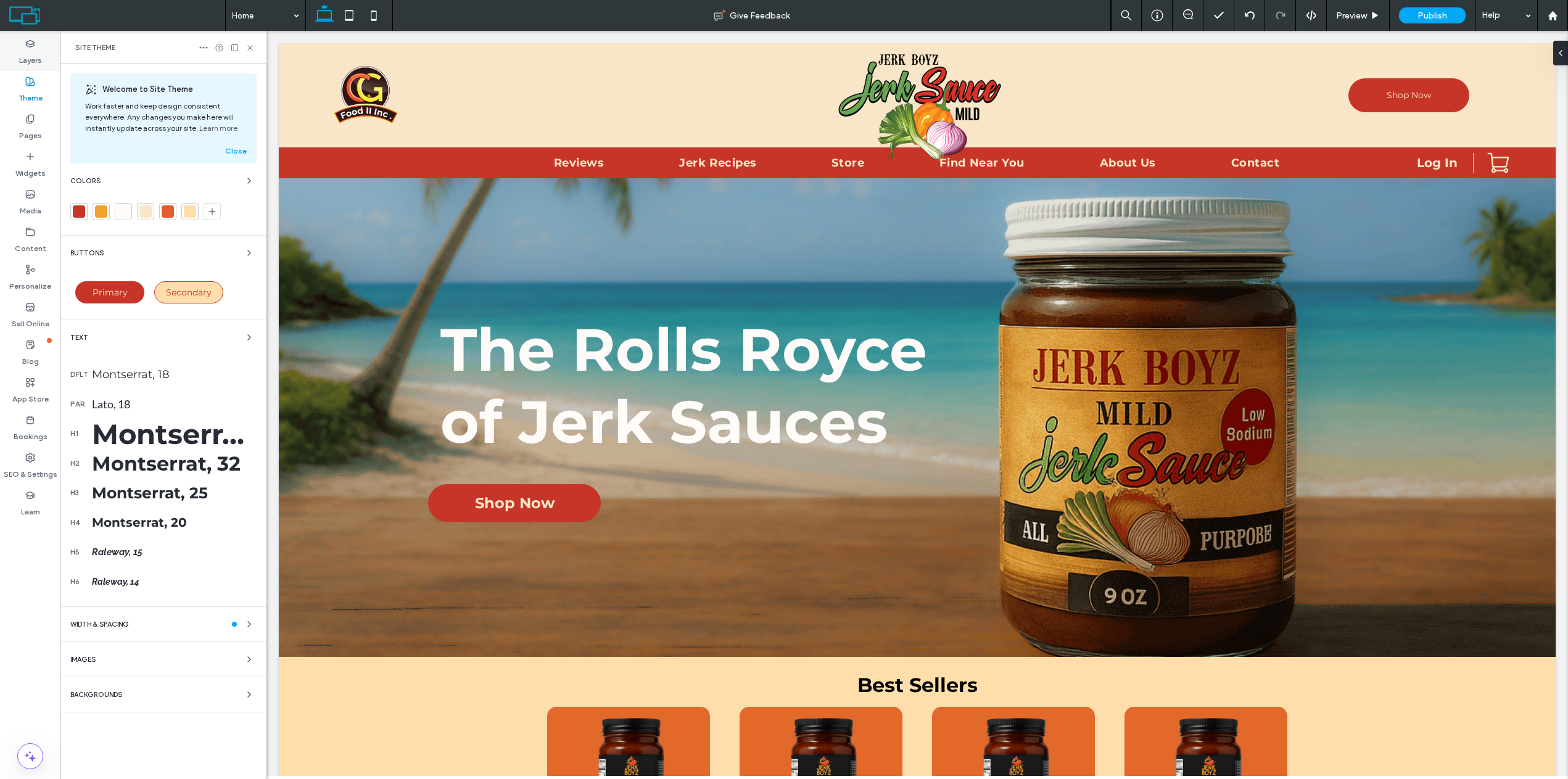
click at [27, 59] on label "Layers" at bounding box center [30, 57] width 23 height 17
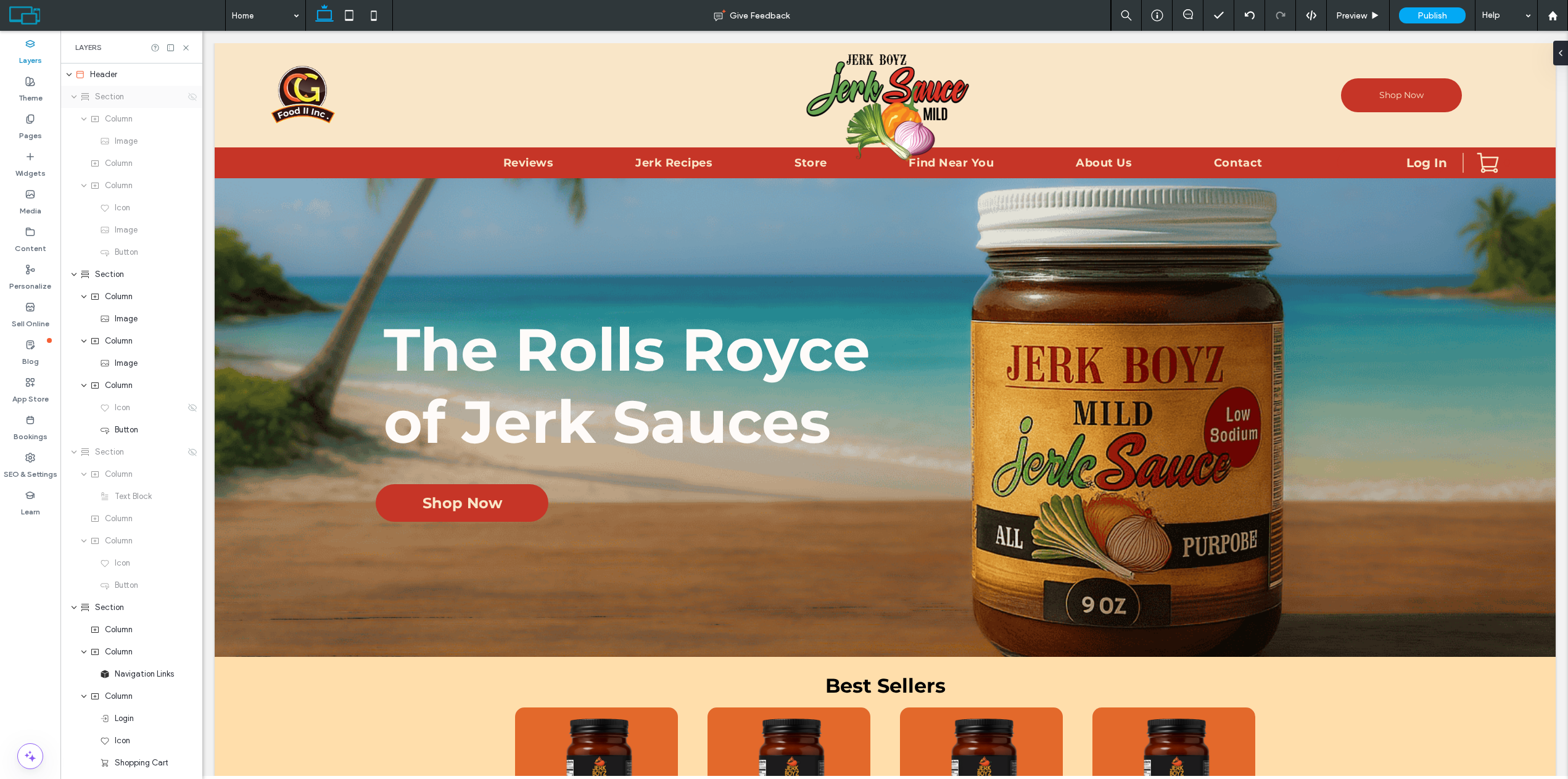
click at [188, 97] on use at bounding box center [192, 96] width 8 height 8
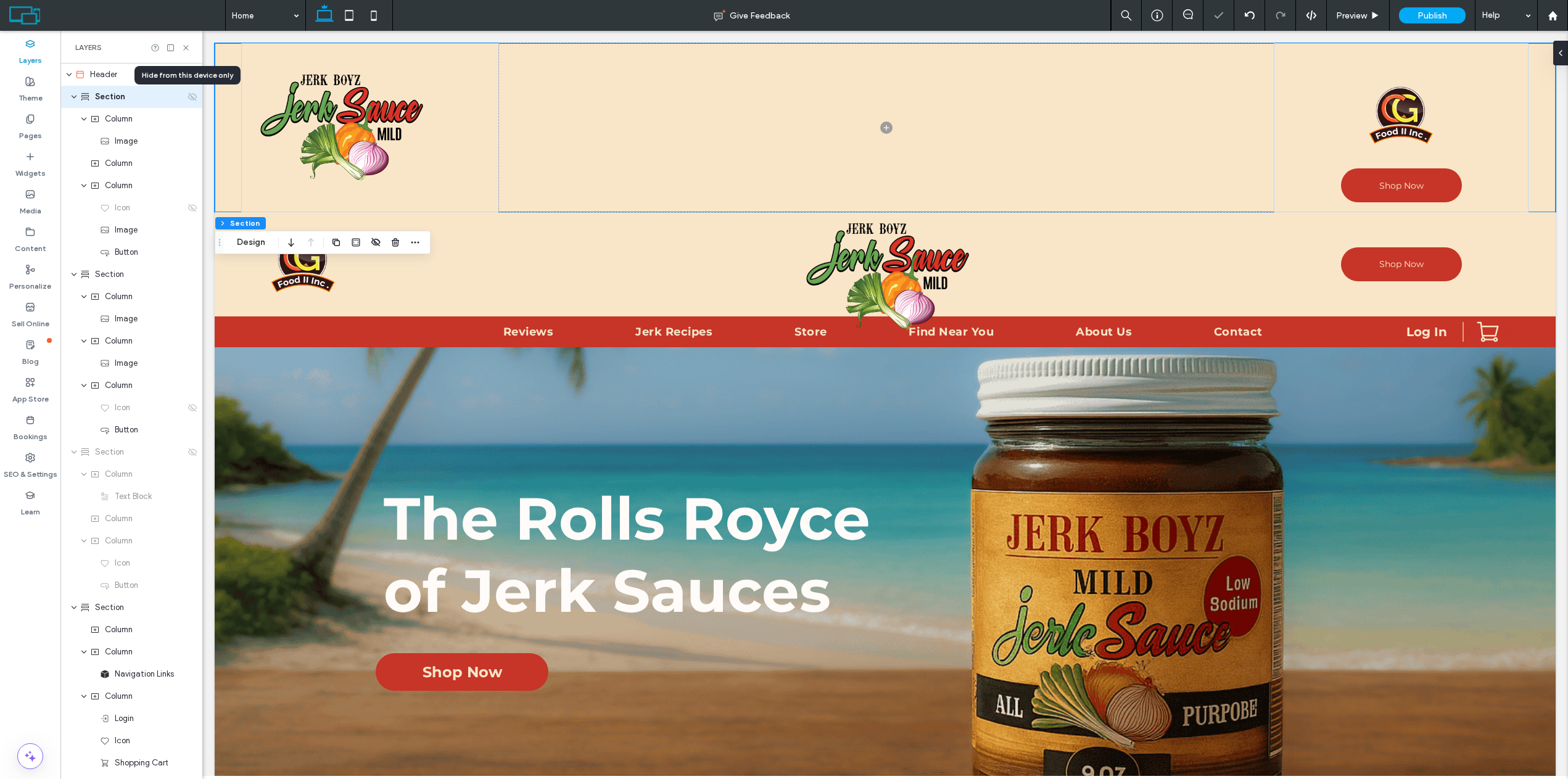
click at [188, 97] on use at bounding box center [192, 96] width 8 height 8
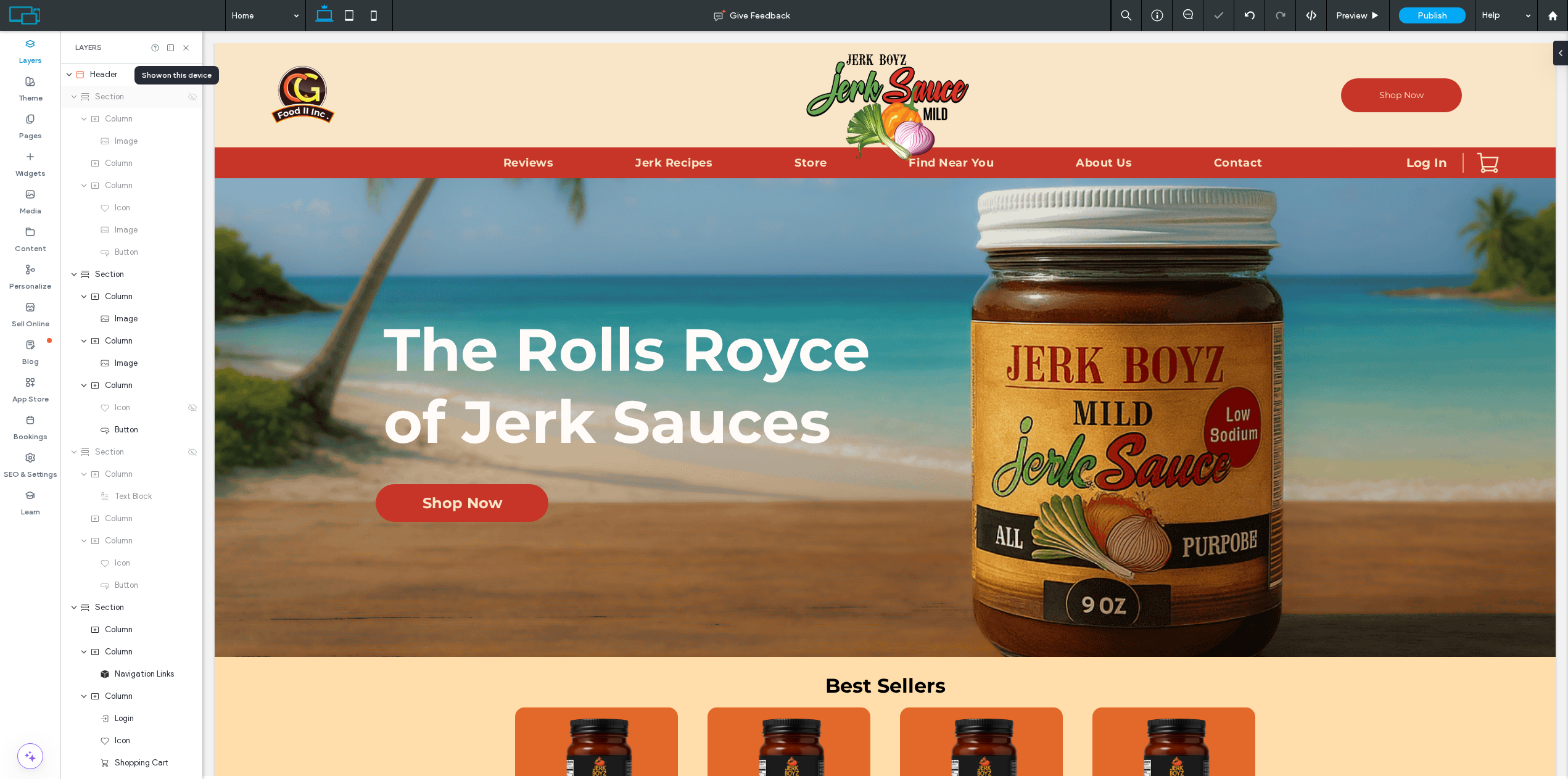
click at [188, 97] on use at bounding box center [192, 96] width 8 height 8
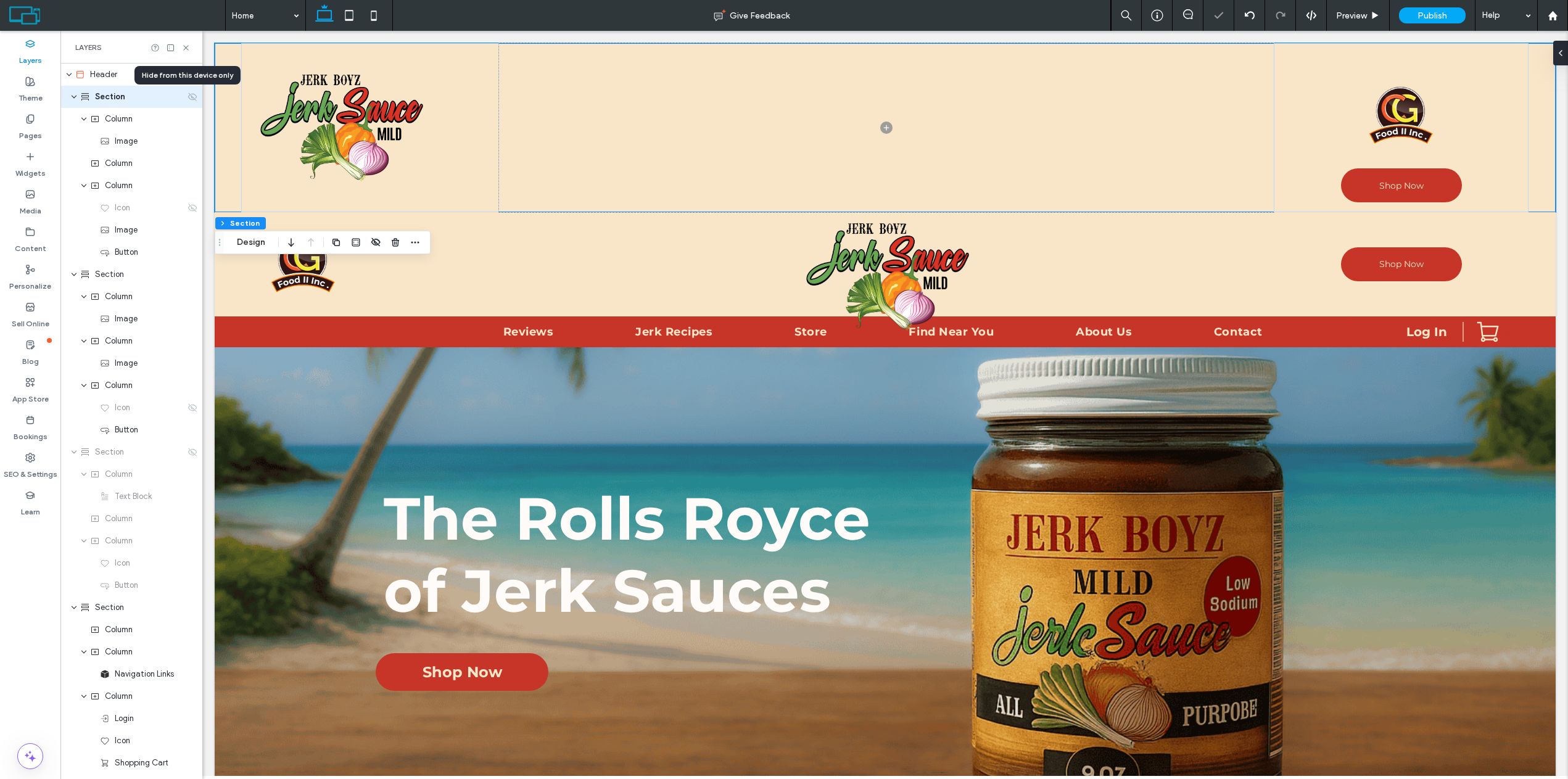
click at [188, 97] on use at bounding box center [192, 96] width 8 height 8
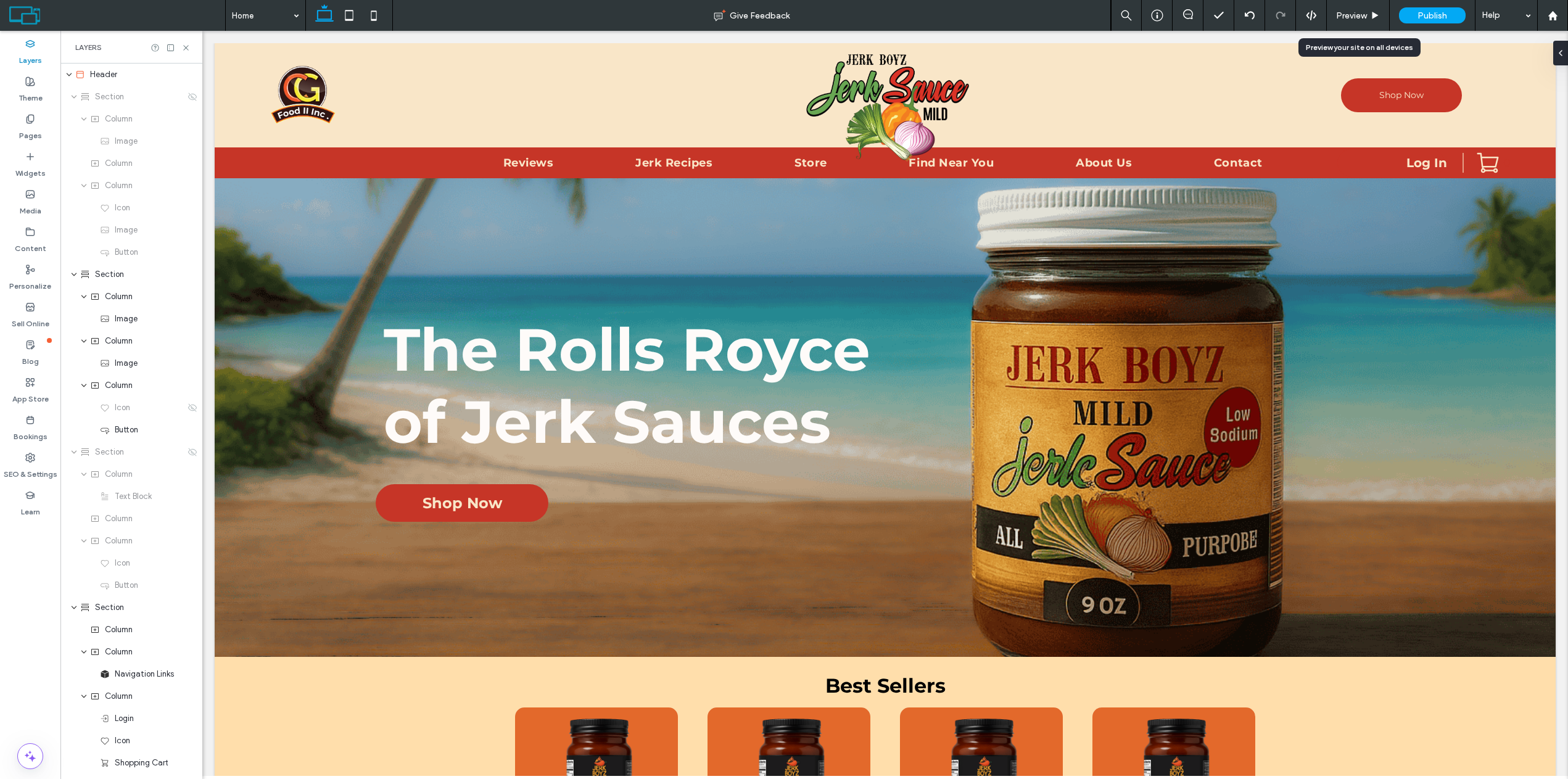
drag, startPoint x: 1364, startPoint y: 10, endPoint x: 1272, endPoint y: 20, distance: 92.5
click at [1364, 10] on span "Preview" at bounding box center [1352, 15] width 31 height 10
